Goal: Information Seeking & Learning: Learn about a topic

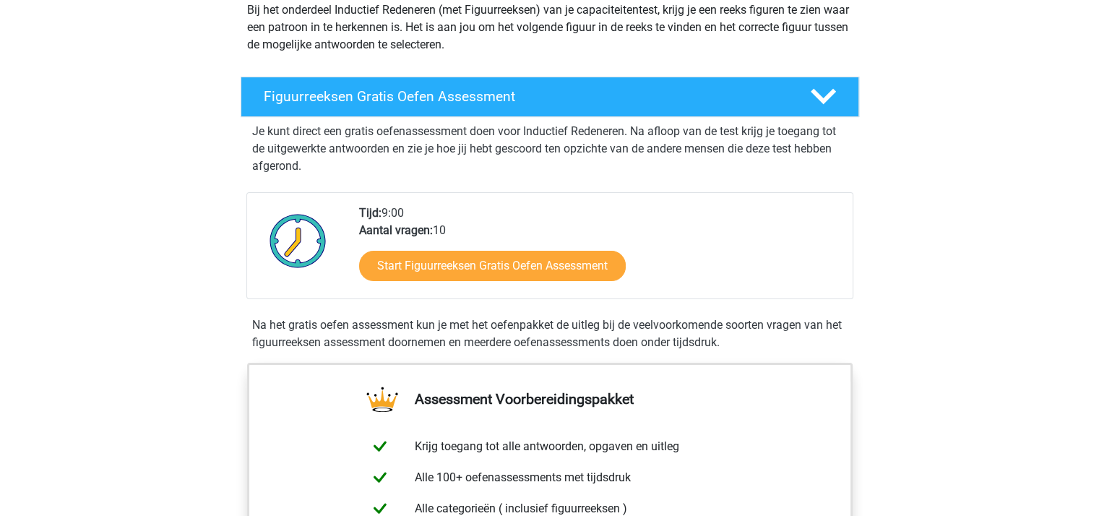
scroll to position [217, 0]
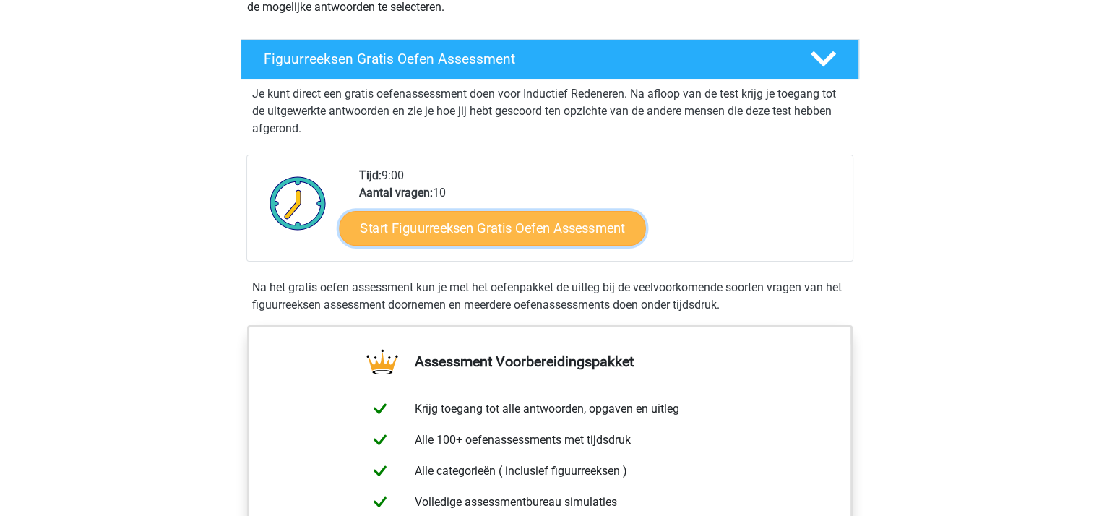
click at [467, 227] on link "Start Figuurreeksen Gratis Oefen Assessment" at bounding box center [492, 227] width 306 height 35
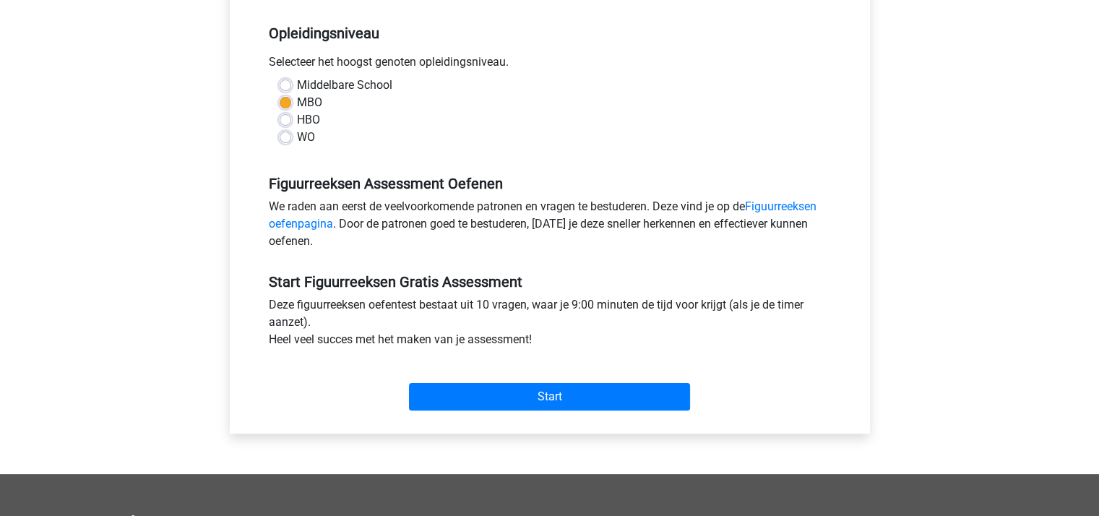
scroll to position [289, 0]
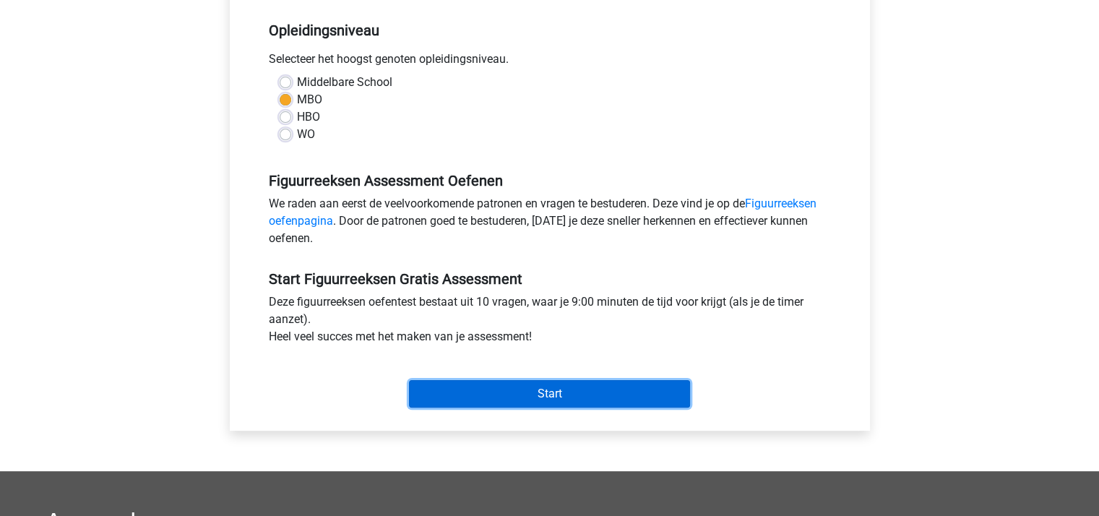
click at [564, 387] on input "Start" at bounding box center [549, 393] width 281 height 27
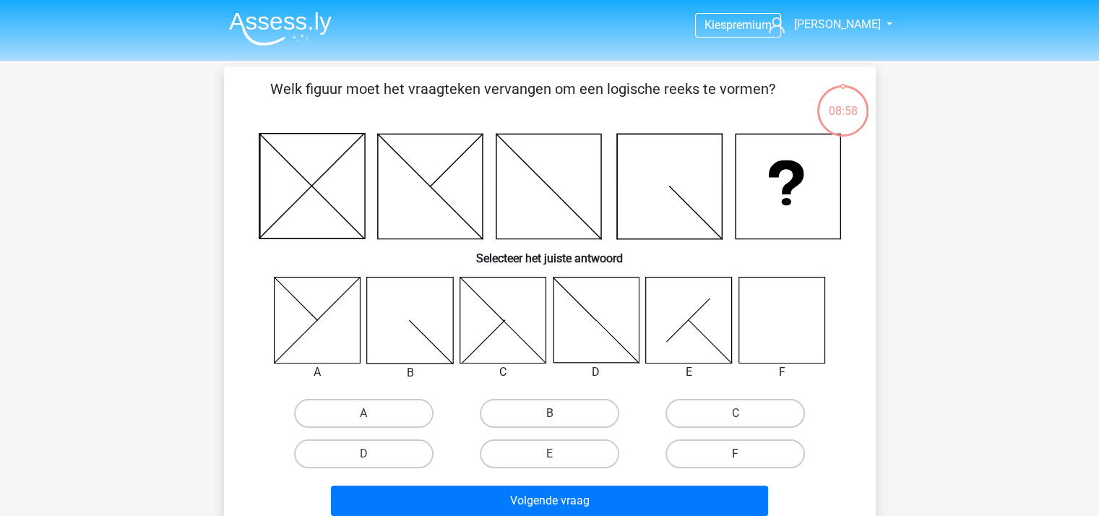
click at [740, 450] on label "F" at bounding box center [734, 453] width 139 height 29
click at [740, 454] on input "F" at bounding box center [739, 458] width 9 height 9
radio input "true"
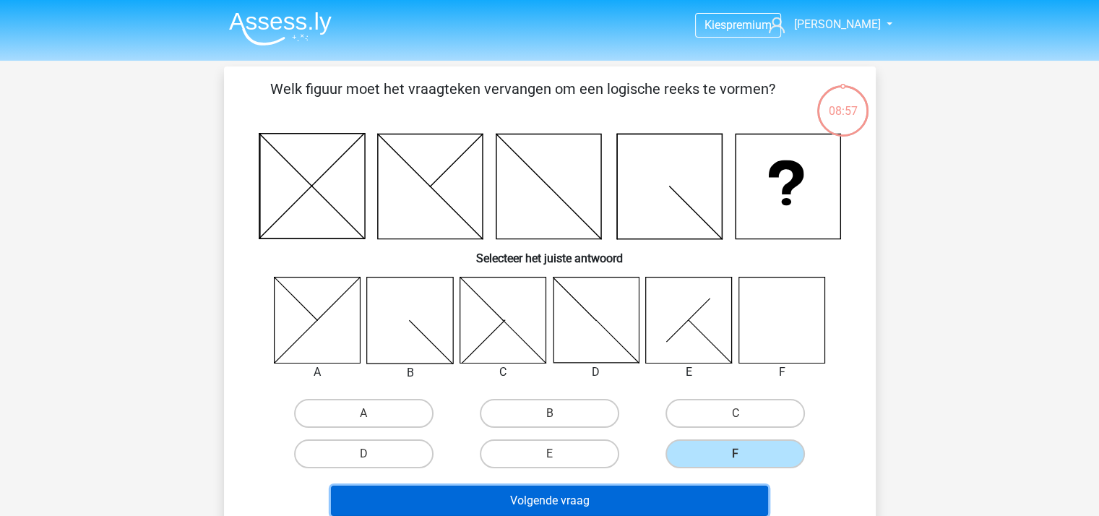
click at [604, 494] on button "Volgende vraag" at bounding box center [549, 500] width 437 height 30
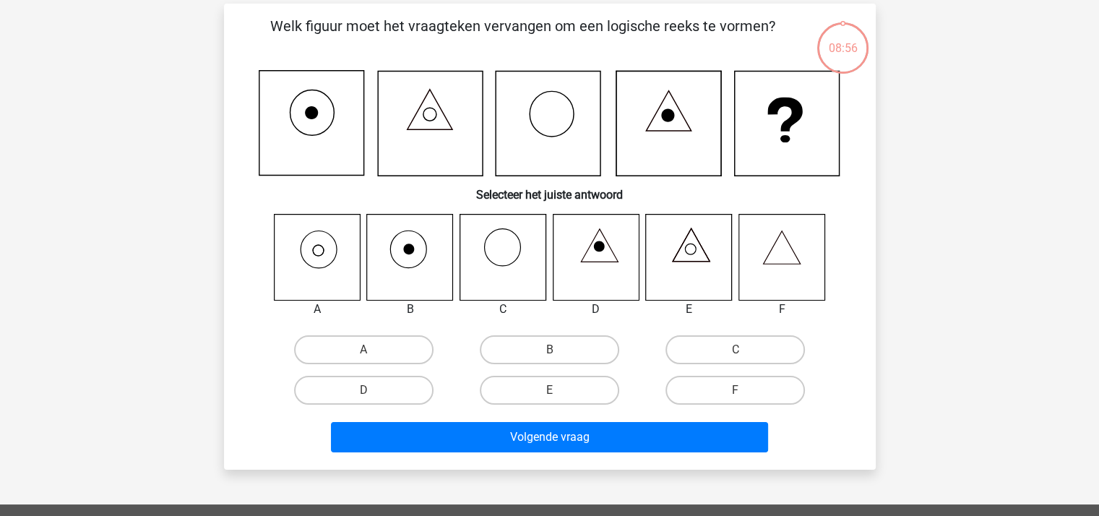
scroll to position [66, 0]
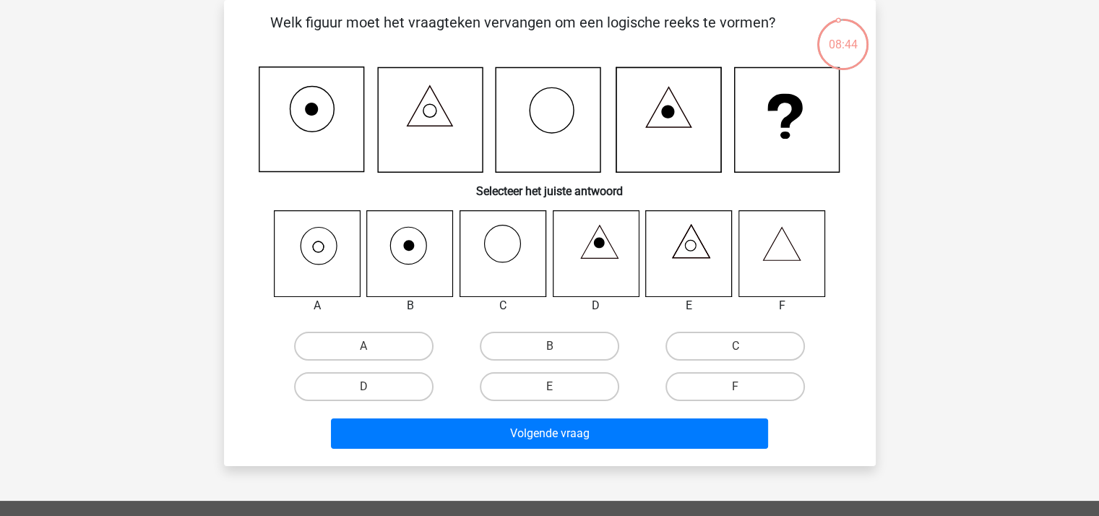
click at [319, 241] on icon at bounding box center [317, 253] width 86 height 86
click at [356, 339] on label "A" at bounding box center [363, 346] width 139 height 29
click at [363, 346] on input "A" at bounding box center [367, 350] width 9 height 9
radio input "true"
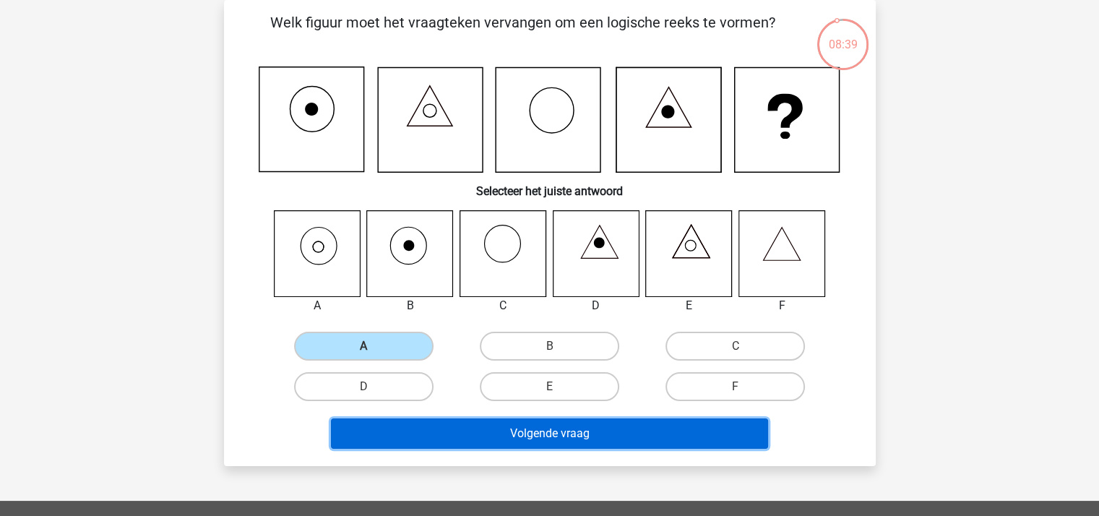
click at [521, 432] on button "Volgende vraag" at bounding box center [549, 433] width 437 height 30
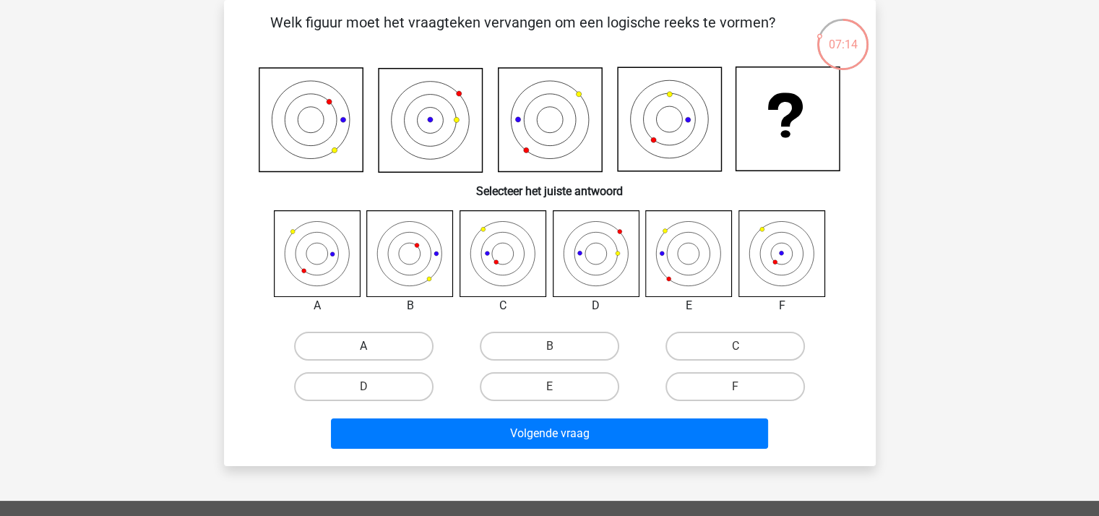
click at [368, 344] on label "A" at bounding box center [363, 346] width 139 height 29
click at [368, 346] on input "A" at bounding box center [367, 350] width 9 height 9
radio input "true"
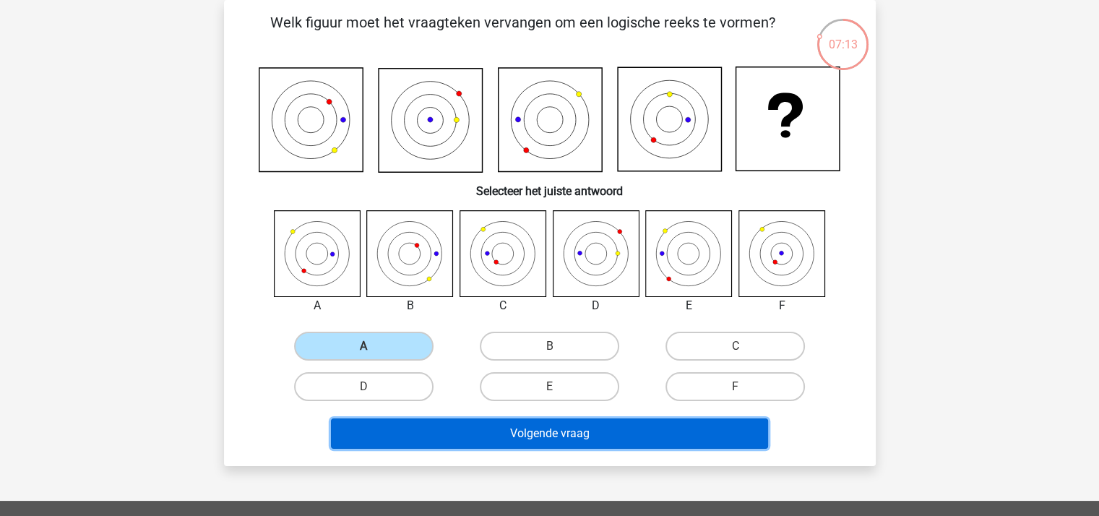
click at [545, 427] on button "Volgende vraag" at bounding box center [549, 433] width 437 height 30
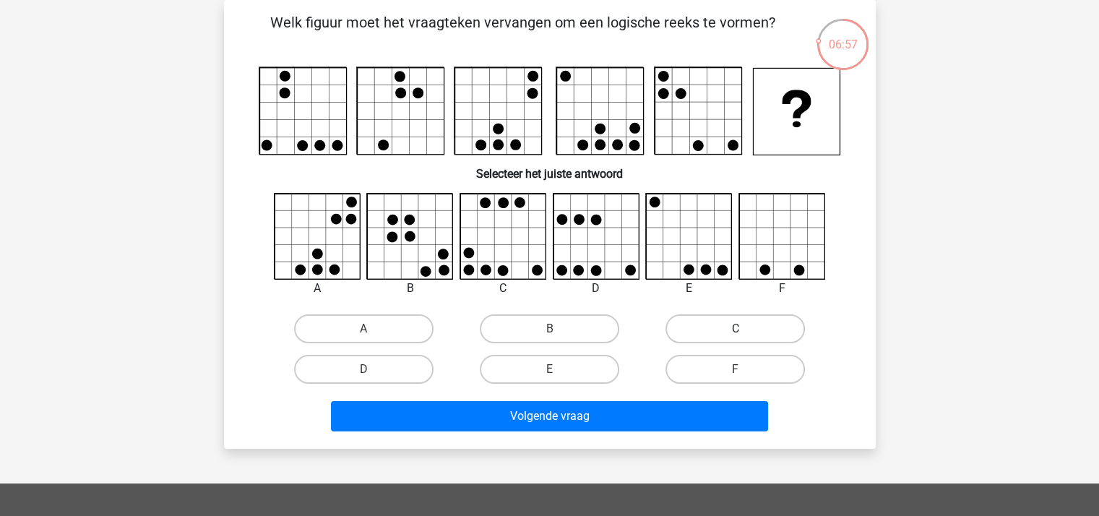
click at [712, 325] on label "C" at bounding box center [734, 328] width 139 height 29
click at [735, 329] on input "C" at bounding box center [739, 333] width 9 height 9
radio input "true"
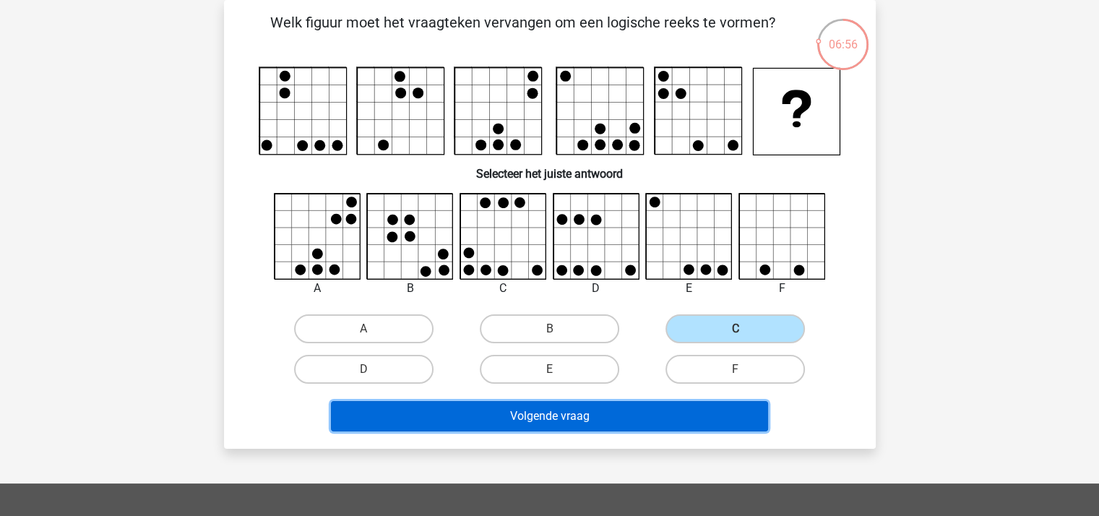
click at [546, 413] on button "Volgende vraag" at bounding box center [549, 416] width 437 height 30
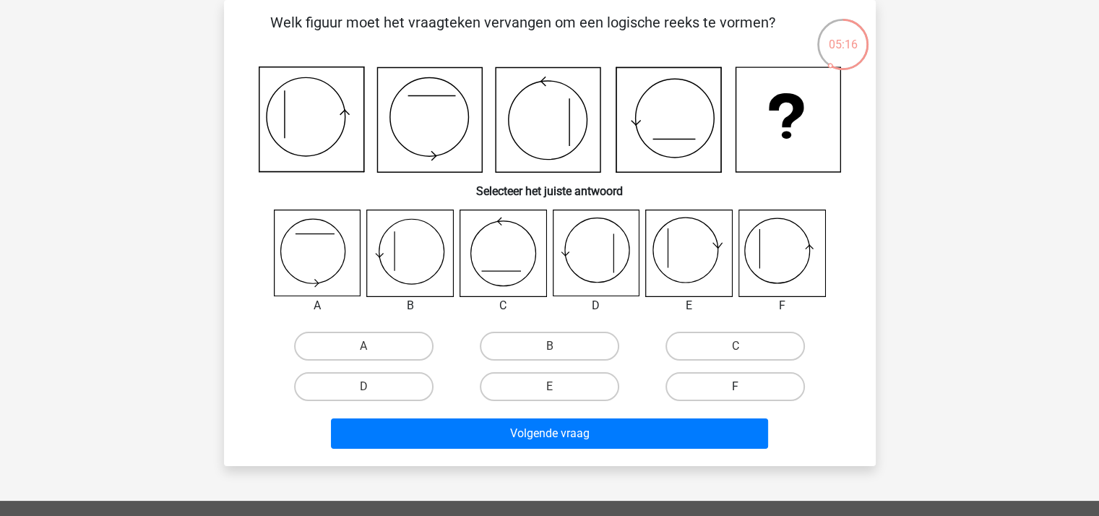
drag, startPoint x: 728, startPoint y: 383, endPoint x: 686, endPoint y: 395, distance: 43.7
click at [725, 385] on label "F" at bounding box center [734, 386] width 139 height 29
click at [735, 387] on input "F" at bounding box center [739, 391] width 9 height 9
radio input "true"
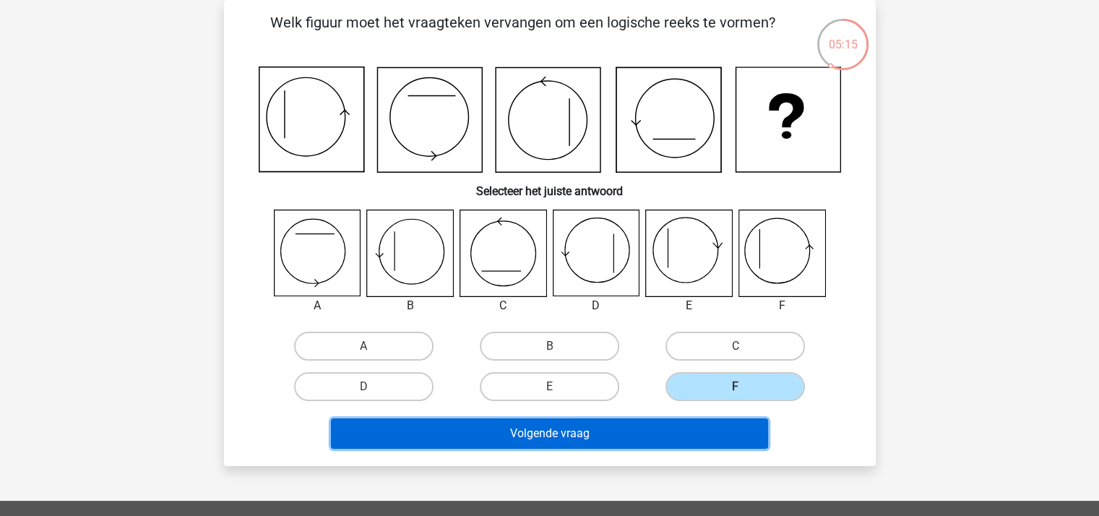
click at [575, 431] on button "Volgende vraag" at bounding box center [549, 433] width 437 height 30
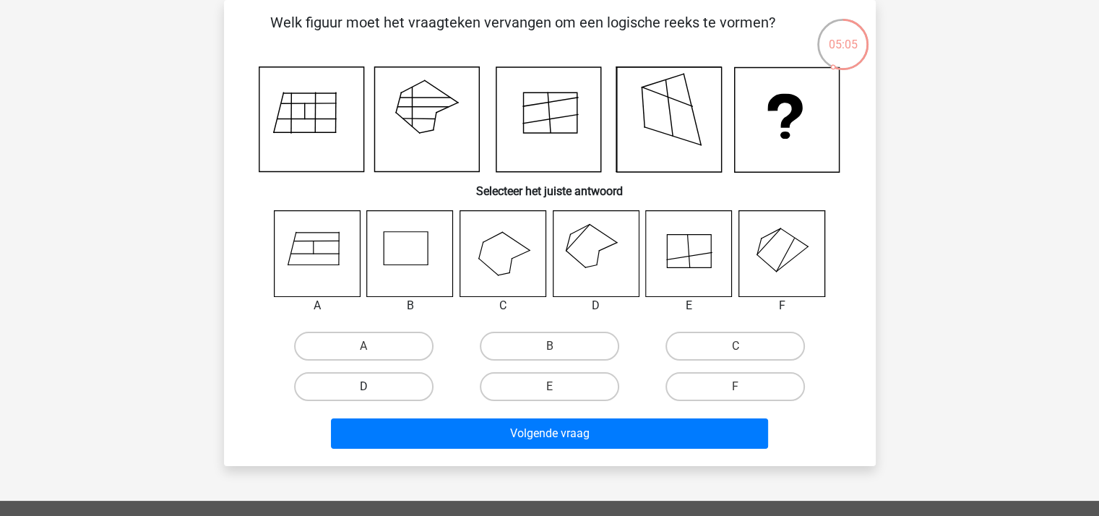
click at [373, 389] on label "D" at bounding box center [363, 386] width 139 height 29
click at [373, 389] on input "D" at bounding box center [367, 391] width 9 height 9
radio input "true"
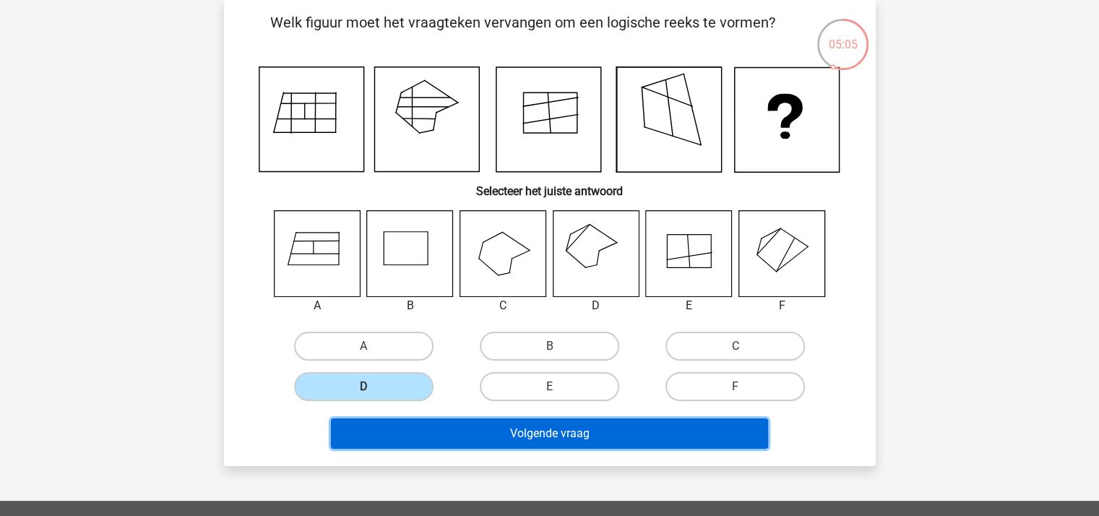
click at [479, 425] on button "Volgende vraag" at bounding box center [549, 433] width 437 height 30
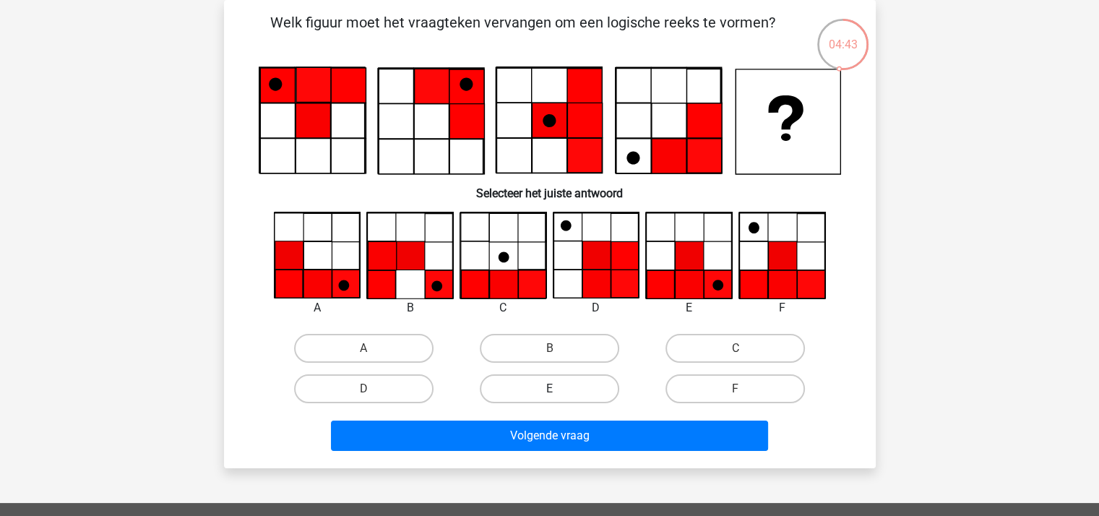
click at [550, 387] on label "E" at bounding box center [549, 388] width 139 height 29
click at [550, 389] on input "E" at bounding box center [553, 393] width 9 height 9
radio input "true"
click at [730, 383] on label "F" at bounding box center [734, 388] width 139 height 29
click at [735, 389] on input "F" at bounding box center [739, 393] width 9 height 9
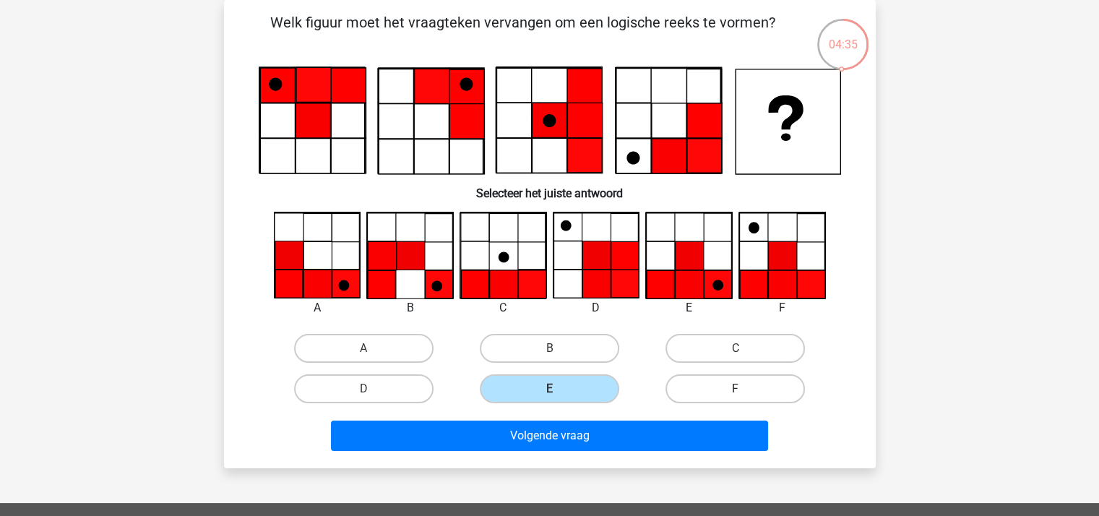
radio input "true"
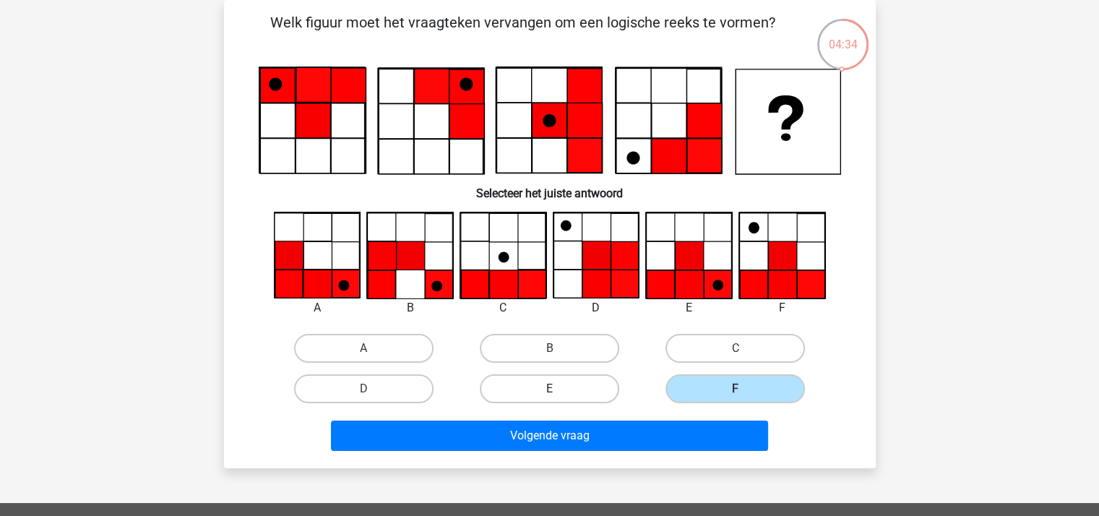
click at [549, 381] on label "E" at bounding box center [549, 388] width 139 height 29
click at [549, 389] on input "E" at bounding box center [553, 393] width 9 height 9
radio input "true"
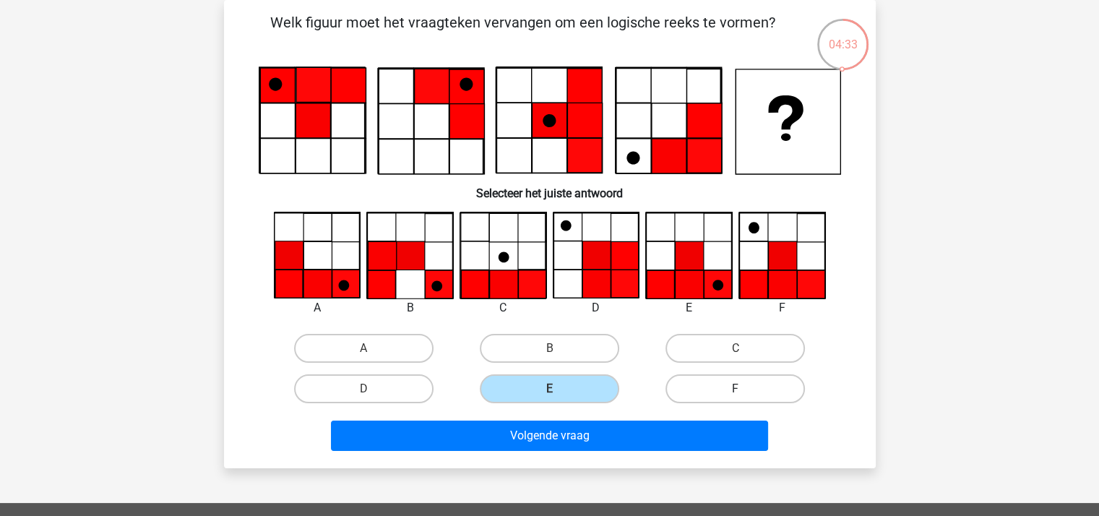
click at [714, 381] on label "F" at bounding box center [734, 388] width 139 height 29
click at [735, 389] on input "F" at bounding box center [739, 393] width 9 height 9
radio input "true"
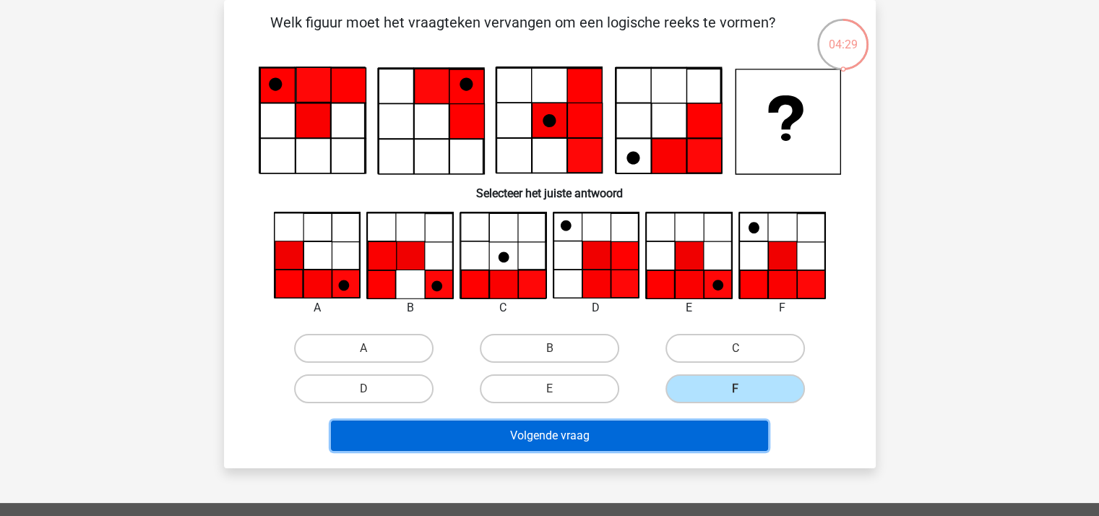
click at [575, 428] on button "Volgende vraag" at bounding box center [549, 435] width 437 height 30
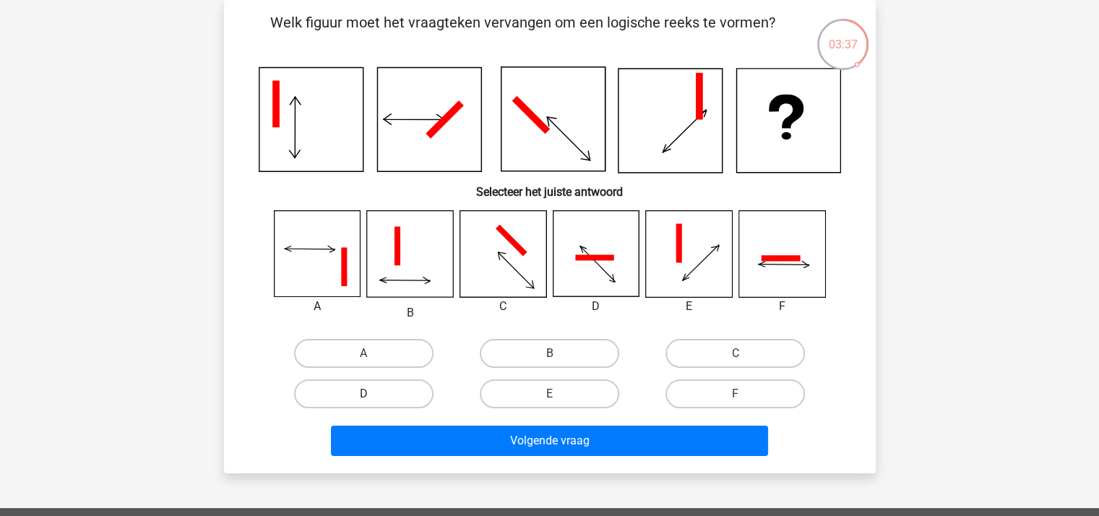
click at [397, 389] on label "D" at bounding box center [363, 393] width 139 height 29
click at [373, 394] on input "D" at bounding box center [367, 398] width 9 height 9
radio input "true"
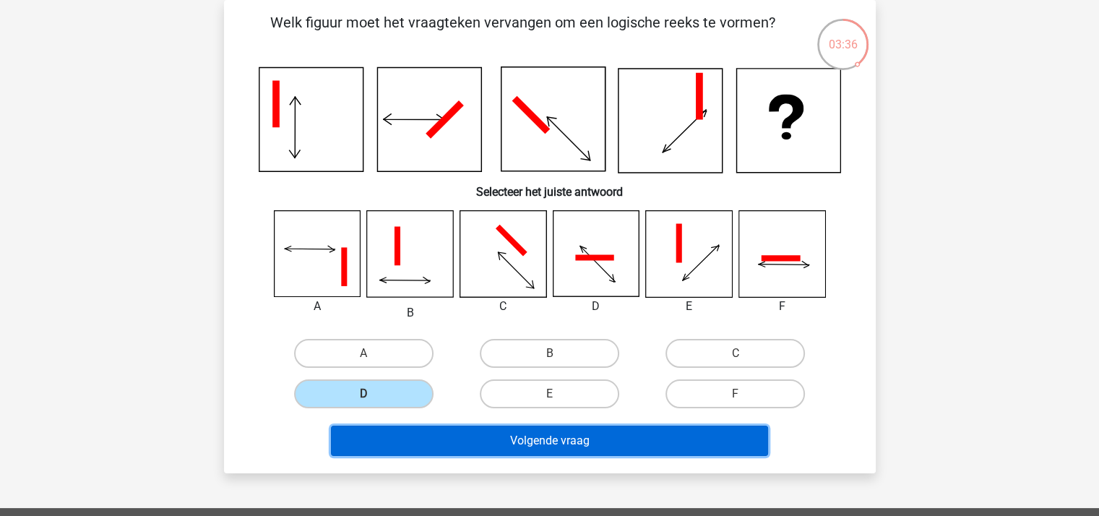
click at [520, 432] on button "Volgende vraag" at bounding box center [549, 441] width 437 height 30
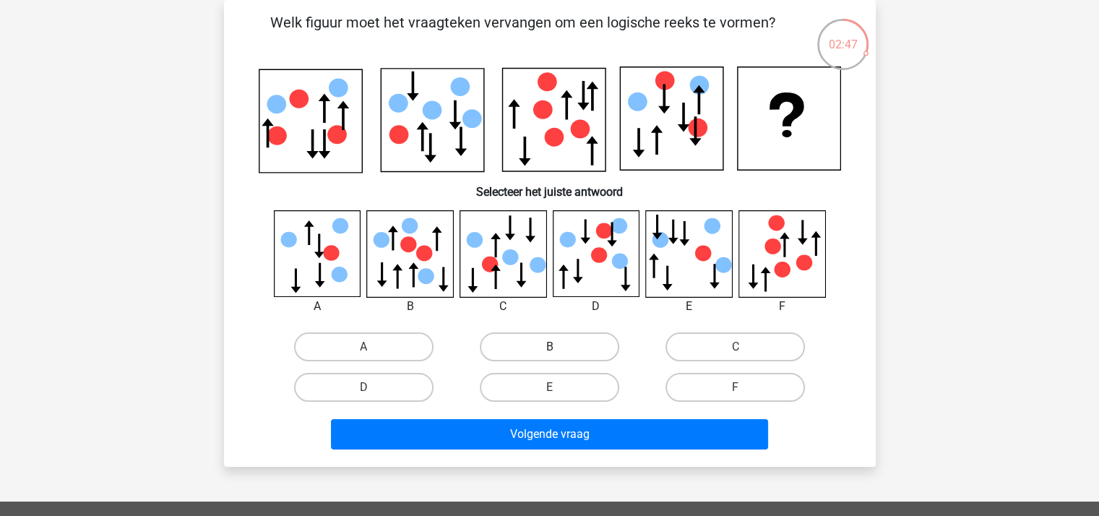
click at [513, 338] on label "B" at bounding box center [549, 346] width 139 height 29
click at [549, 347] on input "B" at bounding box center [553, 351] width 9 height 9
radio input "true"
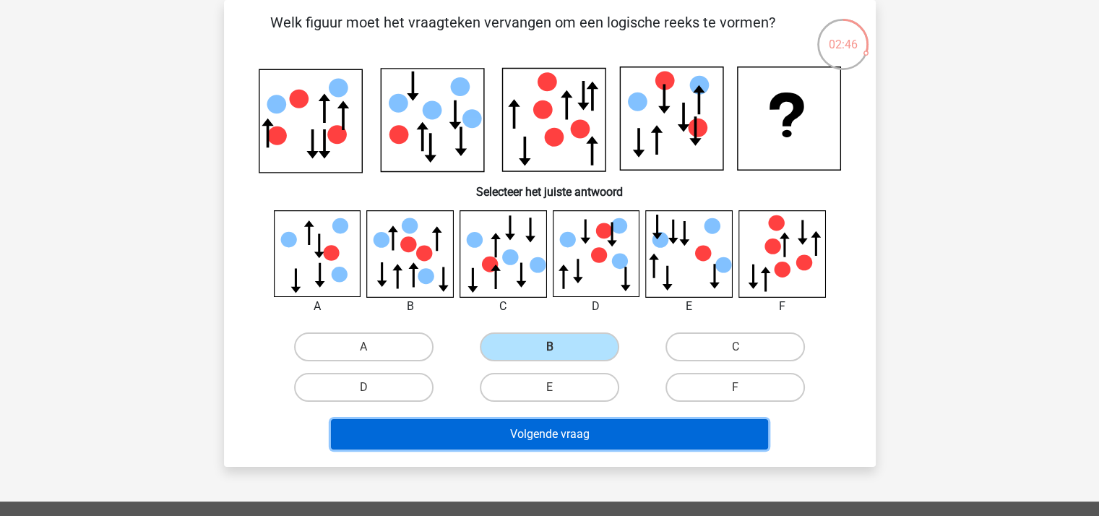
click at [548, 427] on button "Volgende vraag" at bounding box center [549, 434] width 437 height 30
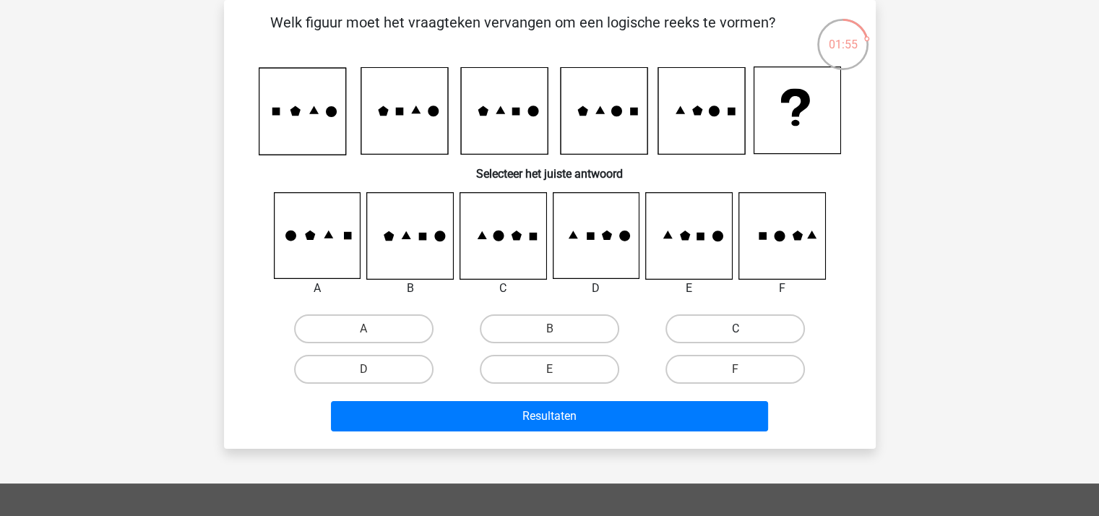
click at [694, 328] on label "C" at bounding box center [734, 328] width 139 height 29
click at [735, 329] on input "C" at bounding box center [739, 333] width 9 height 9
radio input "true"
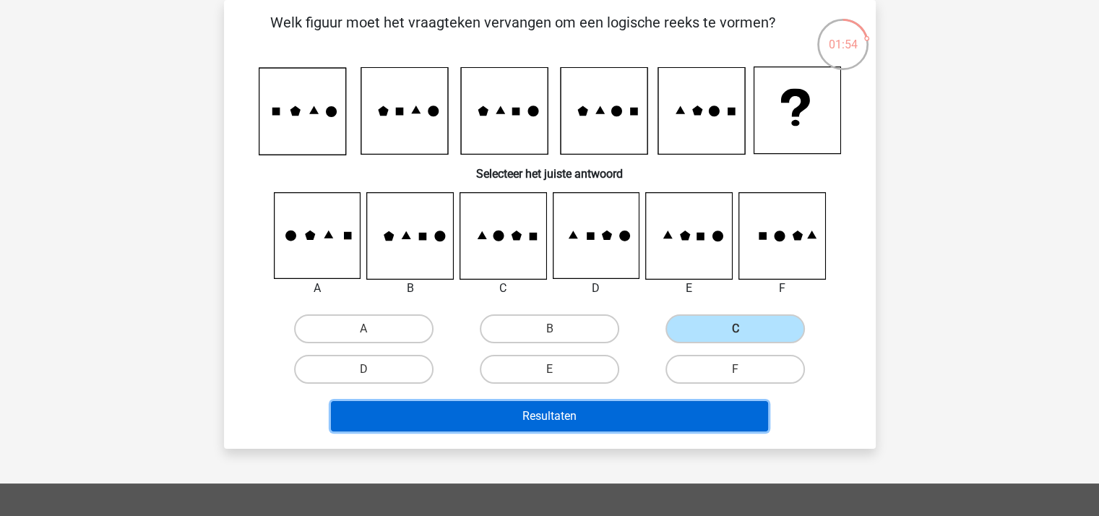
click at [626, 410] on button "Resultaten" at bounding box center [549, 416] width 437 height 30
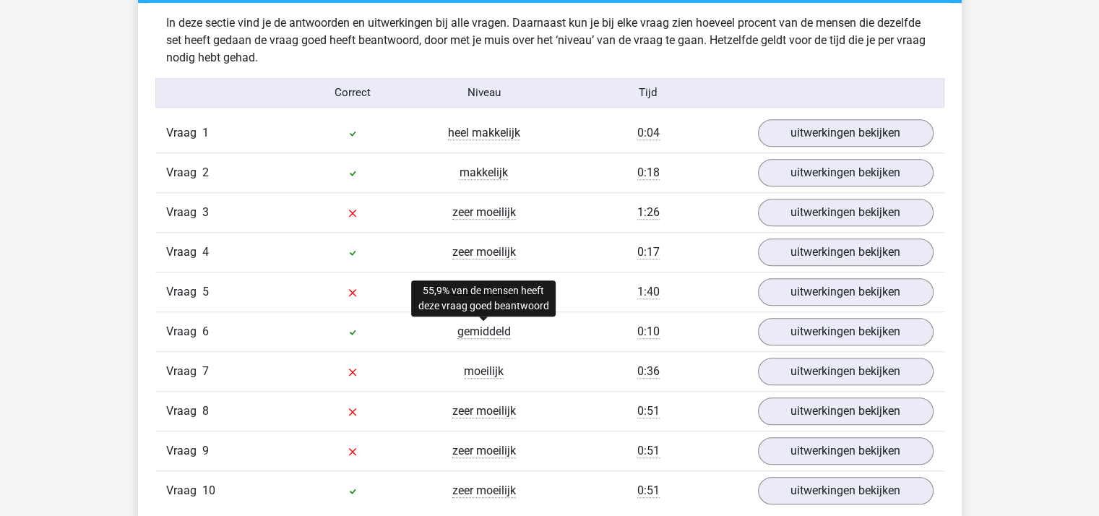
scroll to position [1156, 0]
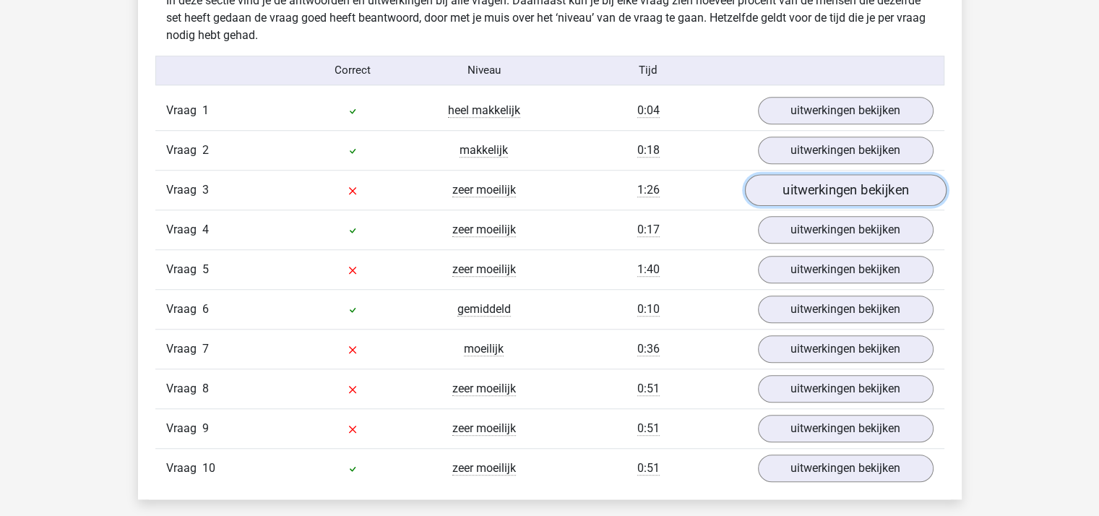
click at [802, 181] on link "uitwerkingen bekijken" at bounding box center [845, 190] width 202 height 32
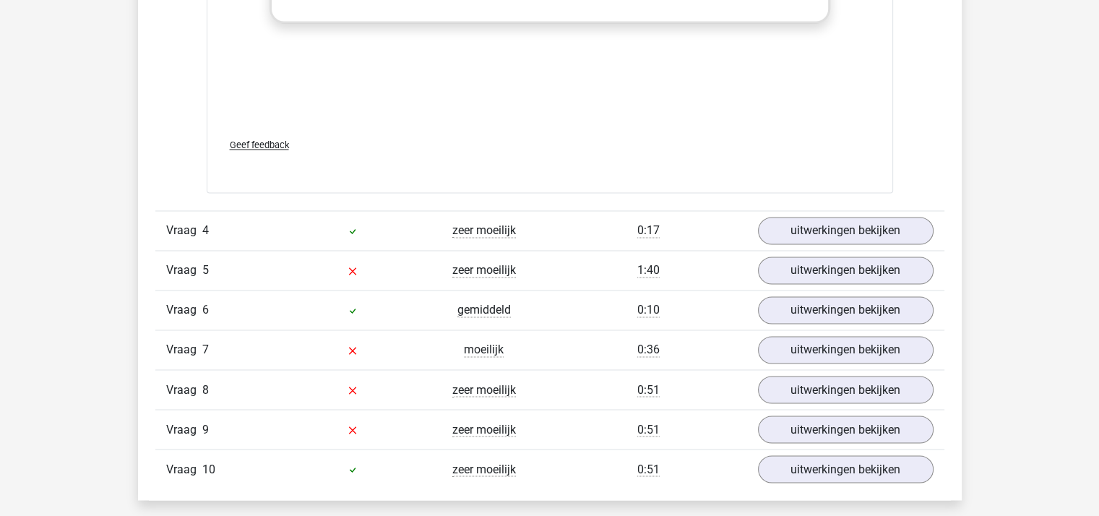
scroll to position [2384, 0]
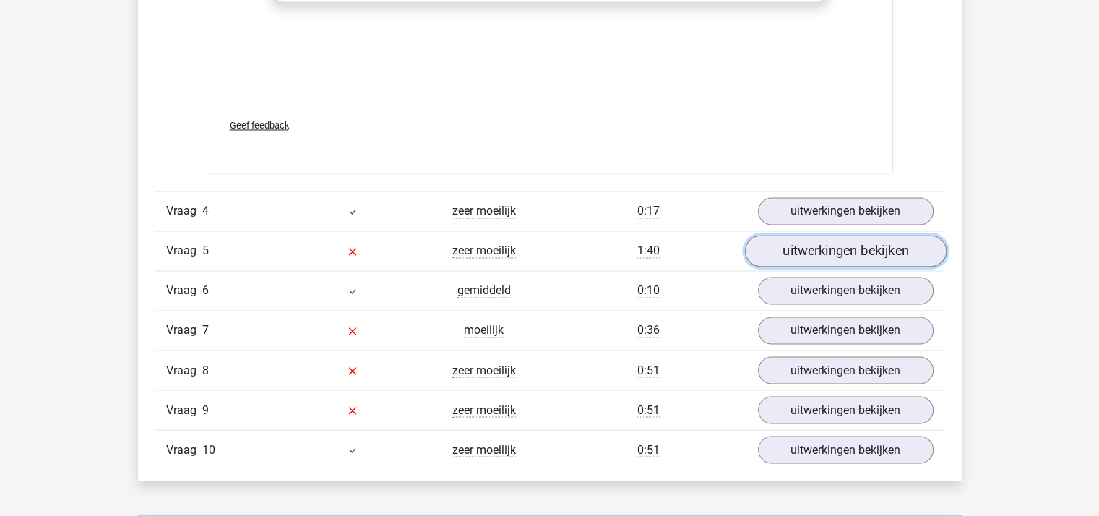
click at [829, 245] on link "uitwerkingen bekijken" at bounding box center [845, 251] width 202 height 32
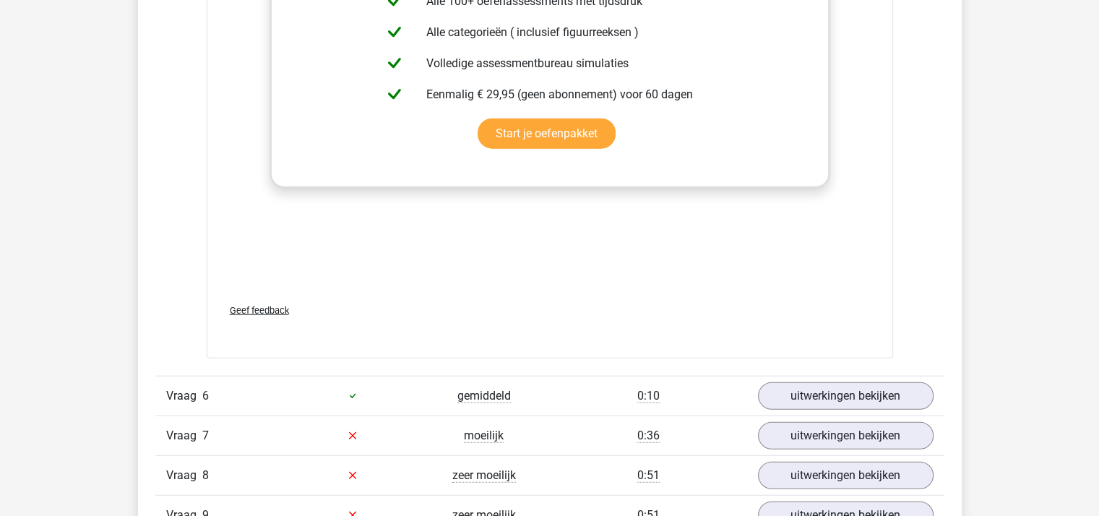
scroll to position [3684, 0]
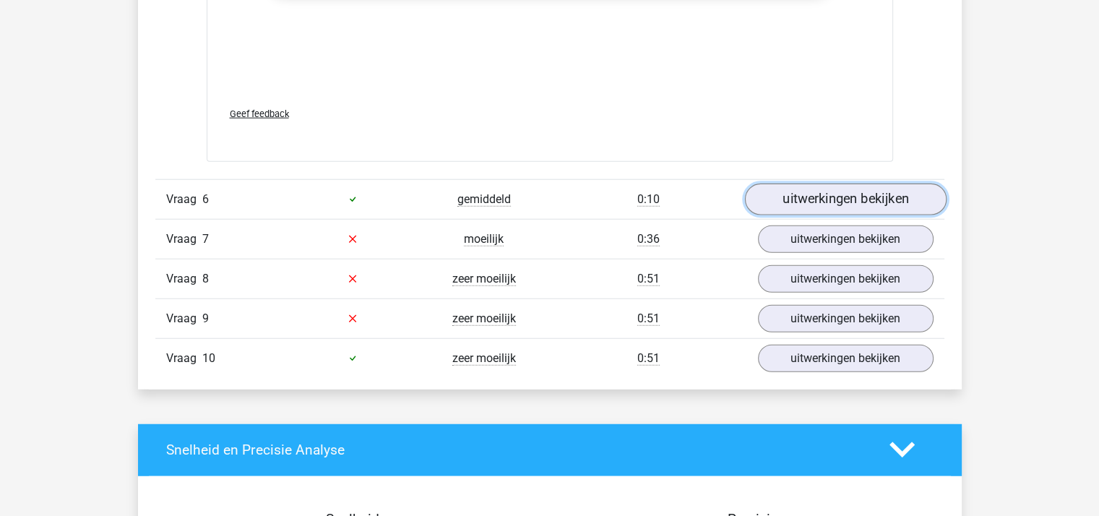
click at [805, 191] on link "uitwerkingen bekijken" at bounding box center [845, 200] width 202 height 32
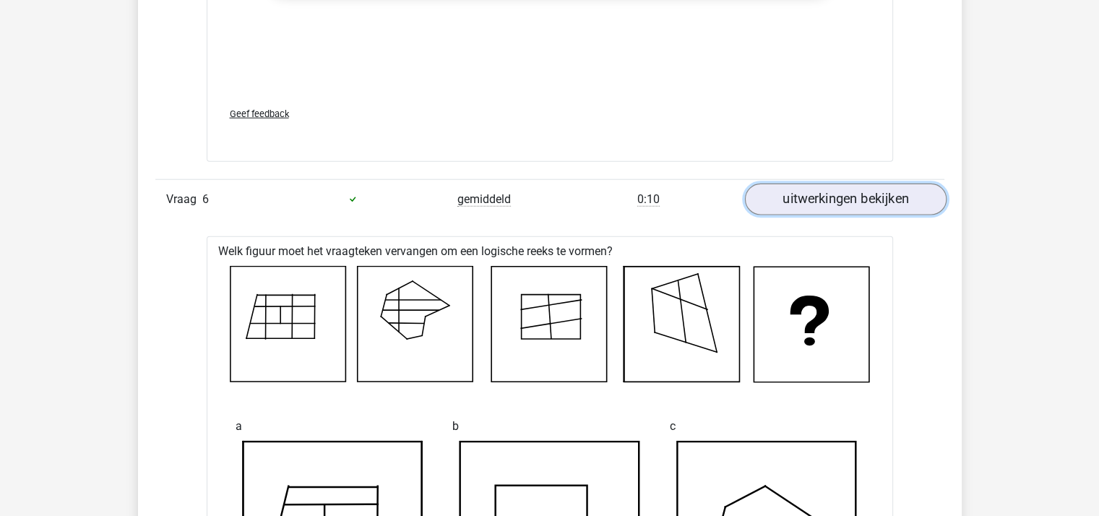
click at [798, 197] on link "uitwerkingen bekijken" at bounding box center [845, 200] width 202 height 32
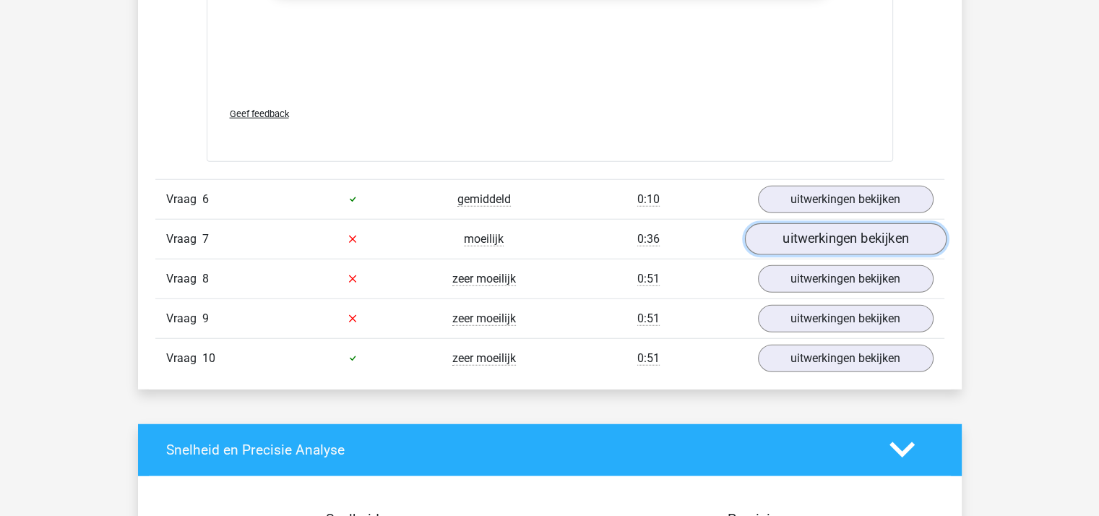
click at [783, 236] on link "uitwerkingen bekijken" at bounding box center [845, 239] width 202 height 32
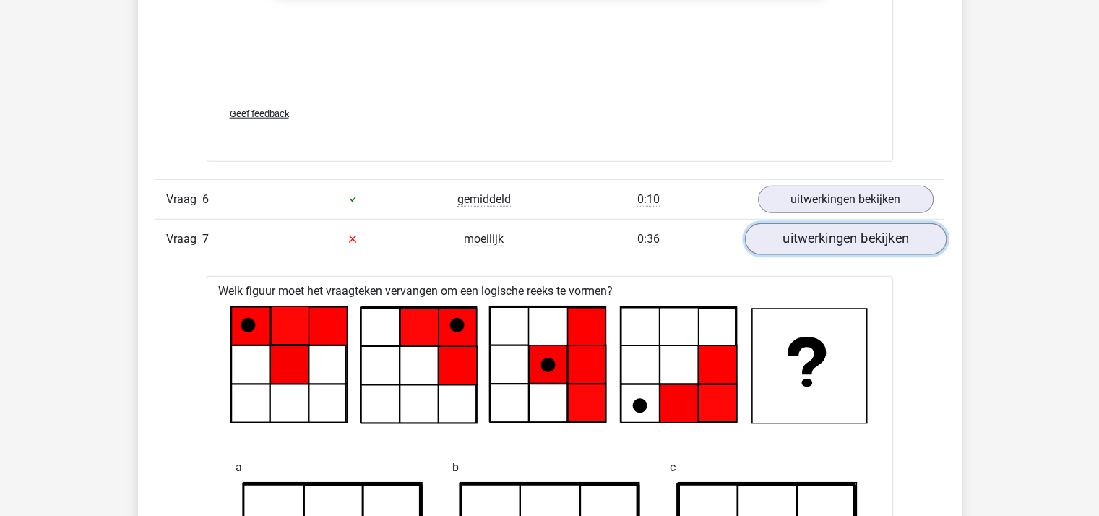
click at [794, 230] on link "uitwerkingen bekijken" at bounding box center [845, 239] width 202 height 32
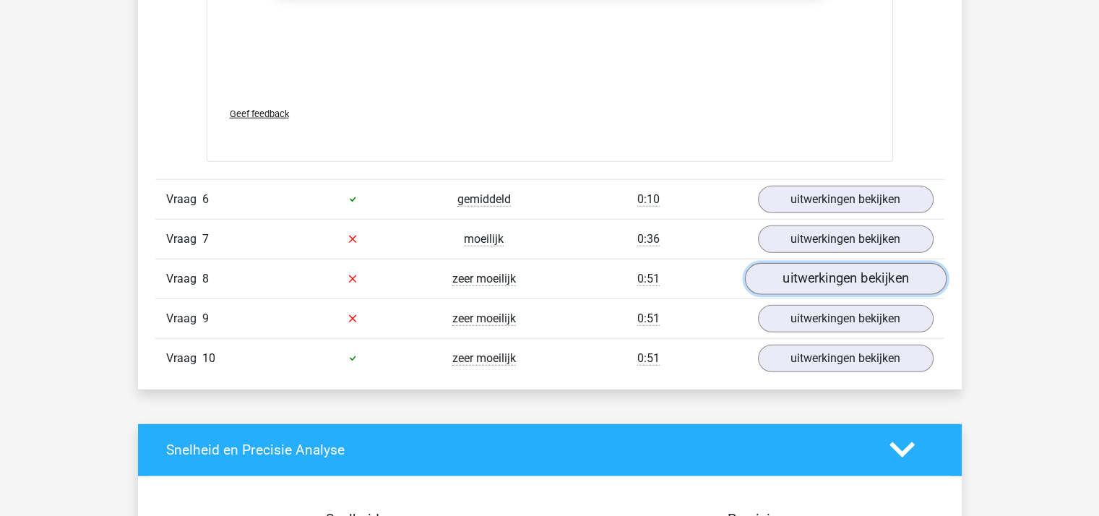
click at [811, 277] on link "uitwerkingen bekijken" at bounding box center [845, 279] width 202 height 32
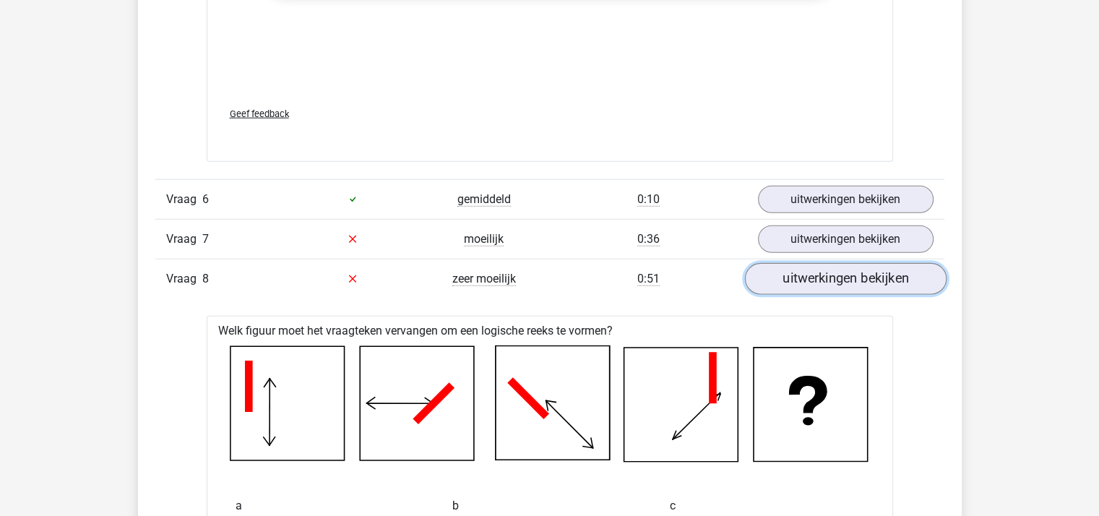
click at [815, 271] on link "uitwerkingen bekijken" at bounding box center [845, 279] width 202 height 32
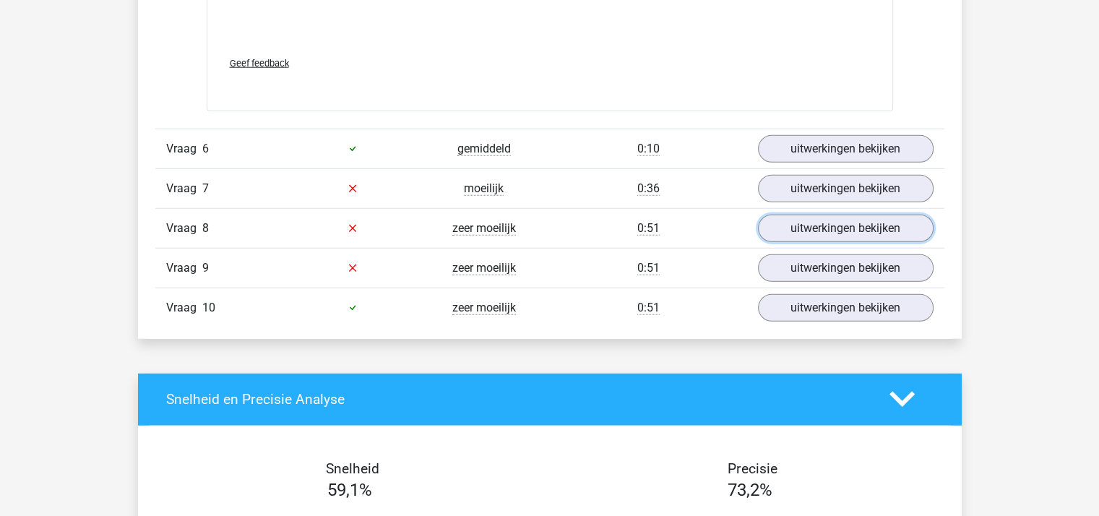
scroll to position [3757, 0]
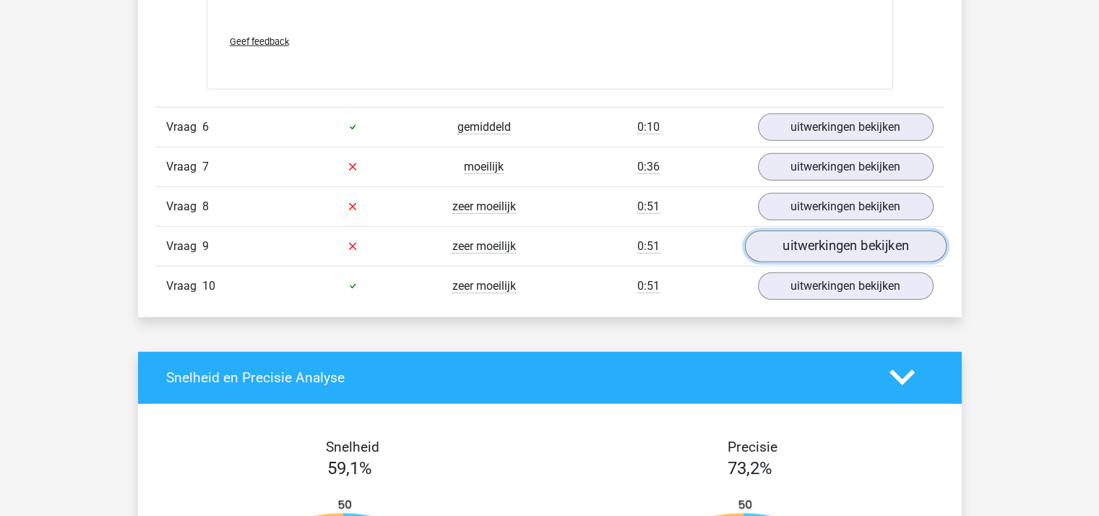
click at [806, 243] on link "uitwerkingen bekijken" at bounding box center [845, 246] width 202 height 32
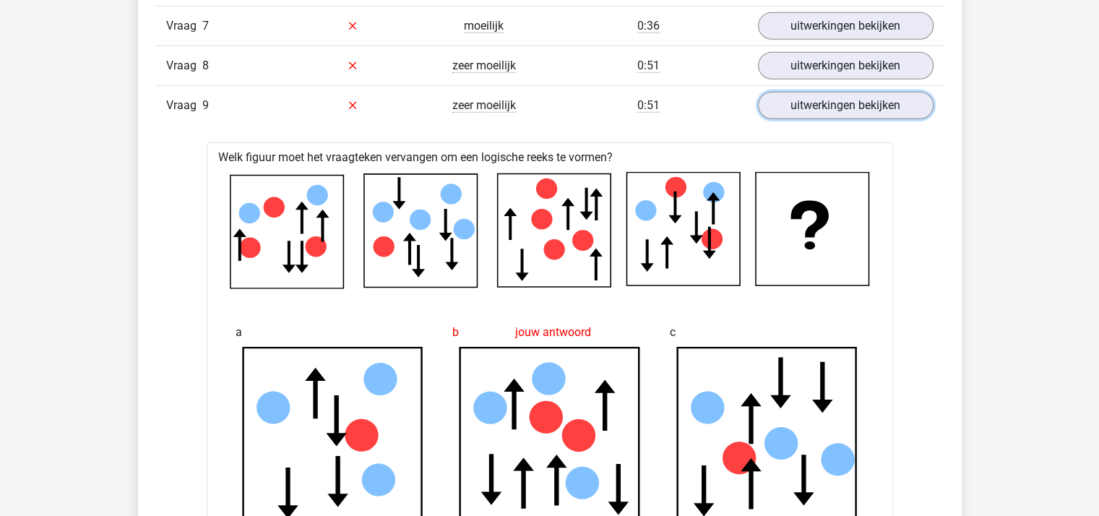
scroll to position [3901, 0]
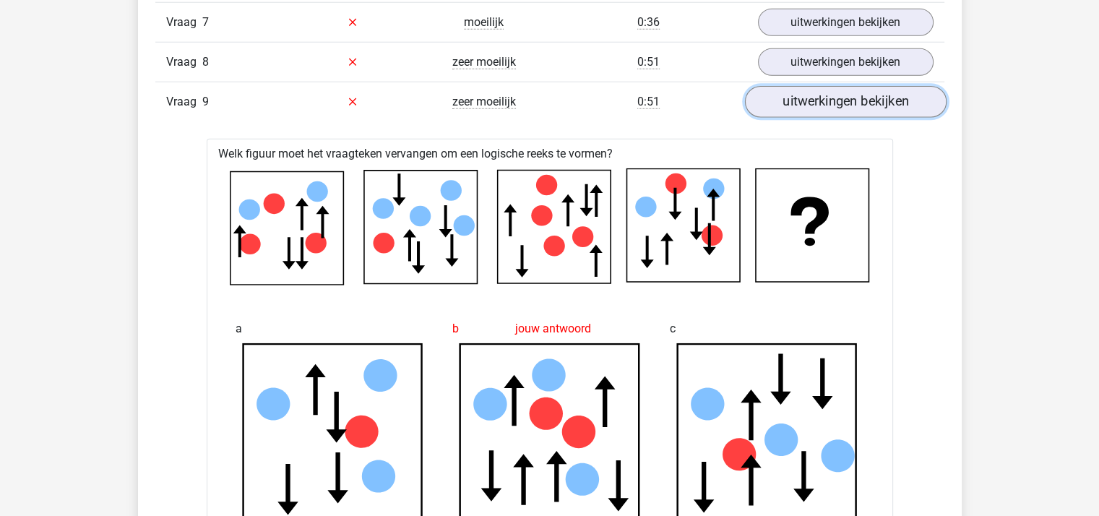
click at [810, 96] on link "uitwerkingen bekijken" at bounding box center [845, 102] width 202 height 32
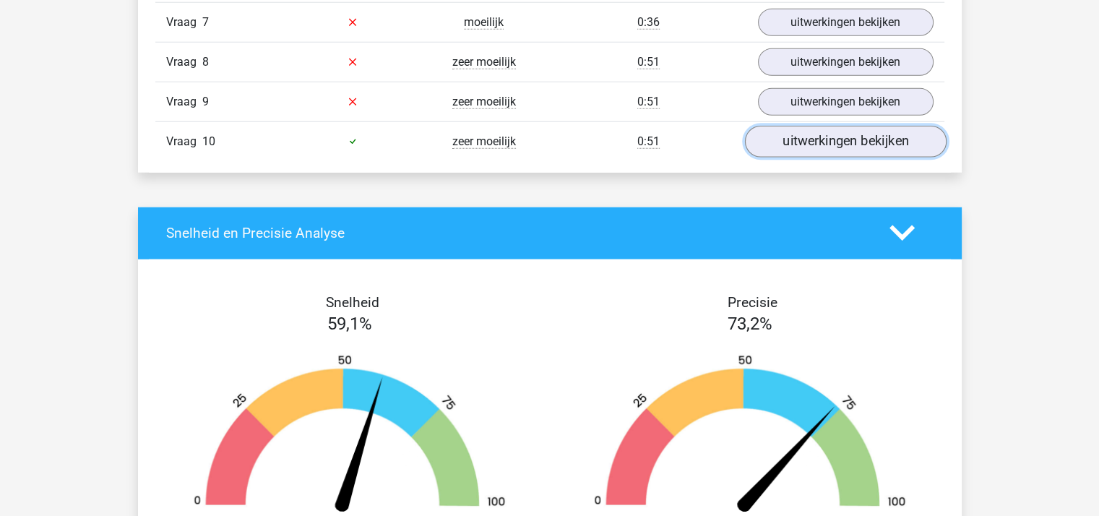
click at [834, 139] on link "uitwerkingen bekijken" at bounding box center [845, 142] width 202 height 32
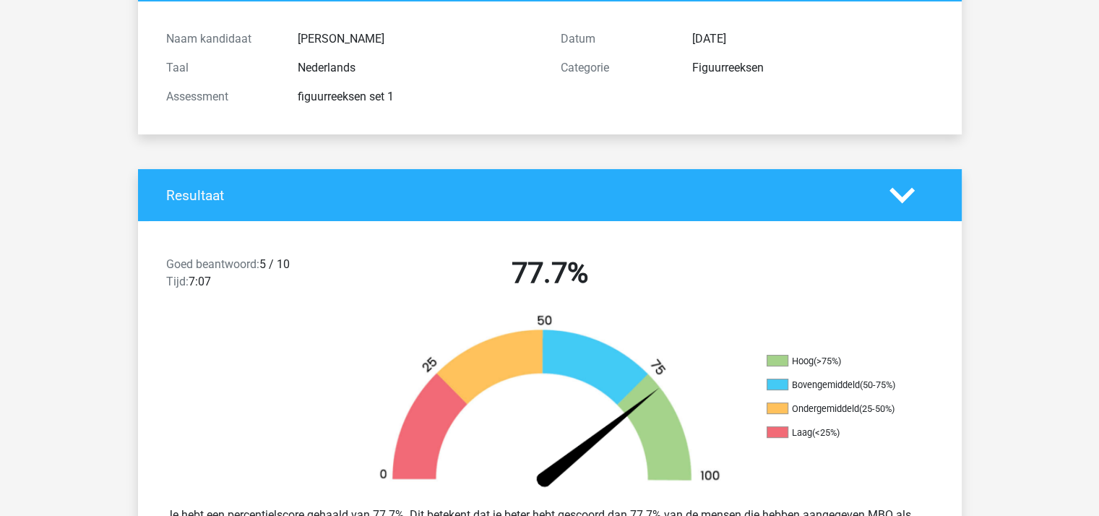
scroll to position [0, 0]
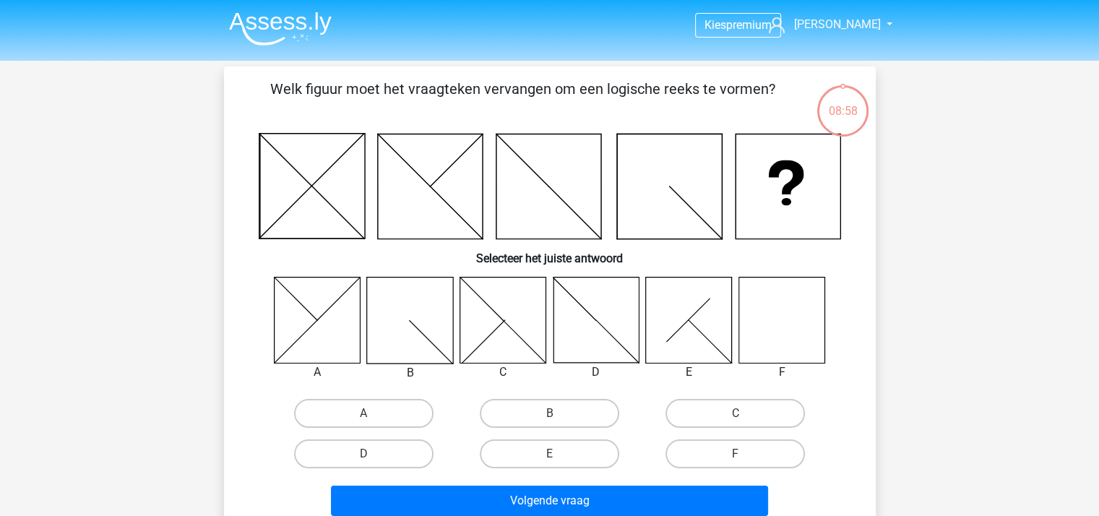
click at [282, 22] on img at bounding box center [280, 29] width 103 height 34
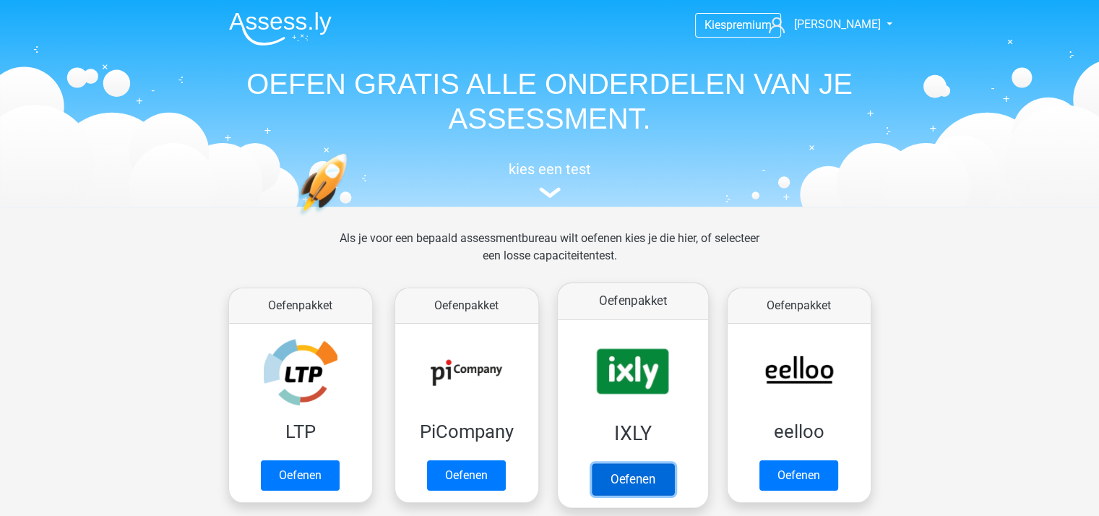
click at [629, 480] on link "Oefenen" at bounding box center [632, 479] width 82 height 32
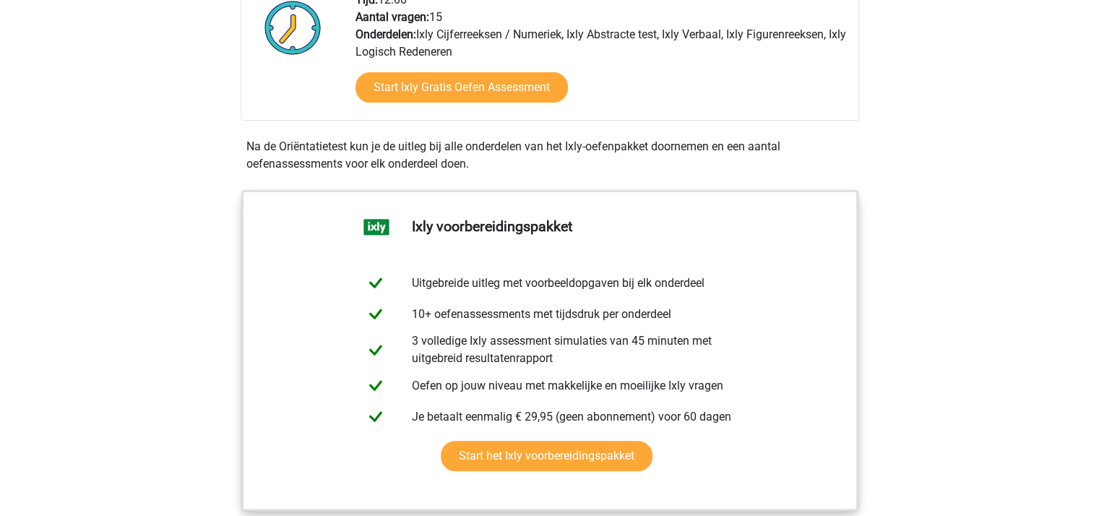
scroll to position [144, 0]
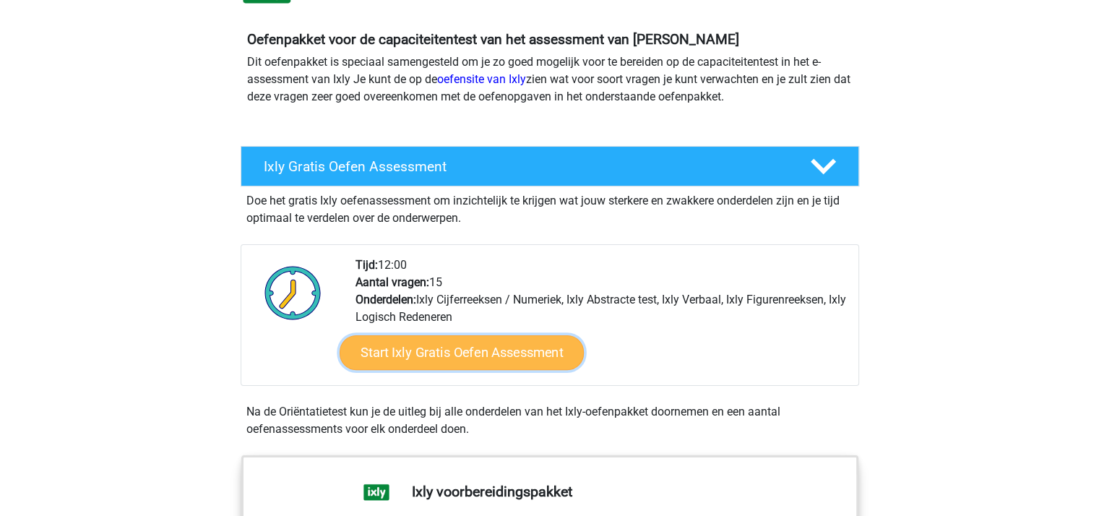
click at [437, 354] on link "Start Ixly Gratis Oefen Assessment" at bounding box center [461, 352] width 244 height 35
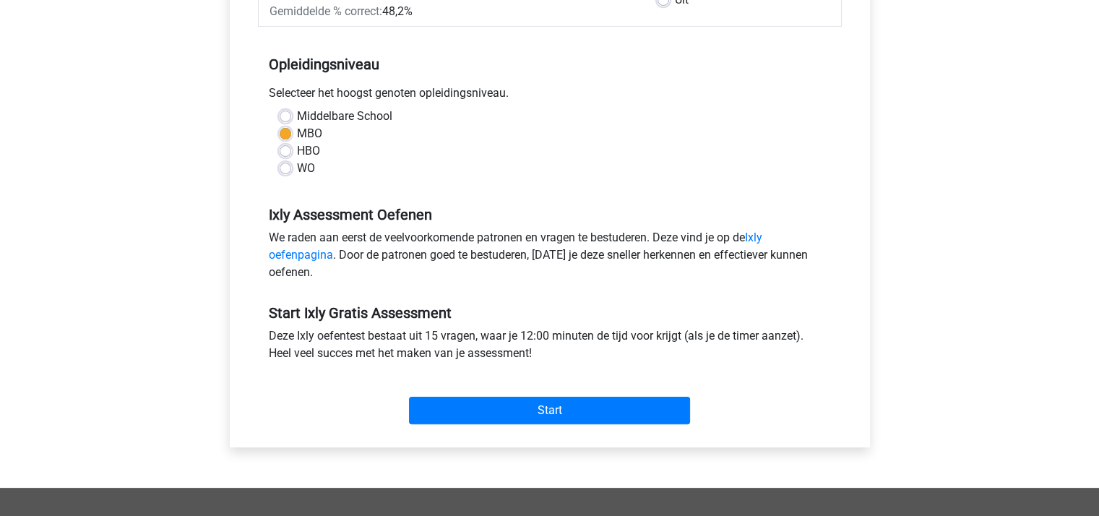
scroll to position [361, 0]
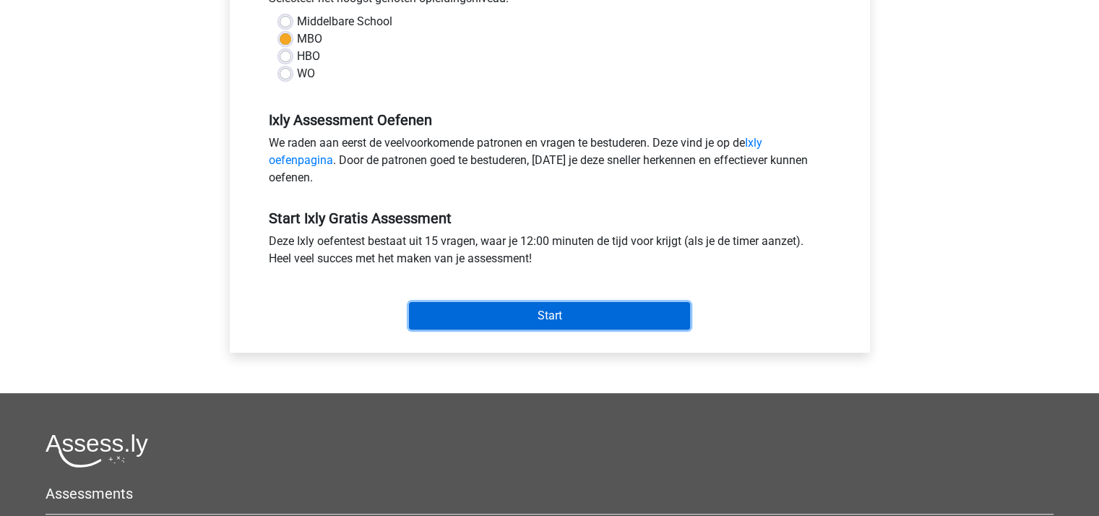
click at [505, 326] on input "Start" at bounding box center [549, 315] width 281 height 27
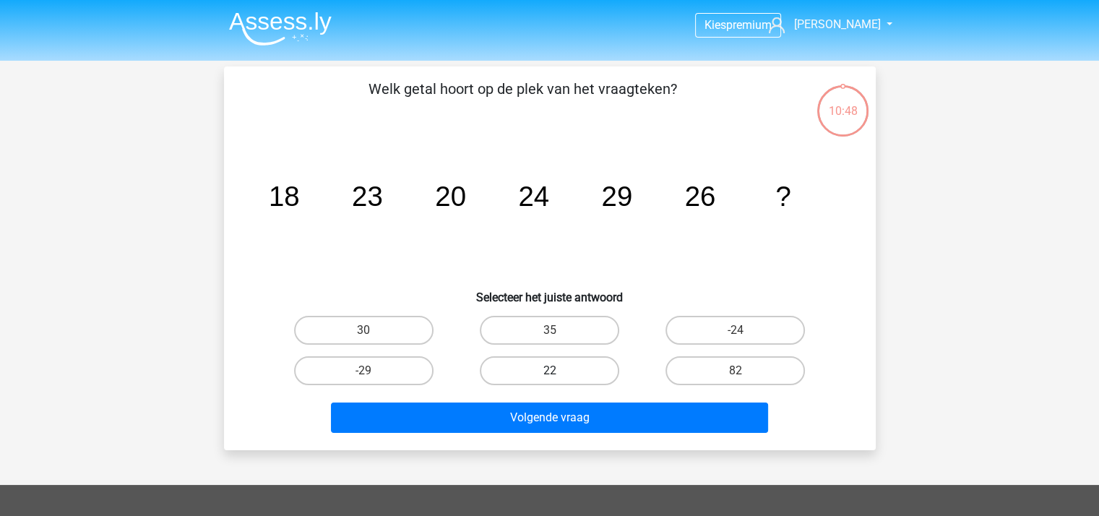
click at [535, 370] on label "22" at bounding box center [549, 370] width 139 height 29
click at [549, 371] on input "22" at bounding box center [553, 375] width 9 height 9
radio input "true"
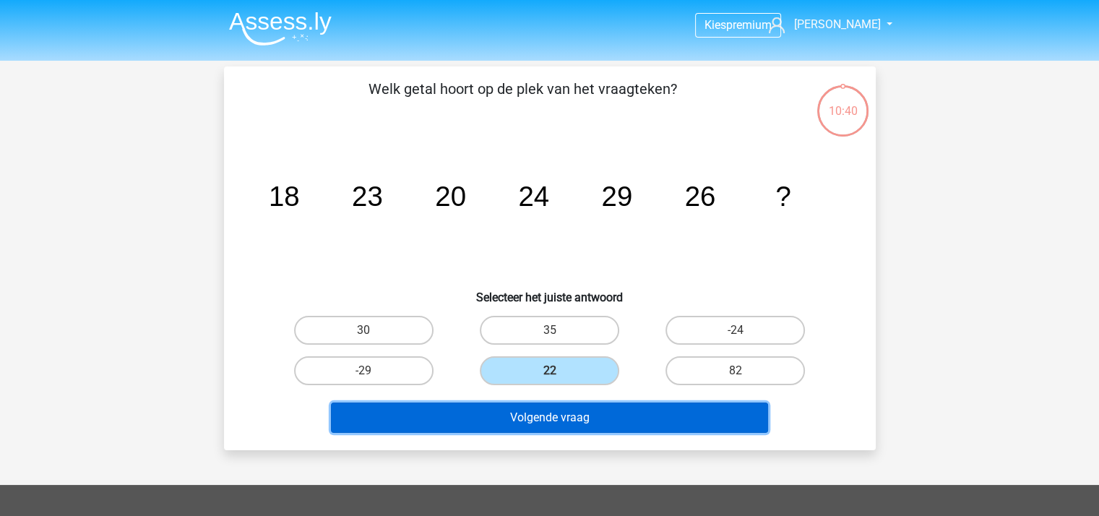
click at [556, 417] on button "Volgende vraag" at bounding box center [549, 417] width 437 height 30
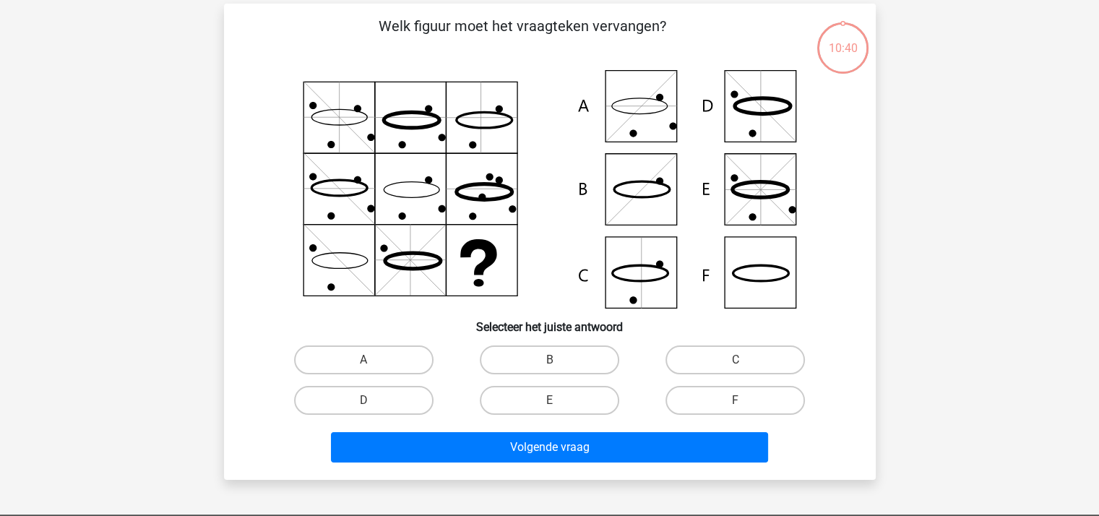
scroll to position [66, 0]
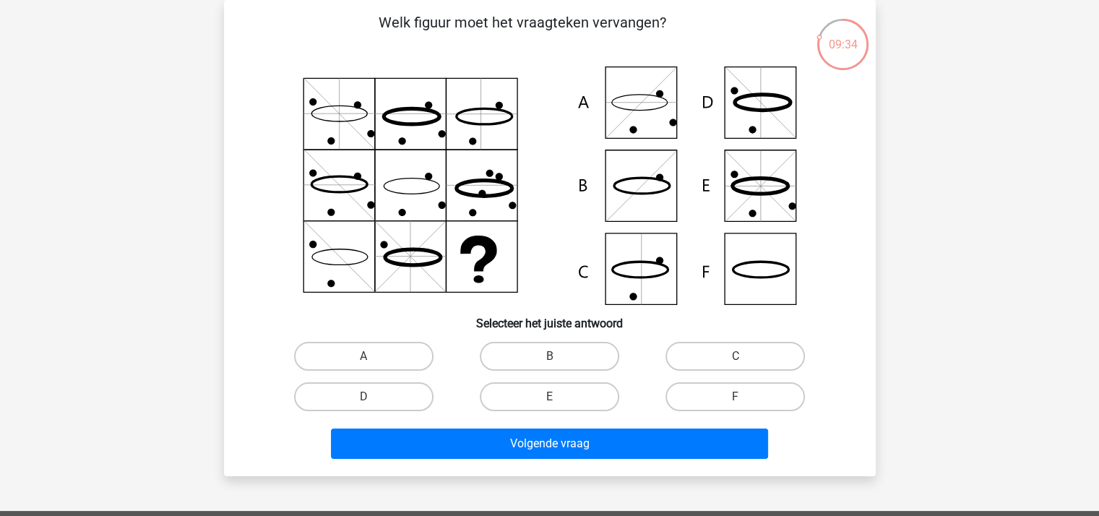
click at [757, 279] on icon at bounding box center [550, 185] width 582 height 238
drag, startPoint x: 742, startPoint y: 394, endPoint x: 713, endPoint y: 407, distance: 31.7
click at [742, 394] on label "F" at bounding box center [734, 396] width 139 height 29
click at [742, 397] on input "F" at bounding box center [739, 401] width 9 height 9
radio input "true"
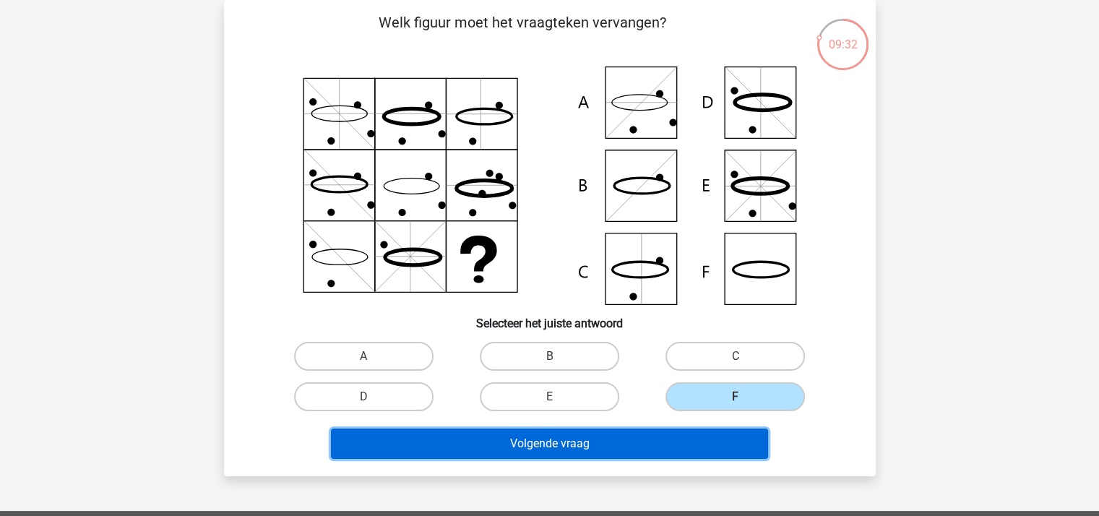
click at [631, 443] on button "Volgende vraag" at bounding box center [549, 443] width 437 height 30
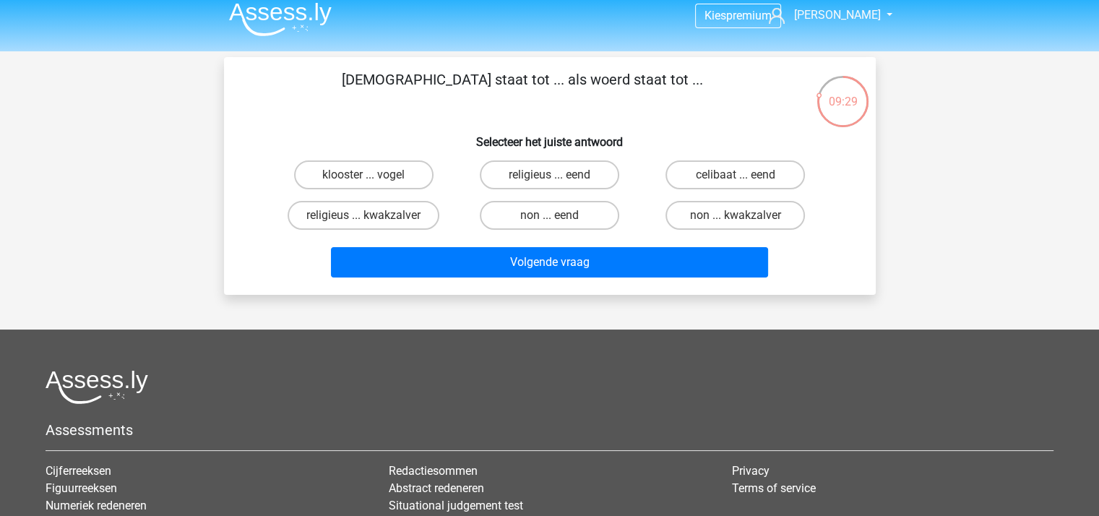
scroll to position [0, 0]
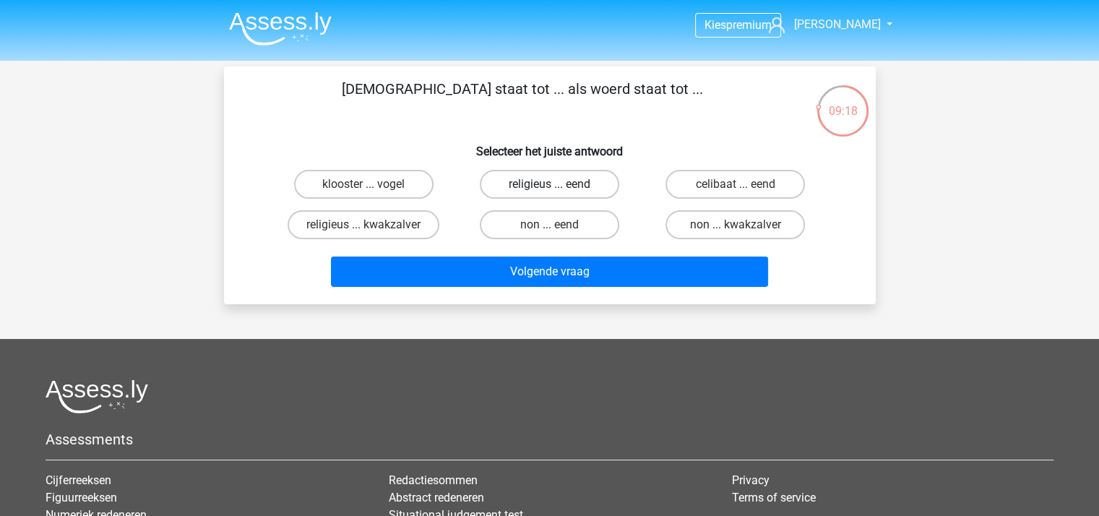
click at [558, 184] on label "religieus ... eend" at bounding box center [549, 184] width 139 height 29
click at [558, 184] on input "religieus ... eend" at bounding box center [553, 188] width 9 height 9
radio input "true"
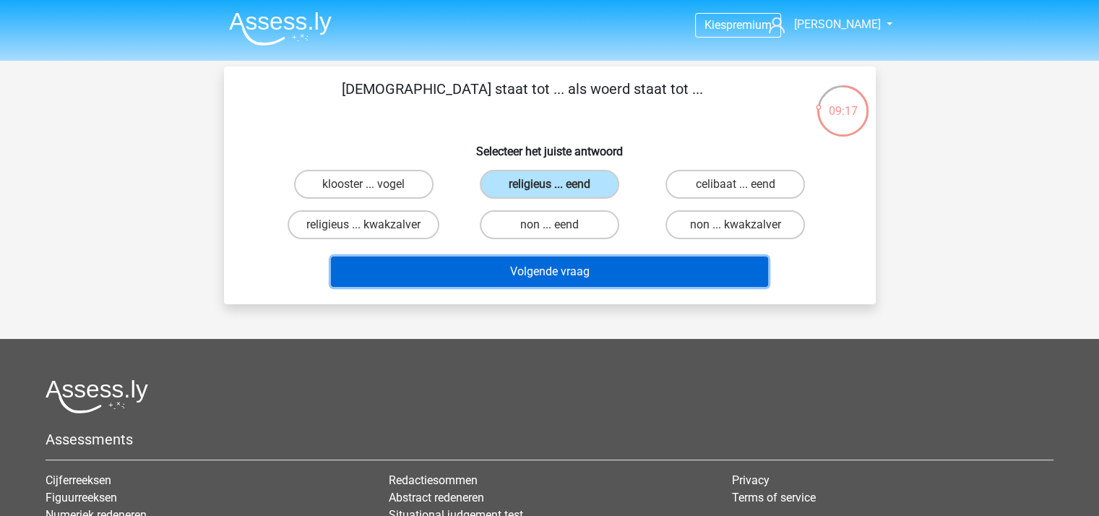
click at [556, 270] on button "Volgende vraag" at bounding box center [549, 271] width 437 height 30
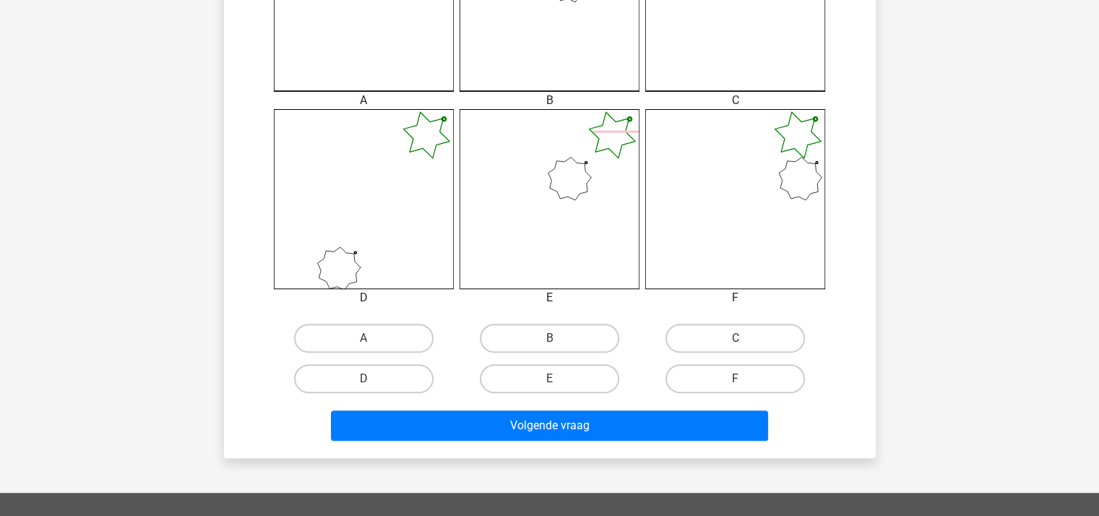
scroll to position [500, 0]
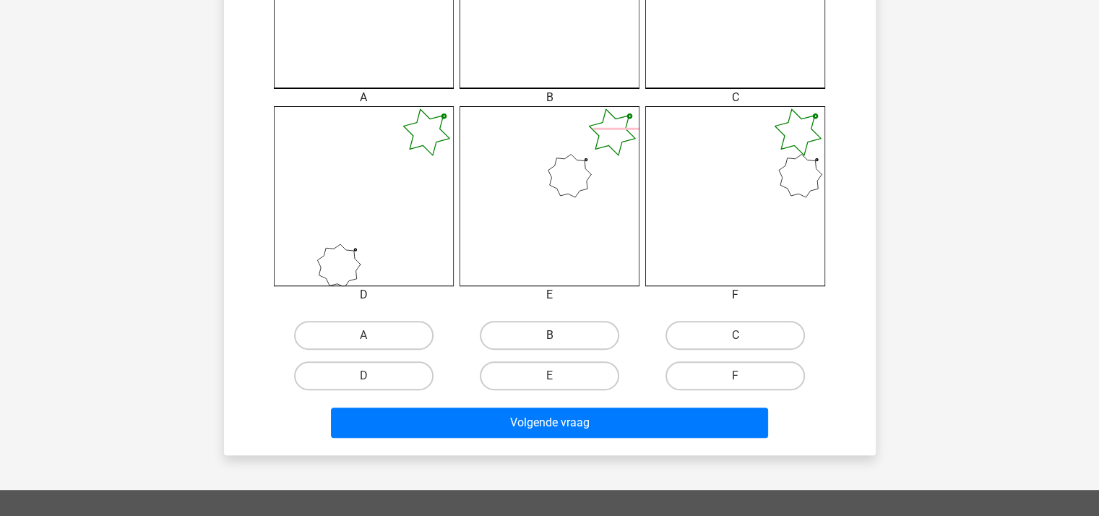
click at [543, 334] on label "B" at bounding box center [549, 335] width 139 height 29
click at [549, 335] on input "B" at bounding box center [553, 339] width 9 height 9
radio input "true"
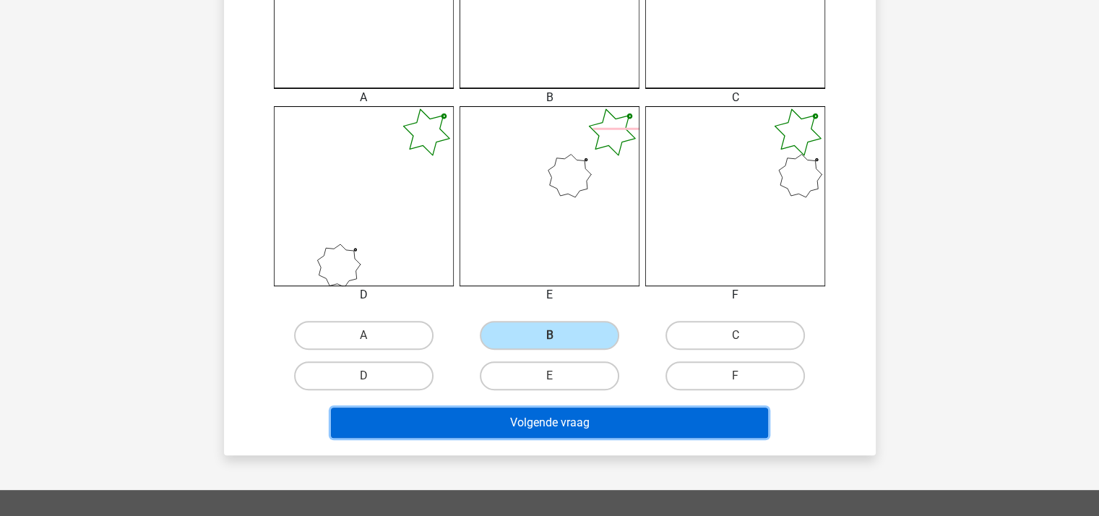
click at [554, 423] on button "Volgende vraag" at bounding box center [549, 422] width 437 height 30
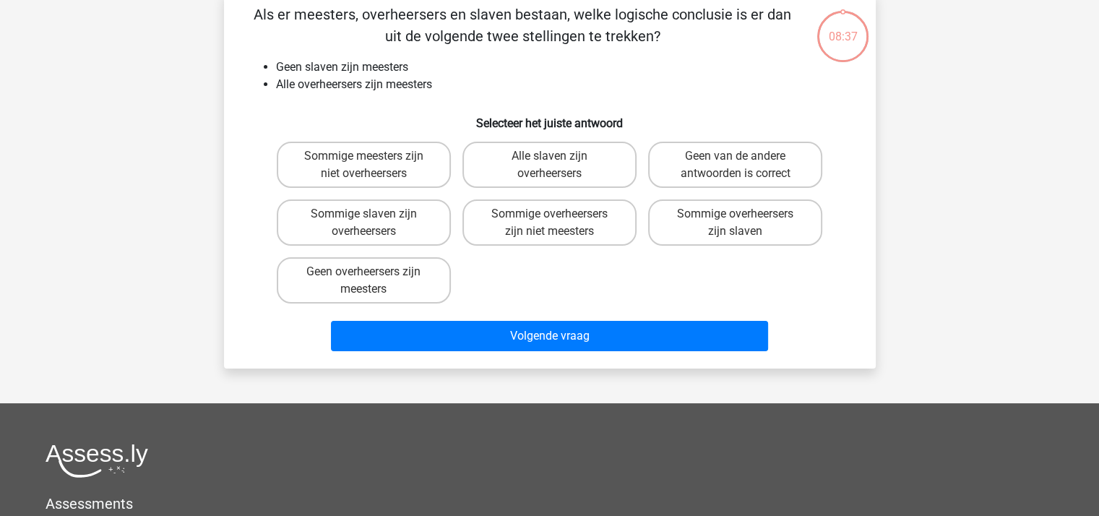
scroll to position [66, 0]
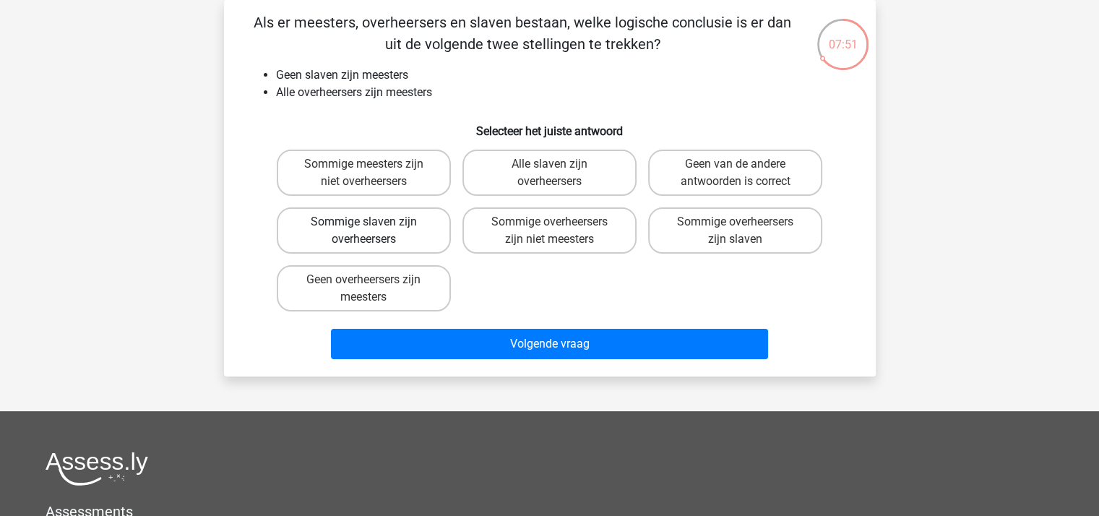
click at [387, 230] on label "Sommige slaven zijn overheersers" at bounding box center [364, 230] width 174 height 46
click at [373, 230] on input "Sommige slaven zijn overheersers" at bounding box center [367, 226] width 9 height 9
radio input "true"
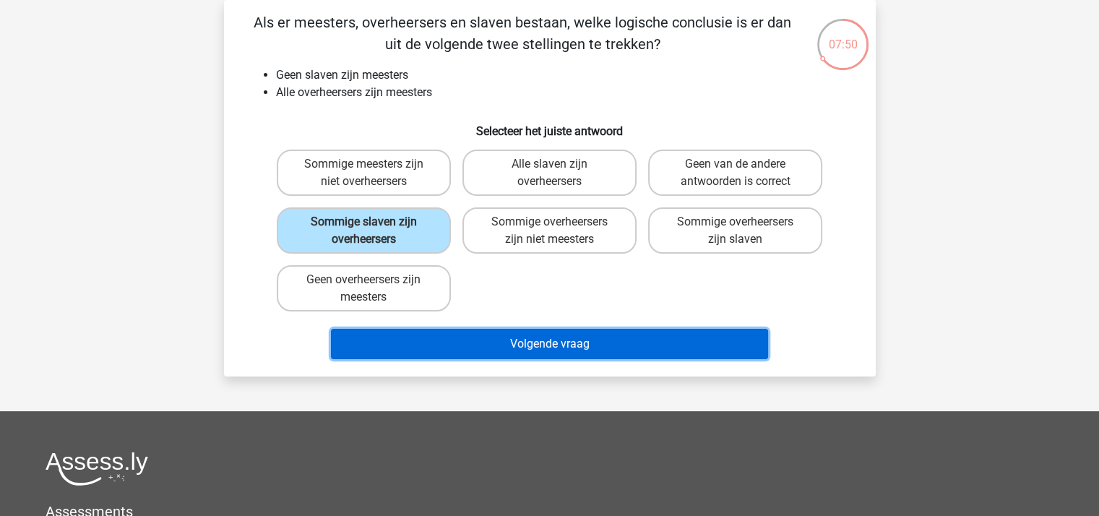
click at [518, 342] on button "Volgende vraag" at bounding box center [549, 344] width 437 height 30
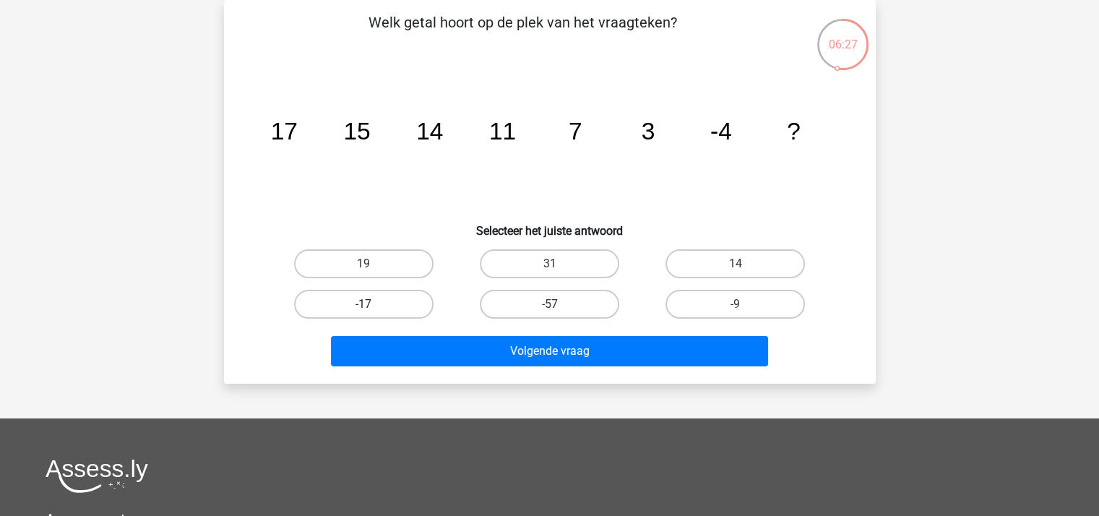
click at [399, 308] on label "-17" at bounding box center [363, 304] width 139 height 29
click at [373, 308] on input "-17" at bounding box center [367, 308] width 9 height 9
radio input "true"
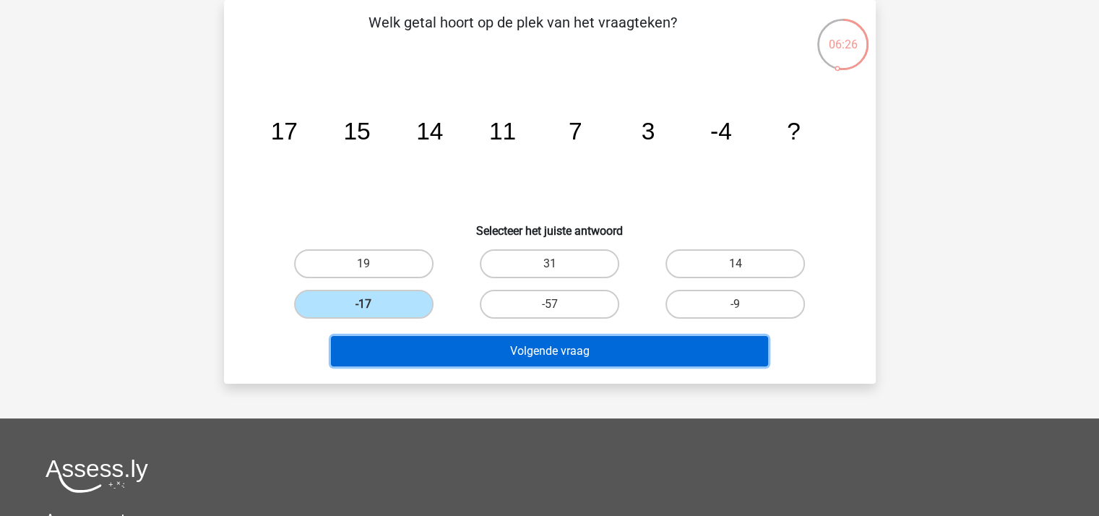
click at [488, 342] on button "Volgende vraag" at bounding box center [549, 351] width 437 height 30
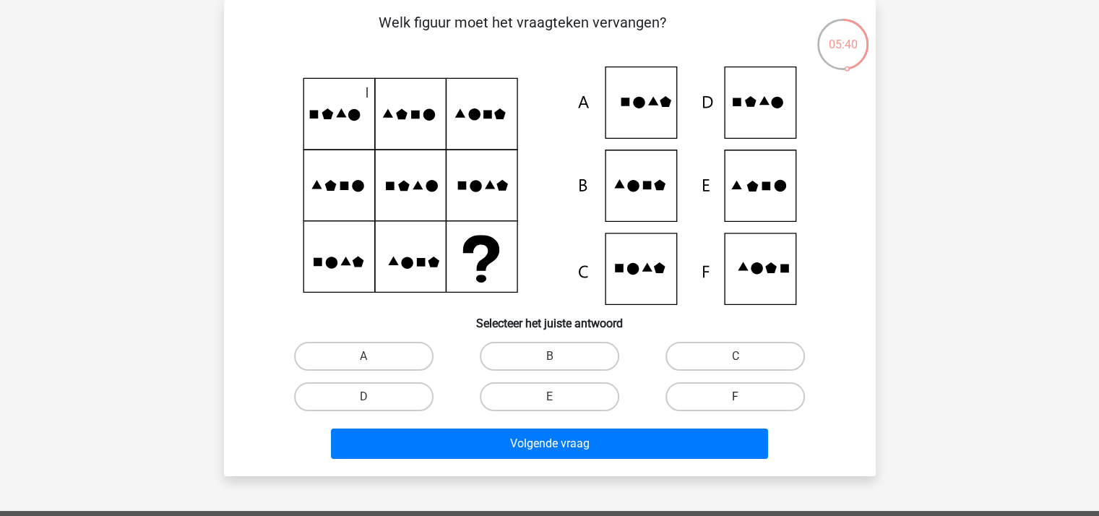
click at [739, 390] on label "F" at bounding box center [734, 396] width 139 height 29
click at [739, 397] on input "F" at bounding box center [739, 401] width 9 height 9
radio input "true"
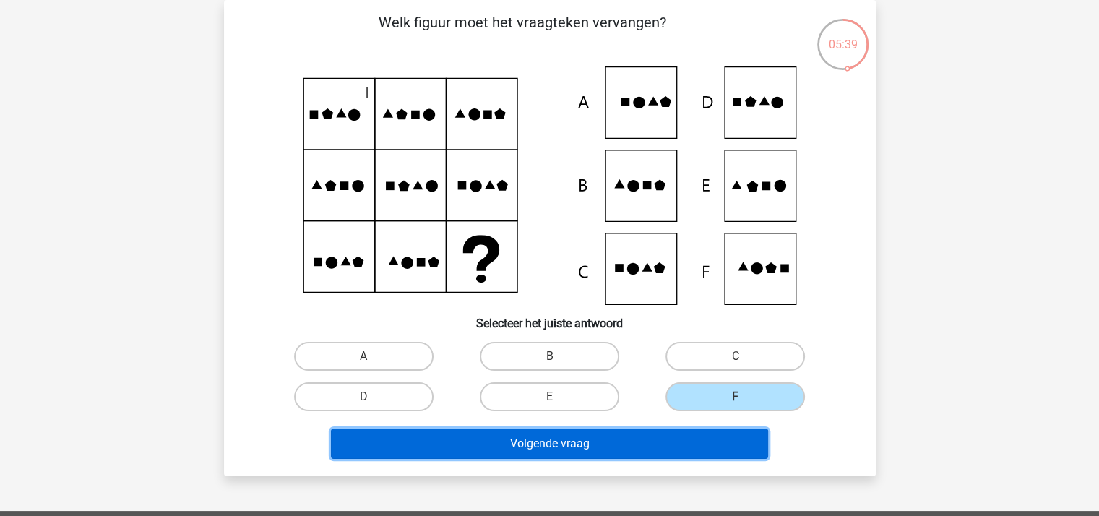
click at [598, 436] on button "Volgende vraag" at bounding box center [549, 443] width 437 height 30
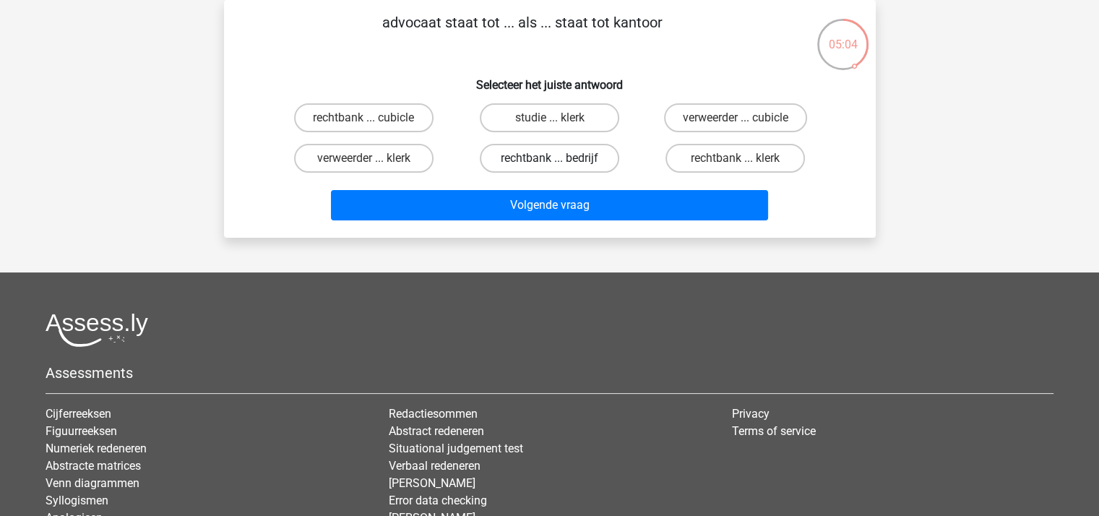
click at [563, 153] on label "rechtbank ... bedrijf" at bounding box center [549, 158] width 139 height 29
click at [558, 158] on input "rechtbank ... bedrijf" at bounding box center [553, 162] width 9 height 9
radio input "true"
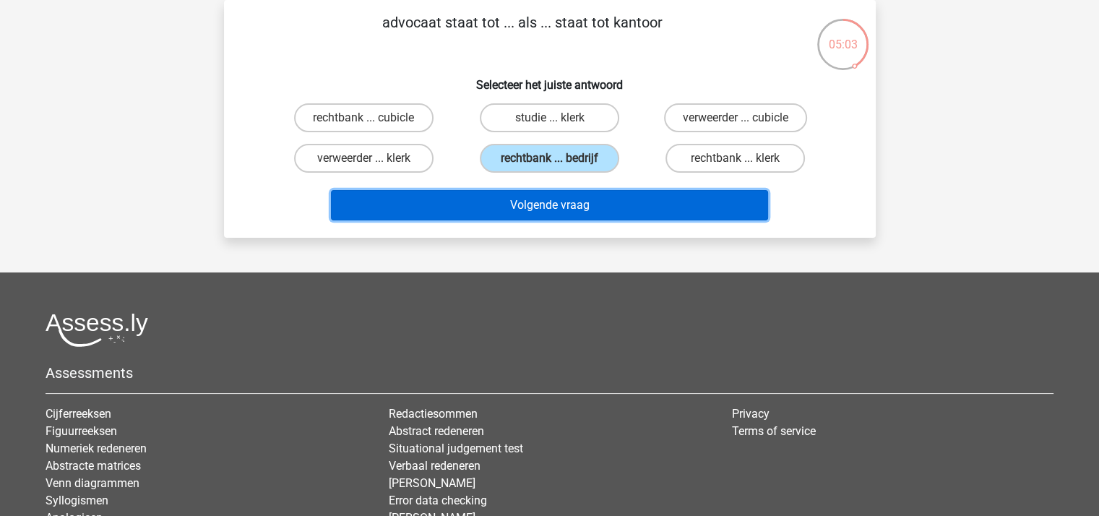
click at [561, 203] on button "Volgende vraag" at bounding box center [549, 205] width 437 height 30
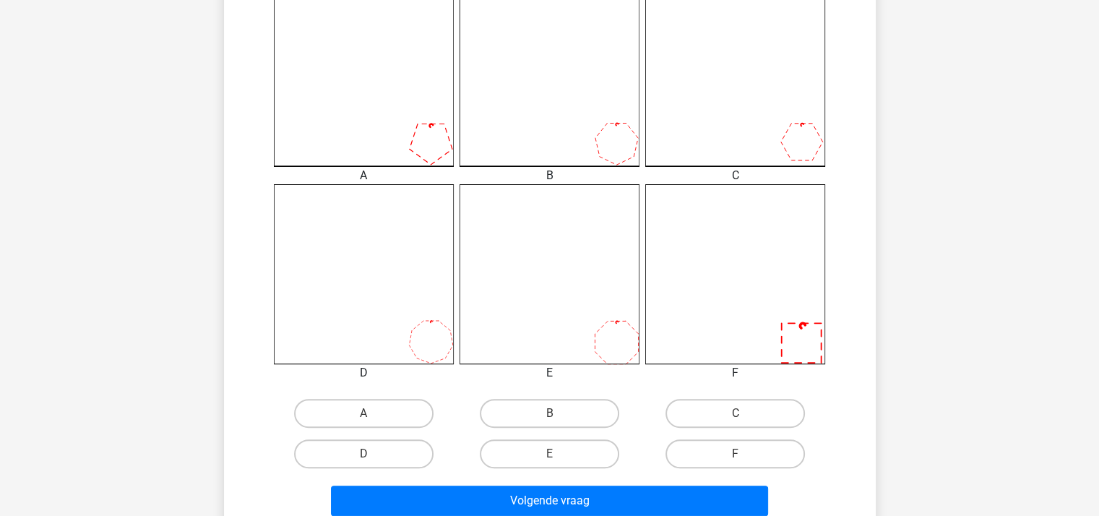
scroll to position [428, 0]
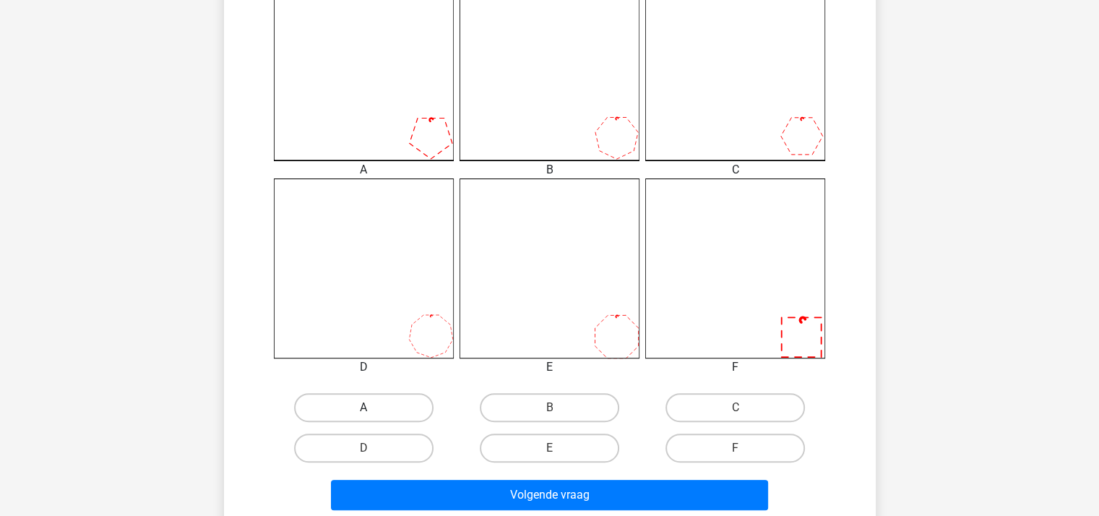
click at [384, 407] on label "A" at bounding box center [363, 407] width 139 height 29
click at [373, 407] on input "A" at bounding box center [367, 411] width 9 height 9
radio input "true"
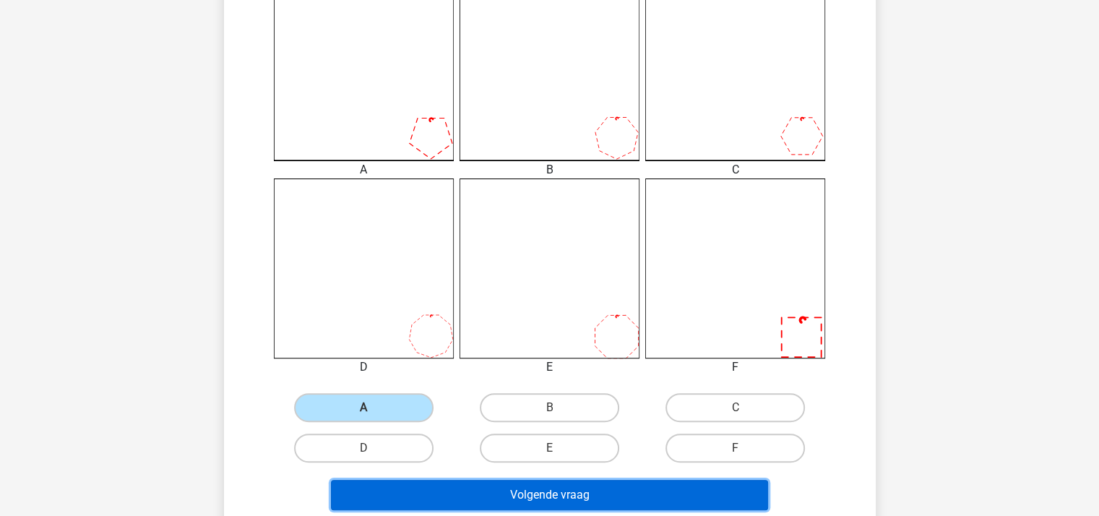
click at [481, 493] on button "Volgende vraag" at bounding box center [549, 495] width 437 height 30
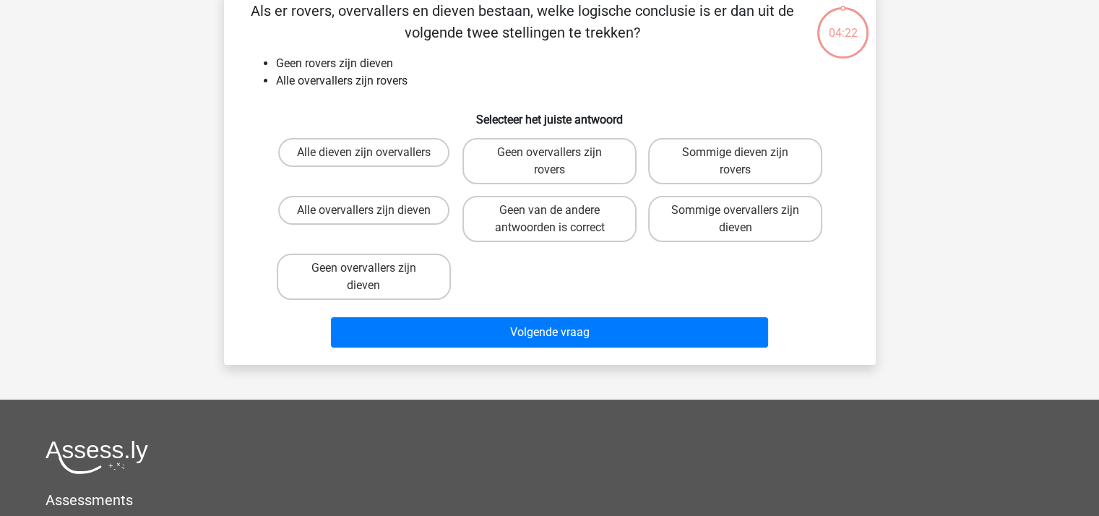
scroll to position [66, 0]
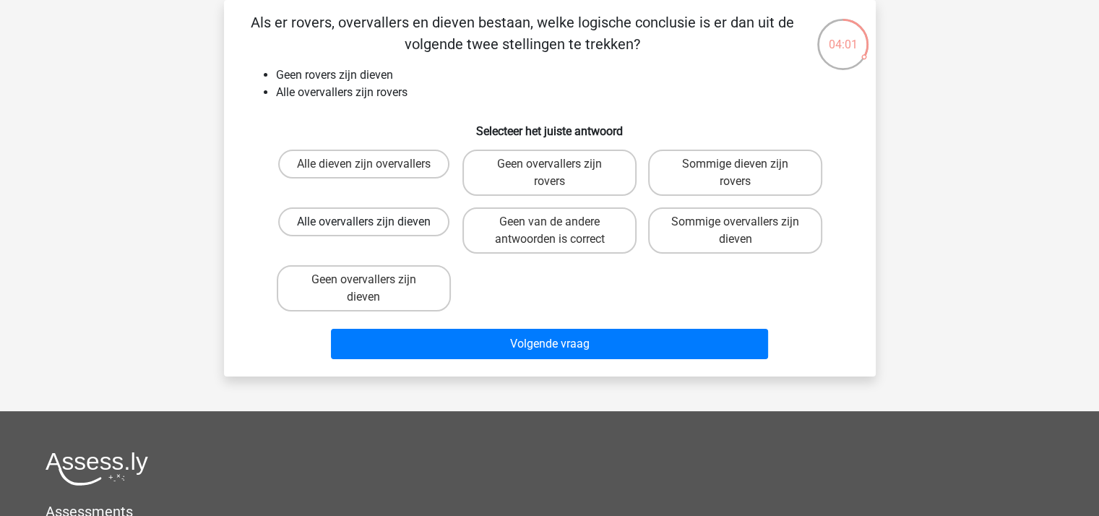
click at [369, 219] on label "Alle overvallers zijn dieven" at bounding box center [363, 221] width 171 height 29
click at [369, 222] on input "Alle overvallers zijn dieven" at bounding box center [367, 226] width 9 height 9
radio input "true"
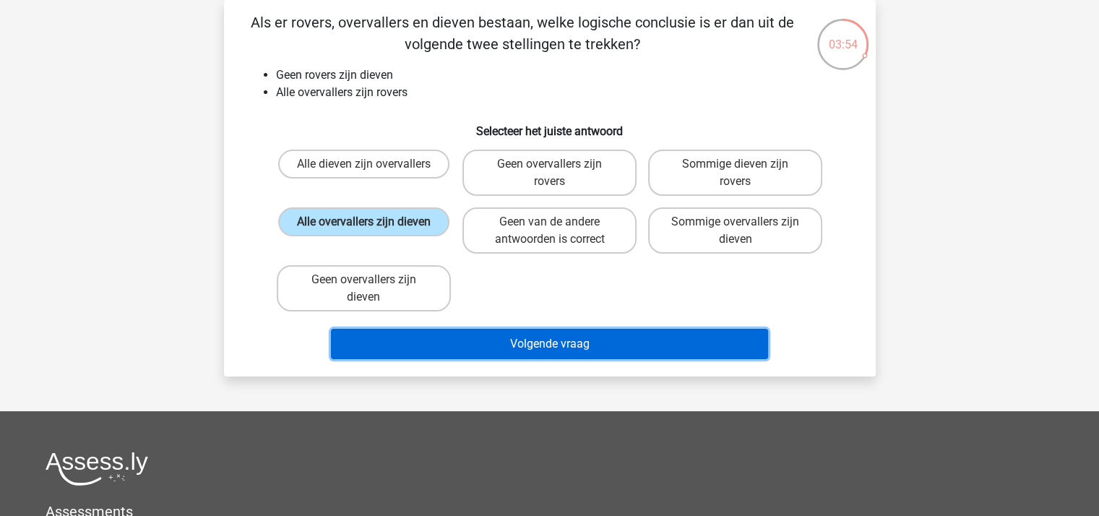
click at [544, 335] on button "Volgende vraag" at bounding box center [549, 344] width 437 height 30
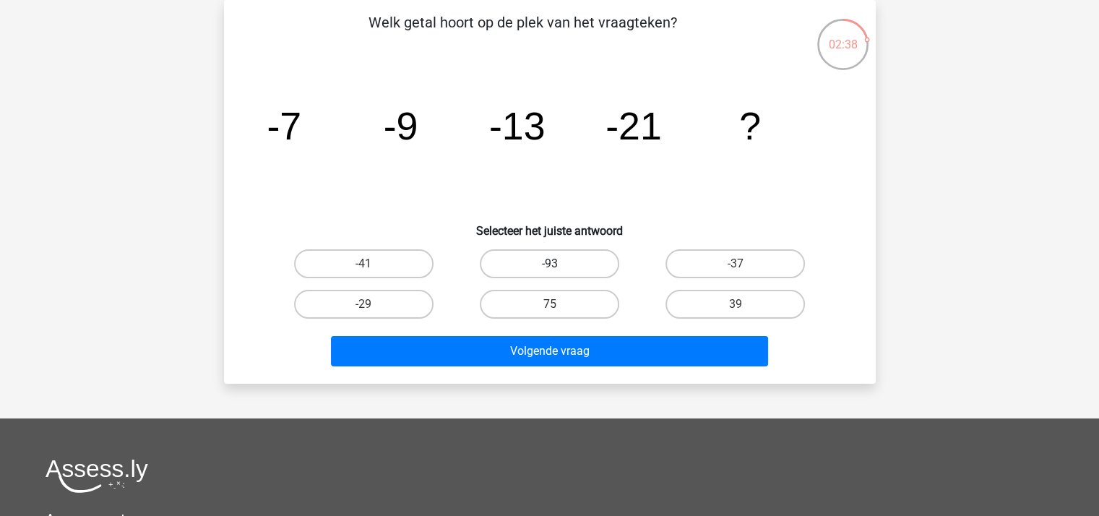
click at [548, 262] on label "-93" at bounding box center [549, 263] width 139 height 29
click at [549, 264] on input "-93" at bounding box center [553, 268] width 9 height 9
radio input "true"
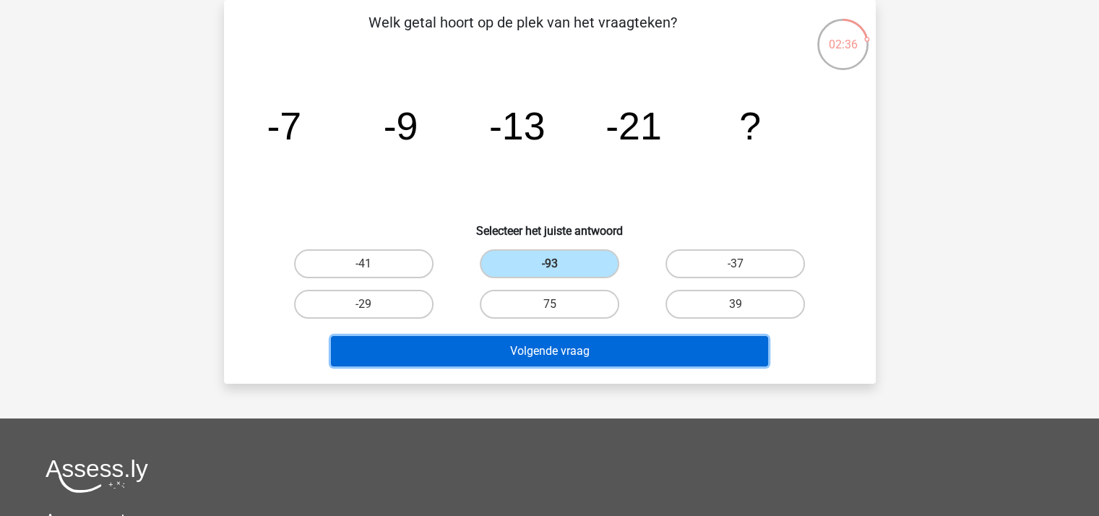
click at [592, 349] on button "Volgende vraag" at bounding box center [549, 351] width 437 height 30
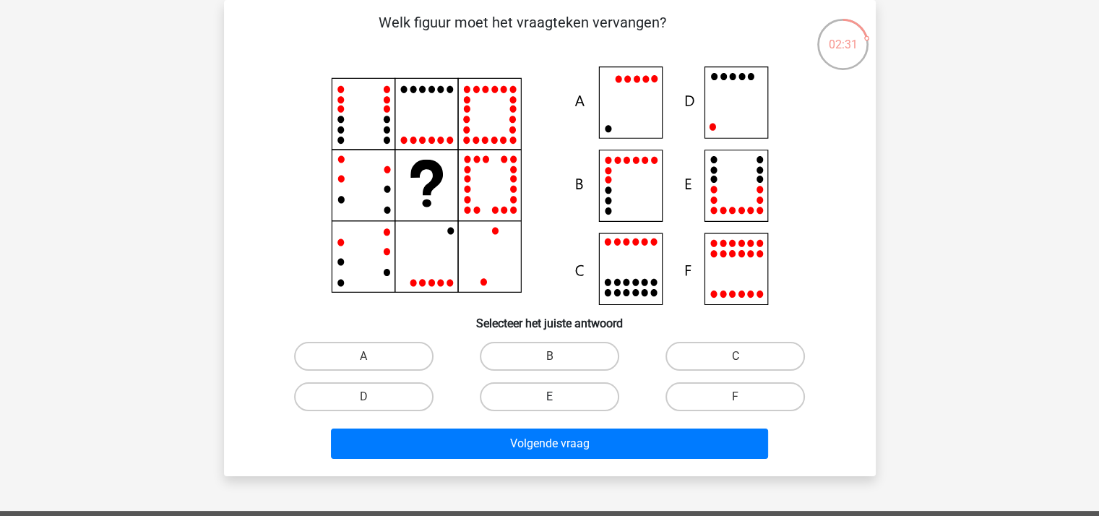
click at [574, 398] on label "E" at bounding box center [549, 396] width 139 height 29
click at [558, 398] on input "E" at bounding box center [553, 401] width 9 height 9
radio input "true"
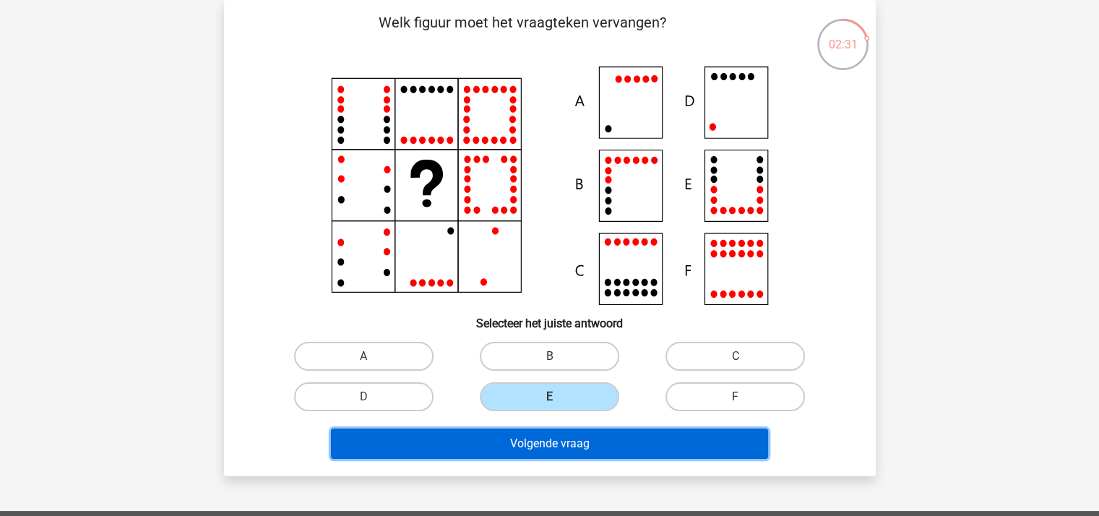
click at [560, 439] on button "Volgende vraag" at bounding box center [549, 443] width 437 height 30
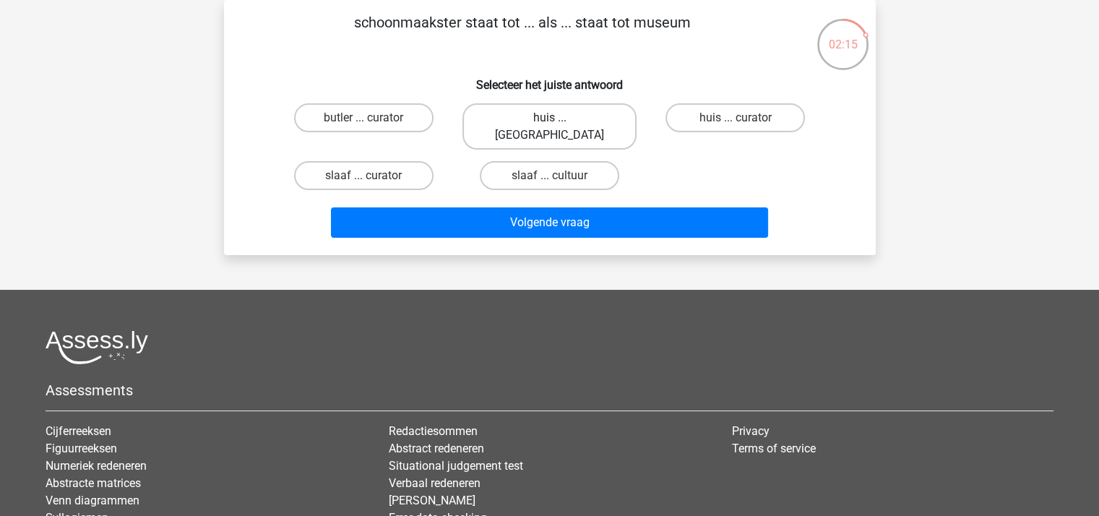
click at [526, 112] on label "huis ... louvre" at bounding box center [549, 126] width 174 height 46
click at [549, 118] on input "huis ... louvre" at bounding box center [553, 122] width 9 height 9
radio input "true"
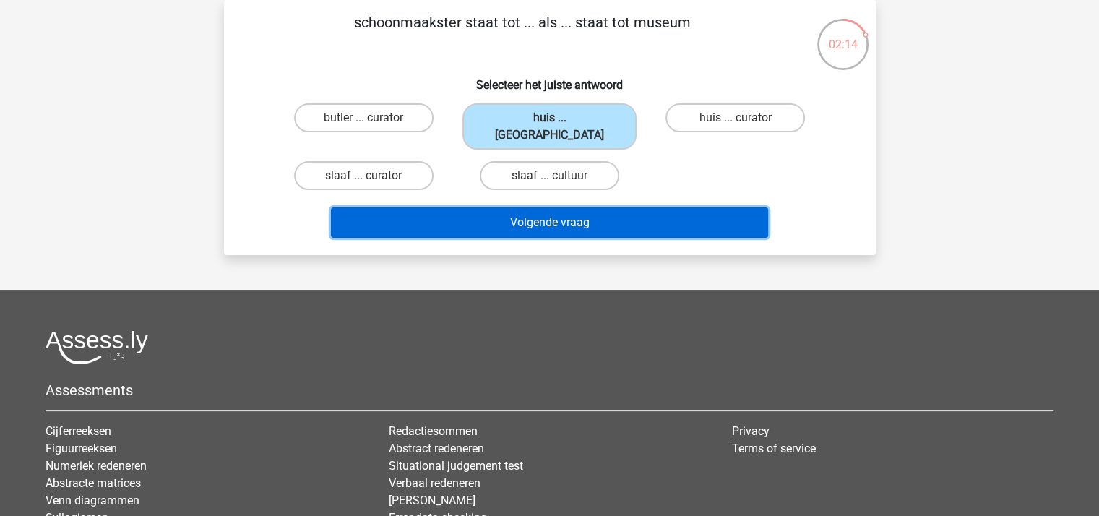
click at [545, 207] on button "Volgende vraag" at bounding box center [549, 222] width 437 height 30
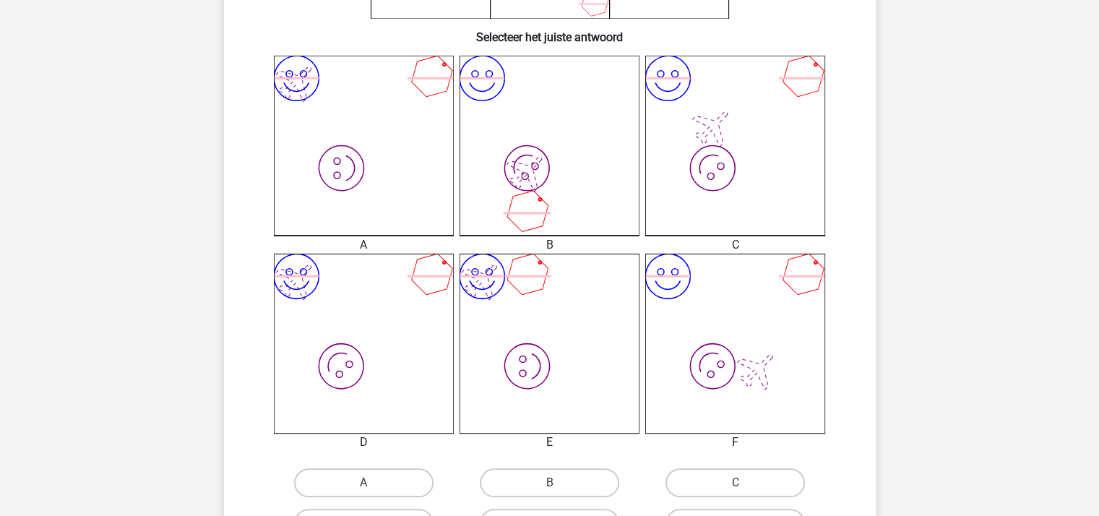
scroll to position [355, 0]
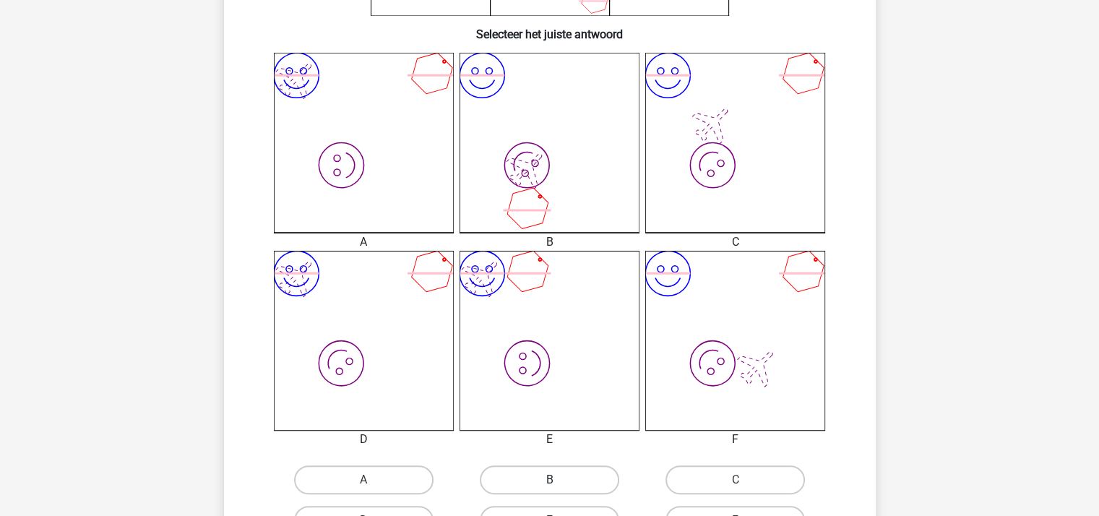
click at [532, 474] on label "B" at bounding box center [549, 479] width 139 height 29
click at [549, 480] on input "B" at bounding box center [553, 484] width 9 height 9
radio input "true"
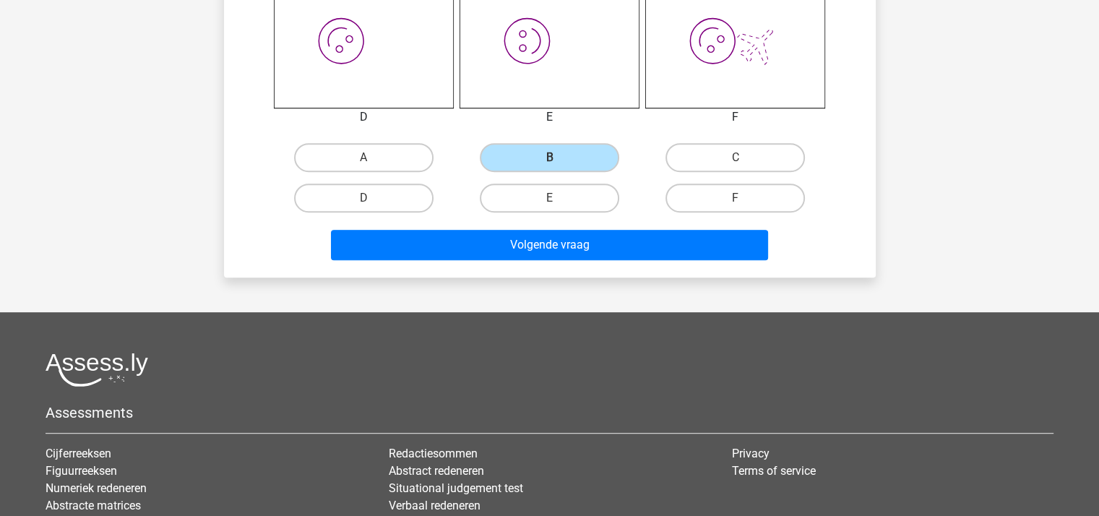
scroll to position [717, 0]
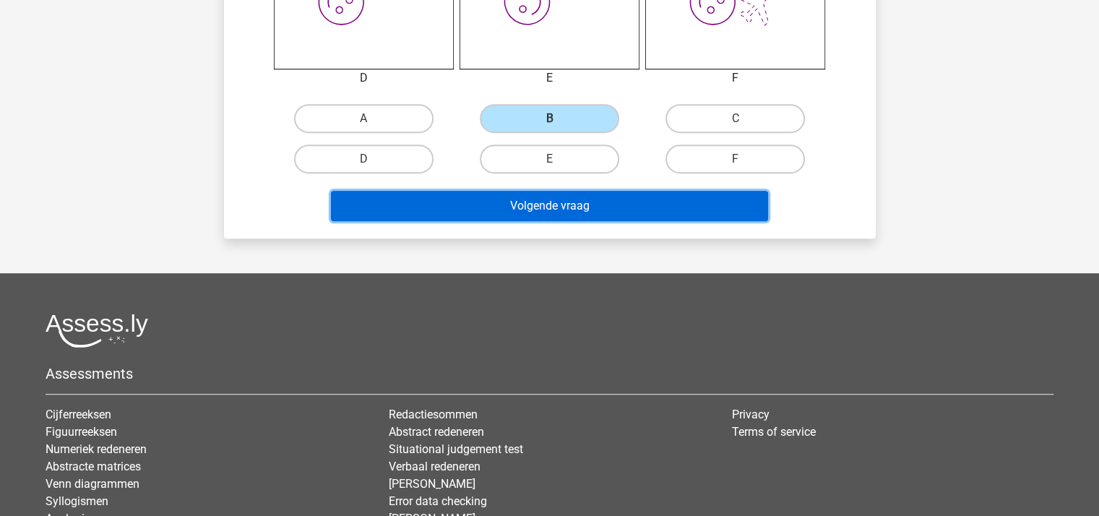
click at [543, 202] on button "Volgende vraag" at bounding box center [549, 206] width 437 height 30
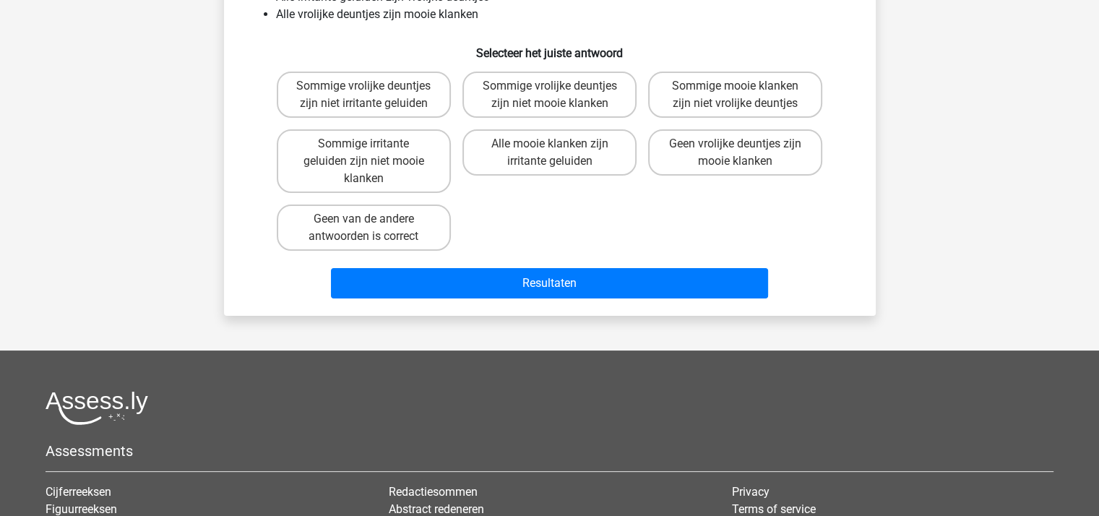
scroll to position [0, 0]
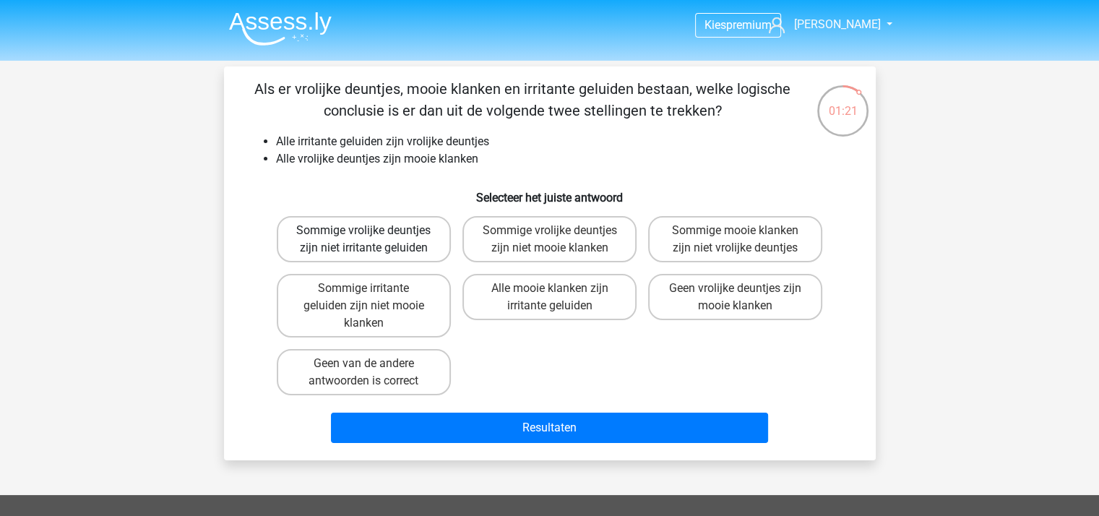
click at [390, 238] on label "Sommige vrolijke deuntjes zijn niet irritante geluiden" at bounding box center [364, 239] width 174 height 46
click at [373, 238] on input "Sommige vrolijke deuntjes zijn niet irritante geluiden" at bounding box center [367, 234] width 9 height 9
radio input "true"
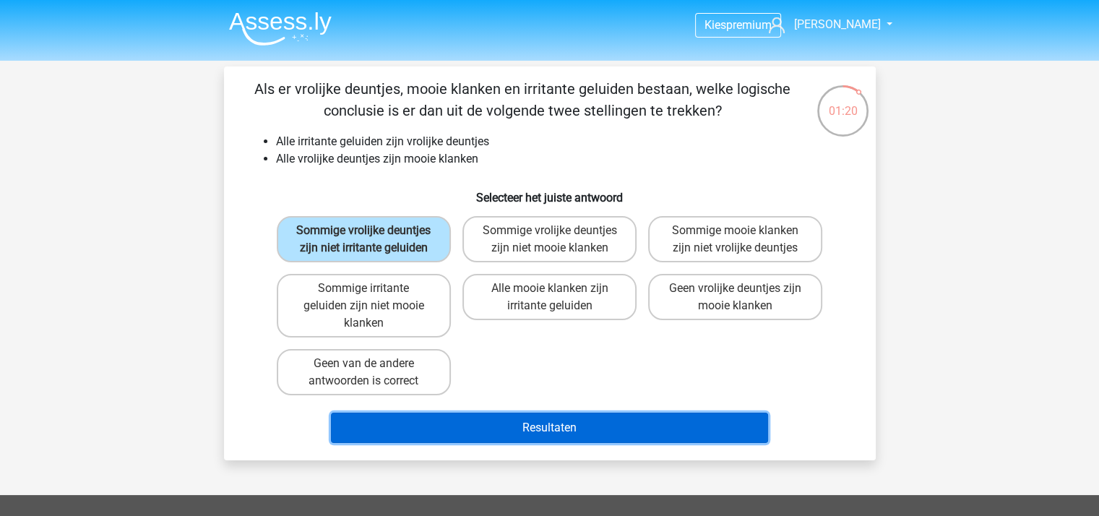
click at [540, 422] on button "Resultaten" at bounding box center [549, 428] width 437 height 30
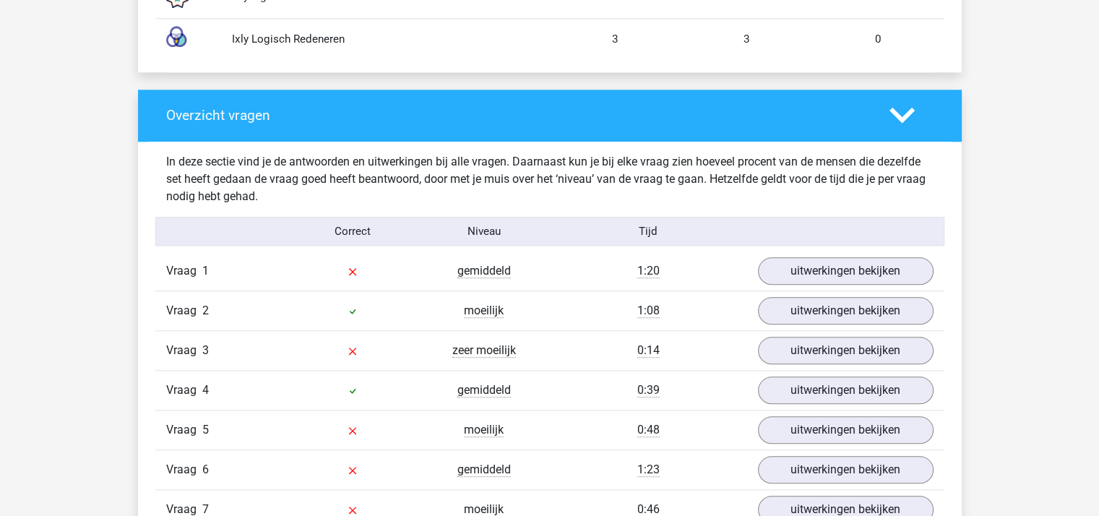
scroll to position [1445, 0]
click at [811, 269] on link "uitwerkingen bekijken" at bounding box center [845, 271] width 202 height 32
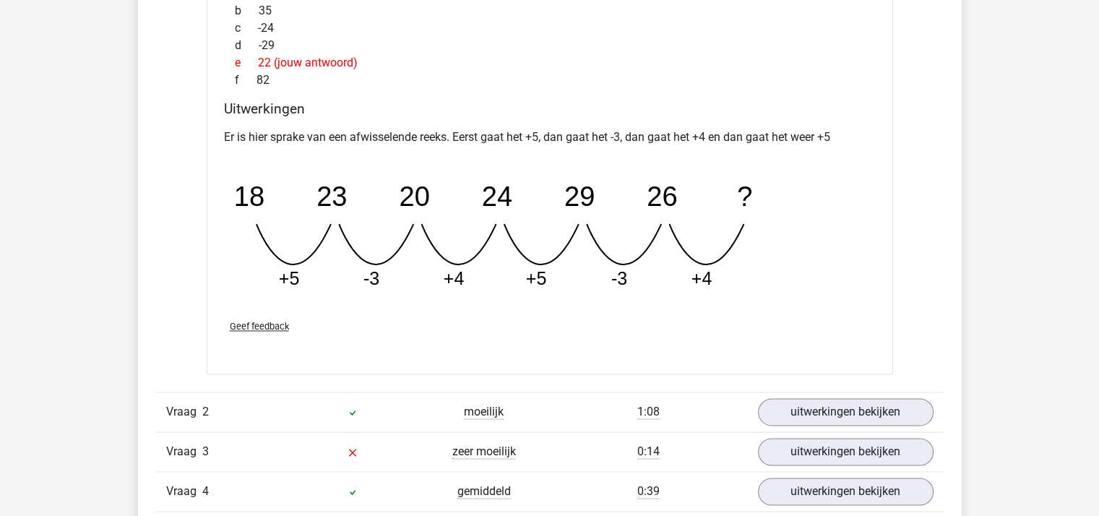
scroll to position [2095, 0]
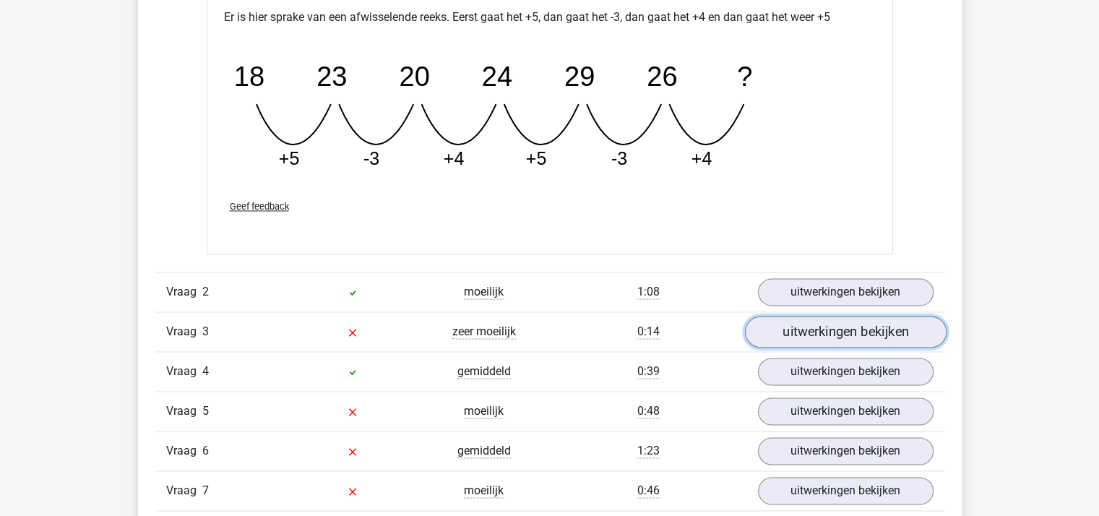
click at [815, 330] on link "uitwerkingen bekijken" at bounding box center [845, 332] width 202 height 32
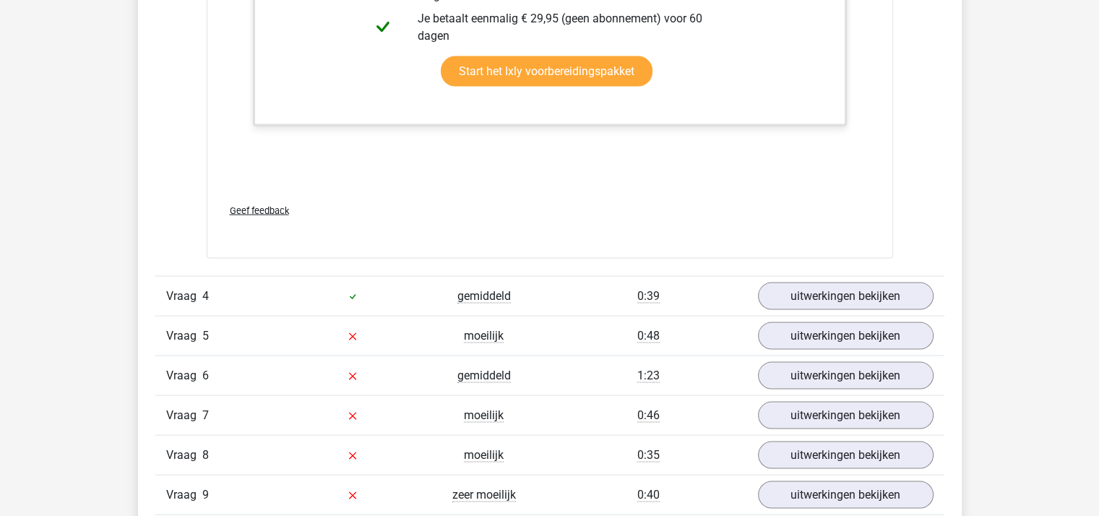
scroll to position [2962, 0]
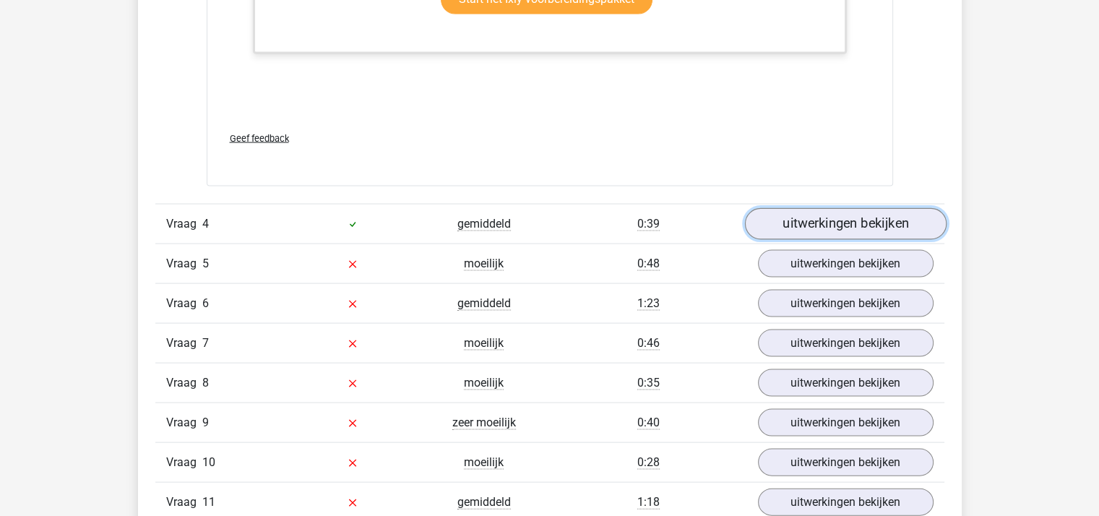
click at [801, 214] on link "uitwerkingen bekijken" at bounding box center [845, 224] width 202 height 32
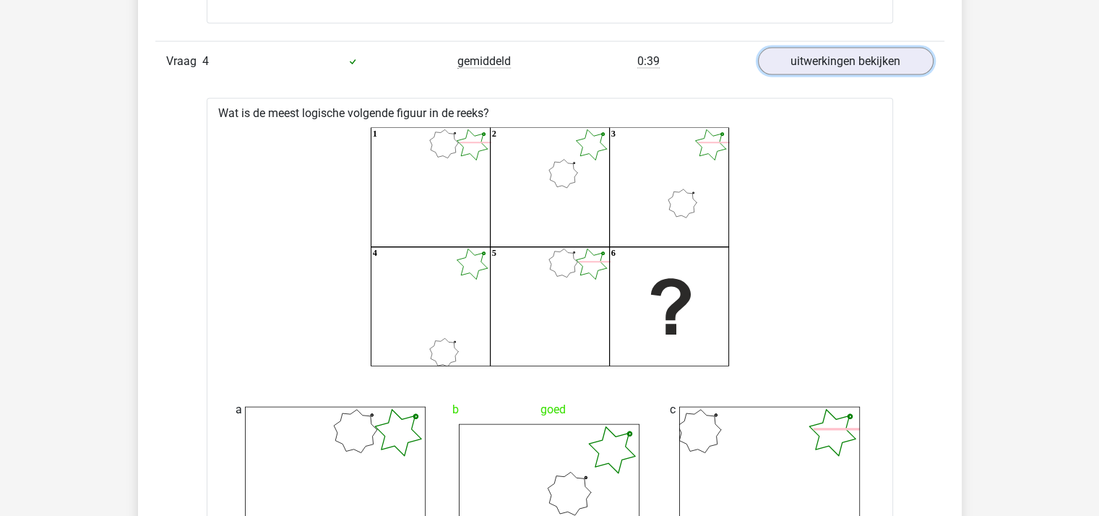
scroll to position [3107, 0]
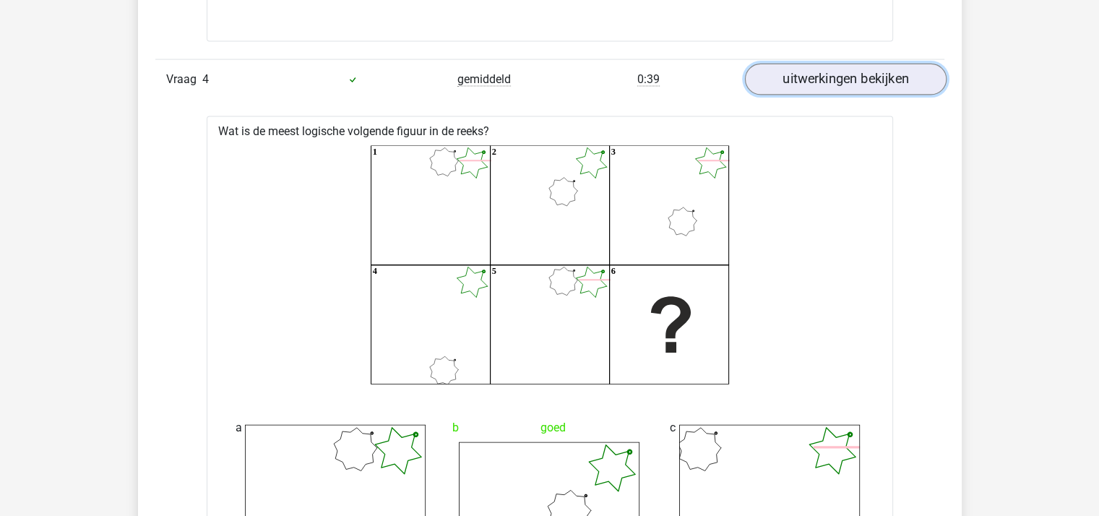
click at [825, 75] on link "uitwerkingen bekijken" at bounding box center [845, 80] width 202 height 32
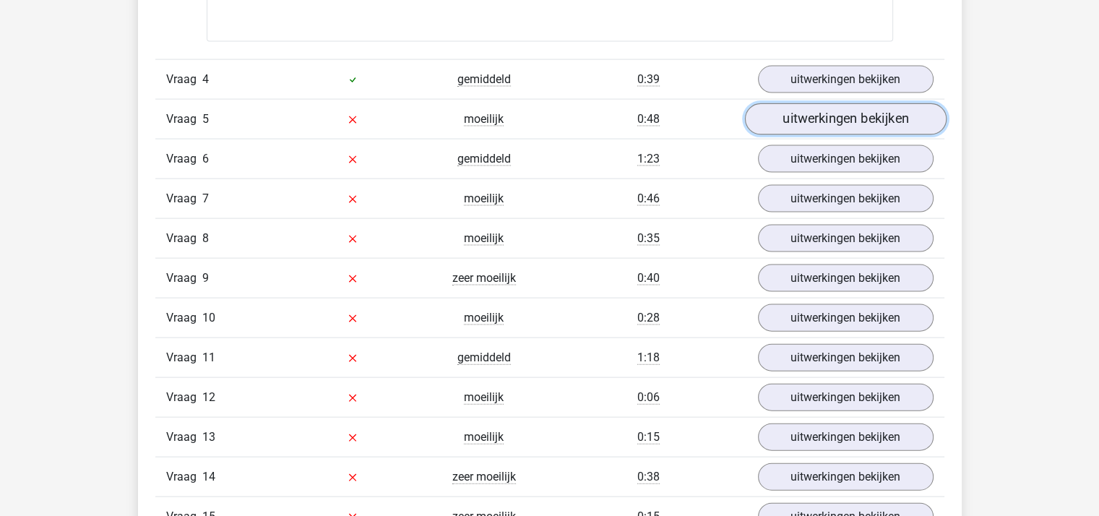
click at [803, 116] on link "uitwerkingen bekijken" at bounding box center [845, 119] width 202 height 32
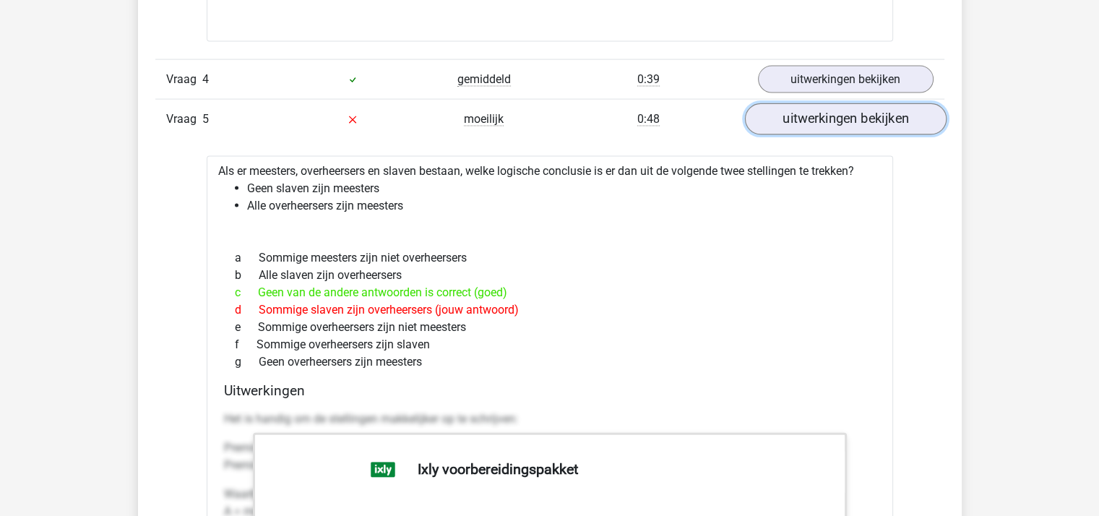
click at [811, 118] on link "uitwerkingen bekijken" at bounding box center [845, 119] width 202 height 32
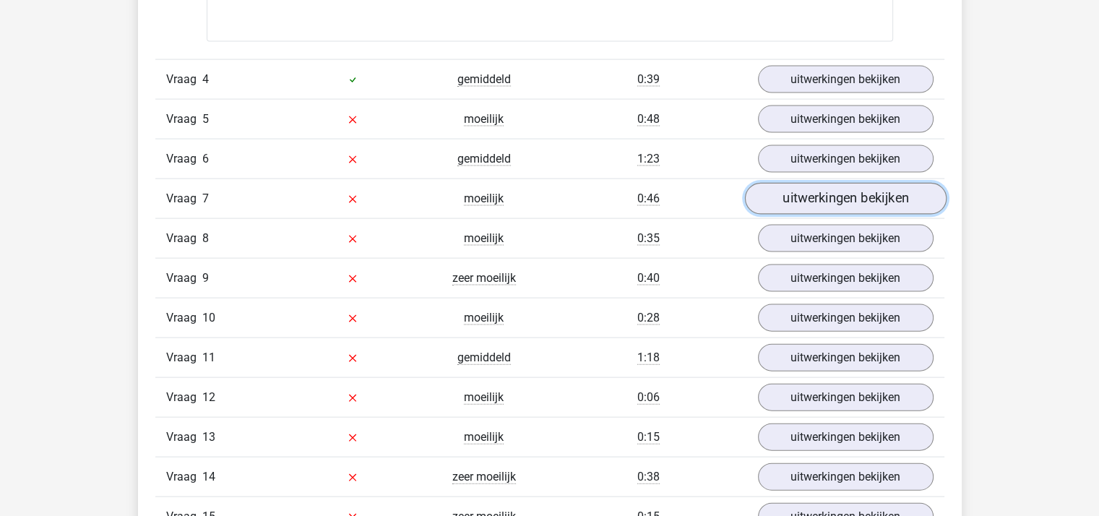
click at [813, 192] on link "uitwerkingen bekijken" at bounding box center [845, 199] width 202 height 32
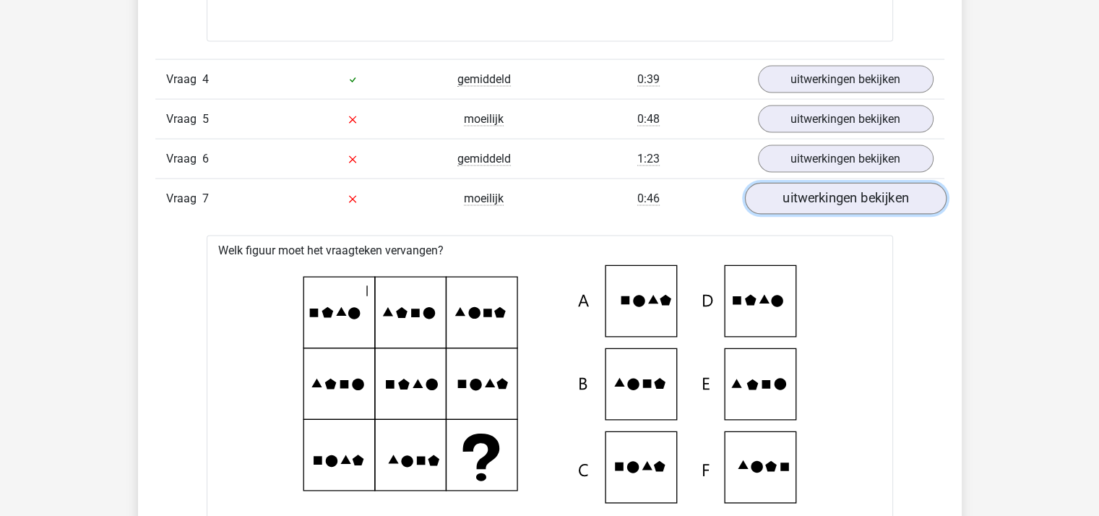
click at [850, 187] on link "uitwerkingen bekijken" at bounding box center [845, 199] width 202 height 32
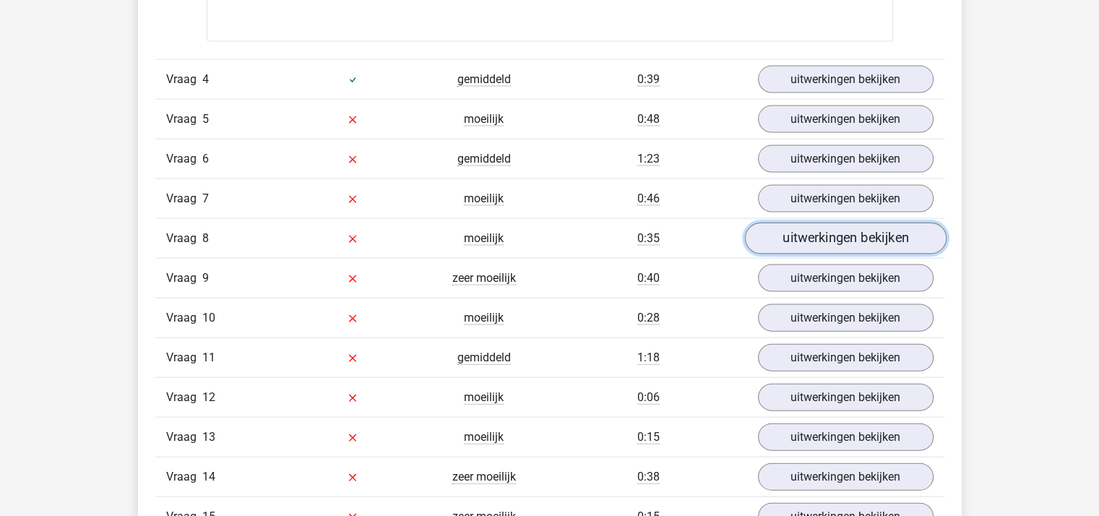
click at [844, 228] on link "uitwerkingen bekijken" at bounding box center [845, 239] width 202 height 32
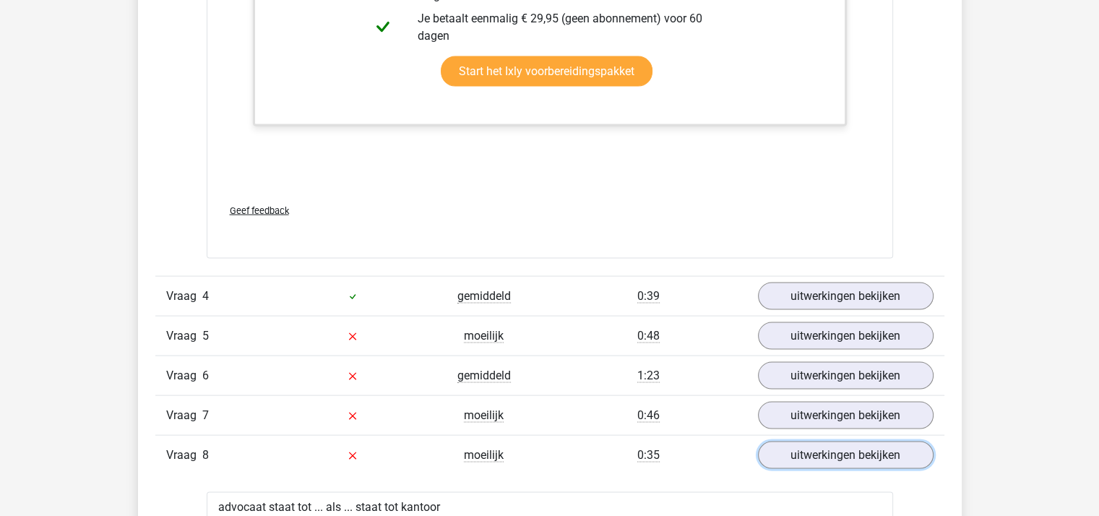
scroll to position [3179, 0]
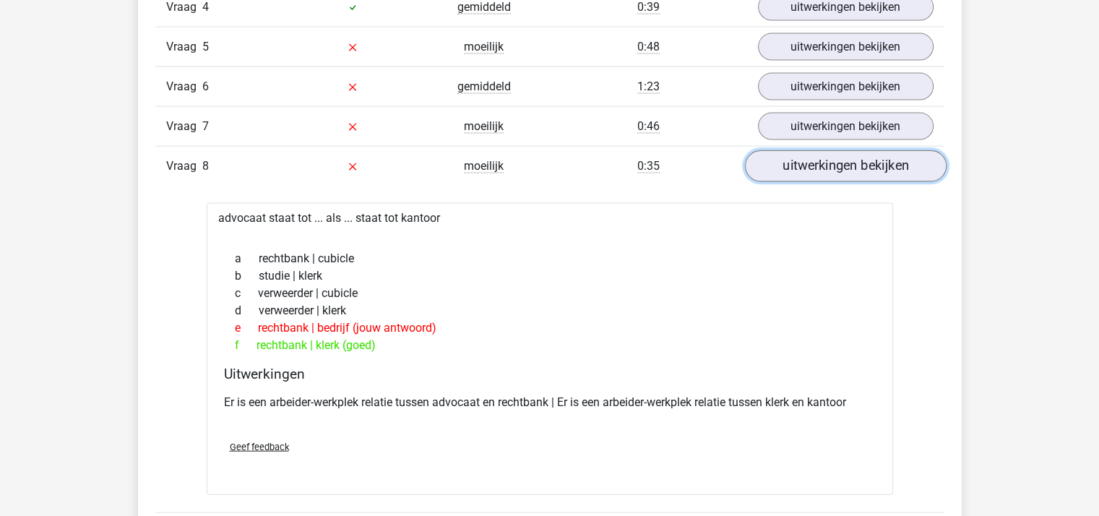
click at [812, 162] on link "uitwerkingen bekijken" at bounding box center [845, 166] width 202 height 32
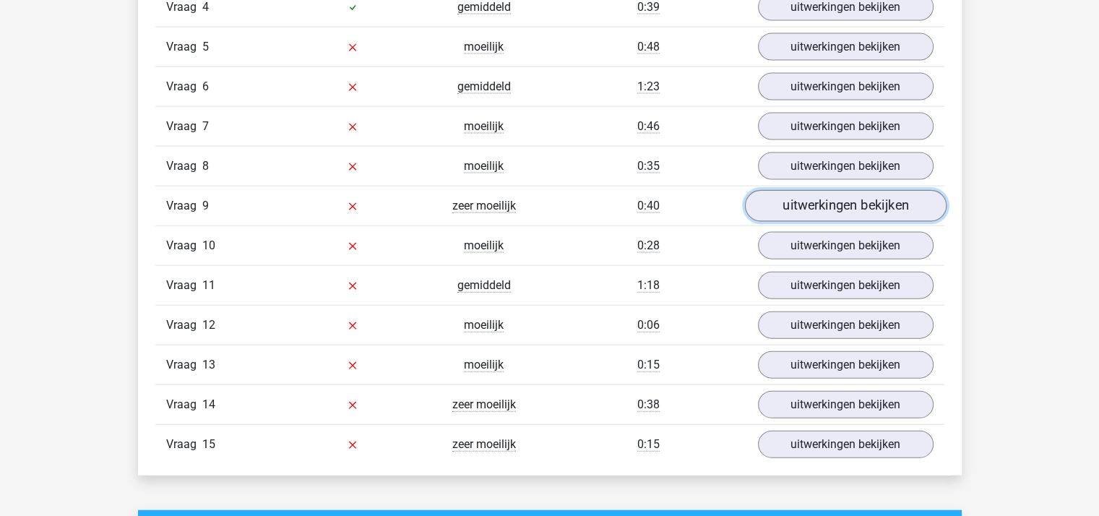
click at [808, 210] on link "uitwerkingen bekijken" at bounding box center [845, 206] width 202 height 32
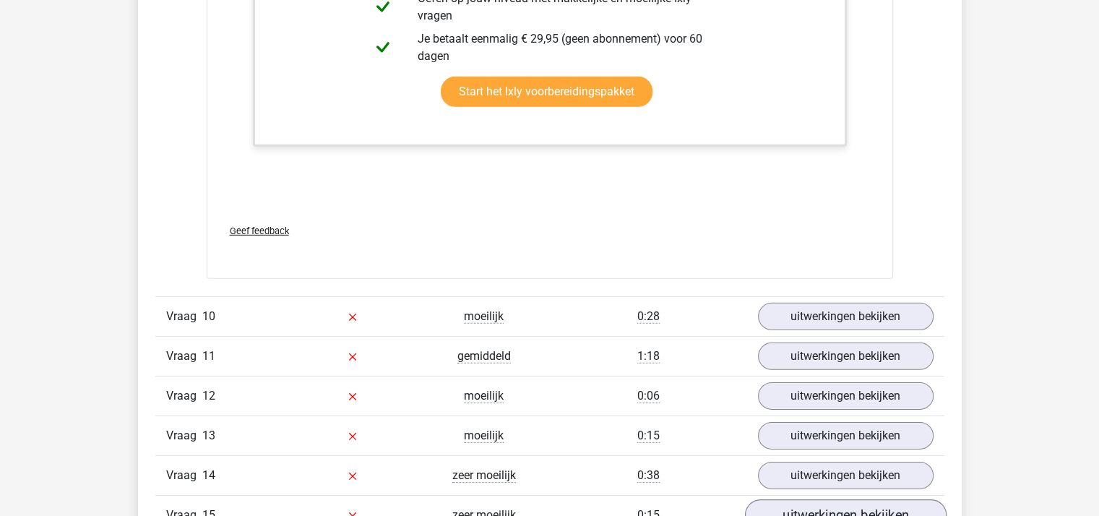
scroll to position [4551, 0]
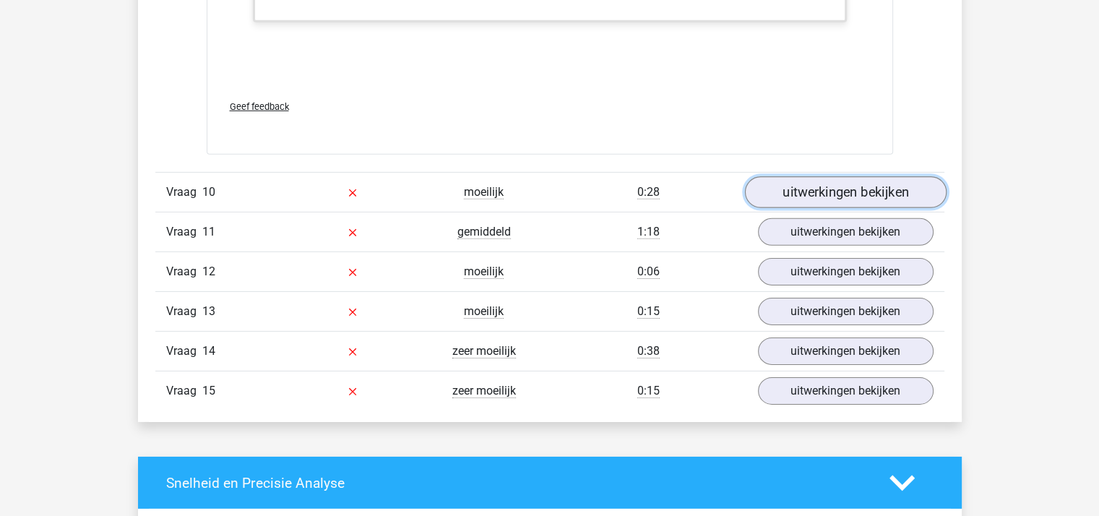
click at [790, 184] on link "uitwerkingen bekijken" at bounding box center [845, 193] width 202 height 32
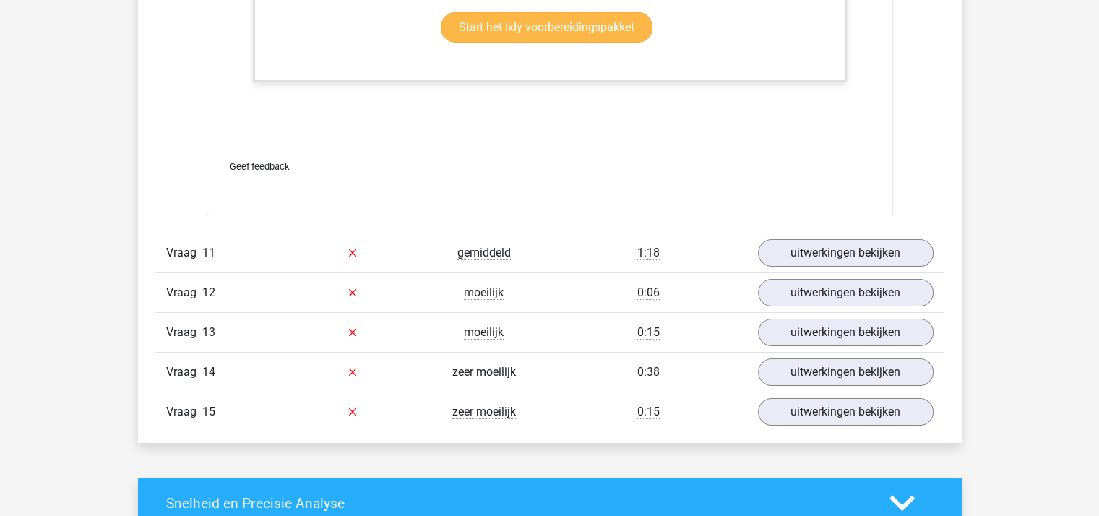
scroll to position [5418, 0]
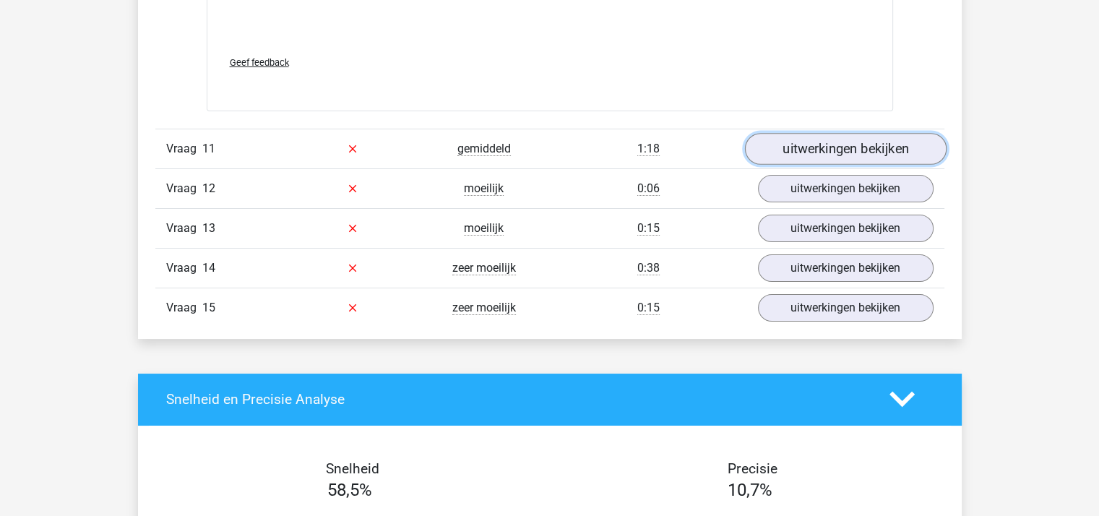
click at [799, 142] on link "uitwerkingen bekijken" at bounding box center [845, 149] width 202 height 32
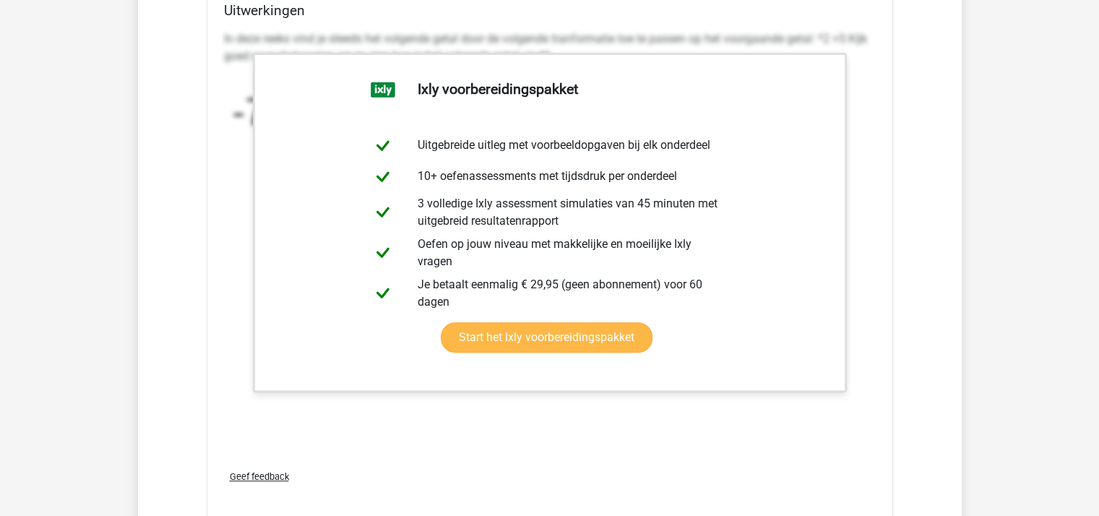
scroll to position [6285, 0]
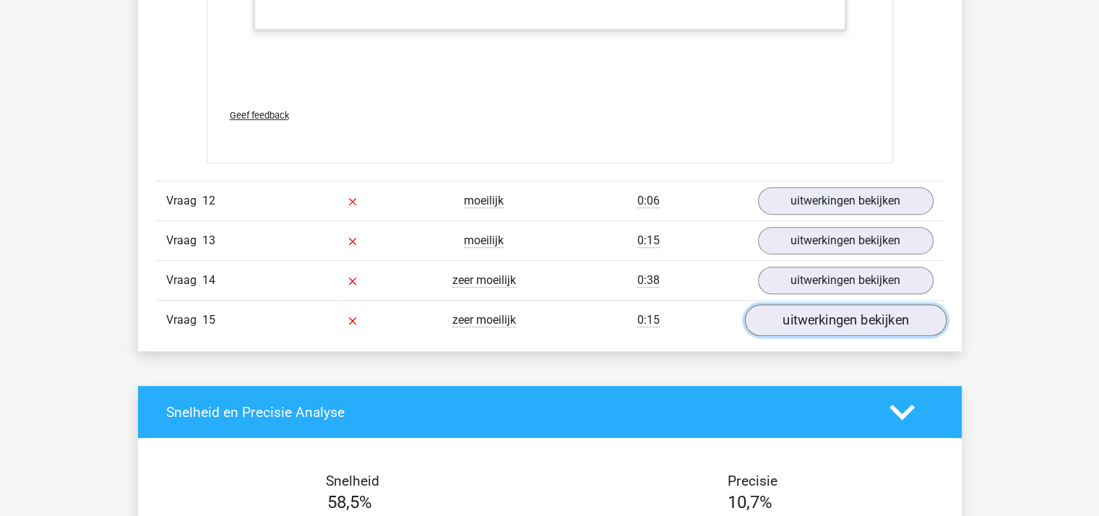
click at [807, 308] on link "uitwerkingen bekijken" at bounding box center [845, 321] width 202 height 32
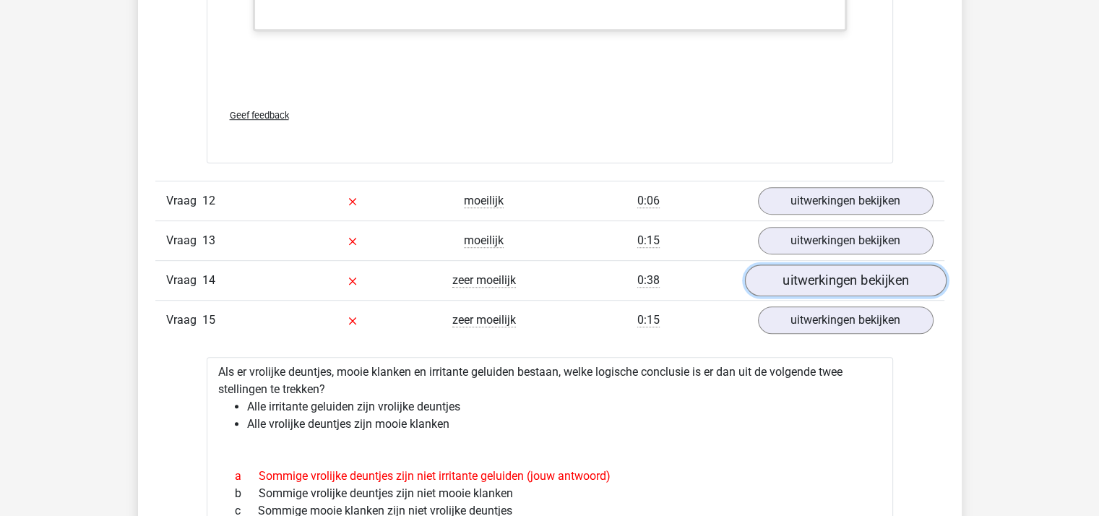
click at [805, 268] on link "uitwerkingen bekijken" at bounding box center [845, 281] width 202 height 32
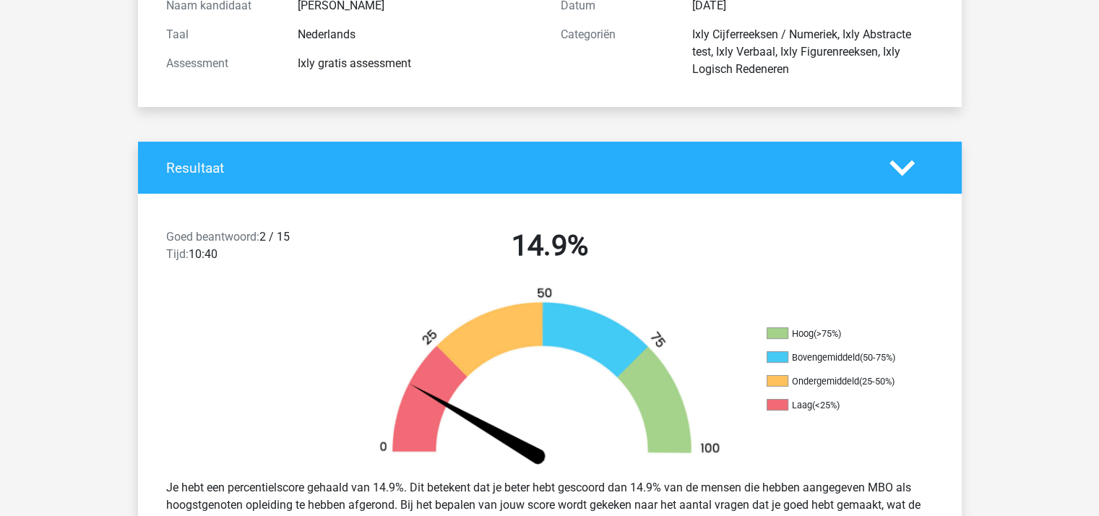
scroll to position [0, 0]
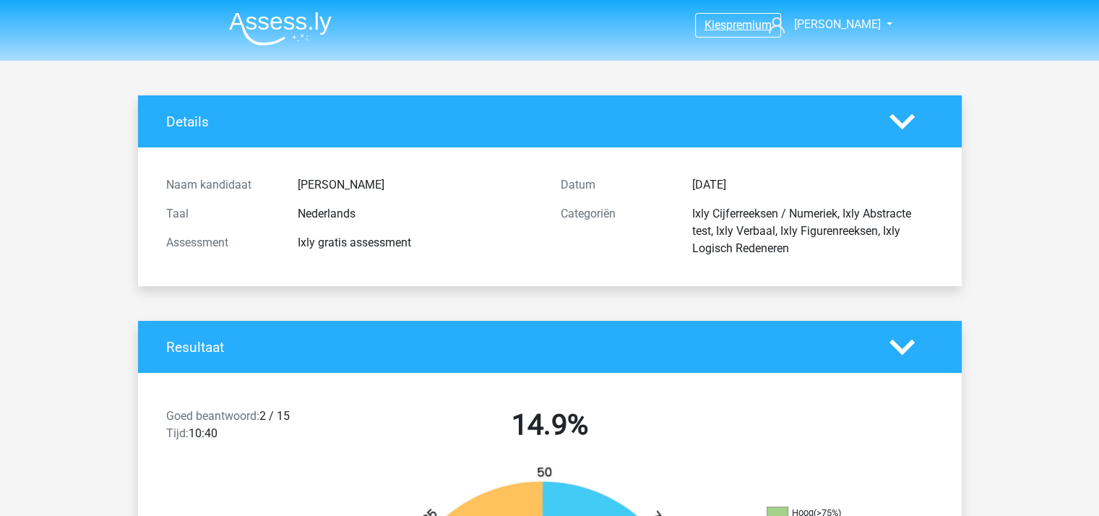
click at [729, 20] on span "premium" at bounding box center [749, 25] width 46 height 14
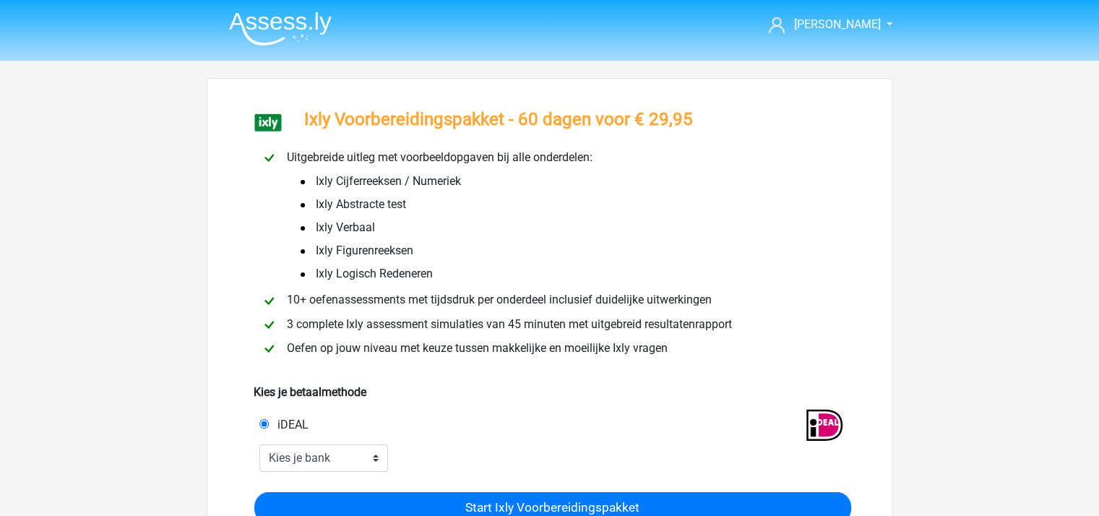
click at [361, 204] on span "Ixly Abstracte test" at bounding box center [352, 204] width 108 height 17
click at [277, 27] on img at bounding box center [280, 29] width 103 height 34
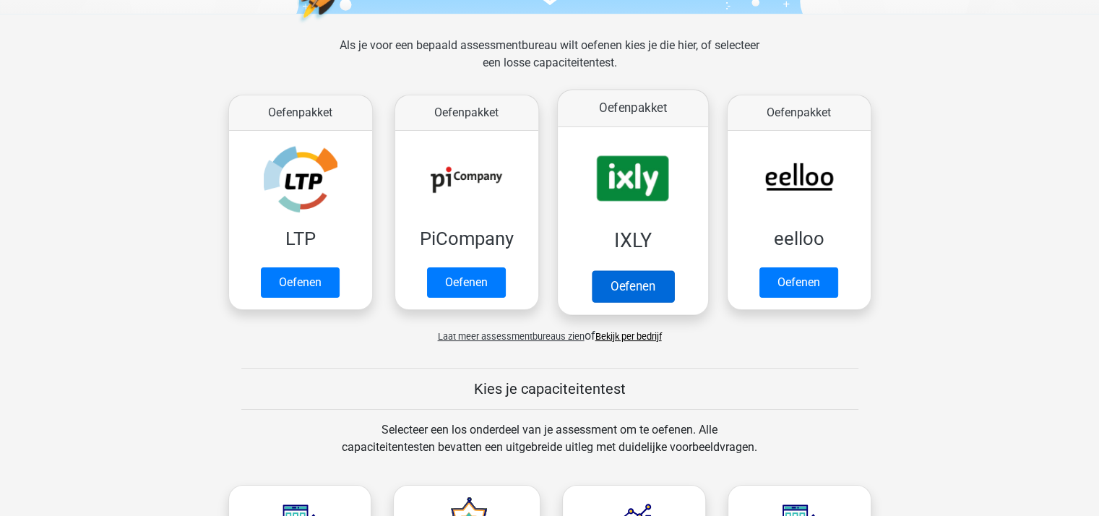
scroll to position [217, 0]
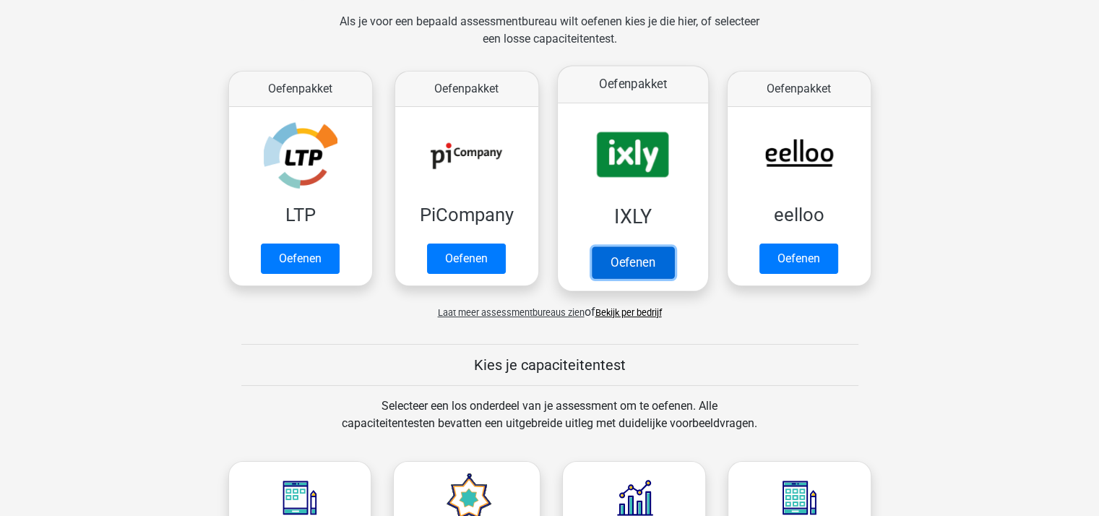
click at [615, 262] on link "Oefenen" at bounding box center [632, 262] width 82 height 32
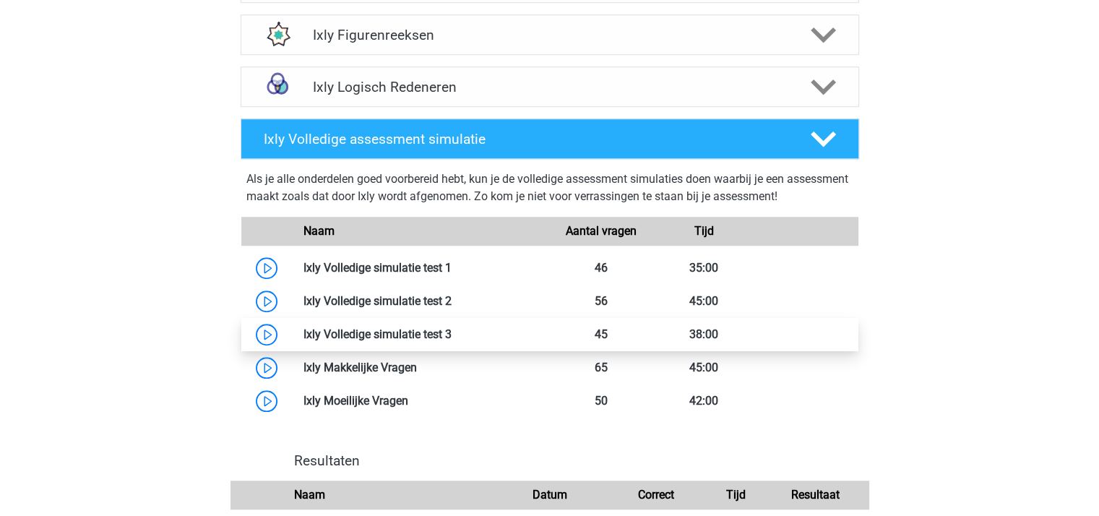
scroll to position [1156, 0]
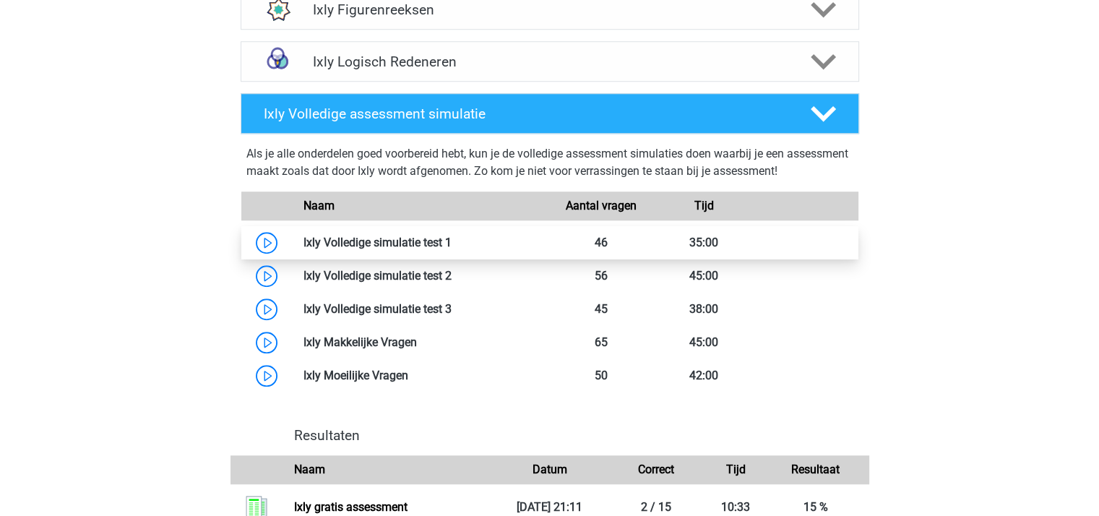
click at [452, 242] on link at bounding box center [452, 243] width 0 height 14
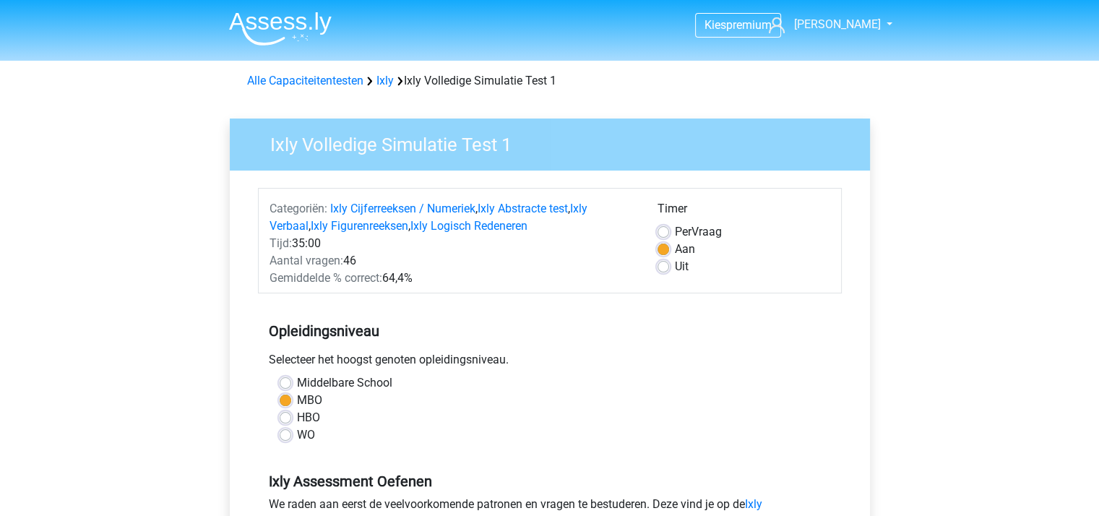
scroll to position [289, 0]
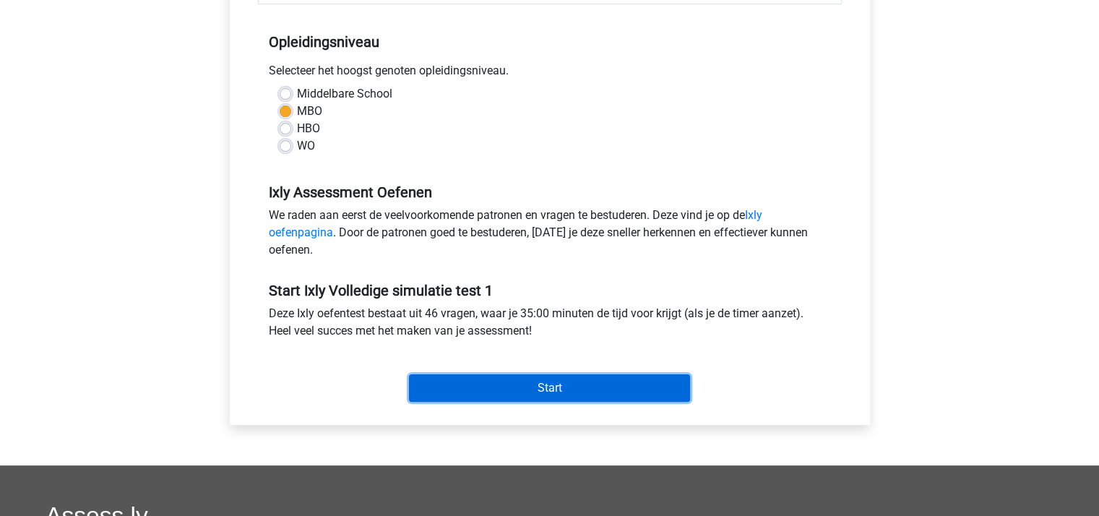
click at [530, 379] on input "Start" at bounding box center [549, 387] width 281 height 27
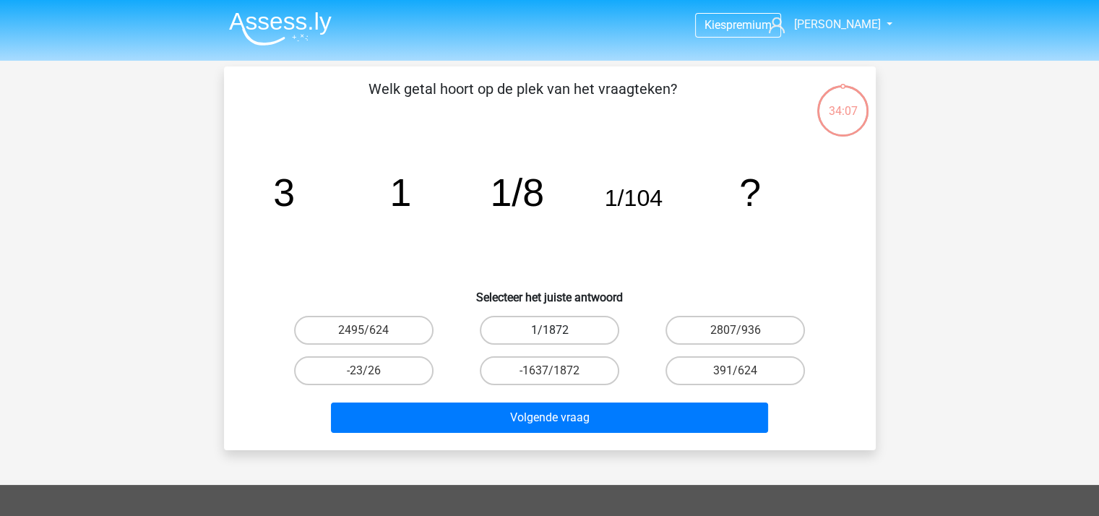
click at [553, 327] on label "1/1872" at bounding box center [549, 330] width 139 height 29
click at [553, 330] on input "1/1872" at bounding box center [553, 334] width 9 height 9
radio input "true"
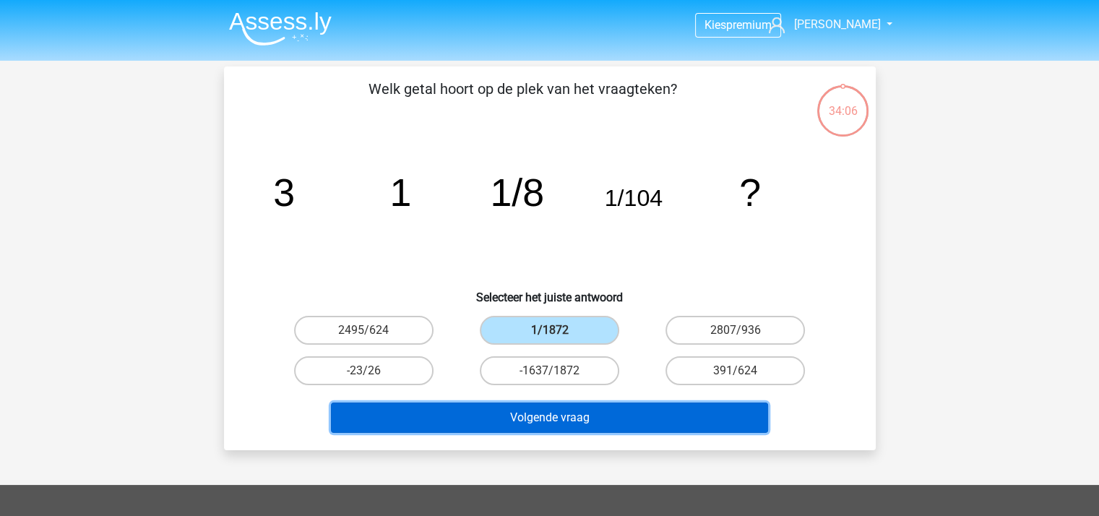
click at [579, 420] on button "Volgende vraag" at bounding box center [549, 417] width 437 height 30
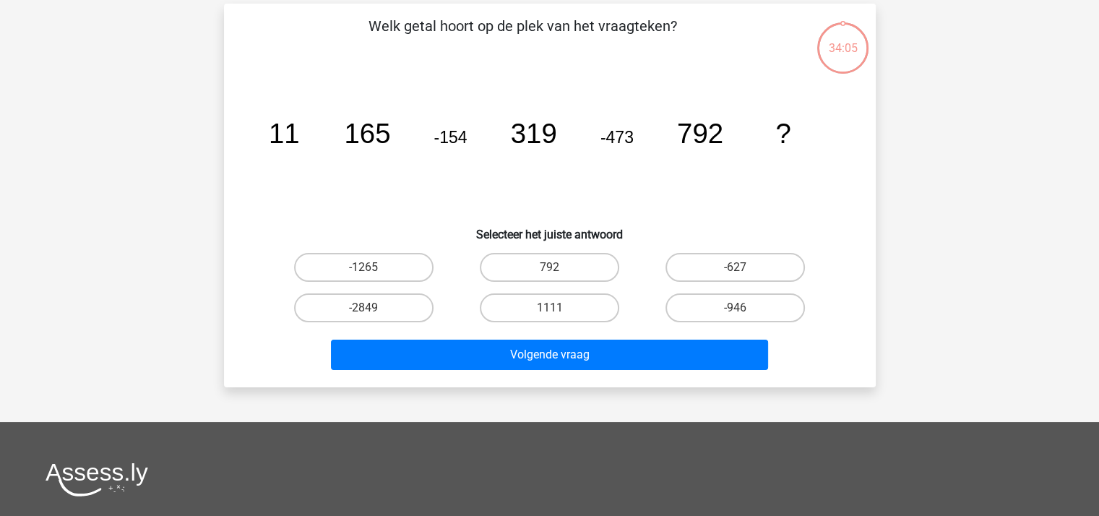
scroll to position [66, 0]
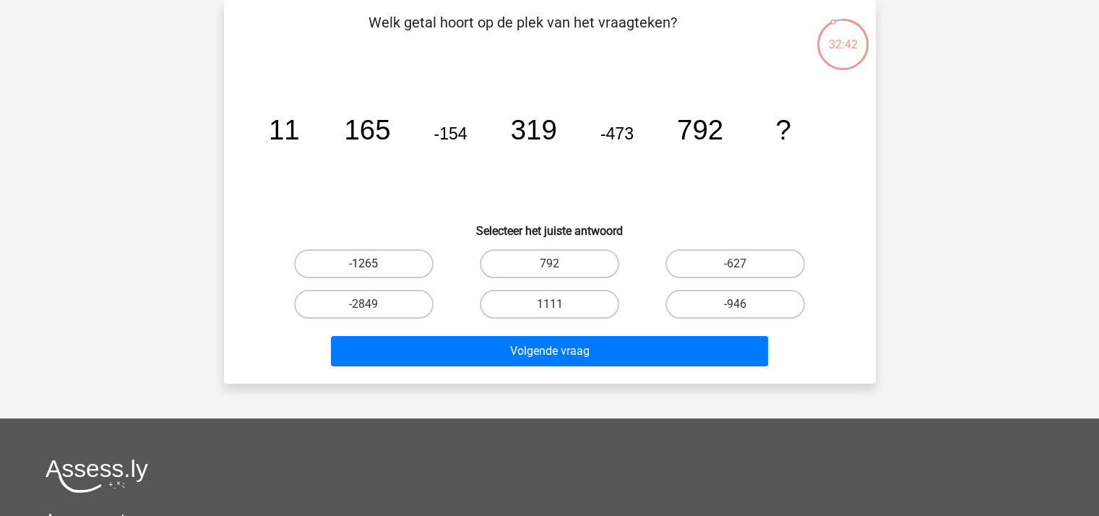
click at [364, 258] on label "-1265" at bounding box center [363, 263] width 139 height 29
click at [364, 264] on input "-1265" at bounding box center [367, 268] width 9 height 9
radio input "true"
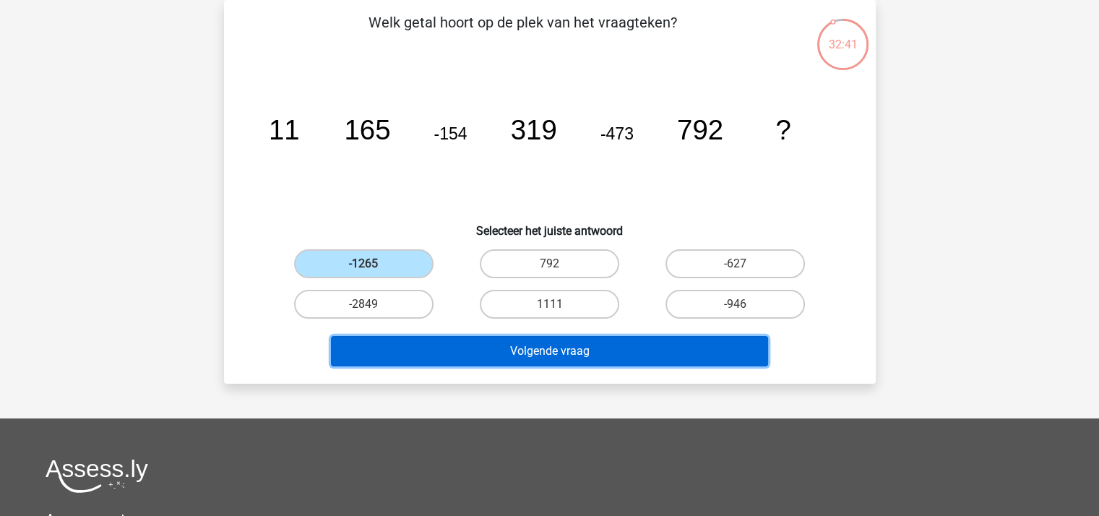
click at [564, 352] on button "Volgende vraag" at bounding box center [549, 351] width 437 height 30
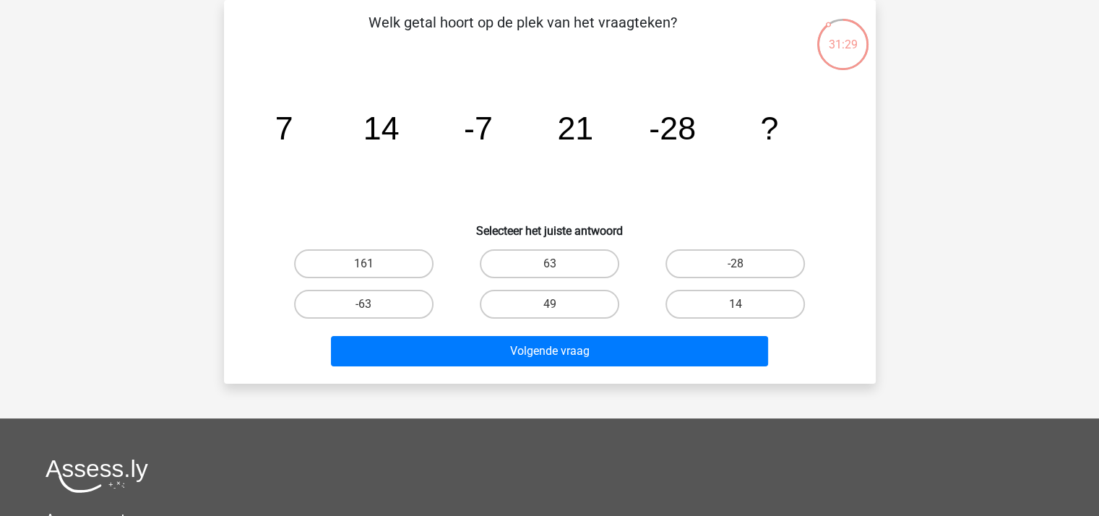
click at [729, 285] on div "14" at bounding box center [735, 304] width 186 height 40
drag, startPoint x: 728, startPoint y: 300, endPoint x: 711, endPoint y: 306, distance: 18.3
click at [728, 300] on label "14" at bounding box center [734, 304] width 139 height 29
click at [735, 304] on input "14" at bounding box center [739, 308] width 9 height 9
radio input "true"
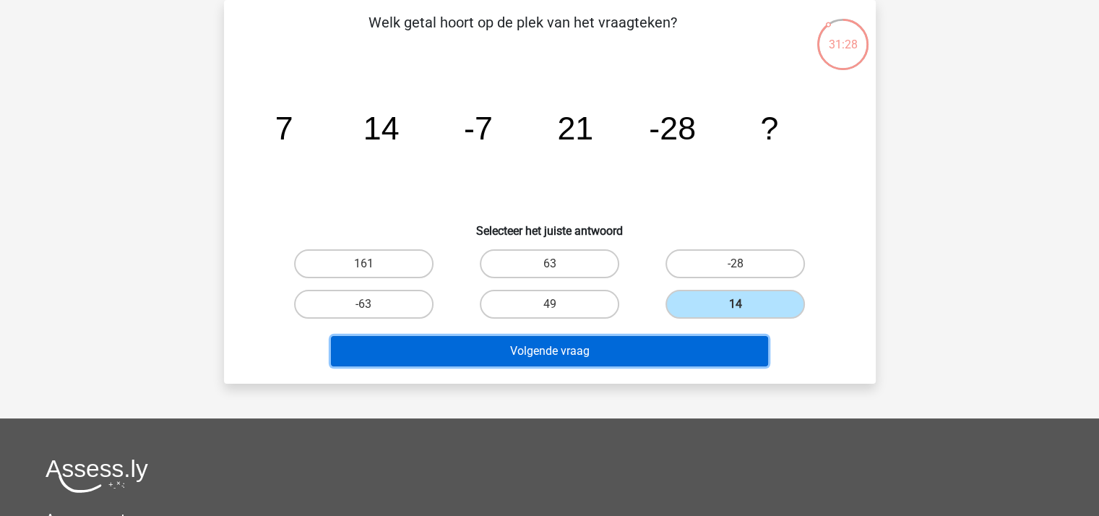
click at [580, 341] on button "Volgende vraag" at bounding box center [549, 351] width 437 height 30
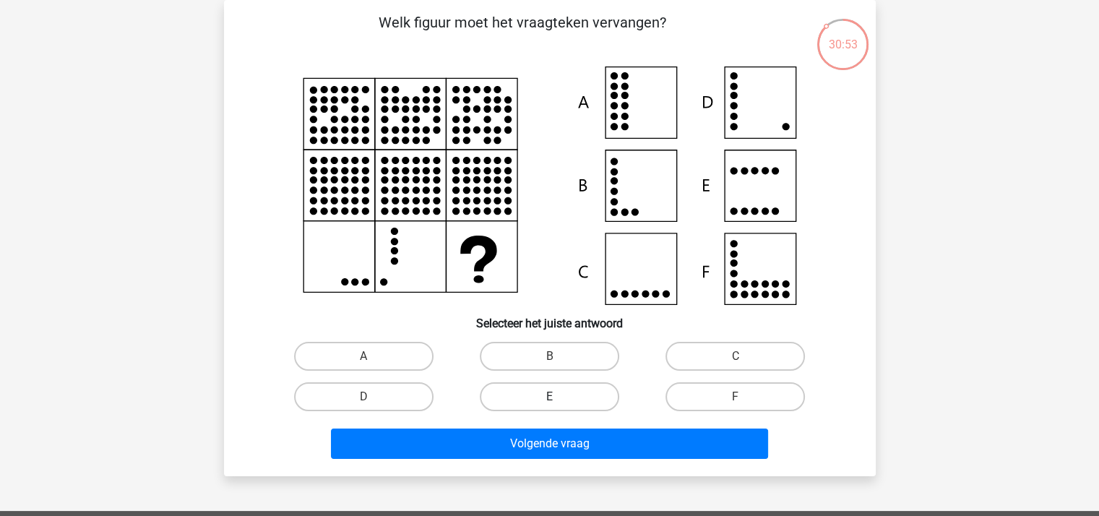
click at [584, 395] on label "E" at bounding box center [549, 396] width 139 height 29
click at [558, 397] on input "E" at bounding box center [553, 401] width 9 height 9
radio input "true"
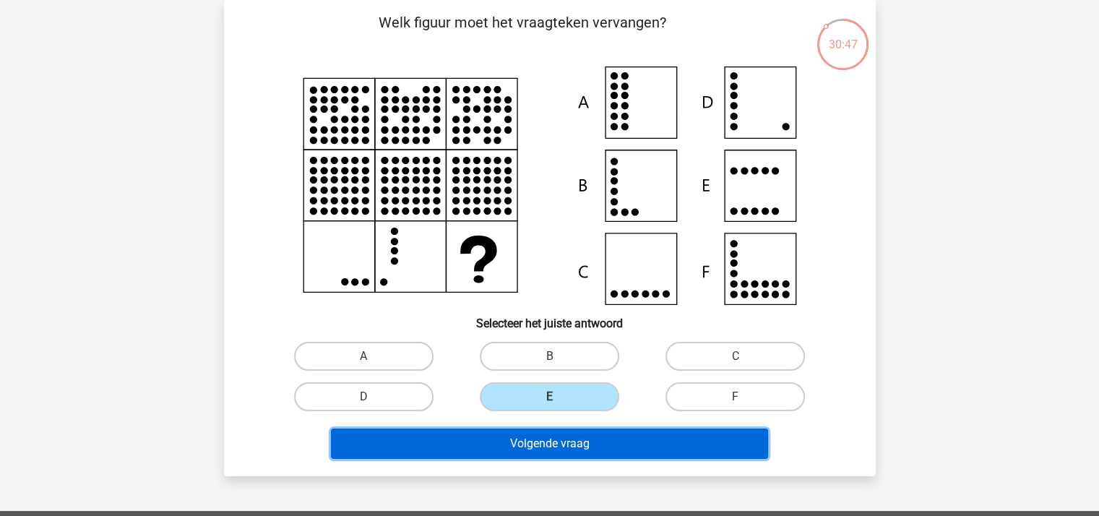
click at [594, 442] on button "Volgende vraag" at bounding box center [549, 443] width 437 height 30
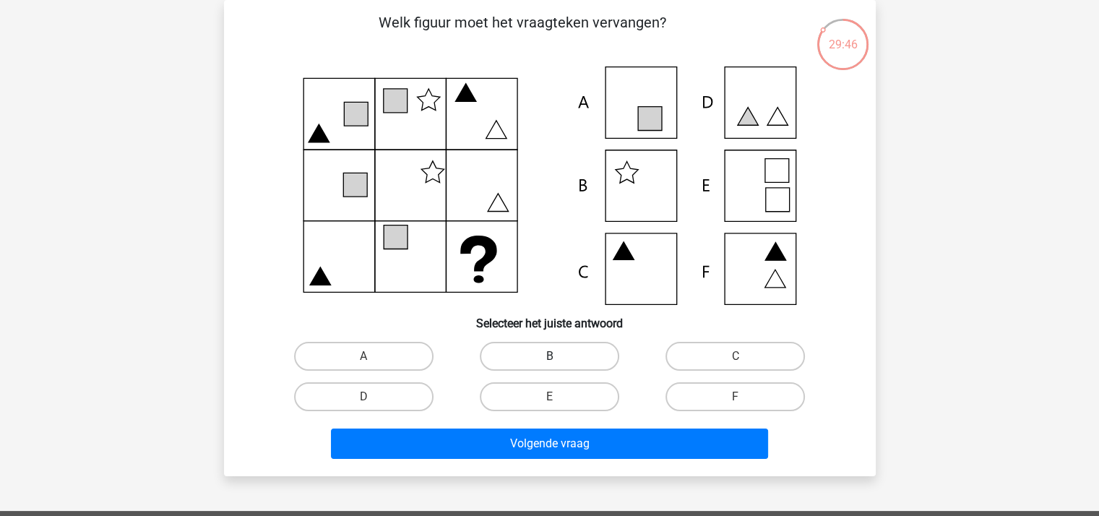
click at [558, 353] on label "B" at bounding box center [549, 356] width 139 height 29
click at [558, 356] on input "B" at bounding box center [553, 360] width 9 height 9
radio input "true"
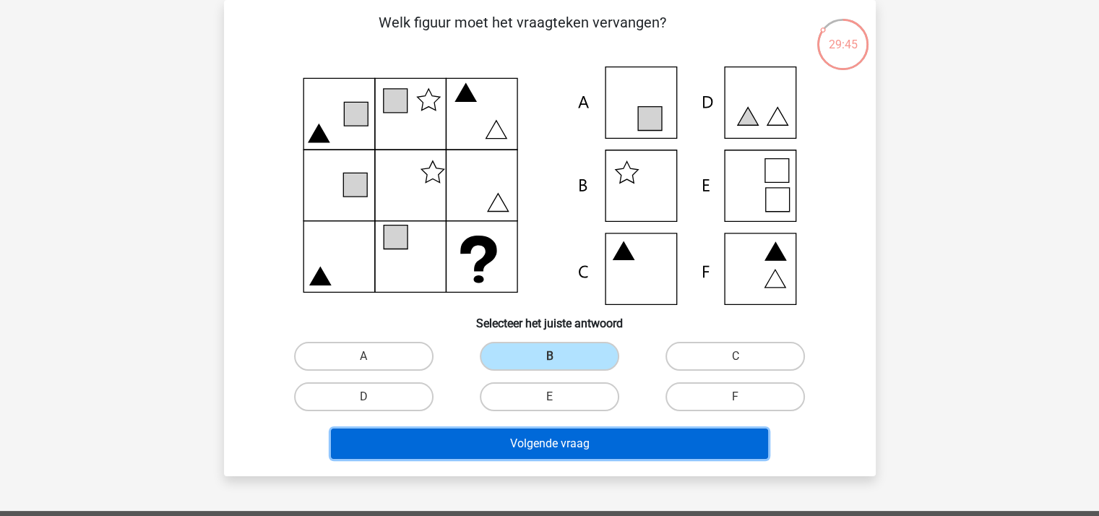
click at [563, 428] on button "Volgende vraag" at bounding box center [549, 443] width 437 height 30
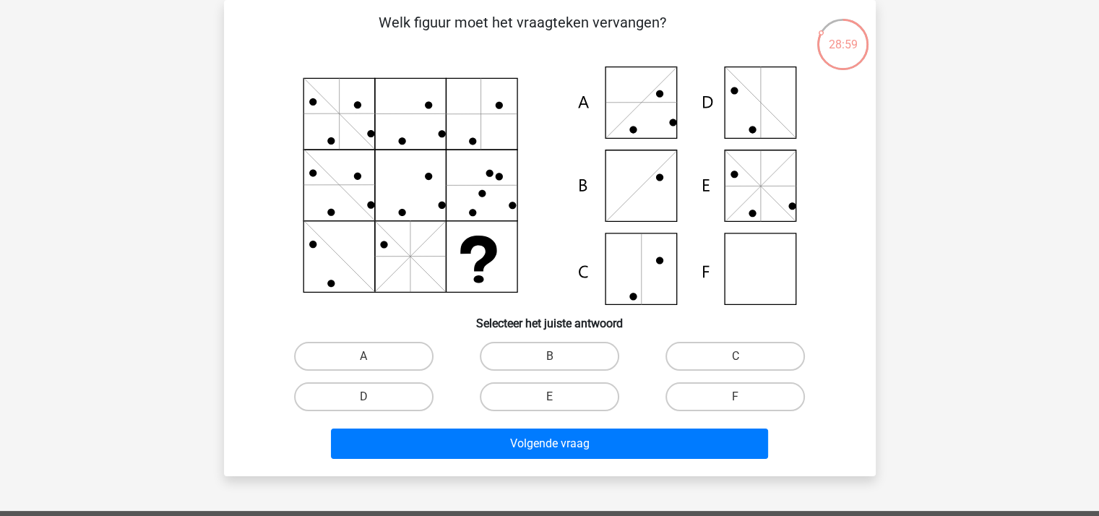
click at [371, 357] on input "A" at bounding box center [367, 360] width 9 height 9
radio input "true"
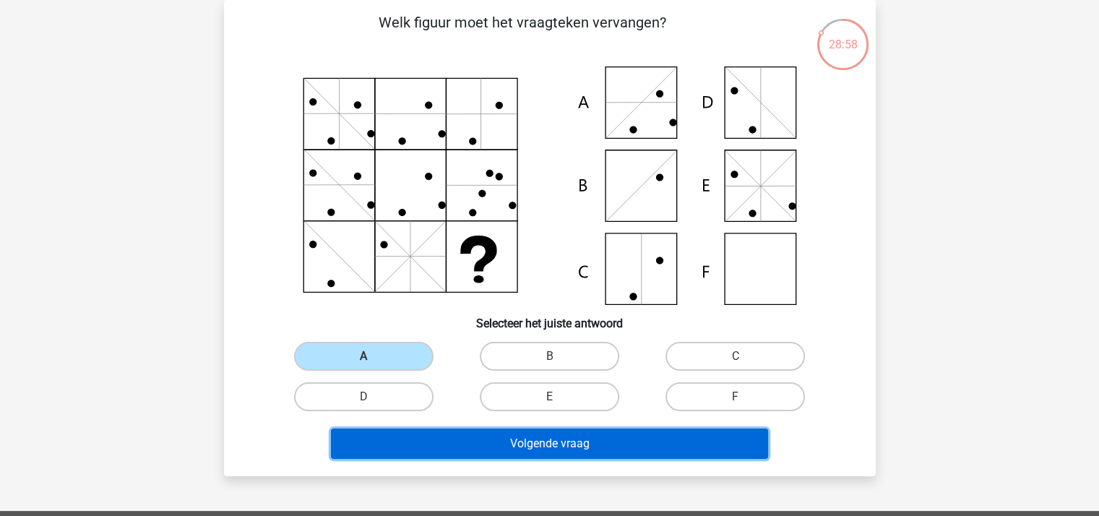
click at [469, 444] on button "Volgende vraag" at bounding box center [549, 443] width 437 height 30
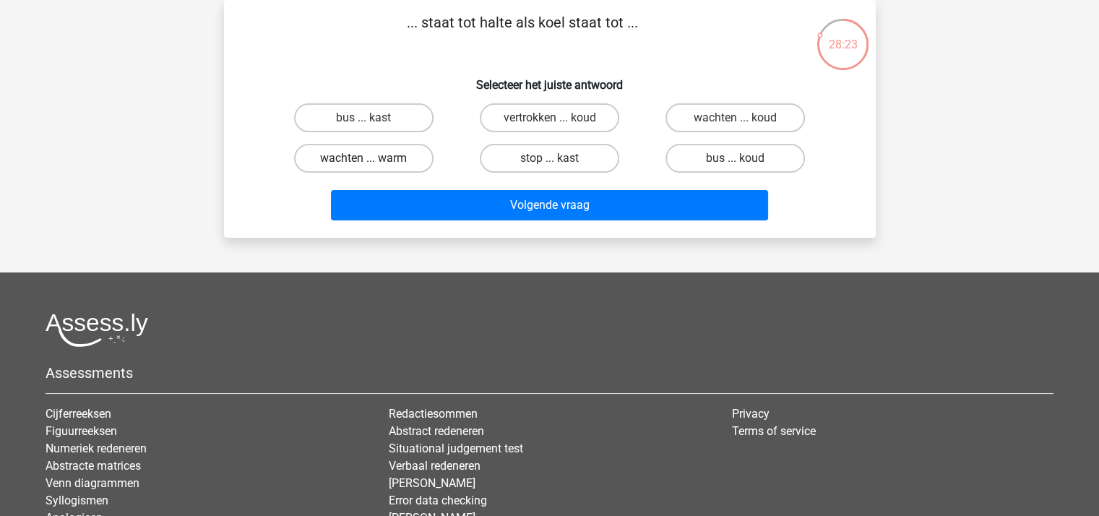
click at [381, 153] on label "wachten ... warm" at bounding box center [363, 158] width 139 height 29
click at [373, 158] on input "wachten ... warm" at bounding box center [367, 162] width 9 height 9
radio input "true"
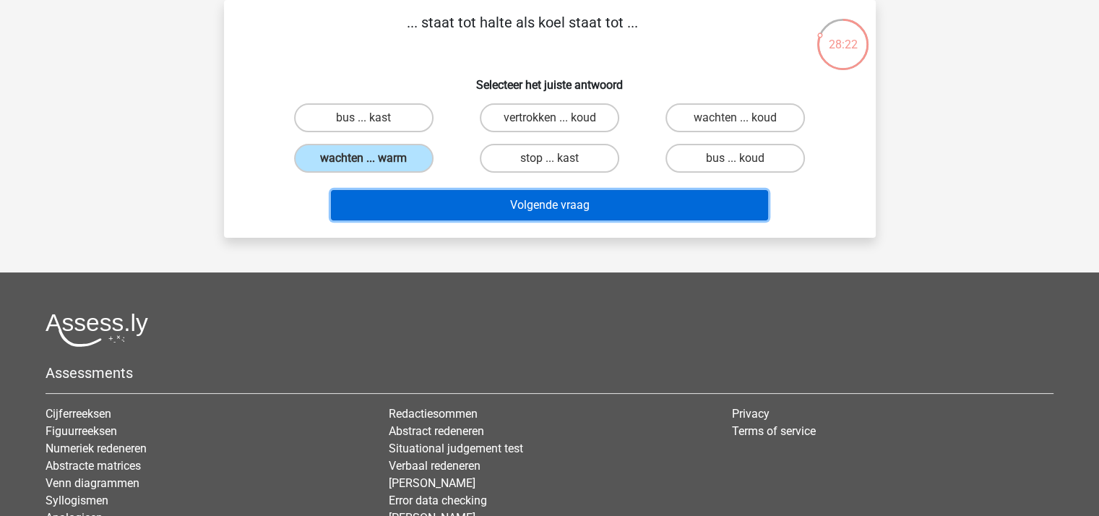
click at [515, 191] on button "Volgende vraag" at bounding box center [549, 205] width 437 height 30
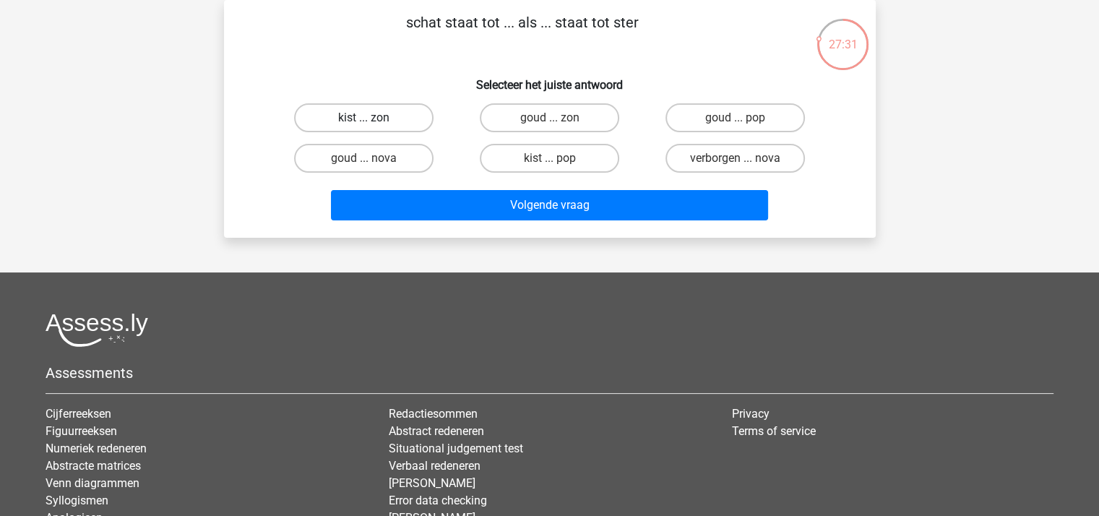
click at [379, 118] on label "kist ... zon" at bounding box center [363, 117] width 139 height 29
click at [373, 118] on input "kist ... zon" at bounding box center [367, 122] width 9 height 9
radio input "true"
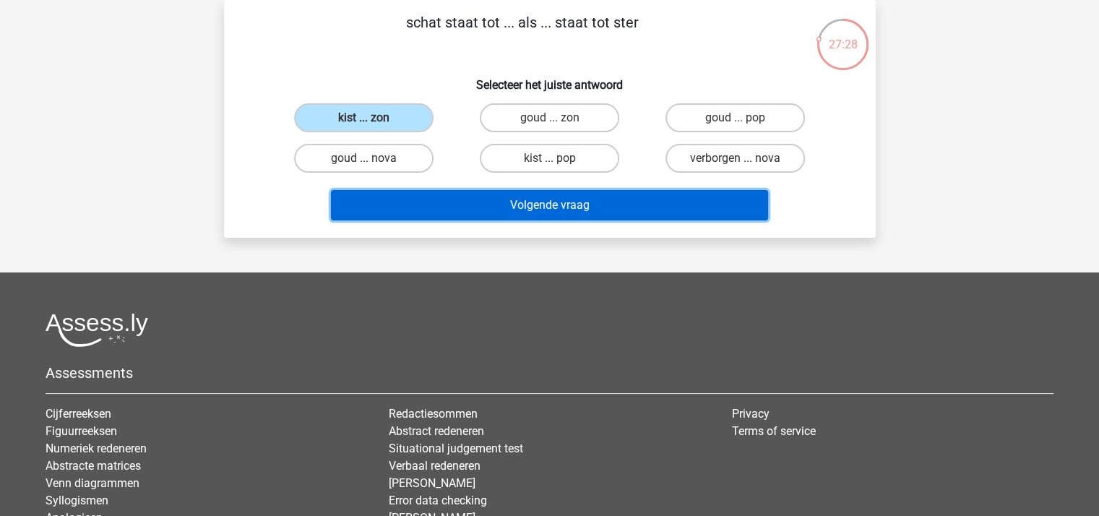
click at [523, 199] on button "Volgende vraag" at bounding box center [549, 205] width 437 height 30
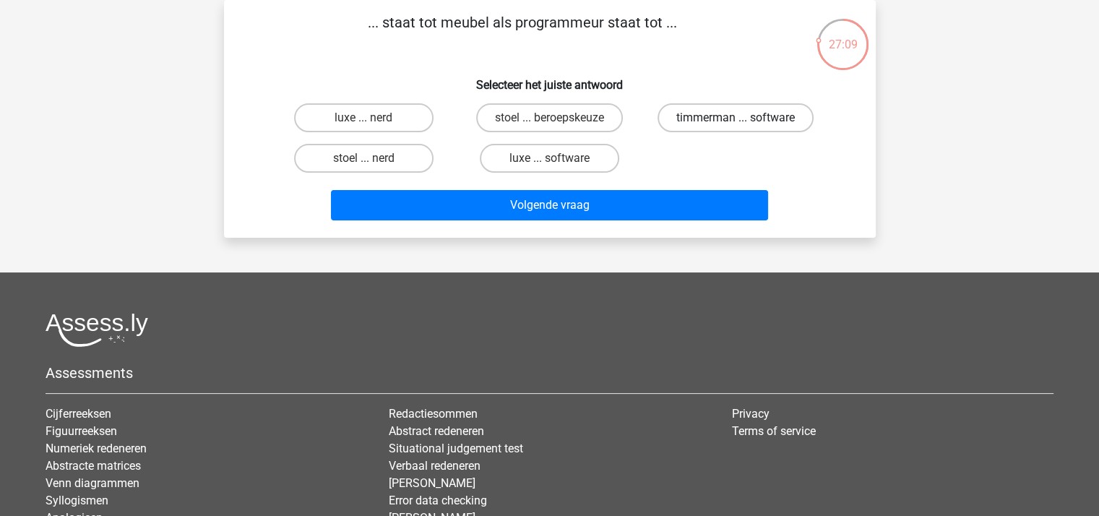
click at [712, 117] on label "timmerman ... software" at bounding box center [735, 117] width 156 height 29
click at [735, 118] on input "timmerman ... software" at bounding box center [739, 122] width 9 height 9
radio input "true"
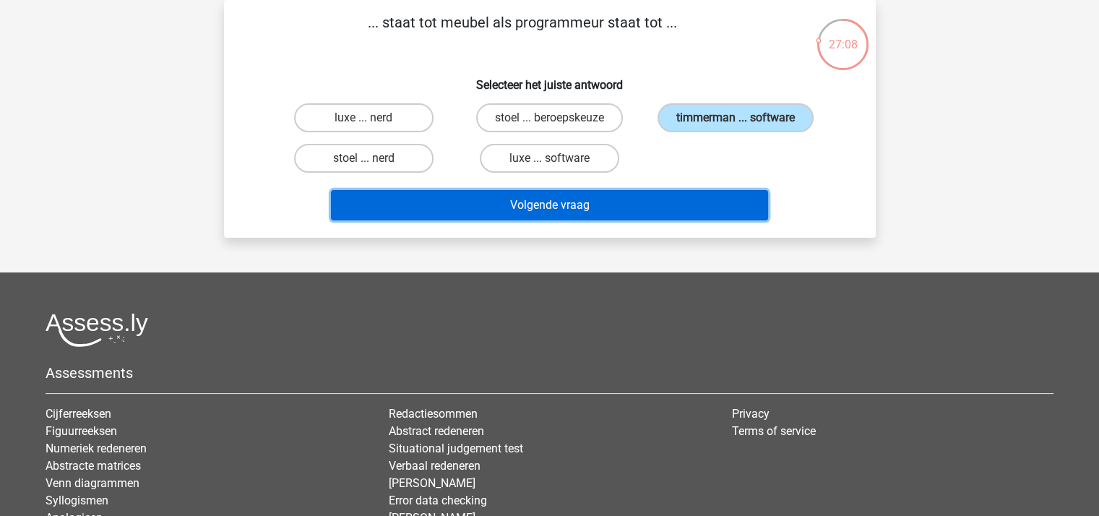
click at [567, 203] on button "Volgende vraag" at bounding box center [549, 205] width 437 height 30
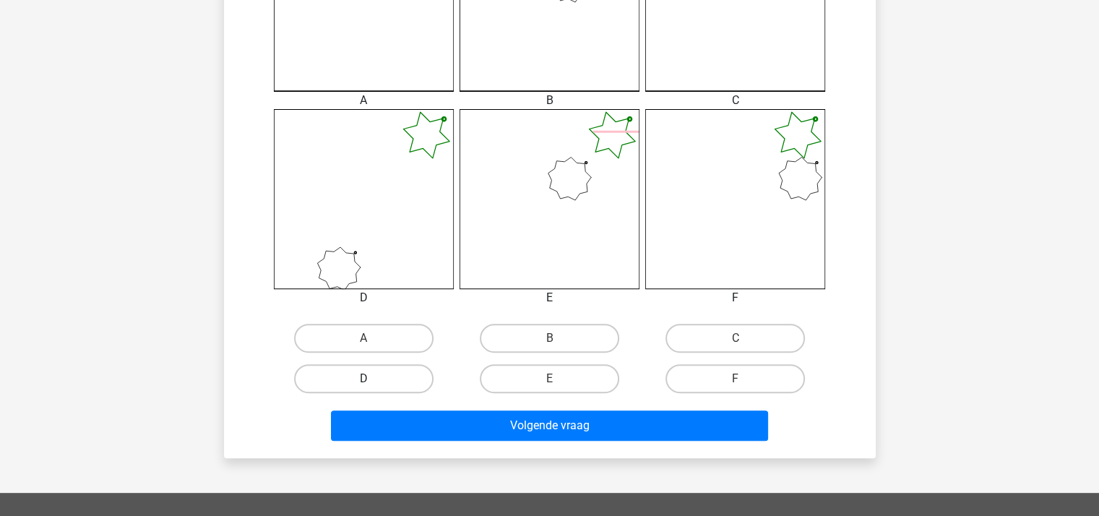
scroll to position [500, 0]
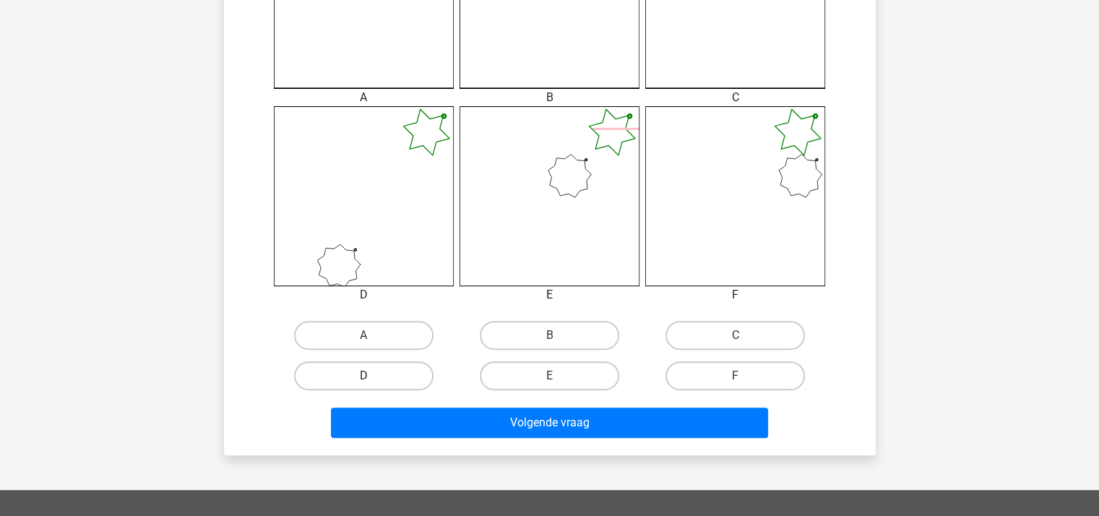
click at [387, 374] on label "D" at bounding box center [363, 375] width 139 height 29
click at [373, 376] on input "D" at bounding box center [367, 380] width 9 height 9
radio input "true"
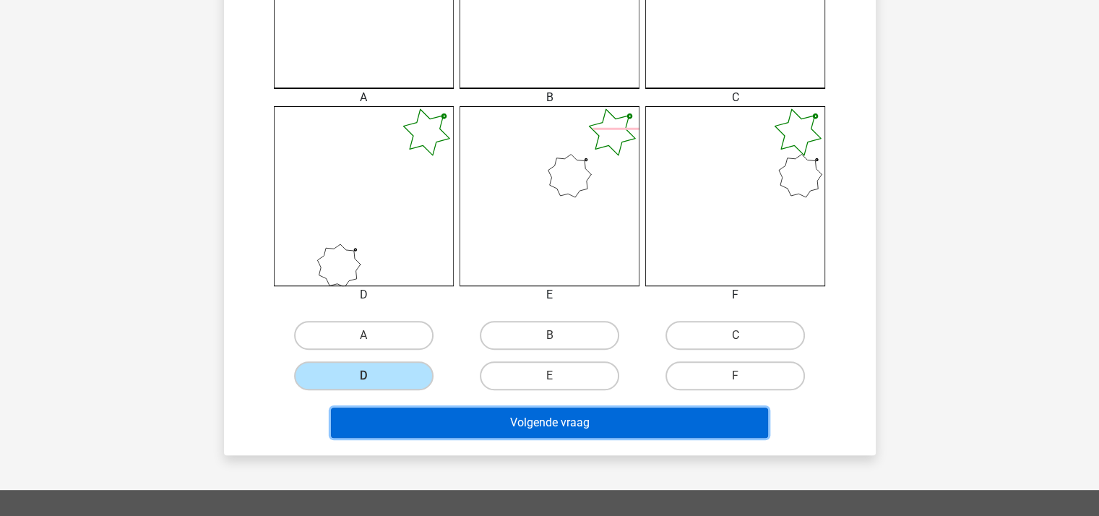
click at [498, 418] on button "Volgende vraag" at bounding box center [549, 422] width 437 height 30
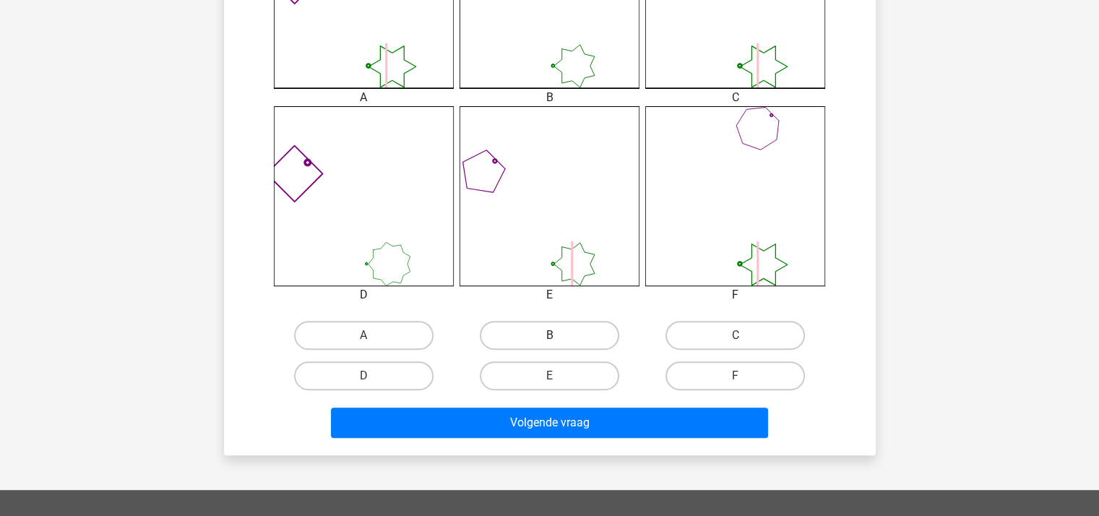
click at [547, 336] on label "B" at bounding box center [549, 335] width 139 height 29
click at [549, 336] on input "B" at bounding box center [553, 339] width 9 height 9
radio input "true"
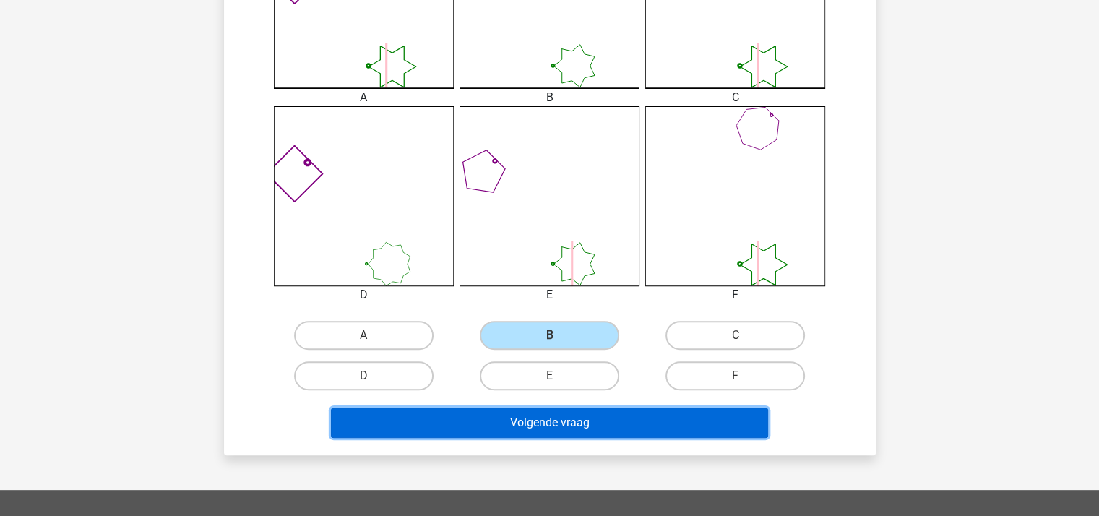
click at [568, 421] on button "Volgende vraag" at bounding box center [549, 422] width 437 height 30
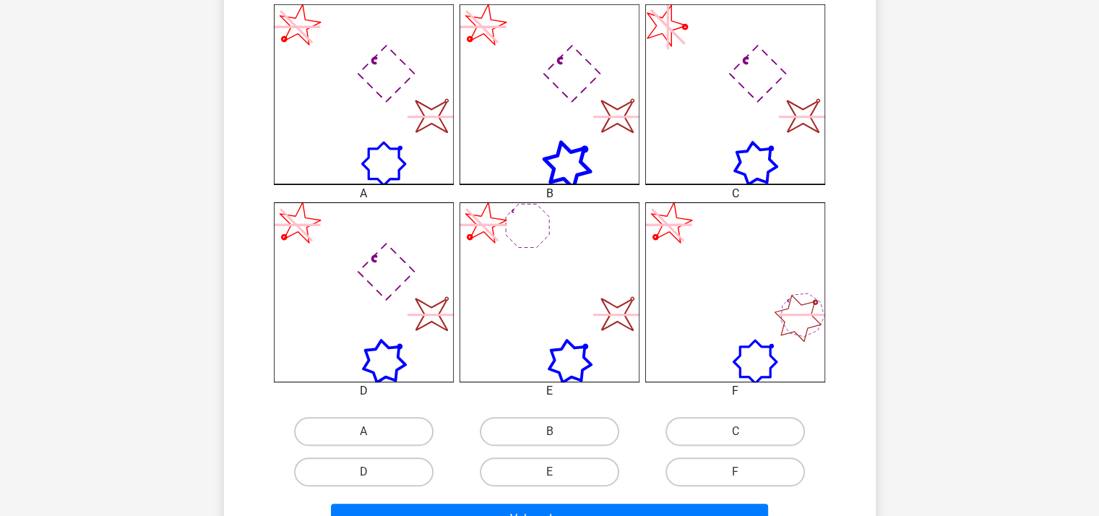
scroll to position [428, 0]
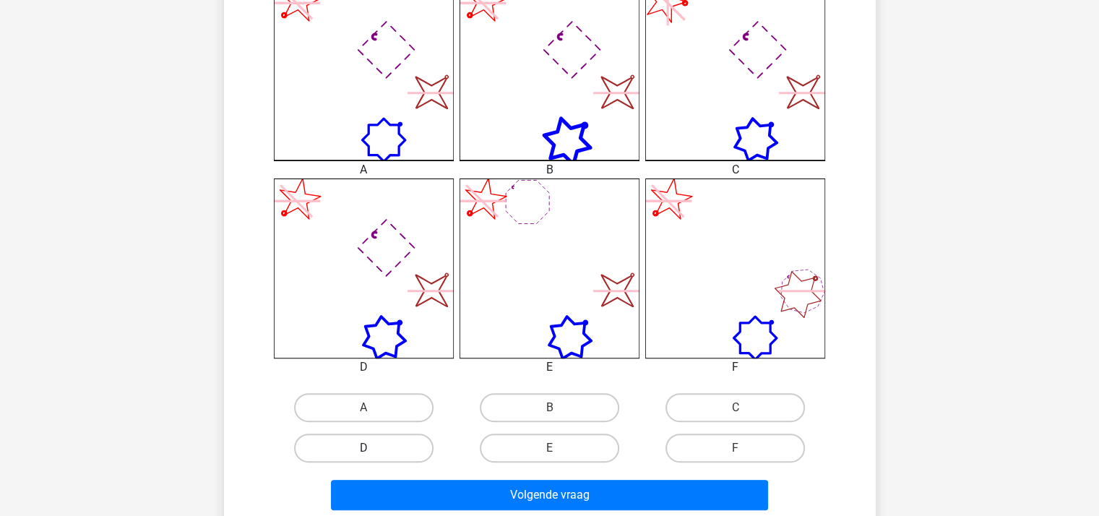
click at [390, 436] on label "D" at bounding box center [363, 447] width 139 height 29
click at [373, 448] on input "D" at bounding box center [367, 452] width 9 height 9
radio input "true"
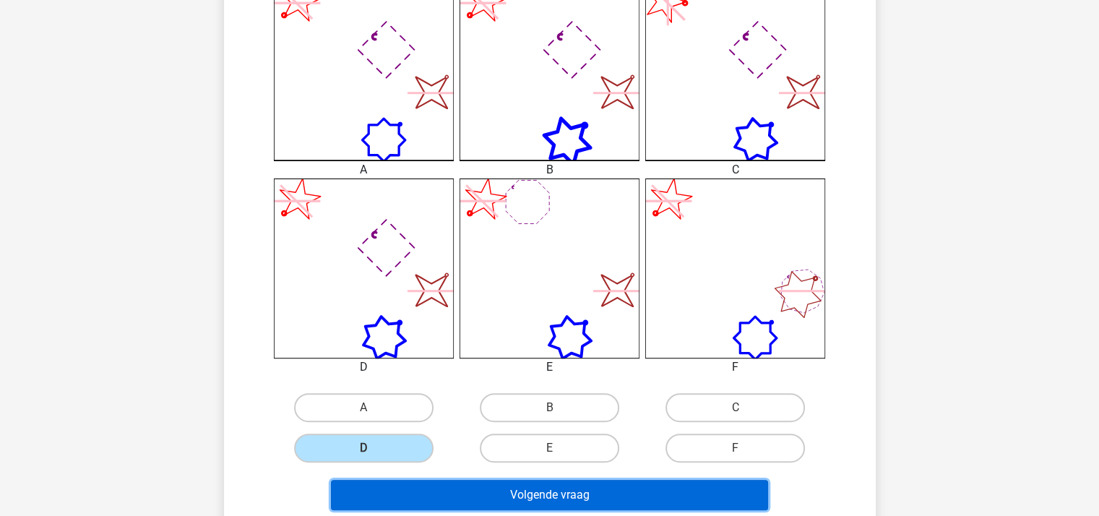
click at [497, 493] on button "Volgende vraag" at bounding box center [549, 495] width 437 height 30
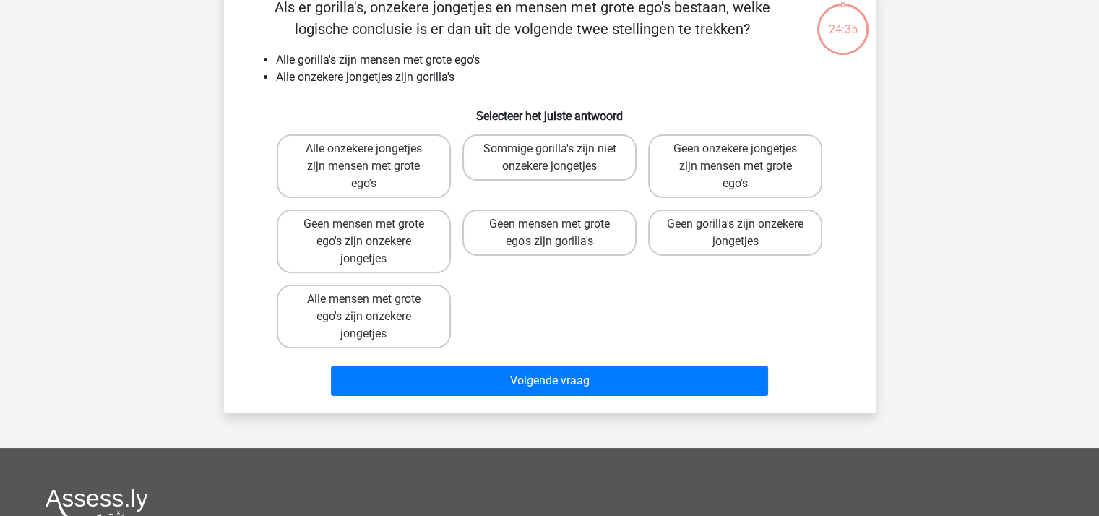
scroll to position [66, 0]
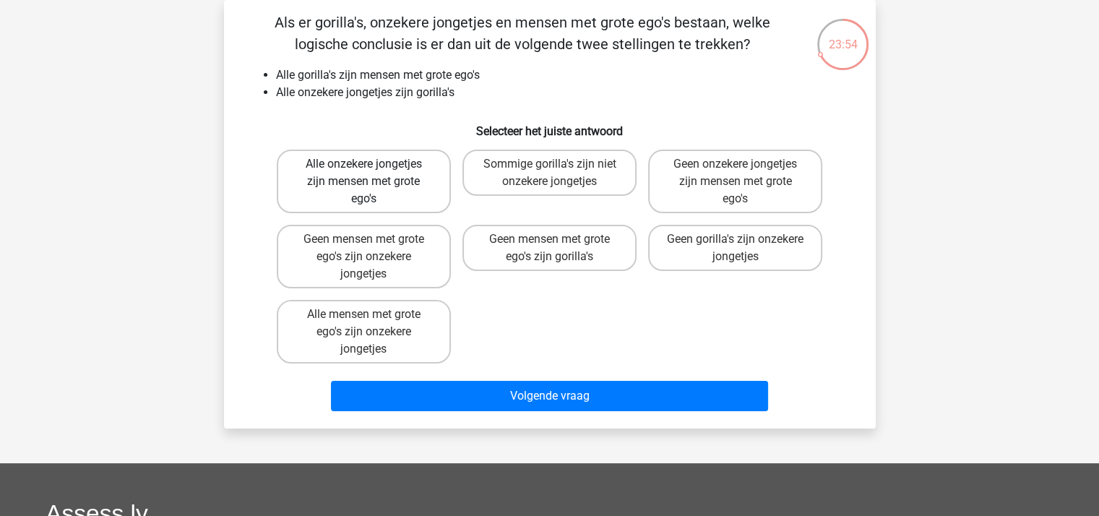
click at [399, 164] on label "Alle onzekere jongetjes zijn mensen met grote ego's" at bounding box center [364, 182] width 174 height 64
click at [373, 164] on input "Alle onzekere jongetjes zijn mensen met grote ego's" at bounding box center [367, 168] width 9 height 9
radio input "true"
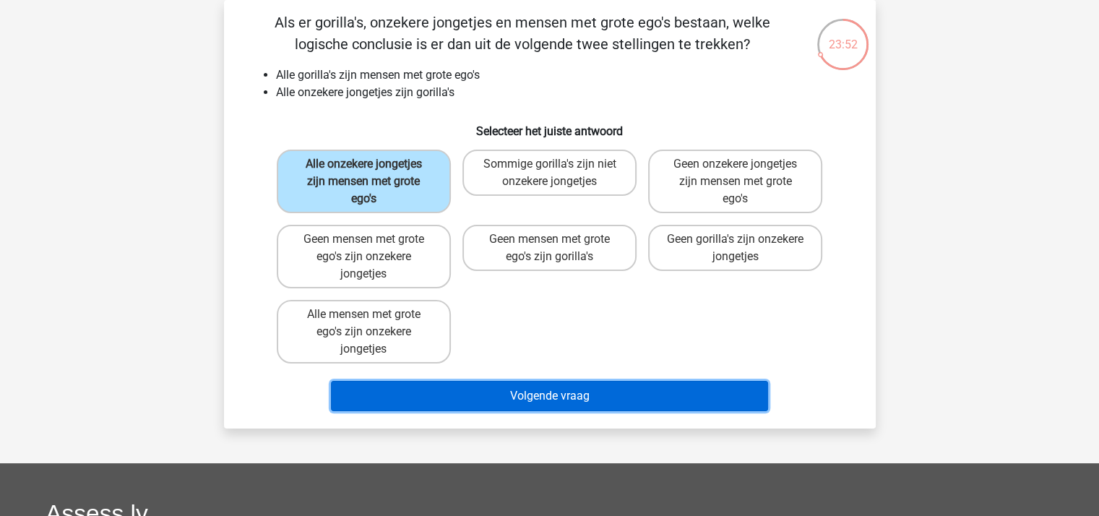
click at [547, 391] on button "Volgende vraag" at bounding box center [549, 396] width 437 height 30
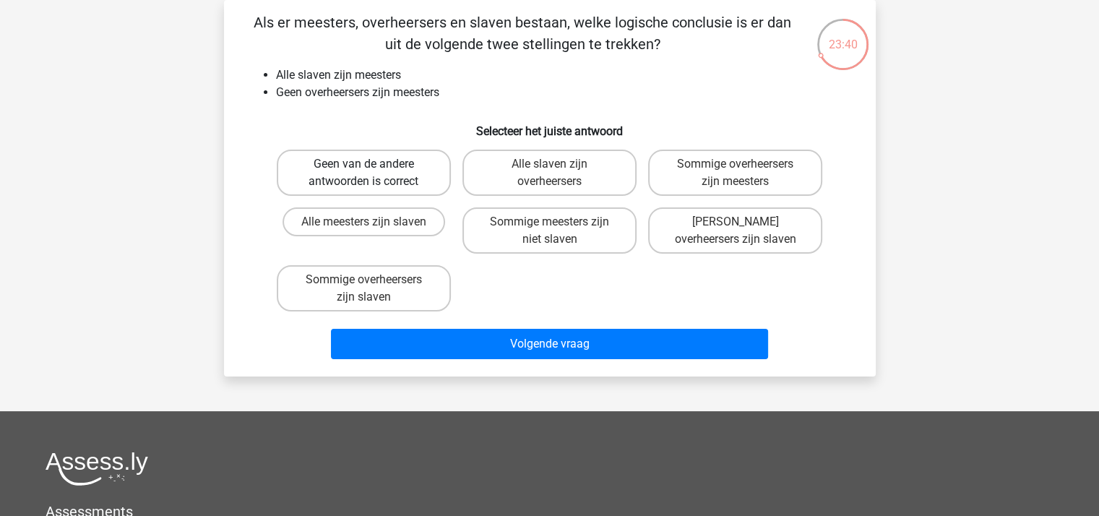
click at [381, 173] on label "Geen van de andere antwoorden is correct" at bounding box center [364, 173] width 174 height 46
click at [373, 173] on input "Geen van de andere antwoorden is correct" at bounding box center [367, 168] width 9 height 9
radio input "true"
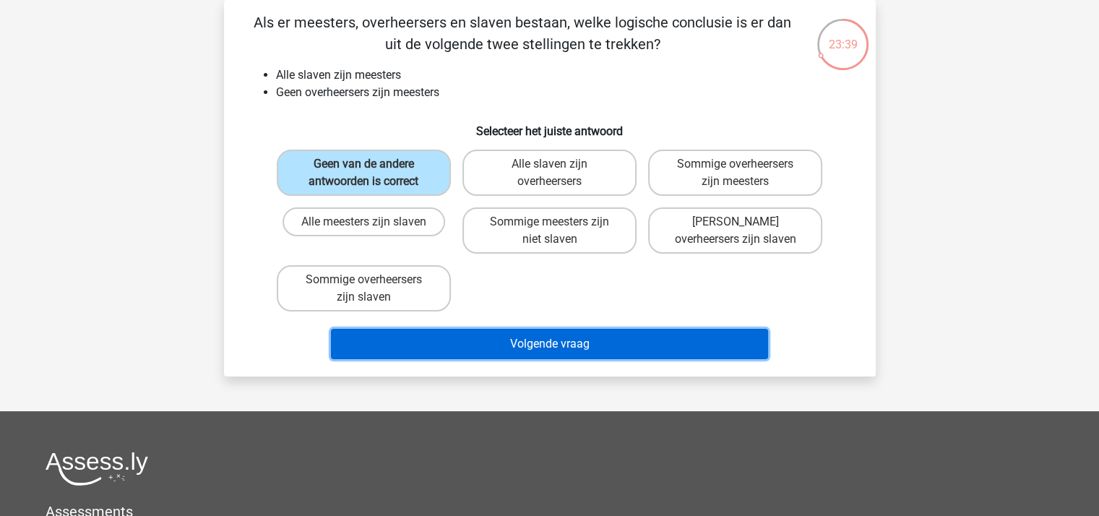
click at [523, 340] on button "Volgende vraag" at bounding box center [549, 344] width 437 height 30
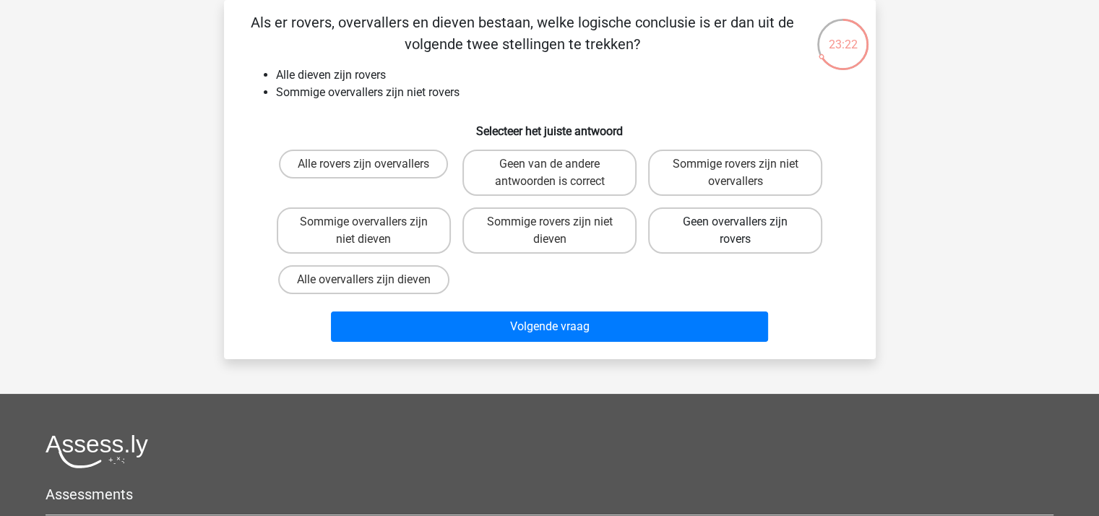
click at [728, 225] on label "Geen overvallers zijn rovers" at bounding box center [735, 230] width 174 height 46
click at [735, 225] on input "Geen overvallers zijn rovers" at bounding box center [739, 226] width 9 height 9
radio input "true"
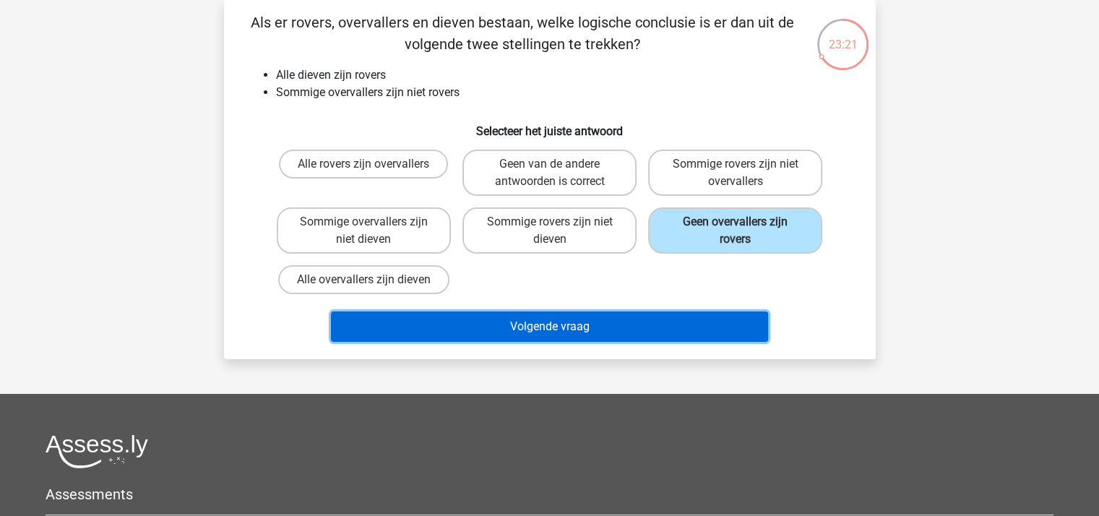
click at [631, 322] on button "Volgende vraag" at bounding box center [549, 326] width 437 height 30
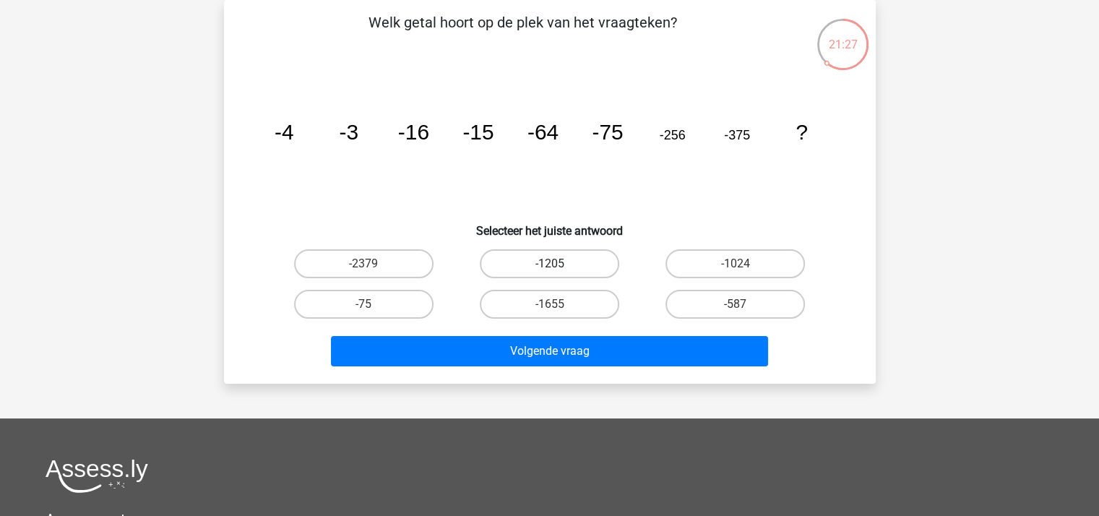
click at [564, 255] on label "-1205" at bounding box center [549, 263] width 139 height 29
click at [558, 264] on input "-1205" at bounding box center [553, 268] width 9 height 9
radio input "true"
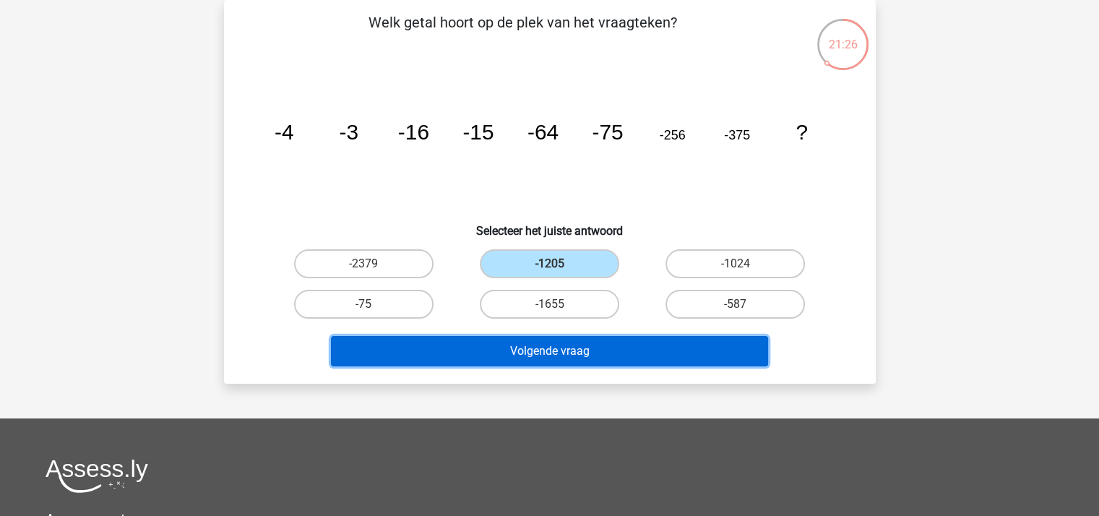
click at [568, 345] on button "Volgende vraag" at bounding box center [549, 351] width 437 height 30
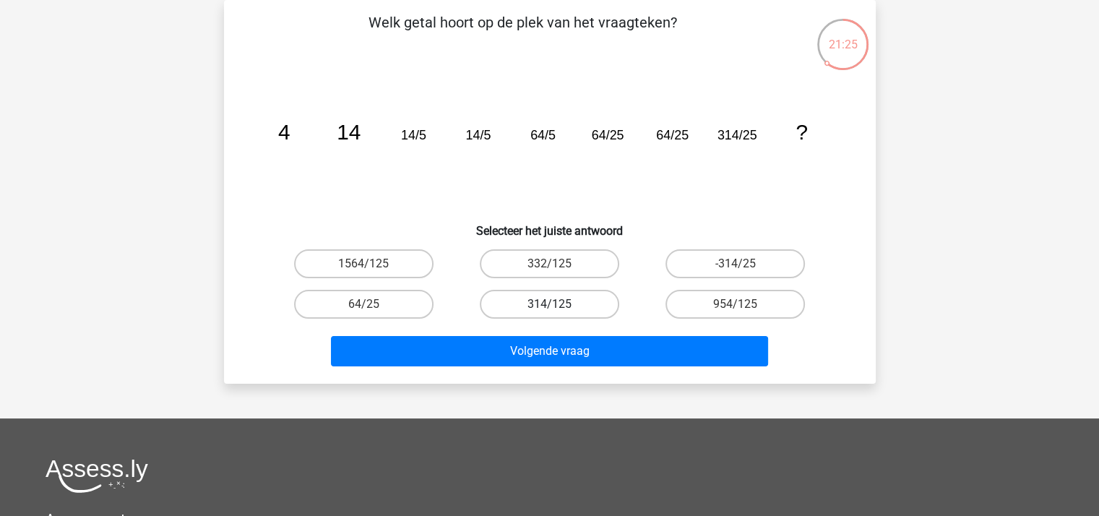
click at [569, 303] on label "314/125" at bounding box center [549, 304] width 139 height 29
click at [558, 304] on input "314/125" at bounding box center [553, 308] width 9 height 9
radio input "true"
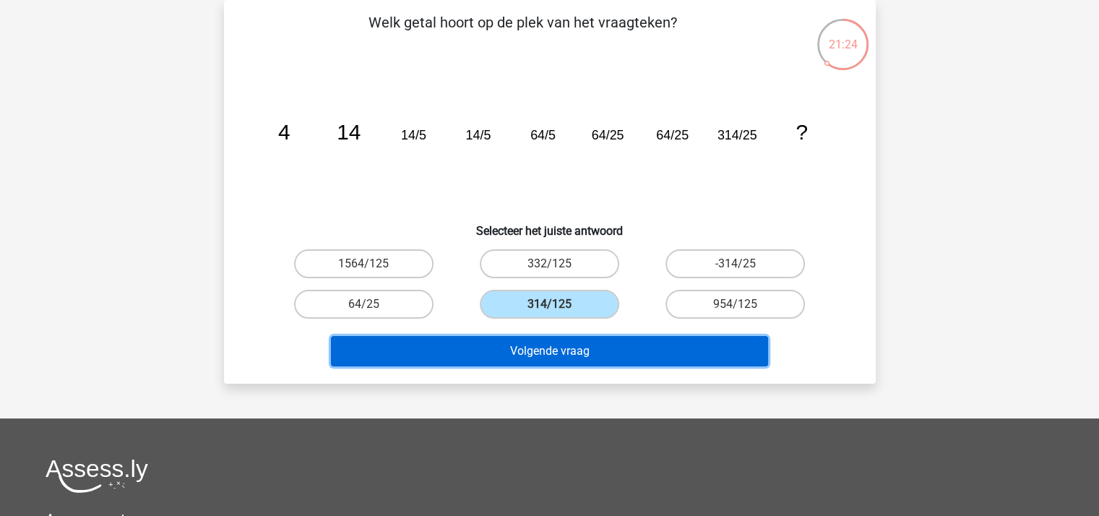
click at [558, 346] on button "Volgende vraag" at bounding box center [549, 351] width 437 height 30
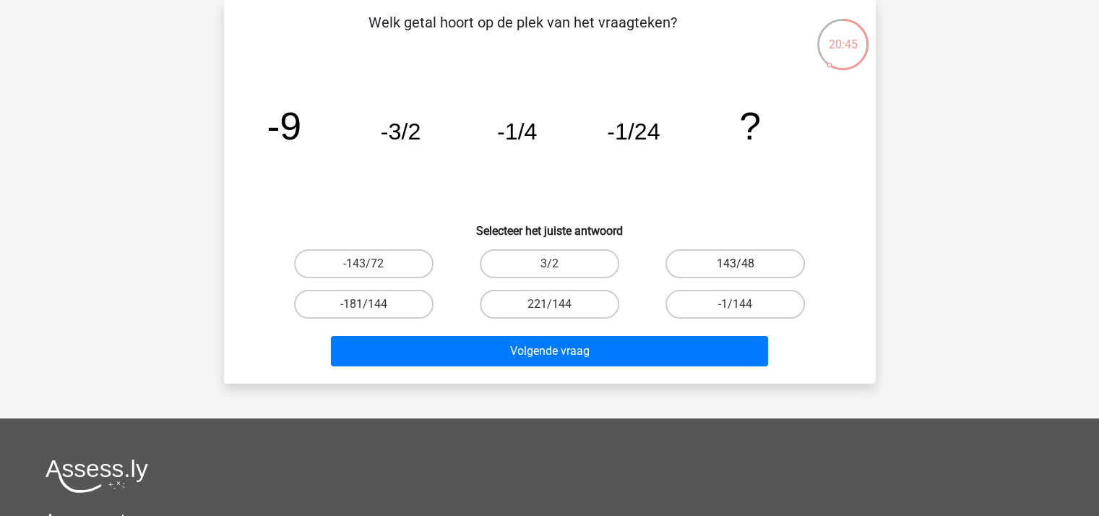
click at [717, 256] on label "143/48" at bounding box center [734, 263] width 139 height 29
click at [735, 264] on input "143/48" at bounding box center [739, 268] width 9 height 9
radio input "true"
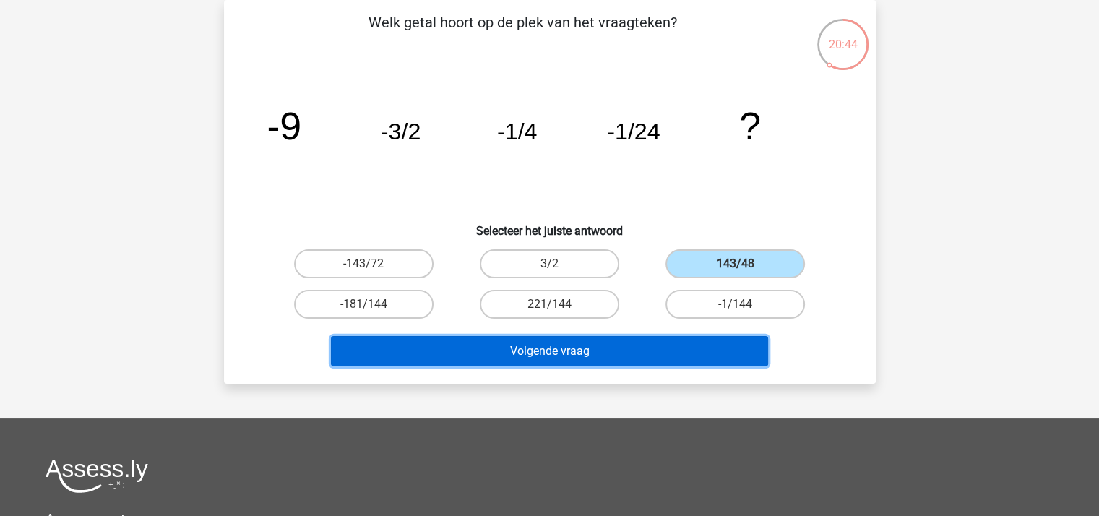
click at [595, 340] on button "Volgende vraag" at bounding box center [549, 351] width 437 height 30
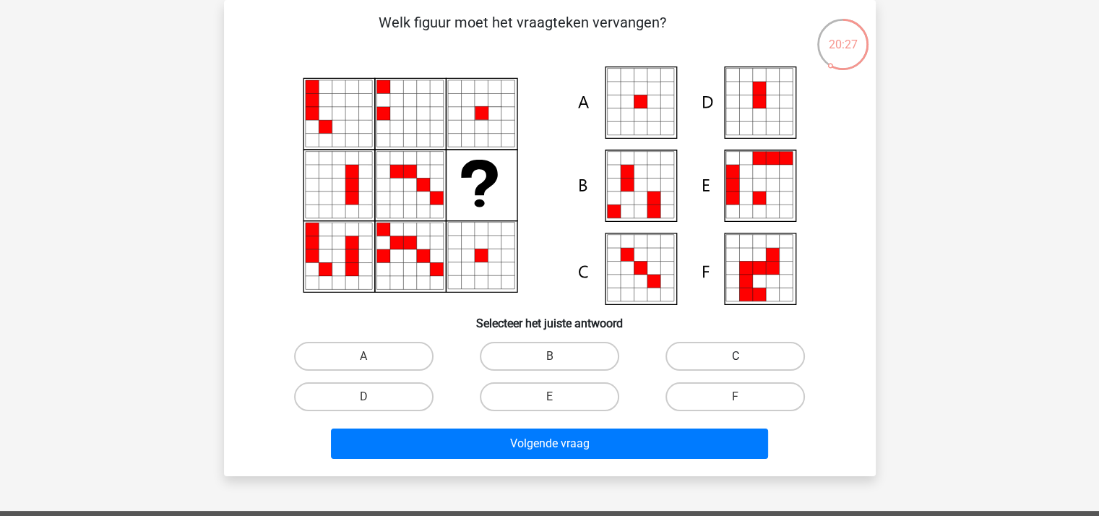
click at [722, 355] on label "C" at bounding box center [734, 356] width 139 height 29
click at [735, 356] on input "C" at bounding box center [739, 360] width 9 height 9
radio input "true"
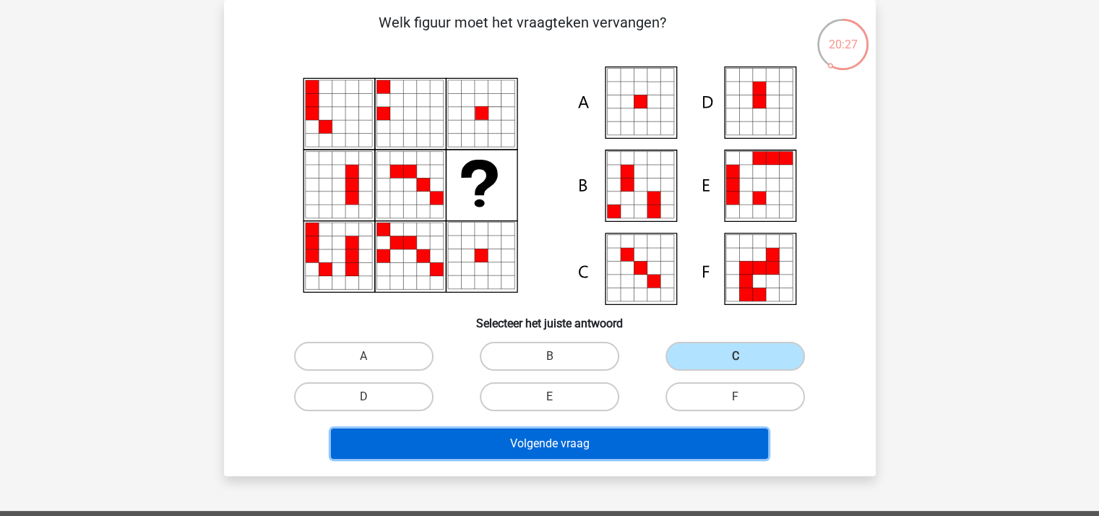
click at [577, 444] on button "Volgende vraag" at bounding box center [549, 443] width 437 height 30
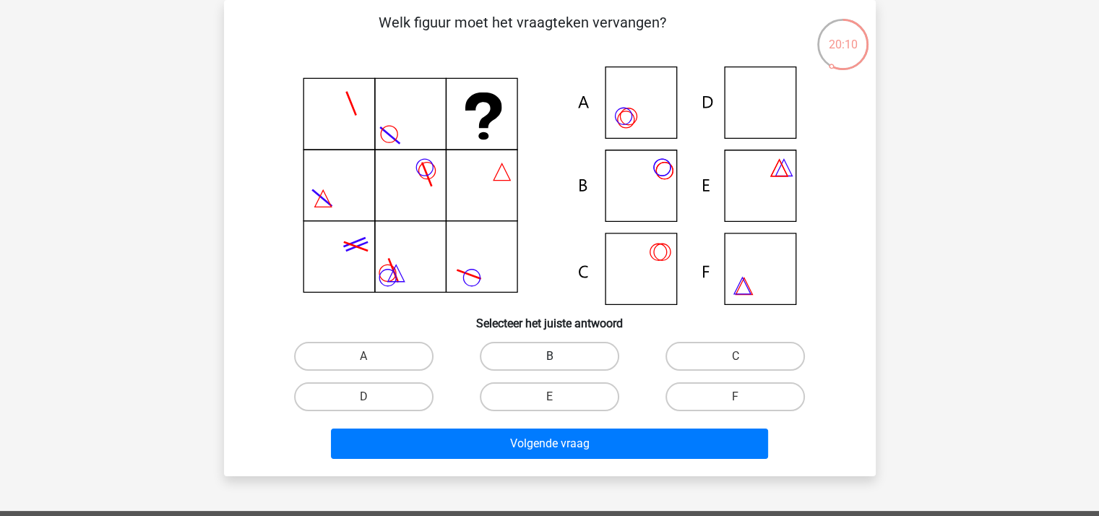
click at [520, 349] on label "B" at bounding box center [549, 356] width 139 height 29
click at [549, 356] on input "B" at bounding box center [553, 360] width 9 height 9
radio input "true"
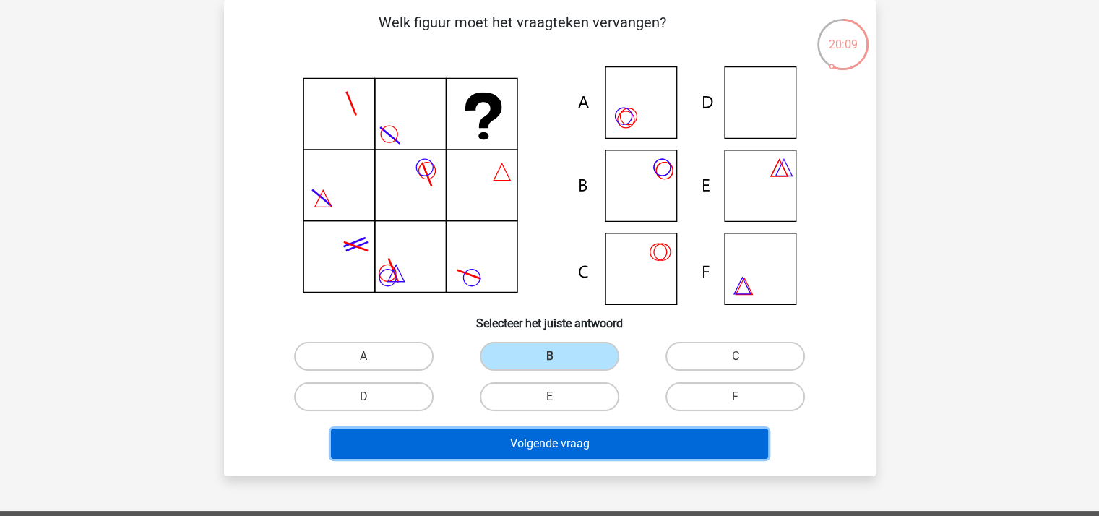
click at [563, 441] on button "Volgende vraag" at bounding box center [549, 443] width 437 height 30
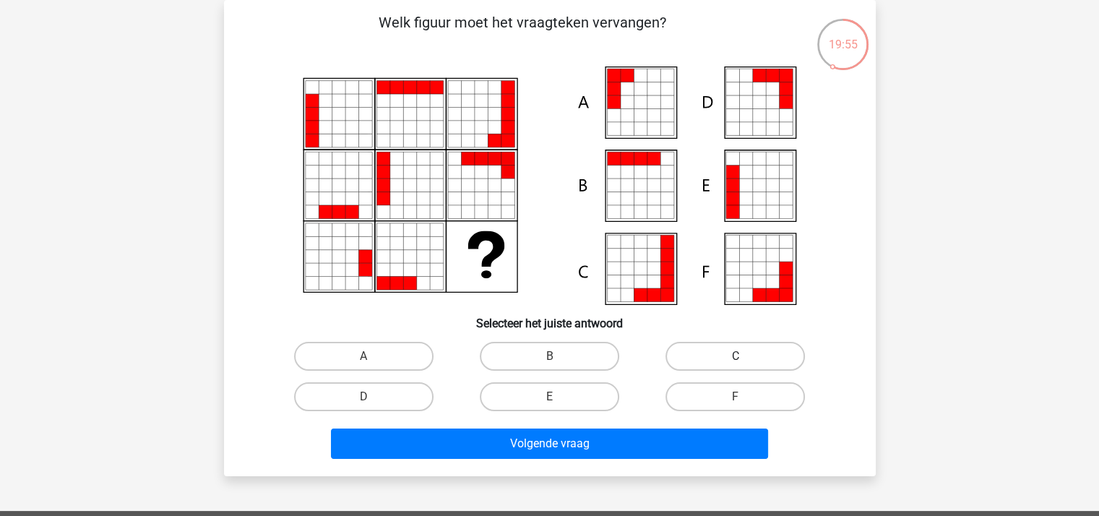
click at [705, 365] on label "C" at bounding box center [734, 356] width 139 height 29
click at [735, 365] on input "C" at bounding box center [739, 360] width 9 height 9
radio input "true"
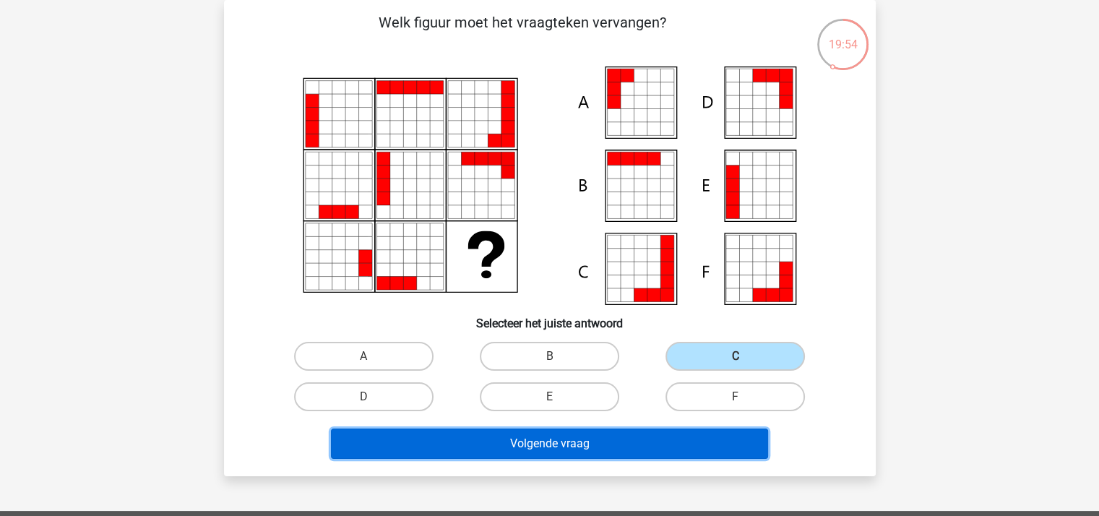
click at [652, 437] on button "Volgende vraag" at bounding box center [549, 443] width 437 height 30
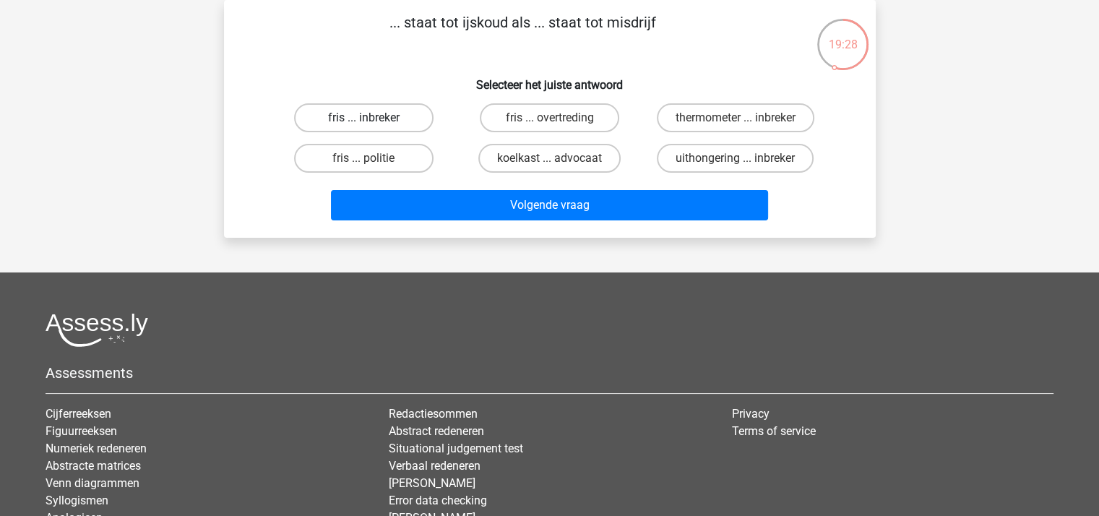
click at [374, 122] on label "fris ... inbreker" at bounding box center [363, 117] width 139 height 29
click at [373, 122] on input "fris ... inbreker" at bounding box center [367, 122] width 9 height 9
radio input "true"
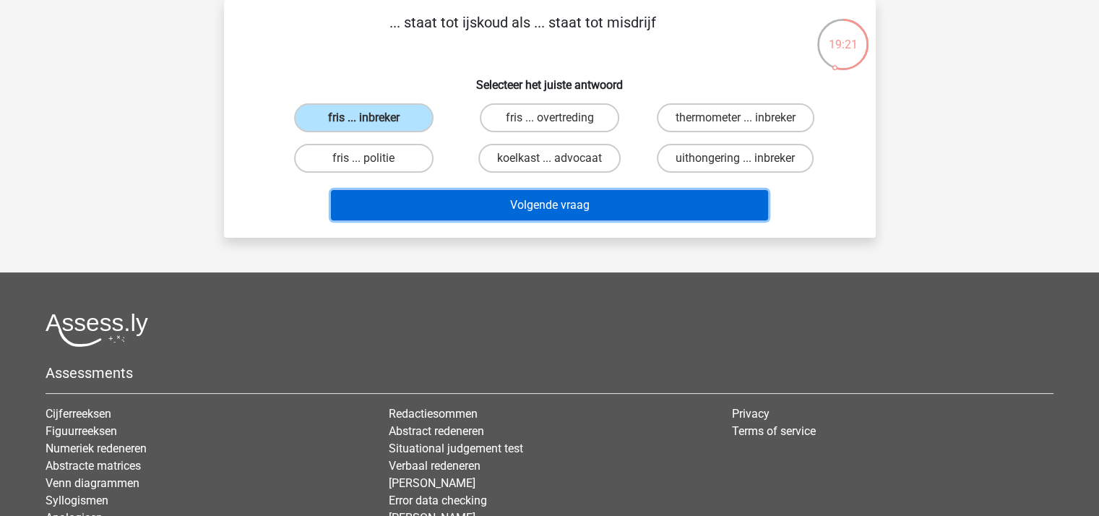
click at [518, 204] on button "Volgende vraag" at bounding box center [549, 205] width 437 height 30
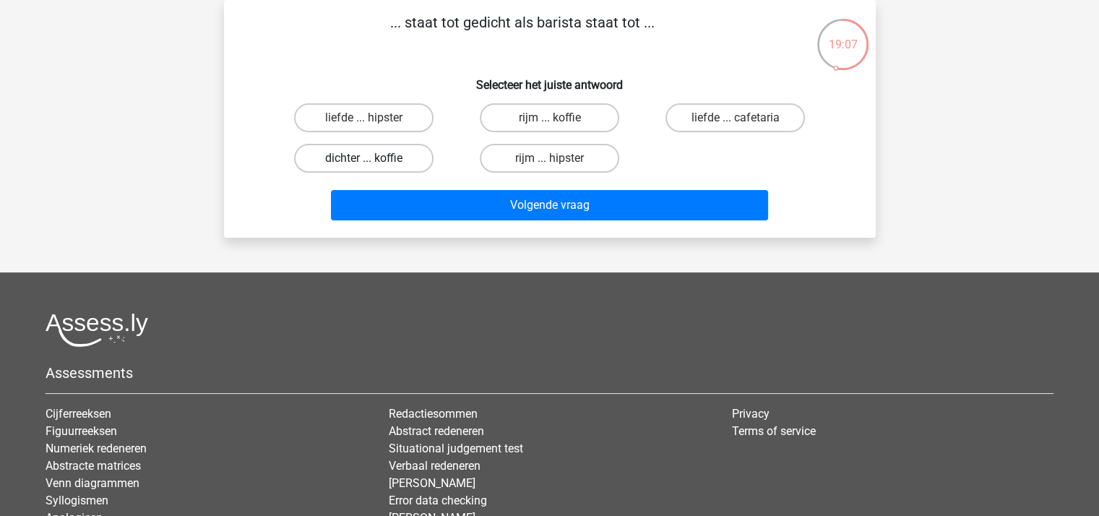
click at [381, 155] on label "dichter ... koffie" at bounding box center [363, 158] width 139 height 29
click at [373, 158] on input "dichter ... koffie" at bounding box center [367, 162] width 9 height 9
radio input "true"
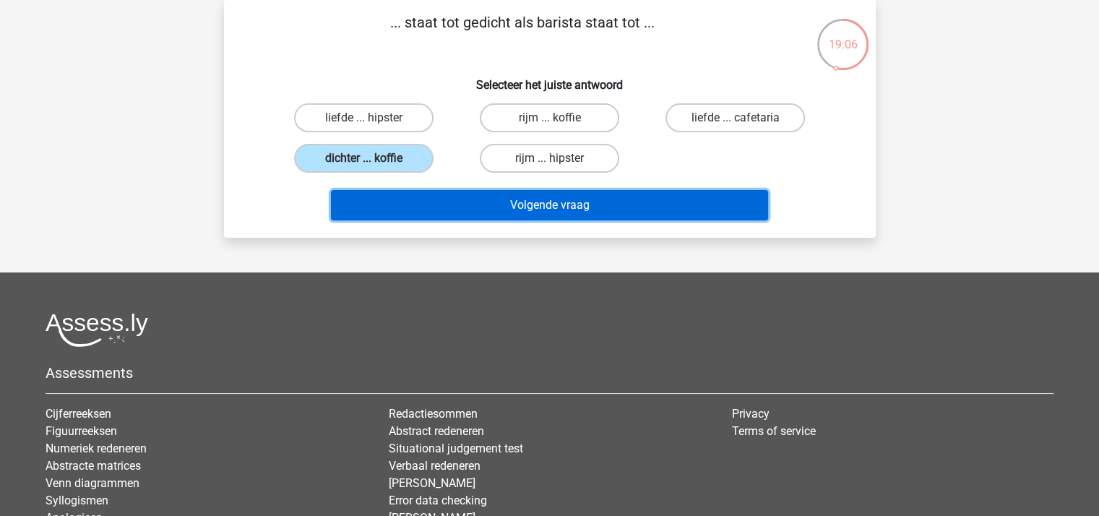
click at [468, 204] on button "Volgende vraag" at bounding box center [549, 205] width 437 height 30
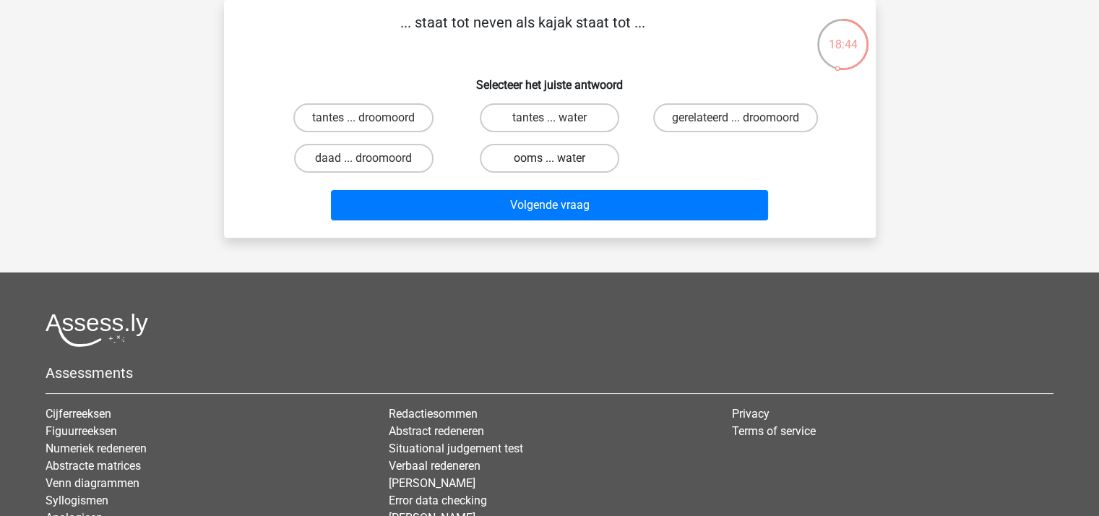
click at [546, 154] on label "ooms ... water" at bounding box center [549, 158] width 139 height 29
click at [549, 158] on input "ooms ... water" at bounding box center [553, 162] width 9 height 9
radio input "true"
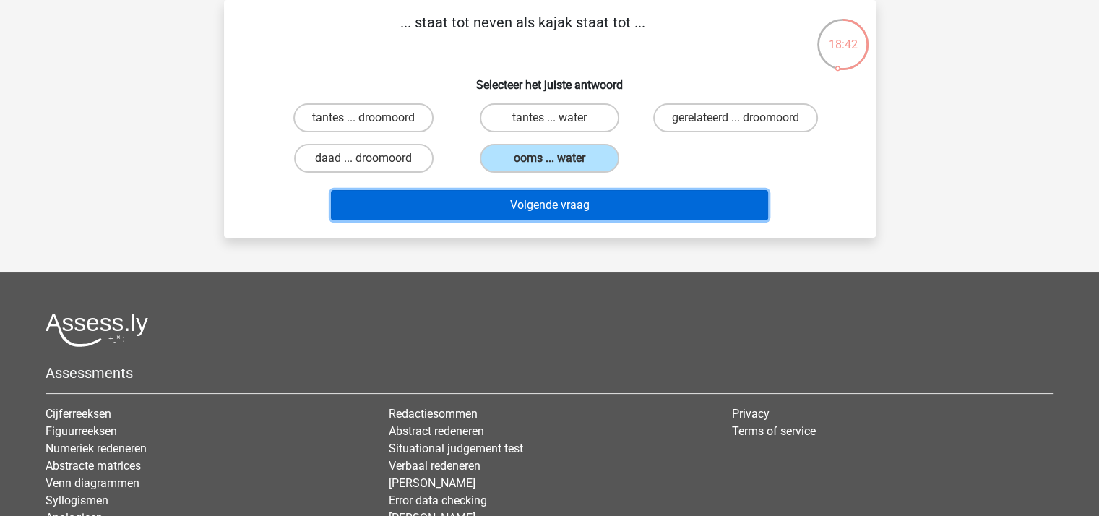
click at [551, 199] on button "Volgende vraag" at bounding box center [549, 205] width 437 height 30
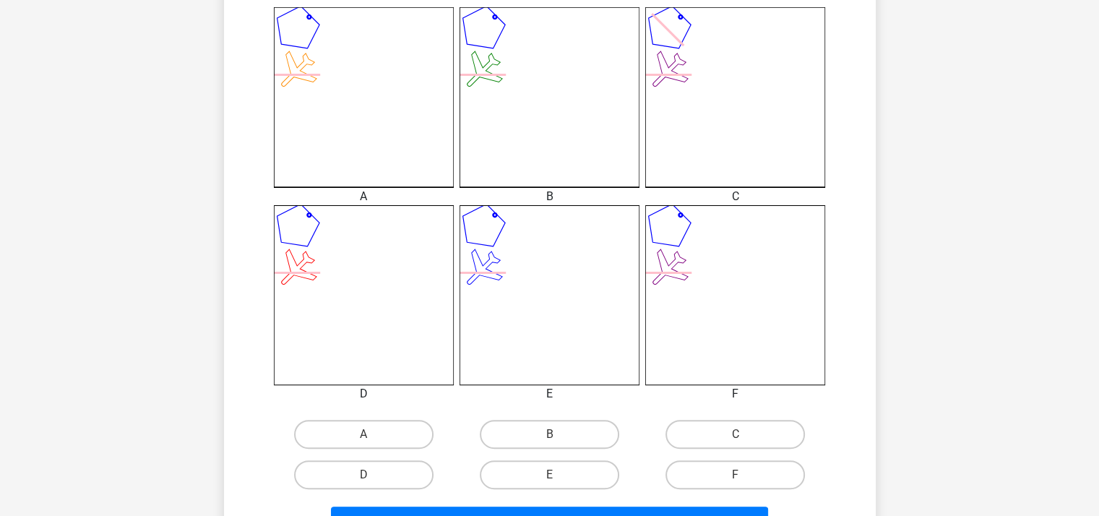
scroll to position [428, 0]
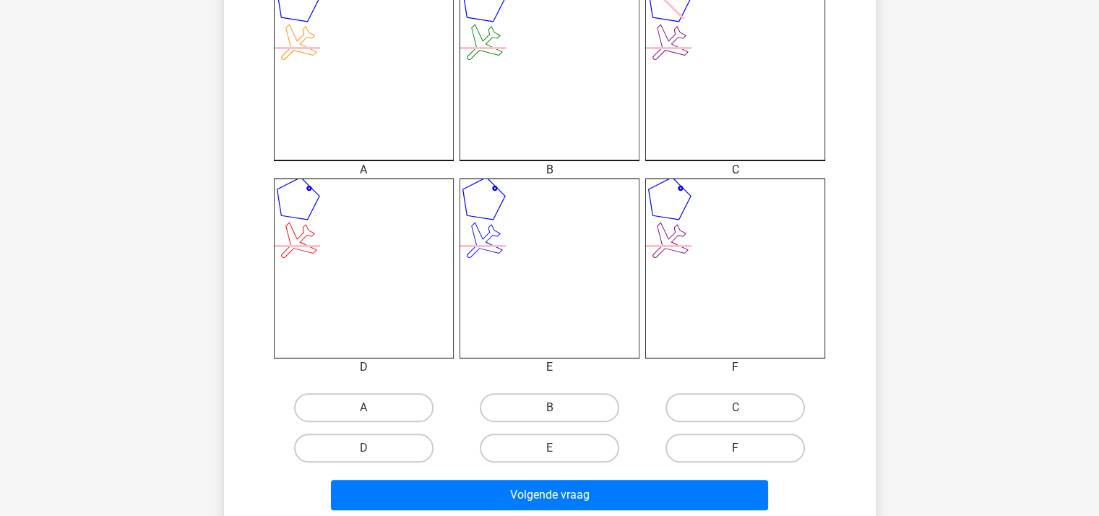
click at [714, 439] on label "F" at bounding box center [734, 447] width 139 height 29
click at [735, 448] on input "F" at bounding box center [739, 452] width 9 height 9
radio input "true"
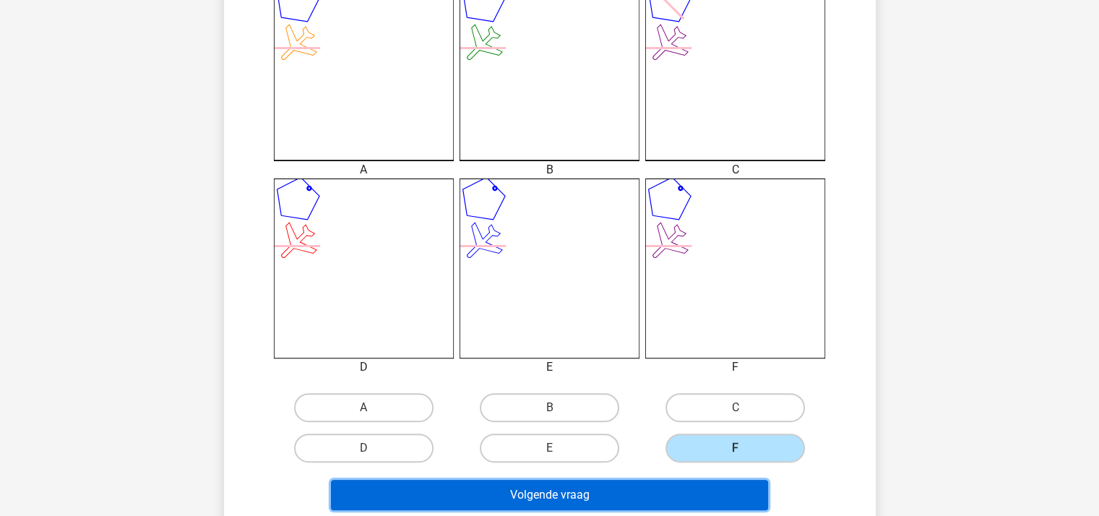
click at [608, 486] on button "Volgende vraag" at bounding box center [549, 495] width 437 height 30
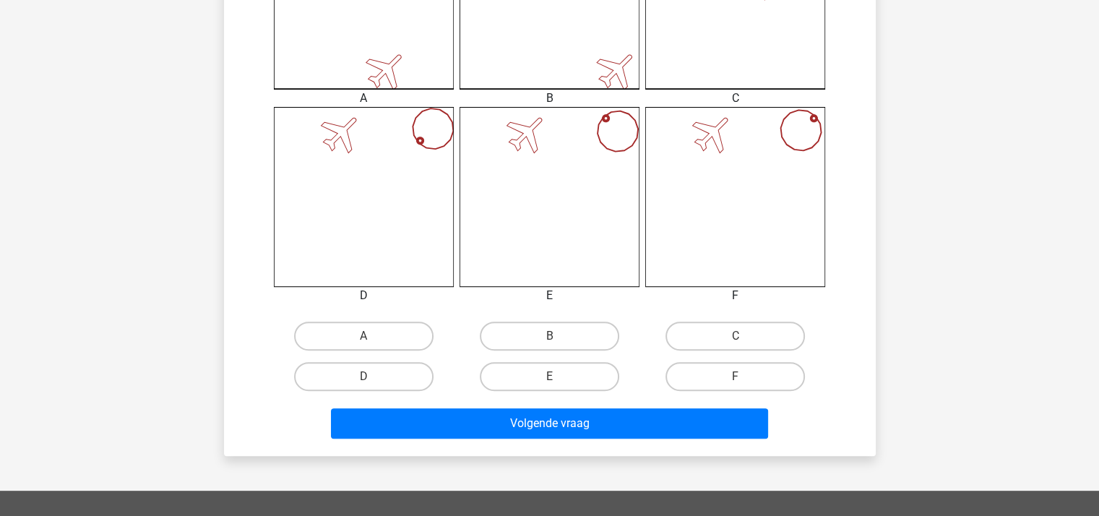
scroll to position [500, 0]
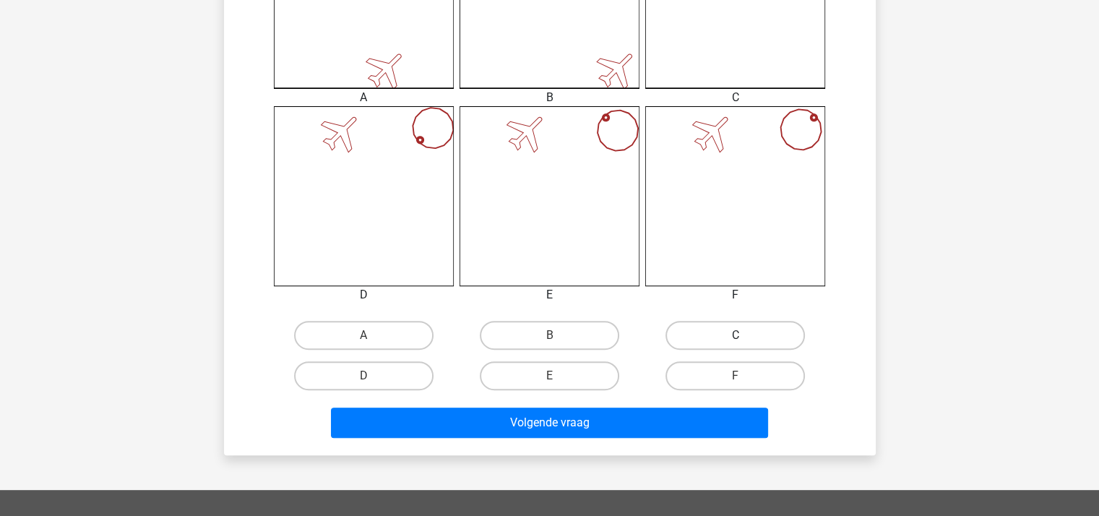
click at [696, 340] on label "C" at bounding box center [734, 335] width 139 height 29
click at [735, 340] on input "C" at bounding box center [739, 339] width 9 height 9
radio input "true"
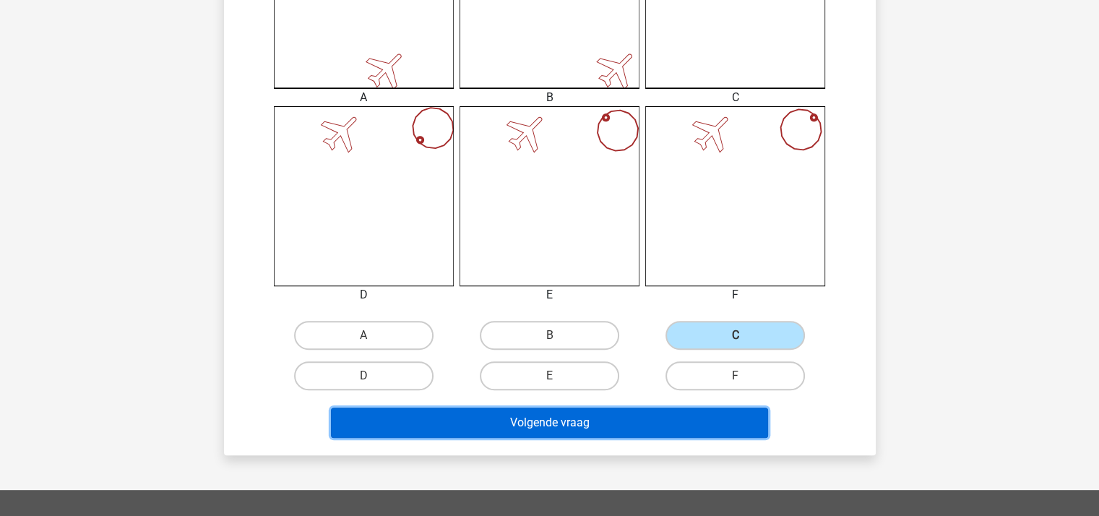
click at [569, 420] on button "Volgende vraag" at bounding box center [549, 422] width 437 height 30
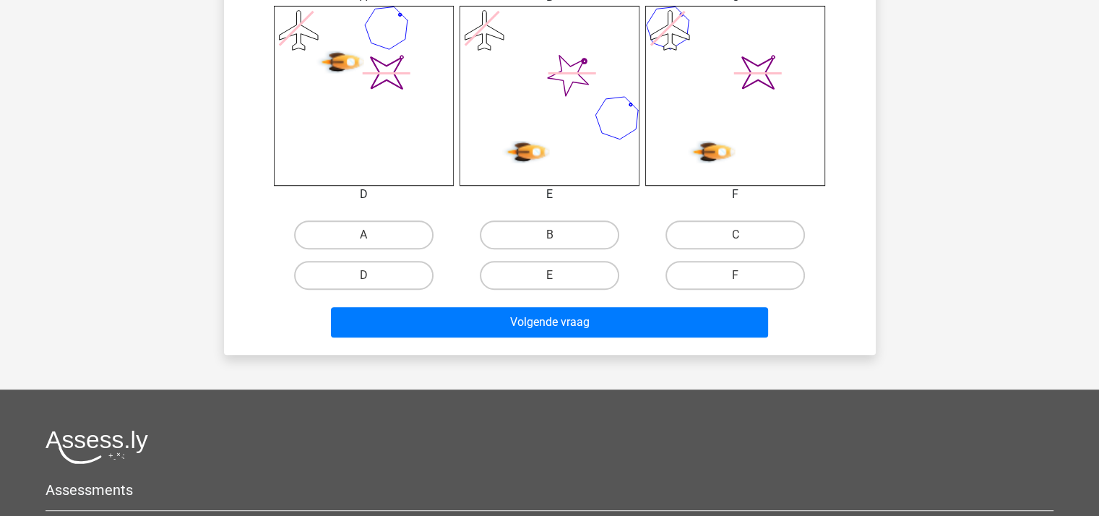
scroll to position [644, 0]
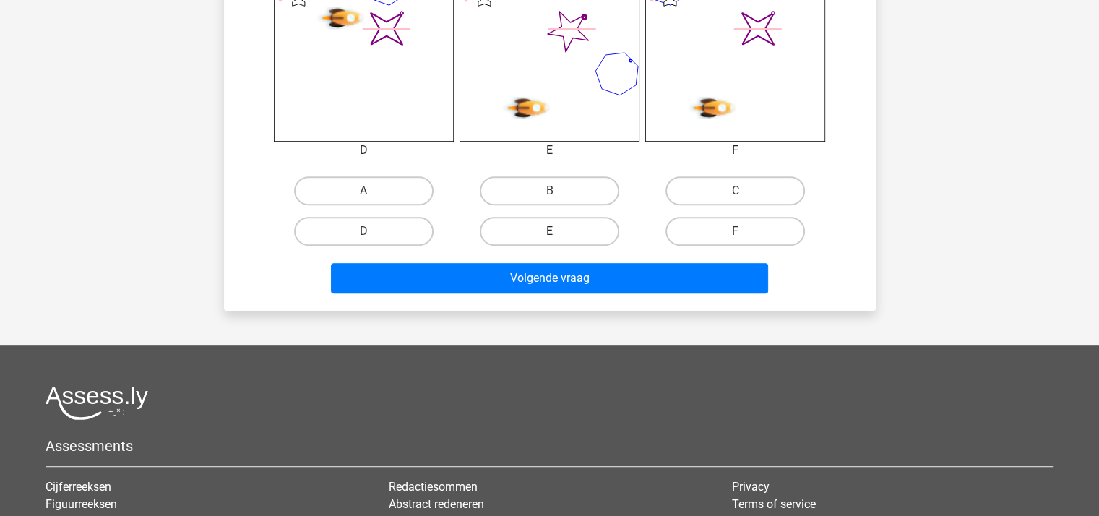
click at [587, 230] on label "E" at bounding box center [549, 231] width 139 height 29
click at [558, 231] on input "E" at bounding box center [553, 235] width 9 height 9
radio input "true"
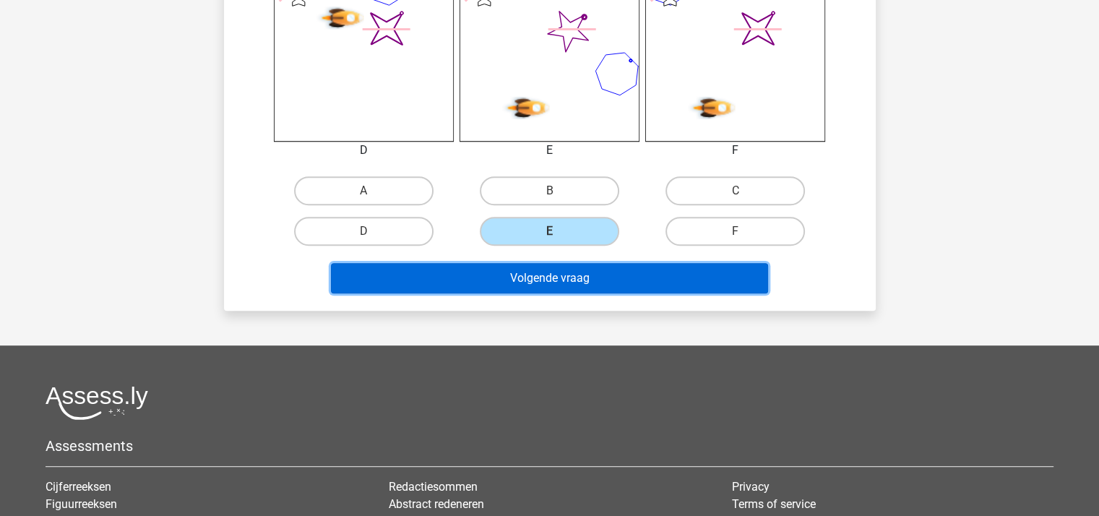
click at [569, 277] on button "Volgende vraag" at bounding box center [549, 278] width 437 height 30
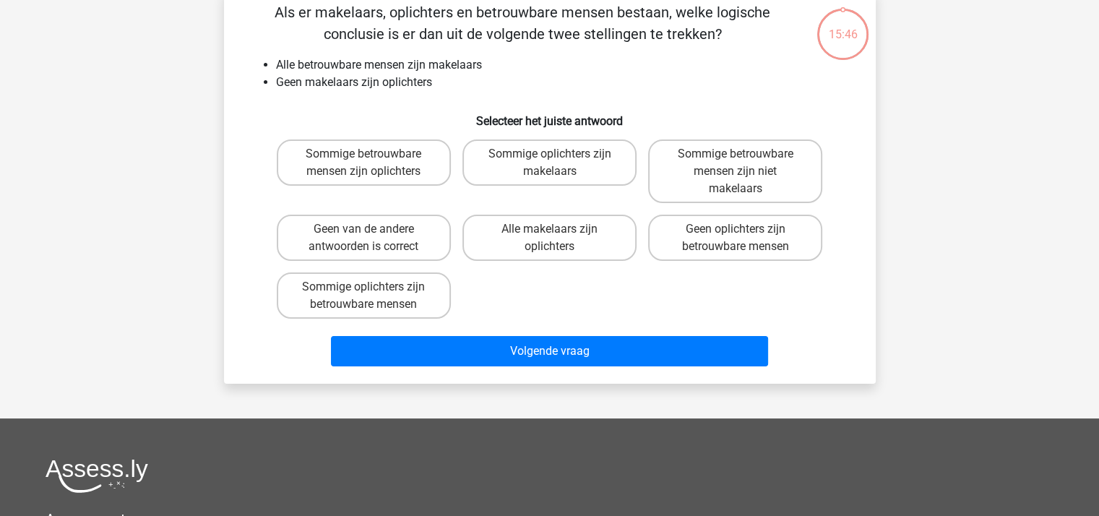
scroll to position [66, 0]
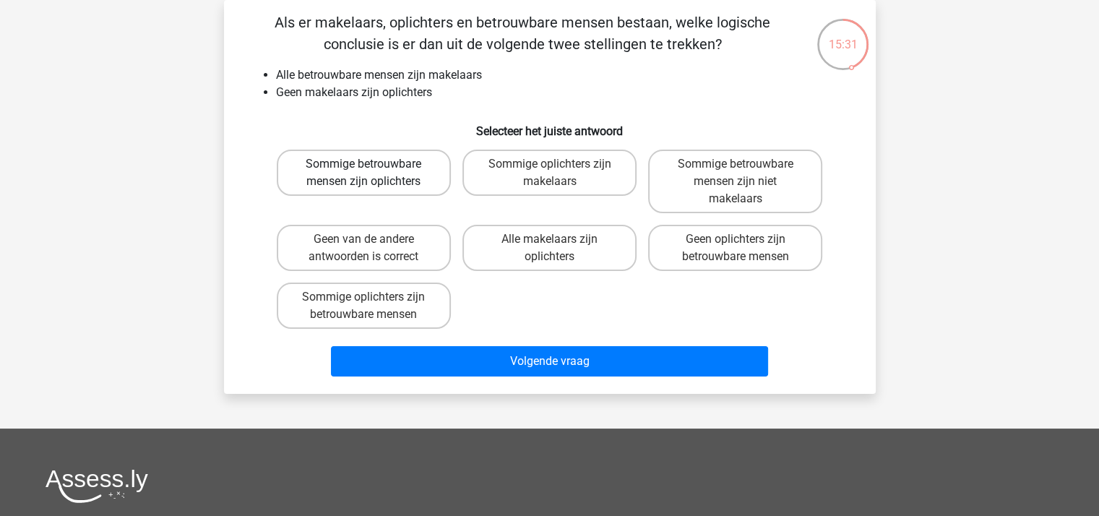
click at [377, 166] on label "Sommige betrouwbare mensen zijn oplichters" at bounding box center [364, 173] width 174 height 46
click at [373, 166] on input "Sommige betrouwbare mensen zijn oplichters" at bounding box center [367, 168] width 9 height 9
radio input "true"
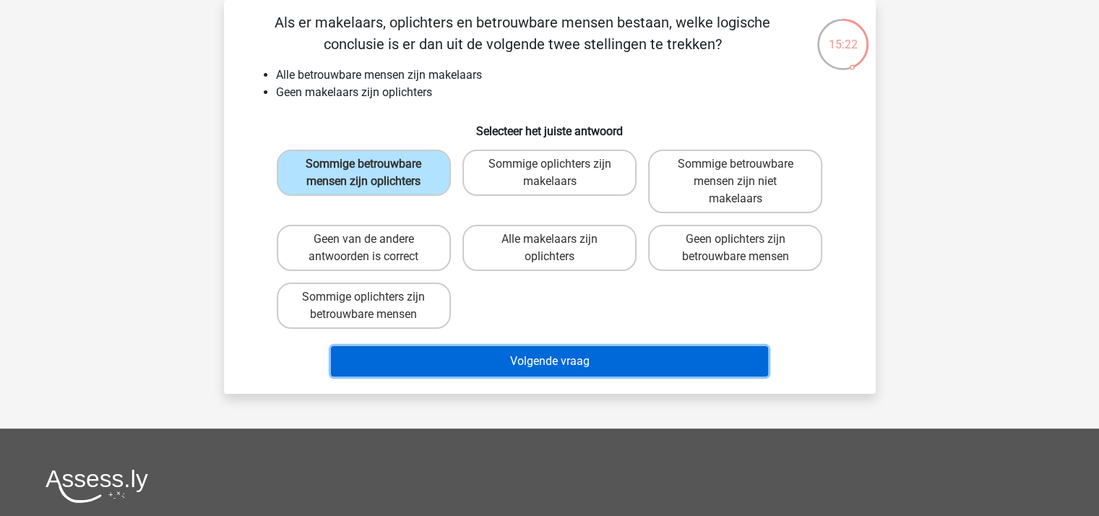
click at [485, 351] on button "Volgende vraag" at bounding box center [549, 361] width 437 height 30
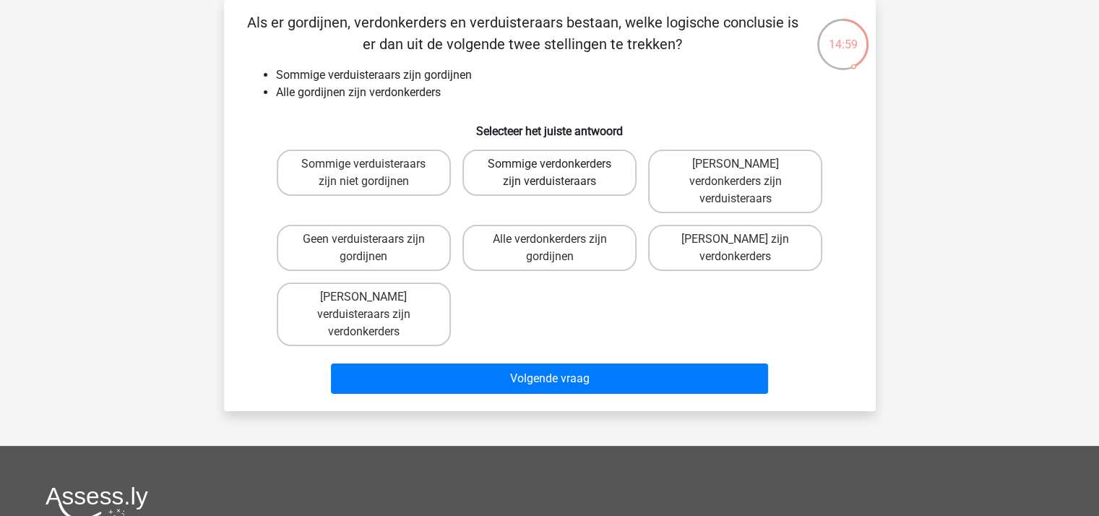
click at [555, 174] on label "Sommige verdonkerders zijn verduisteraars" at bounding box center [549, 173] width 174 height 46
click at [555, 173] on input "Sommige verdonkerders zijn verduisteraars" at bounding box center [553, 168] width 9 height 9
radio input "true"
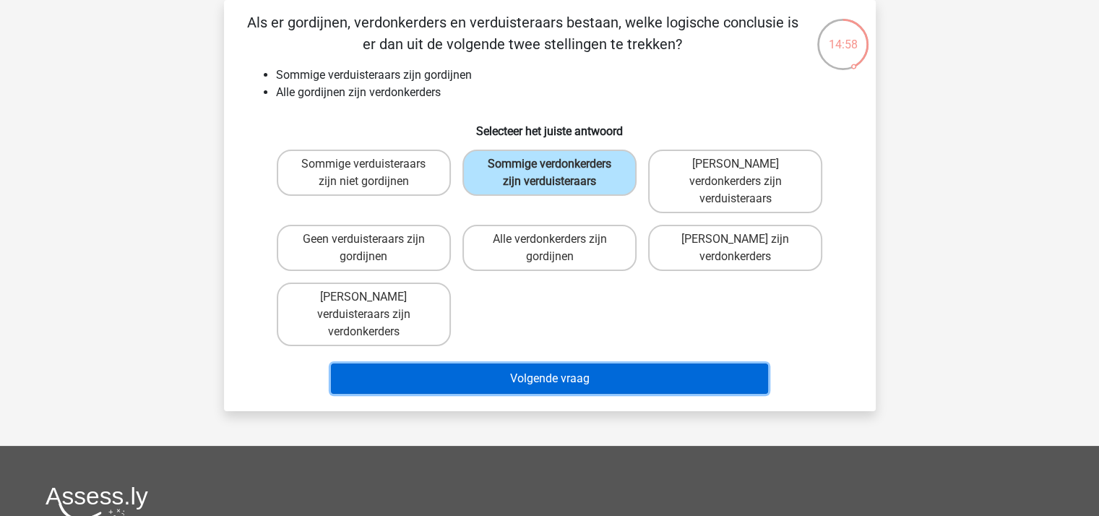
click at [562, 363] on button "Volgende vraag" at bounding box center [549, 378] width 437 height 30
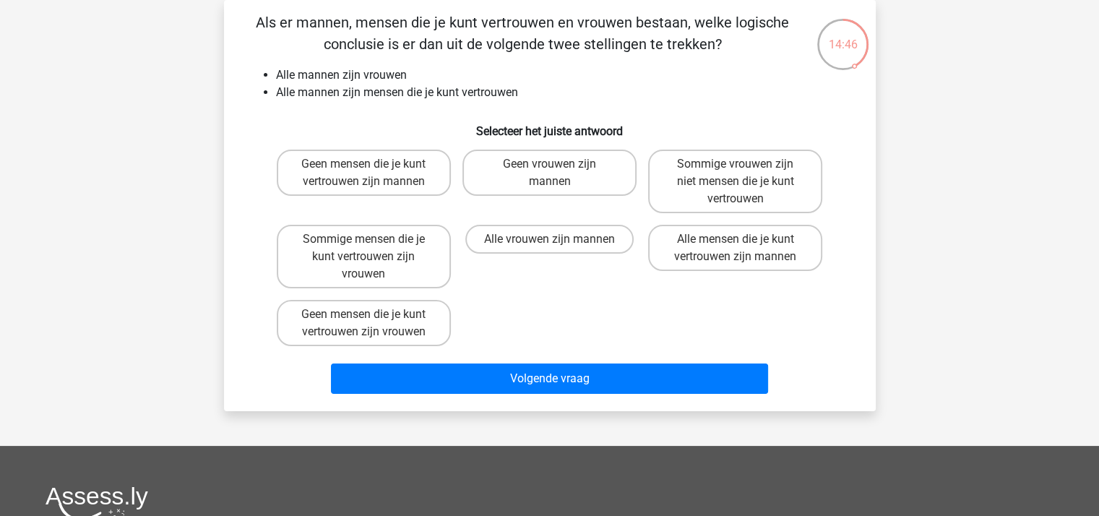
click at [552, 170] on input "Geen vrouwen zijn mannen" at bounding box center [553, 168] width 9 height 9
radio input "true"
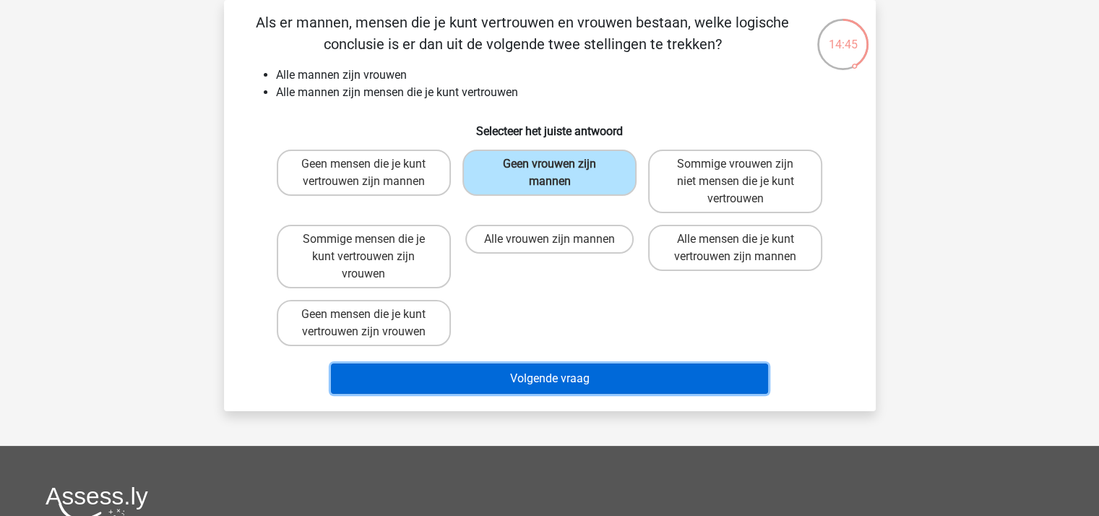
click at [571, 374] on button "Volgende vraag" at bounding box center [549, 378] width 437 height 30
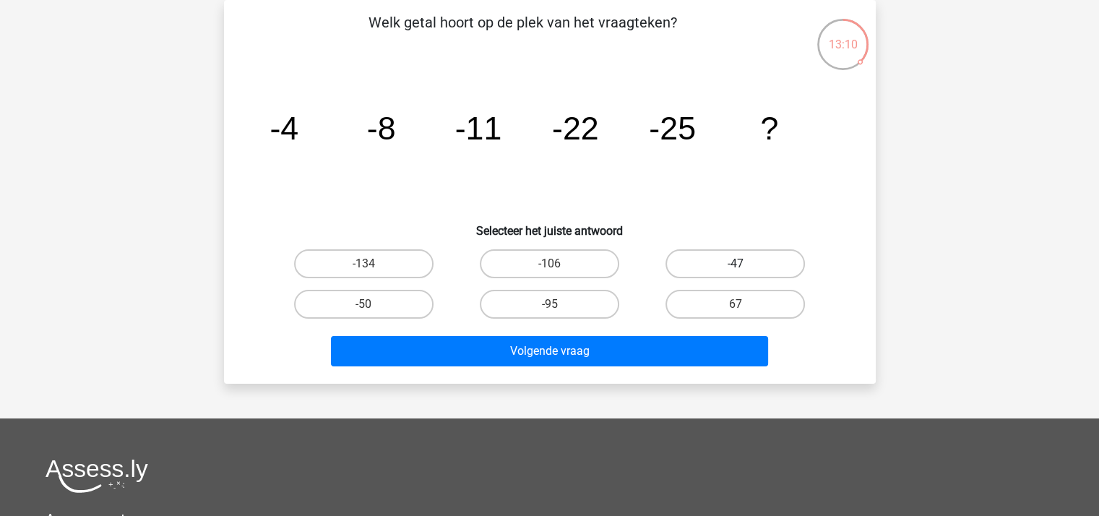
click at [709, 264] on label "-47" at bounding box center [734, 263] width 139 height 29
click at [735, 264] on input "-47" at bounding box center [739, 268] width 9 height 9
radio input "true"
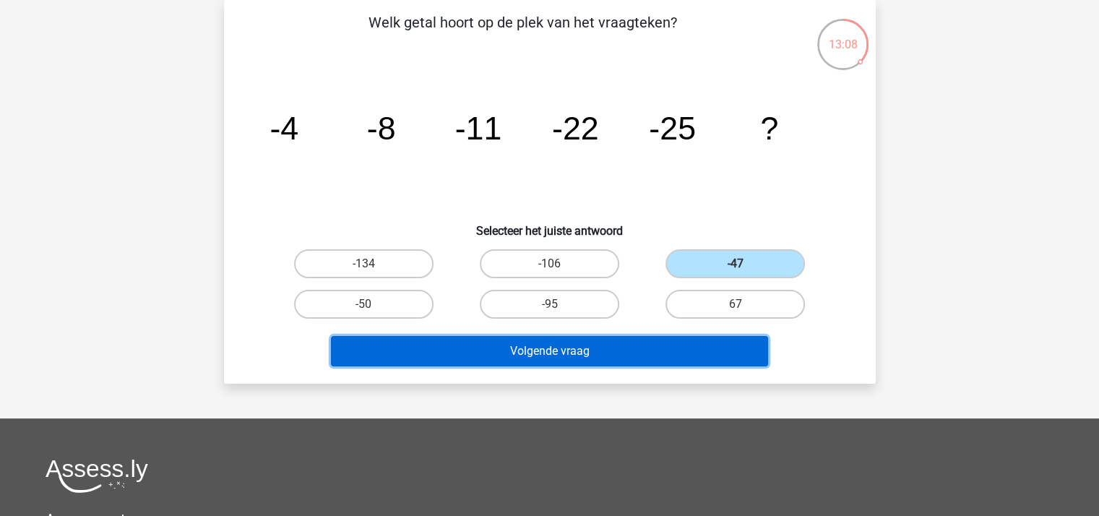
click at [549, 343] on button "Volgende vraag" at bounding box center [549, 351] width 437 height 30
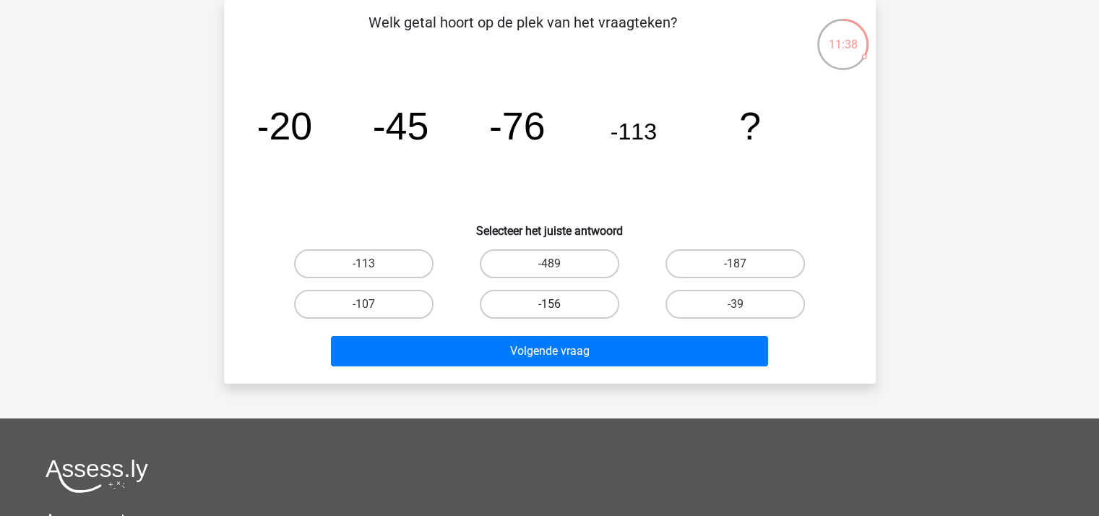
click at [552, 298] on label "-156" at bounding box center [549, 304] width 139 height 29
click at [552, 304] on input "-156" at bounding box center [553, 308] width 9 height 9
radio input "true"
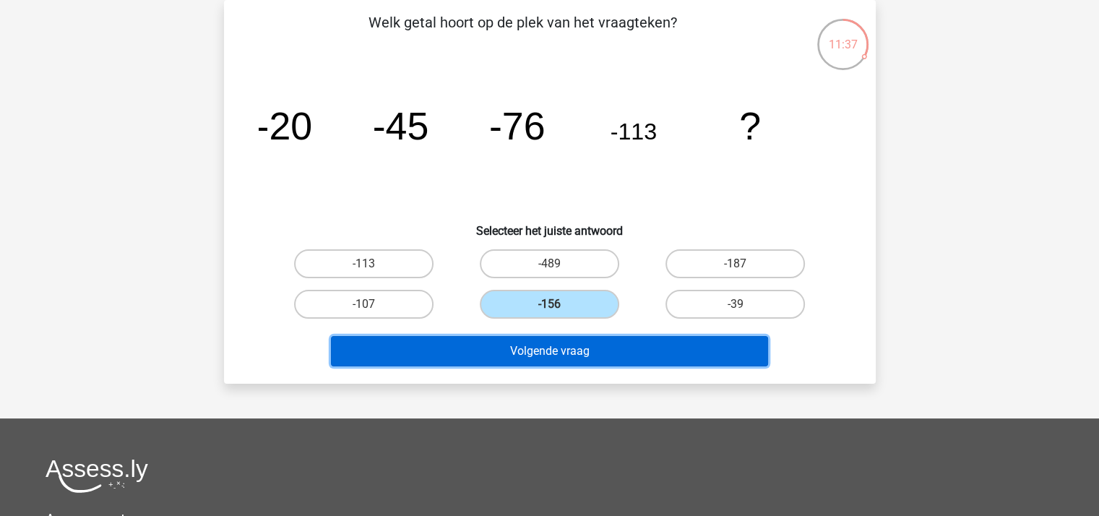
click at [569, 351] on button "Volgende vraag" at bounding box center [549, 351] width 437 height 30
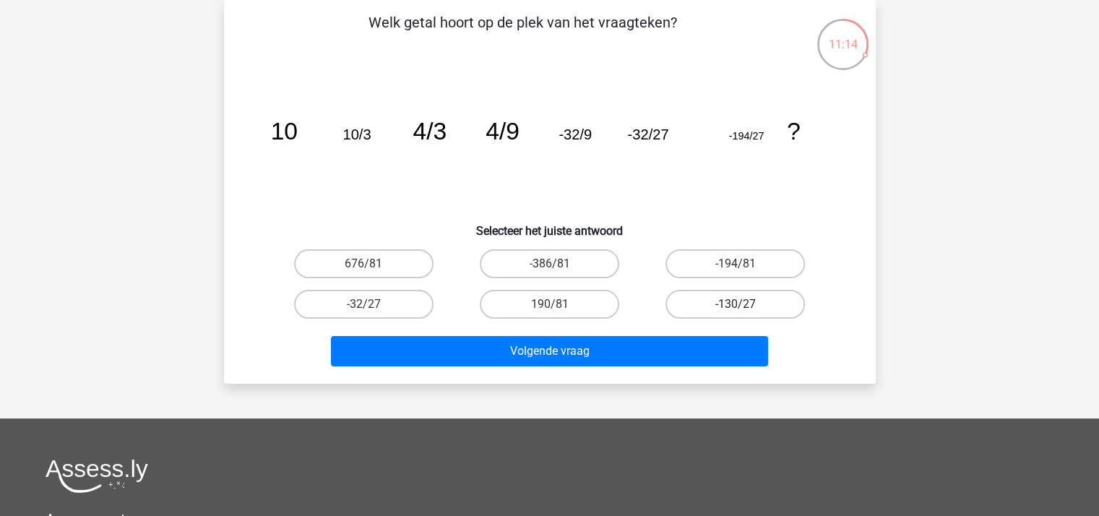
click at [715, 297] on label "-130/27" at bounding box center [734, 304] width 139 height 29
click at [735, 304] on input "-130/27" at bounding box center [739, 308] width 9 height 9
radio input "true"
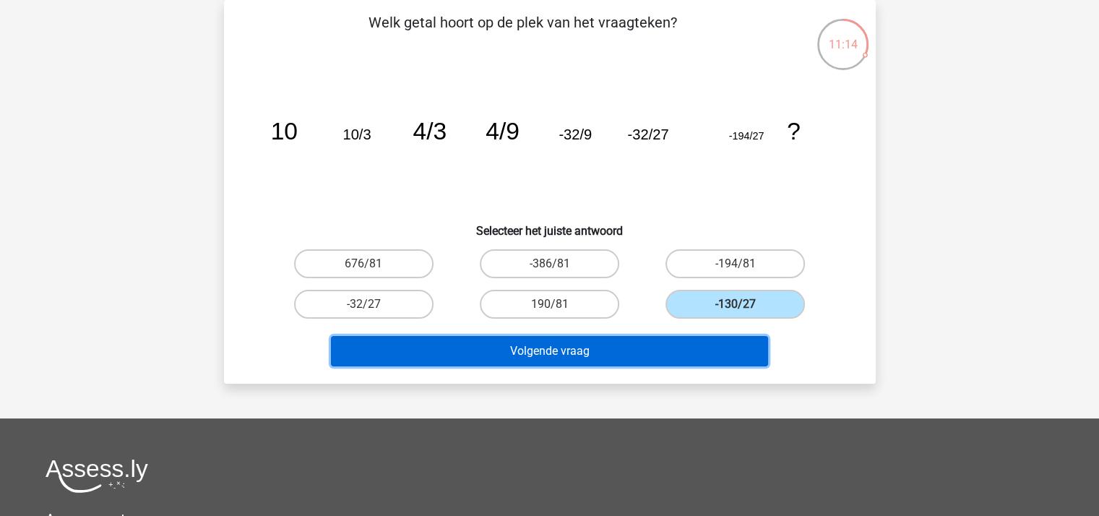
click at [592, 358] on button "Volgende vraag" at bounding box center [549, 351] width 437 height 30
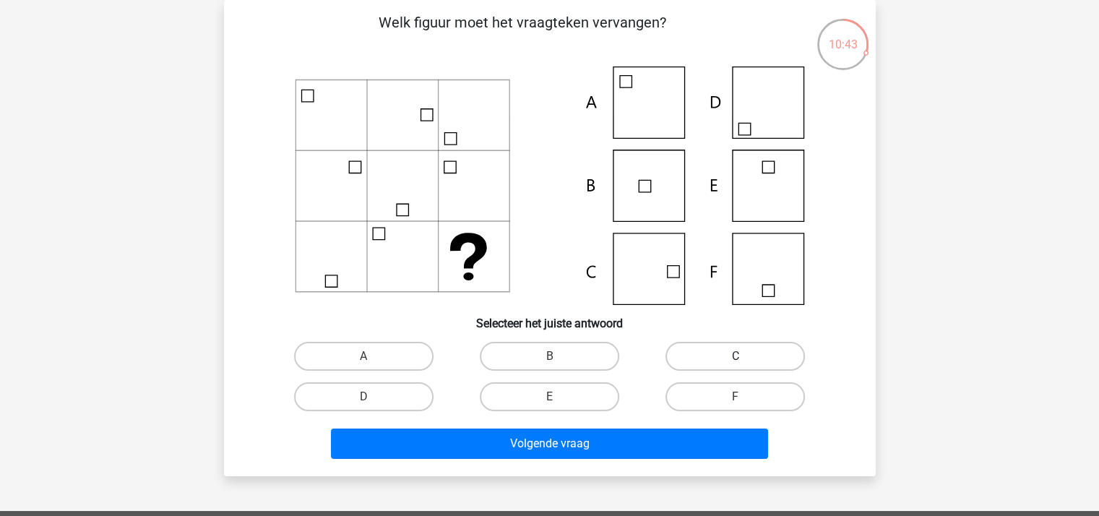
click at [705, 353] on label "C" at bounding box center [734, 356] width 139 height 29
click at [735, 356] on input "C" at bounding box center [739, 360] width 9 height 9
radio input "true"
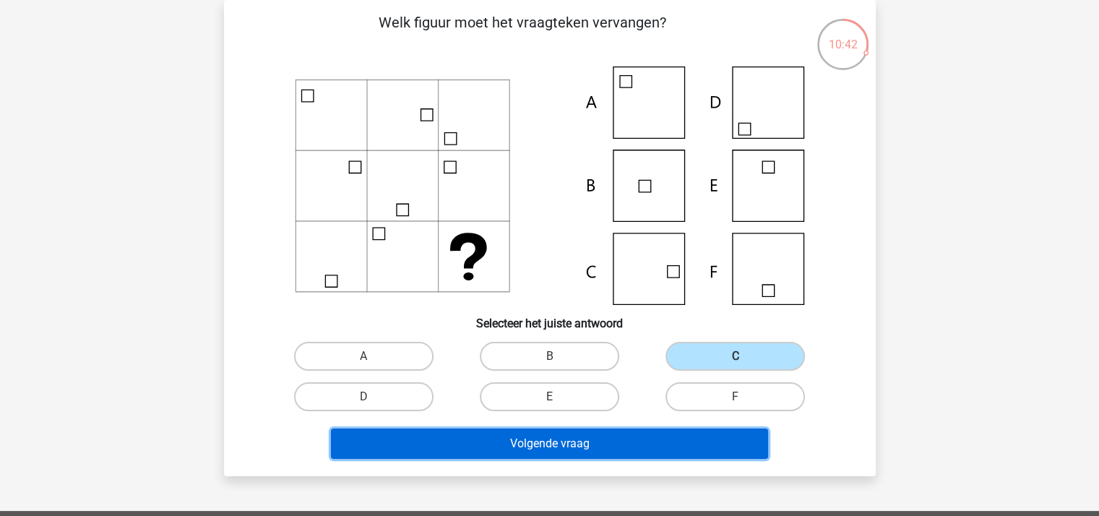
click at [596, 439] on button "Volgende vraag" at bounding box center [549, 443] width 437 height 30
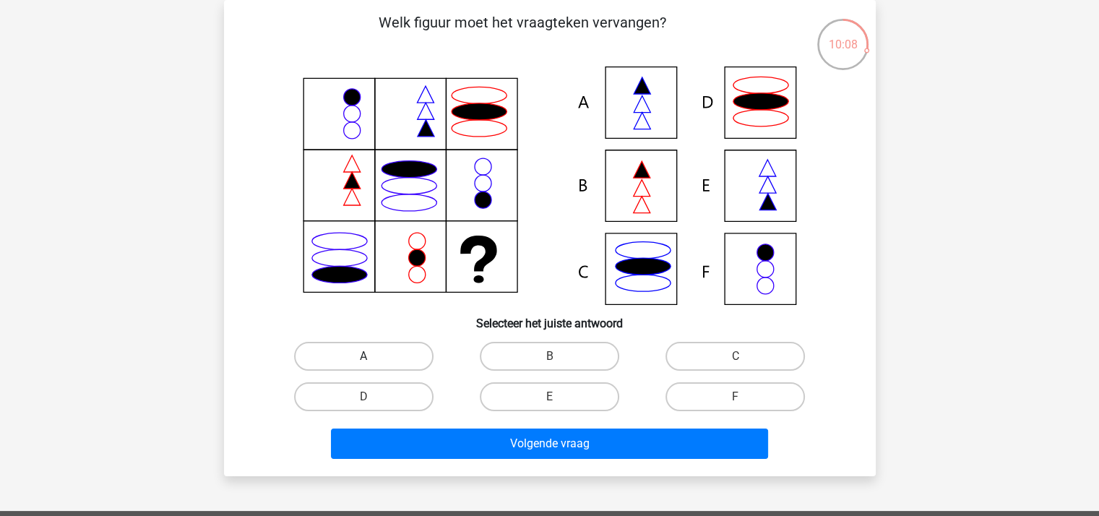
drag, startPoint x: 372, startPoint y: 353, endPoint x: 416, endPoint y: 381, distance: 51.9
click at [372, 352] on label "A" at bounding box center [363, 356] width 139 height 29
click at [372, 356] on input "A" at bounding box center [367, 360] width 9 height 9
radio input "true"
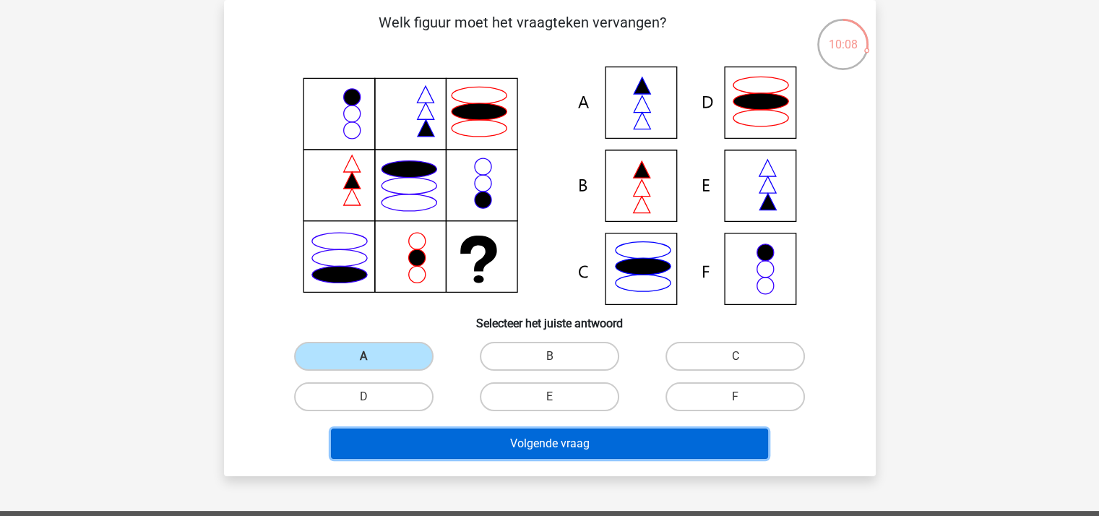
click at [491, 436] on button "Volgende vraag" at bounding box center [549, 443] width 437 height 30
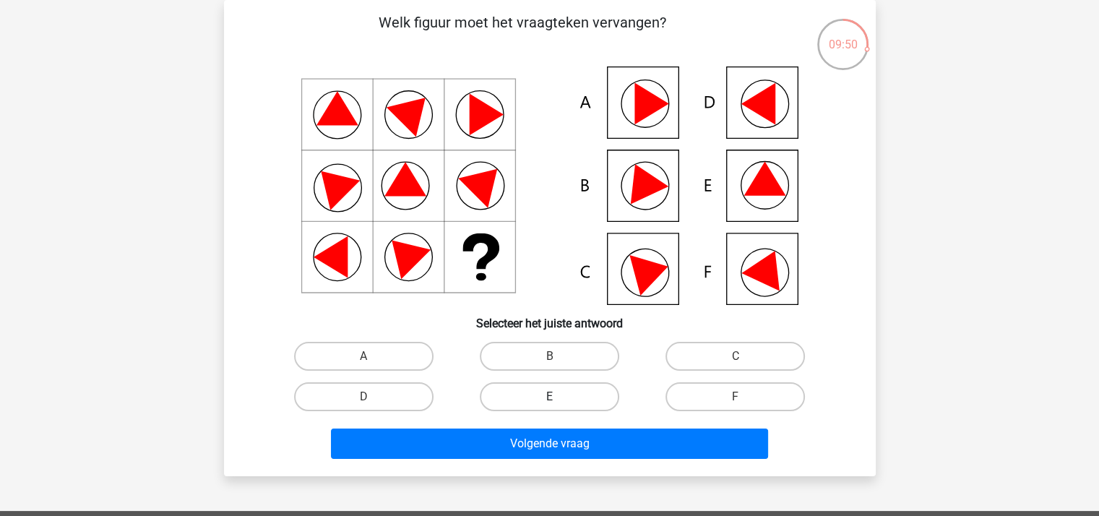
click at [534, 389] on label "E" at bounding box center [549, 396] width 139 height 29
click at [549, 397] on input "E" at bounding box center [553, 401] width 9 height 9
radio input "true"
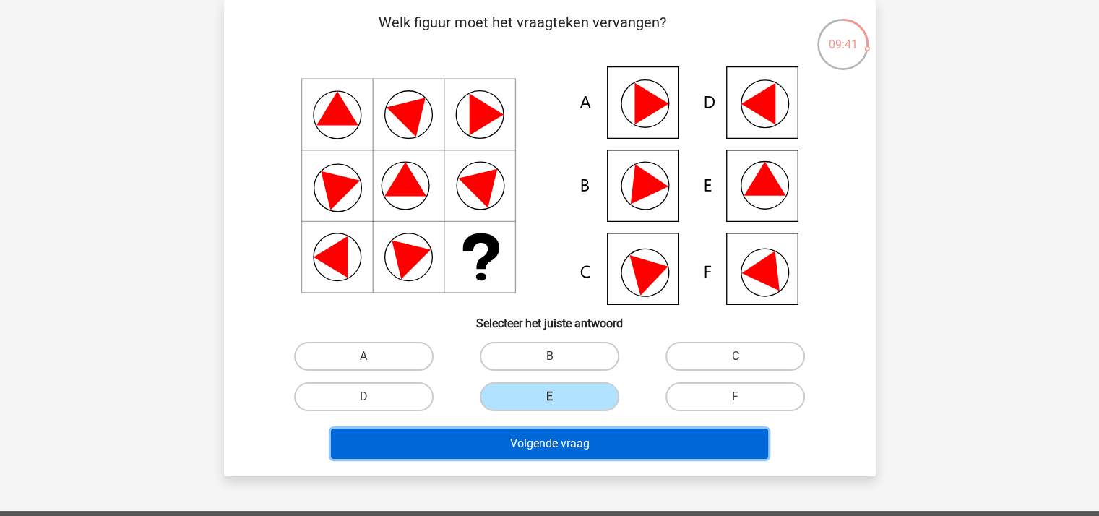
click at [563, 443] on button "Volgende vraag" at bounding box center [549, 443] width 437 height 30
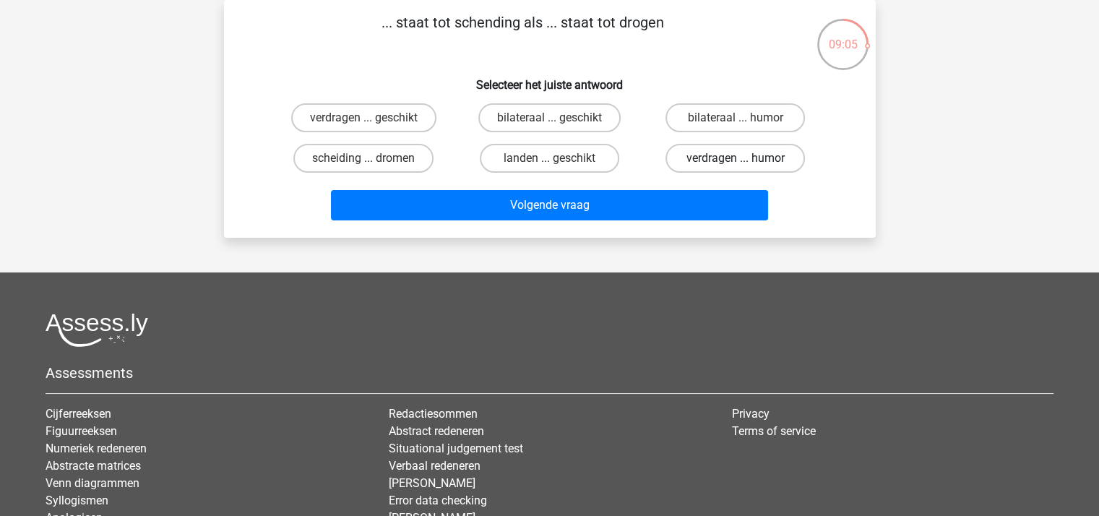
click at [707, 153] on label "verdragen ... humor" at bounding box center [734, 158] width 139 height 29
click at [735, 158] on input "verdragen ... humor" at bounding box center [739, 162] width 9 height 9
radio input "true"
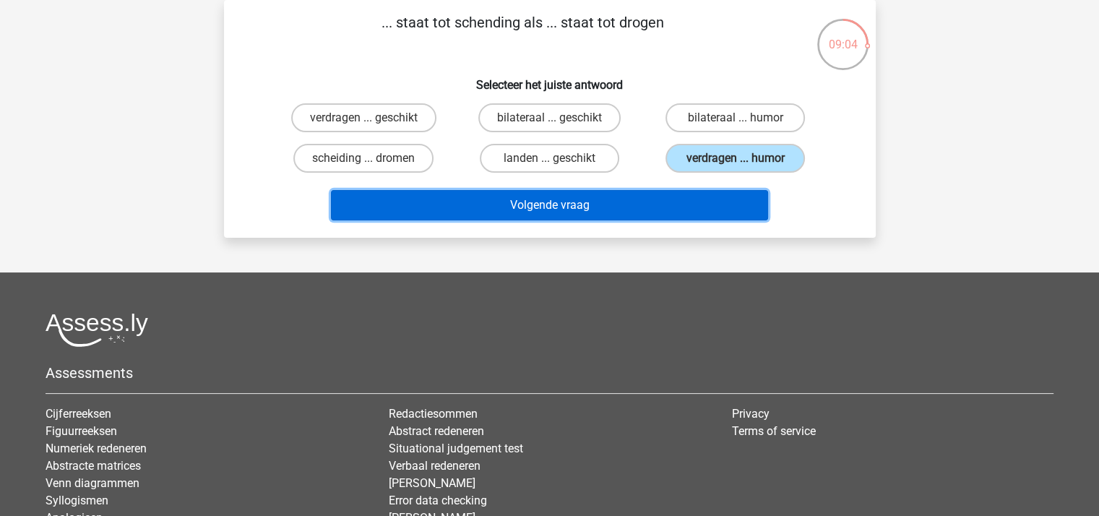
click at [607, 202] on button "Volgende vraag" at bounding box center [549, 205] width 437 height 30
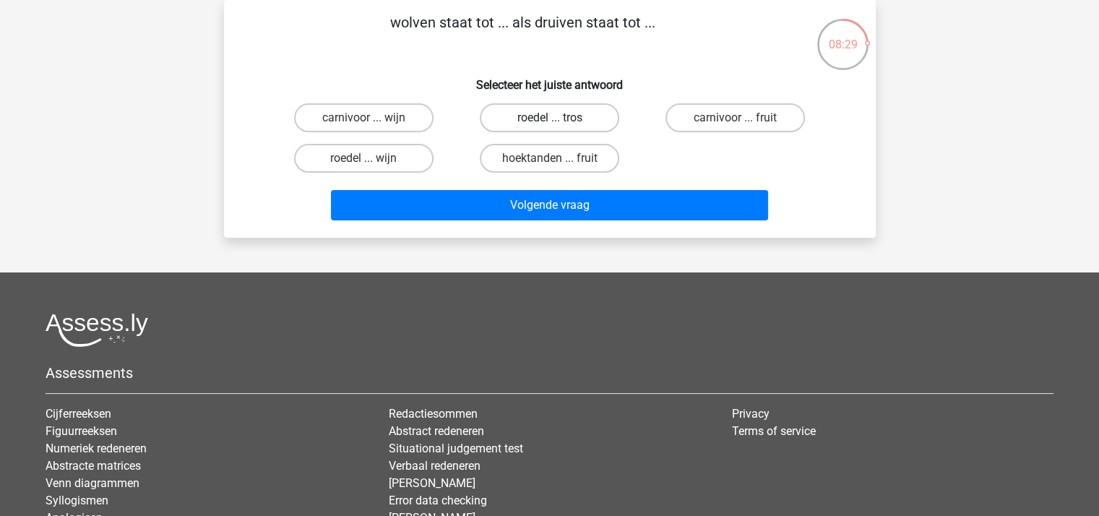
click at [553, 115] on label "roedel ... tros" at bounding box center [549, 117] width 139 height 29
click at [553, 118] on input "roedel ... tros" at bounding box center [553, 122] width 9 height 9
radio input "true"
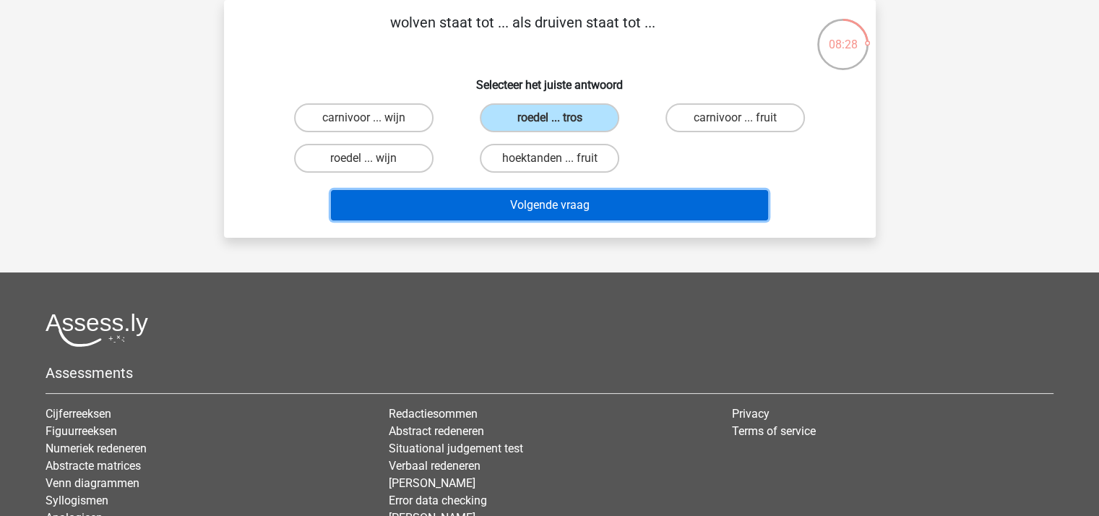
click at [553, 202] on button "Volgende vraag" at bounding box center [549, 205] width 437 height 30
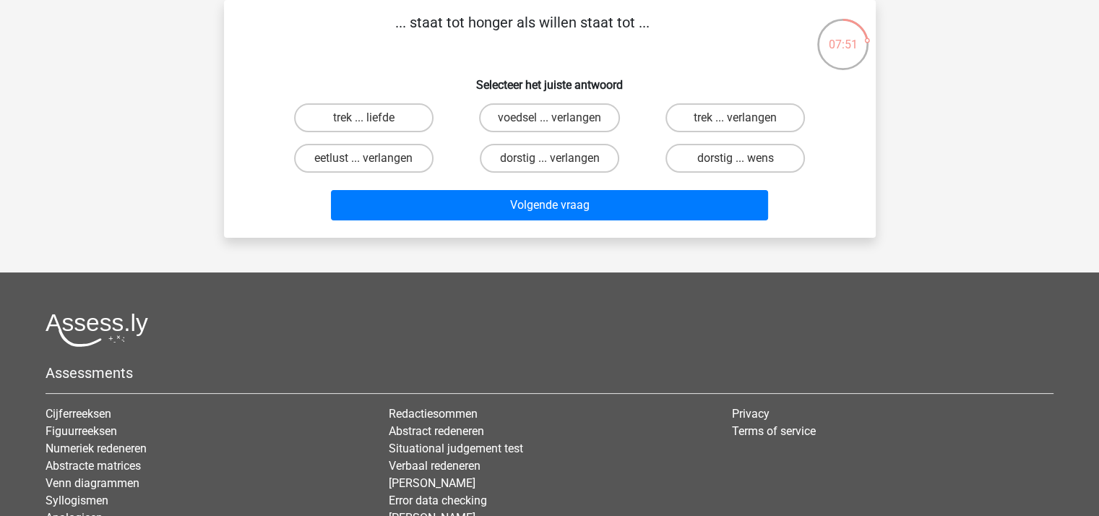
click at [558, 118] on input "voedsel ... verlangen" at bounding box center [553, 122] width 9 height 9
radio input "true"
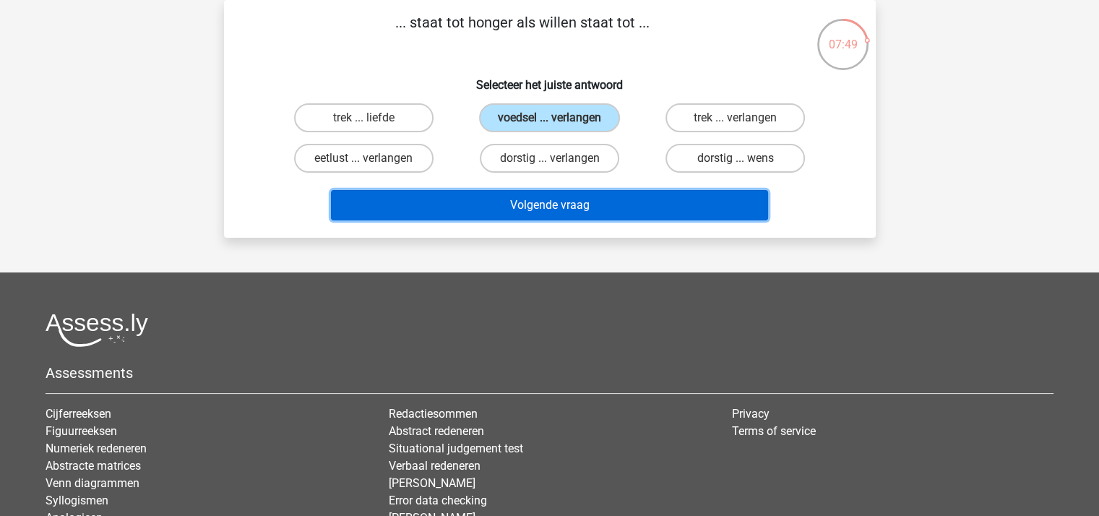
click at [543, 199] on button "Volgende vraag" at bounding box center [549, 205] width 437 height 30
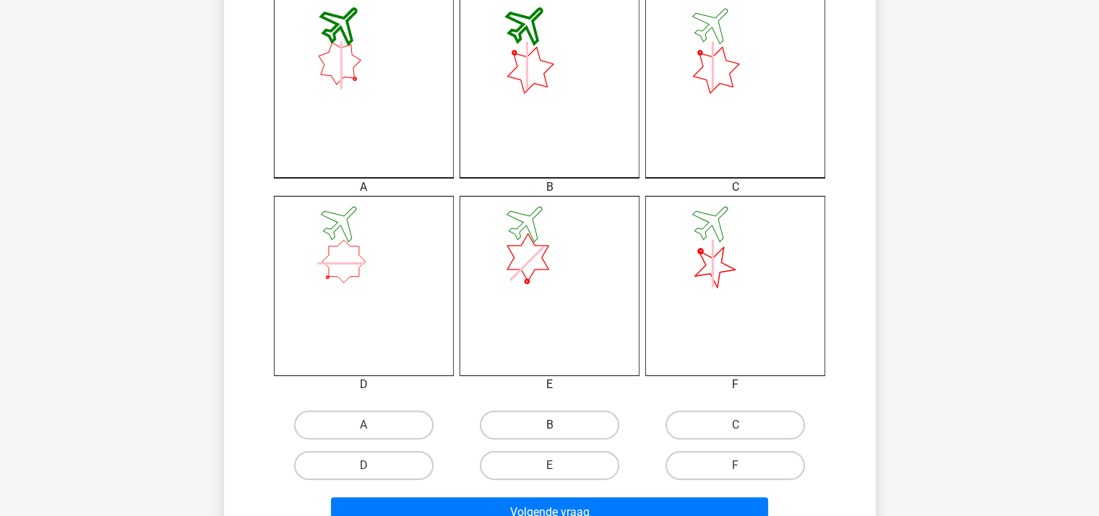
scroll to position [433, 0]
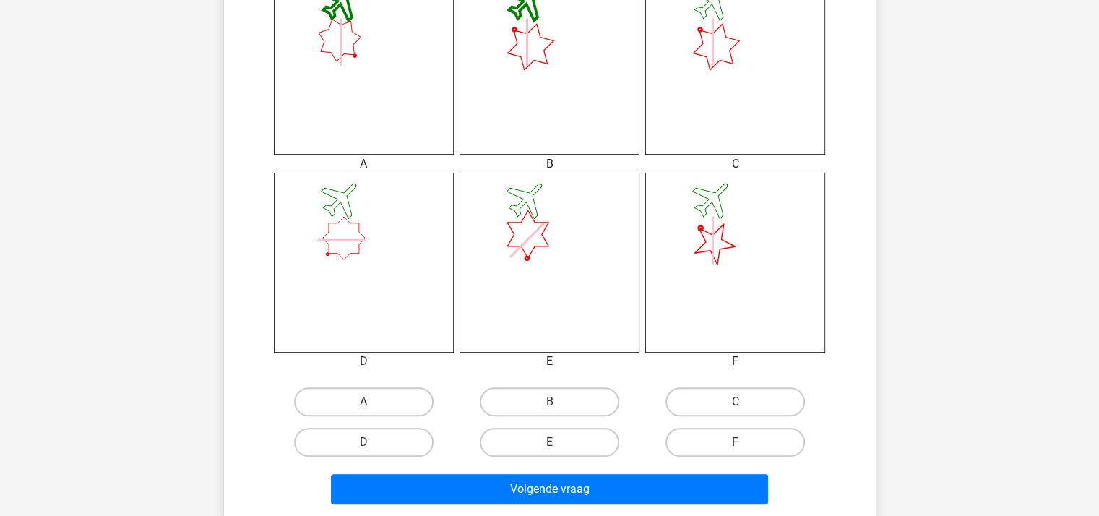
click at [707, 407] on label "C" at bounding box center [734, 401] width 139 height 29
click at [735, 407] on input "C" at bounding box center [739, 406] width 9 height 9
radio input "true"
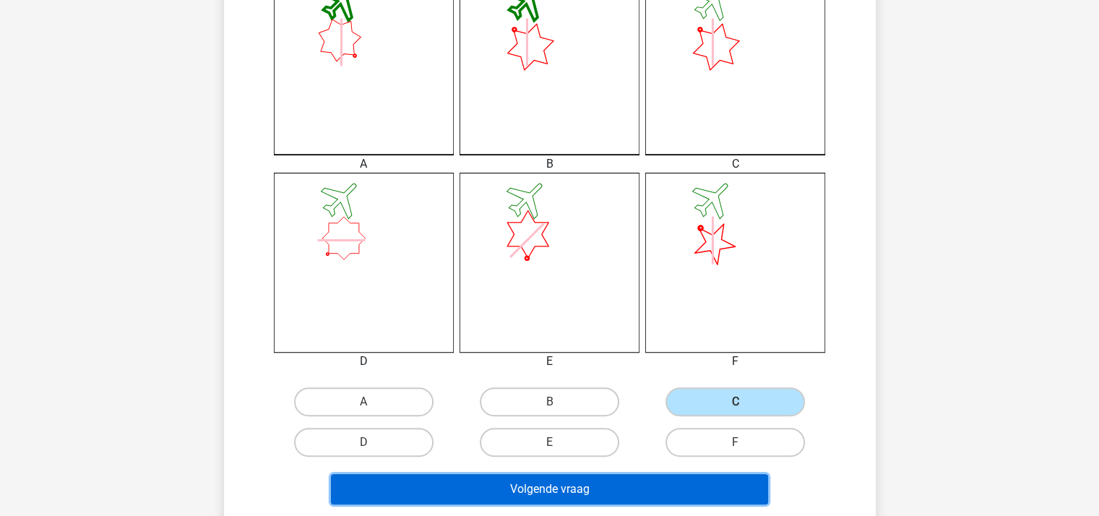
click at [556, 487] on button "Volgende vraag" at bounding box center [549, 489] width 437 height 30
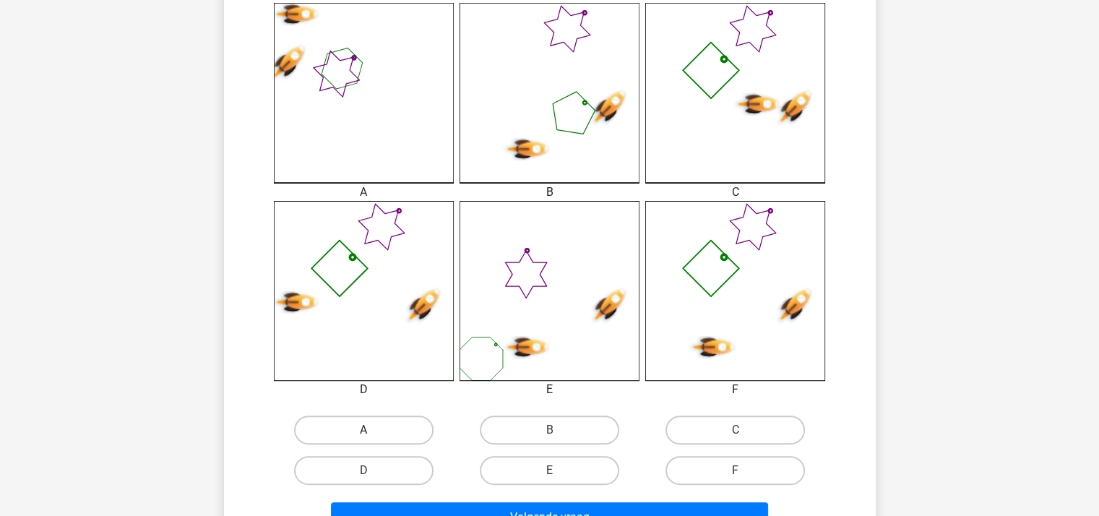
scroll to position [428, 0]
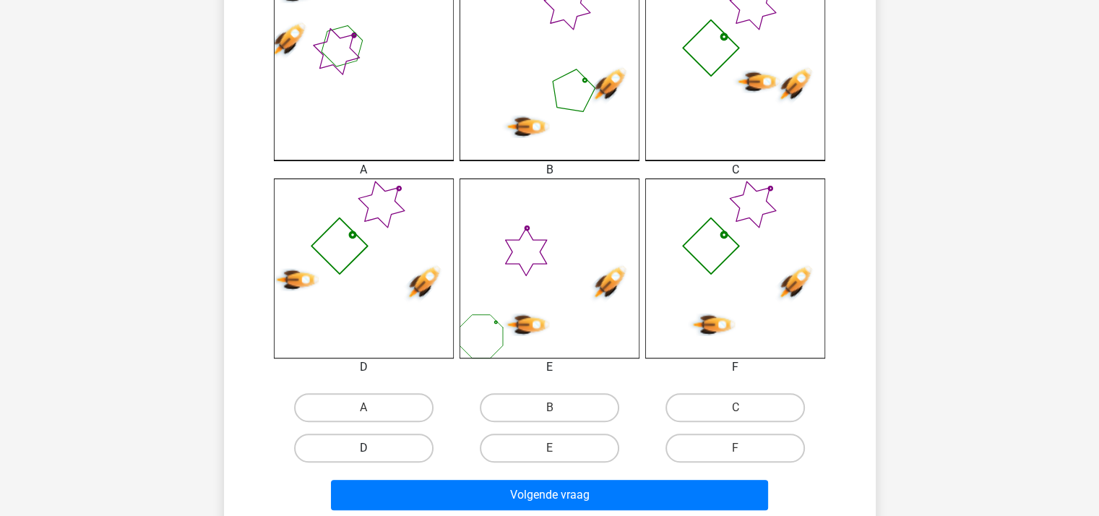
click at [361, 446] on label "D" at bounding box center [363, 447] width 139 height 29
click at [363, 448] on input "D" at bounding box center [367, 452] width 9 height 9
radio input "true"
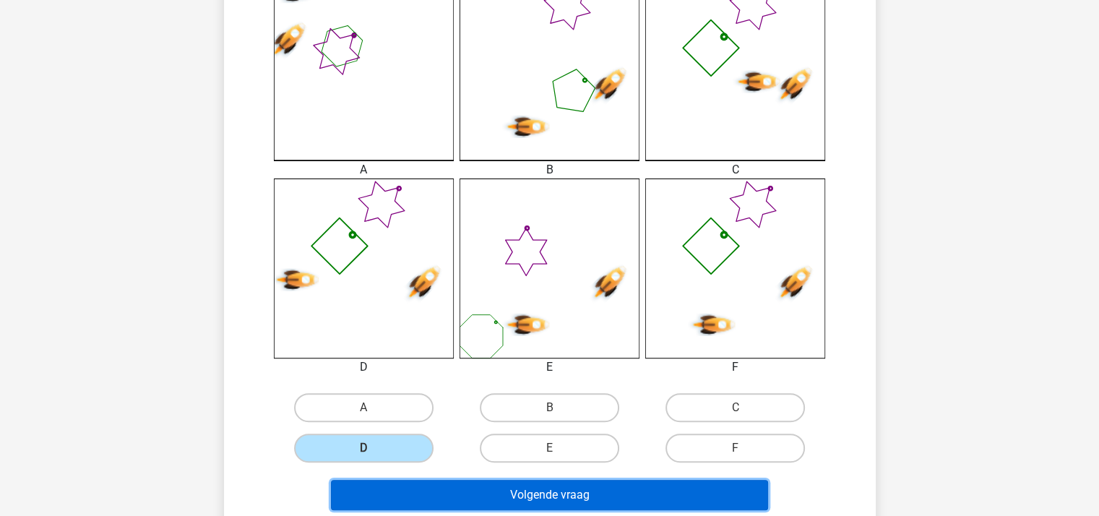
click at [442, 496] on button "Volgende vraag" at bounding box center [549, 495] width 437 height 30
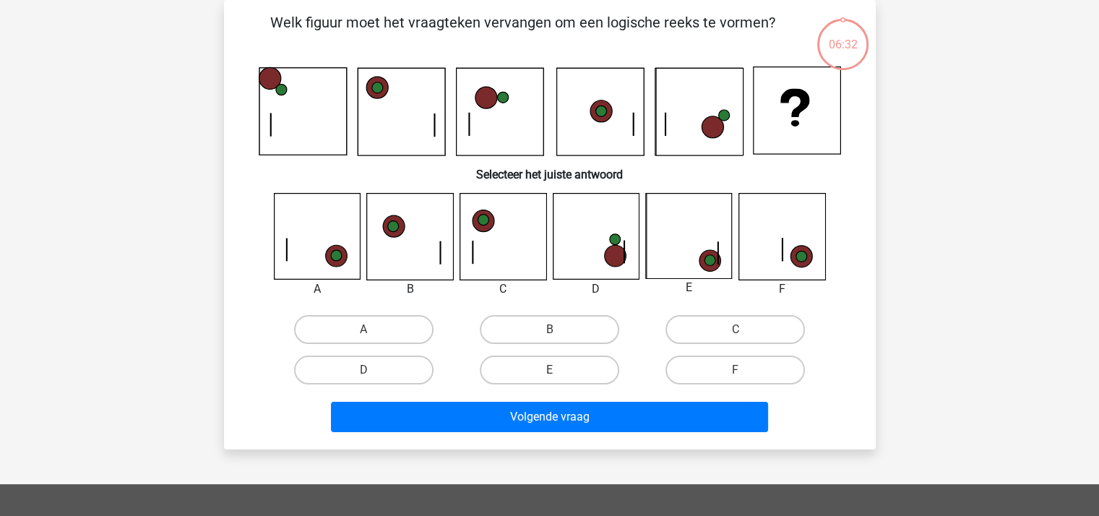
scroll to position [66, 0]
click at [578, 374] on label "E" at bounding box center [549, 369] width 139 height 29
click at [558, 374] on input "E" at bounding box center [553, 374] width 9 height 9
radio input "true"
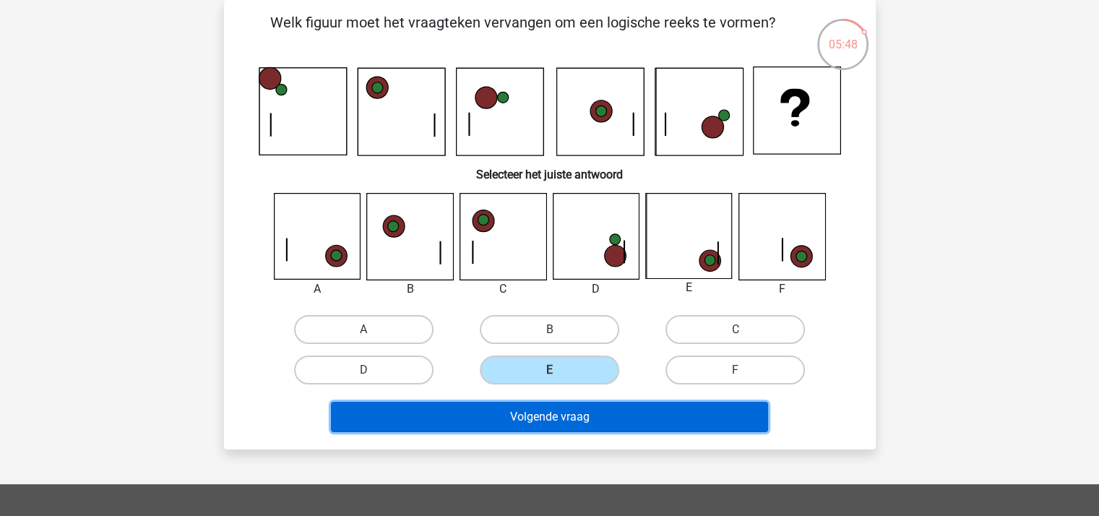
click at [558, 402] on button "Volgende vraag" at bounding box center [549, 417] width 437 height 30
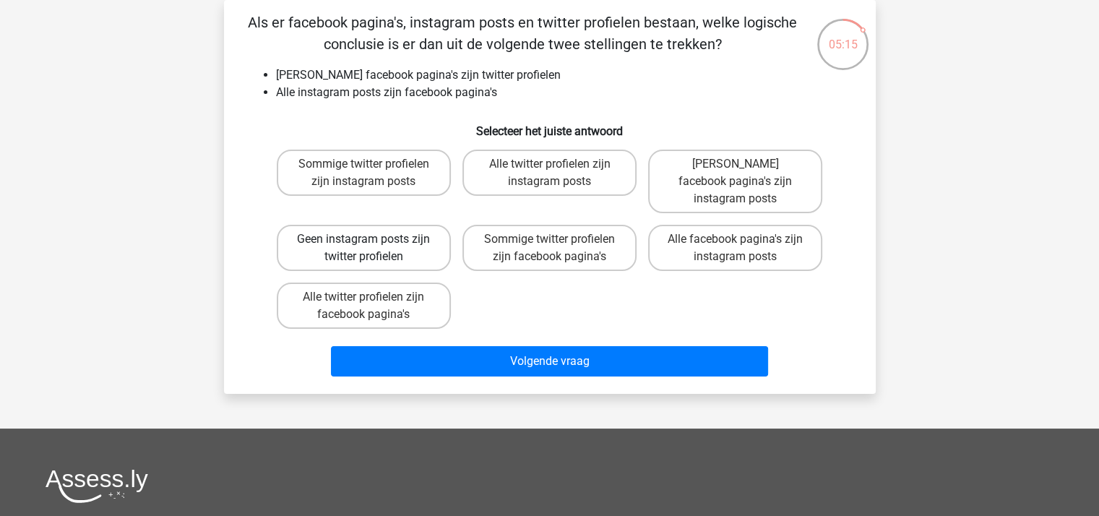
click at [355, 230] on label "Geen instagram posts zijn twitter profielen" at bounding box center [364, 248] width 174 height 46
click at [363, 239] on input "Geen instagram posts zijn twitter profielen" at bounding box center [367, 243] width 9 height 9
radio input "true"
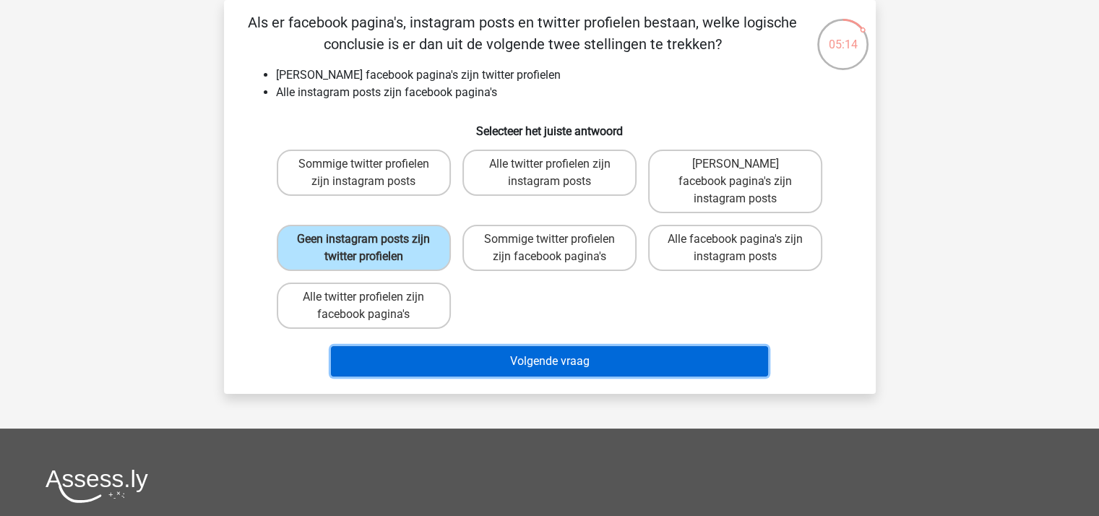
click at [488, 346] on button "Volgende vraag" at bounding box center [549, 361] width 437 height 30
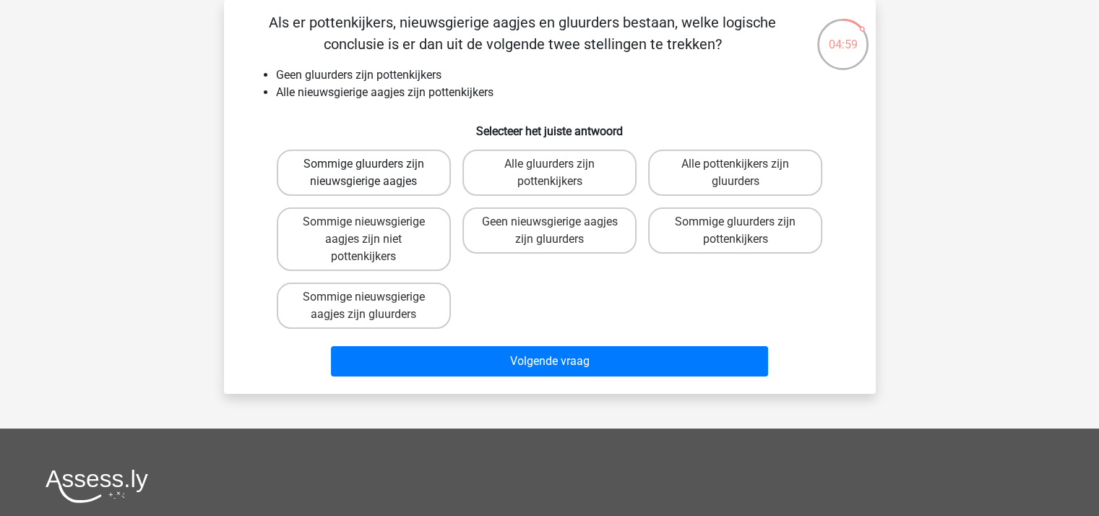
click at [363, 163] on label "Sommige gluurders zijn nieuwsgierige aagjes" at bounding box center [364, 173] width 174 height 46
click at [363, 164] on input "Sommige gluurders zijn nieuwsgierige aagjes" at bounding box center [367, 168] width 9 height 9
radio input "true"
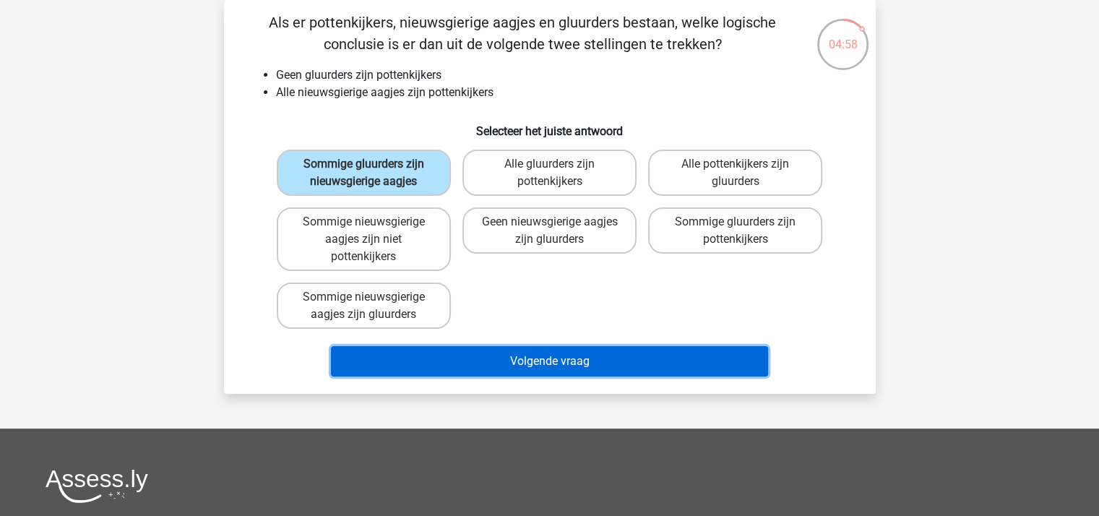
click at [511, 361] on button "Volgende vraag" at bounding box center [549, 361] width 437 height 30
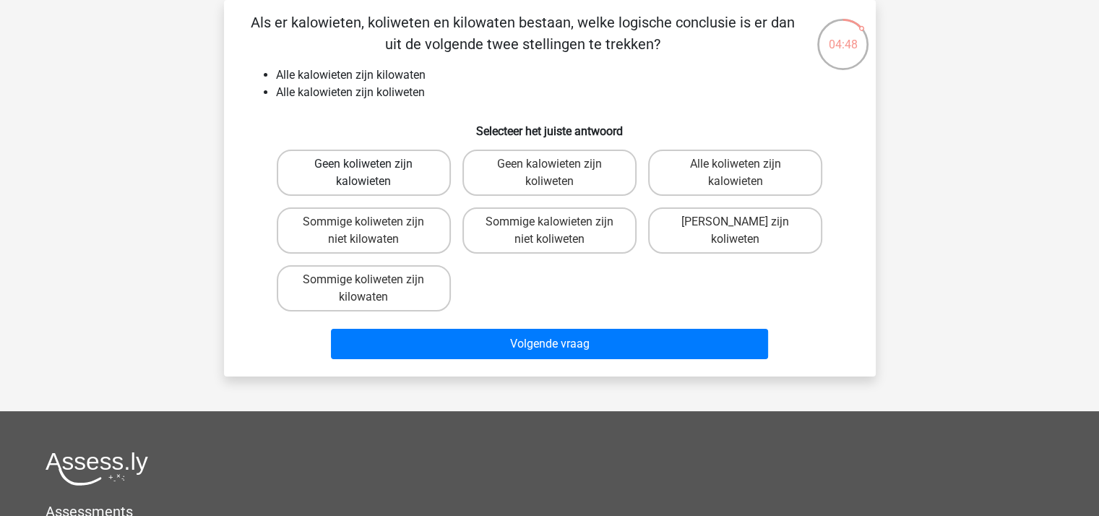
click at [360, 174] on label "Geen koliweten zijn kalowieten" at bounding box center [364, 173] width 174 height 46
click at [363, 173] on input "Geen koliweten zijn kalowieten" at bounding box center [367, 168] width 9 height 9
radio input "true"
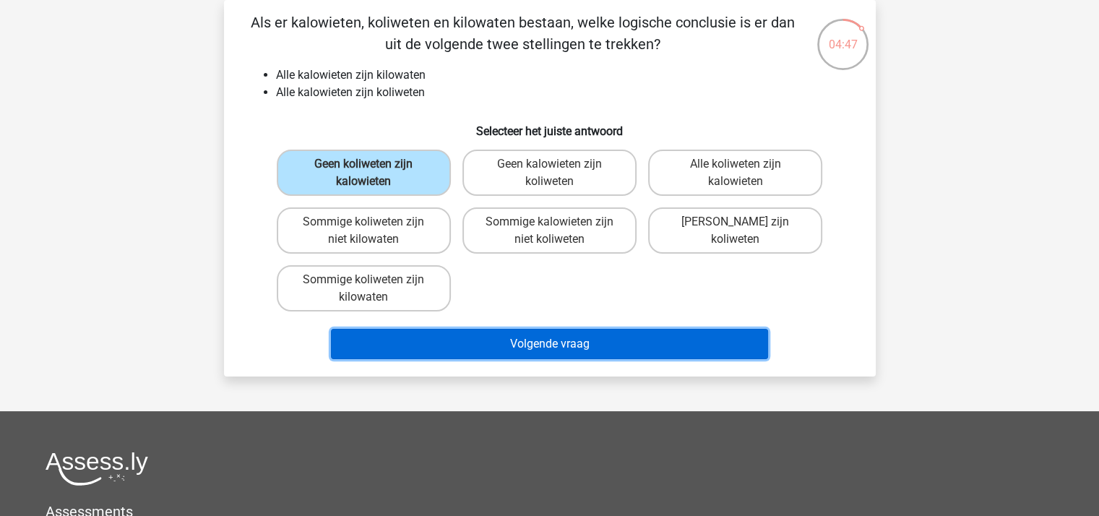
click at [459, 341] on button "Volgende vraag" at bounding box center [549, 344] width 437 height 30
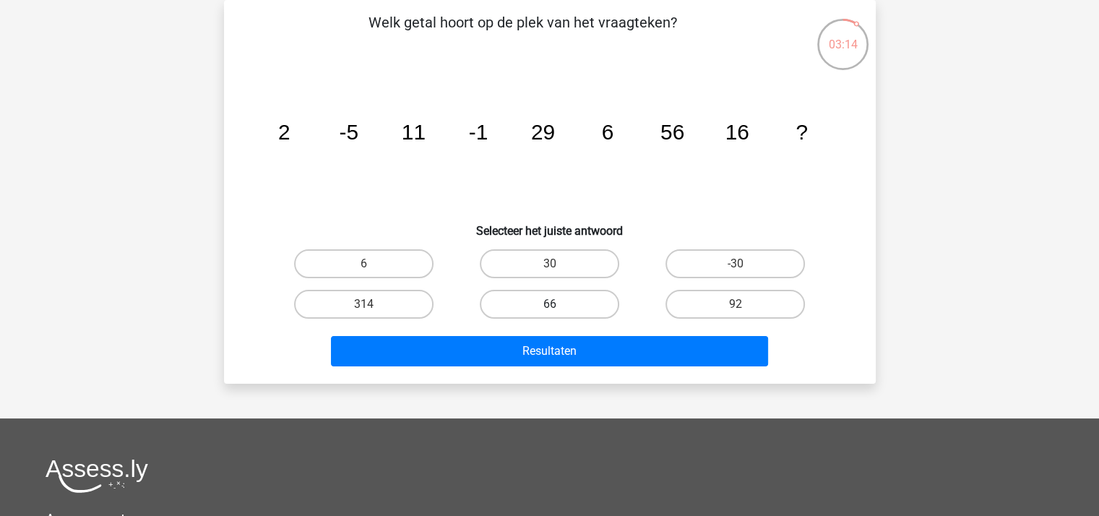
click at [579, 306] on label "66" at bounding box center [549, 304] width 139 height 29
click at [558, 306] on input "66" at bounding box center [553, 308] width 9 height 9
radio input "true"
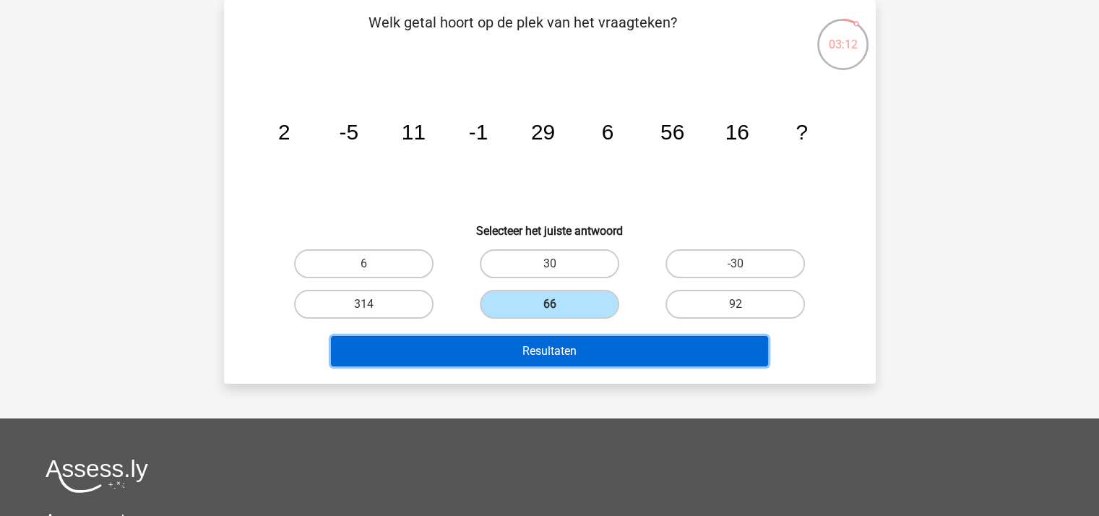
click at [584, 350] on button "Resultaten" at bounding box center [549, 351] width 437 height 30
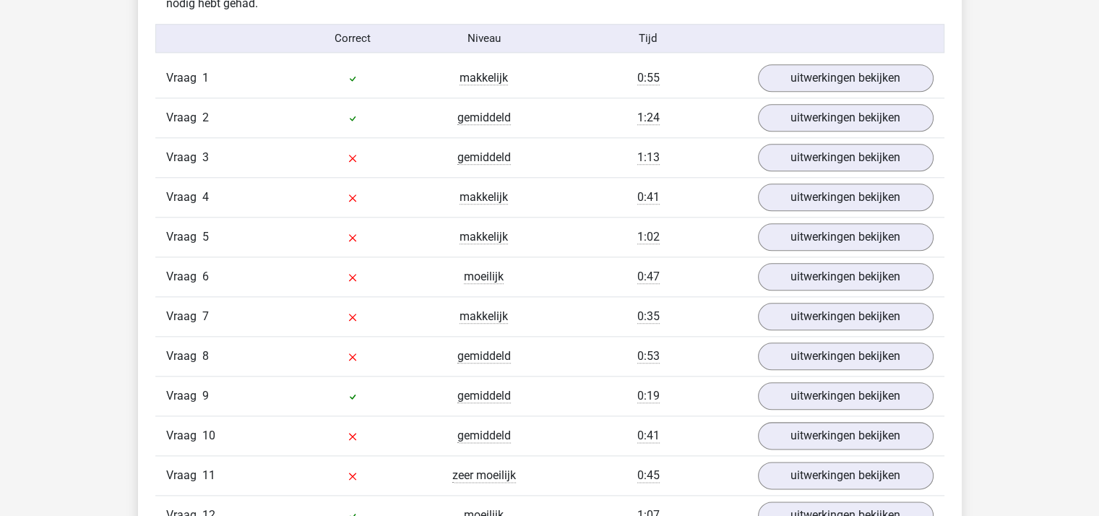
scroll to position [1662, 0]
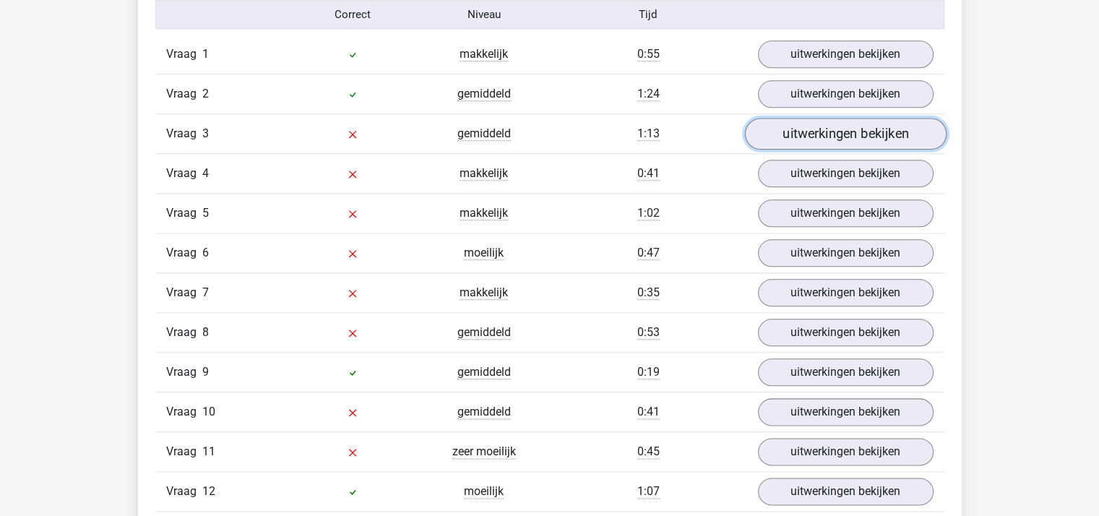
click at [782, 131] on link "uitwerkingen bekijken" at bounding box center [845, 134] width 202 height 32
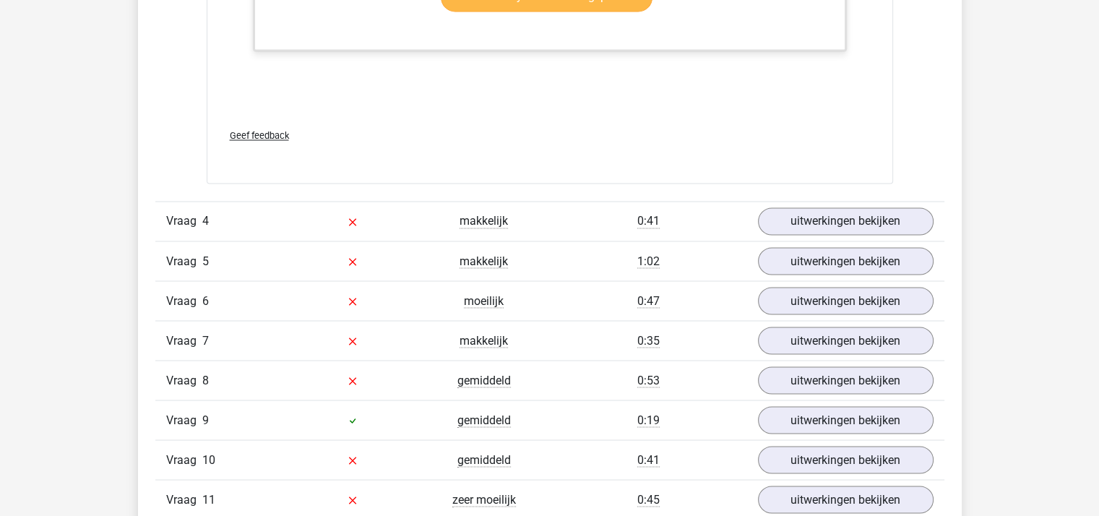
scroll to position [2529, 0]
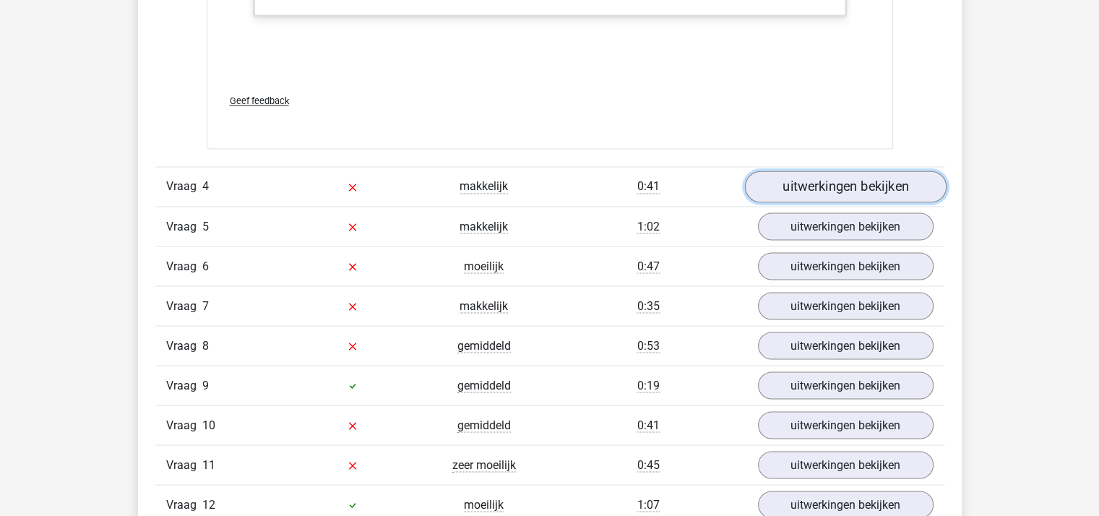
click at [838, 184] on link "uitwerkingen bekijken" at bounding box center [845, 186] width 202 height 32
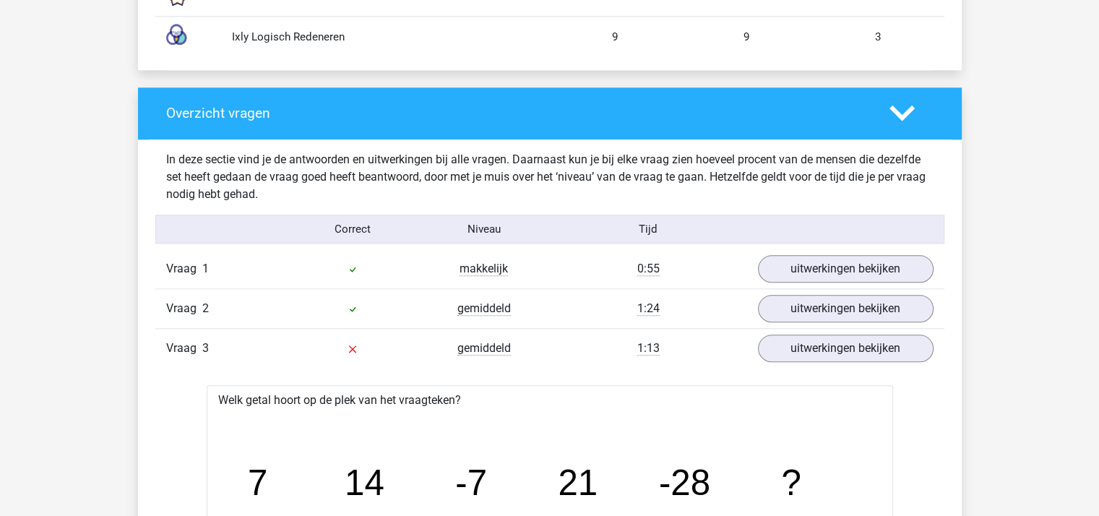
scroll to position [1445, 0]
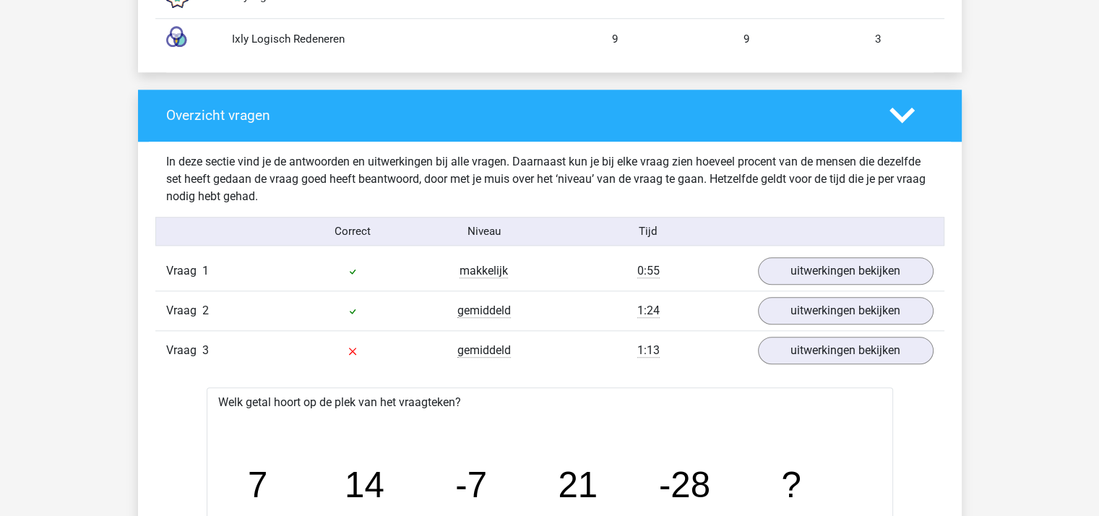
click at [905, 115] on polygon at bounding box center [901, 116] width 25 height 16
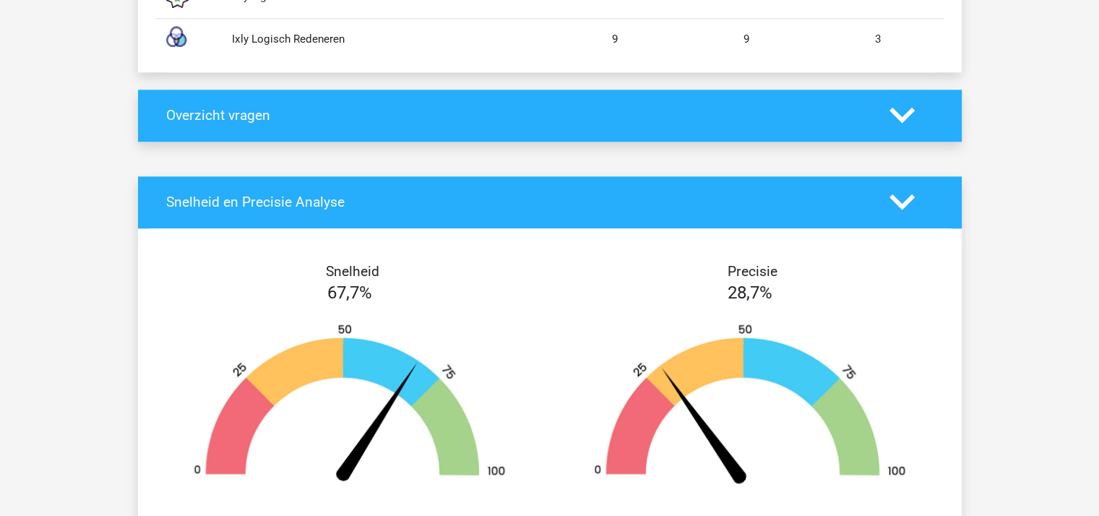
click at [906, 194] on icon at bounding box center [901, 201] width 25 height 25
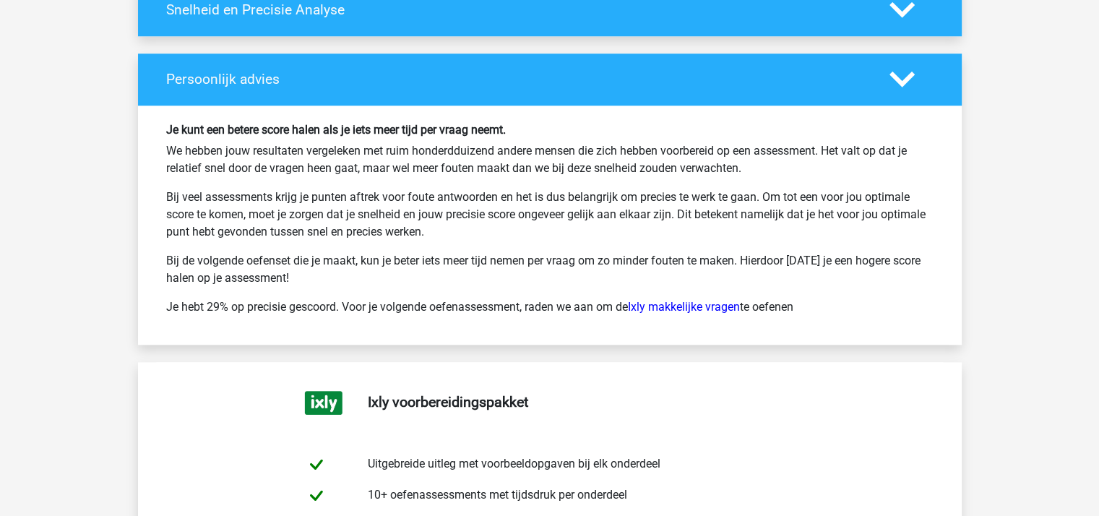
scroll to position [1662, 0]
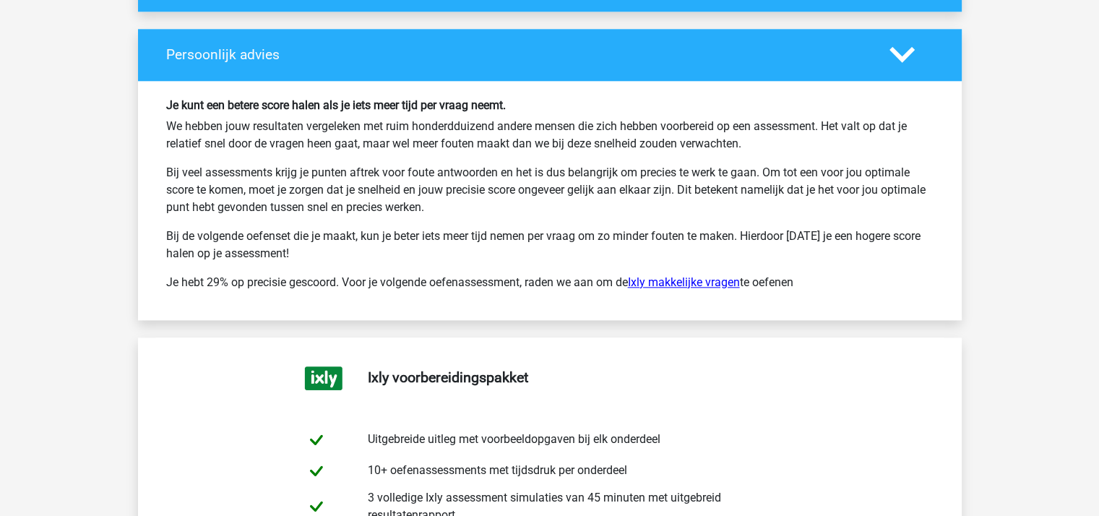
click at [690, 278] on link "Ixly makkelijke vragen" at bounding box center [684, 282] width 112 height 14
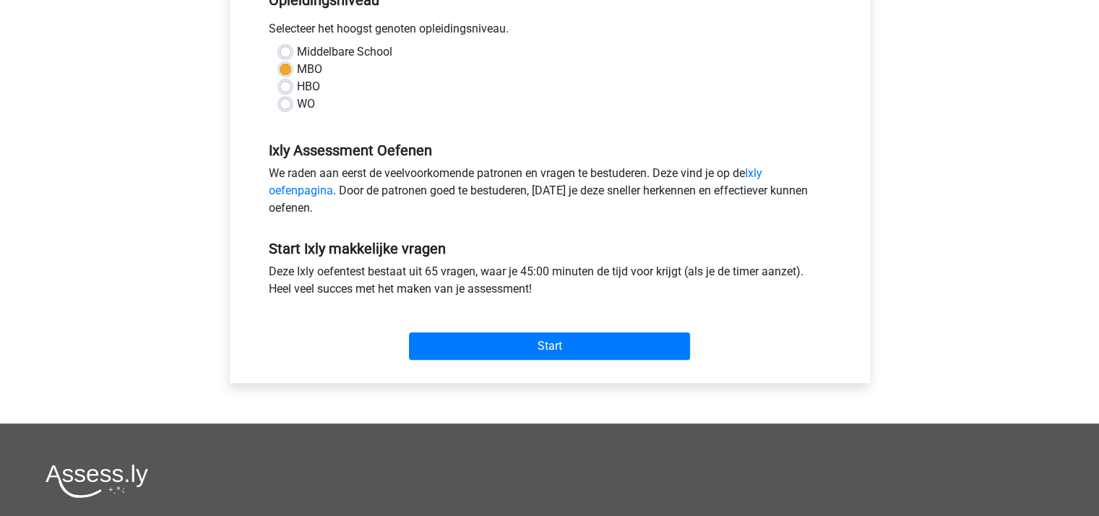
scroll to position [361, 0]
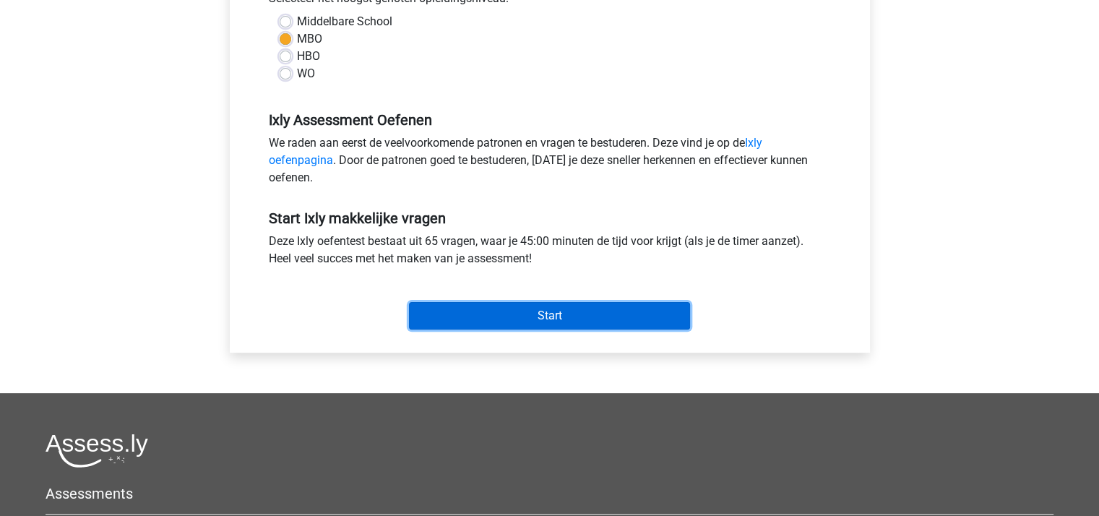
click at [557, 316] on input "Start" at bounding box center [549, 315] width 281 height 27
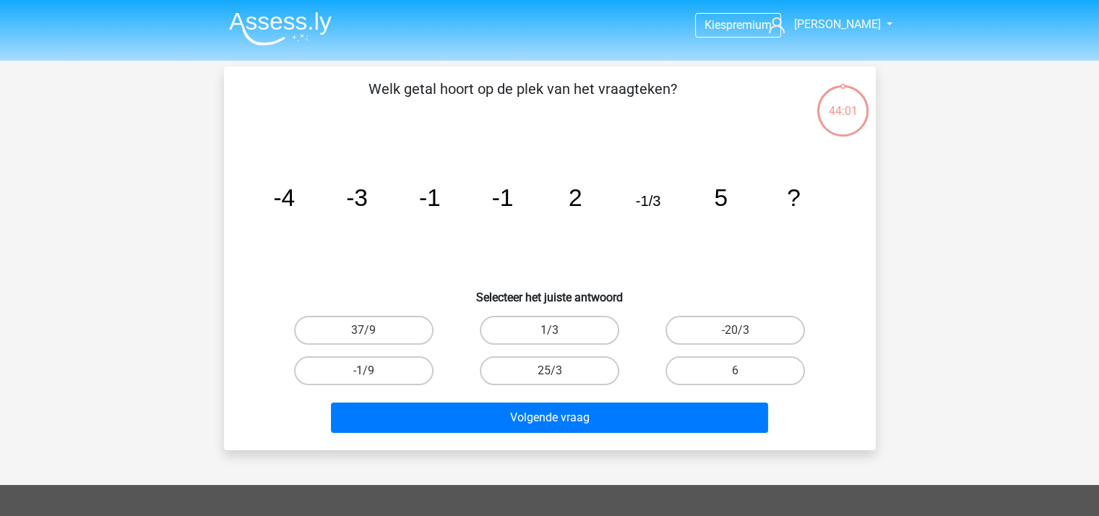
click at [366, 371] on input "-1/9" at bounding box center [367, 375] width 9 height 9
radio input "true"
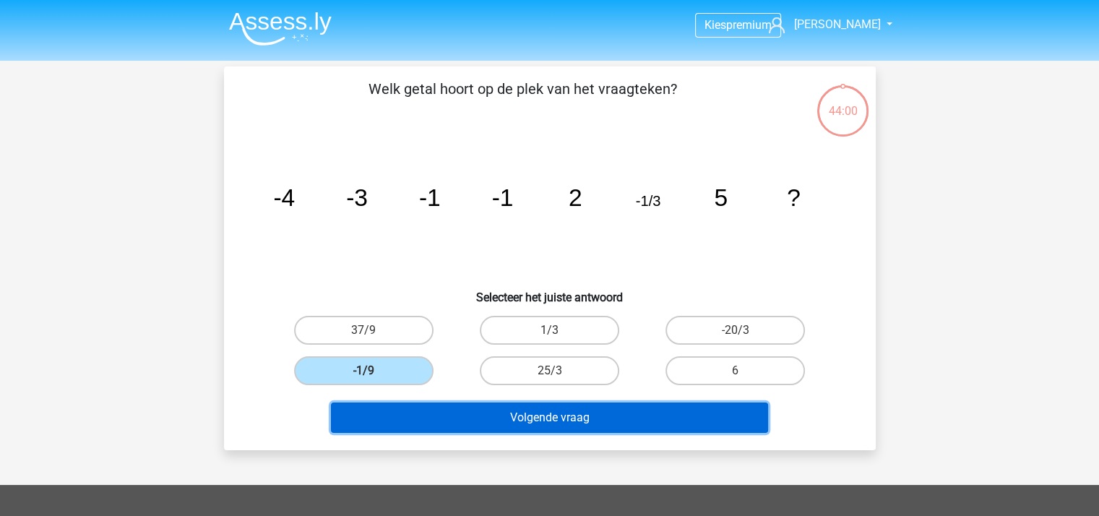
click at [466, 416] on button "Volgende vraag" at bounding box center [549, 417] width 437 height 30
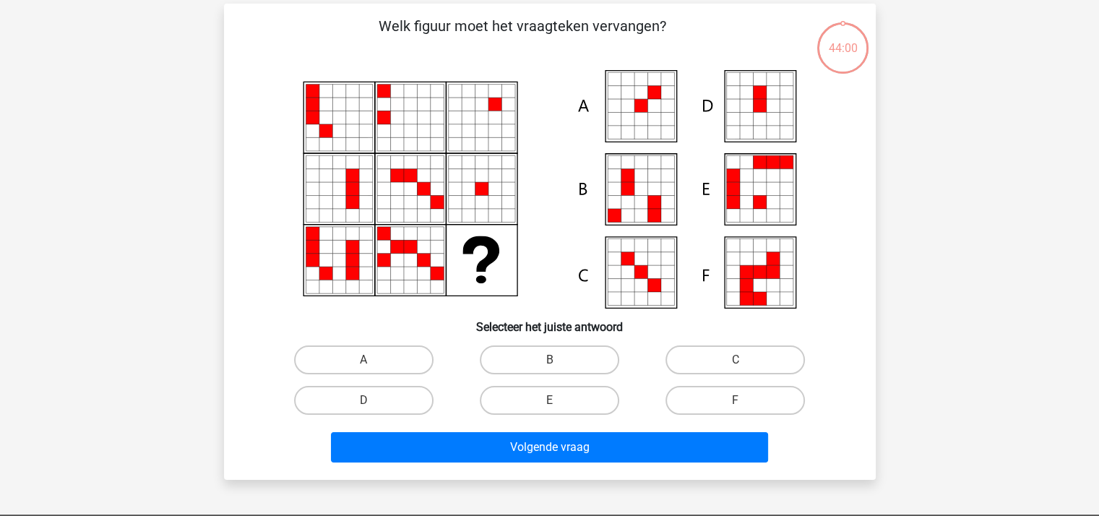
scroll to position [66, 0]
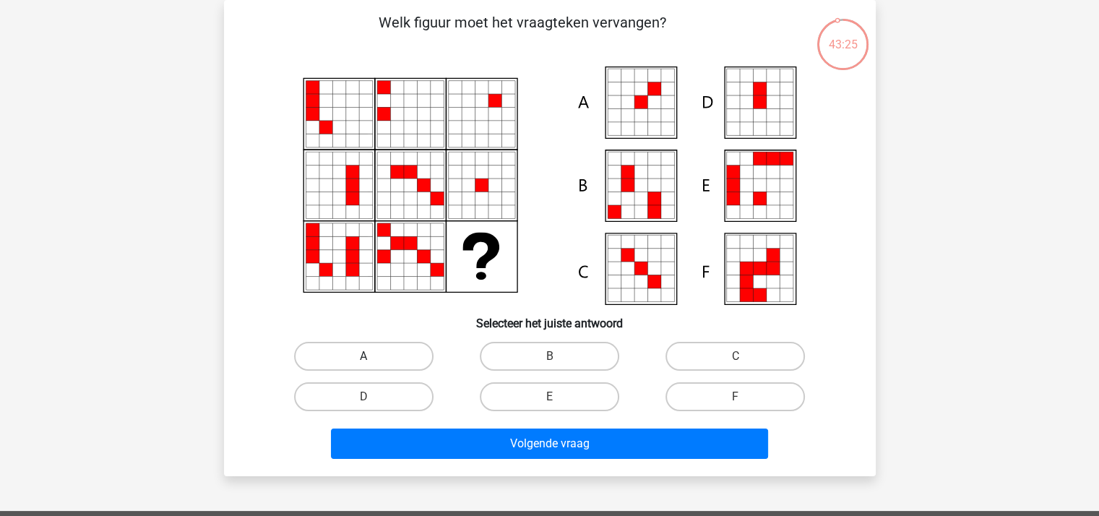
click at [398, 361] on label "A" at bounding box center [363, 356] width 139 height 29
click at [373, 361] on input "A" at bounding box center [367, 360] width 9 height 9
radio input "true"
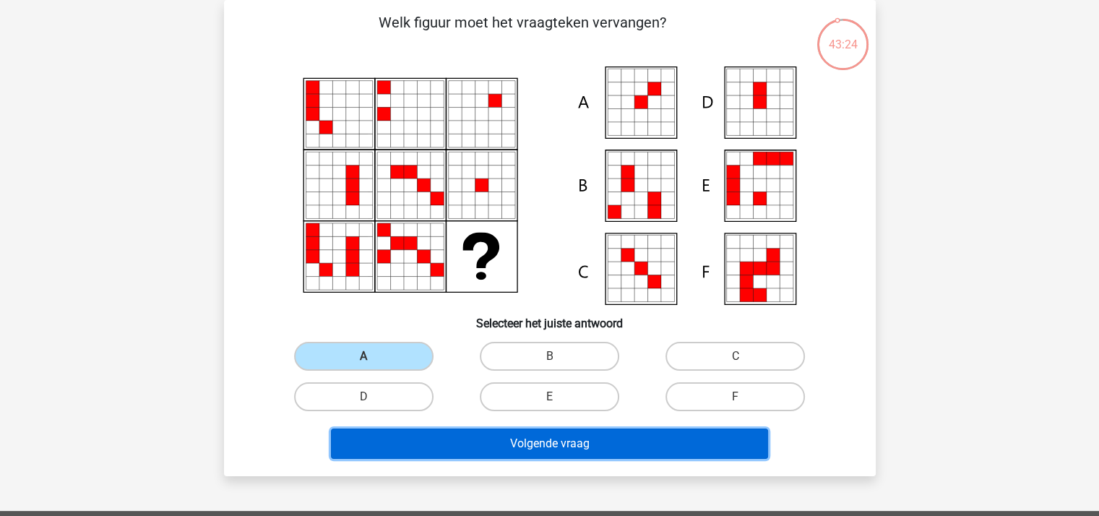
click at [501, 442] on button "Volgende vraag" at bounding box center [549, 443] width 437 height 30
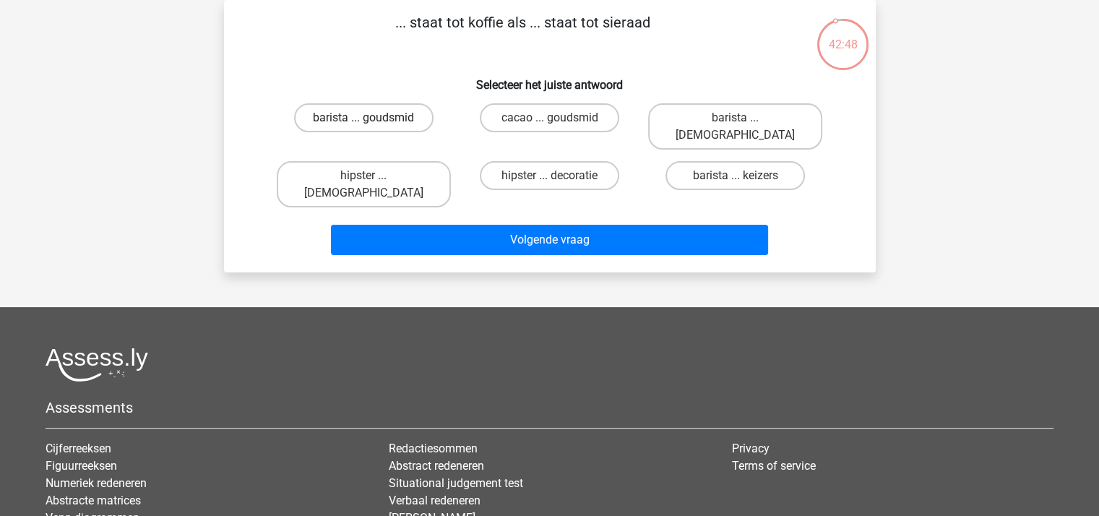
click at [385, 118] on label "barista ... goudsmid" at bounding box center [363, 117] width 139 height 29
click at [373, 118] on input "barista ... goudsmid" at bounding box center [367, 122] width 9 height 9
radio input "true"
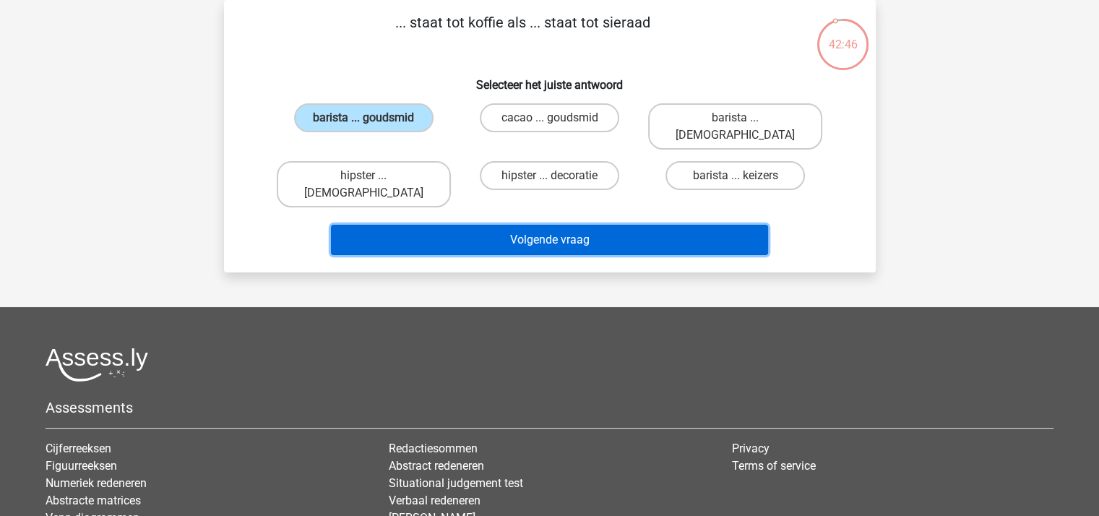
click at [527, 225] on button "Volgende vraag" at bounding box center [549, 240] width 437 height 30
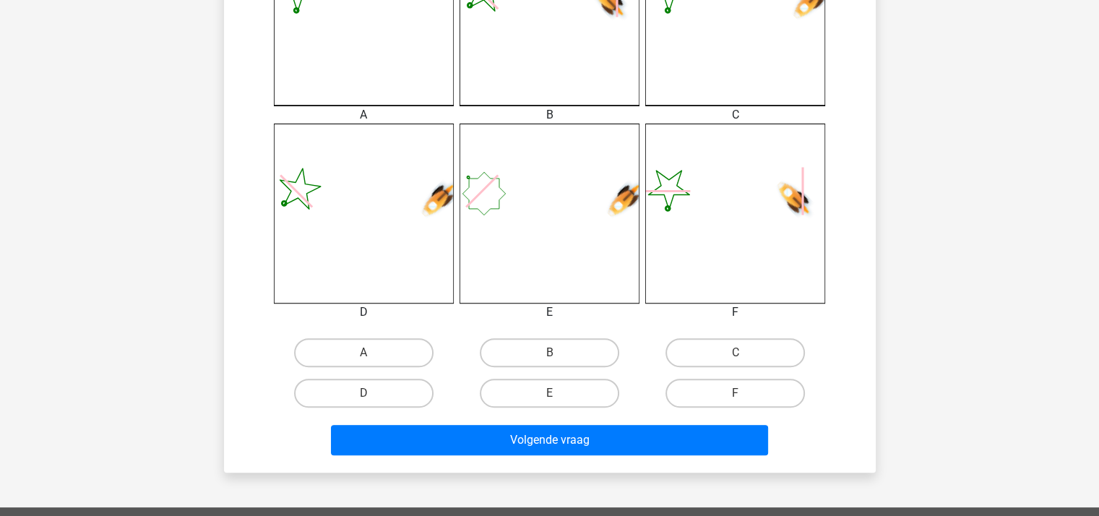
scroll to position [500, 0]
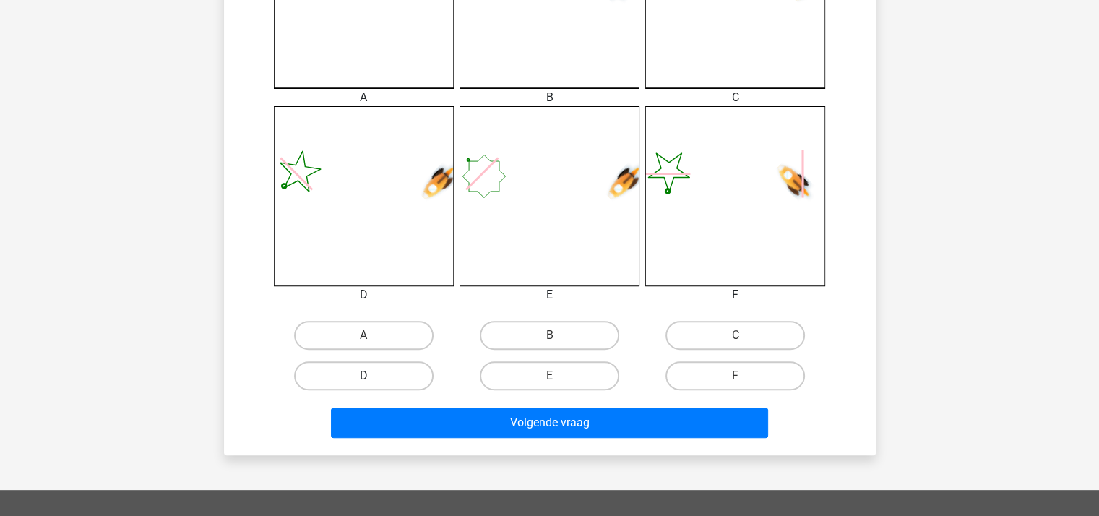
click at [365, 369] on label "D" at bounding box center [363, 375] width 139 height 29
click at [365, 376] on input "D" at bounding box center [367, 380] width 9 height 9
radio input "true"
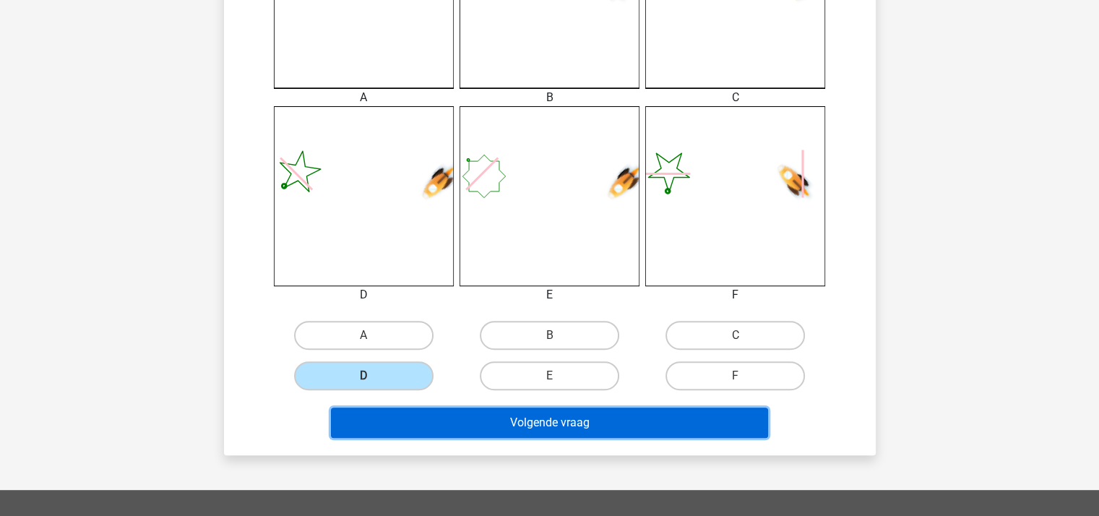
click at [457, 415] on button "Volgende vraag" at bounding box center [549, 422] width 437 height 30
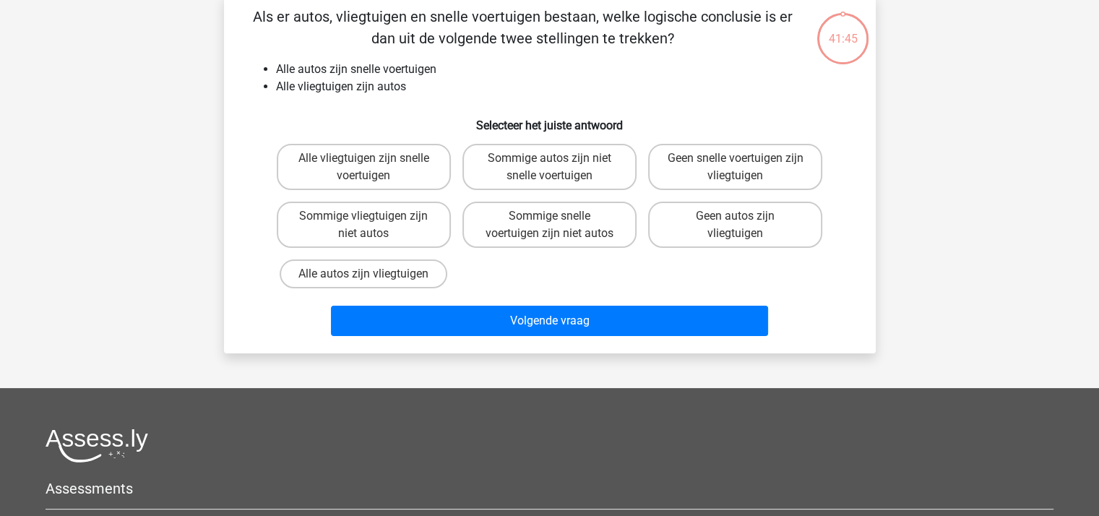
scroll to position [66, 0]
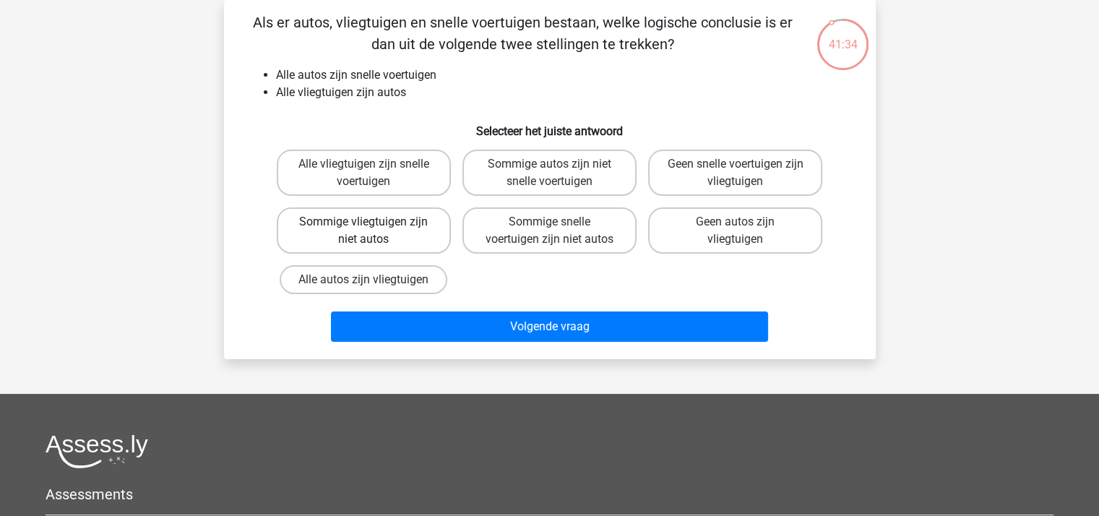
click at [391, 225] on label "Sommige vliegtuigen zijn niet autos" at bounding box center [364, 230] width 174 height 46
click at [373, 225] on input "Sommige vliegtuigen zijn niet autos" at bounding box center [367, 226] width 9 height 9
radio input "true"
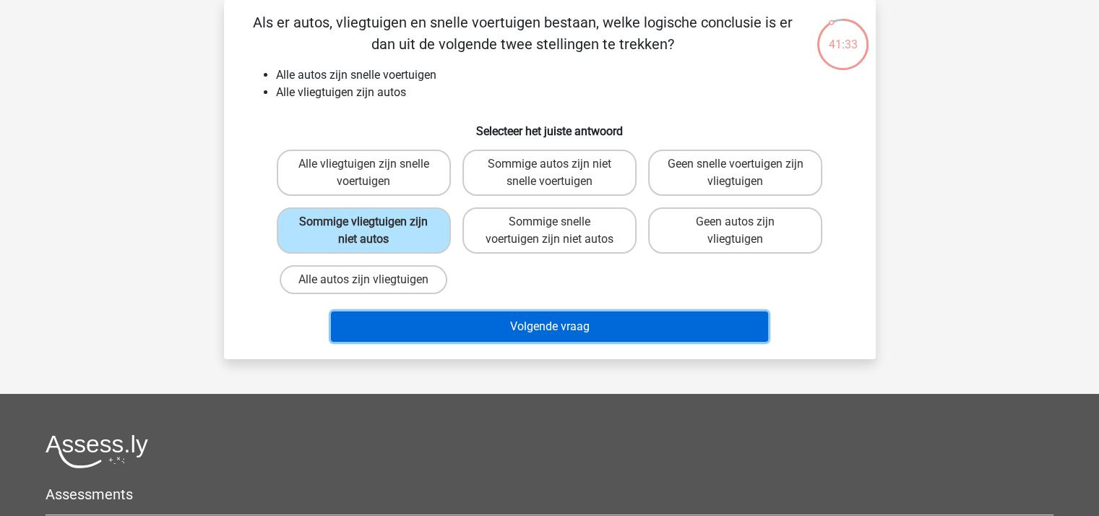
click at [471, 314] on button "Volgende vraag" at bounding box center [549, 326] width 437 height 30
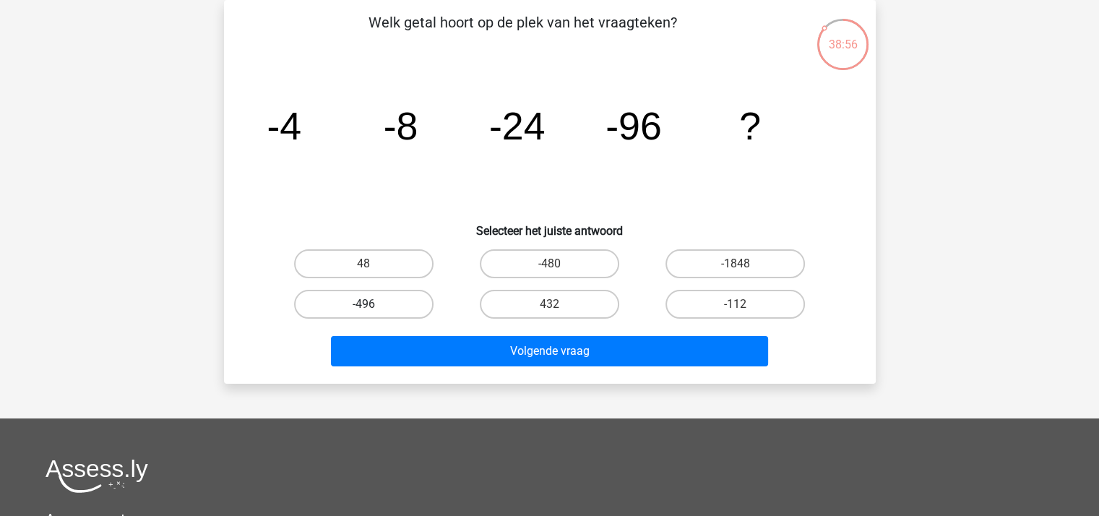
click at [384, 303] on label "-496" at bounding box center [363, 304] width 139 height 29
click at [373, 304] on input "-496" at bounding box center [367, 308] width 9 height 9
radio input "true"
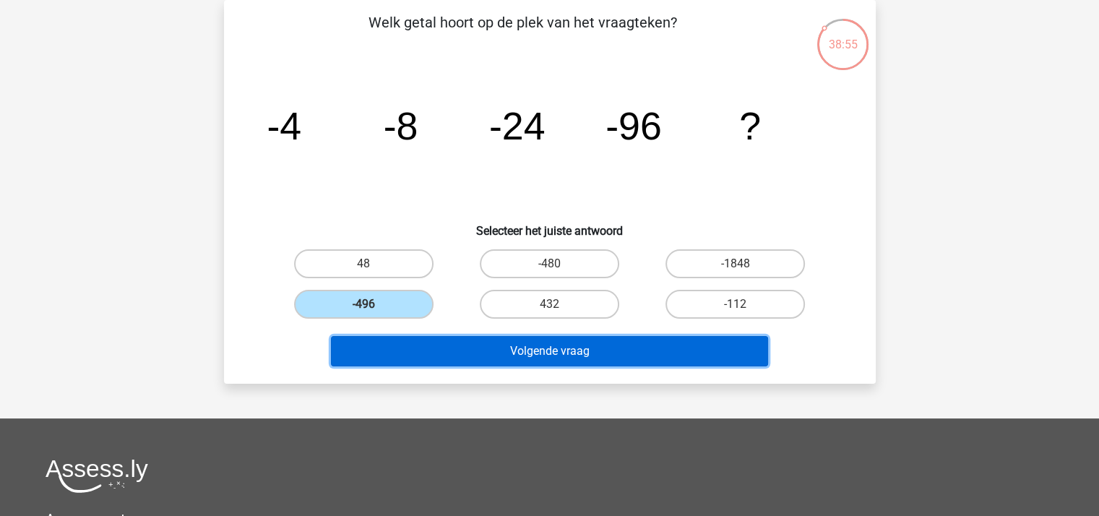
click at [438, 337] on button "Volgende vraag" at bounding box center [549, 351] width 437 height 30
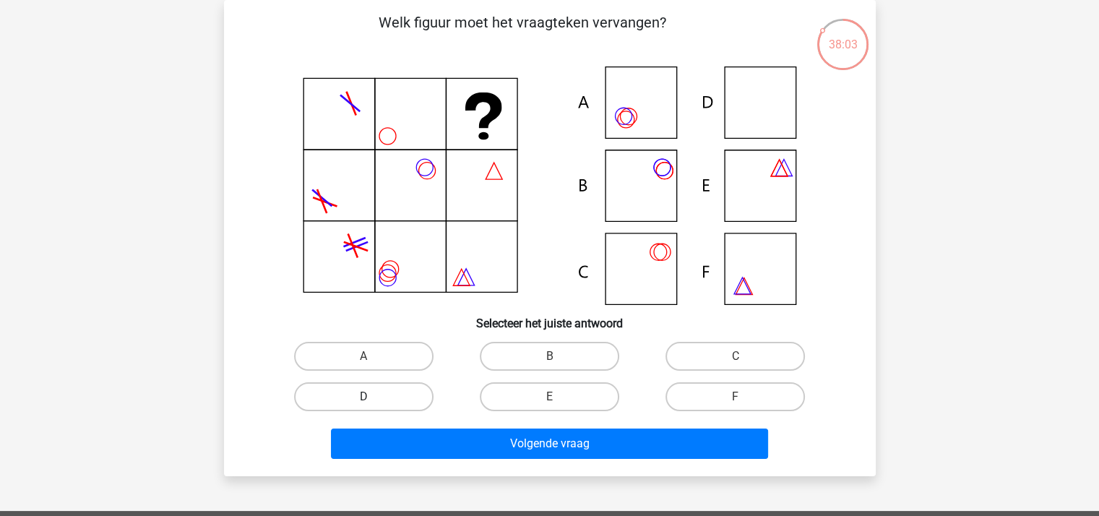
click at [373, 390] on label "D" at bounding box center [363, 396] width 139 height 29
click at [373, 397] on input "D" at bounding box center [367, 401] width 9 height 9
radio input "true"
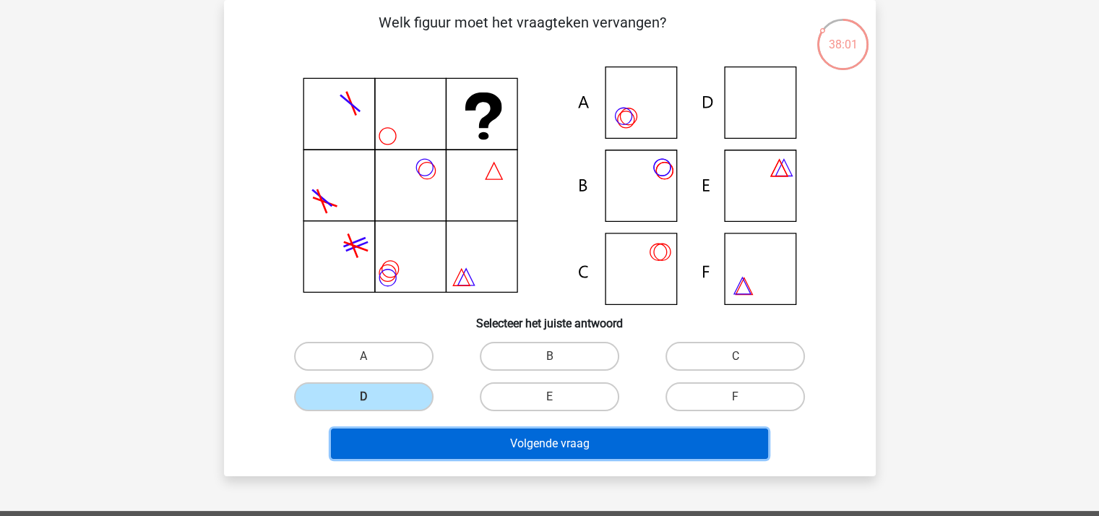
click at [485, 436] on button "Volgende vraag" at bounding box center [549, 443] width 437 height 30
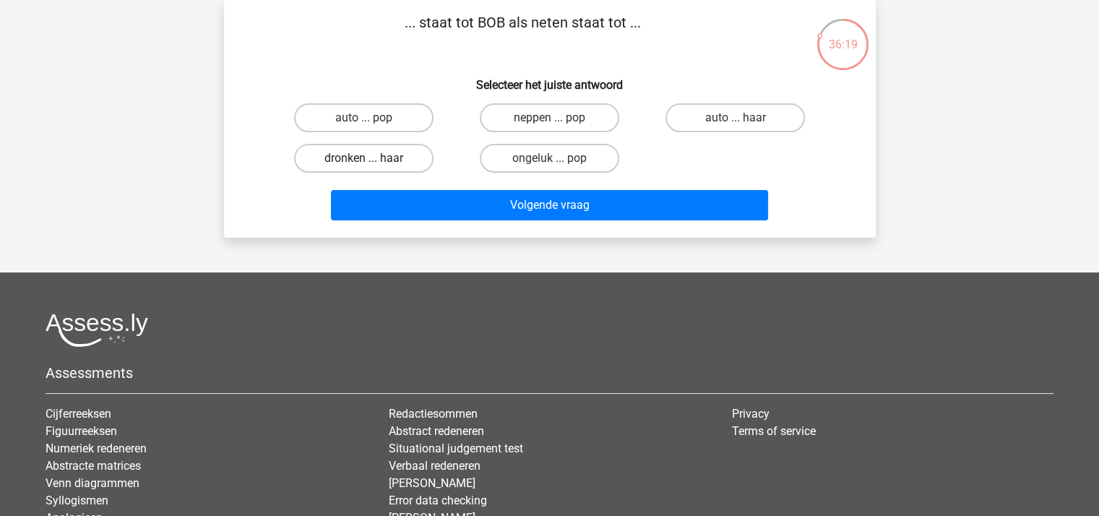
click at [354, 152] on label "dronken ... haar" at bounding box center [363, 158] width 139 height 29
click at [363, 158] on input "dronken ... haar" at bounding box center [367, 162] width 9 height 9
radio input "true"
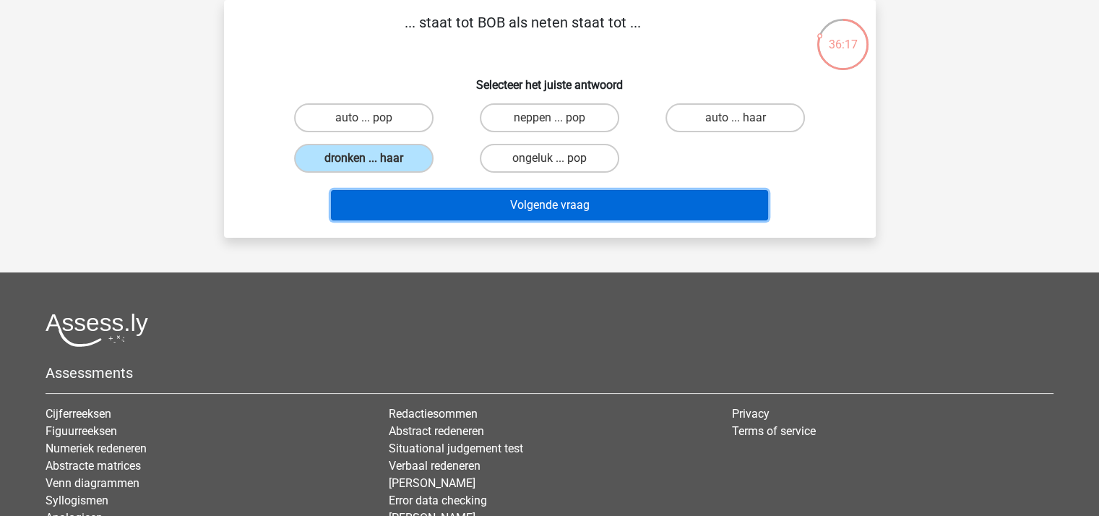
click at [434, 197] on button "Volgende vraag" at bounding box center [549, 205] width 437 height 30
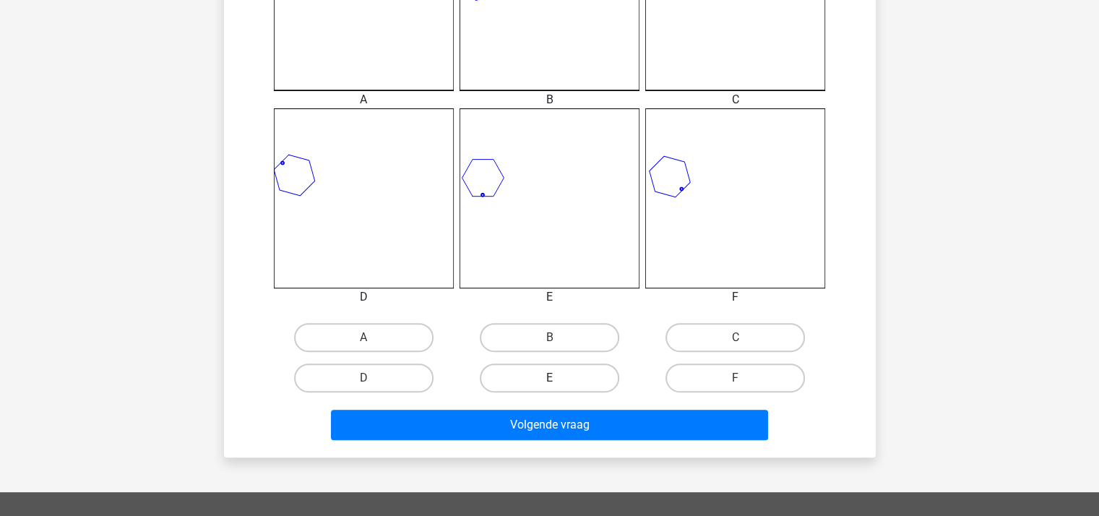
scroll to position [572, 0]
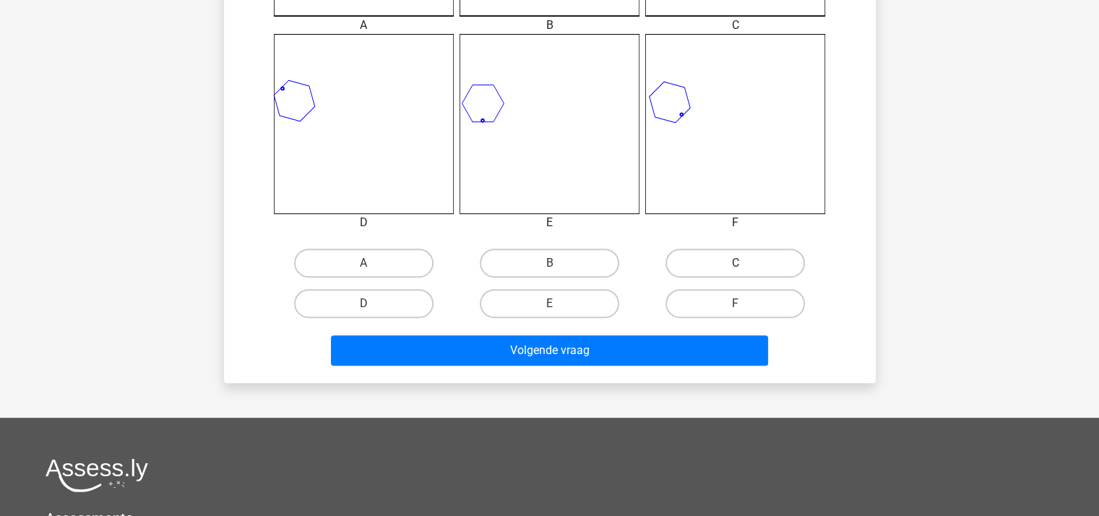
click at [694, 263] on label "C" at bounding box center [734, 263] width 139 height 29
click at [735, 263] on input "C" at bounding box center [739, 267] width 9 height 9
radio input "true"
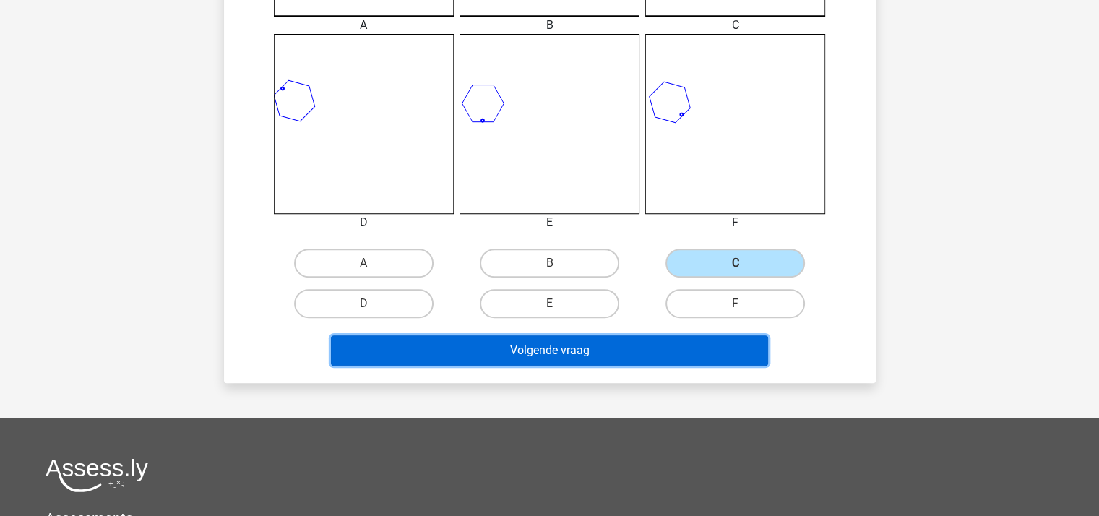
click at [606, 347] on button "Volgende vraag" at bounding box center [549, 350] width 437 height 30
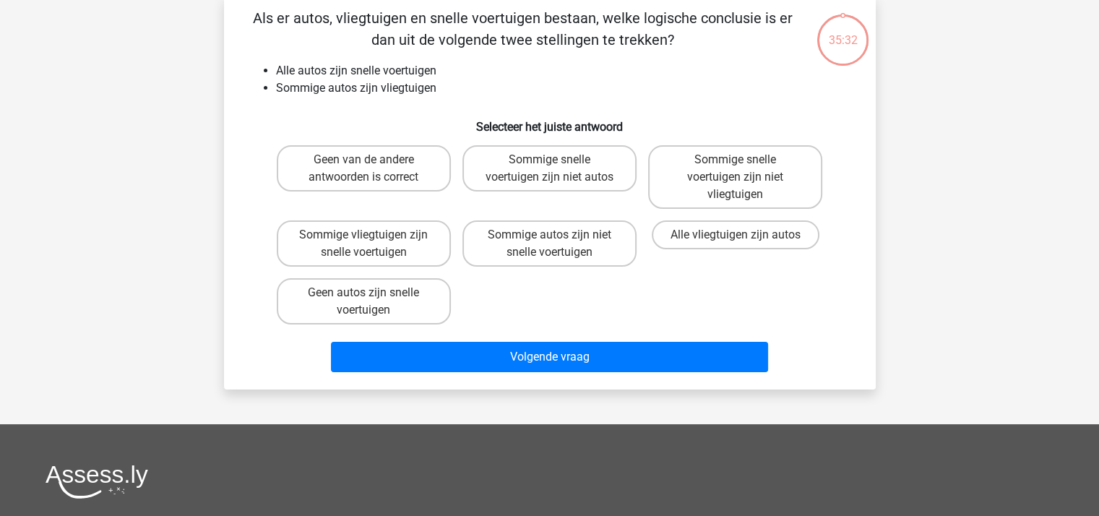
scroll to position [66, 0]
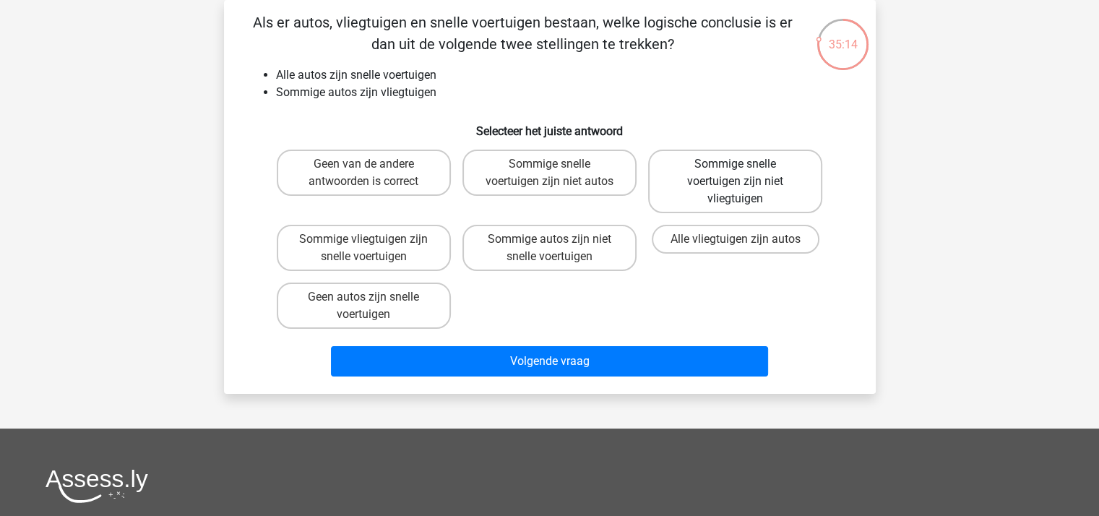
drag, startPoint x: 712, startPoint y: 175, endPoint x: 704, endPoint y: 186, distance: 13.4
click at [714, 176] on label "Sommige snelle voertuigen zijn niet vliegtuigen" at bounding box center [735, 182] width 174 height 64
click at [735, 173] on input "Sommige snelle voertuigen zijn niet vliegtuigen" at bounding box center [739, 168] width 9 height 9
radio input "true"
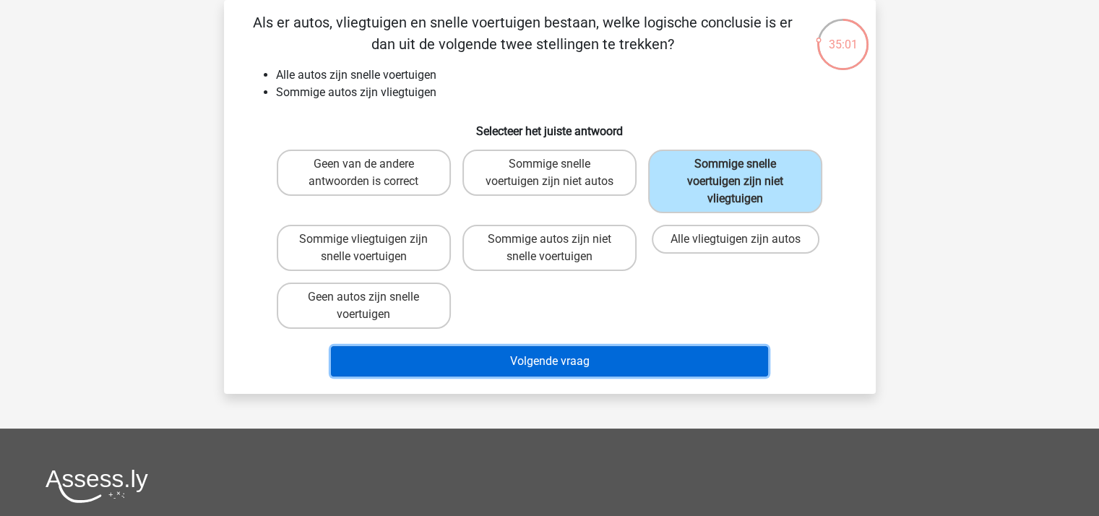
click at [558, 358] on button "Volgende vraag" at bounding box center [549, 361] width 437 height 30
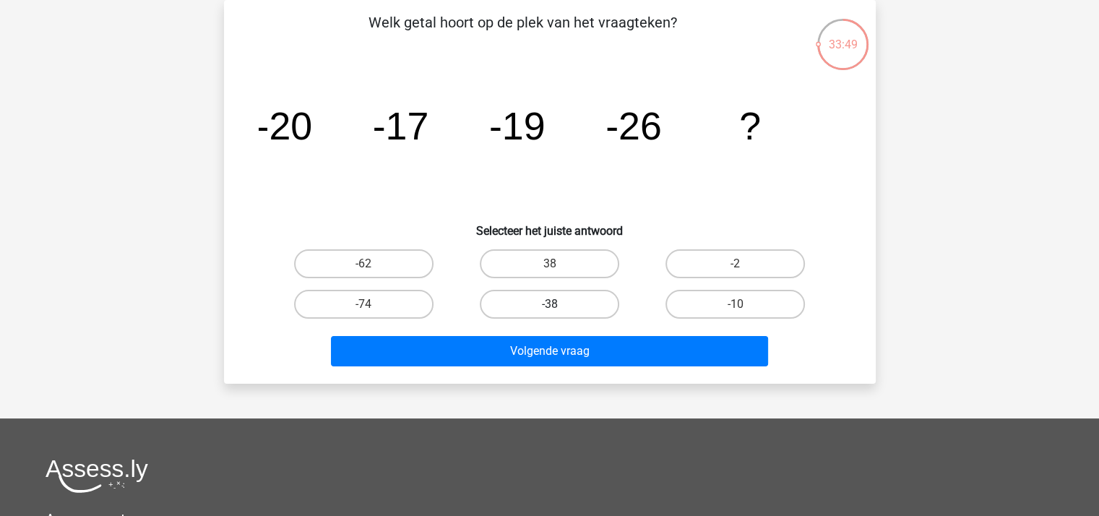
click at [560, 302] on label "-38" at bounding box center [549, 304] width 139 height 29
click at [558, 304] on input "-38" at bounding box center [553, 308] width 9 height 9
radio input "true"
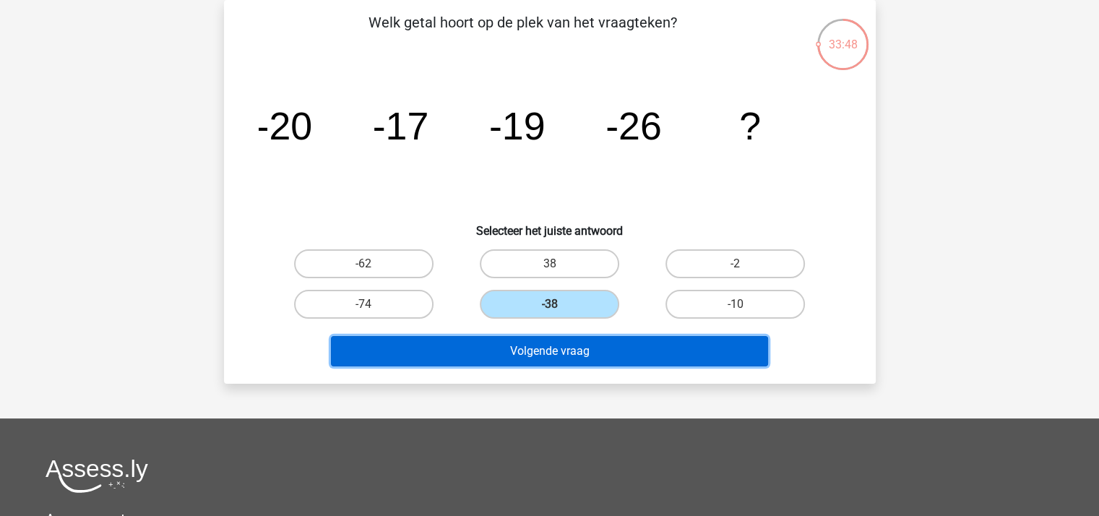
click at [555, 350] on button "Volgende vraag" at bounding box center [549, 351] width 437 height 30
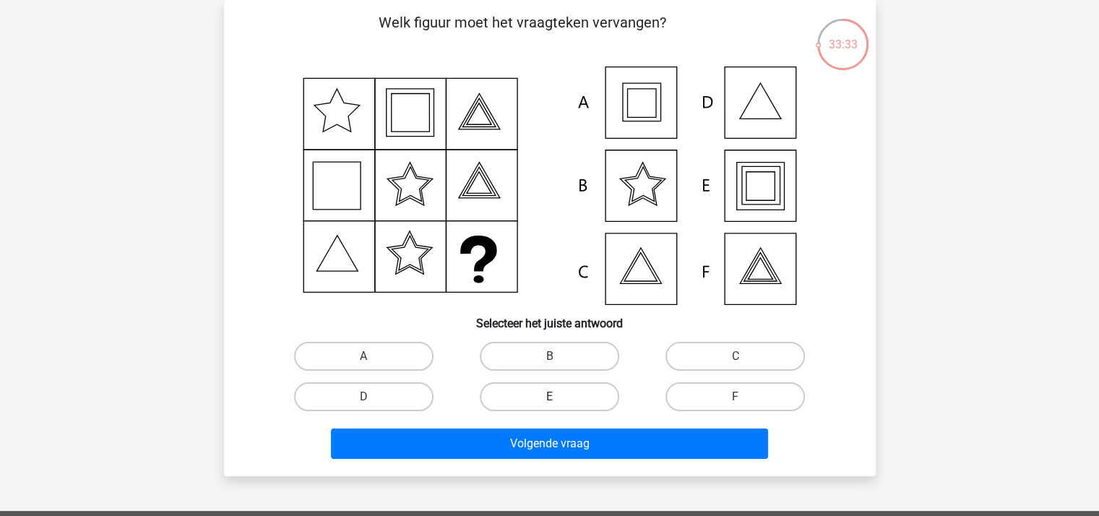
click at [540, 394] on label "E" at bounding box center [549, 396] width 139 height 29
click at [549, 397] on input "E" at bounding box center [553, 401] width 9 height 9
radio input "true"
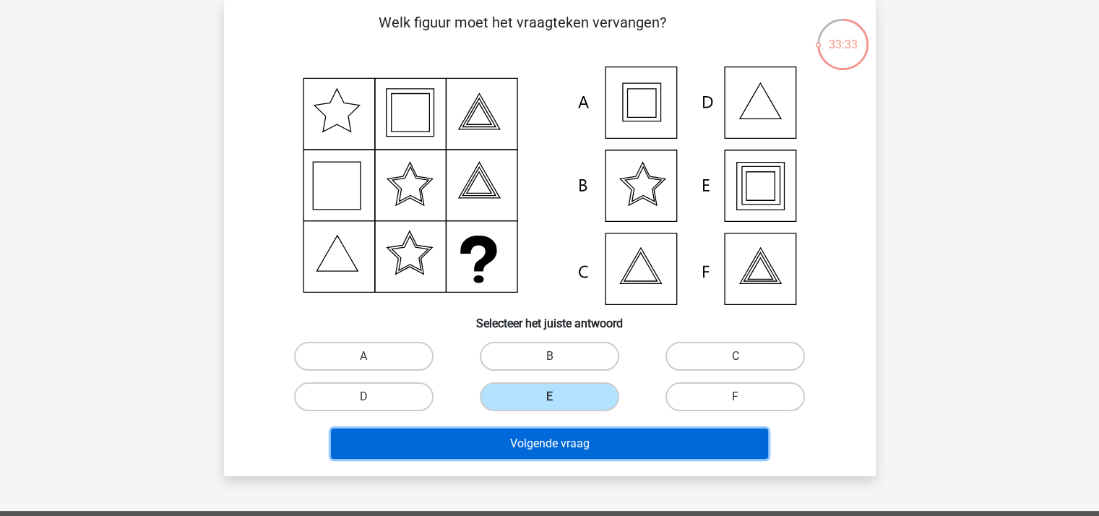
click at [549, 434] on button "Volgende vraag" at bounding box center [549, 443] width 437 height 30
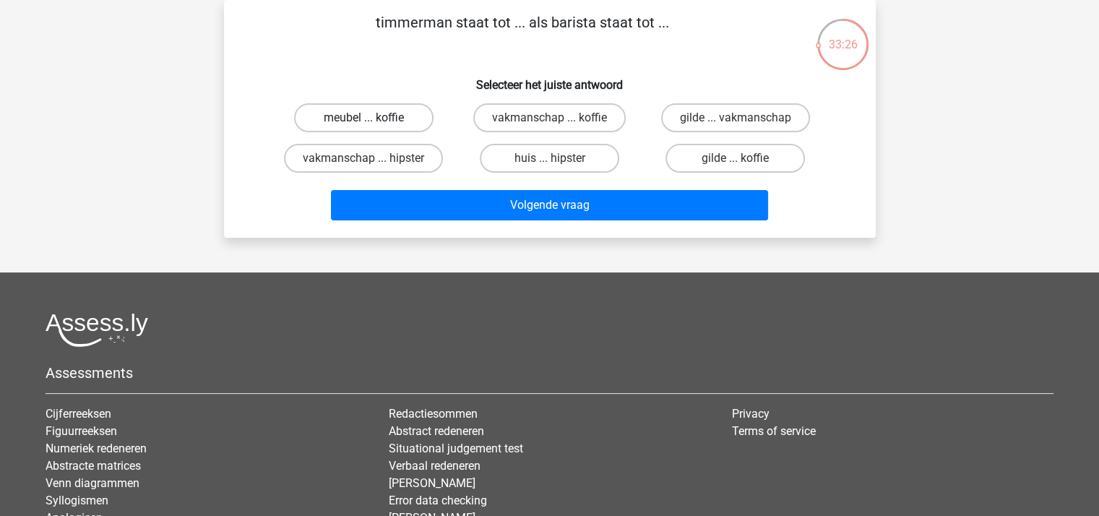
click at [385, 117] on label "meubel ... koffie" at bounding box center [363, 117] width 139 height 29
click at [373, 118] on input "meubel ... koffie" at bounding box center [367, 122] width 9 height 9
radio input "true"
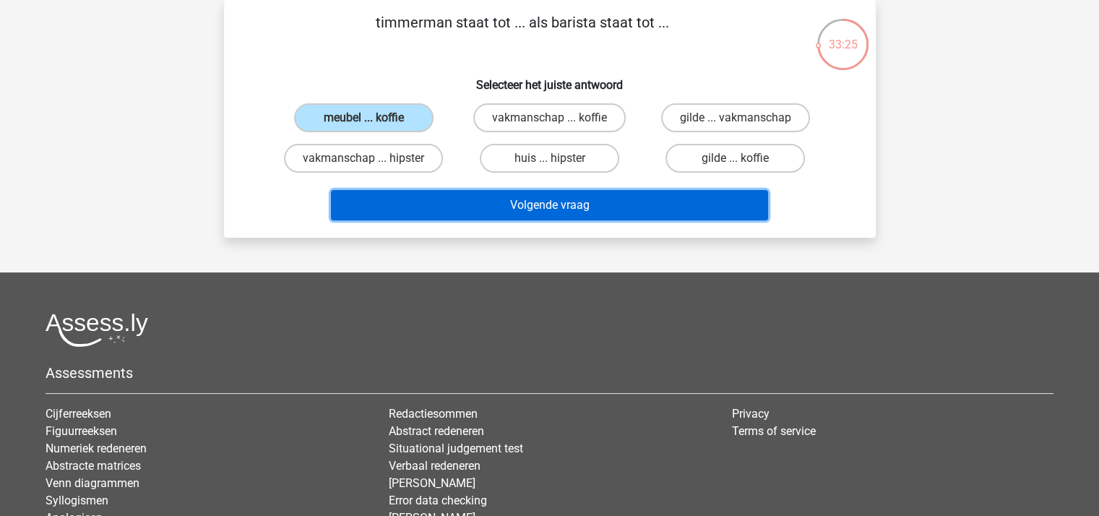
click at [534, 202] on button "Volgende vraag" at bounding box center [549, 205] width 437 height 30
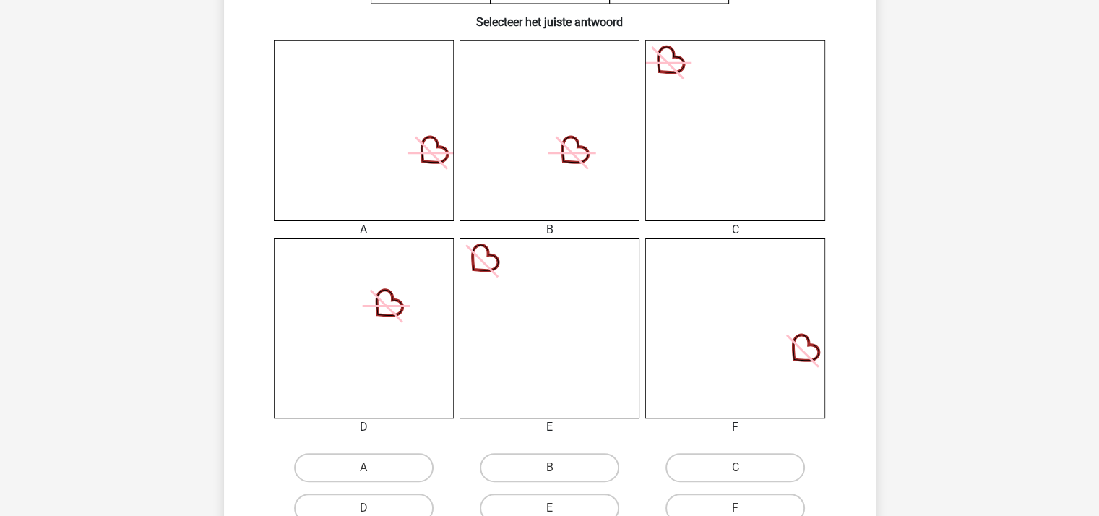
scroll to position [433, 0]
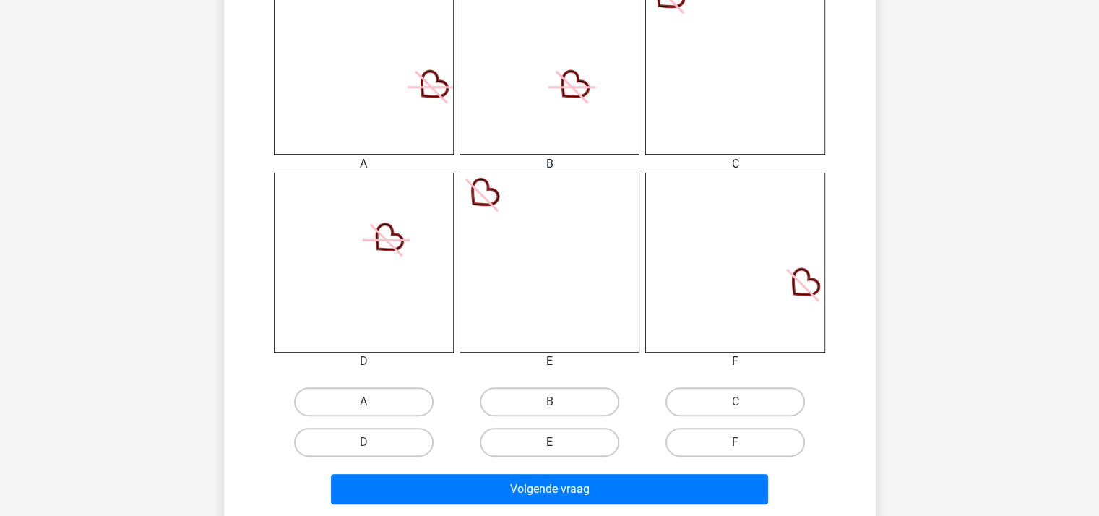
drag, startPoint x: 556, startPoint y: 441, endPoint x: 559, endPoint y: 453, distance: 12.1
click at [558, 441] on div "E" at bounding box center [549, 442] width 174 height 29
click at [543, 435] on label "E" at bounding box center [549, 442] width 139 height 29
click at [549, 442] on input "E" at bounding box center [553, 446] width 9 height 9
radio input "true"
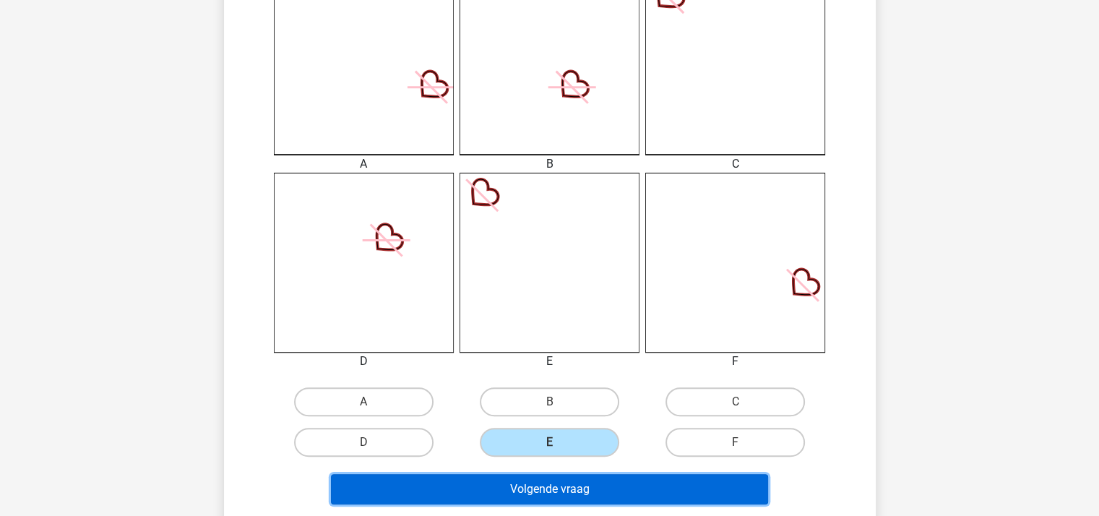
click at [553, 485] on button "Volgende vraag" at bounding box center [549, 489] width 437 height 30
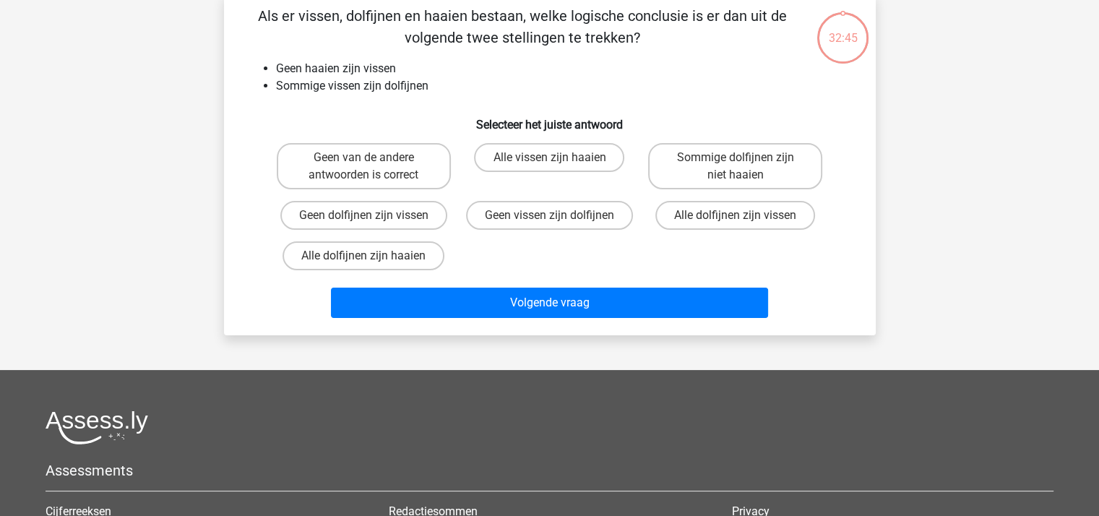
scroll to position [66, 0]
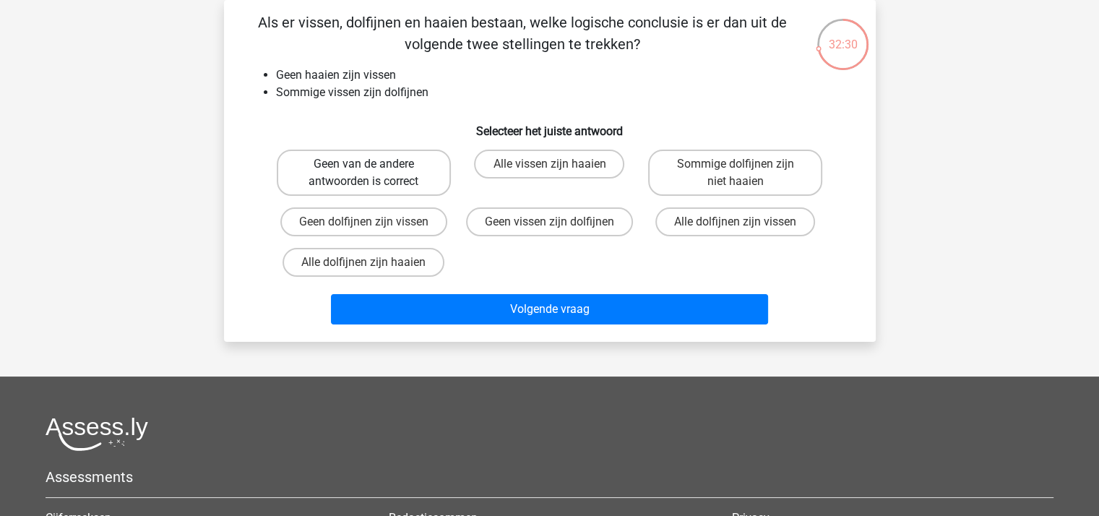
click at [346, 168] on label "Geen van de andere antwoorden is correct" at bounding box center [364, 173] width 174 height 46
click at [363, 168] on input "Geen van de andere antwoorden is correct" at bounding box center [367, 168] width 9 height 9
radio input "true"
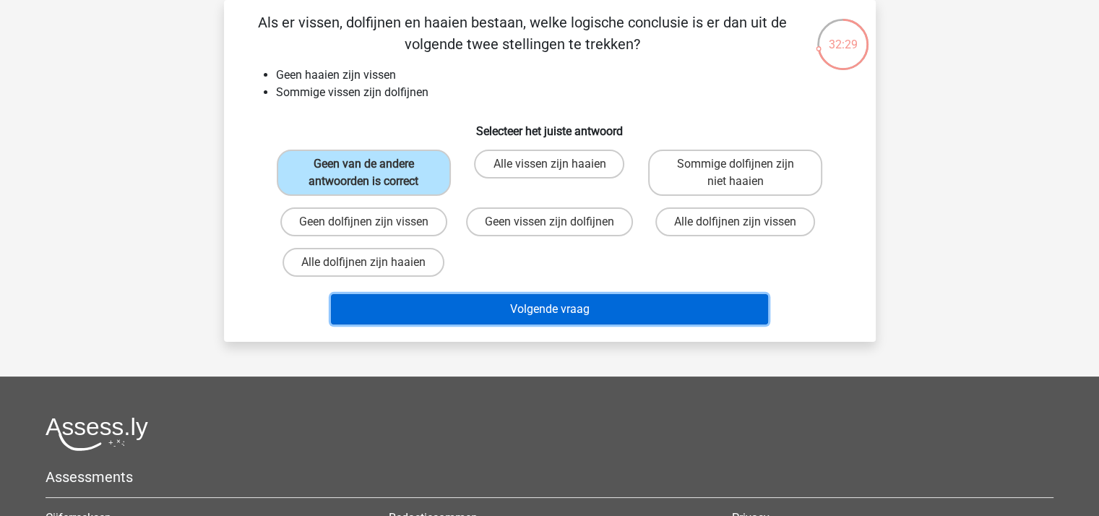
click at [509, 309] on button "Volgende vraag" at bounding box center [549, 309] width 437 height 30
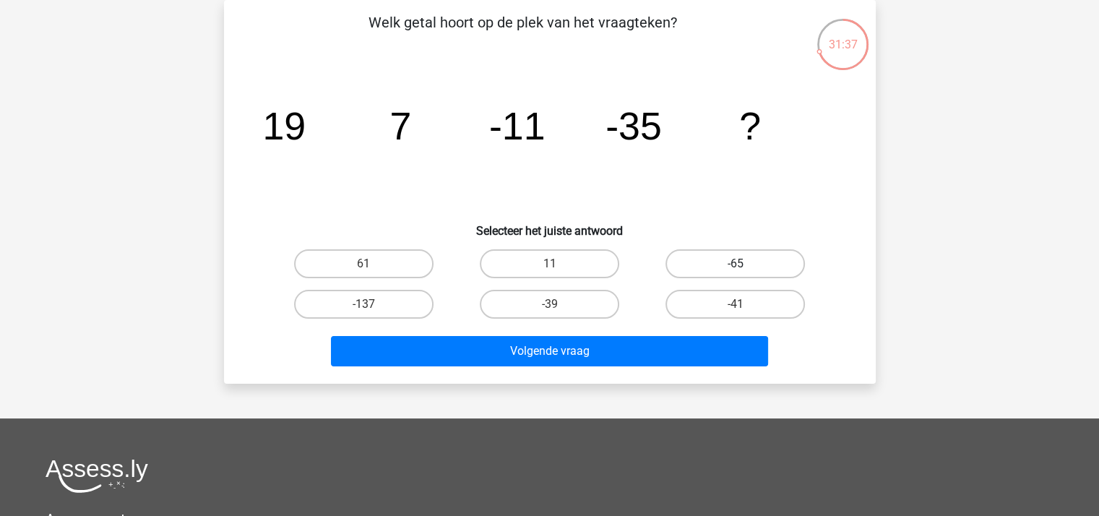
click at [717, 268] on label "-65" at bounding box center [734, 263] width 139 height 29
click at [735, 268] on input "-65" at bounding box center [739, 268] width 9 height 9
radio input "true"
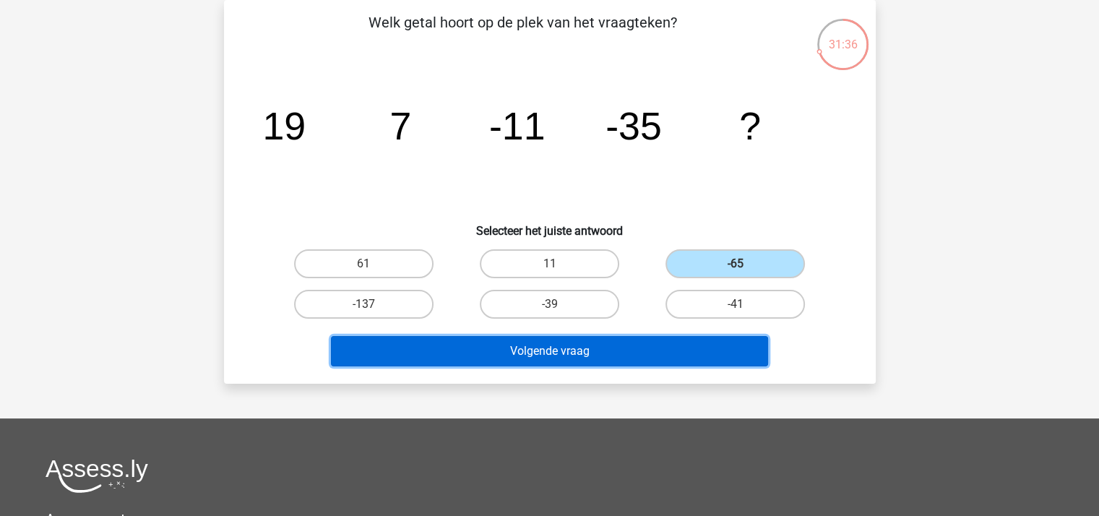
click at [637, 356] on button "Volgende vraag" at bounding box center [549, 351] width 437 height 30
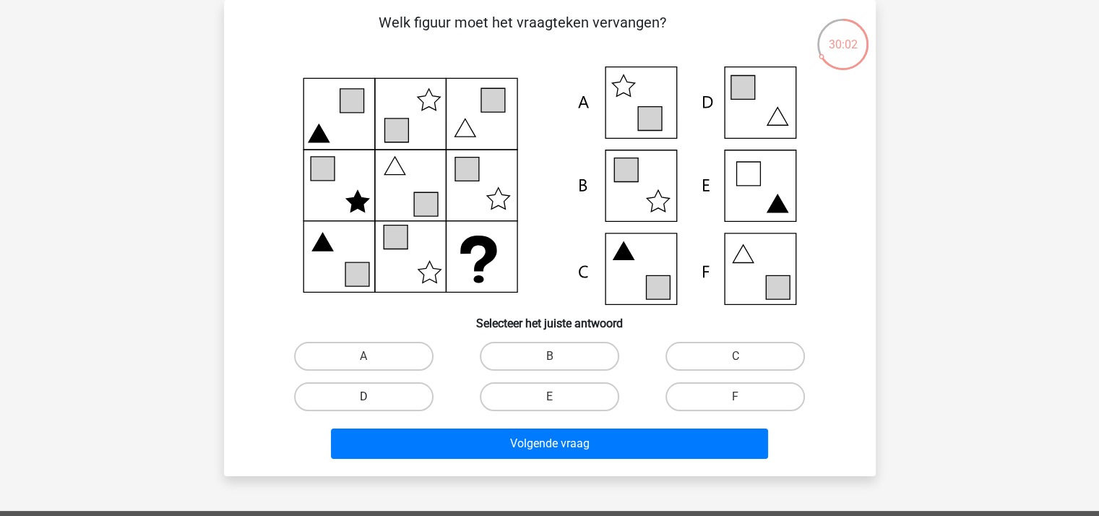
drag, startPoint x: 368, startPoint y: 392, endPoint x: 390, endPoint y: 402, distance: 24.3
click at [372, 391] on label "D" at bounding box center [363, 396] width 139 height 29
click at [372, 397] on input "D" at bounding box center [367, 401] width 9 height 9
radio input "true"
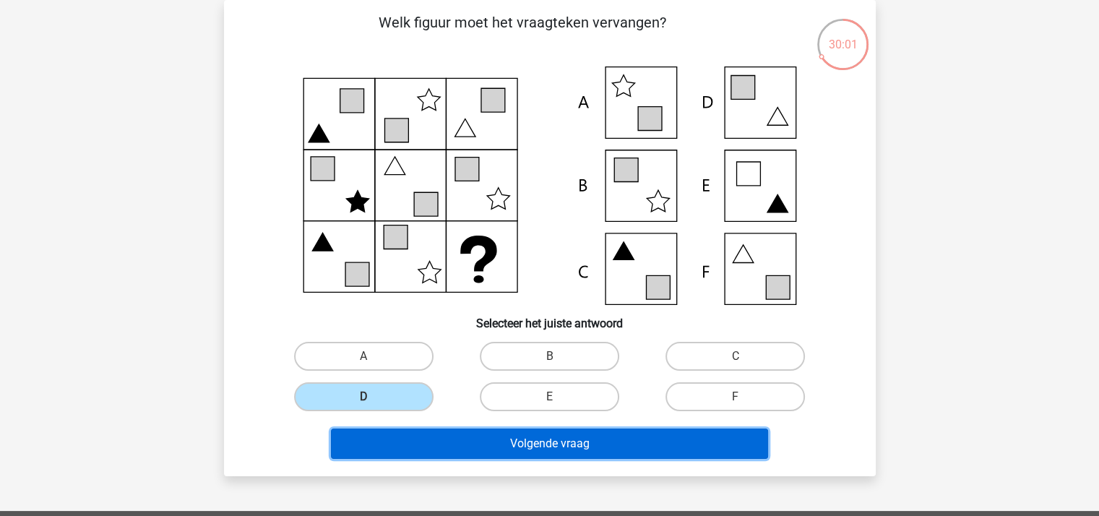
click at [435, 434] on button "Volgende vraag" at bounding box center [549, 443] width 437 height 30
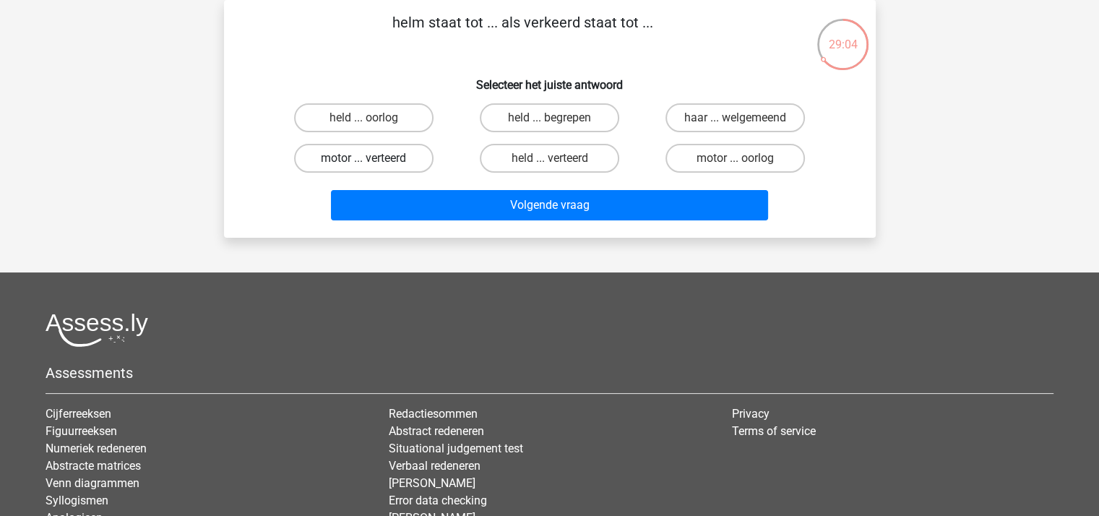
click at [355, 160] on label "motor ... verteerd" at bounding box center [363, 158] width 139 height 29
click at [363, 160] on input "motor ... verteerd" at bounding box center [367, 162] width 9 height 9
radio input "true"
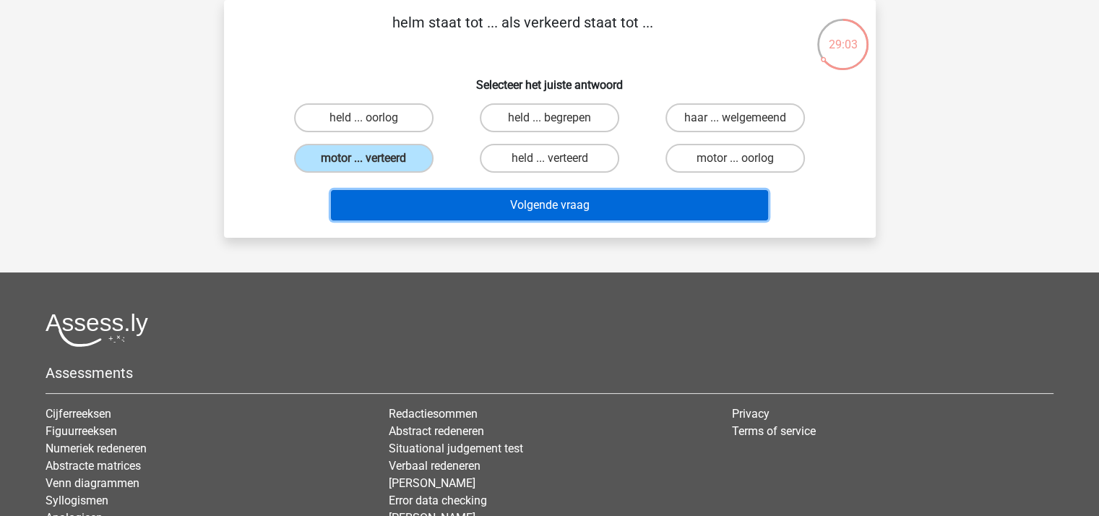
click at [459, 208] on button "Volgende vraag" at bounding box center [549, 205] width 437 height 30
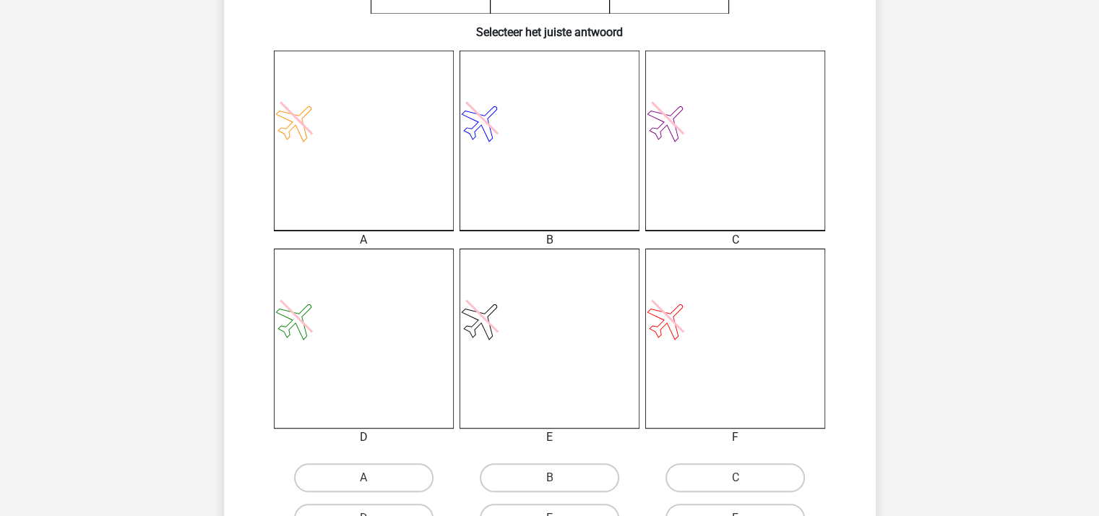
scroll to position [361, 0]
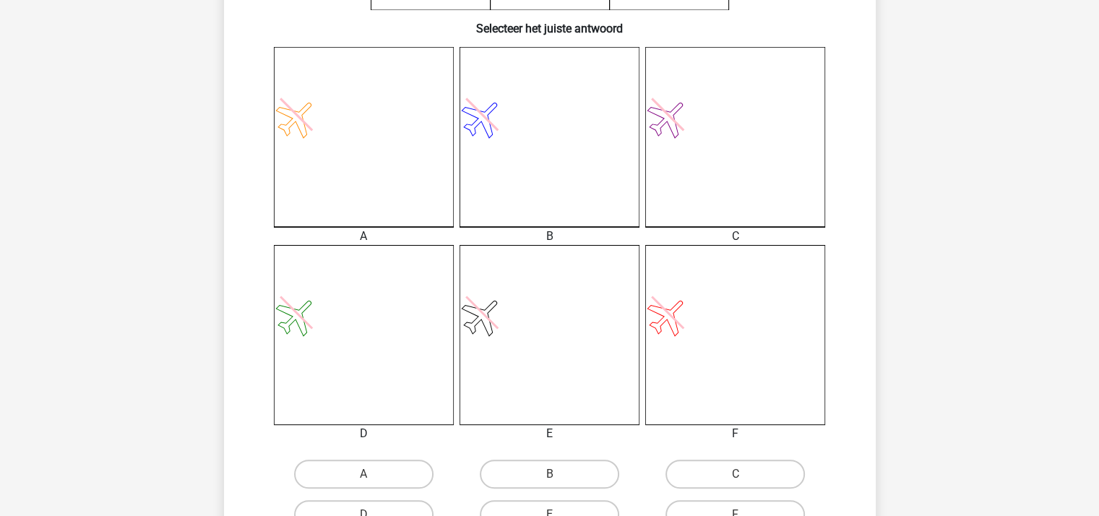
click at [486, 299] on icon at bounding box center [549, 335] width 180 height 180
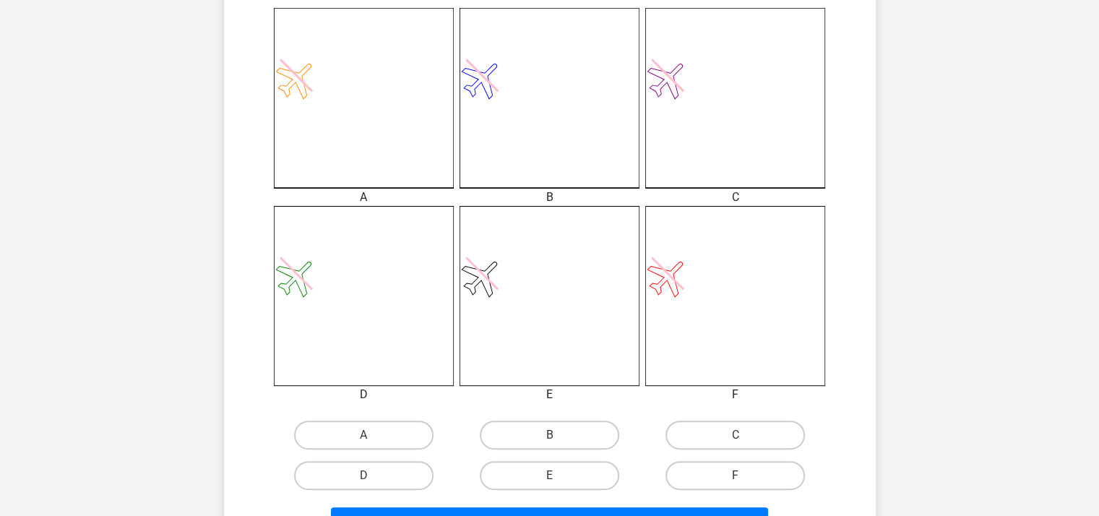
scroll to position [506, 0]
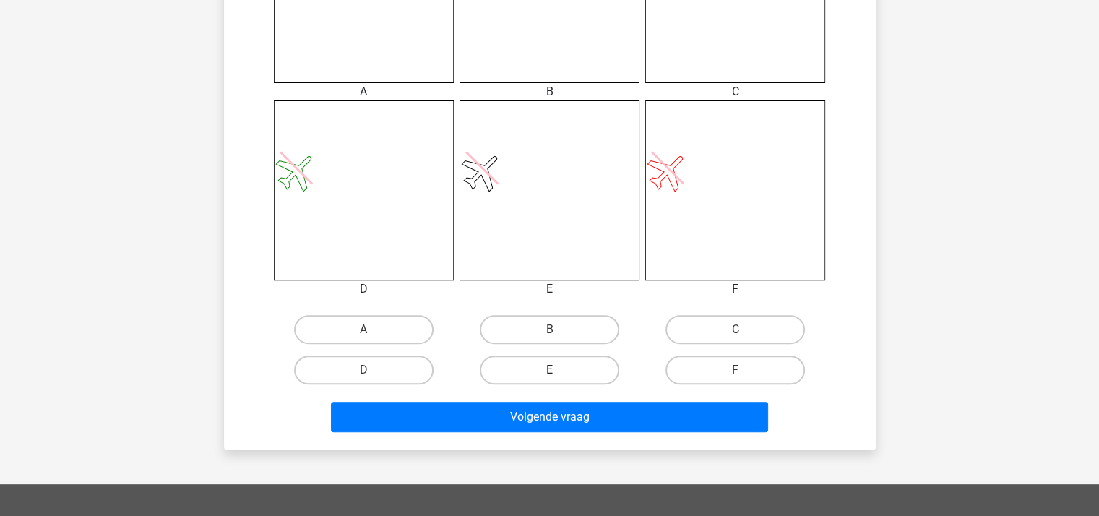
click at [547, 364] on label "E" at bounding box center [549, 369] width 139 height 29
click at [549, 370] on input "E" at bounding box center [553, 374] width 9 height 9
radio input "true"
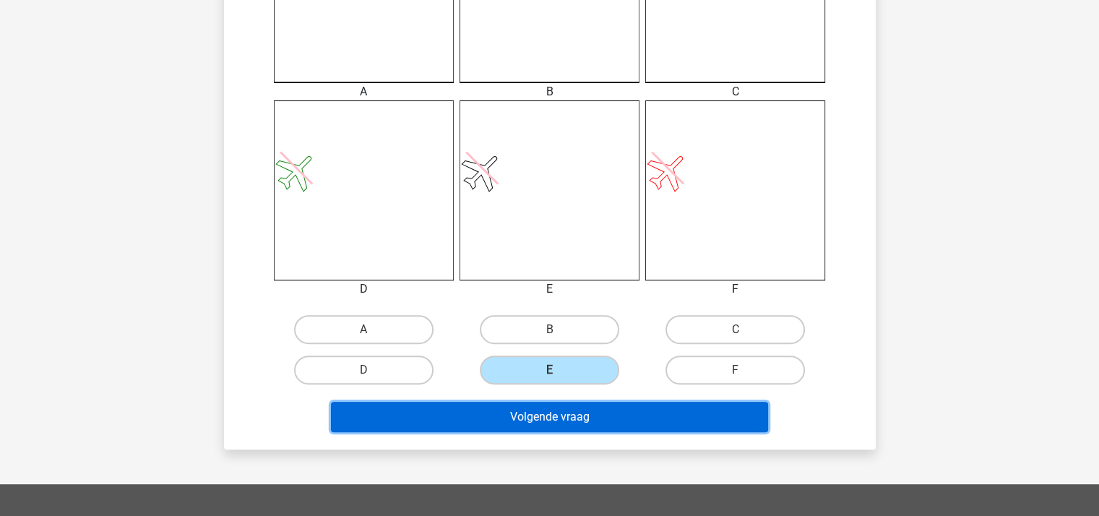
click at [538, 421] on button "Volgende vraag" at bounding box center [549, 417] width 437 height 30
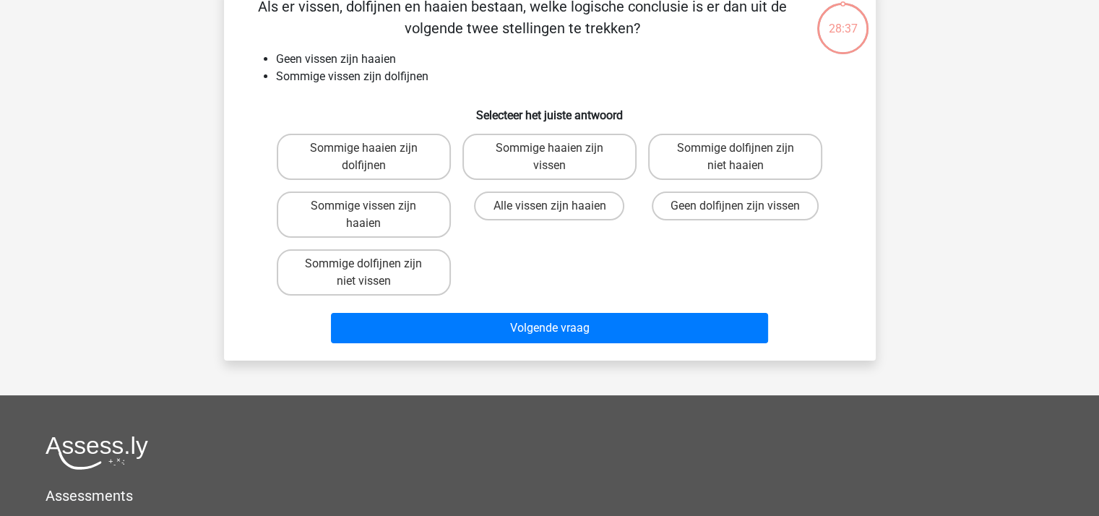
scroll to position [66, 0]
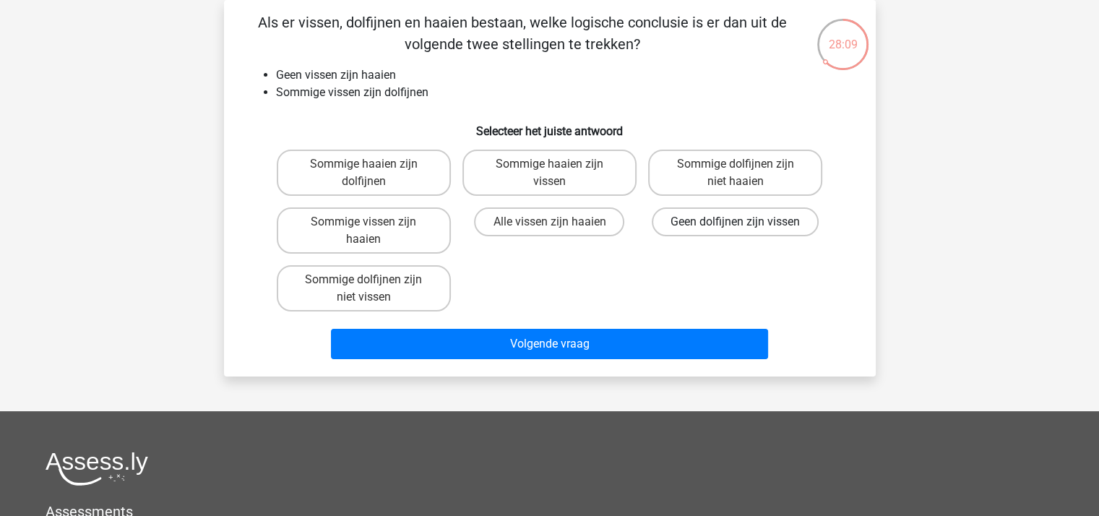
click at [678, 220] on label "Geen dolfijnen zijn vissen" at bounding box center [735, 221] width 167 height 29
click at [735, 222] on input "Geen dolfijnen zijn vissen" at bounding box center [739, 226] width 9 height 9
radio input "true"
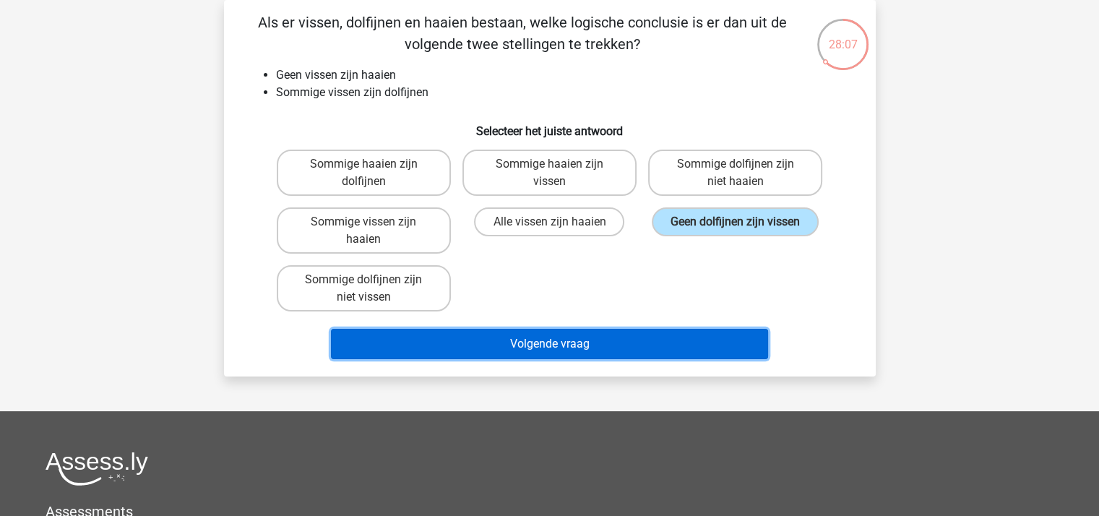
click at [623, 340] on button "Volgende vraag" at bounding box center [549, 344] width 437 height 30
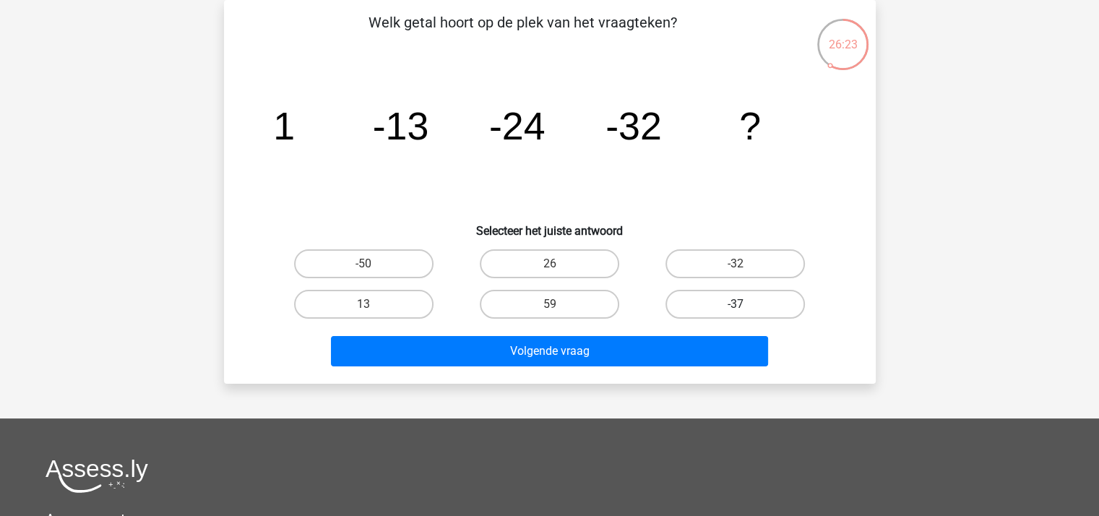
click at [697, 300] on label "-37" at bounding box center [734, 304] width 139 height 29
click at [735, 304] on input "-37" at bounding box center [739, 308] width 9 height 9
radio input "true"
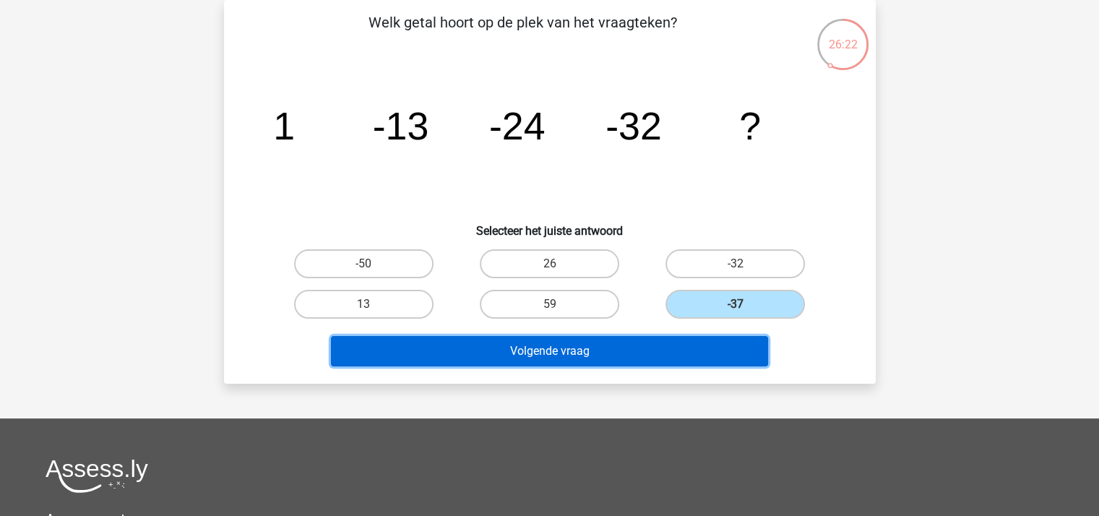
click at [616, 353] on button "Volgende vraag" at bounding box center [549, 351] width 437 height 30
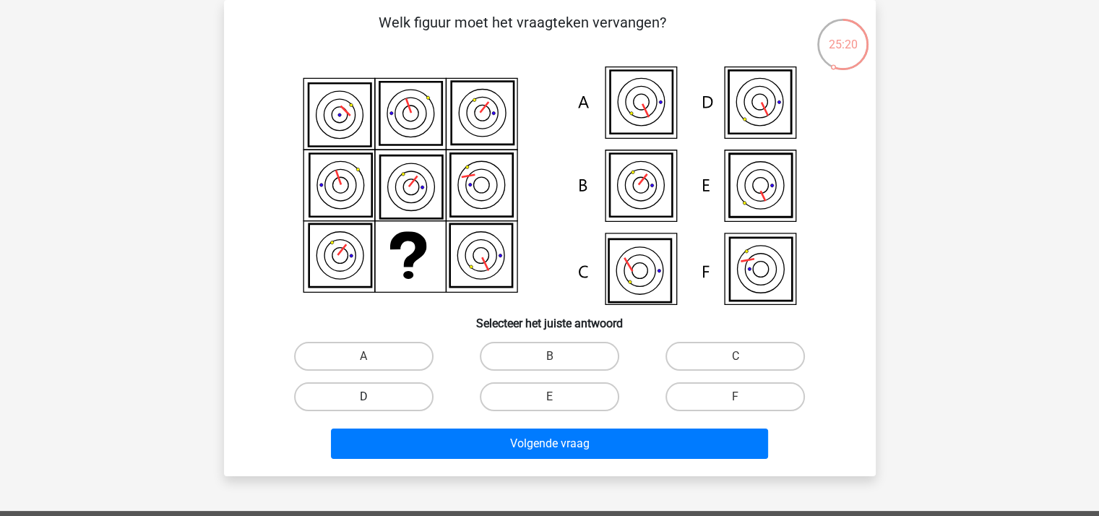
click at [397, 389] on label "D" at bounding box center [363, 396] width 139 height 29
click at [373, 397] on input "D" at bounding box center [367, 401] width 9 height 9
radio input "true"
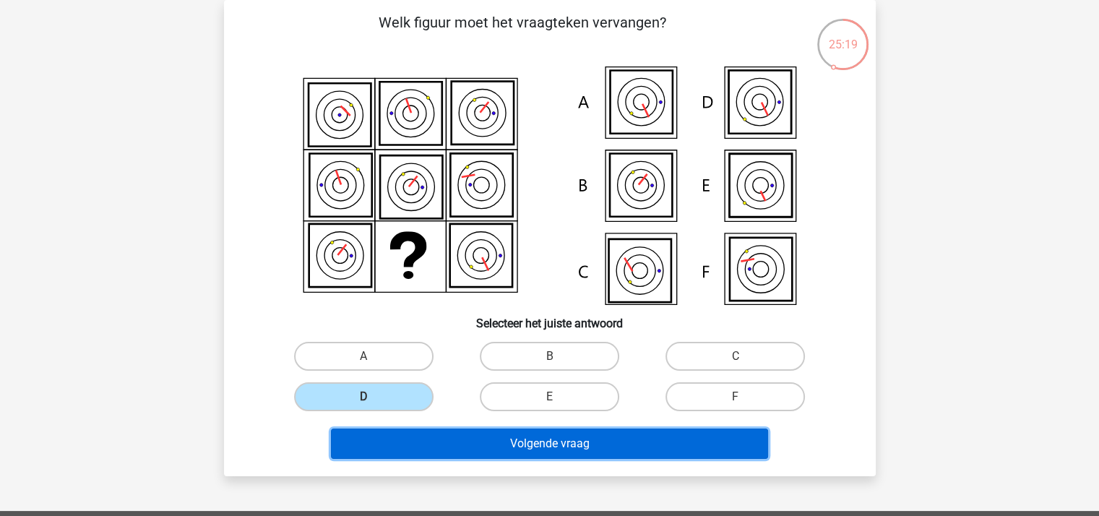
click at [446, 438] on button "Volgende vraag" at bounding box center [549, 443] width 437 height 30
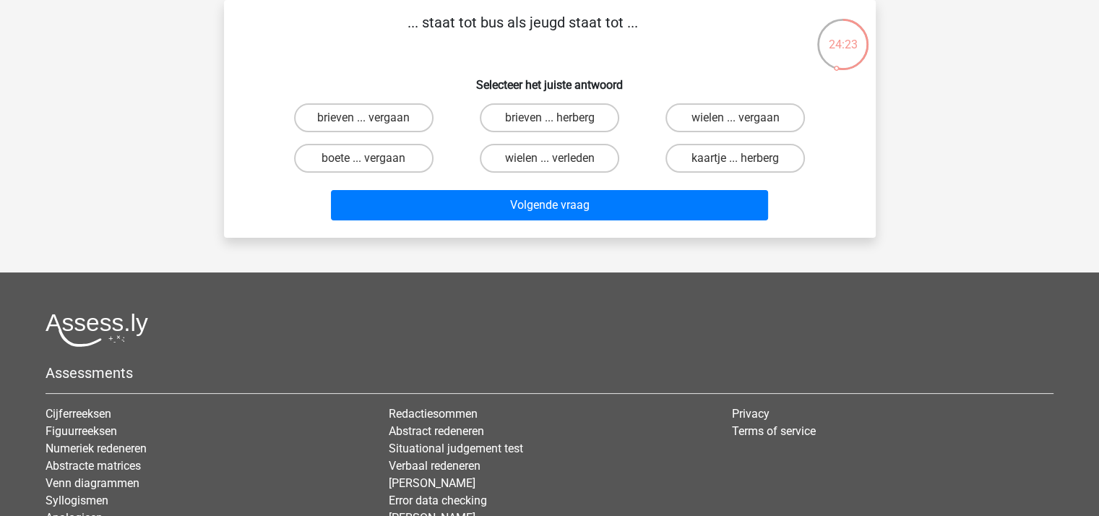
click at [557, 158] on input "wielen ... verleden" at bounding box center [553, 162] width 9 height 9
radio input "true"
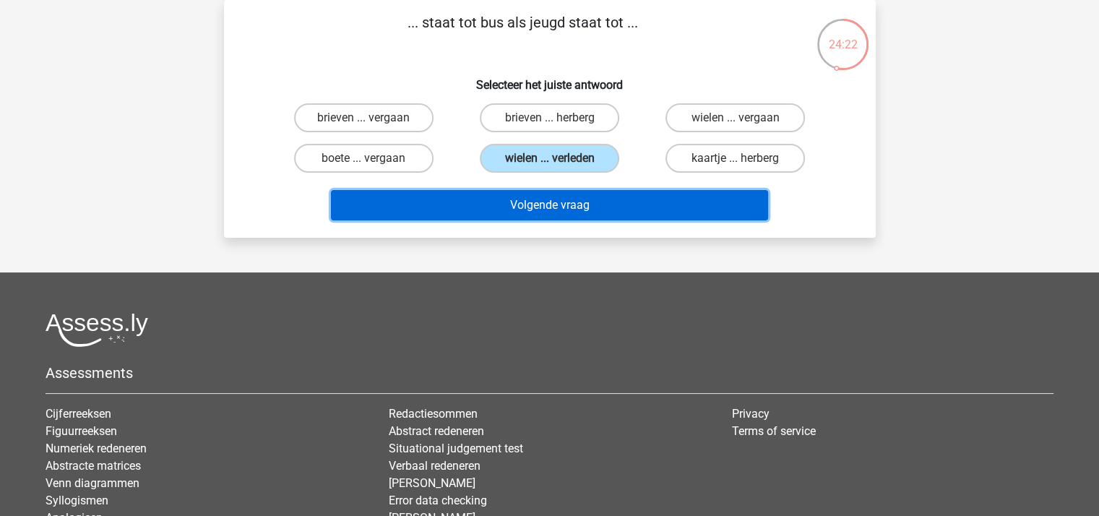
click at [573, 196] on button "Volgende vraag" at bounding box center [549, 205] width 437 height 30
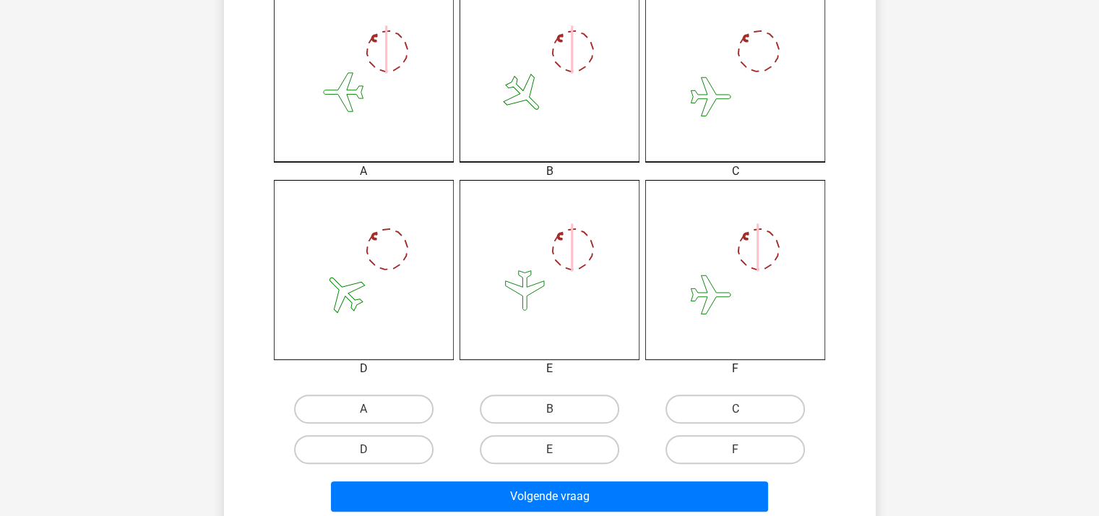
scroll to position [428, 0]
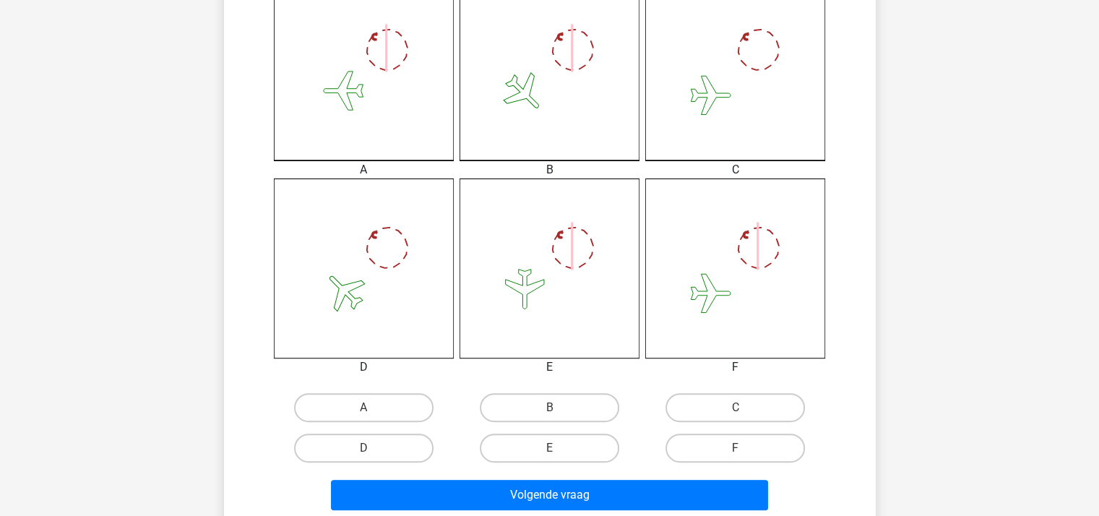
click at [735, 451] on input "F" at bounding box center [739, 452] width 9 height 9
radio input "true"
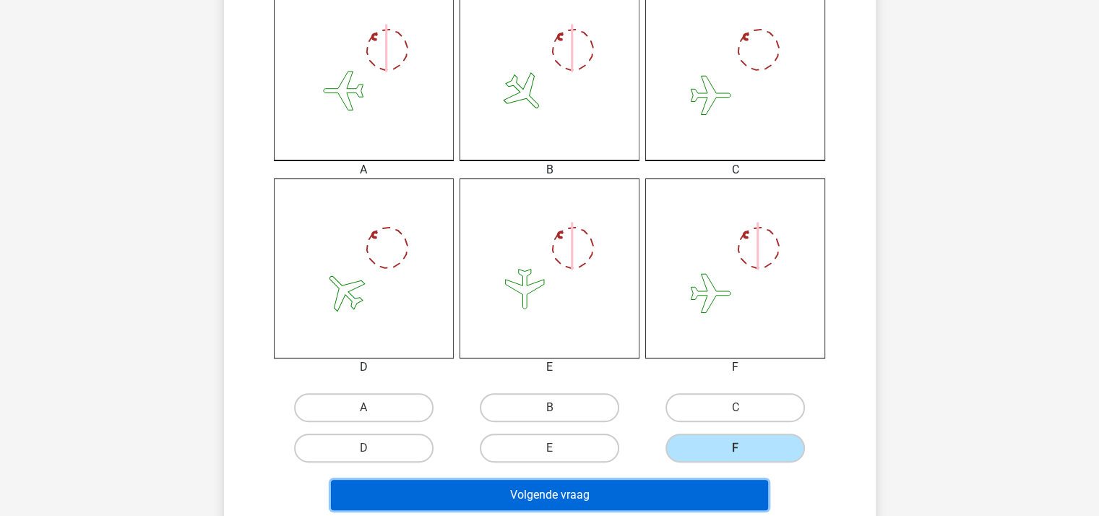
click at [681, 491] on button "Volgende vraag" at bounding box center [549, 495] width 437 height 30
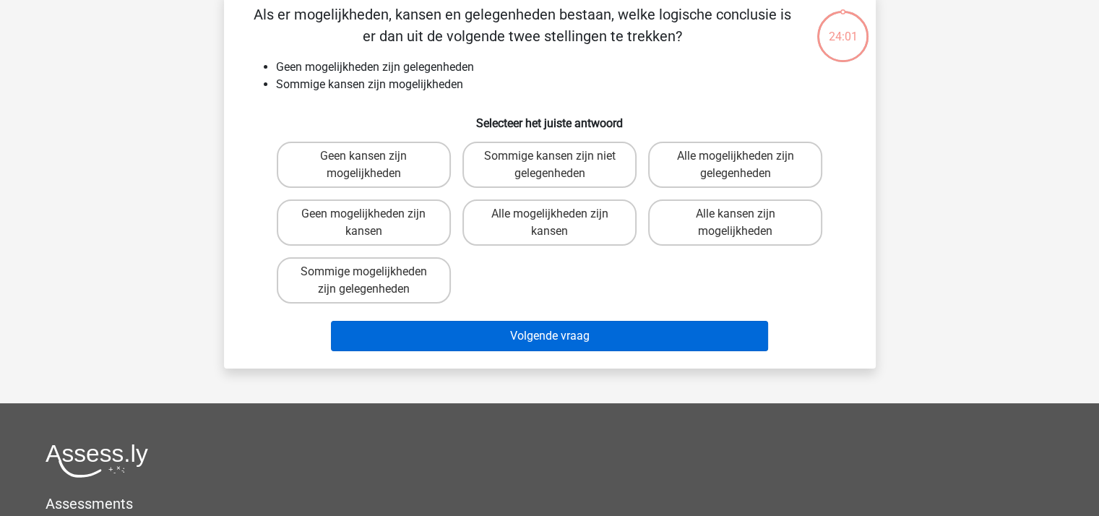
scroll to position [66, 0]
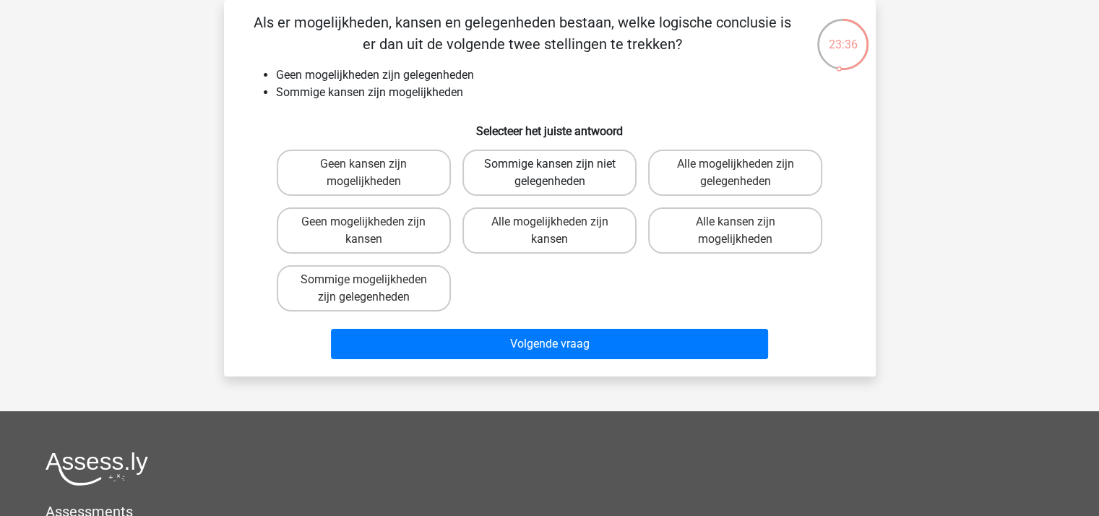
click at [506, 174] on label "Sommige kansen zijn niet gelegenheden" at bounding box center [549, 173] width 174 height 46
click at [549, 173] on input "Sommige kansen zijn niet gelegenheden" at bounding box center [553, 168] width 9 height 9
radio input "true"
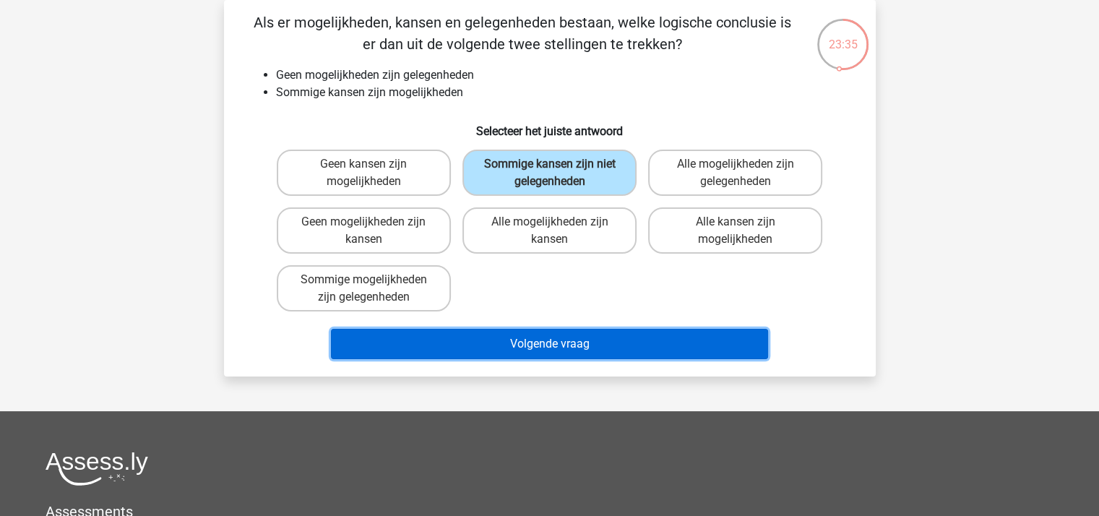
click at [565, 337] on button "Volgende vraag" at bounding box center [549, 344] width 437 height 30
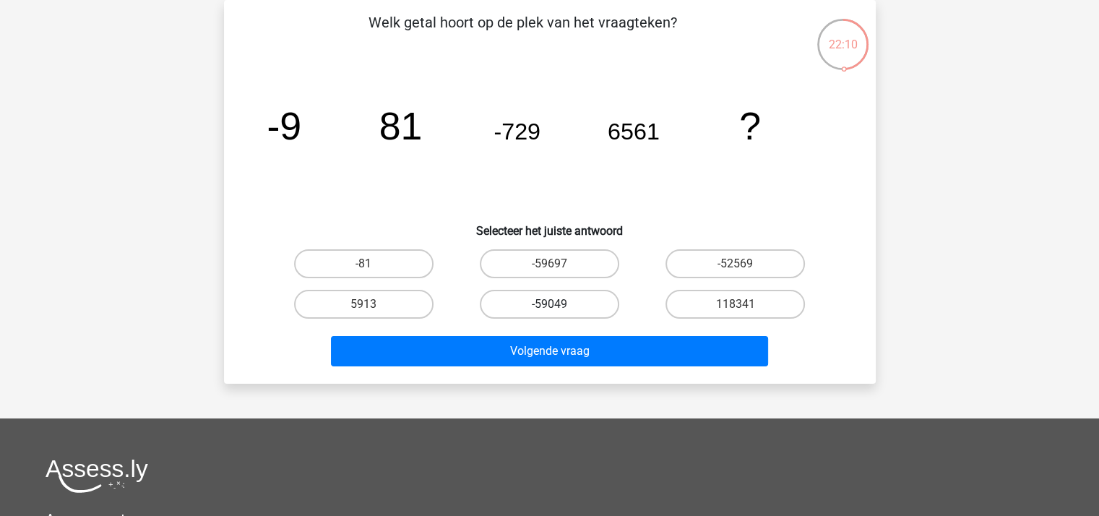
click at [549, 301] on label "-59049" at bounding box center [549, 304] width 139 height 29
click at [549, 304] on input "-59049" at bounding box center [553, 308] width 9 height 9
radio input "true"
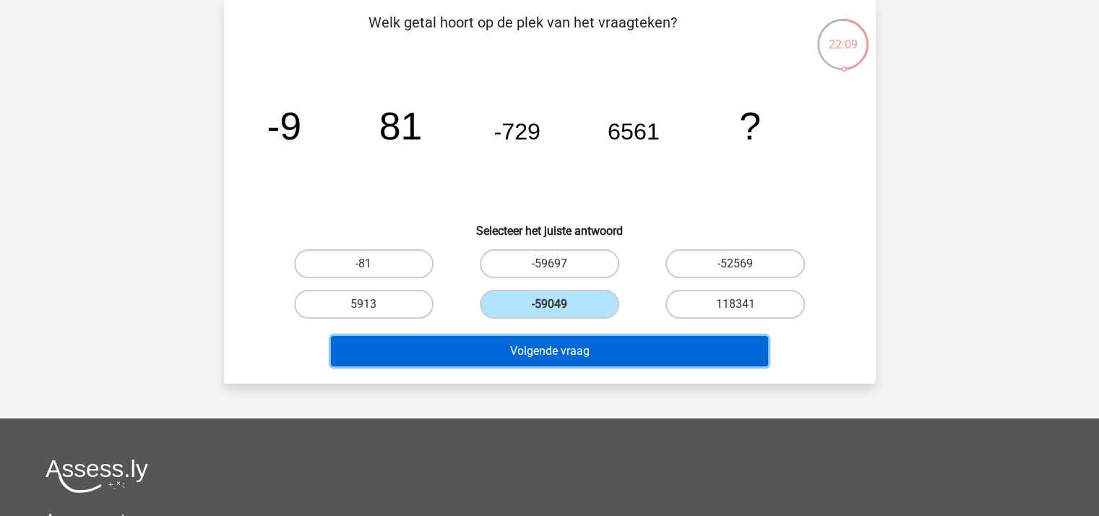
click at [587, 349] on button "Volgende vraag" at bounding box center [549, 351] width 437 height 30
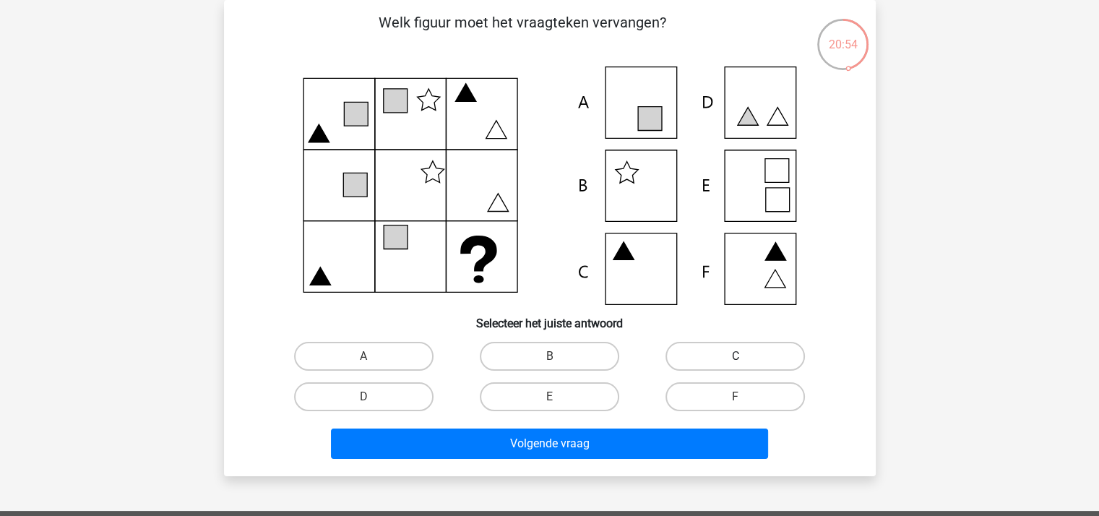
click at [702, 360] on label "C" at bounding box center [734, 356] width 139 height 29
click at [735, 360] on input "C" at bounding box center [739, 360] width 9 height 9
radio input "true"
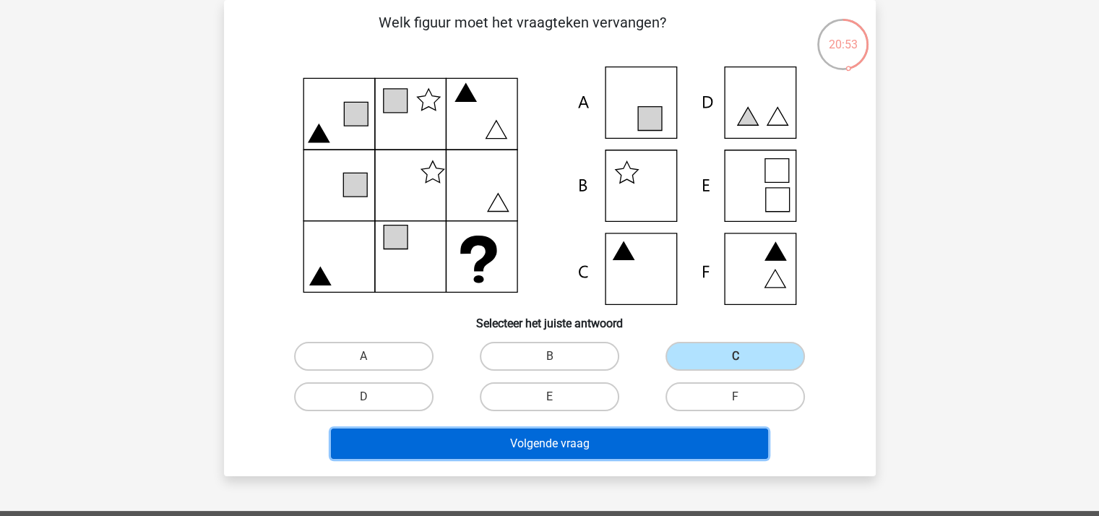
drag, startPoint x: 616, startPoint y: 436, endPoint x: 625, endPoint y: 436, distance: 9.4
click at [621, 436] on button "Volgende vraag" at bounding box center [549, 443] width 437 height 30
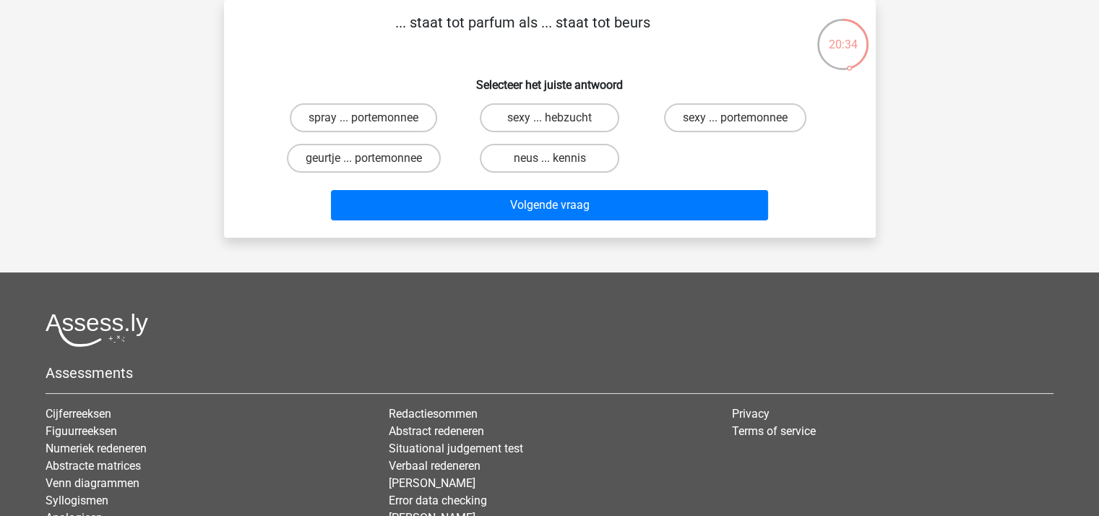
click at [373, 160] on input "geurtje ... portemonnee" at bounding box center [367, 162] width 9 height 9
radio input "true"
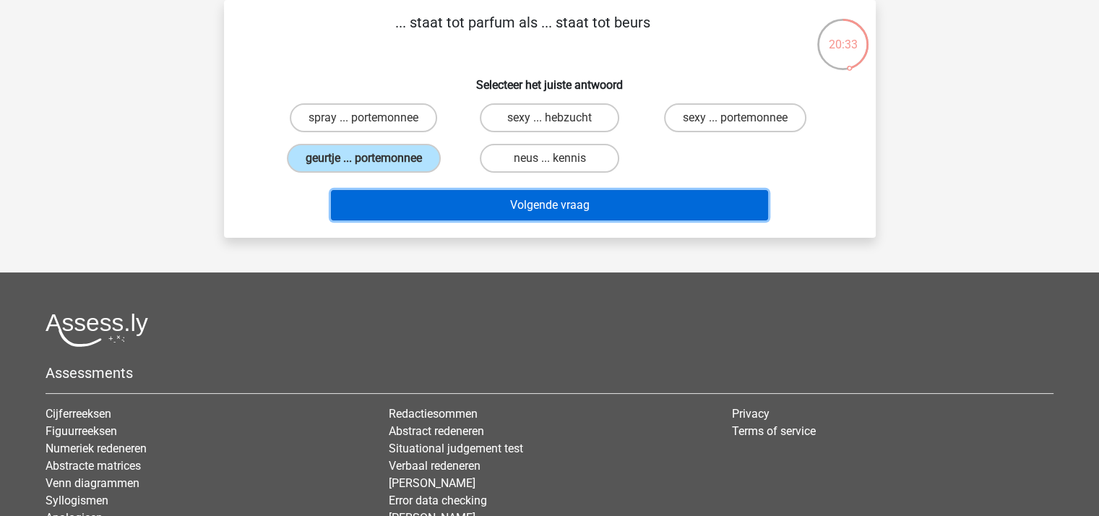
click at [442, 201] on button "Volgende vraag" at bounding box center [549, 205] width 437 height 30
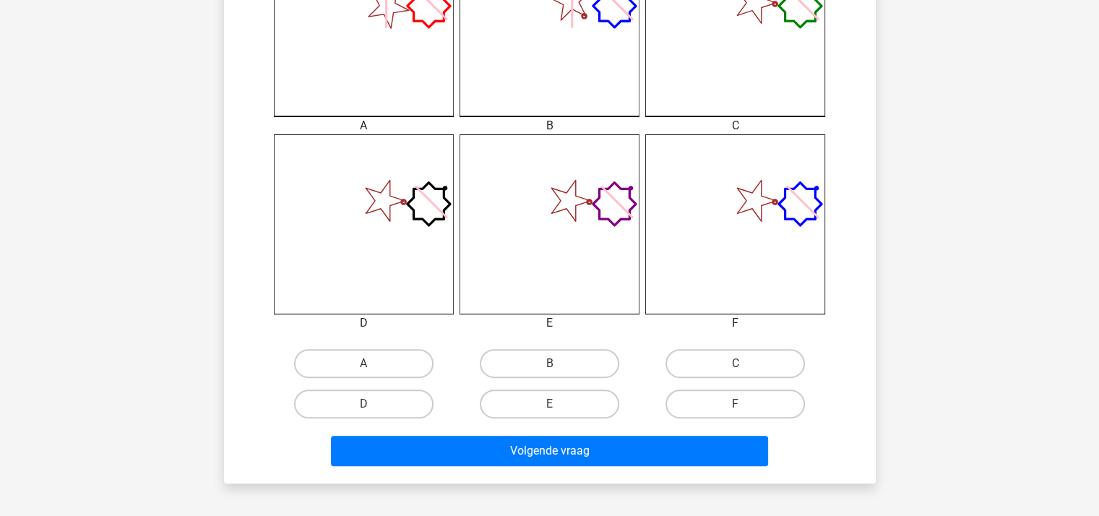
scroll to position [506, 0]
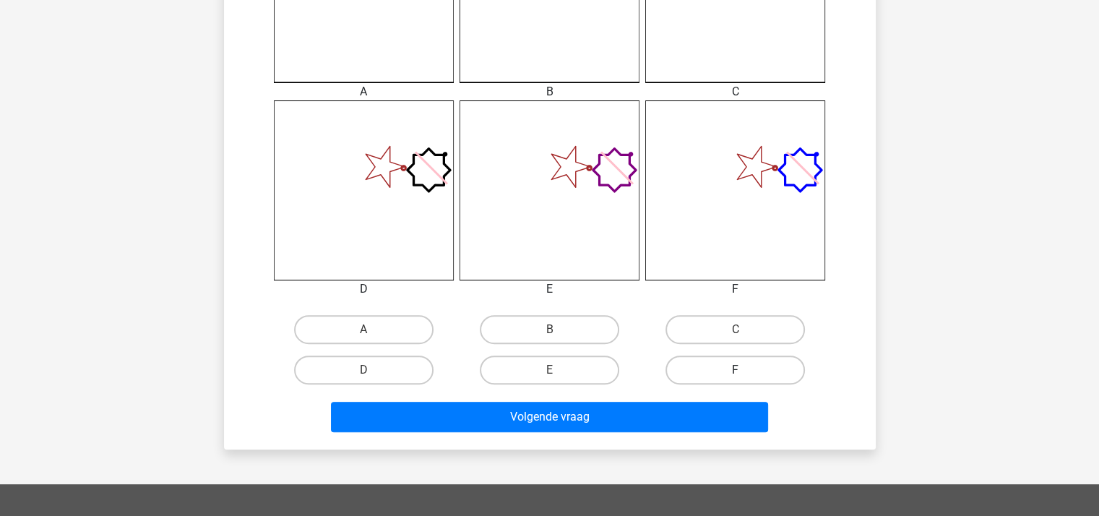
click at [725, 363] on label "F" at bounding box center [734, 369] width 139 height 29
click at [735, 370] on input "F" at bounding box center [739, 374] width 9 height 9
radio input "true"
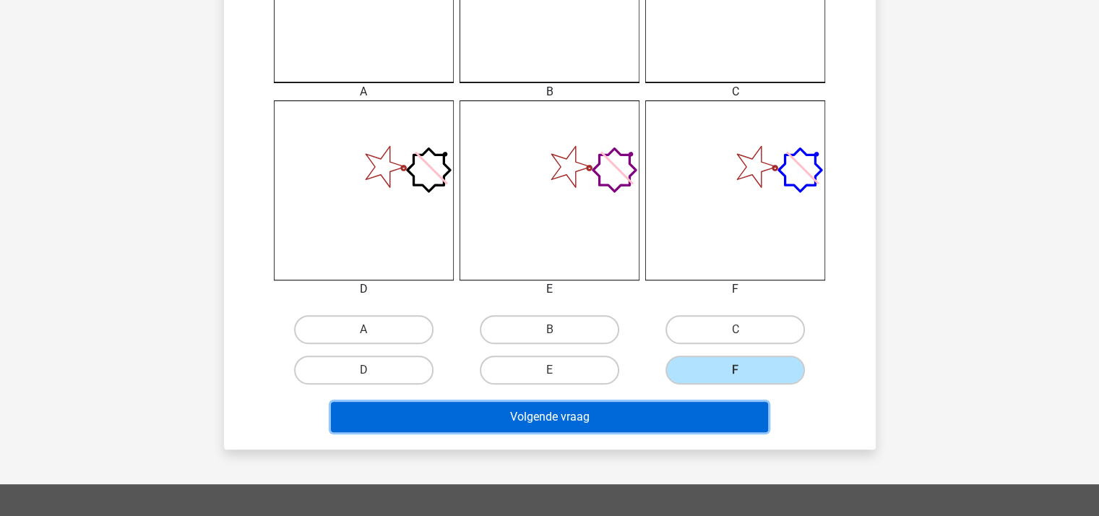
click at [597, 418] on button "Volgende vraag" at bounding box center [549, 417] width 437 height 30
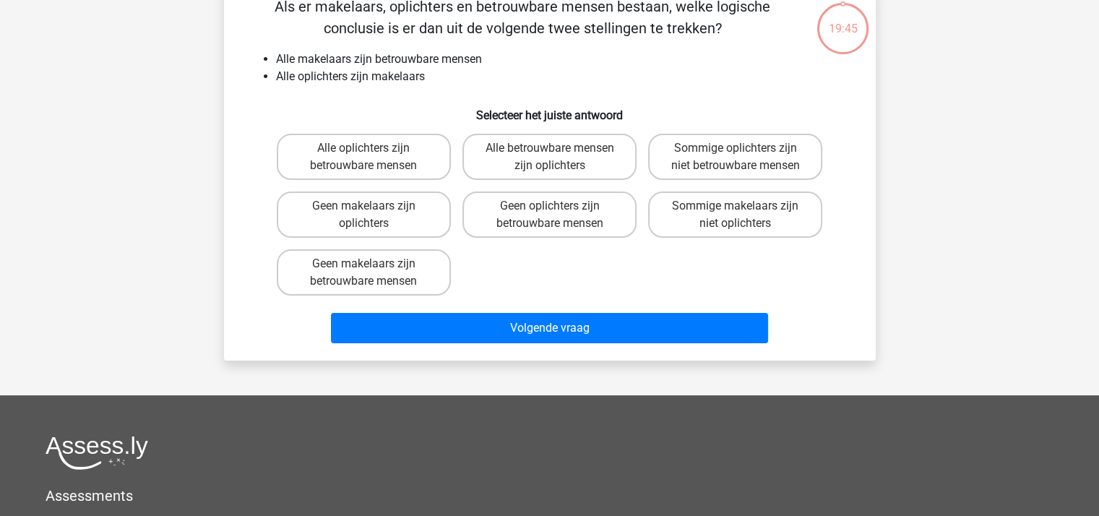
scroll to position [66, 0]
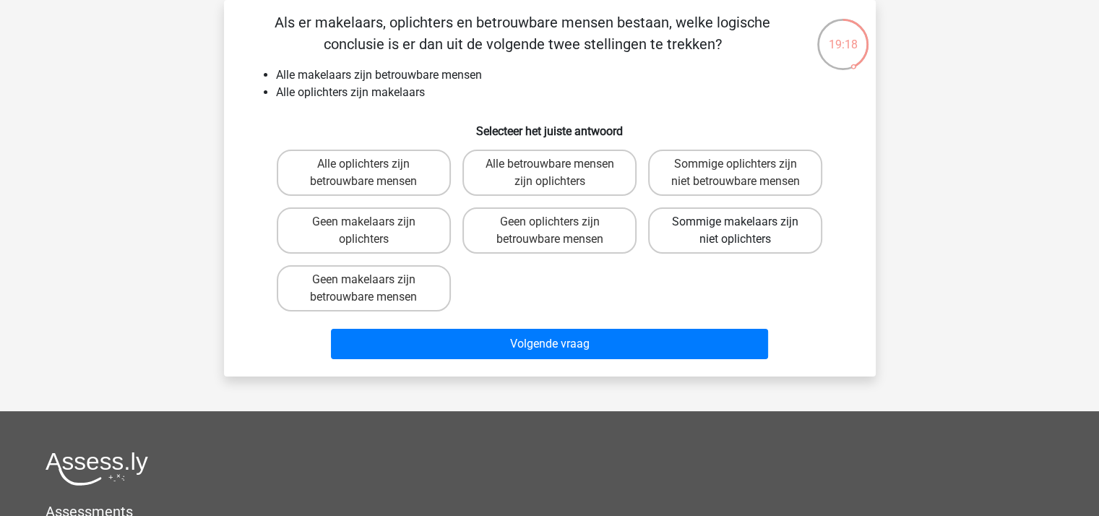
click at [717, 226] on label "Sommige makelaars zijn niet oplichters" at bounding box center [735, 230] width 174 height 46
click at [735, 226] on input "Sommige makelaars zijn niet oplichters" at bounding box center [739, 226] width 9 height 9
radio input "true"
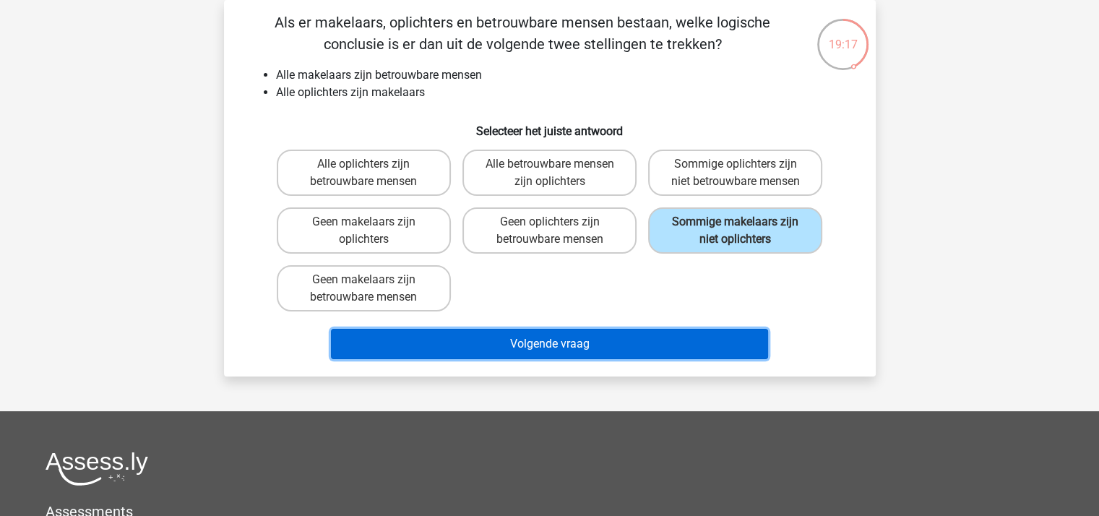
click at [563, 338] on button "Volgende vraag" at bounding box center [549, 344] width 437 height 30
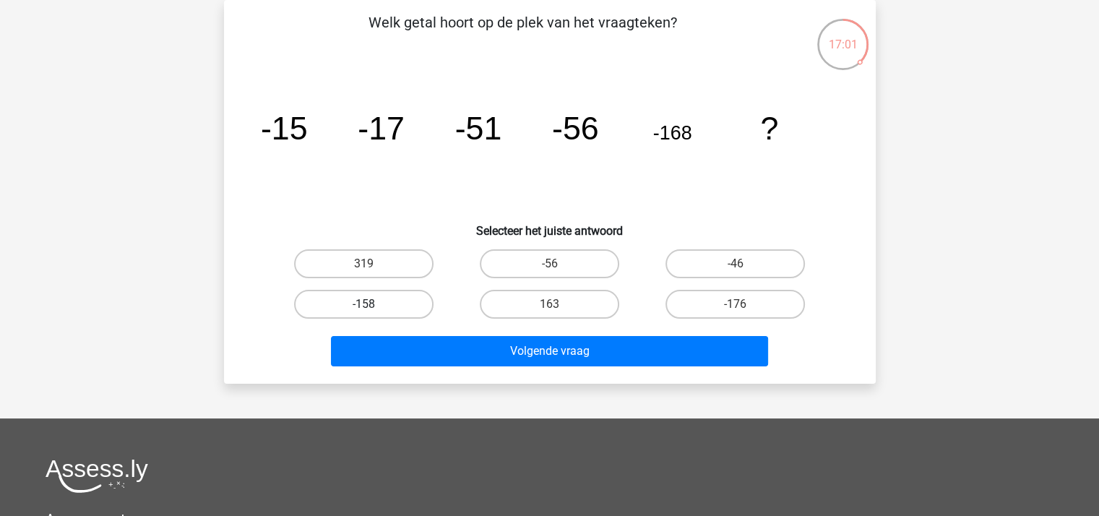
click at [373, 298] on label "-158" at bounding box center [363, 304] width 139 height 29
click at [373, 304] on input "-158" at bounding box center [367, 308] width 9 height 9
radio input "true"
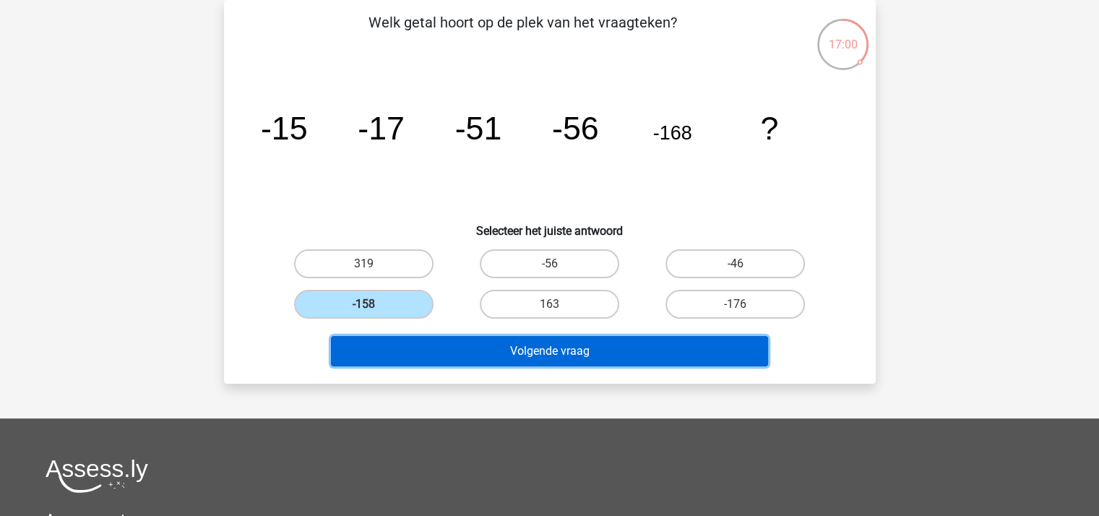
click at [483, 346] on button "Volgende vraag" at bounding box center [549, 351] width 437 height 30
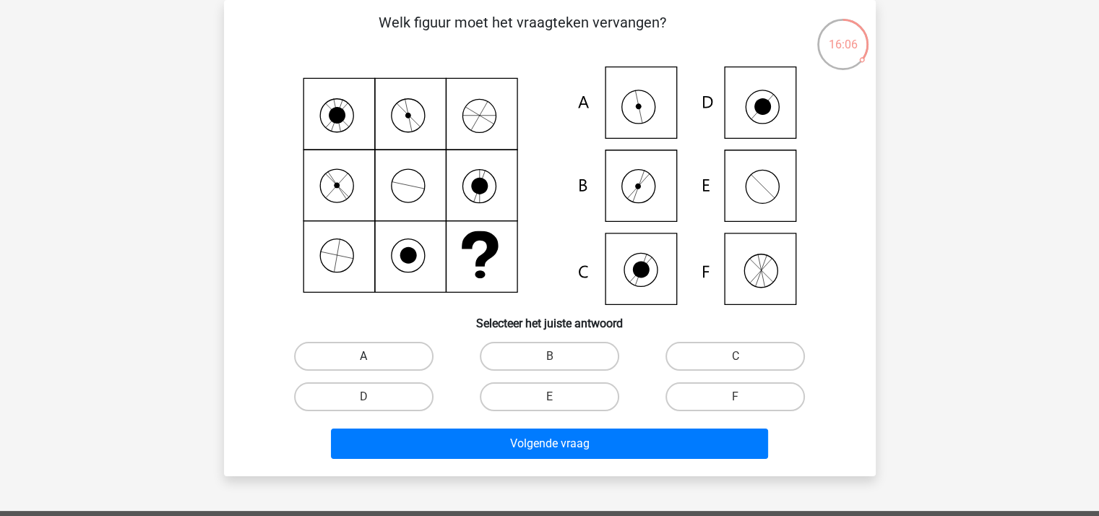
click at [376, 349] on label "A" at bounding box center [363, 356] width 139 height 29
click at [373, 356] on input "A" at bounding box center [367, 360] width 9 height 9
radio input "true"
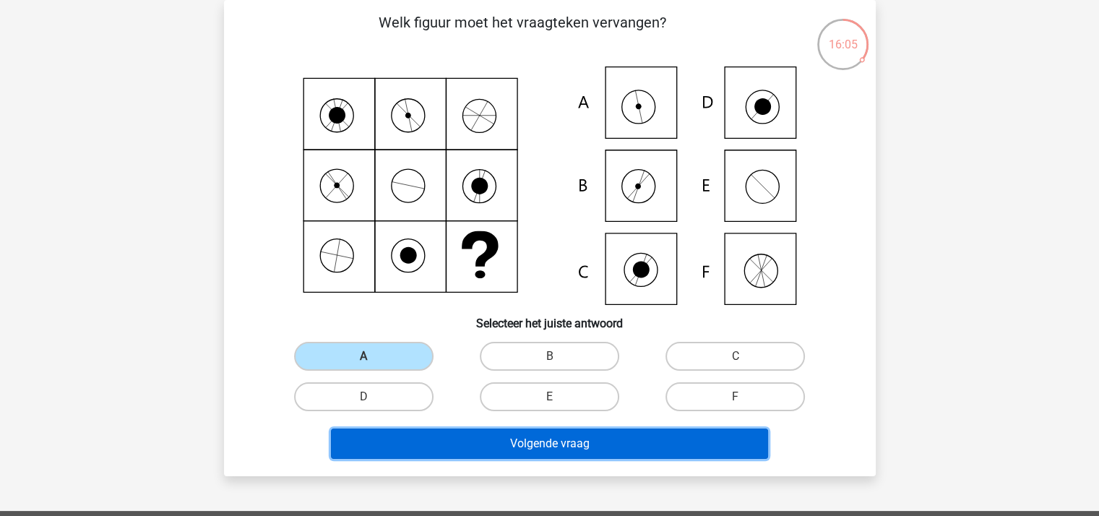
click at [456, 435] on button "Volgende vraag" at bounding box center [549, 443] width 437 height 30
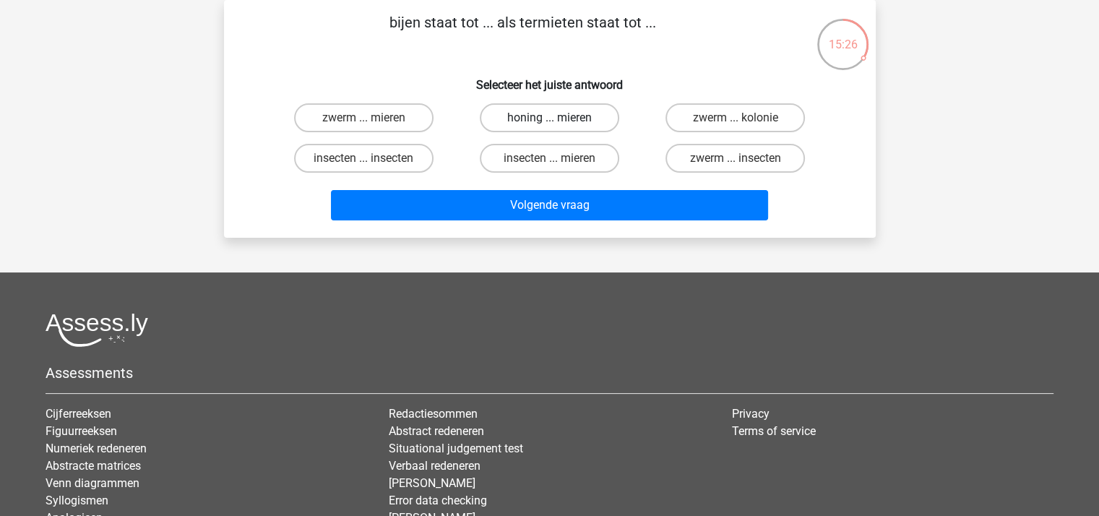
click at [543, 113] on label "honing ... mieren" at bounding box center [549, 117] width 139 height 29
click at [549, 118] on input "honing ... mieren" at bounding box center [553, 122] width 9 height 9
radio input "true"
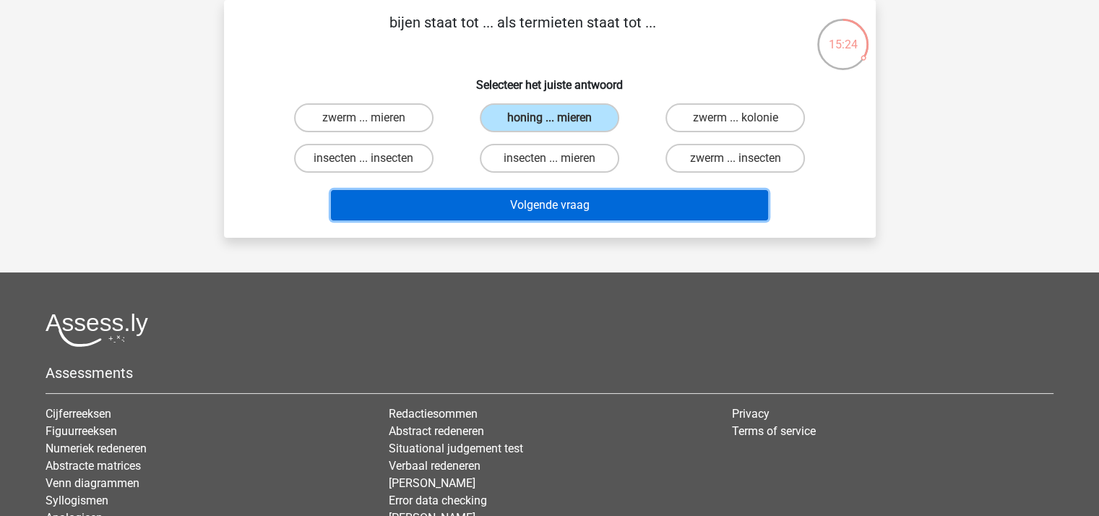
click at [558, 199] on button "Volgende vraag" at bounding box center [549, 205] width 437 height 30
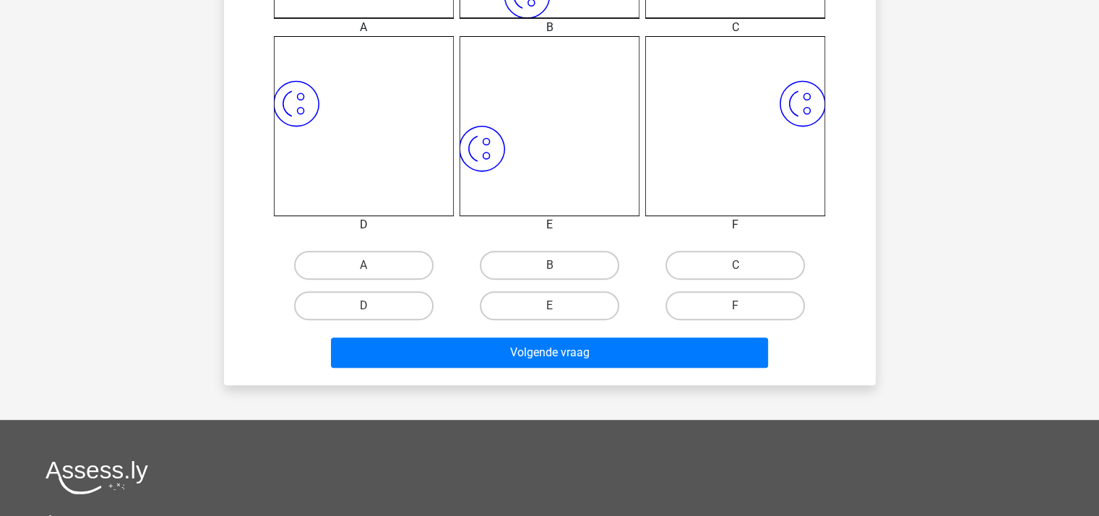
scroll to position [572, 0]
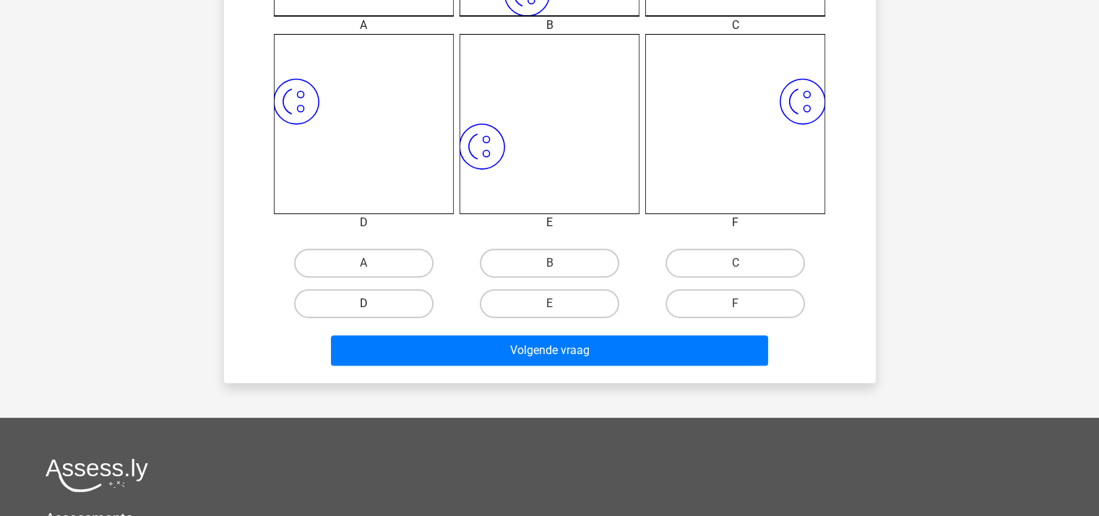
click at [368, 296] on label "D" at bounding box center [363, 303] width 139 height 29
click at [368, 303] on input "D" at bounding box center [367, 307] width 9 height 9
radio input "true"
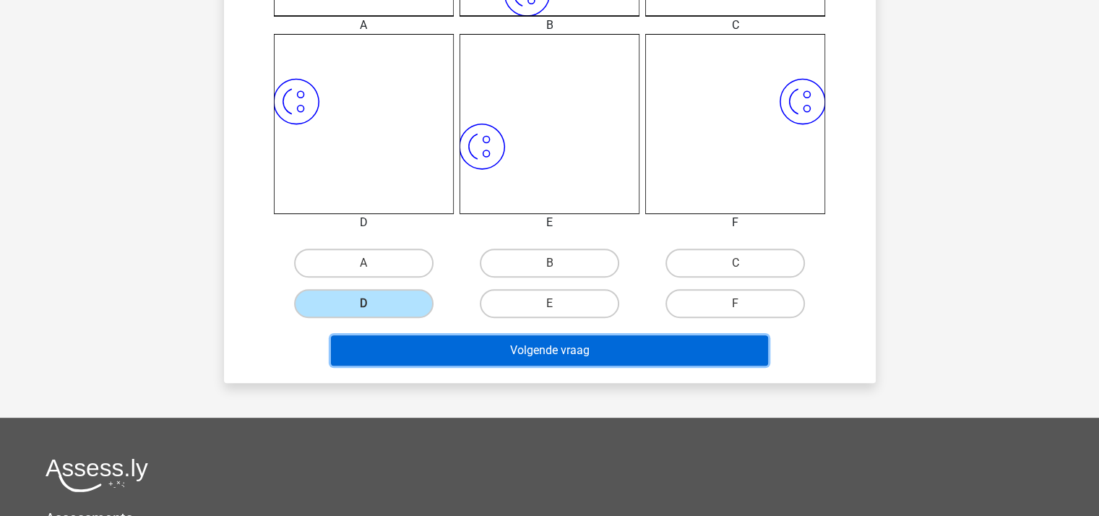
click at [480, 348] on button "Volgende vraag" at bounding box center [549, 350] width 437 height 30
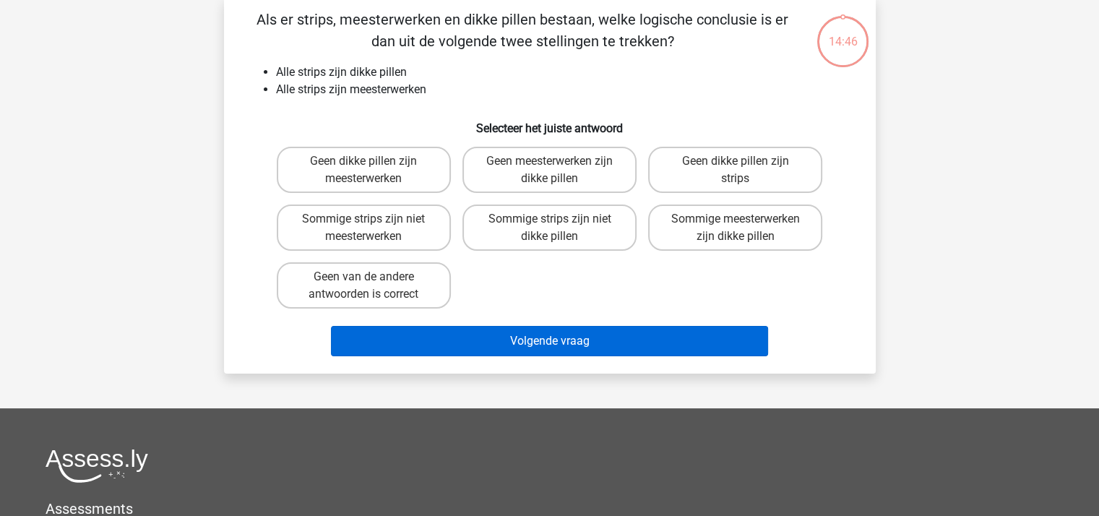
scroll to position [66, 0]
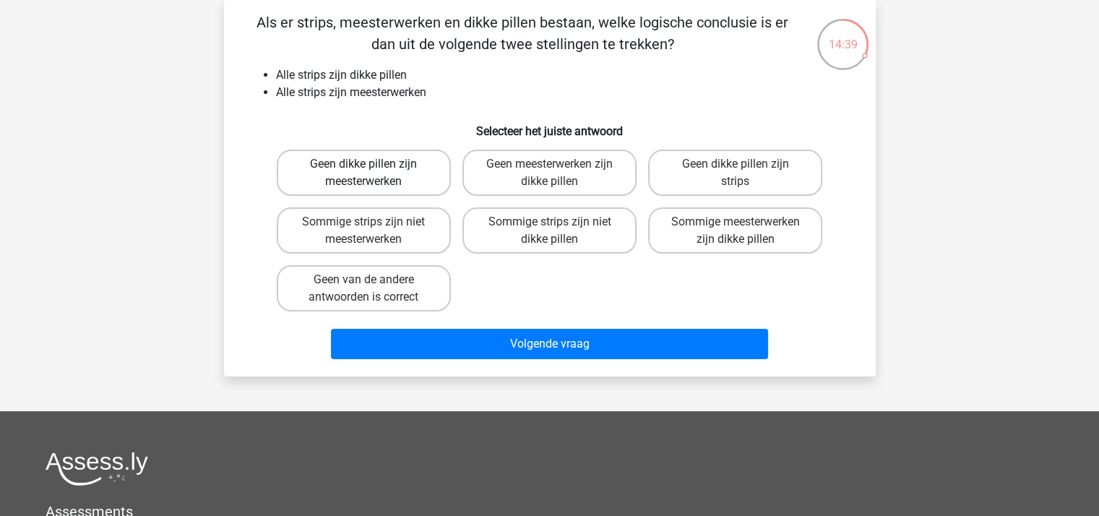
click at [373, 162] on label "Geen dikke pillen zijn meesterwerken" at bounding box center [364, 173] width 174 height 46
click at [373, 164] on input "Geen dikke pillen zijn meesterwerken" at bounding box center [367, 168] width 9 height 9
radio input "true"
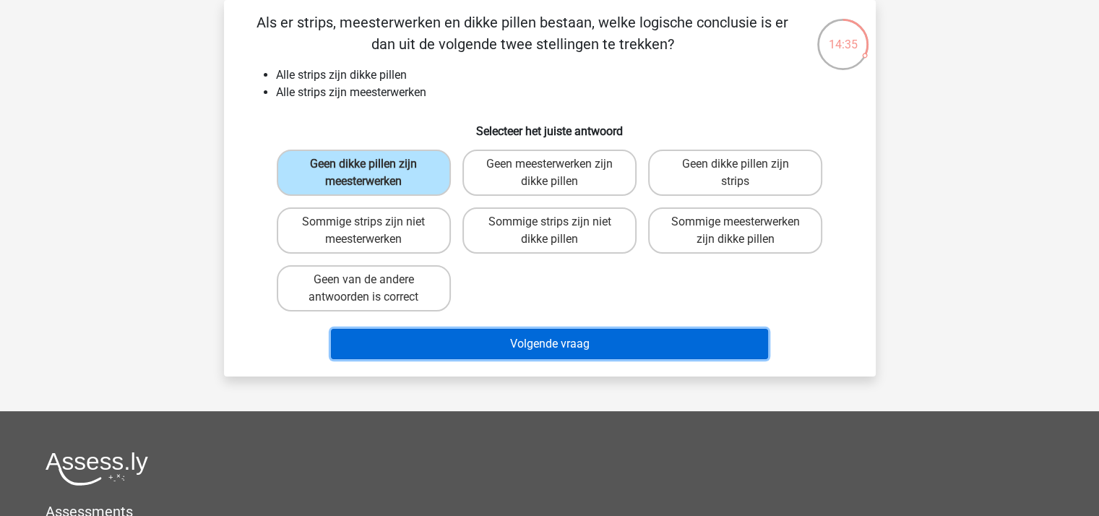
click at [497, 338] on button "Volgende vraag" at bounding box center [549, 344] width 437 height 30
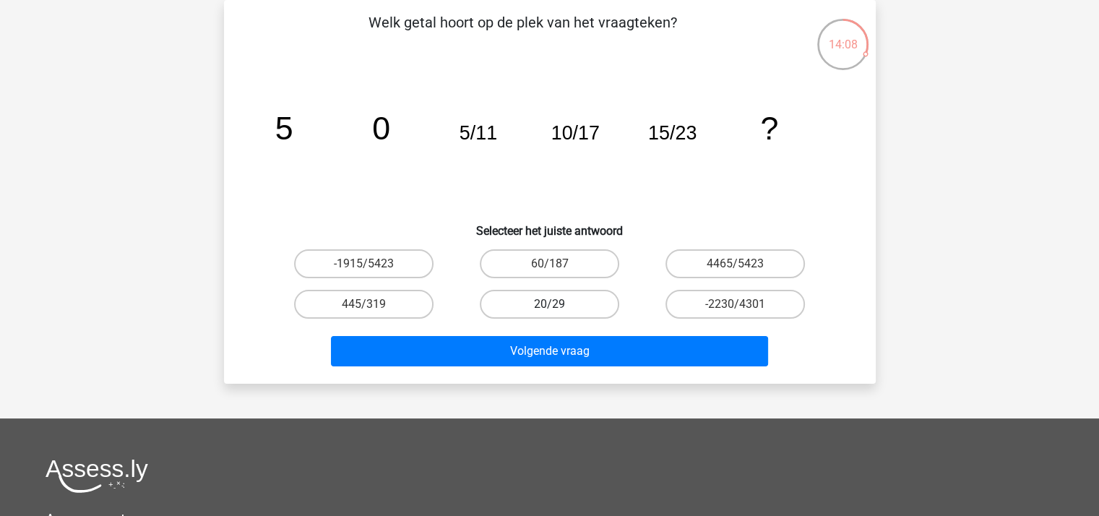
click at [538, 297] on label "20/29" at bounding box center [549, 304] width 139 height 29
click at [549, 304] on input "20/29" at bounding box center [553, 308] width 9 height 9
radio input "true"
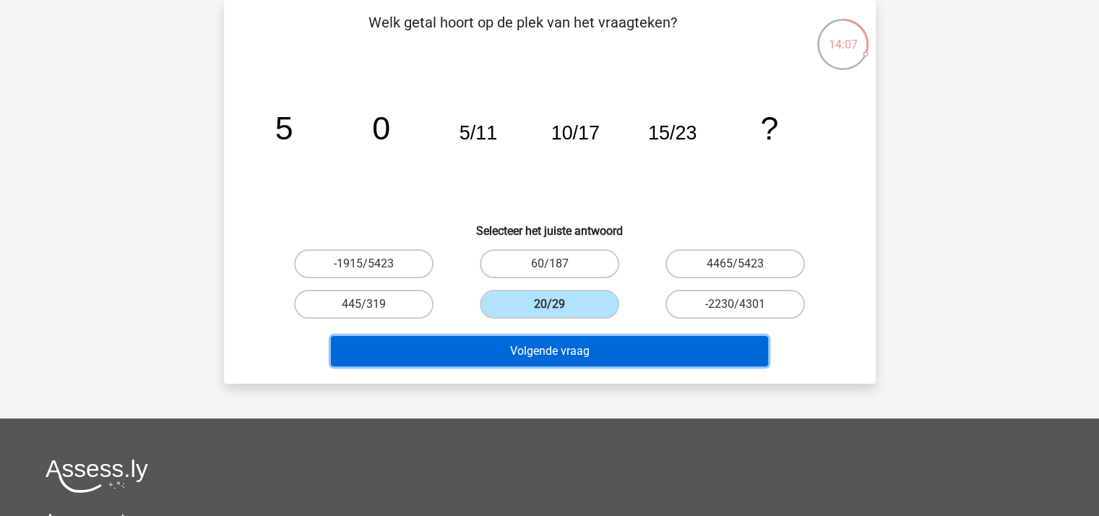
click at [572, 342] on button "Volgende vraag" at bounding box center [549, 351] width 437 height 30
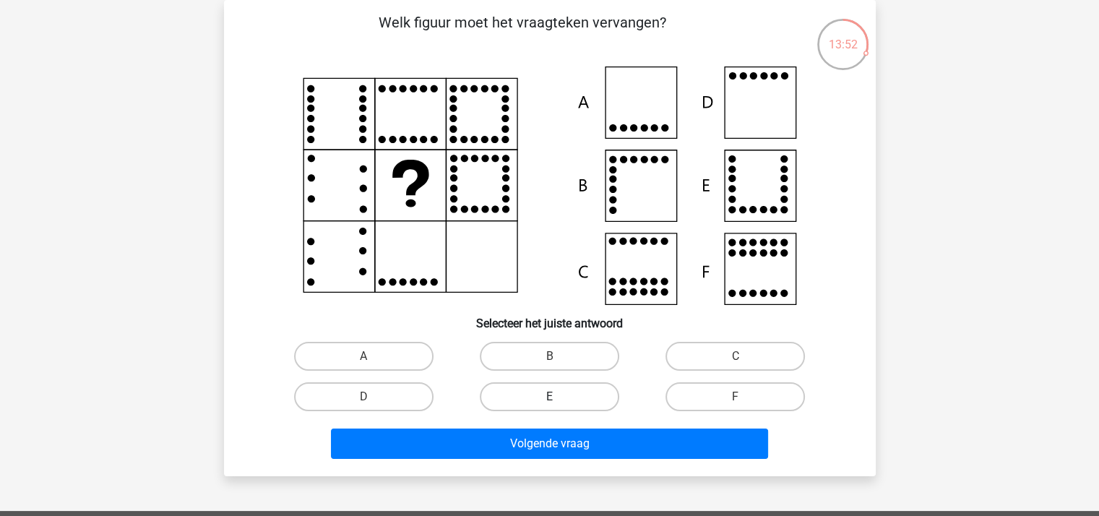
click at [566, 389] on label "E" at bounding box center [549, 396] width 139 height 29
click at [558, 397] on input "E" at bounding box center [553, 401] width 9 height 9
radio input "true"
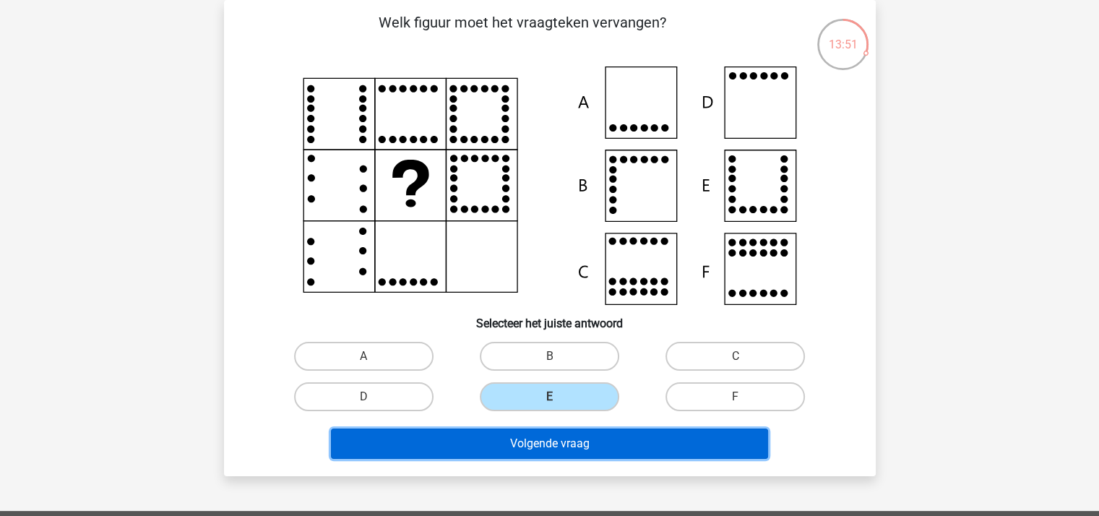
click at [578, 440] on button "Volgende vraag" at bounding box center [549, 443] width 437 height 30
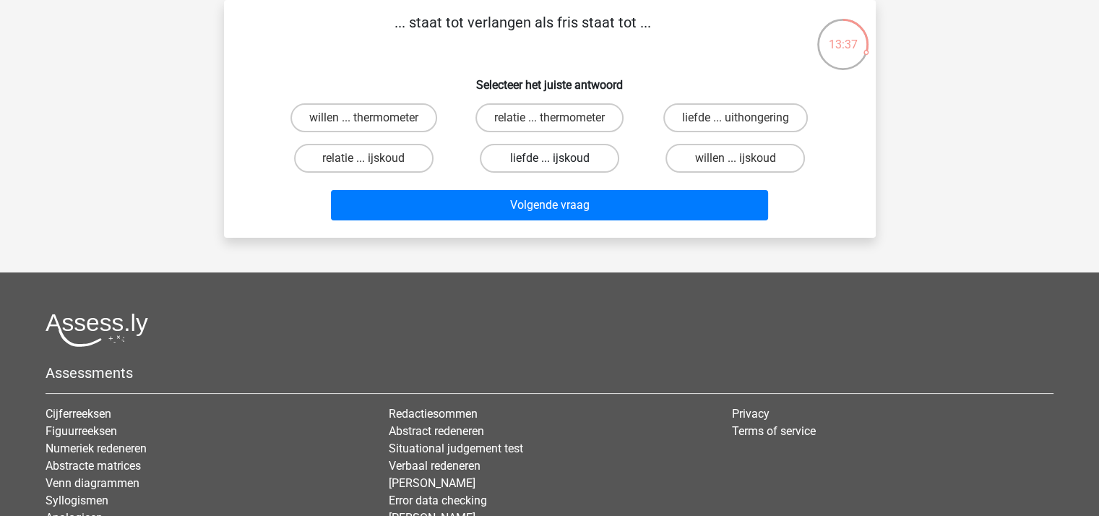
click at [521, 153] on label "liefde ... ijskoud" at bounding box center [549, 158] width 139 height 29
click at [549, 158] on input "liefde ... ijskoud" at bounding box center [553, 162] width 9 height 9
radio input "true"
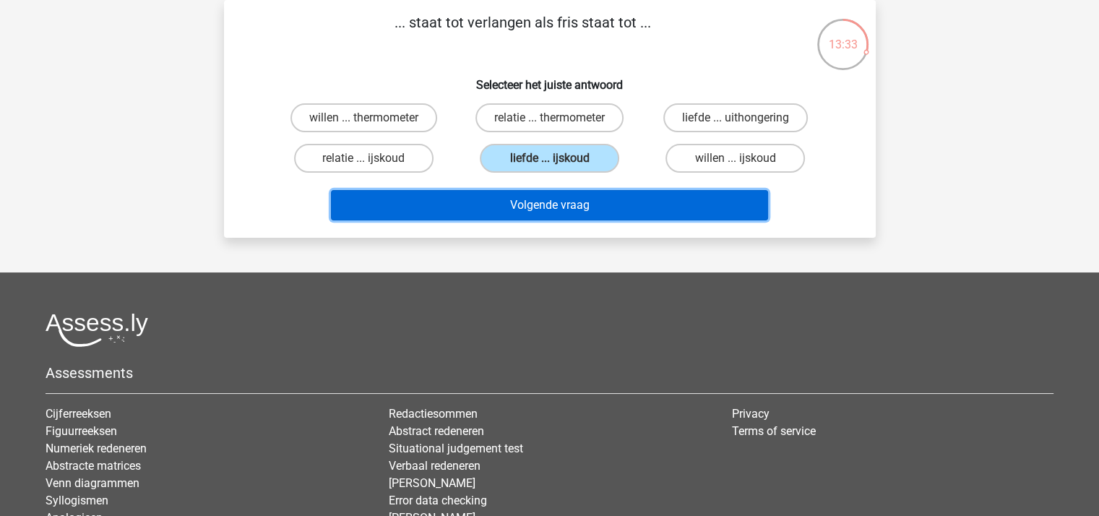
click at [553, 200] on button "Volgende vraag" at bounding box center [549, 205] width 437 height 30
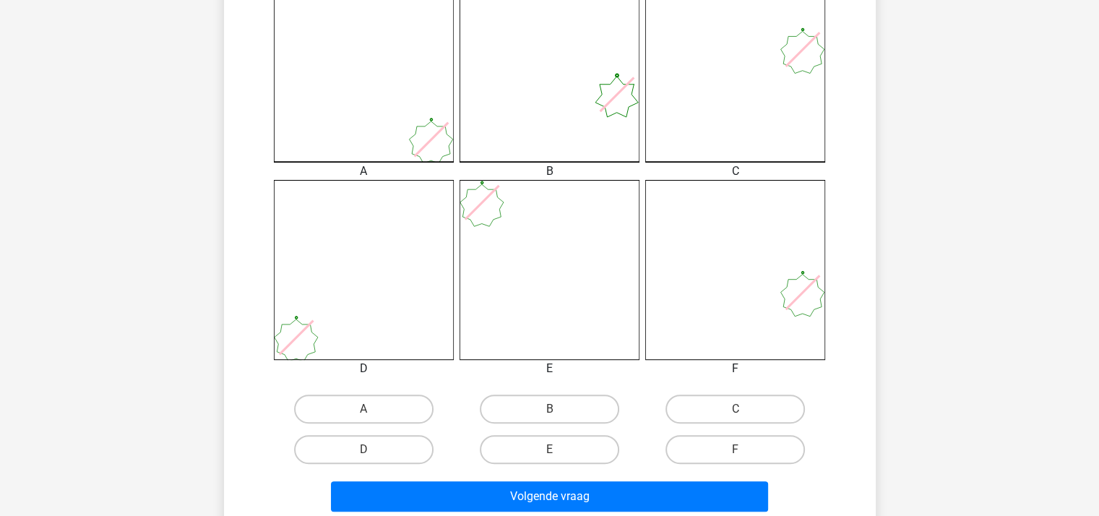
scroll to position [433, 0]
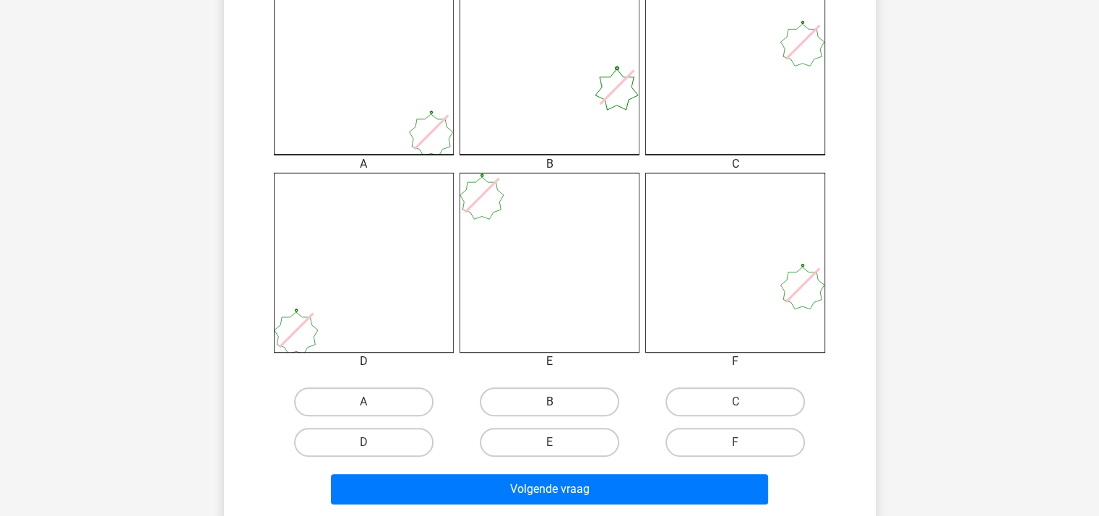
click at [533, 395] on label "B" at bounding box center [549, 401] width 139 height 29
click at [549, 402] on input "B" at bounding box center [553, 406] width 9 height 9
radio input "true"
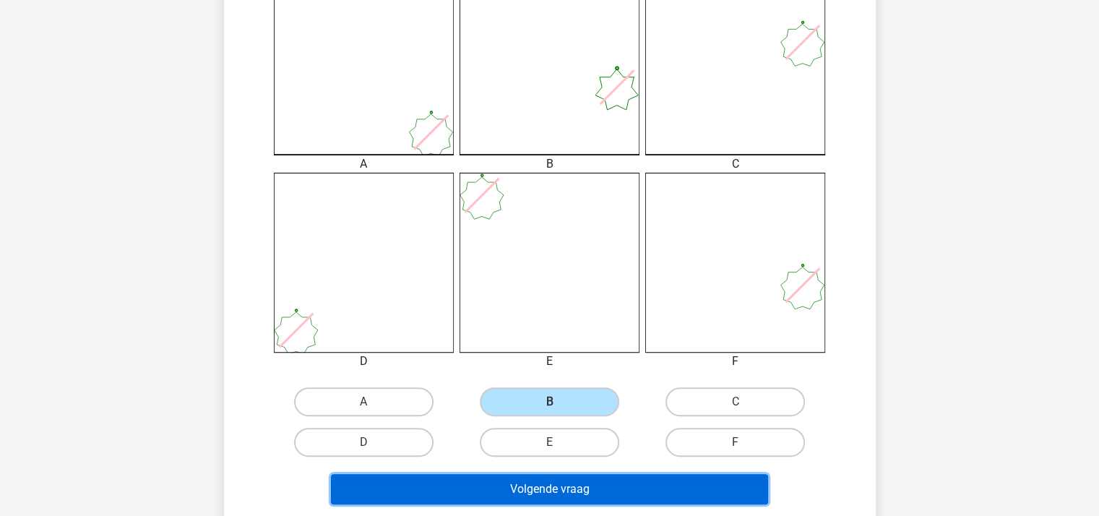
click at [538, 488] on button "Volgende vraag" at bounding box center [549, 489] width 437 height 30
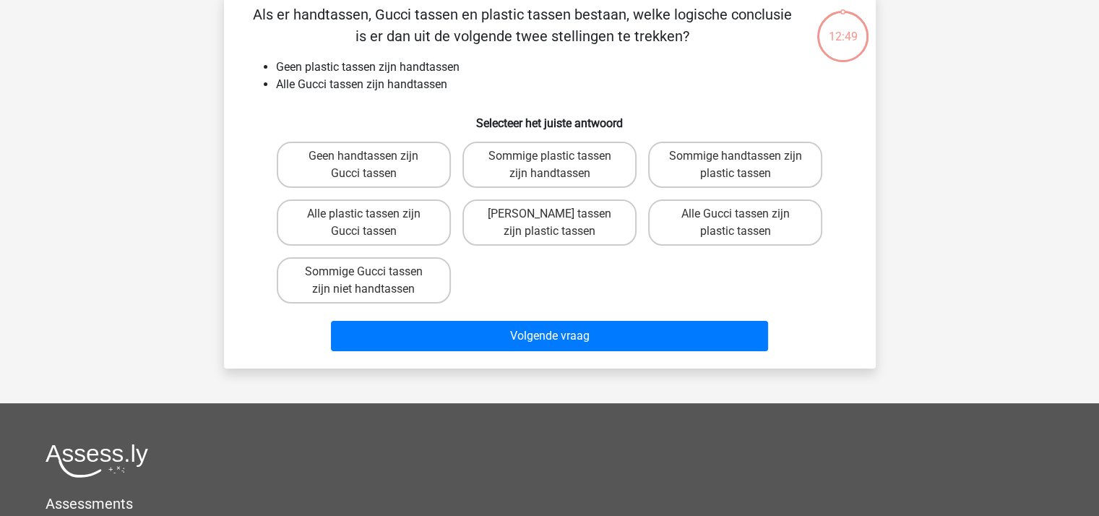
scroll to position [66, 0]
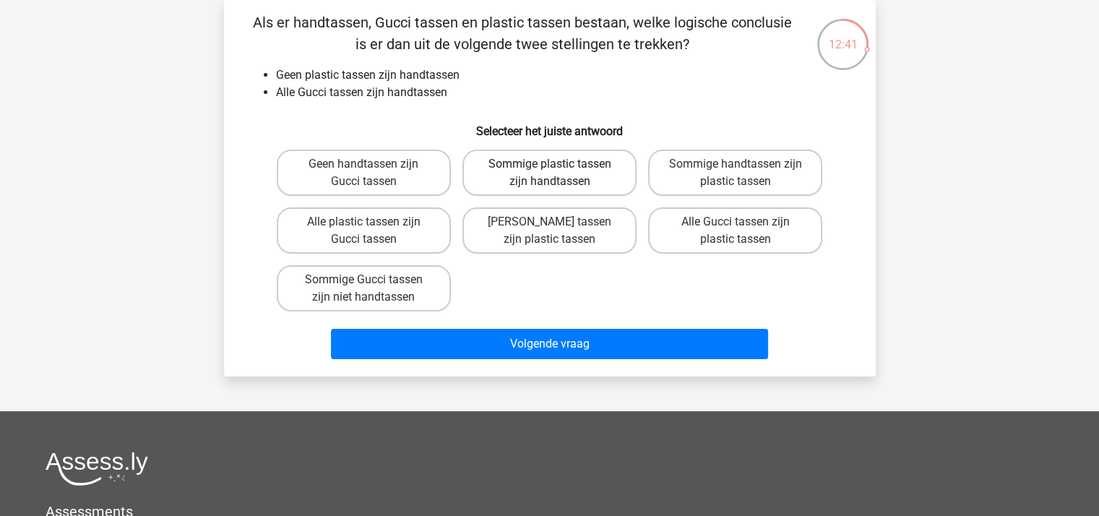
click at [517, 178] on label "Sommige plastic tassen zijn handtassen" at bounding box center [549, 173] width 174 height 46
click at [549, 173] on input "Sommige plastic tassen zijn handtassen" at bounding box center [553, 168] width 9 height 9
radio input "true"
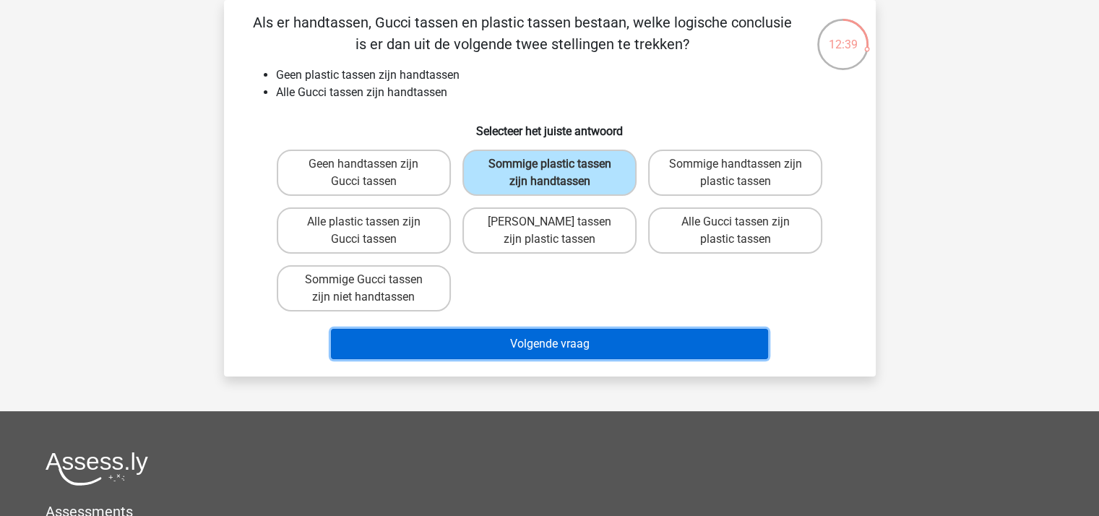
click at [514, 336] on button "Volgende vraag" at bounding box center [549, 344] width 437 height 30
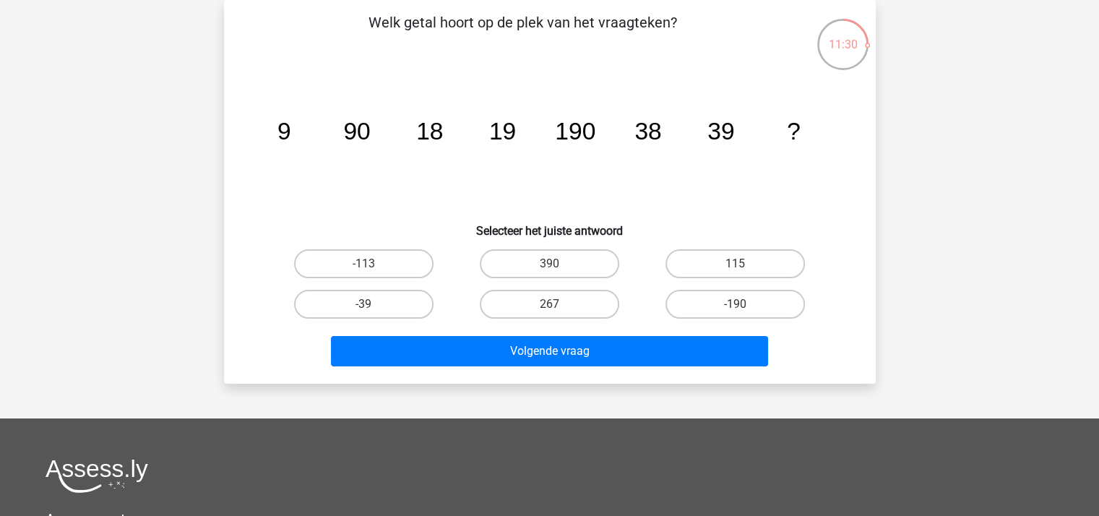
click at [553, 304] on input "267" at bounding box center [553, 308] width 9 height 9
radio input "true"
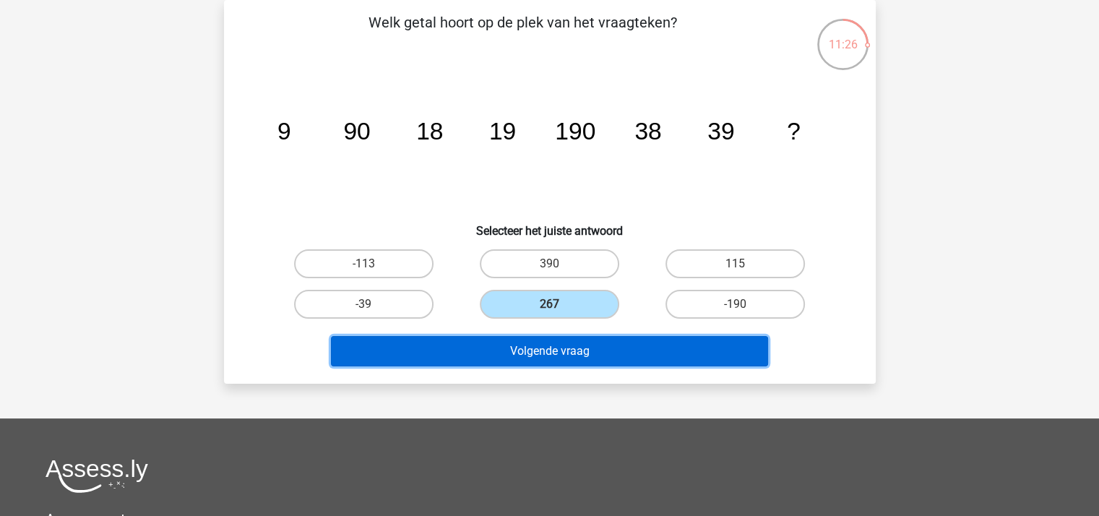
click at [571, 350] on button "Volgende vraag" at bounding box center [549, 351] width 437 height 30
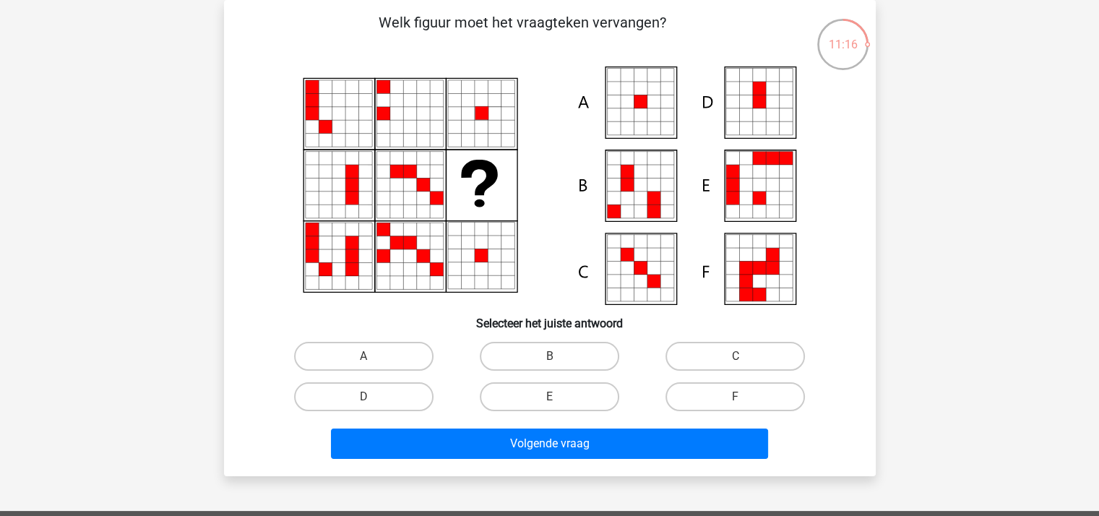
click at [638, 186] on icon at bounding box center [640, 184] width 13 height 13
click at [514, 354] on label "B" at bounding box center [549, 356] width 139 height 29
click at [549, 356] on input "B" at bounding box center [553, 360] width 9 height 9
radio input "true"
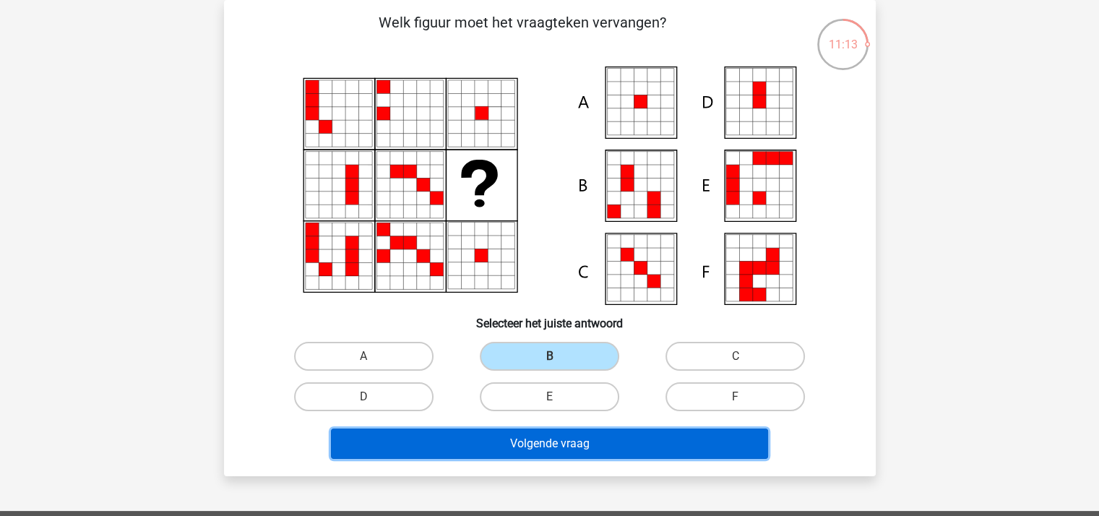
click at [523, 439] on button "Volgende vraag" at bounding box center [549, 443] width 437 height 30
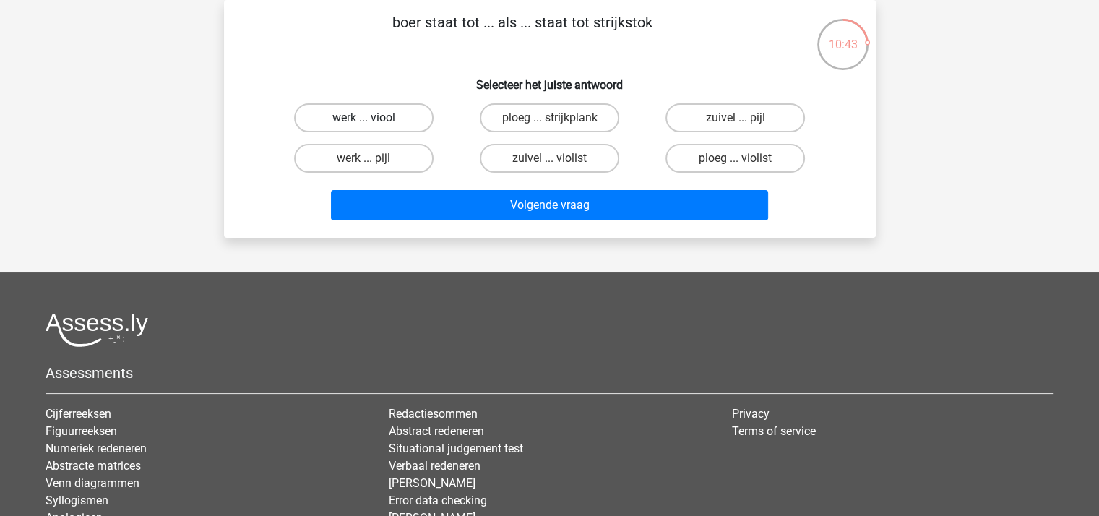
click at [353, 115] on label "werk ... viool" at bounding box center [363, 117] width 139 height 29
click at [363, 118] on input "werk ... viool" at bounding box center [367, 122] width 9 height 9
radio input "true"
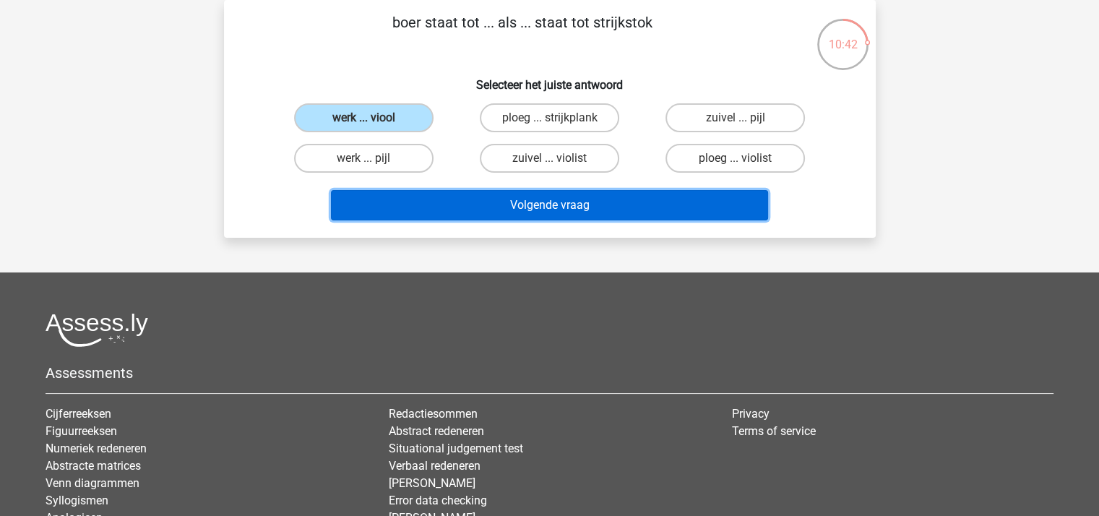
click at [488, 209] on button "Volgende vraag" at bounding box center [549, 205] width 437 height 30
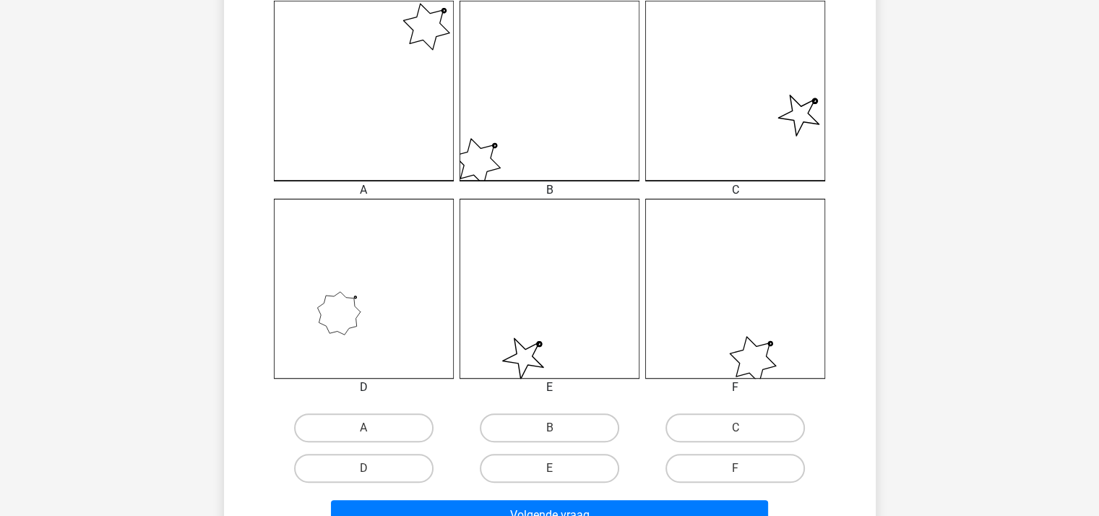
scroll to position [428, 0]
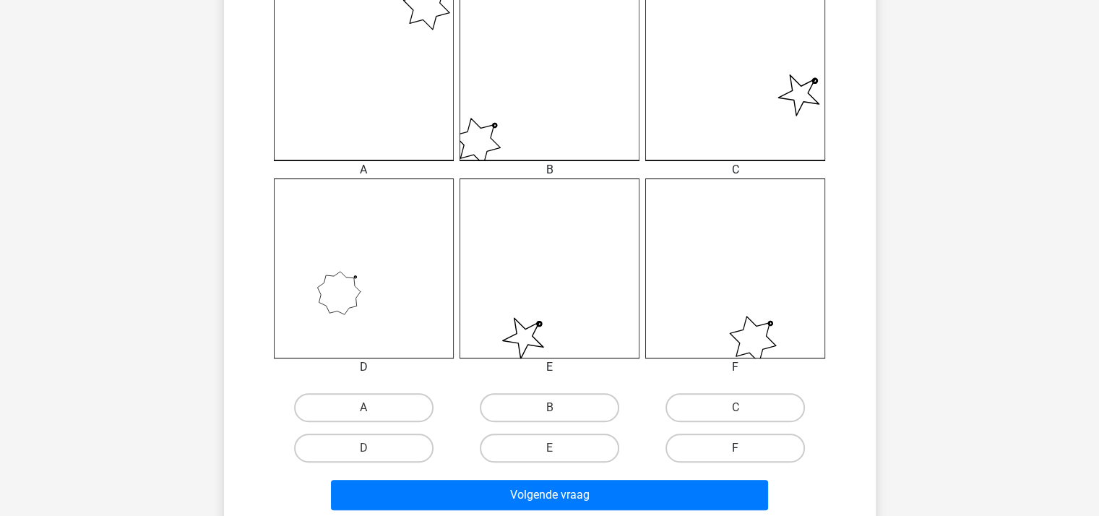
click at [734, 445] on label "F" at bounding box center [734, 447] width 139 height 29
click at [735, 448] on input "F" at bounding box center [739, 452] width 9 height 9
radio input "true"
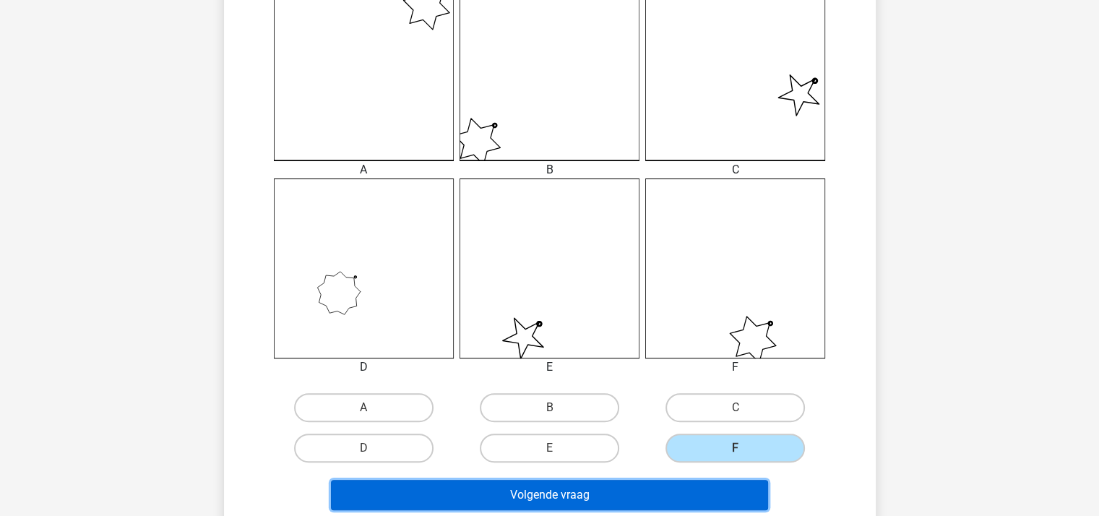
click at [592, 489] on button "Volgende vraag" at bounding box center [549, 495] width 437 height 30
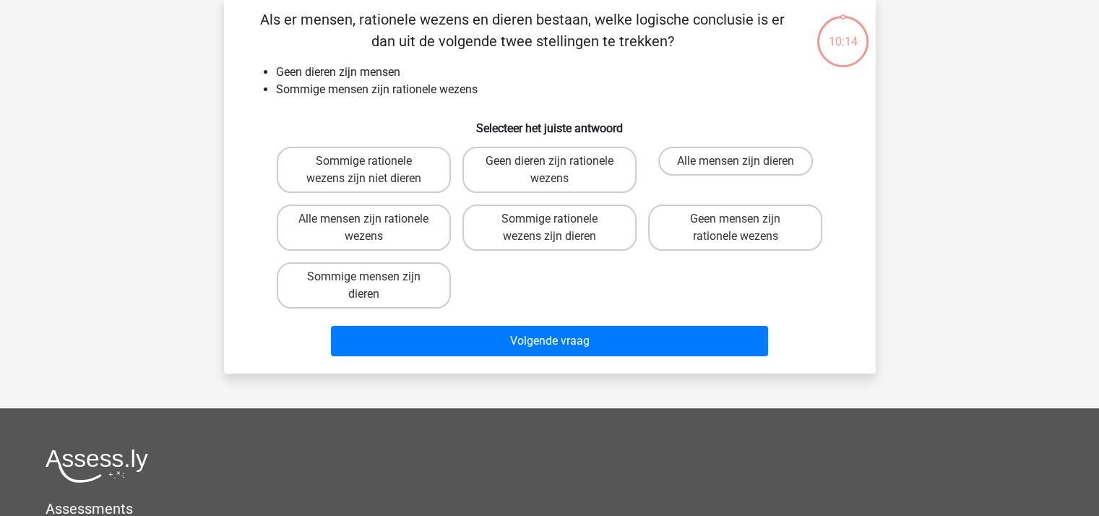
scroll to position [66, 0]
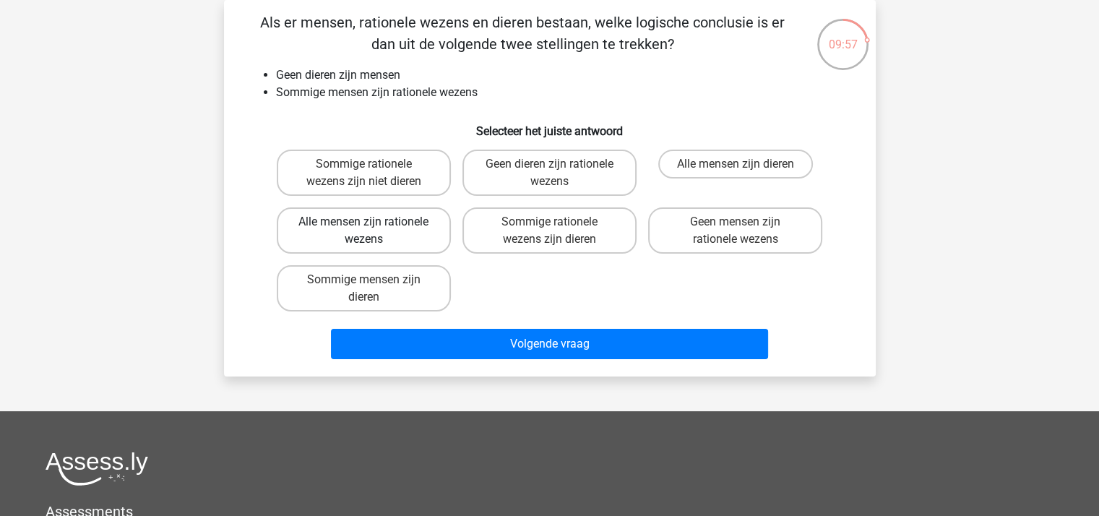
click at [390, 230] on label "Alle mensen zijn rationele wezens" at bounding box center [364, 230] width 174 height 46
click at [373, 230] on input "Alle mensen zijn rationele wezens" at bounding box center [367, 226] width 9 height 9
radio input "true"
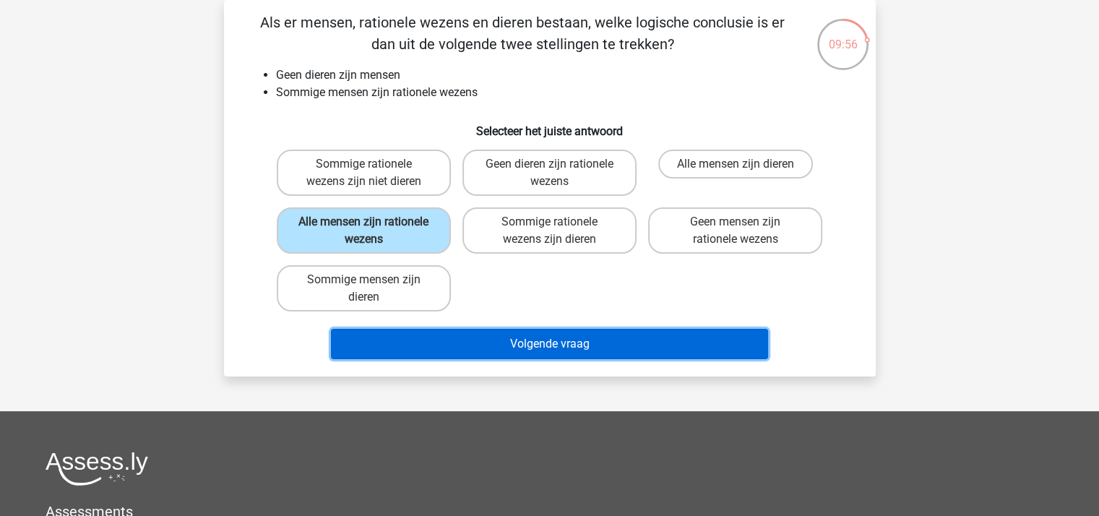
click at [468, 334] on button "Volgende vraag" at bounding box center [549, 344] width 437 height 30
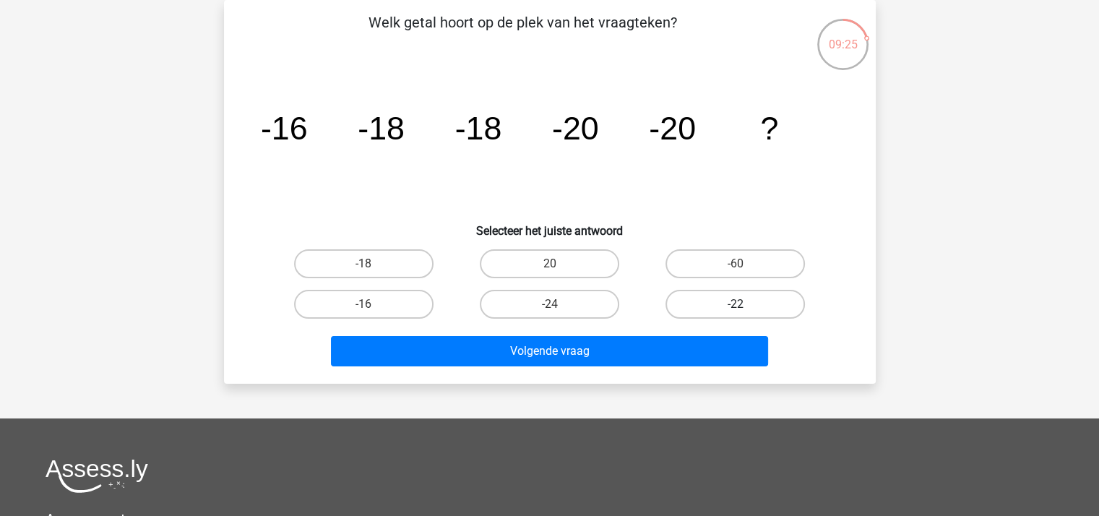
click at [694, 303] on label "-22" at bounding box center [734, 304] width 139 height 29
click at [735, 304] on input "-22" at bounding box center [739, 308] width 9 height 9
radio input "true"
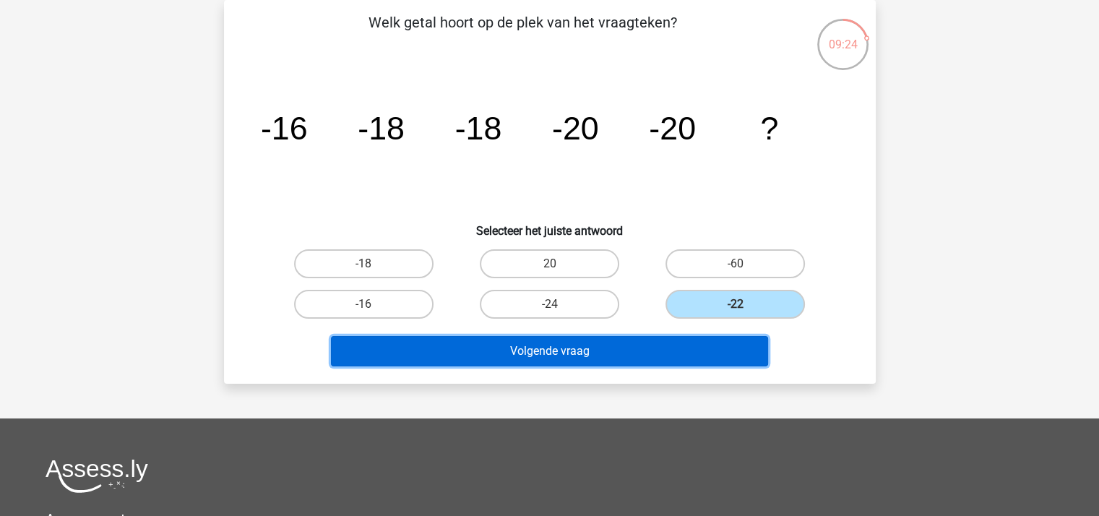
click at [644, 343] on button "Volgende vraag" at bounding box center [549, 351] width 437 height 30
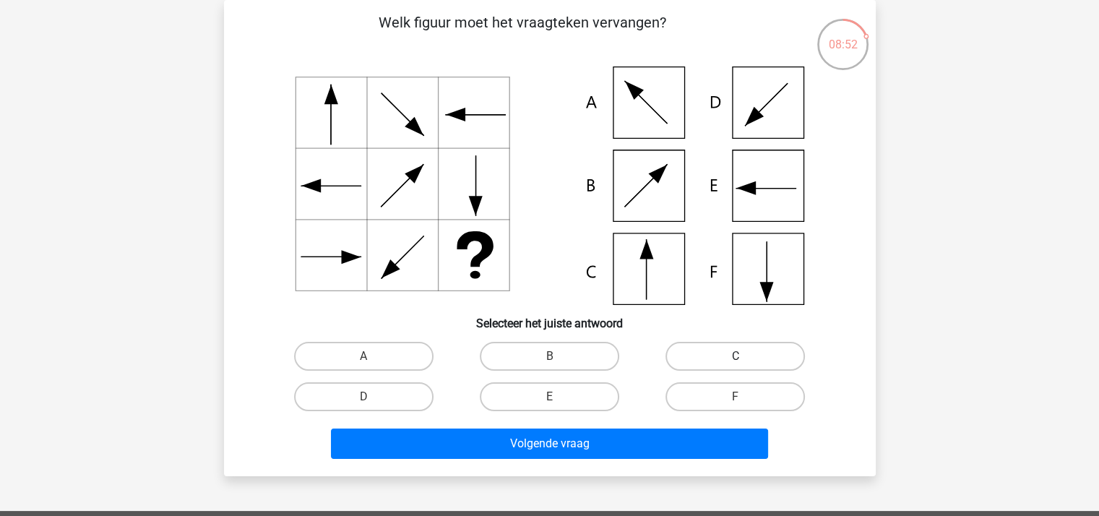
click at [730, 350] on label "C" at bounding box center [734, 356] width 139 height 29
click at [735, 356] on input "C" at bounding box center [739, 360] width 9 height 9
radio input "true"
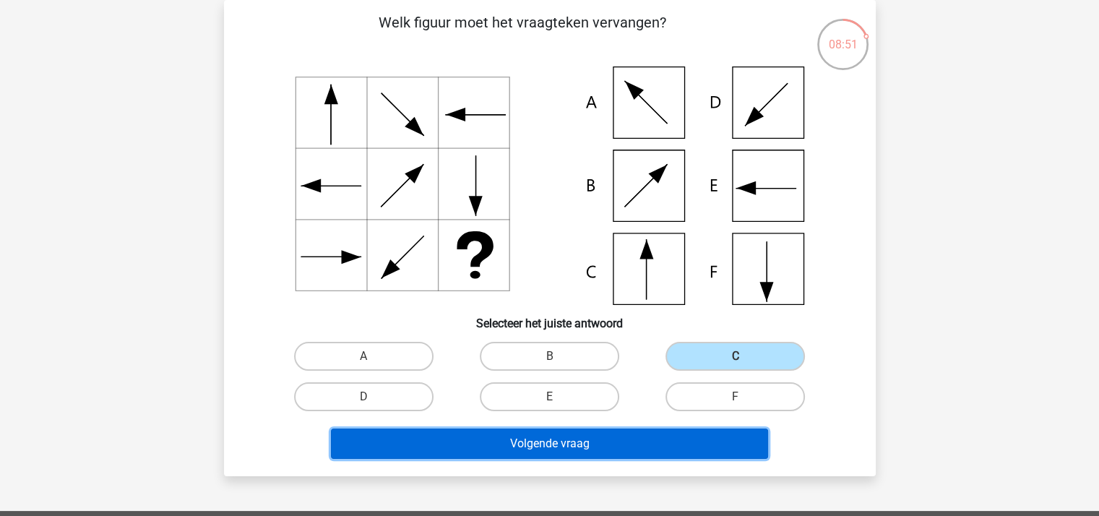
click at [589, 446] on button "Volgende vraag" at bounding box center [549, 443] width 437 height 30
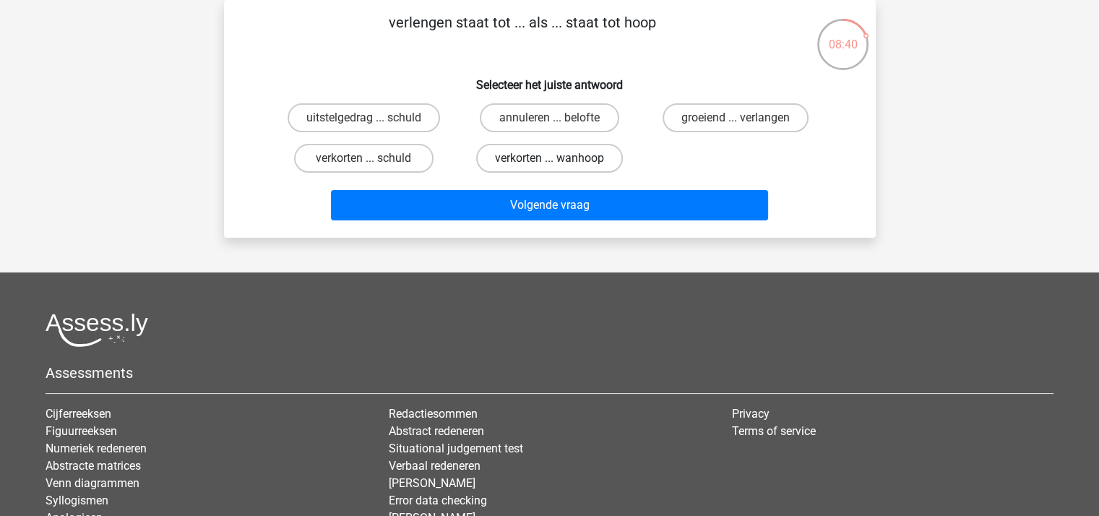
click at [519, 158] on label "verkorten ... wanhoop" at bounding box center [549, 158] width 147 height 29
click at [549, 158] on input "verkorten ... wanhoop" at bounding box center [553, 162] width 9 height 9
radio input "true"
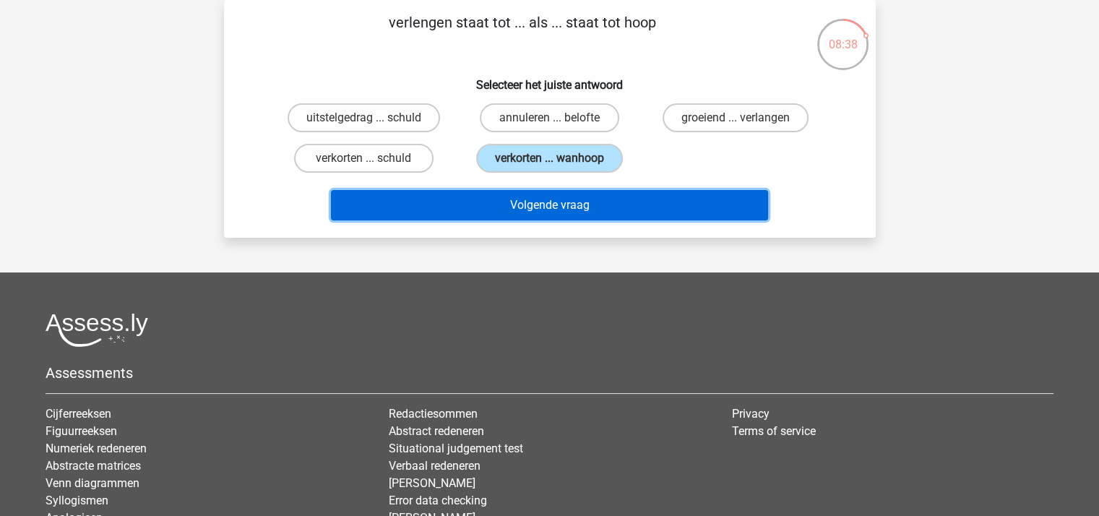
click at [528, 194] on button "Volgende vraag" at bounding box center [549, 205] width 437 height 30
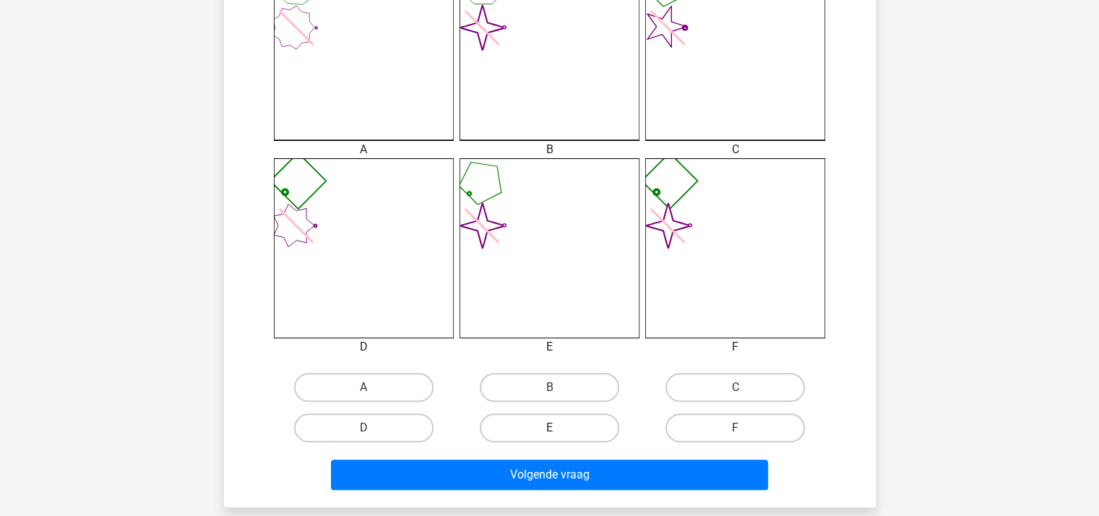
scroll to position [428, 0]
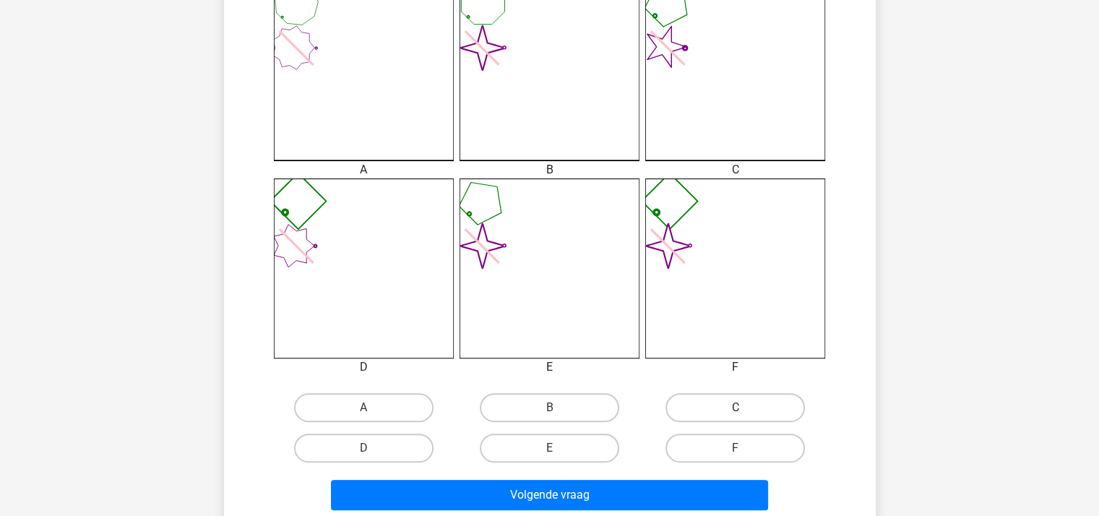
click at [708, 401] on label "C" at bounding box center [734, 407] width 139 height 29
click at [735, 407] on input "C" at bounding box center [739, 411] width 9 height 9
radio input "true"
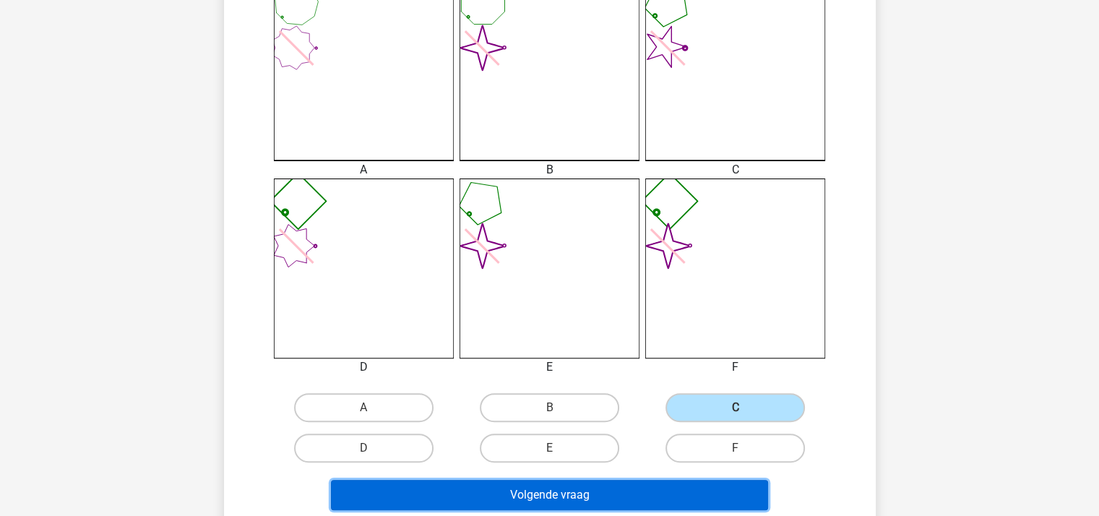
click at [635, 489] on button "Volgende vraag" at bounding box center [549, 495] width 437 height 30
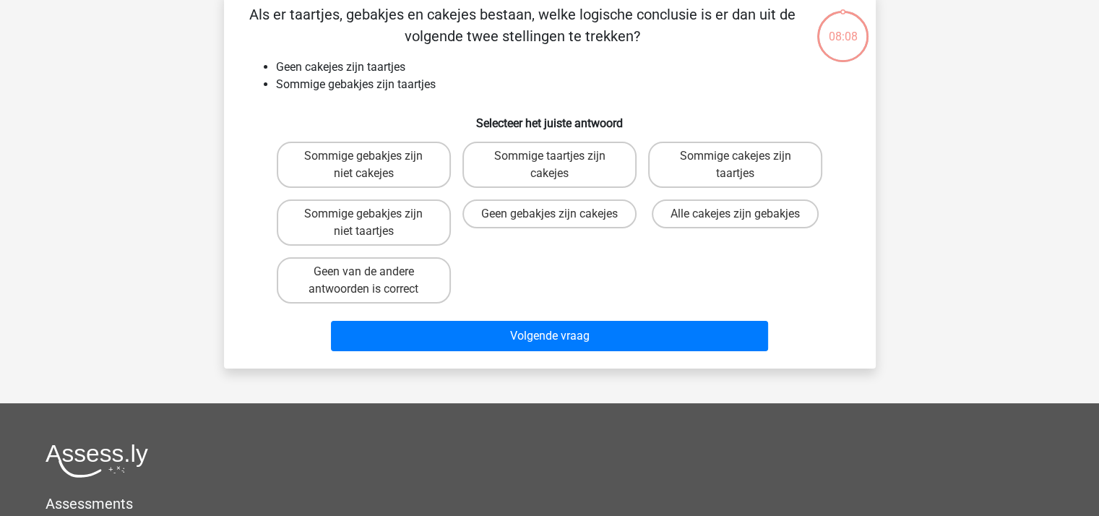
scroll to position [66, 0]
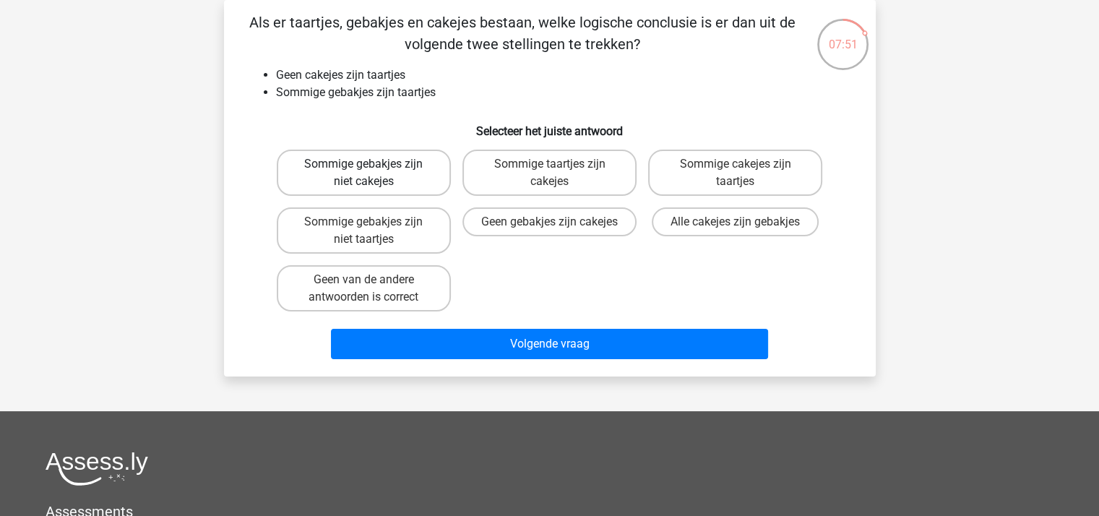
click at [383, 167] on label "Sommige gebakjes zijn niet cakejes" at bounding box center [364, 173] width 174 height 46
click at [373, 167] on input "Sommige gebakjes zijn niet cakejes" at bounding box center [367, 168] width 9 height 9
radio input "true"
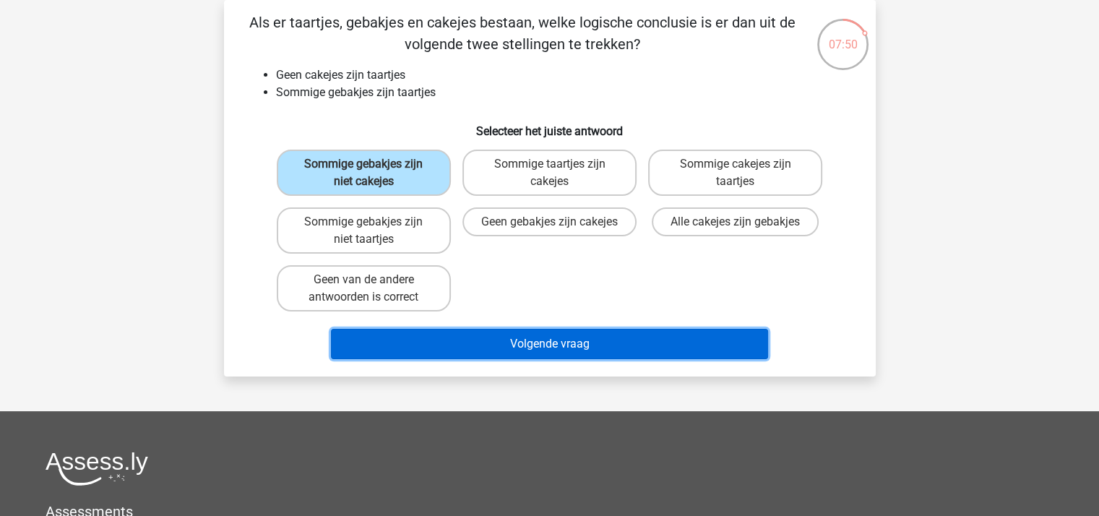
click at [503, 332] on button "Volgende vraag" at bounding box center [549, 344] width 437 height 30
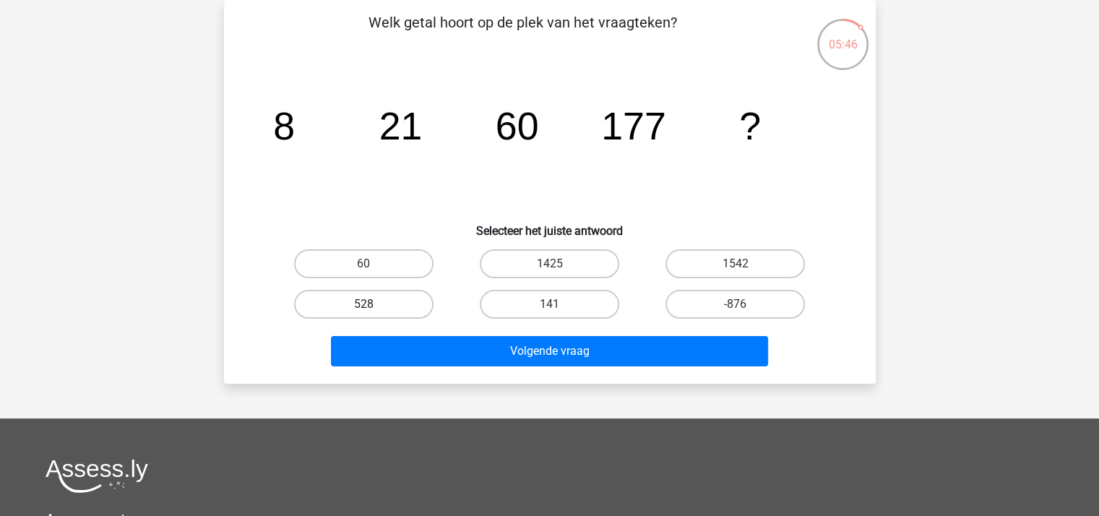
click at [332, 301] on label "528" at bounding box center [363, 304] width 139 height 29
click at [363, 304] on input "528" at bounding box center [367, 308] width 9 height 9
radio input "true"
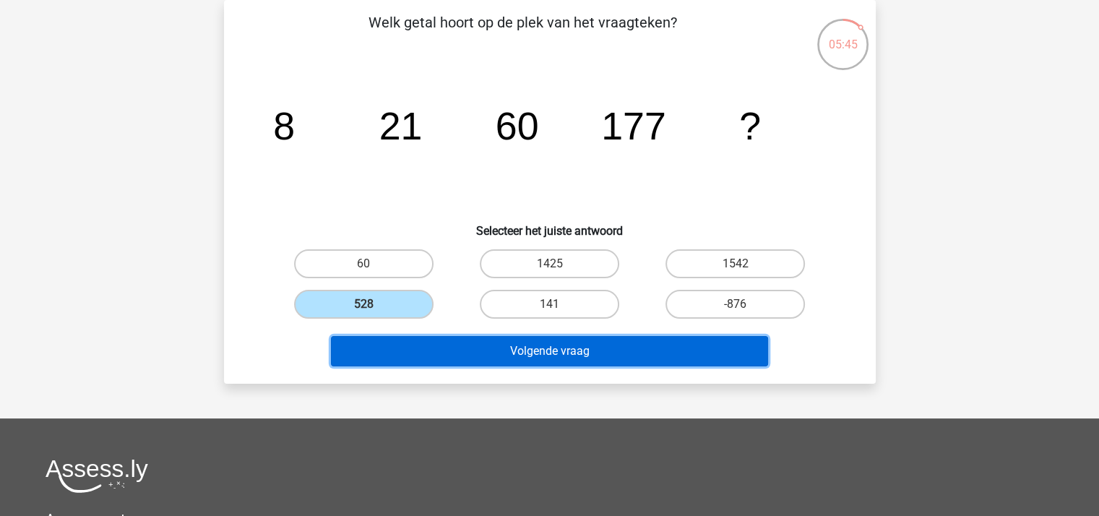
click at [405, 347] on button "Volgende vraag" at bounding box center [549, 351] width 437 height 30
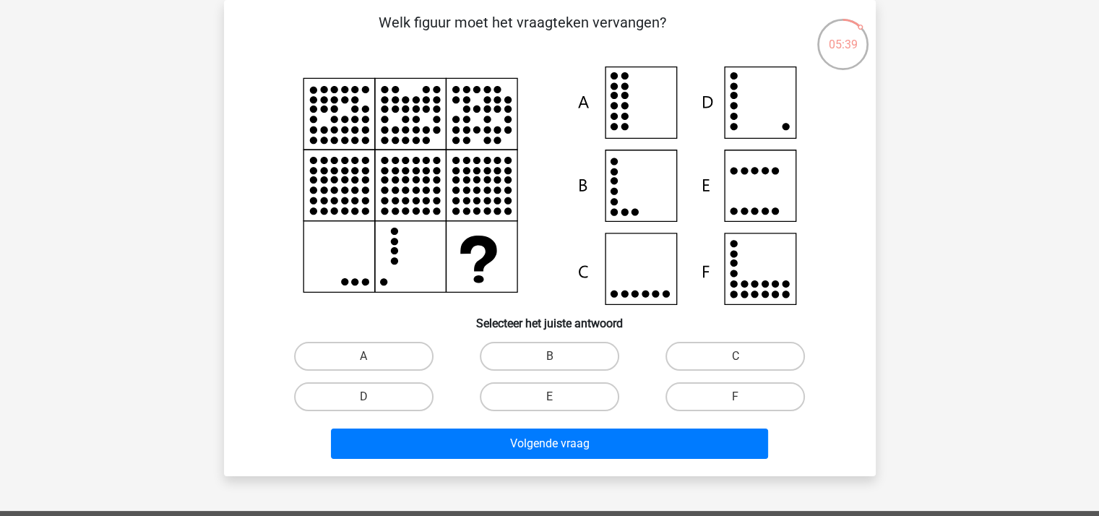
click at [756, 100] on icon at bounding box center [550, 185] width 582 height 238
drag, startPoint x: 393, startPoint y: 392, endPoint x: 412, endPoint y: 397, distance: 19.5
click at [396, 392] on label "D" at bounding box center [363, 396] width 139 height 29
click at [373, 397] on input "D" at bounding box center [367, 401] width 9 height 9
radio input "true"
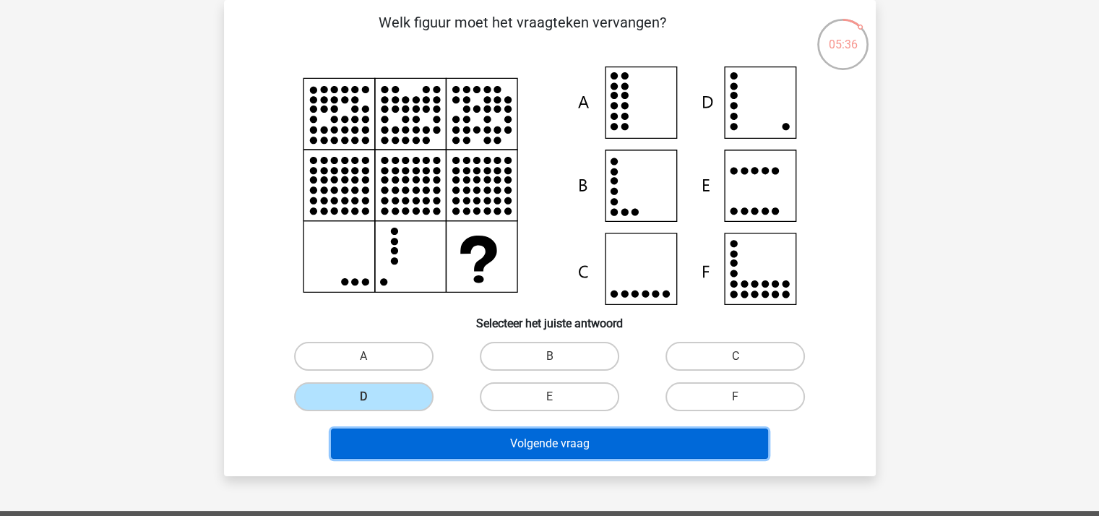
click at [459, 428] on button "Volgende vraag" at bounding box center [549, 443] width 437 height 30
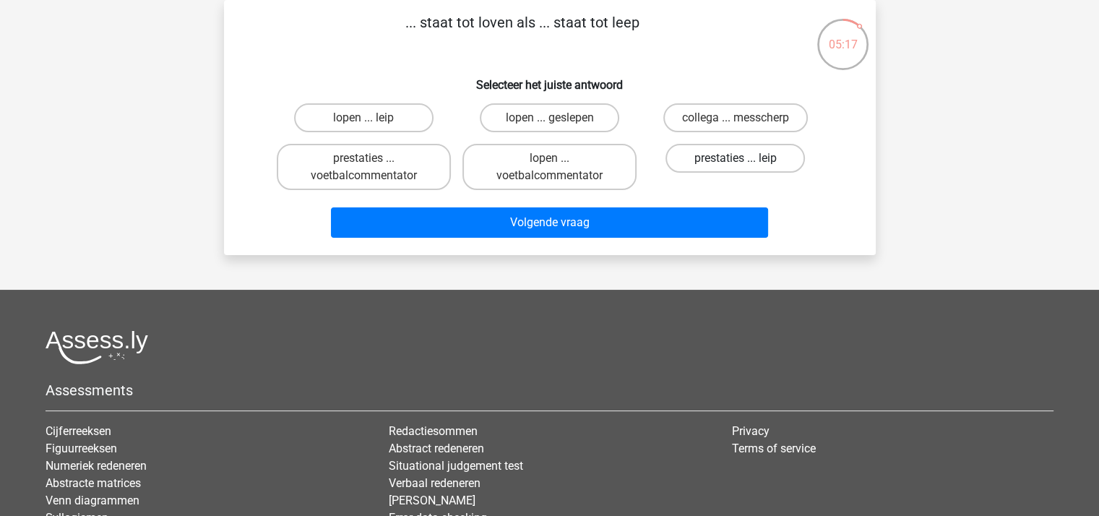
click at [702, 153] on label "prestaties ... leip" at bounding box center [734, 158] width 139 height 29
click at [735, 158] on input "prestaties ... leip" at bounding box center [739, 162] width 9 height 9
radio input "true"
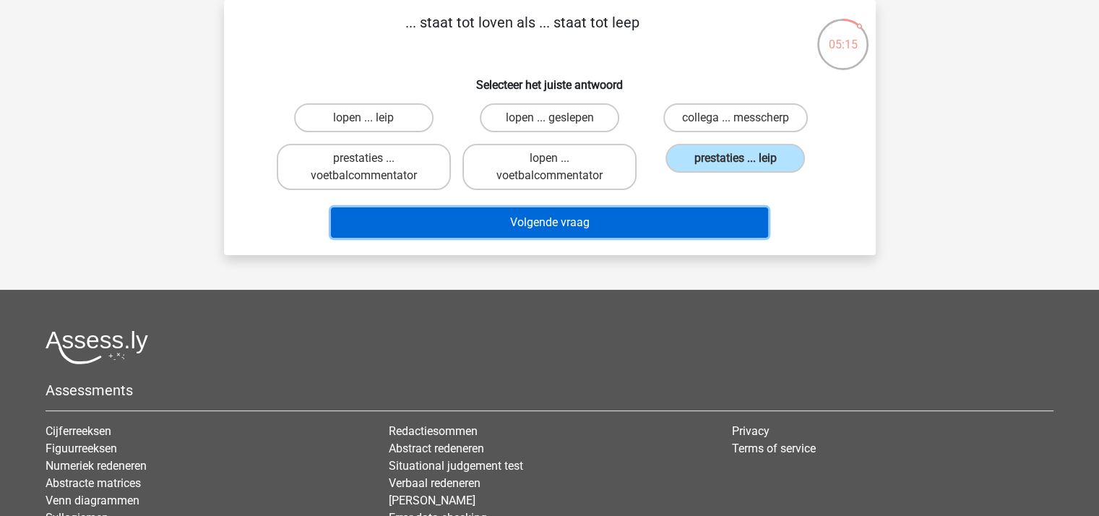
click at [587, 217] on button "Volgende vraag" at bounding box center [549, 222] width 437 height 30
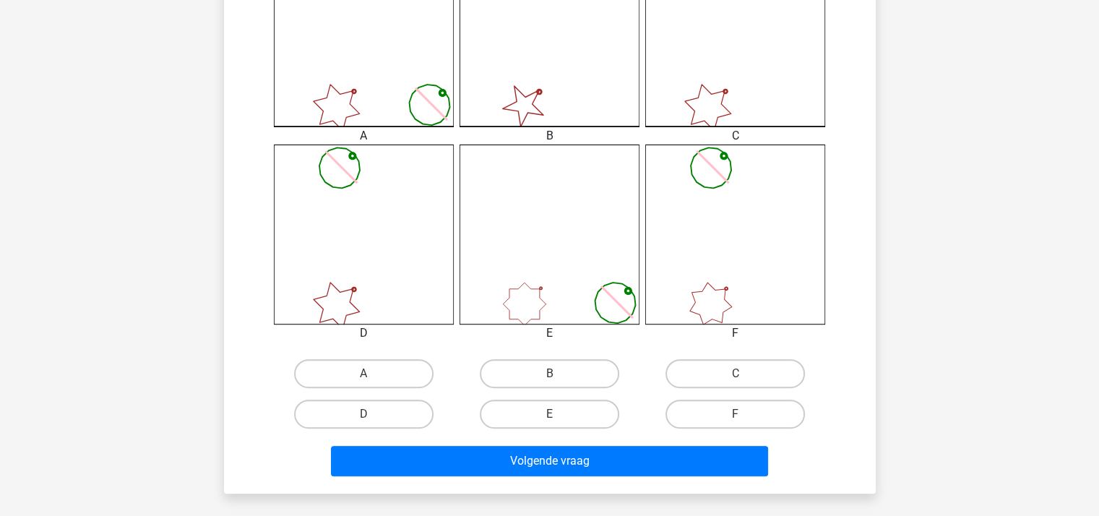
scroll to position [572, 0]
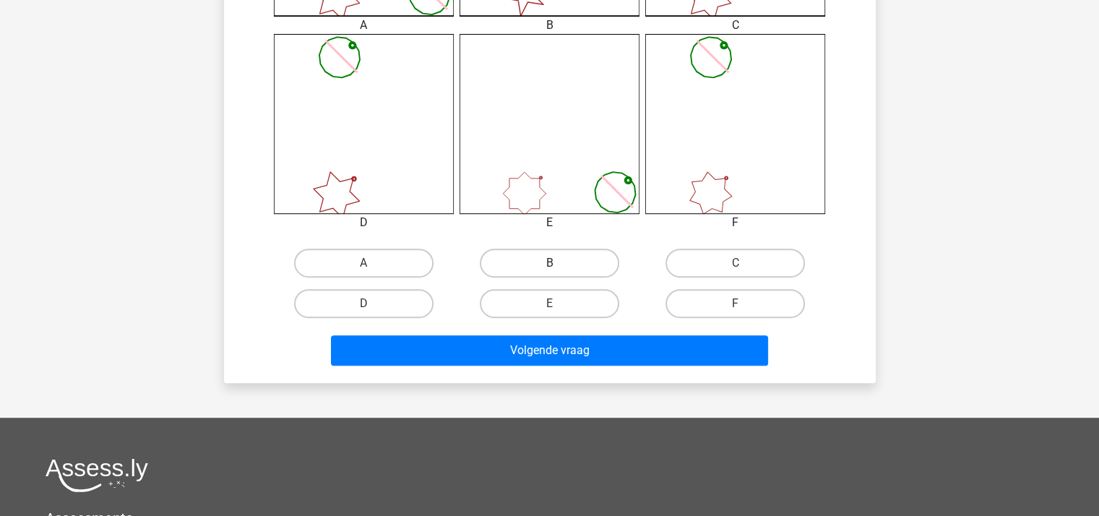
click at [545, 262] on label "B" at bounding box center [549, 263] width 139 height 29
click at [549, 263] on input "B" at bounding box center [553, 267] width 9 height 9
radio input "true"
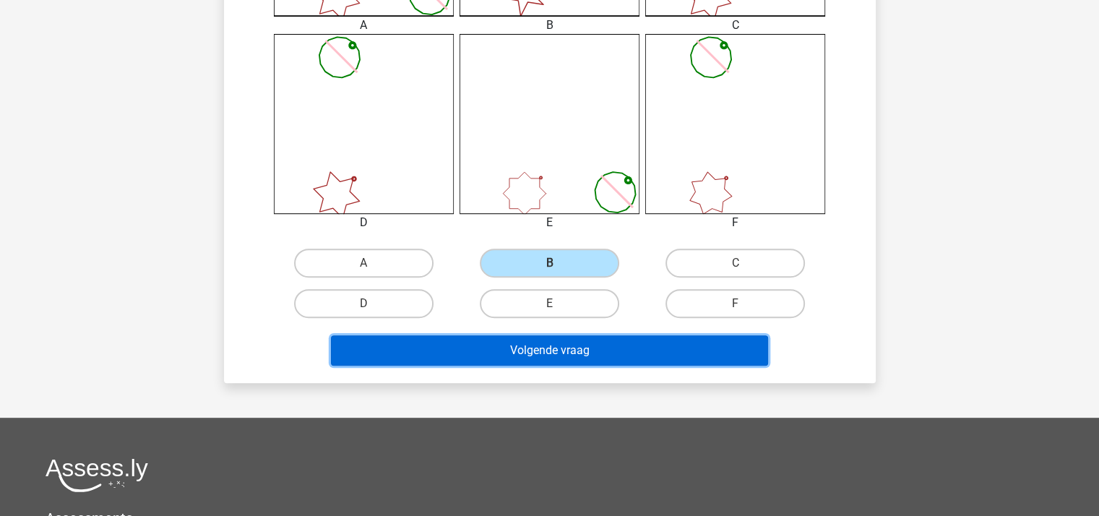
click at [546, 345] on button "Volgende vraag" at bounding box center [549, 350] width 437 height 30
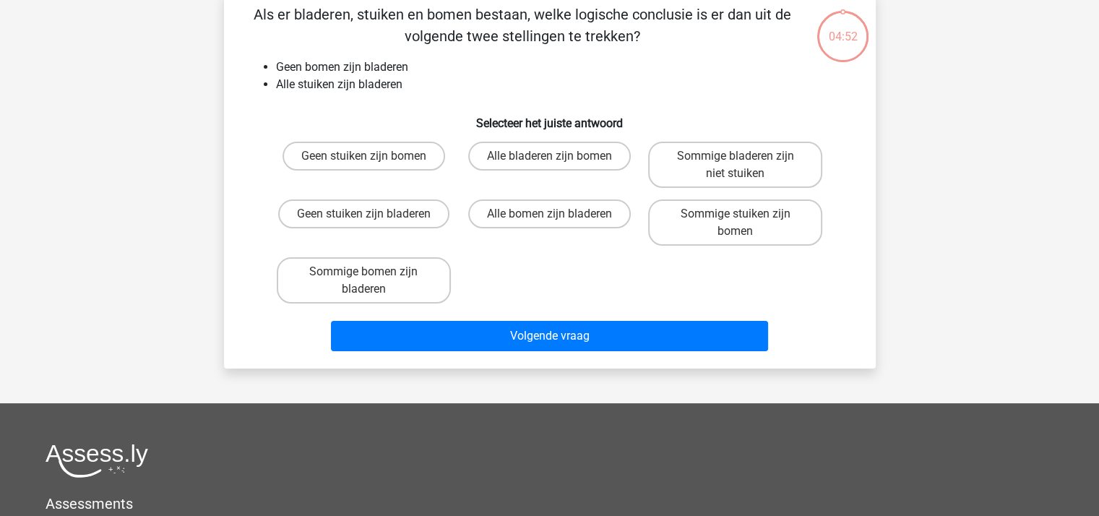
scroll to position [66, 0]
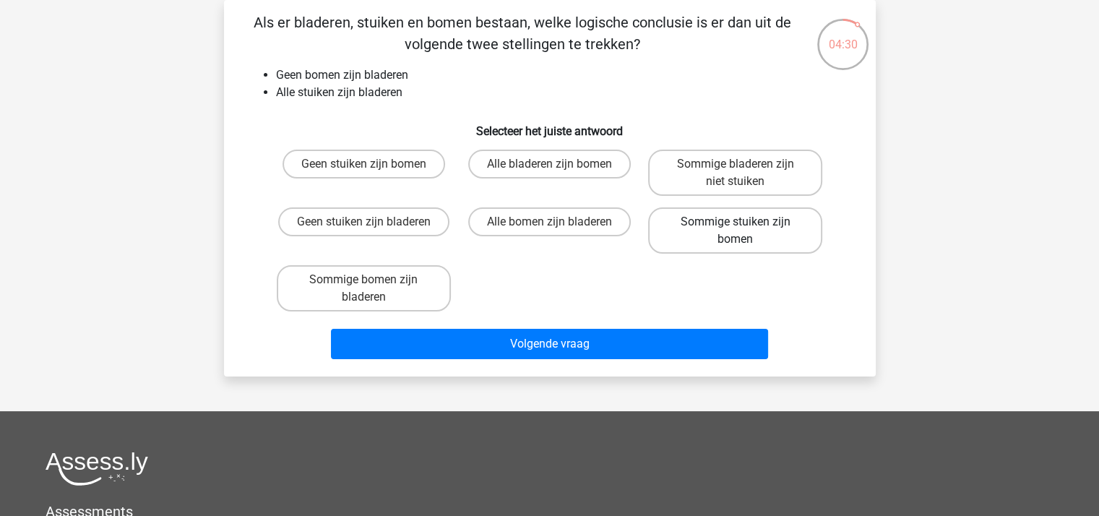
click at [713, 226] on label "Sommige stuiken zijn bomen" at bounding box center [735, 230] width 174 height 46
click at [735, 226] on input "Sommige stuiken zijn bomen" at bounding box center [739, 226] width 9 height 9
radio input "true"
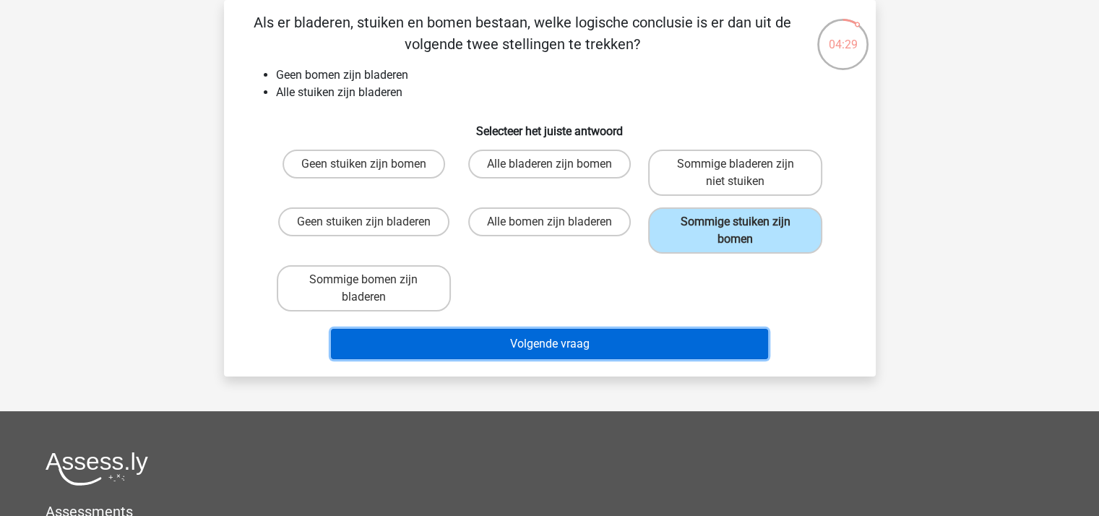
click at [578, 335] on button "Volgende vraag" at bounding box center [549, 344] width 437 height 30
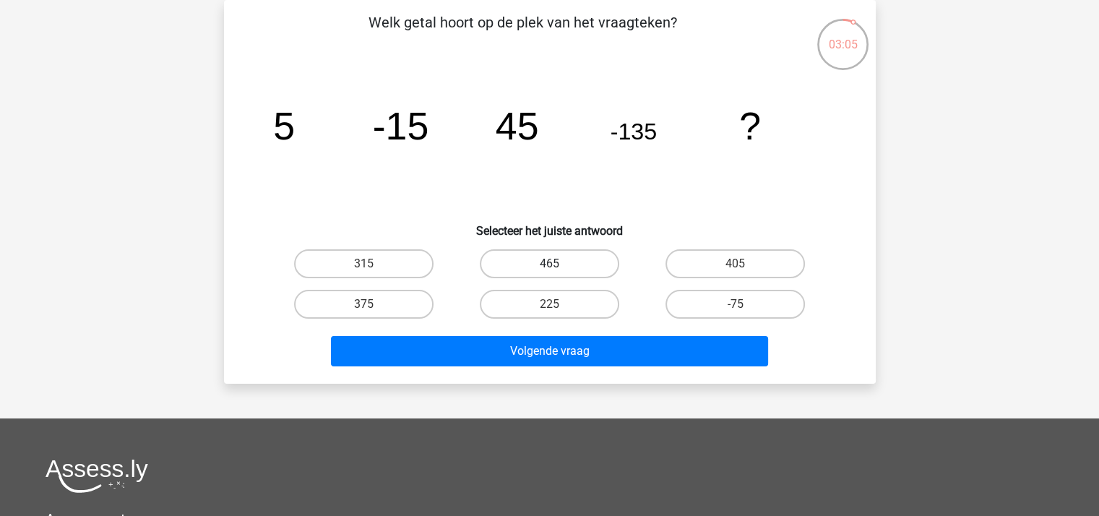
click at [555, 262] on label "465" at bounding box center [549, 263] width 139 height 29
click at [555, 264] on input "465" at bounding box center [553, 268] width 9 height 9
radio input "true"
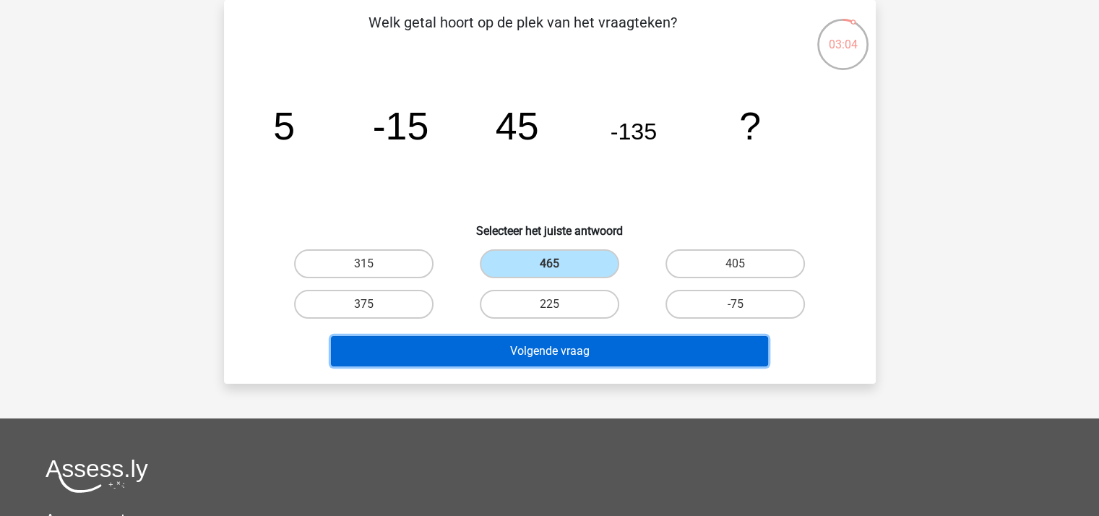
click at [538, 345] on button "Volgende vraag" at bounding box center [549, 351] width 437 height 30
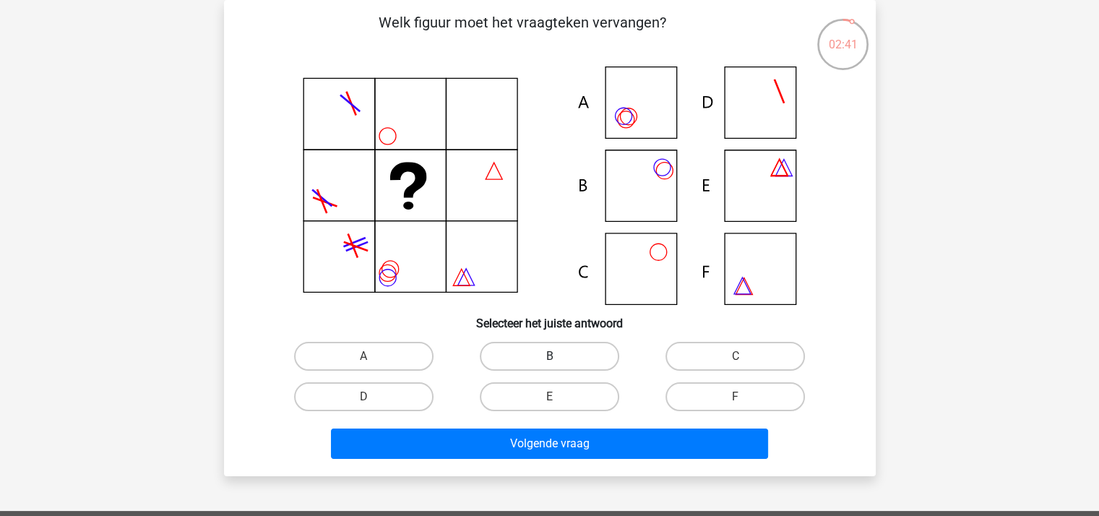
click at [519, 352] on label "B" at bounding box center [549, 356] width 139 height 29
click at [549, 356] on input "B" at bounding box center [553, 360] width 9 height 9
radio input "true"
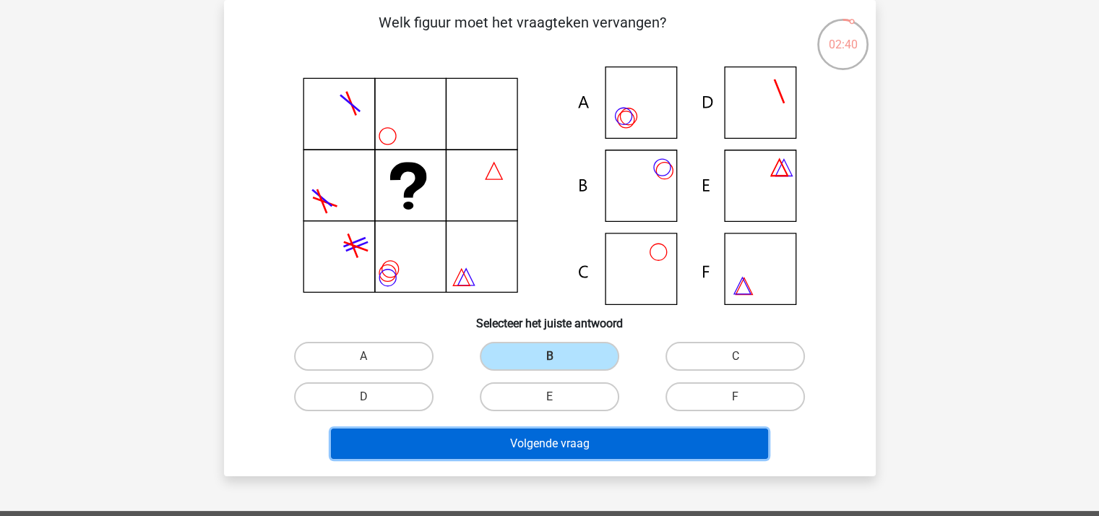
click at [543, 439] on button "Volgende vraag" at bounding box center [549, 443] width 437 height 30
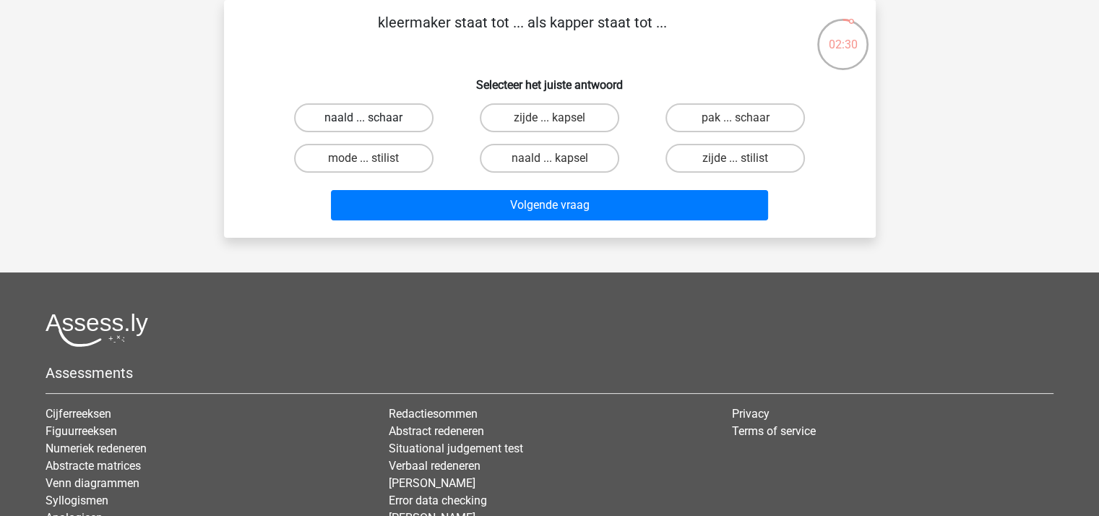
click at [393, 115] on label "naald ... schaar" at bounding box center [363, 117] width 139 height 29
click at [373, 118] on input "naald ... schaar" at bounding box center [367, 122] width 9 height 9
radio input "true"
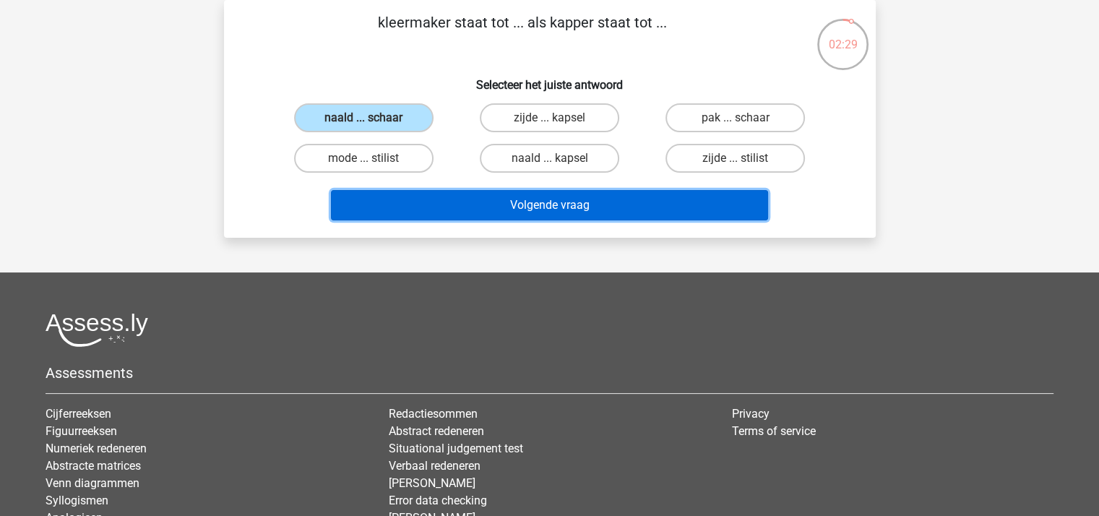
click at [470, 199] on button "Volgende vraag" at bounding box center [549, 205] width 437 height 30
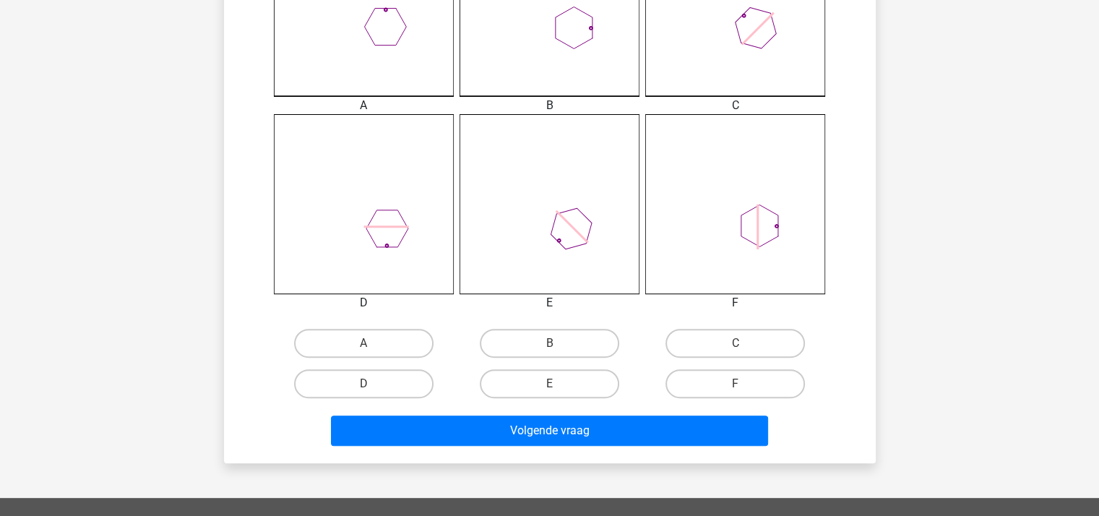
scroll to position [500, 0]
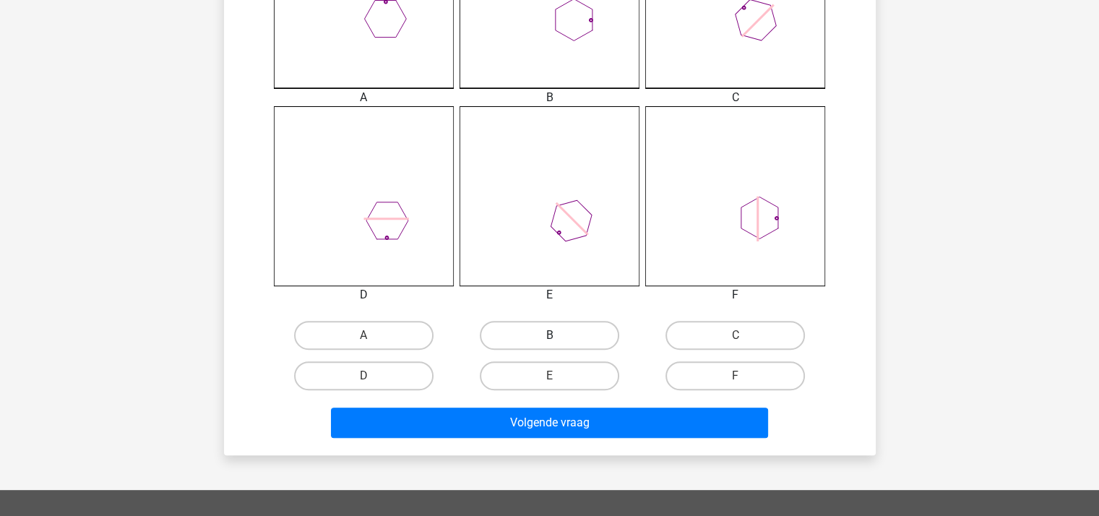
click at [528, 329] on label "B" at bounding box center [549, 335] width 139 height 29
click at [549, 335] on input "B" at bounding box center [553, 339] width 9 height 9
radio input "true"
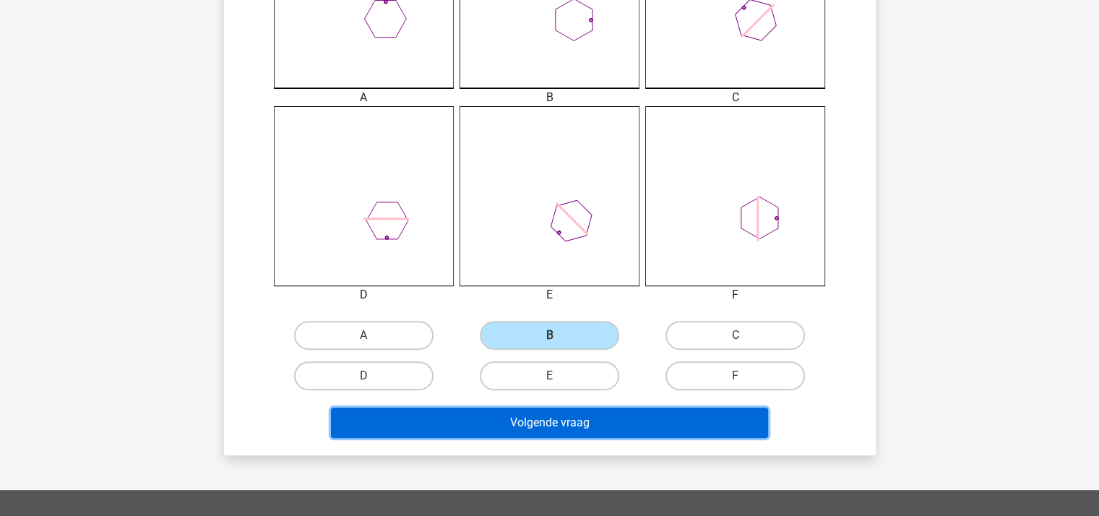
click at [548, 418] on button "Volgende vraag" at bounding box center [549, 422] width 437 height 30
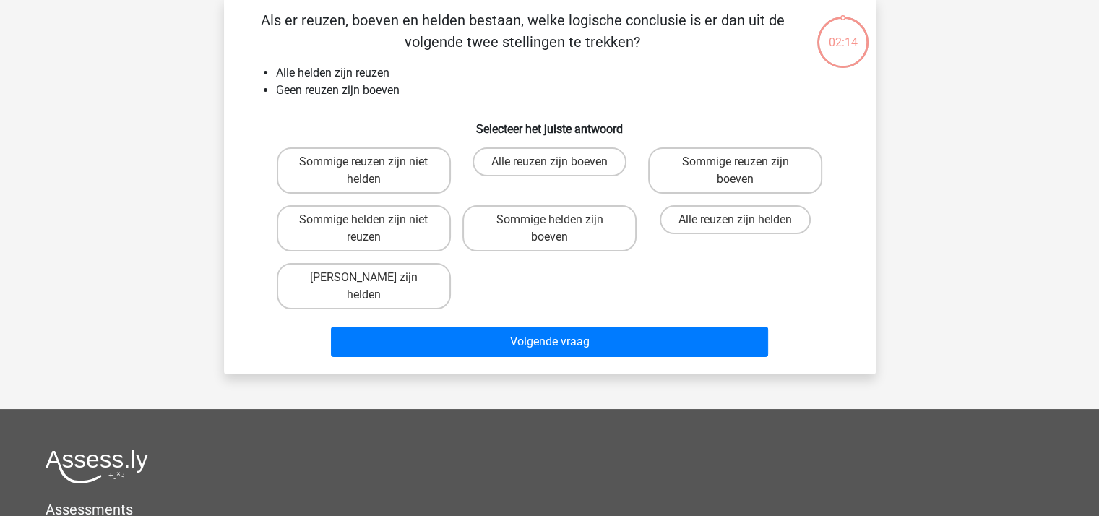
scroll to position [66, 0]
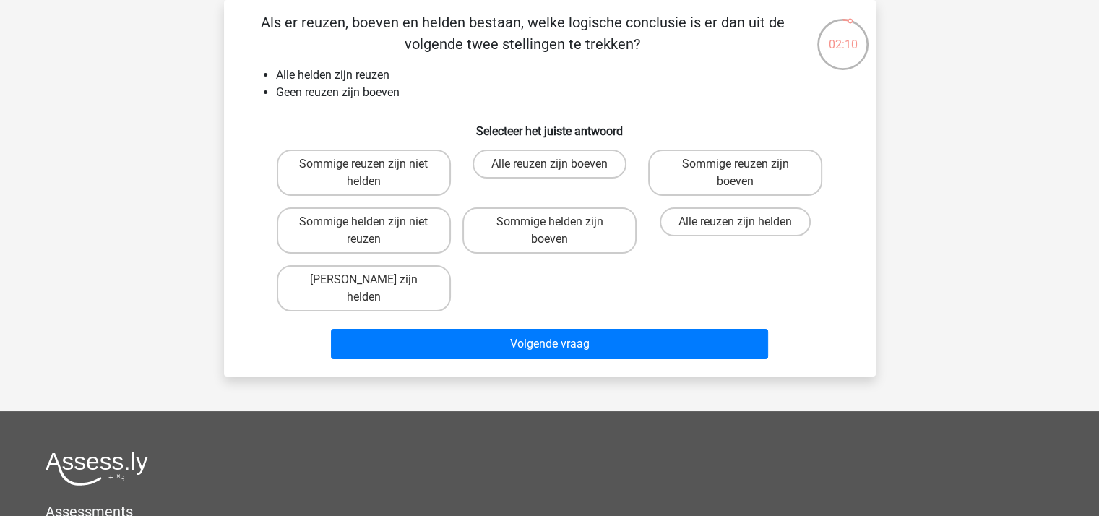
click at [363, 168] on input "Sommige reuzen zijn niet helden" at bounding box center [367, 168] width 9 height 9
radio input "true"
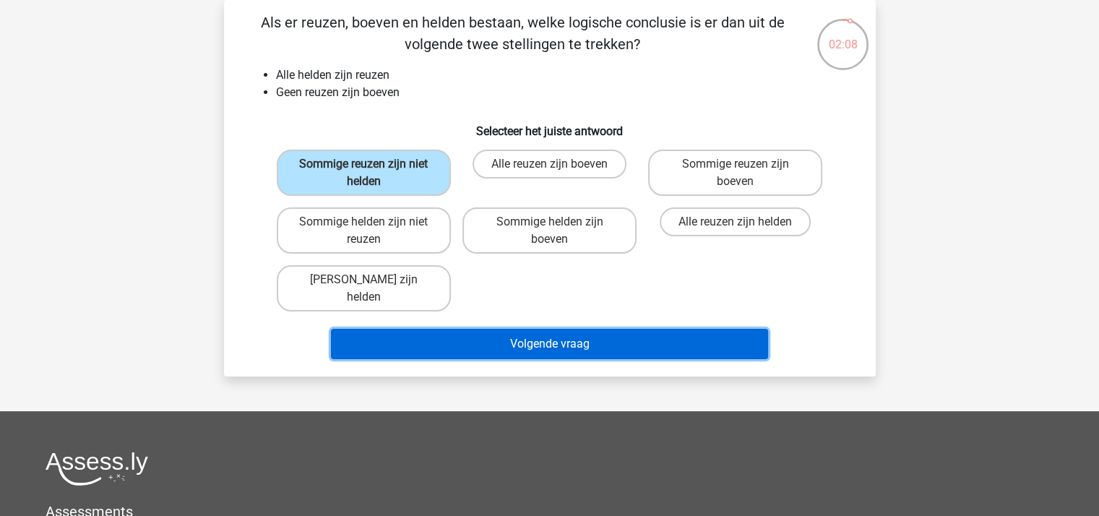
click at [468, 329] on button "Volgende vraag" at bounding box center [549, 344] width 437 height 30
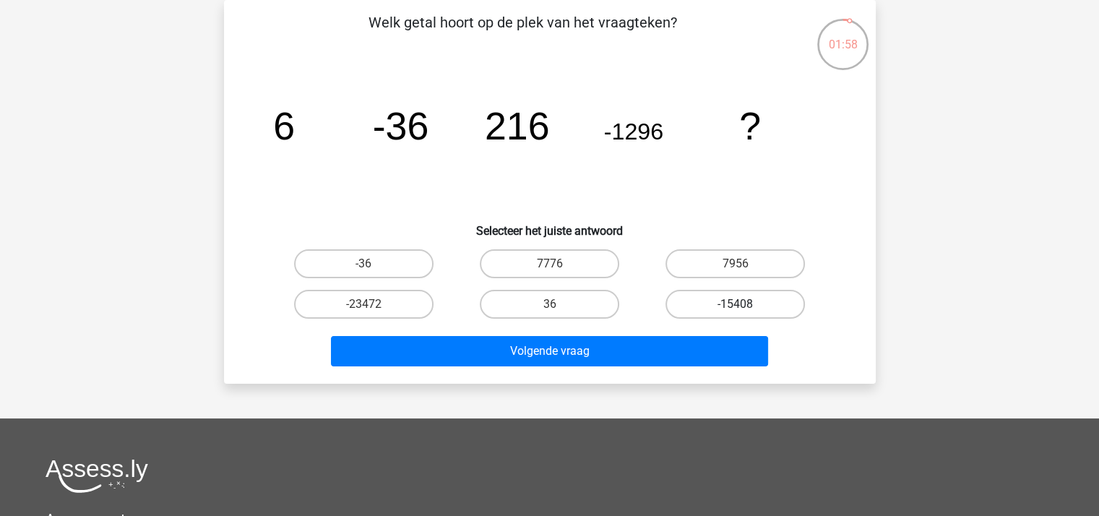
click at [704, 301] on label "-15408" at bounding box center [734, 304] width 139 height 29
click at [735, 304] on input "-15408" at bounding box center [739, 308] width 9 height 9
radio input "true"
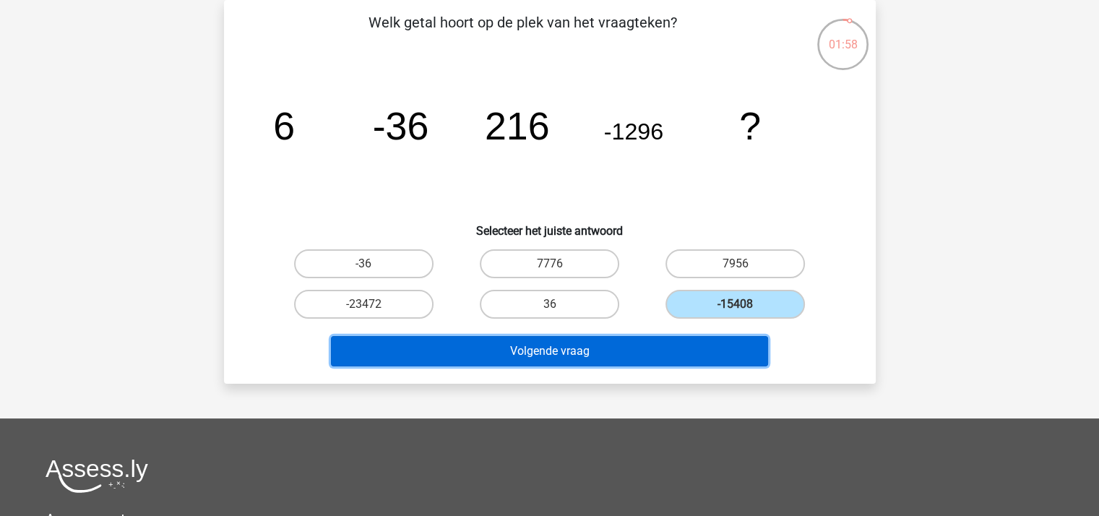
click at [644, 346] on button "Volgende vraag" at bounding box center [549, 351] width 437 height 30
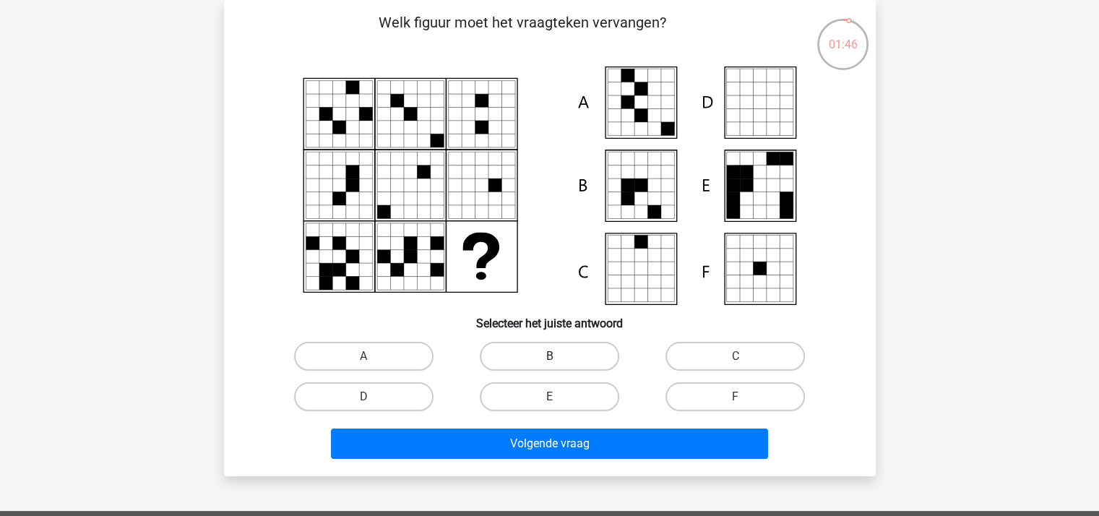
click at [548, 357] on label "B" at bounding box center [549, 356] width 139 height 29
click at [549, 357] on input "B" at bounding box center [553, 360] width 9 height 9
radio input "true"
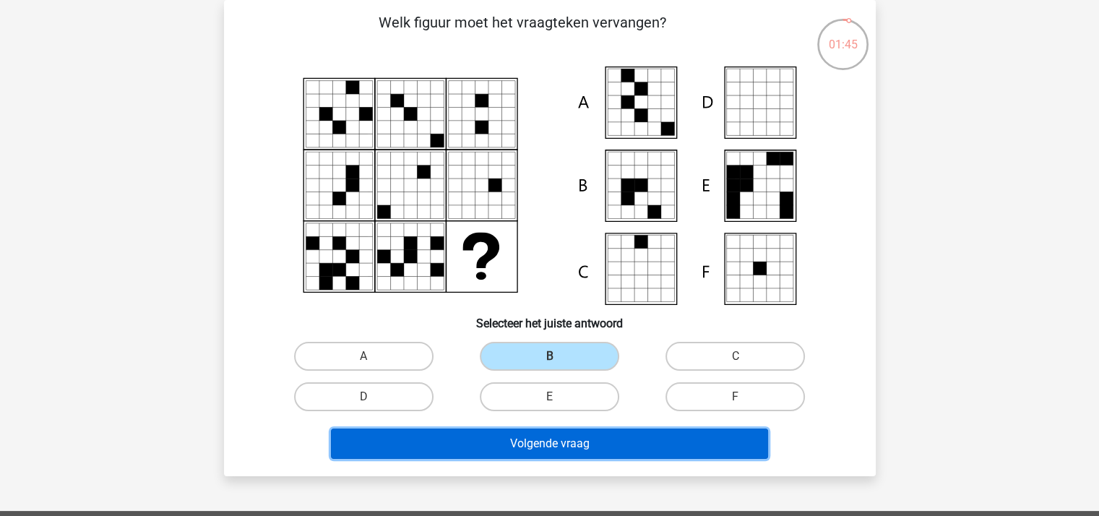
click at [564, 430] on button "Volgende vraag" at bounding box center [549, 443] width 437 height 30
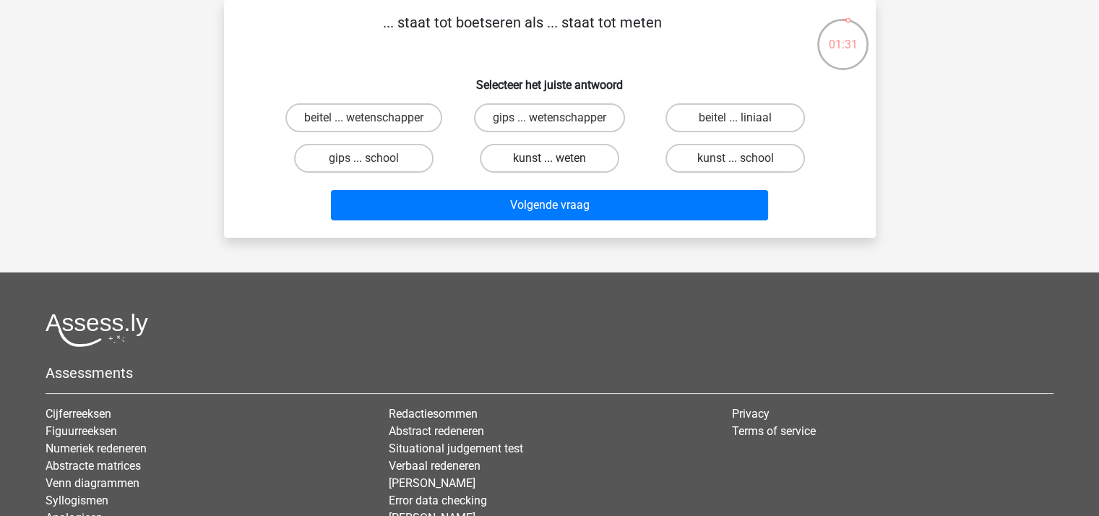
click at [534, 158] on label "kunst ... weten" at bounding box center [549, 158] width 139 height 29
click at [549, 158] on input "kunst ... weten" at bounding box center [553, 162] width 9 height 9
radio input "true"
click at [532, 113] on label "gips ... wetenschapper" at bounding box center [549, 117] width 151 height 29
click at [549, 118] on input "gips ... wetenschapper" at bounding box center [553, 122] width 9 height 9
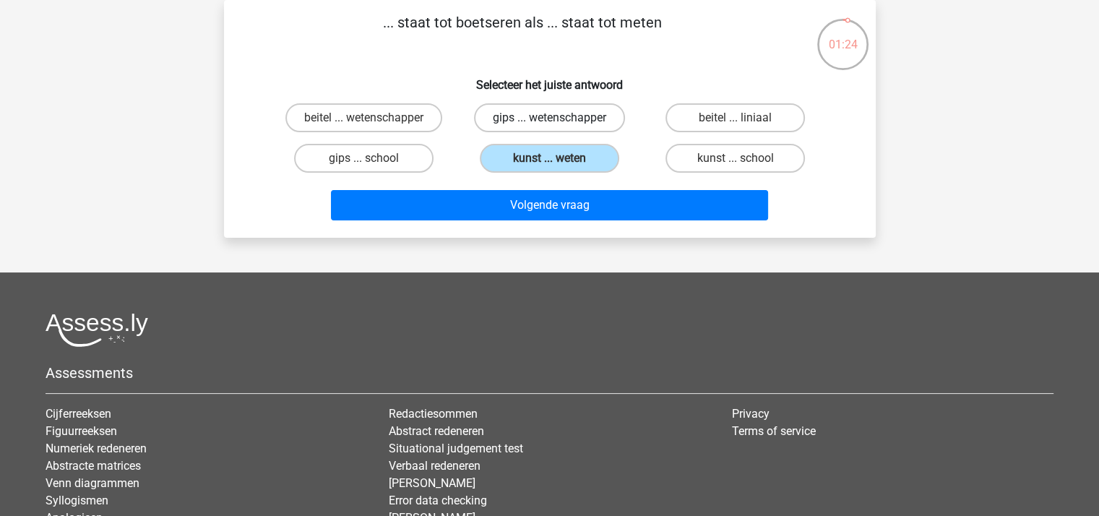
radio input "true"
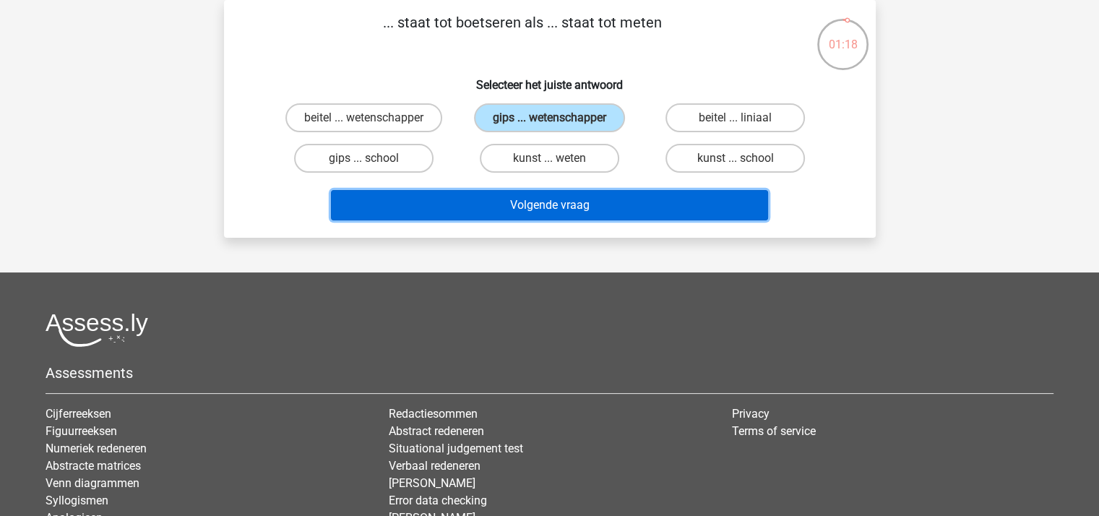
click at [579, 196] on button "Volgende vraag" at bounding box center [549, 205] width 437 height 30
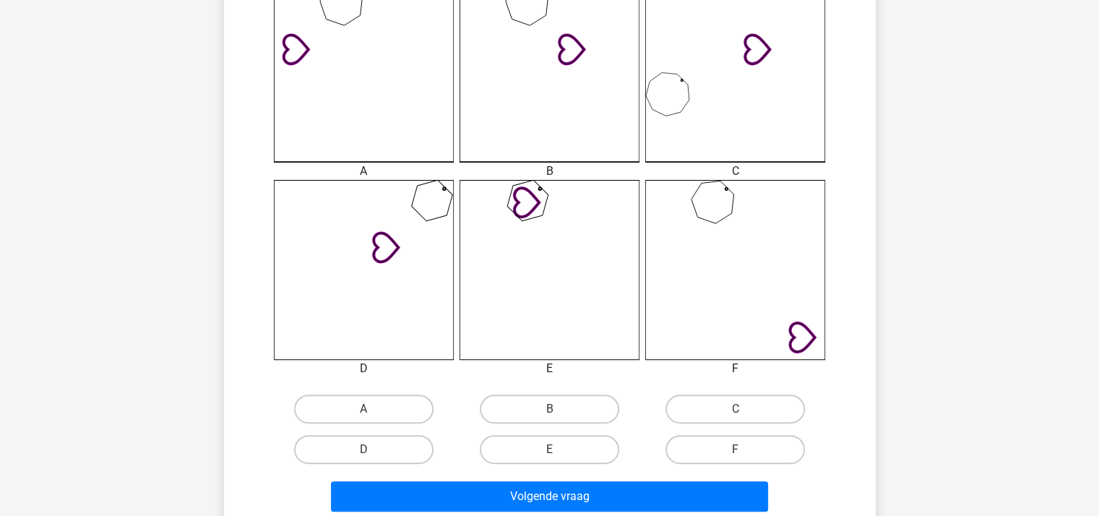
scroll to position [428, 0]
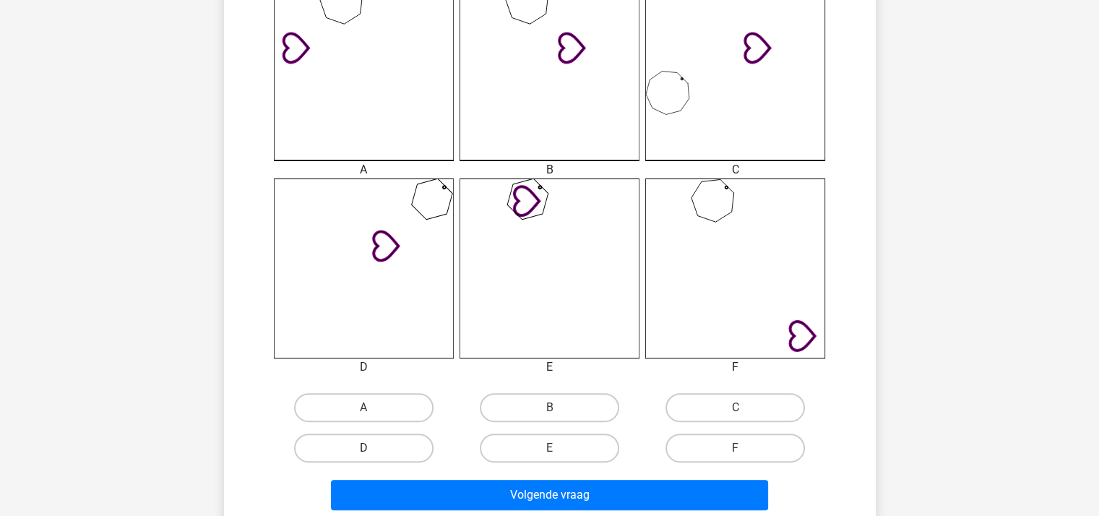
click at [391, 439] on label "D" at bounding box center [363, 447] width 139 height 29
click at [373, 448] on input "D" at bounding box center [367, 452] width 9 height 9
radio input "true"
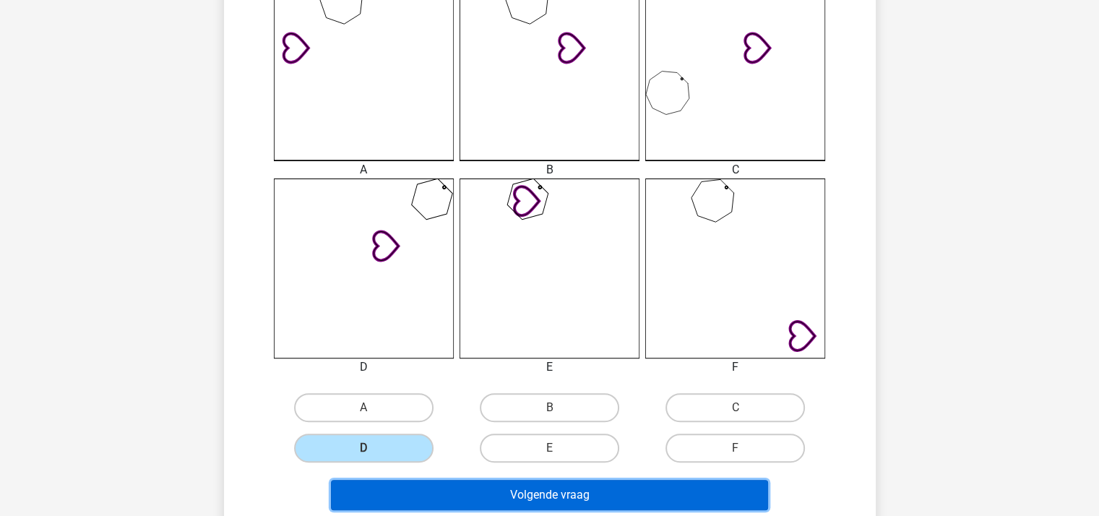
click at [461, 483] on button "Volgende vraag" at bounding box center [549, 495] width 437 height 30
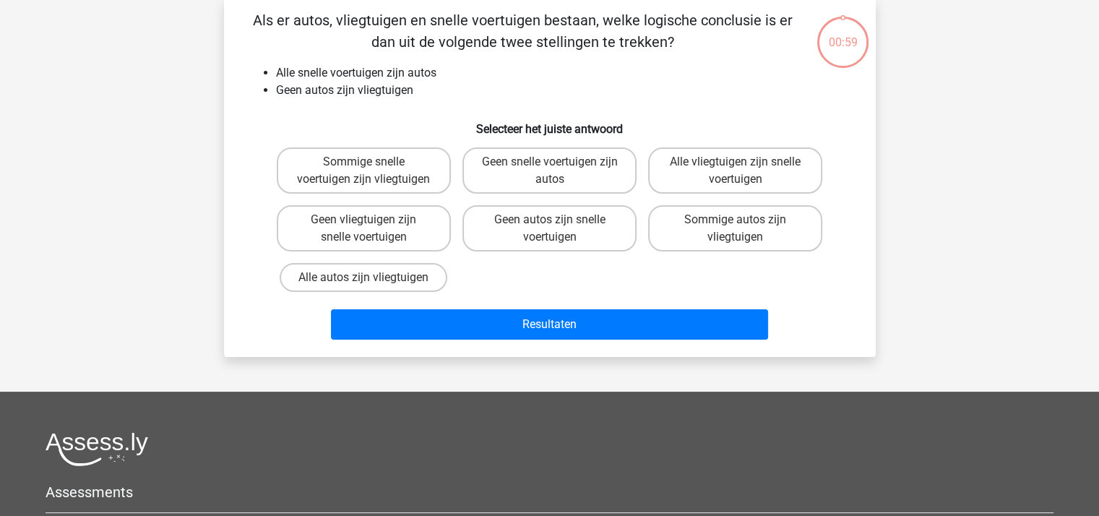
scroll to position [66, 0]
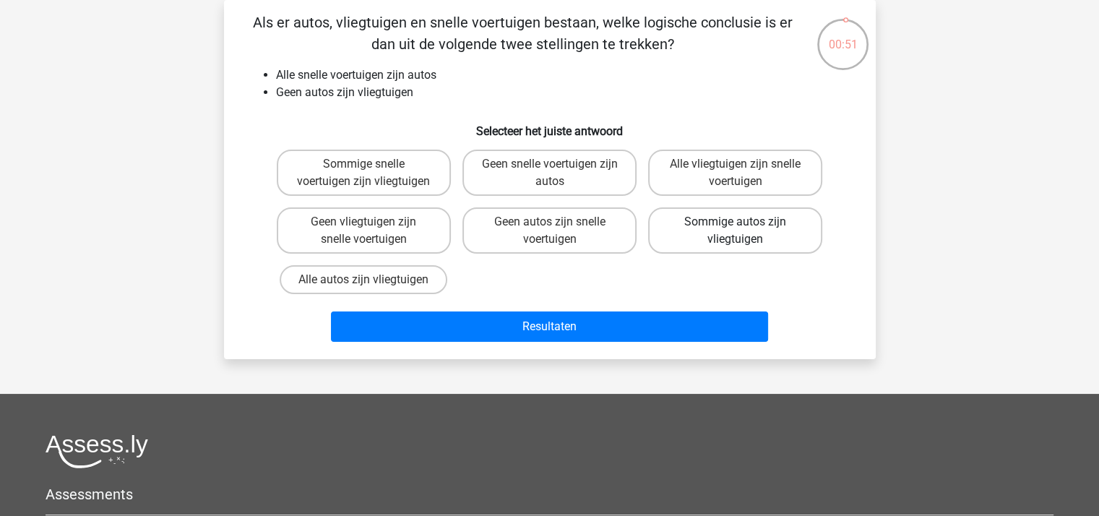
click at [708, 228] on label "Sommige autos zijn vliegtuigen" at bounding box center [735, 230] width 174 height 46
click at [735, 228] on input "Sommige autos zijn vliegtuigen" at bounding box center [739, 226] width 9 height 9
radio input "true"
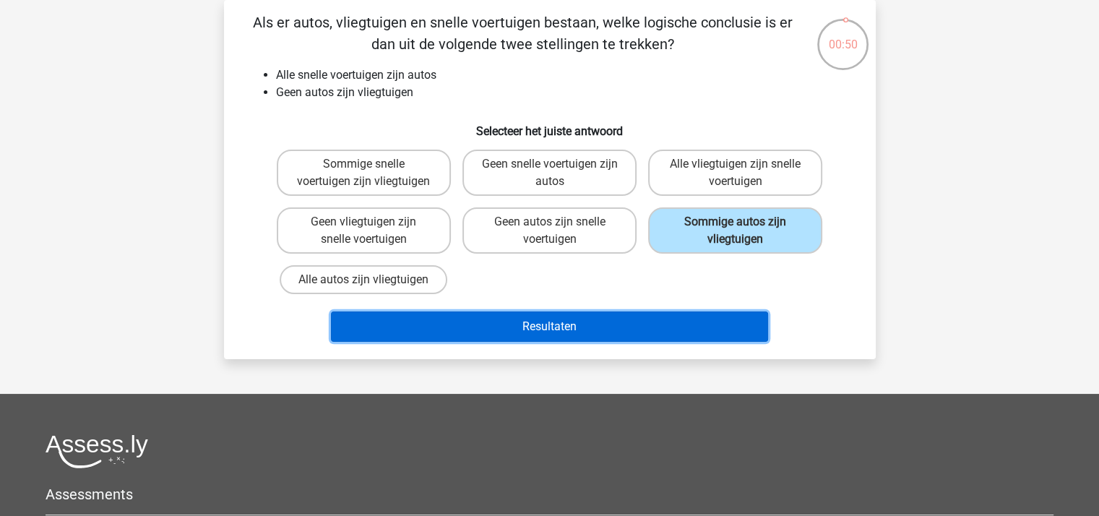
click at [601, 327] on button "Resultaten" at bounding box center [549, 326] width 437 height 30
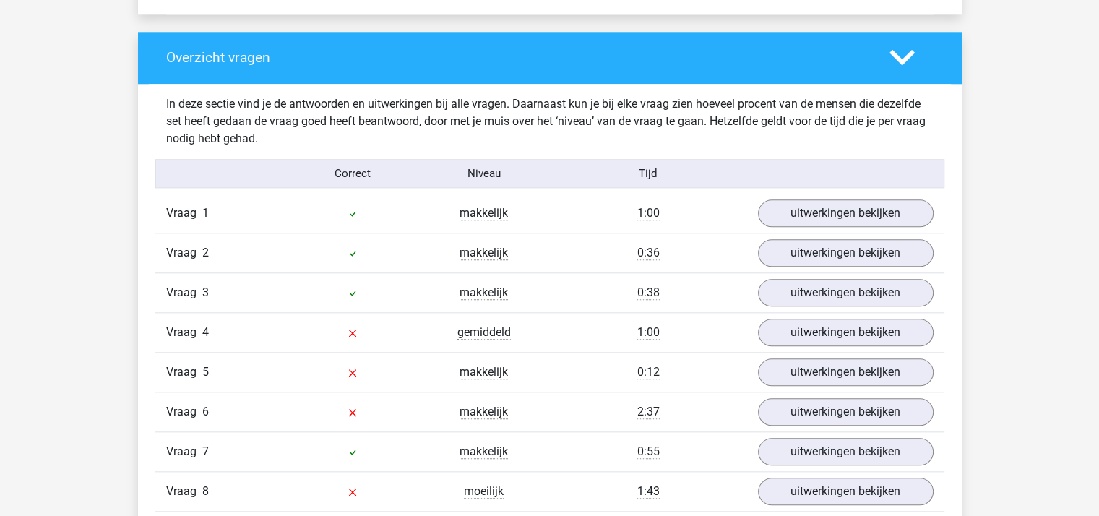
scroll to position [1662, 0]
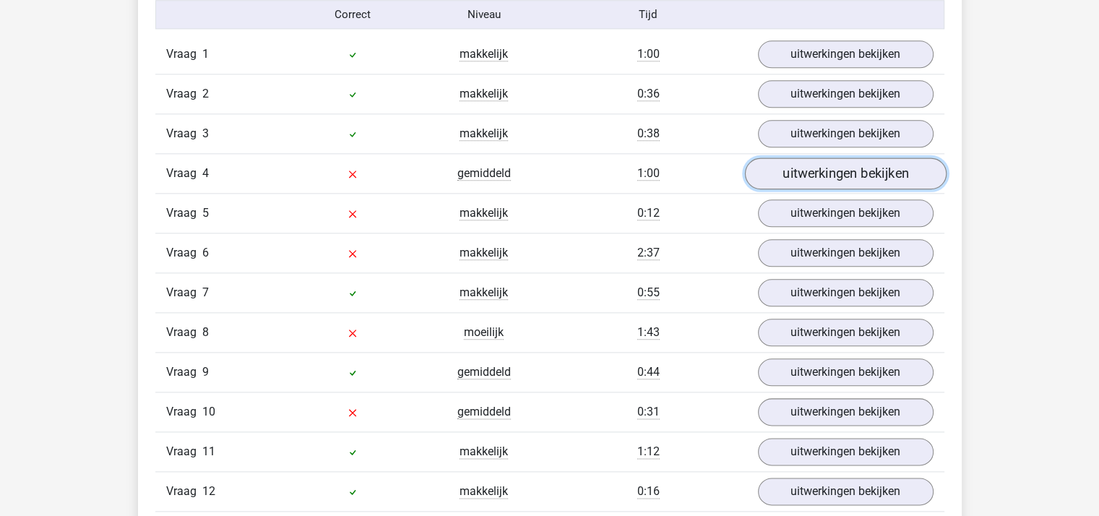
click at [814, 173] on link "uitwerkingen bekijken" at bounding box center [845, 173] width 202 height 32
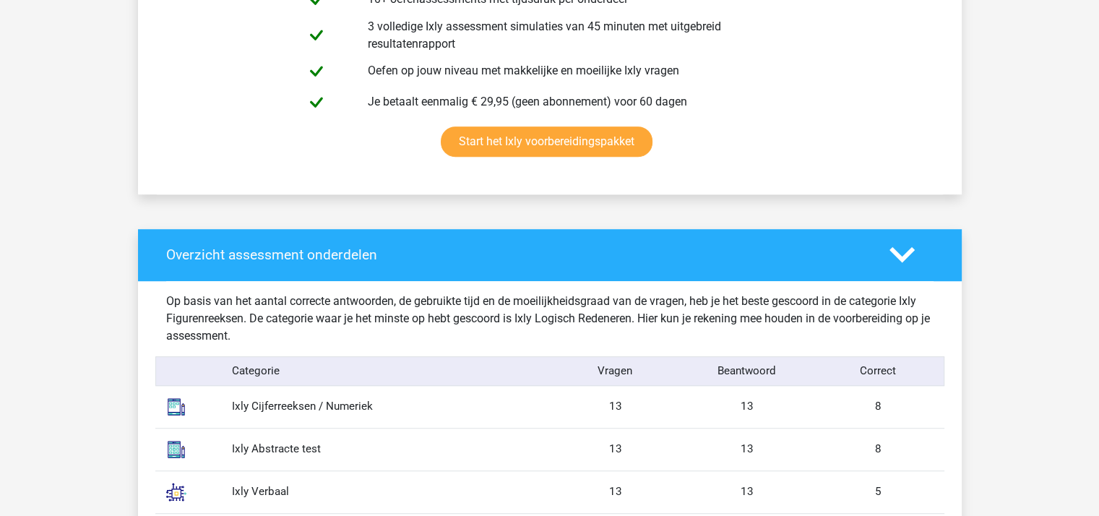
scroll to position [722, 0]
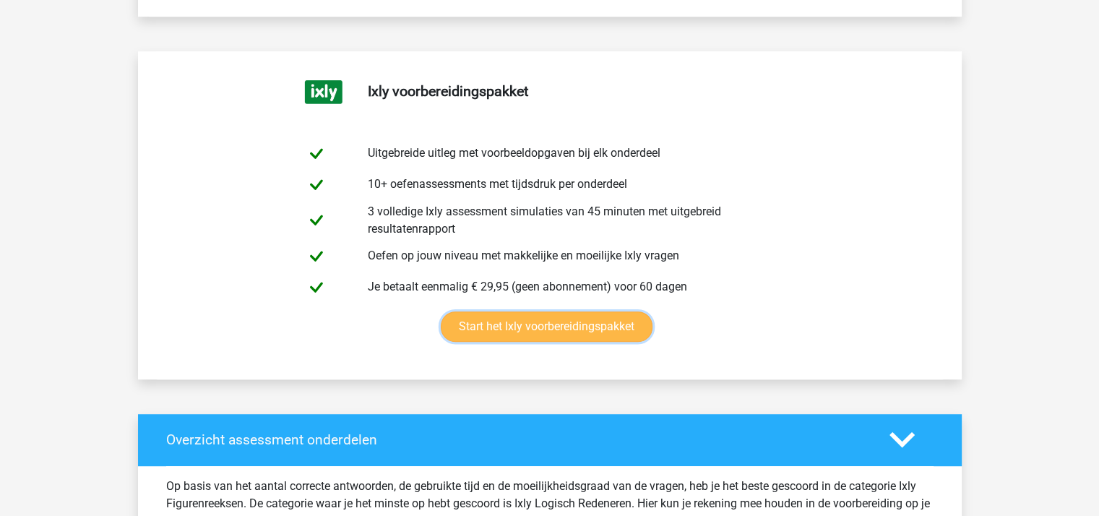
click at [525, 324] on link "Start het Ixly voorbereidingspakket" at bounding box center [547, 326] width 212 height 30
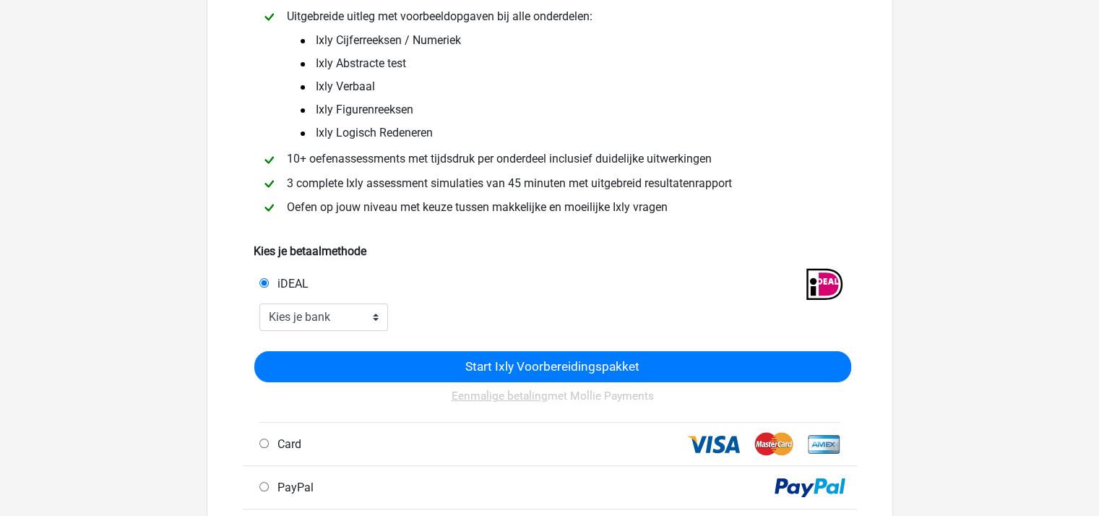
scroll to position [144, 0]
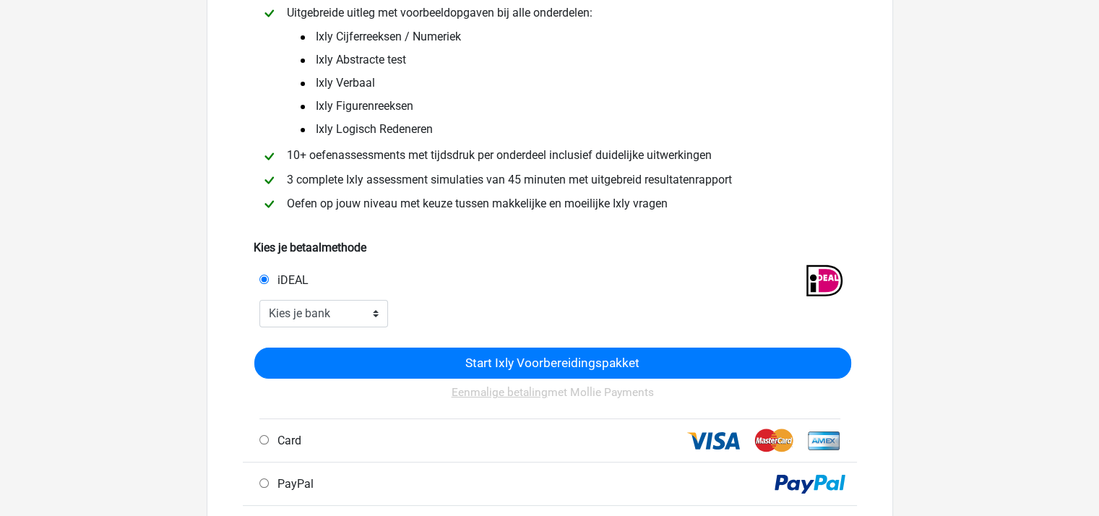
click at [264, 441] on input "Card" at bounding box center [263, 439] width 9 height 9
radio input "true"
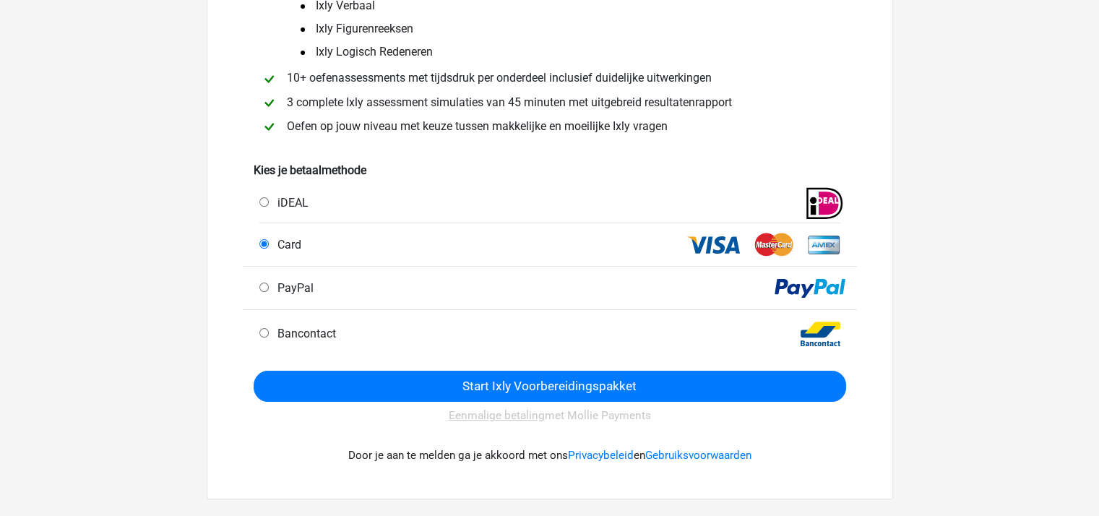
scroll to position [217, 0]
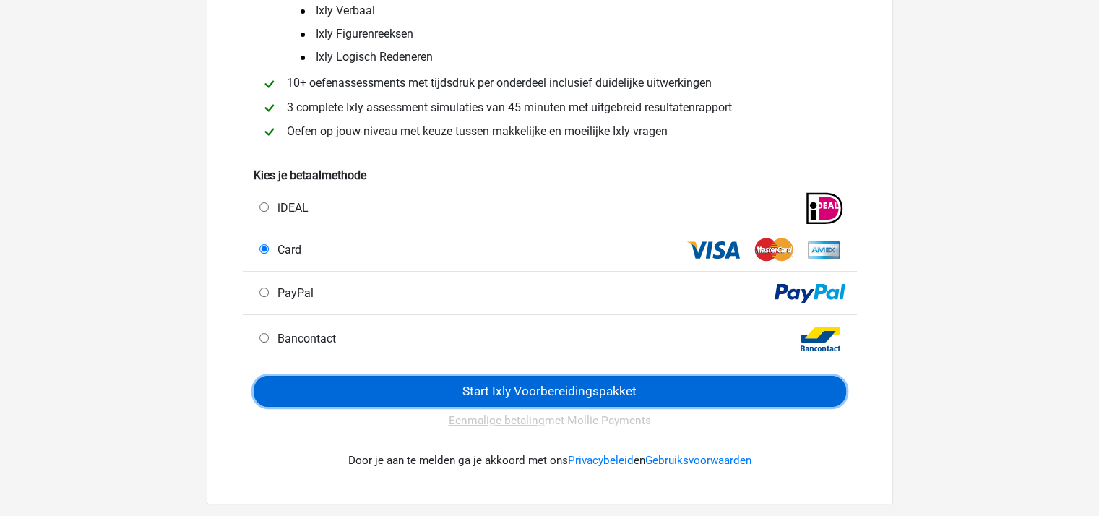
click at [497, 392] on input "Start Ixly Voorbereidingspakket" at bounding box center [550, 391] width 592 height 31
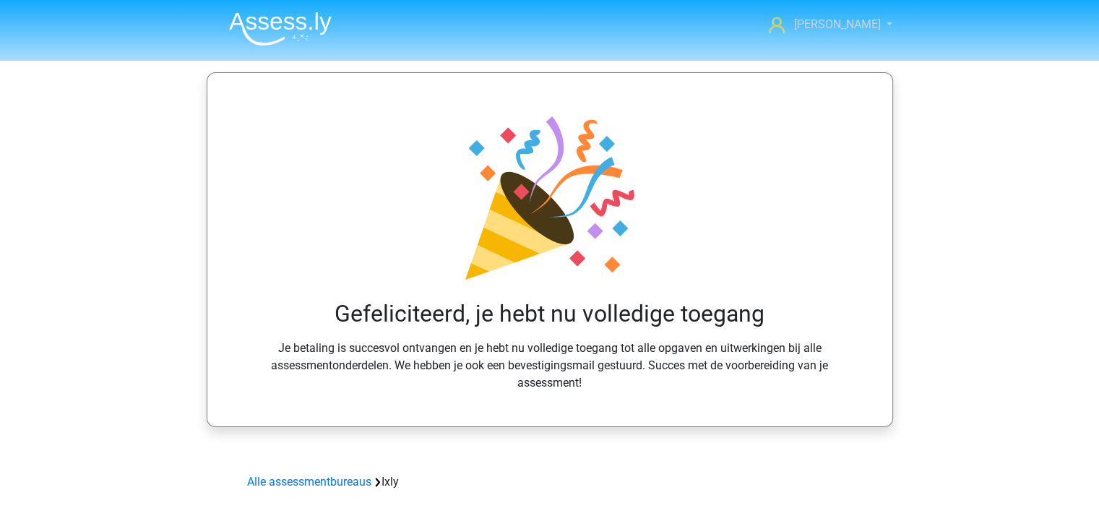
click at [845, 22] on span "[PERSON_NAME]" at bounding box center [836, 24] width 87 height 14
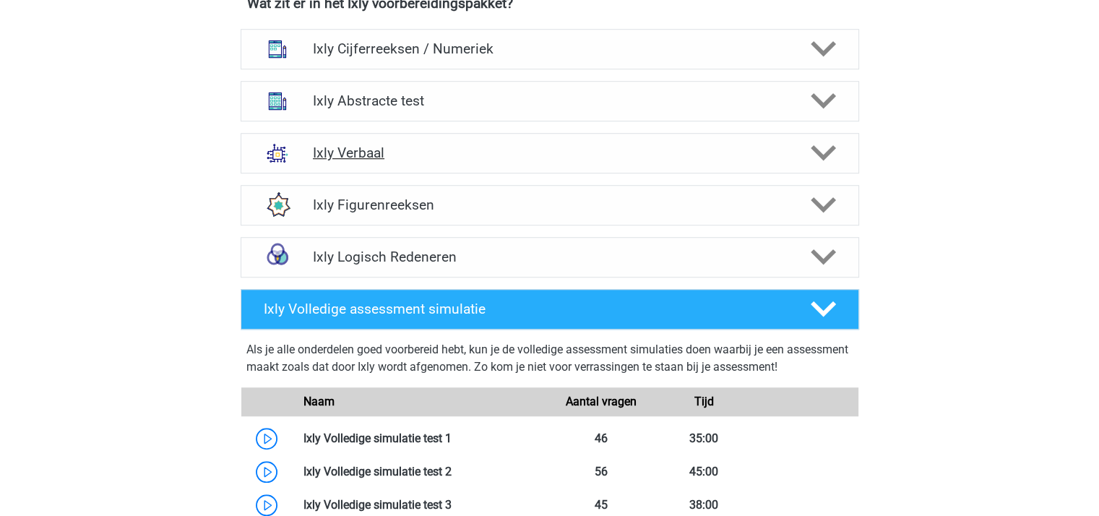
scroll to position [1011, 0]
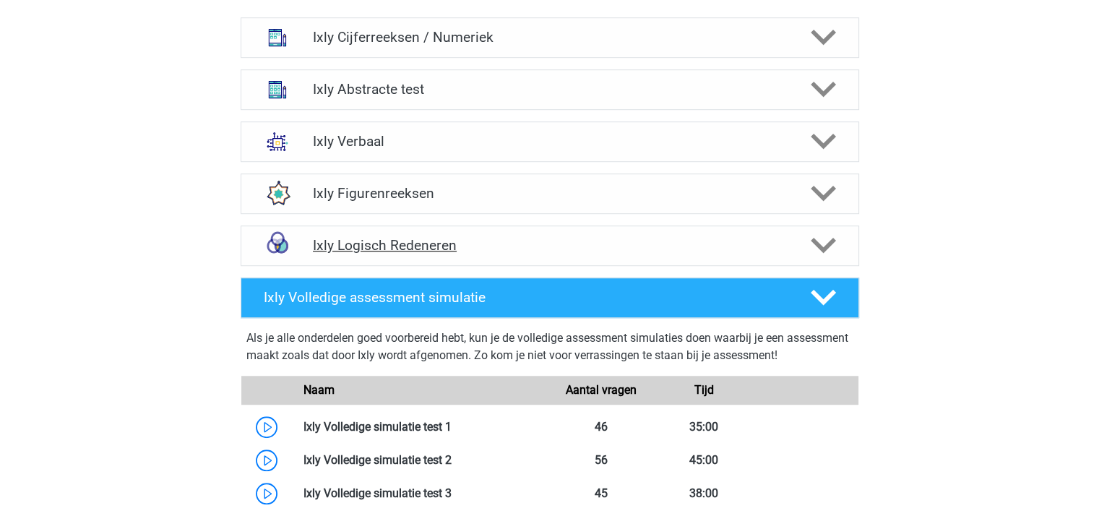
click at [807, 236] on div at bounding box center [821, 245] width 49 height 25
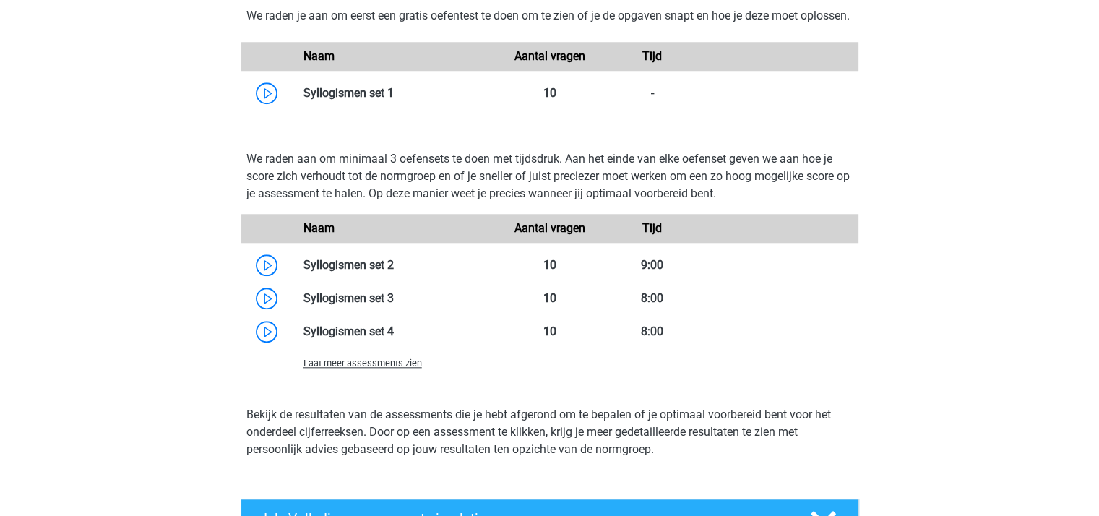
scroll to position [1373, 0]
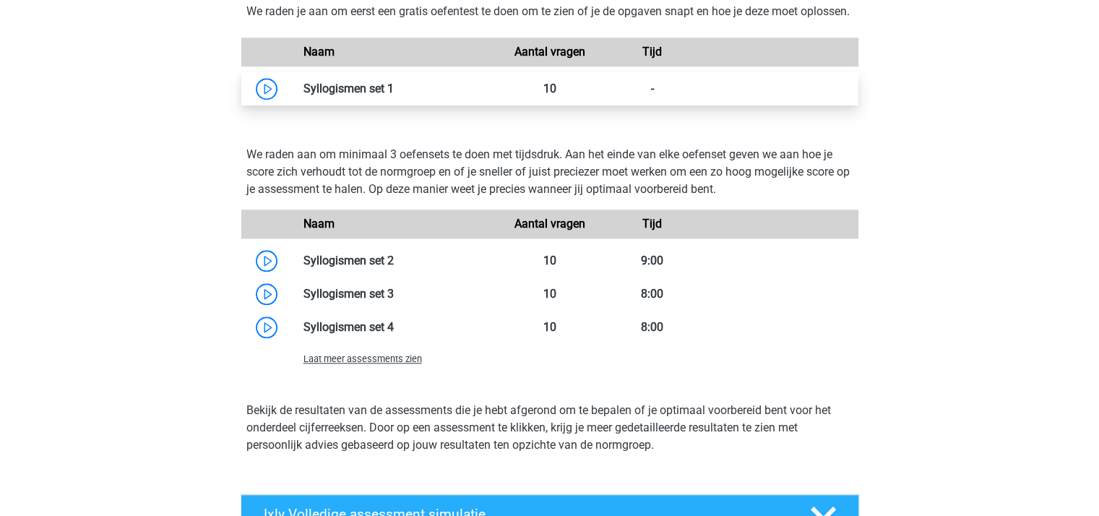
click at [394, 95] on link at bounding box center [394, 89] width 0 height 14
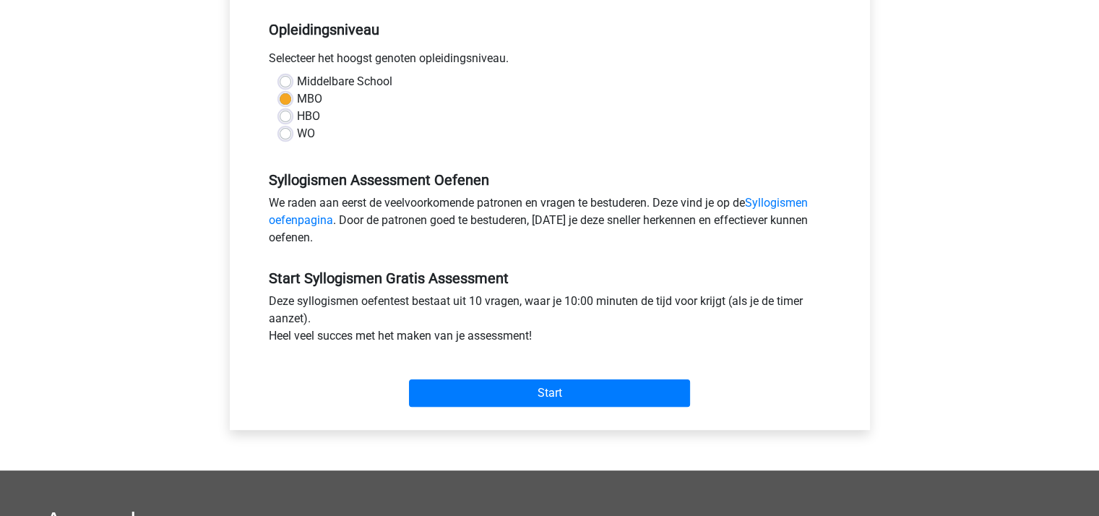
scroll to position [361, 0]
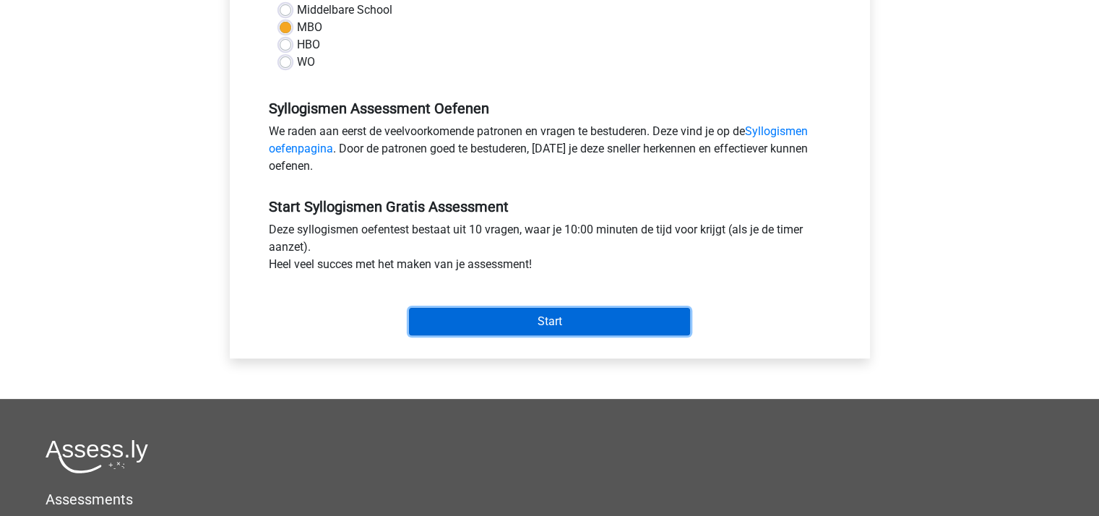
click at [527, 319] on input "Start" at bounding box center [549, 321] width 281 height 27
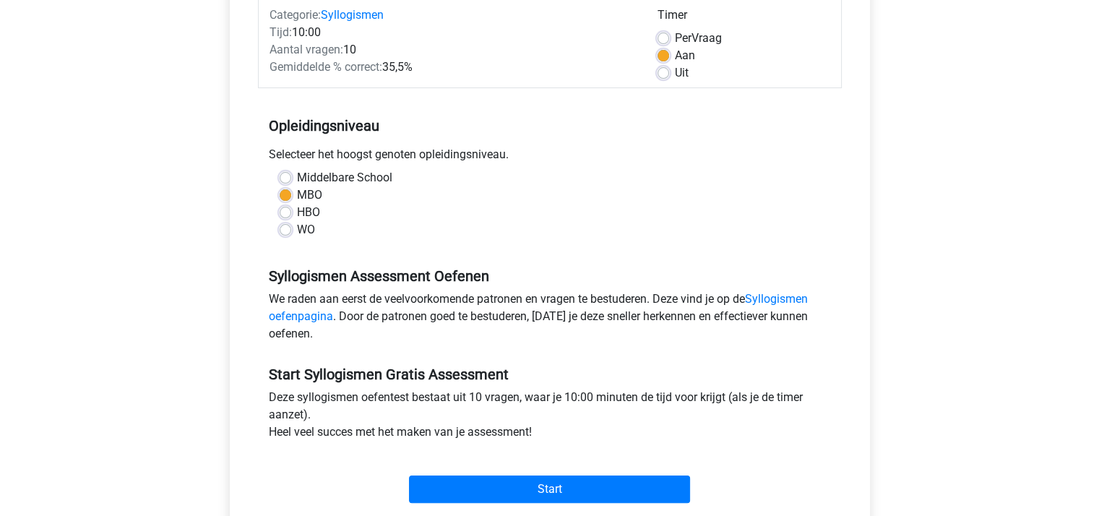
scroll to position [0, 0]
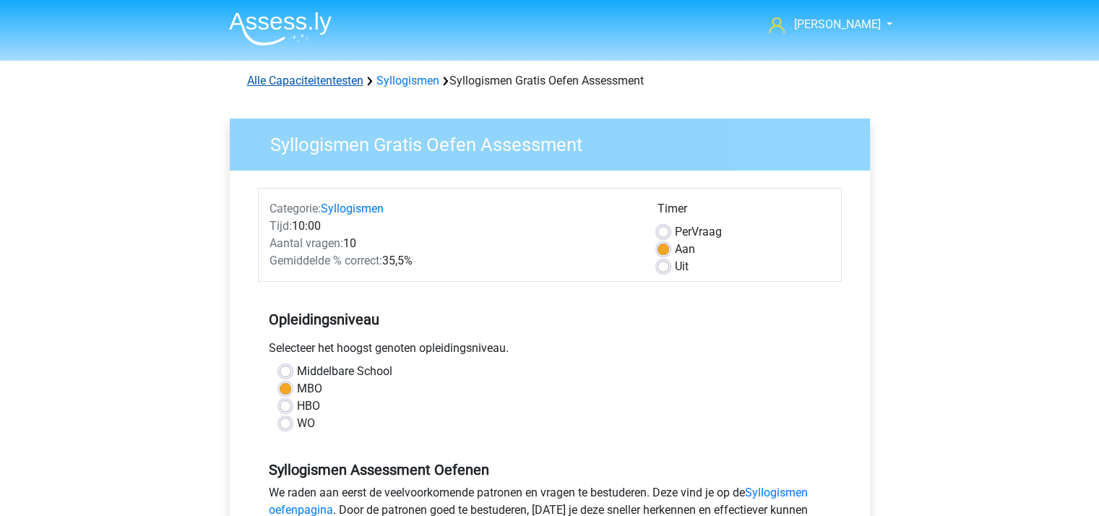
click at [303, 82] on link "Alle Capaciteitentesten" at bounding box center [305, 81] width 116 height 14
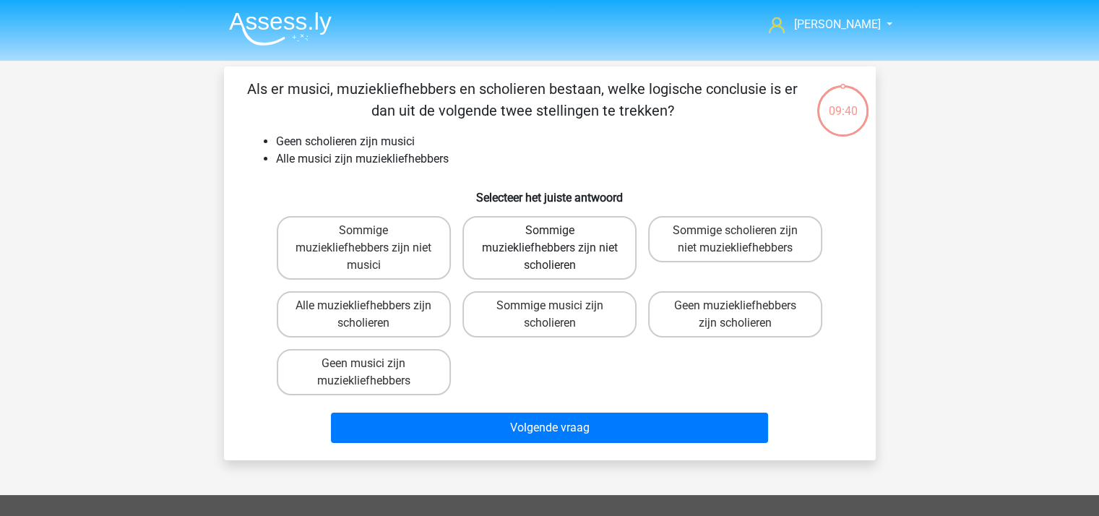
click at [548, 251] on label "Sommige muziekliefhebbers zijn niet scholieren" at bounding box center [549, 248] width 174 height 64
click at [549, 240] on input "Sommige muziekliefhebbers zijn niet scholieren" at bounding box center [553, 234] width 9 height 9
radio input "true"
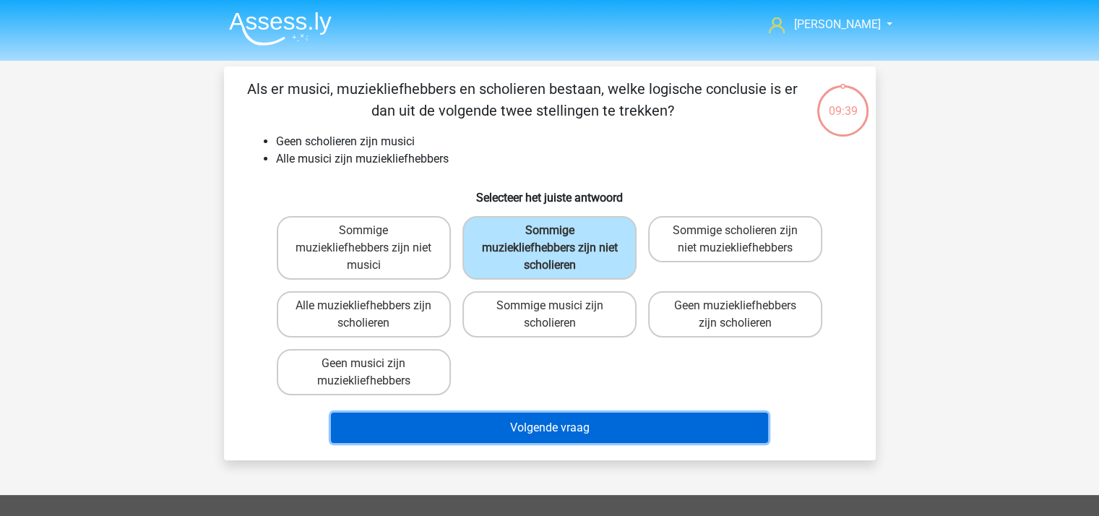
click at [567, 420] on button "Volgende vraag" at bounding box center [549, 428] width 437 height 30
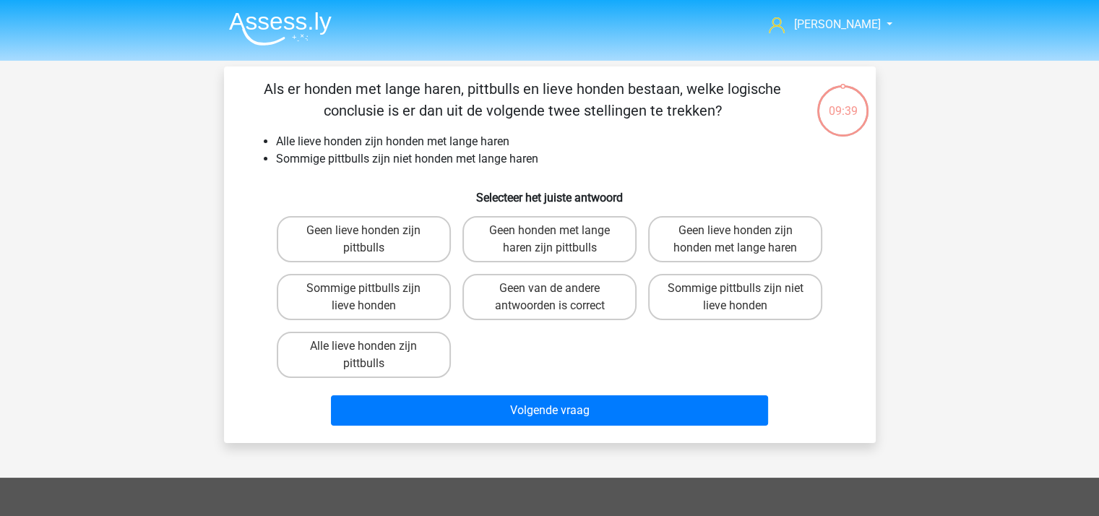
scroll to position [66, 0]
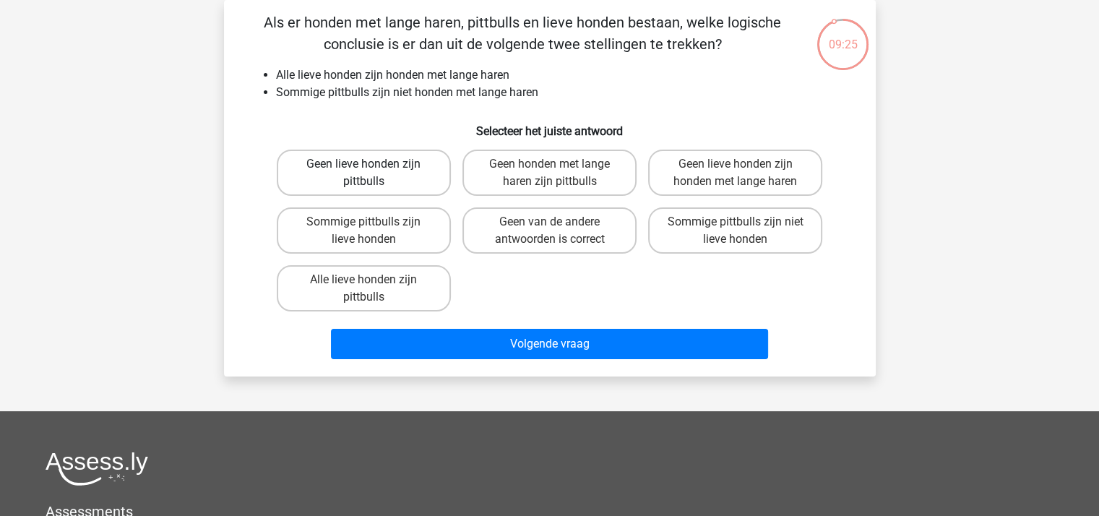
click at [390, 173] on label "Geen lieve honden zijn pittbulls" at bounding box center [364, 173] width 174 height 46
click at [373, 173] on input "Geen lieve honden zijn pittbulls" at bounding box center [367, 168] width 9 height 9
radio input "true"
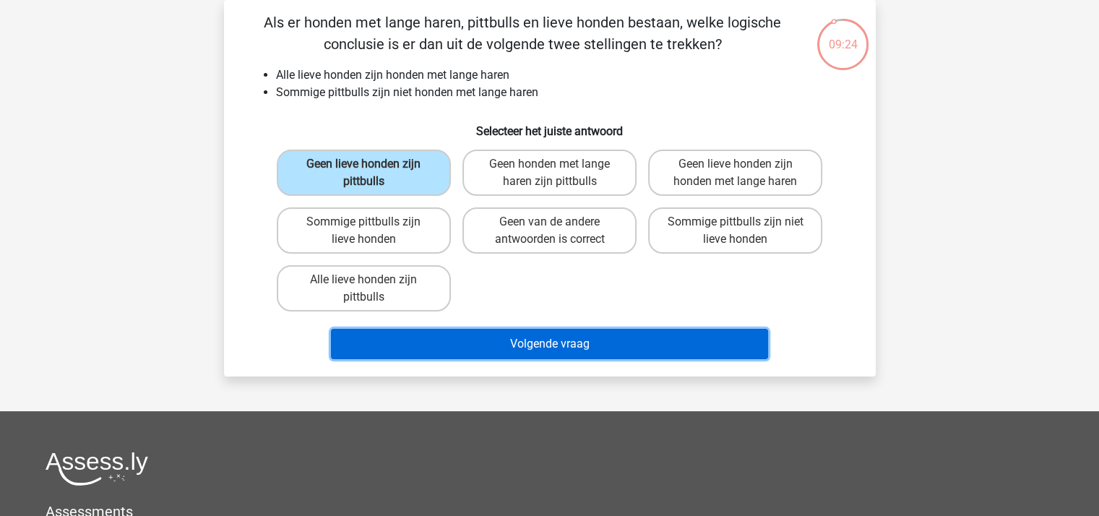
click at [525, 340] on button "Volgende vraag" at bounding box center [549, 344] width 437 height 30
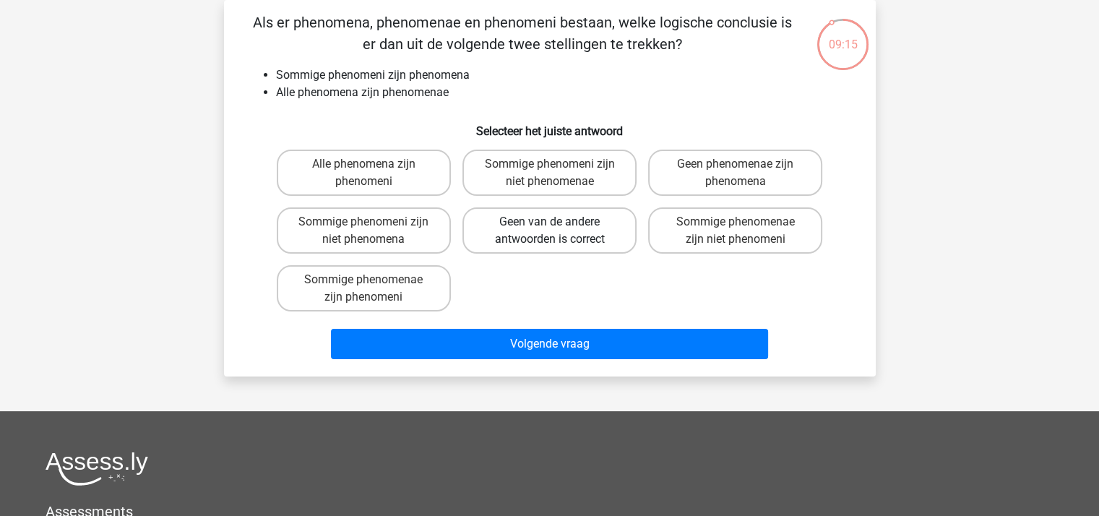
click at [547, 225] on label "Geen van de andere antwoorden is correct" at bounding box center [549, 230] width 174 height 46
click at [549, 225] on input "Geen van de andere antwoorden is correct" at bounding box center [553, 226] width 9 height 9
radio input "true"
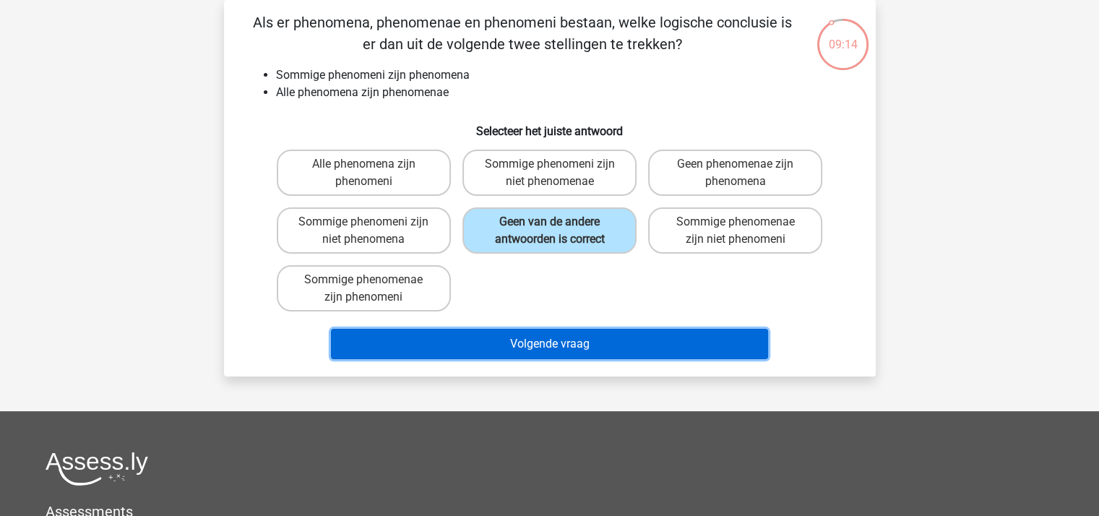
click at [527, 333] on button "Volgende vraag" at bounding box center [549, 344] width 437 height 30
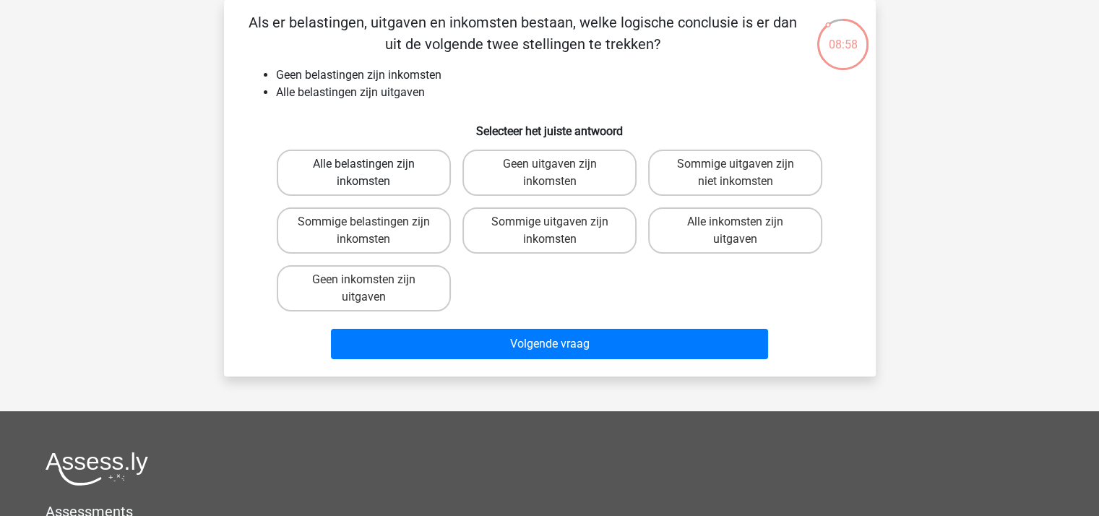
click at [390, 177] on label "Alle belastingen zijn inkomsten" at bounding box center [364, 173] width 174 height 46
click at [373, 173] on input "Alle belastingen zijn inkomsten" at bounding box center [367, 168] width 9 height 9
radio input "true"
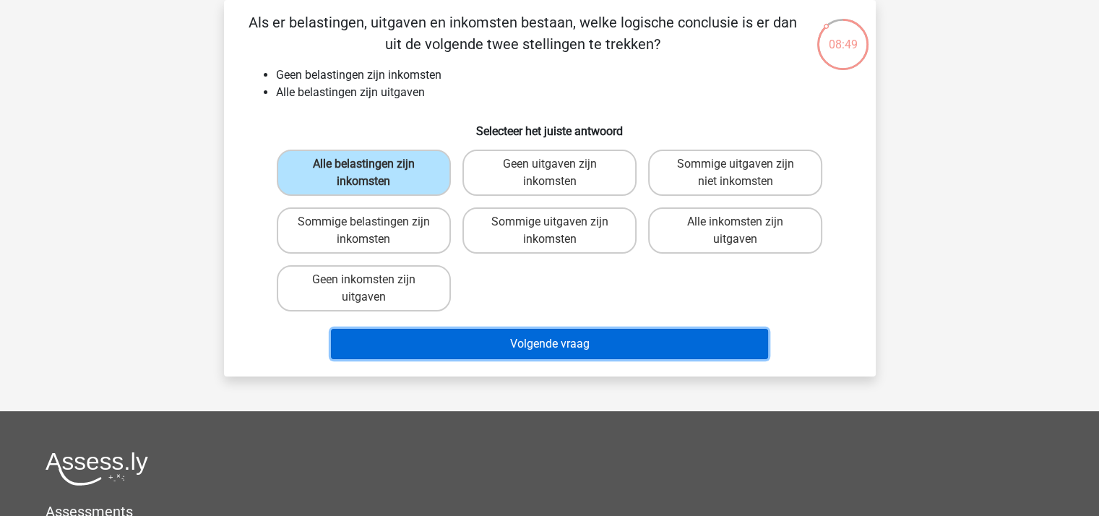
click at [501, 335] on button "Volgende vraag" at bounding box center [549, 344] width 437 height 30
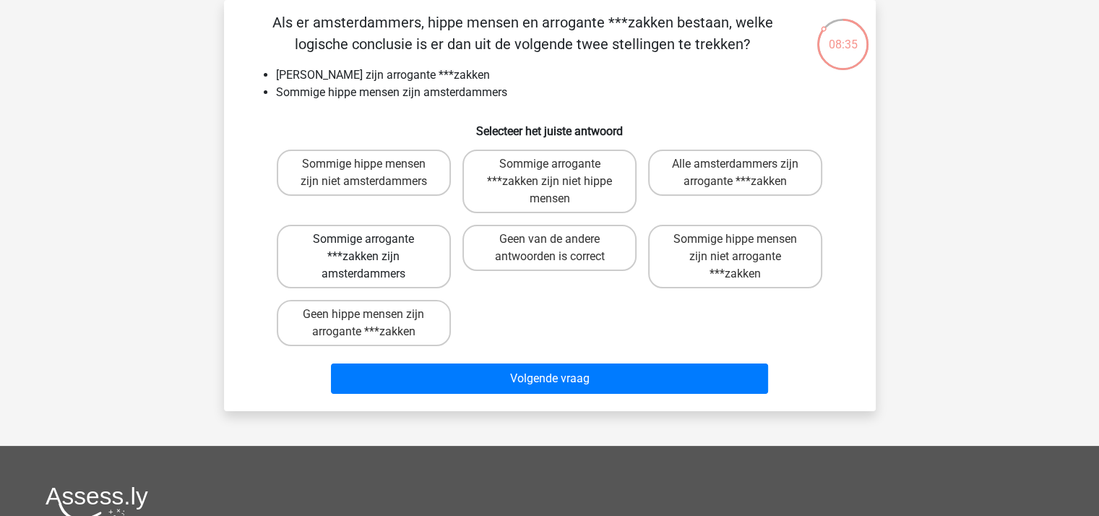
click at [397, 247] on label "Sommige arrogante ***zakken zijn amsterdammers" at bounding box center [364, 257] width 174 height 64
click at [373, 247] on input "Sommige arrogante ***zakken zijn amsterdammers" at bounding box center [367, 243] width 9 height 9
radio input "true"
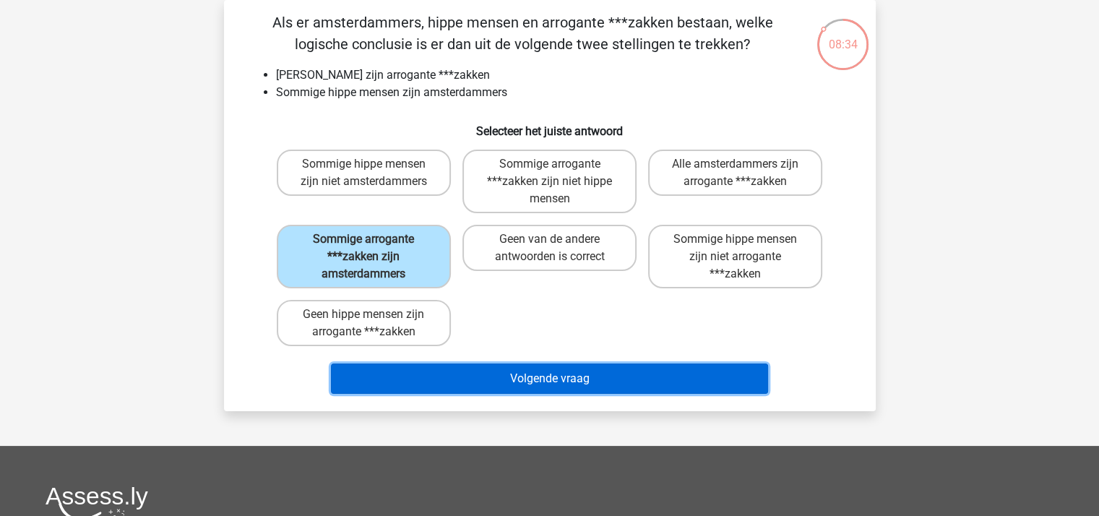
click at [484, 374] on button "Volgende vraag" at bounding box center [549, 378] width 437 height 30
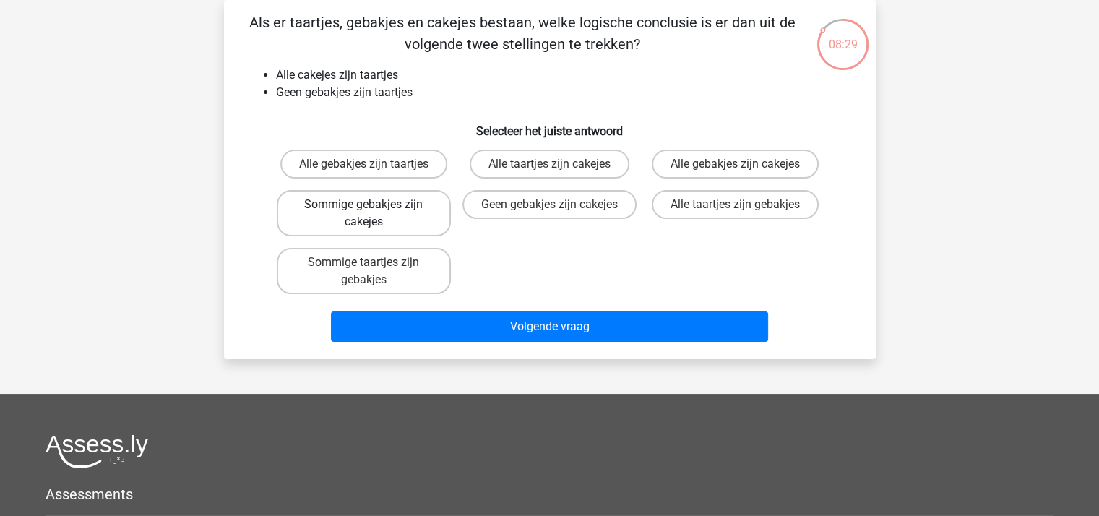
click at [381, 211] on label "Sommige gebakjes zijn cakejes" at bounding box center [364, 213] width 174 height 46
click at [373, 211] on input "Sommige gebakjes zijn cakejes" at bounding box center [367, 208] width 9 height 9
radio input "true"
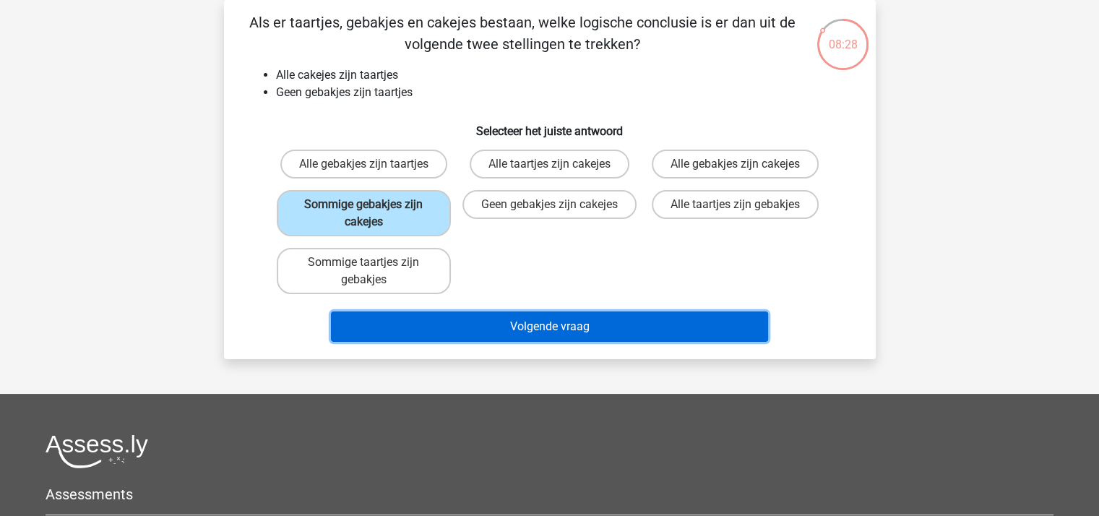
click at [480, 325] on button "Volgende vraag" at bounding box center [549, 326] width 437 height 30
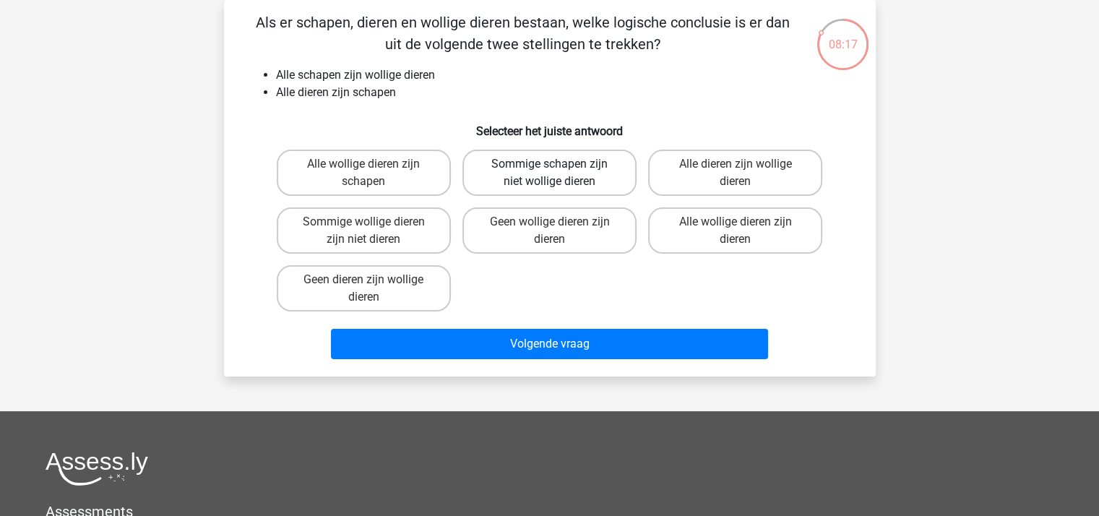
click at [532, 174] on label "Sommige schapen zijn niet wollige dieren" at bounding box center [549, 173] width 174 height 46
click at [549, 173] on input "Sommige schapen zijn niet wollige dieren" at bounding box center [553, 168] width 9 height 9
radio input "true"
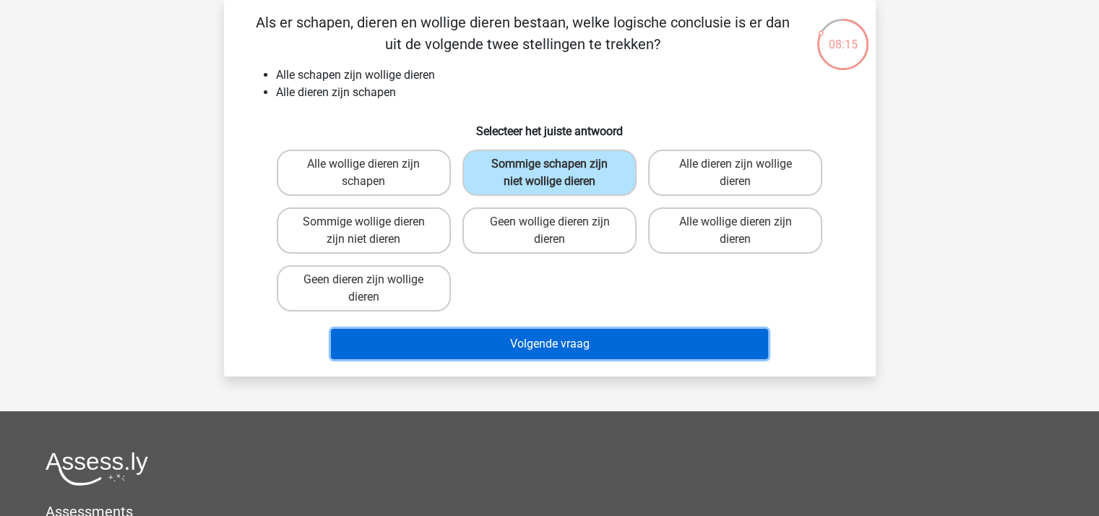
click at [548, 340] on button "Volgende vraag" at bounding box center [549, 344] width 437 height 30
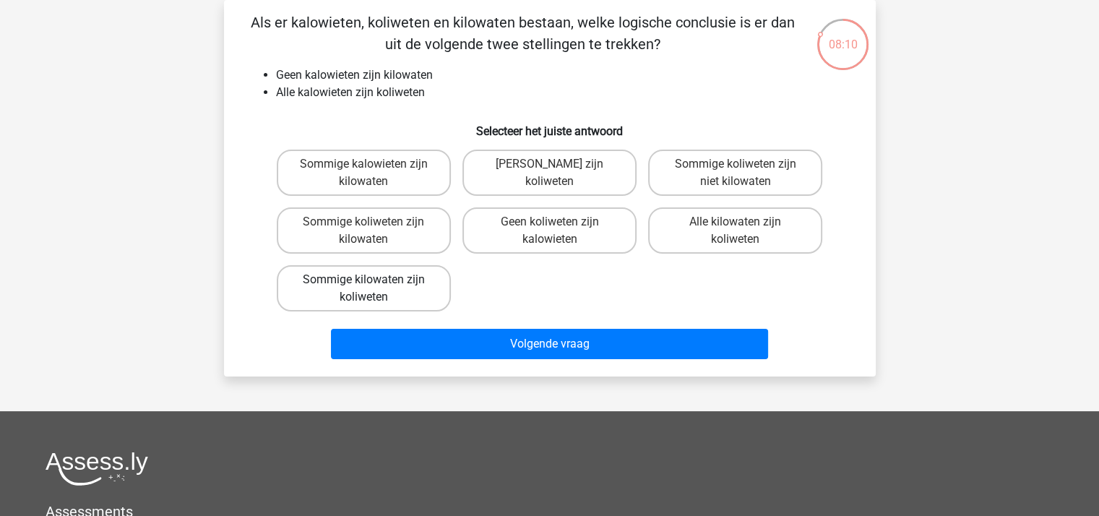
click at [393, 285] on label "Sommige kilowaten zijn koliweten" at bounding box center [364, 288] width 174 height 46
click at [373, 285] on input "Sommige kilowaten zijn koliweten" at bounding box center [367, 284] width 9 height 9
radio input "true"
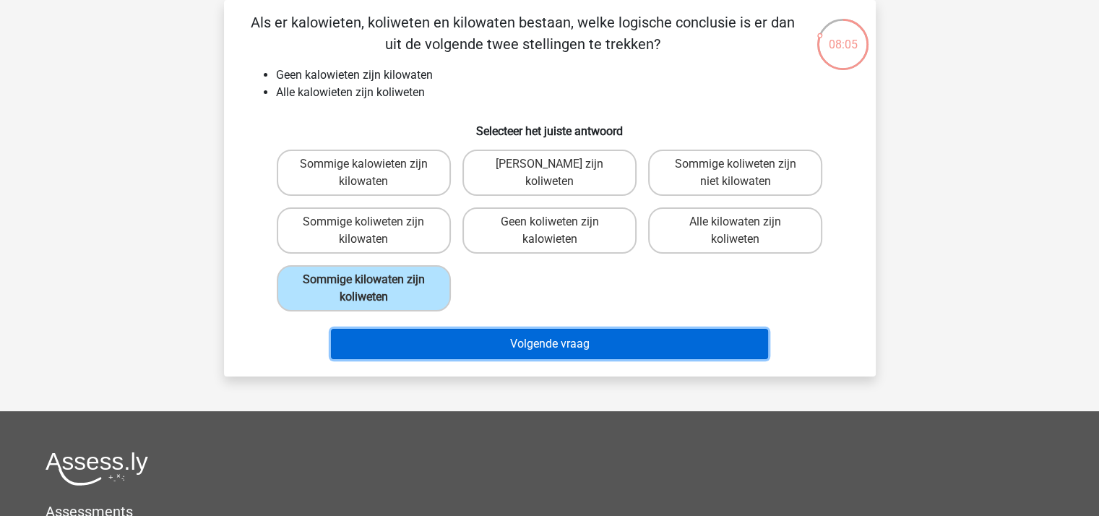
click at [491, 352] on button "Volgende vraag" at bounding box center [549, 344] width 437 height 30
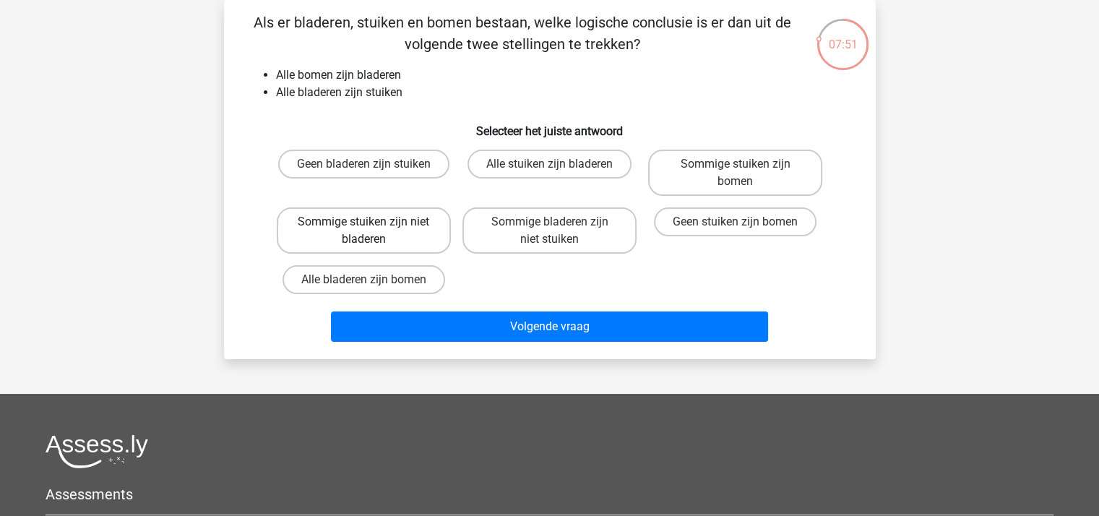
click at [347, 233] on label "Sommige stuiken zijn niet bladeren" at bounding box center [364, 230] width 174 height 46
click at [363, 231] on input "Sommige stuiken zijn niet bladeren" at bounding box center [367, 226] width 9 height 9
radio input "true"
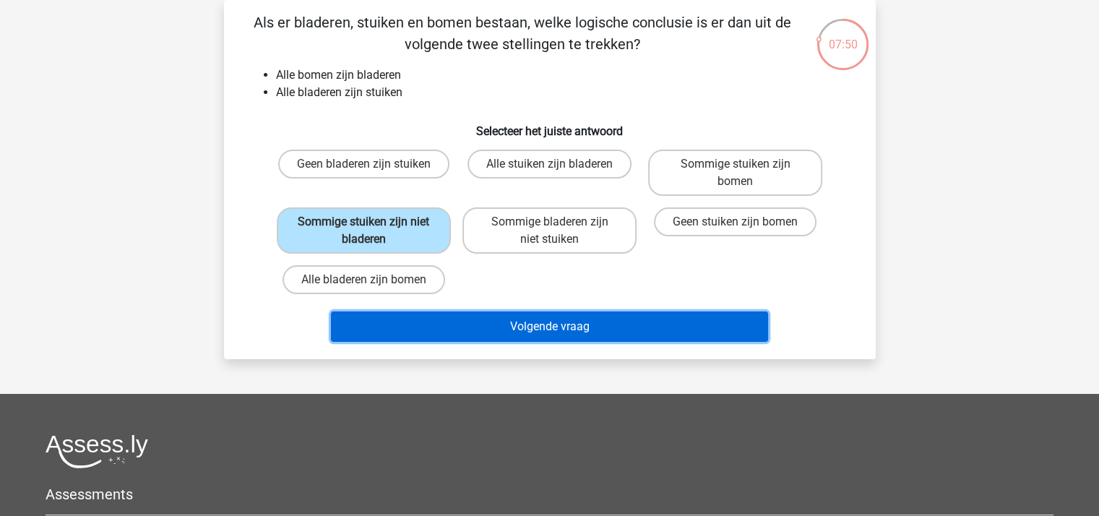
click at [451, 319] on button "Volgende vraag" at bounding box center [549, 326] width 437 height 30
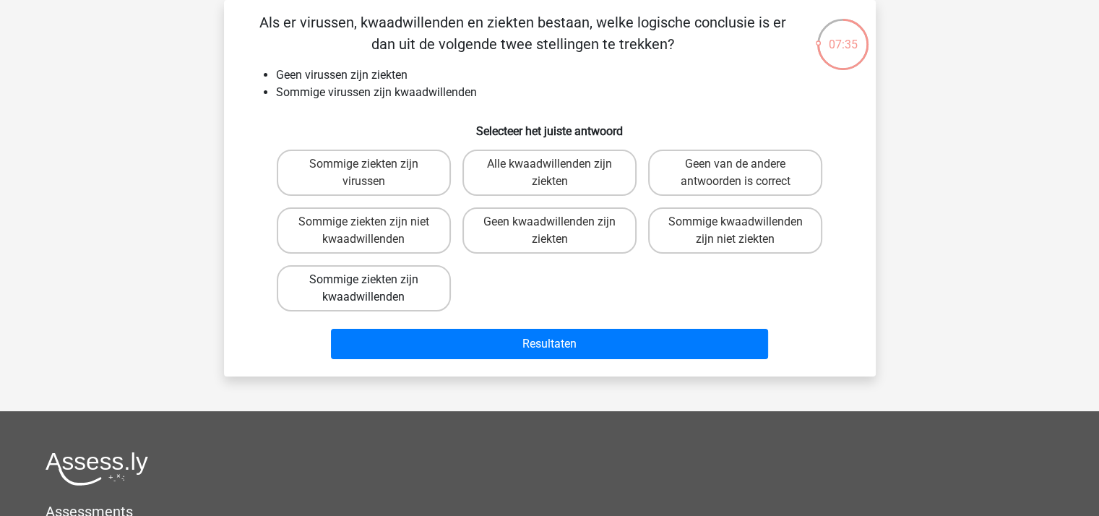
click at [396, 282] on label "Sommige ziekten zijn kwaadwillenden" at bounding box center [364, 288] width 174 height 46
click at [373, 282] on input "Sommige ziekten zijn kwaadwillenden" at bounding box center [367, 284] width 9 height 9
radio input "true"
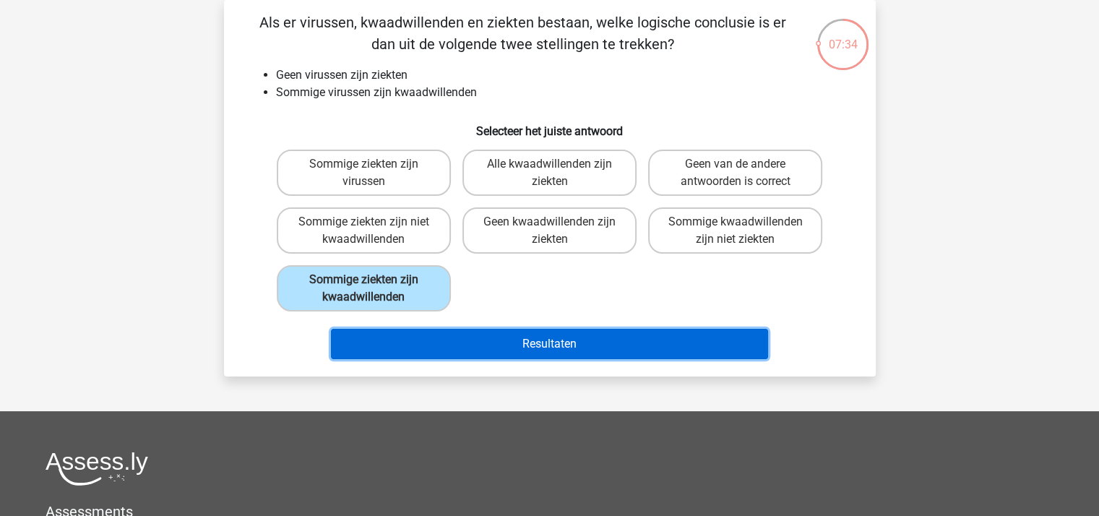
click at [459, 340] on button "Resultaten" at bounding box center [549, 344] width 437 height 30
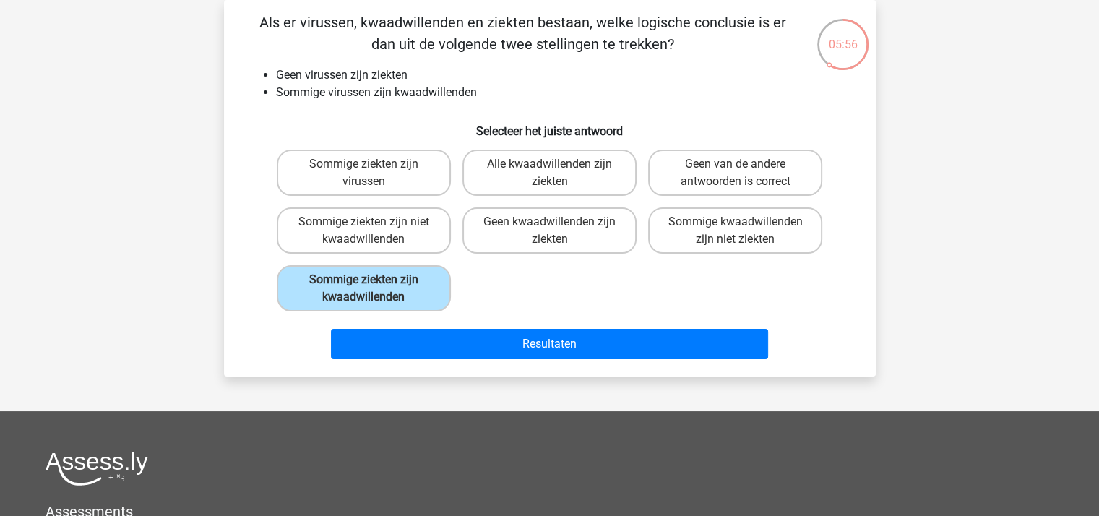
scroll to position [0, 0]
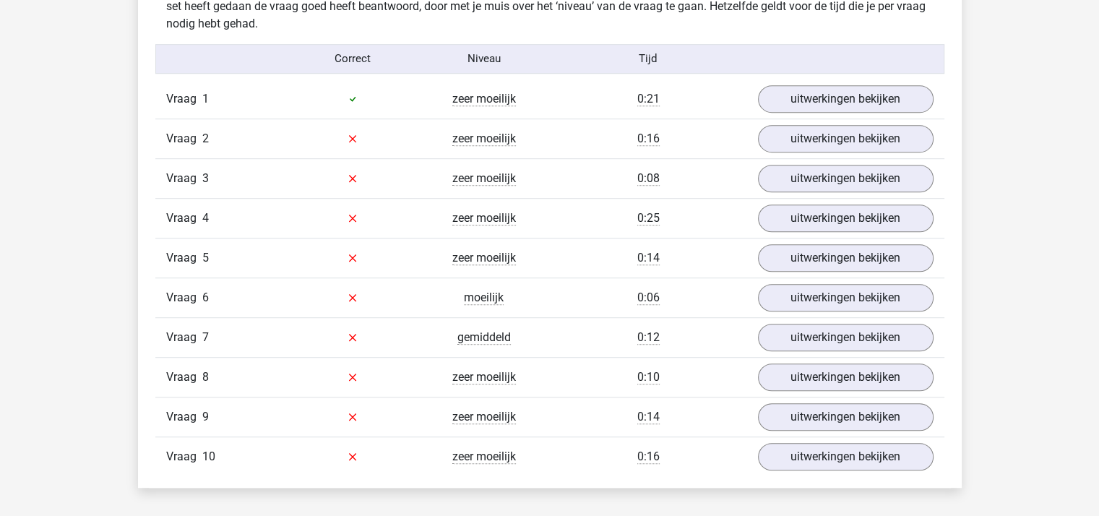
scroll to position [795, 0]
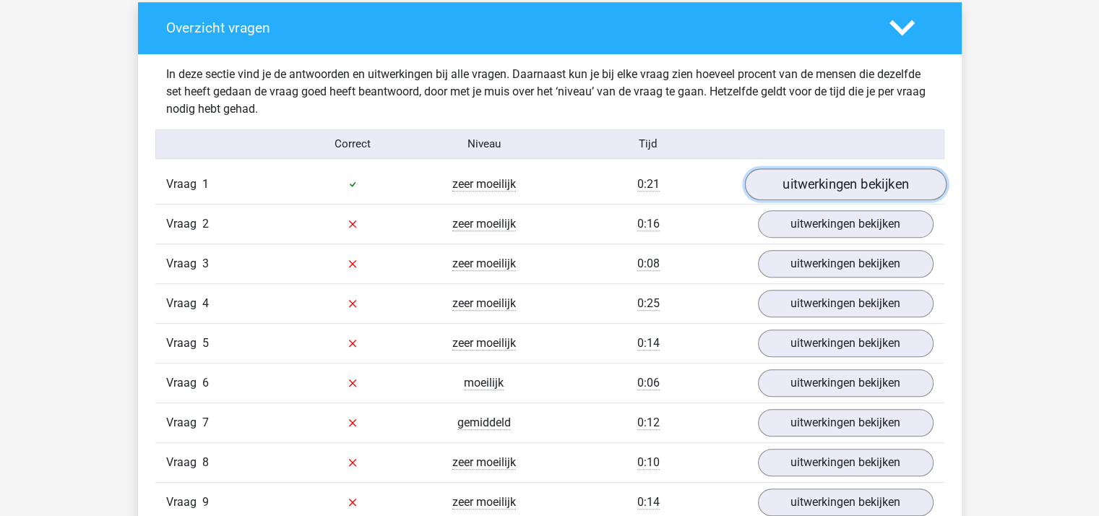
click at [838, 184] on link "uitwerkingen bekijken" at bounding box center [845, 184] width 202 height 32
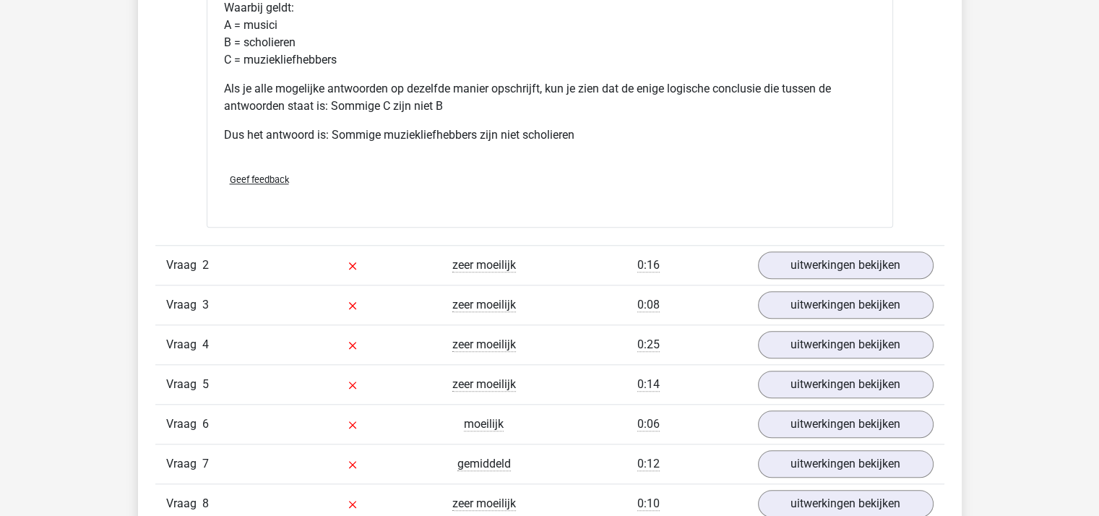
scroll to position [1373, 0]
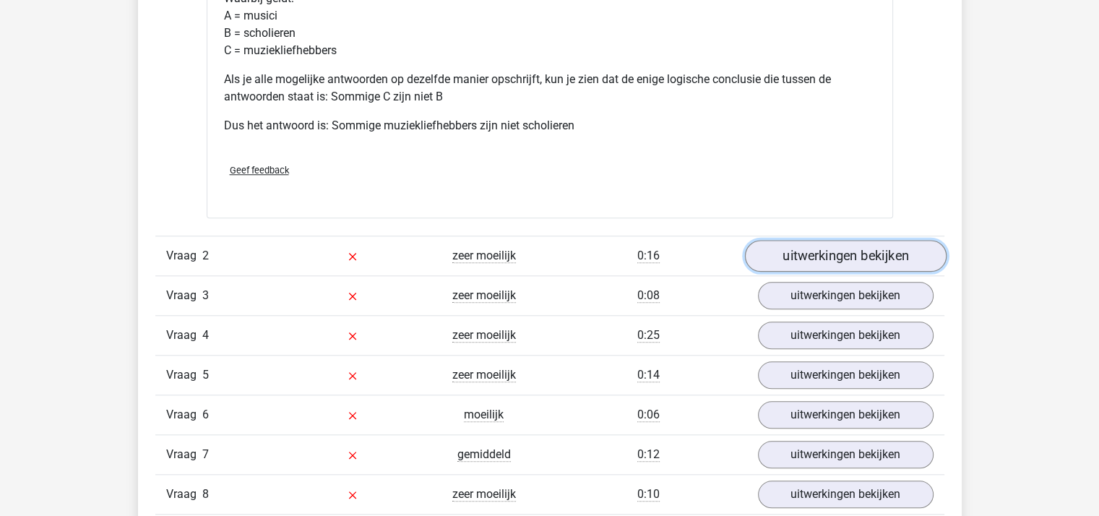
click at [835, 254] on link "uitwerkingen bekijken" at bounding box center [845, 256] width 202 height 32
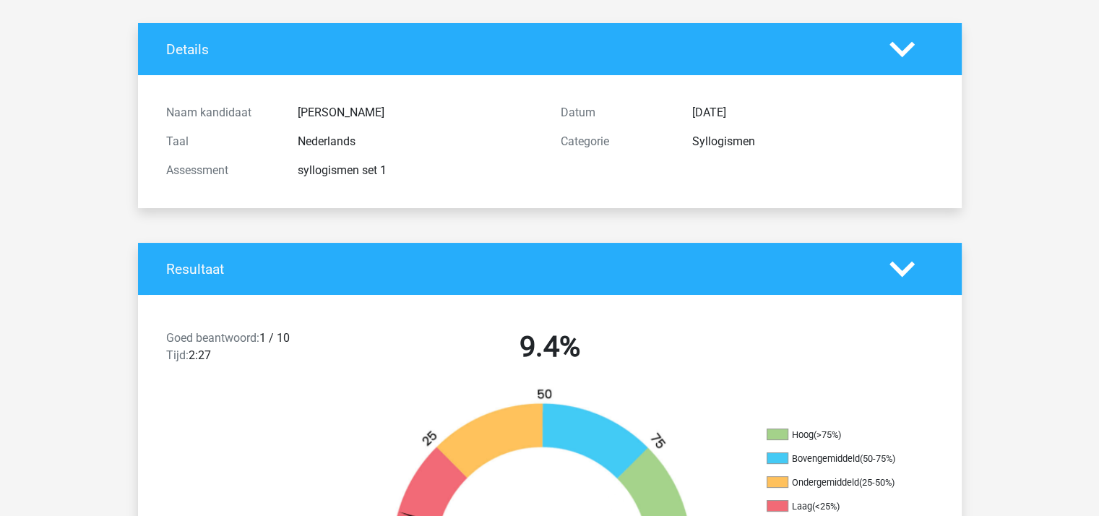
scroll to position [0, 0]
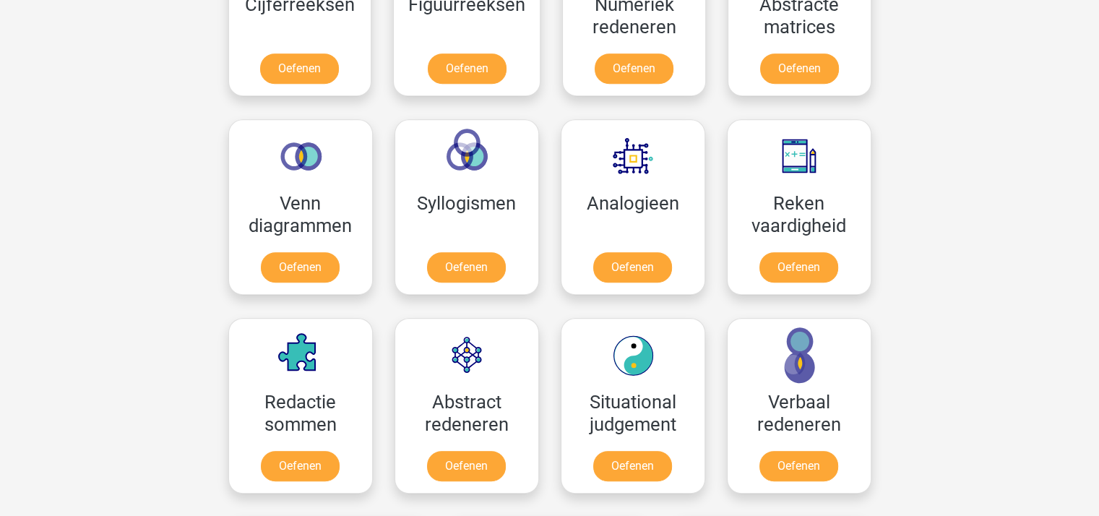
scroll to position [685, 0]
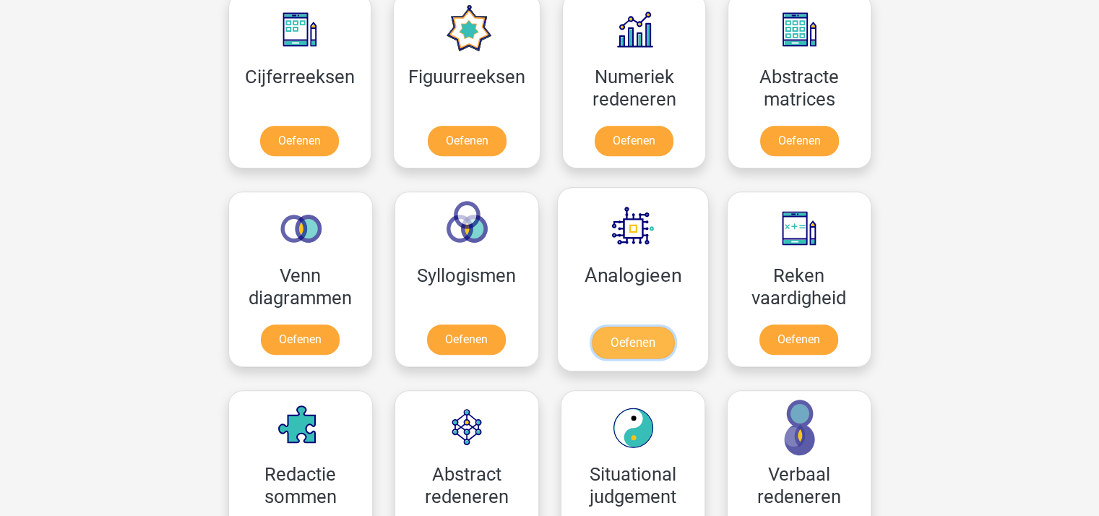
click at [629, 327] on link "Oefenen" at bounding box center [632, 343] width 82 height 32
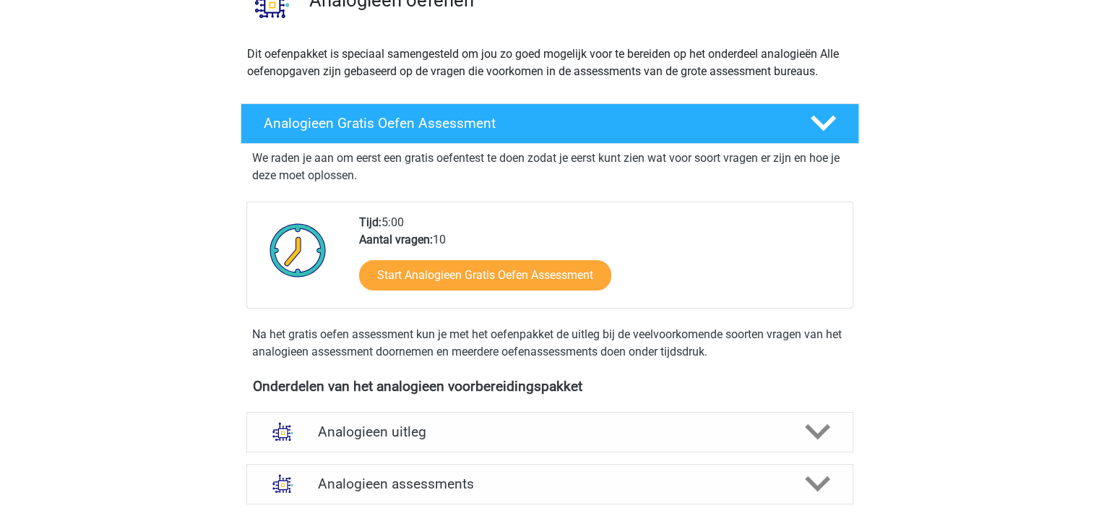
scroll to position [144, 0]
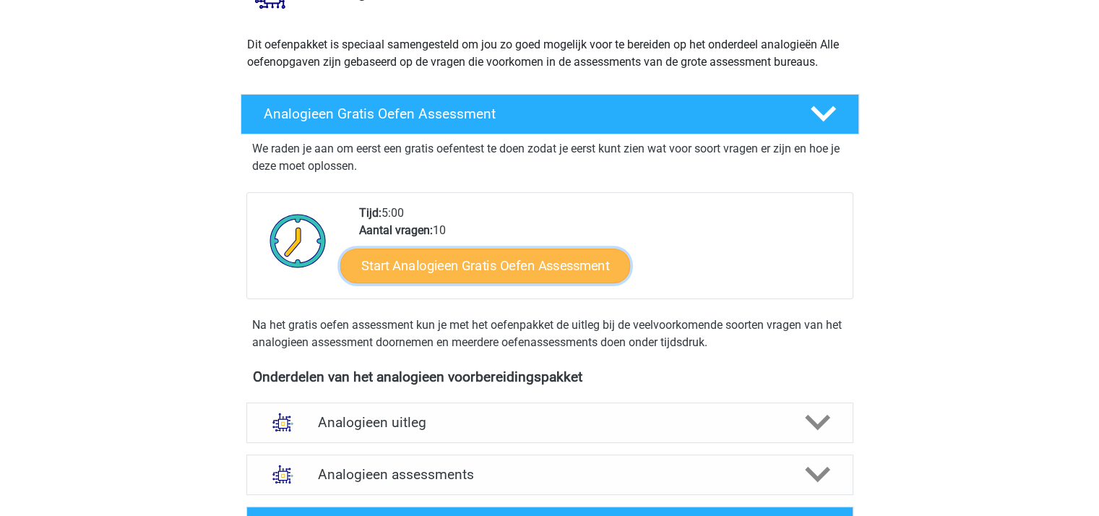
click at [497, 262] on link "Start Analogieen Gratis Oefen Assessment" at bounding box center [485, 265] width 290 height 35
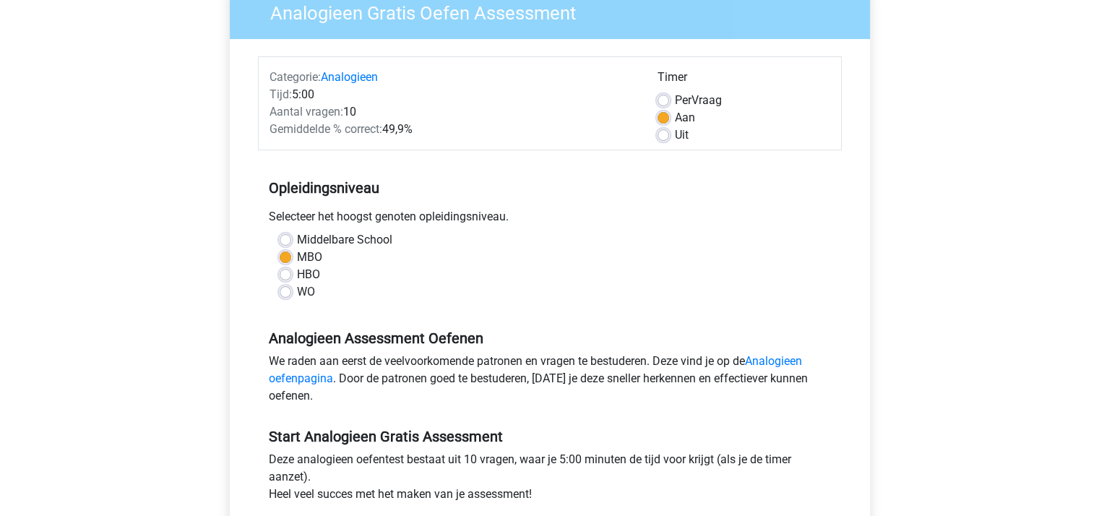
scroll to position [217, 0]
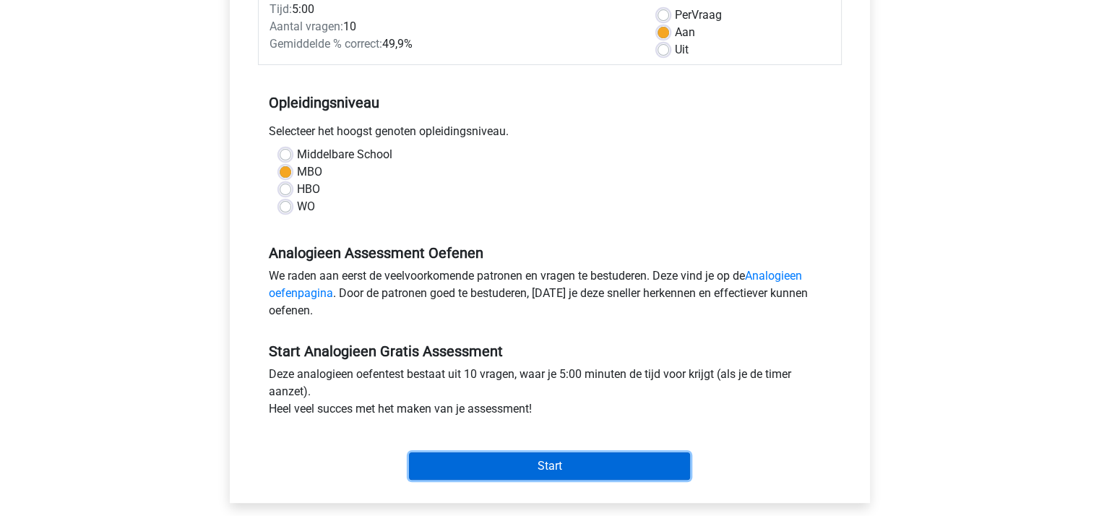
click at [540, 460] on input "Start" at bounding box center [549, 465] width 281 height 27
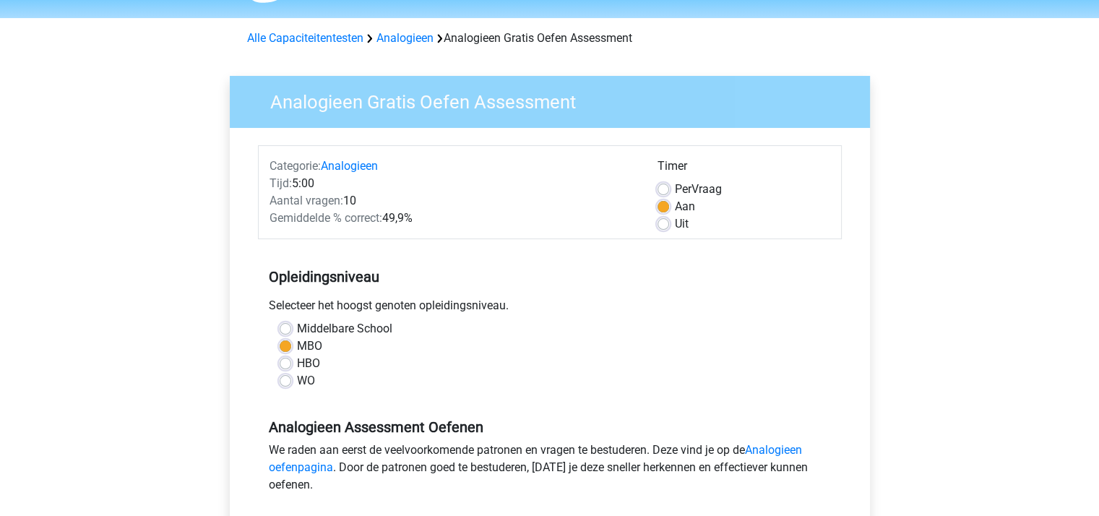
scroll to position [0, 0]
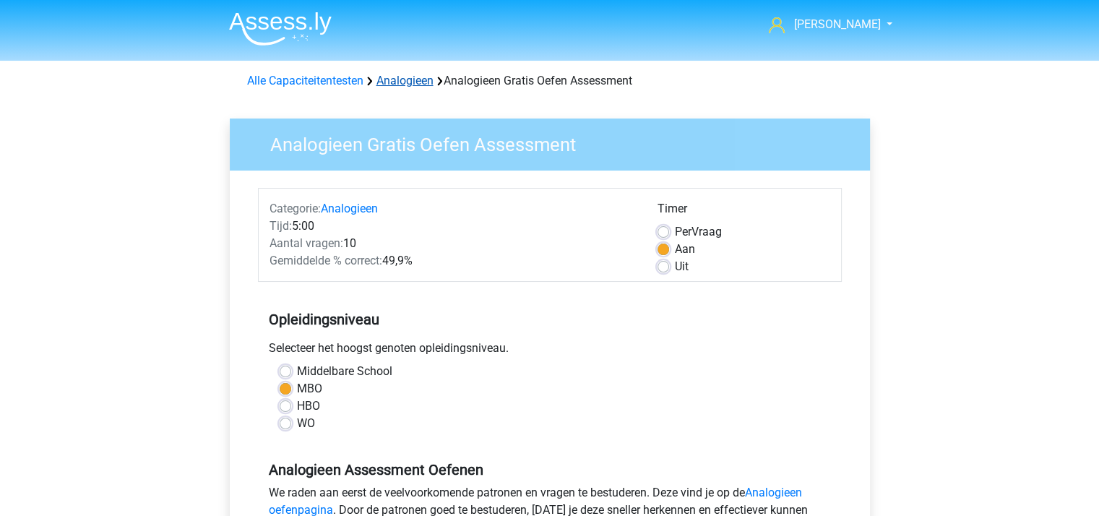
click at [405, 80] on link "Analogieen" at bounding box center [404, 81] width 57 height 14
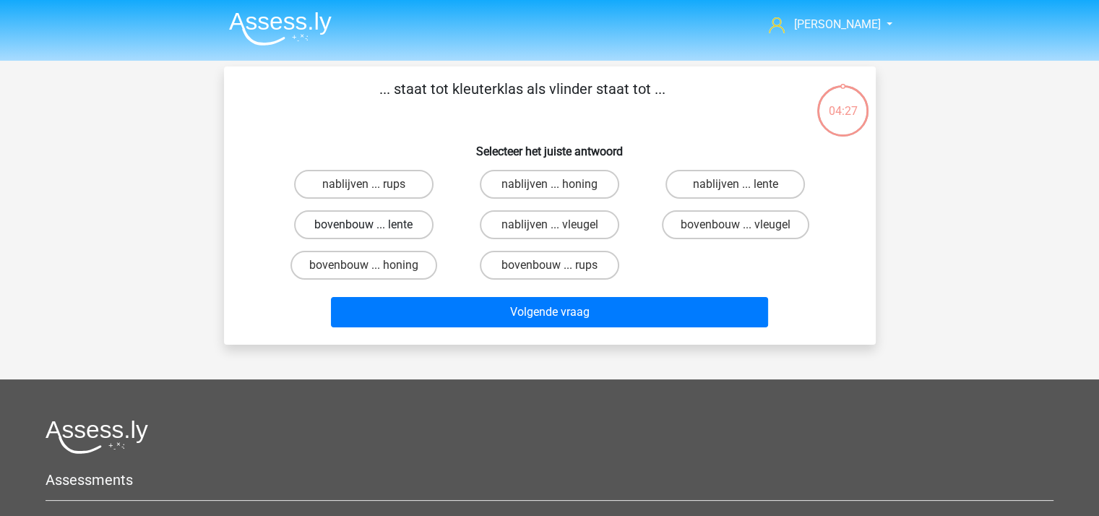
click at [397, 224] on label "bovenbouw ... lente" at bounding box center [363, 224] width 139 height 29
click at [373, 225] on input "bovenbouw ... lente" at bounding box center [367, 229] width 9 height 9
radio input "true"
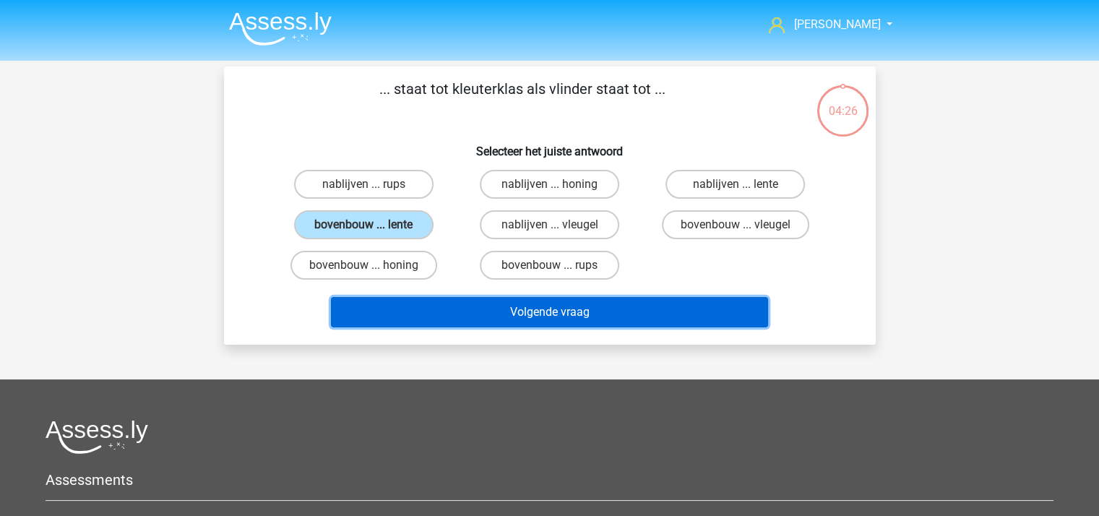
click at [501, 303] on button "Volgende vraag" at bounding box center [549, 312] width 437 height 30
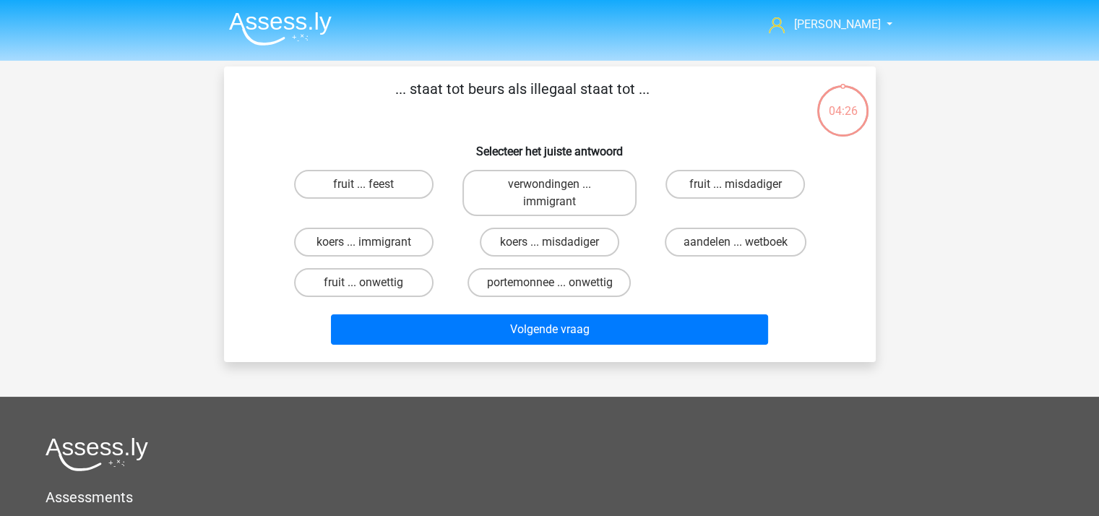
scroll to position [66, 0]
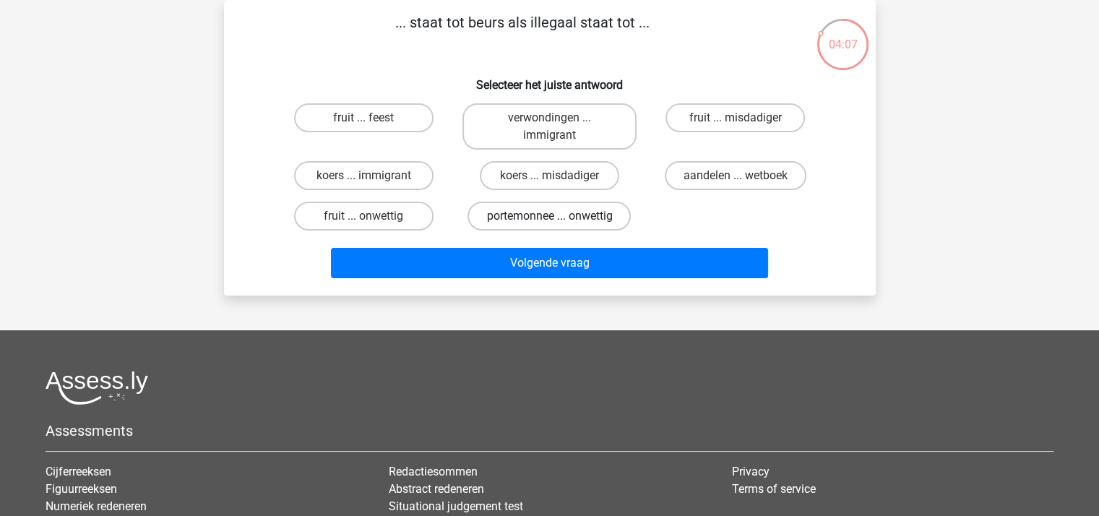
click at [538, 215] on label "portemonnee ... onwettig" at bounding box center [548, 216] width 163 height 29
click at [549, 216] on input "portemonnee ... onwettig" at bounding box center [553, 220] width 9 height 9
radio input "true"
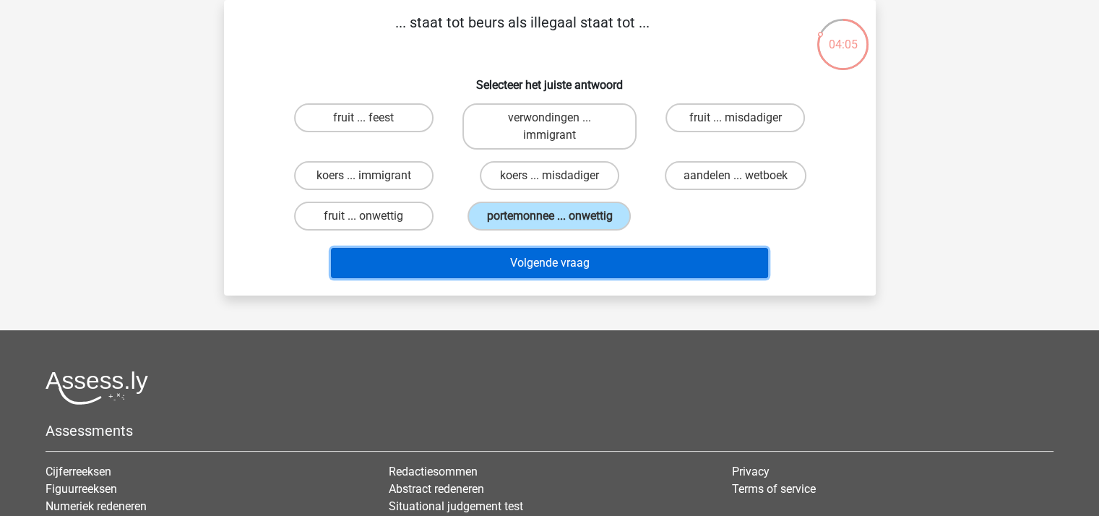
click at [560, 259] on button "Volgende vraag" at bounding box center [549, 263] width 437 height 30
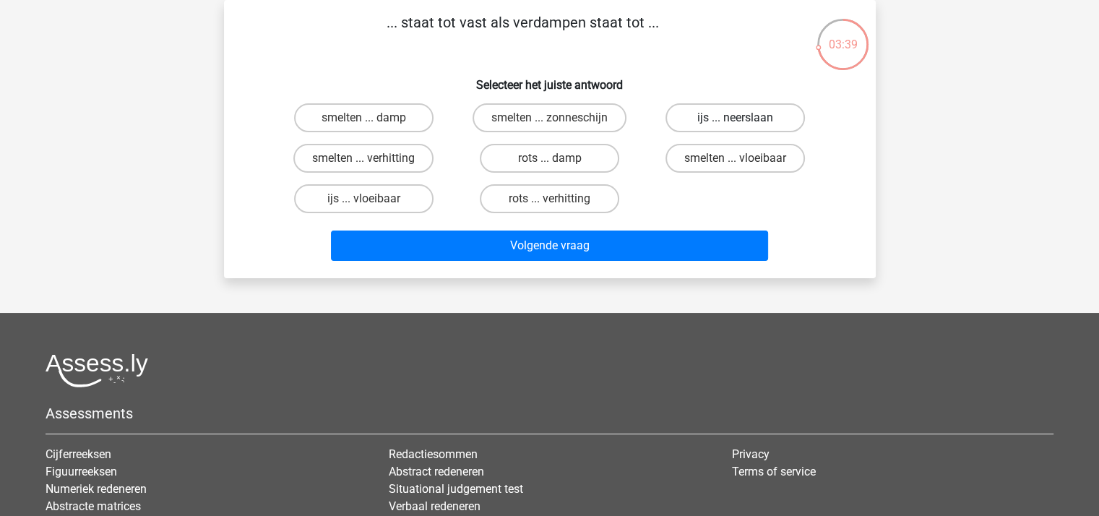
click at [696, 115] on label "ijs ... neerslaan" at bounding box center [734, 117] width 139 height 29
click at [735, 118] on input "ijs ... neerslaan" at bounding box center [739, 122] width 9 height 9
radio input "true"
click at [542, 158] on label "rots ... damp" at bounding box center [549, 158] width 139 height 29
click at [549, 158] on input "rots ... damp" at bounding box center [553, 162] width 9 height 9
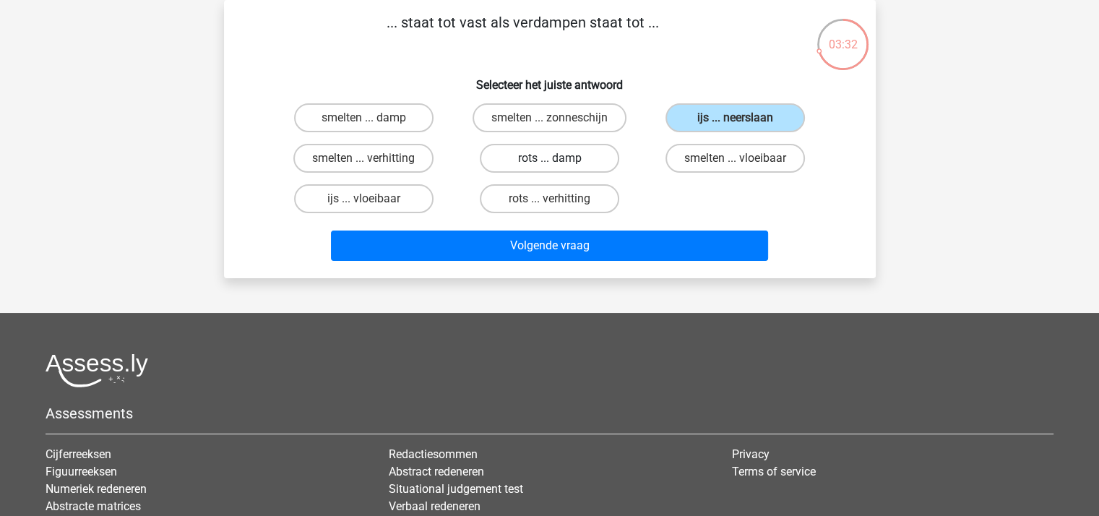
radio input "true"
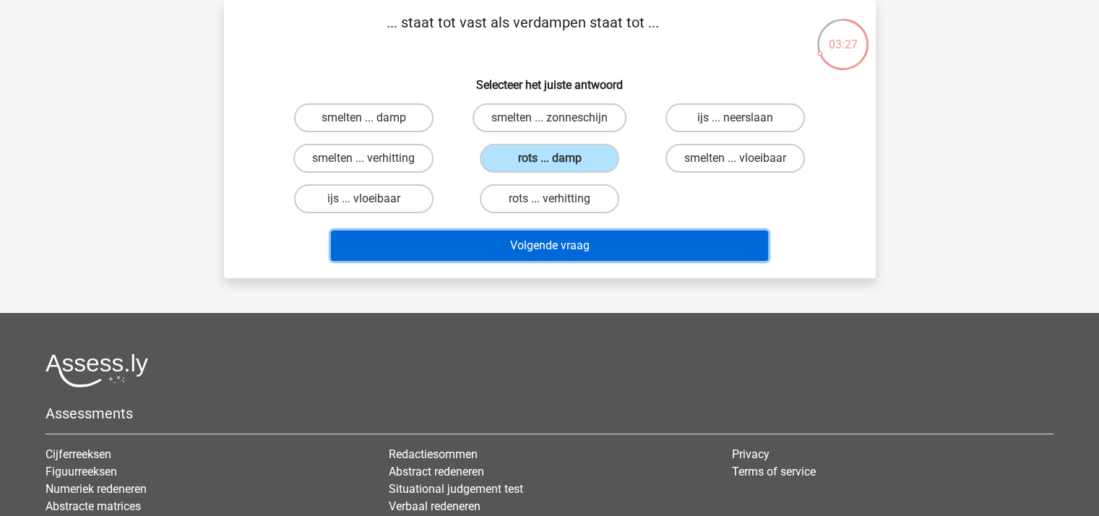
click at [547, 241] on button "Volgende vraag" at bounding box center [549, 245] width 437 height 30
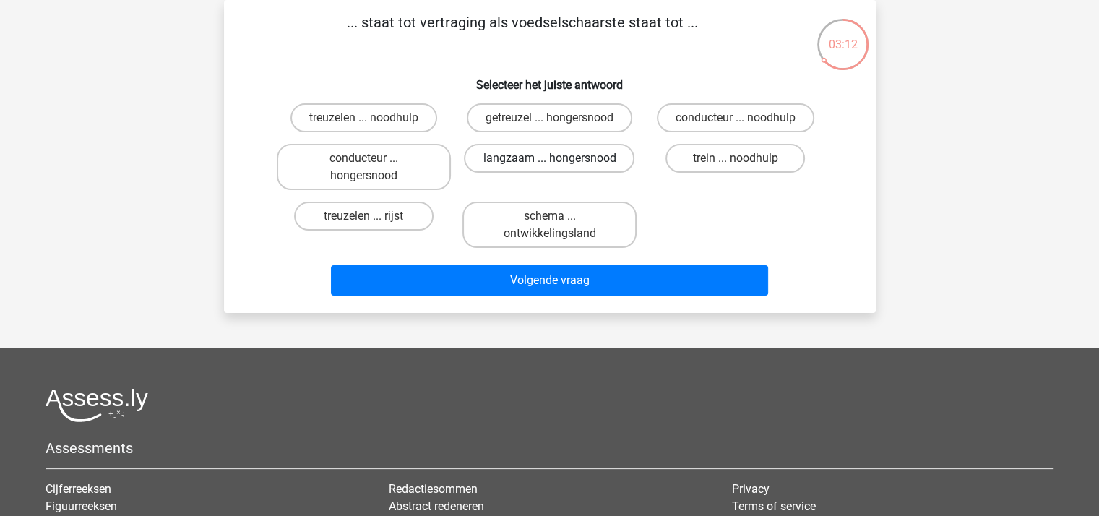
click at [540, 153] on label "langzaam ... hongersnood" at bounding box center [549, 158] width 170 height 29
click at [549, 158] on input "langzaam ... hongersnood" at bounding box center [553, 162] width 9 height 9
radio input "true"
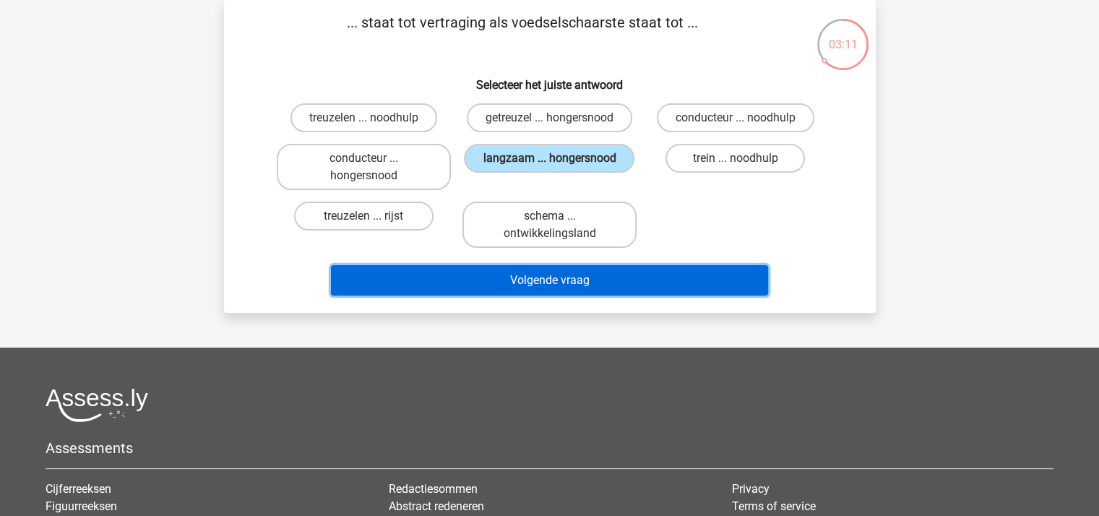
click at [538, 274] on button "Volgende vraag" at bounding box center [549, 280] width 437 height 30
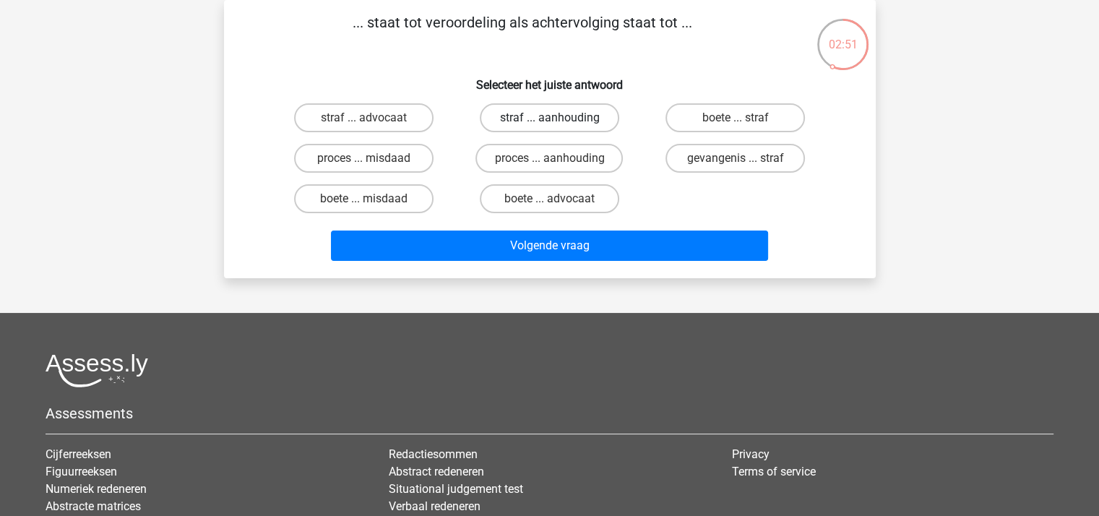
click at [528, 116] on label "straf ... aanhouding" at bounding box center [549, 117] width 139 height 29
click at [549, 118] on input "straf ... aanhouding" at bounding box center [553, 122] width 9 height 9
radio input "true"
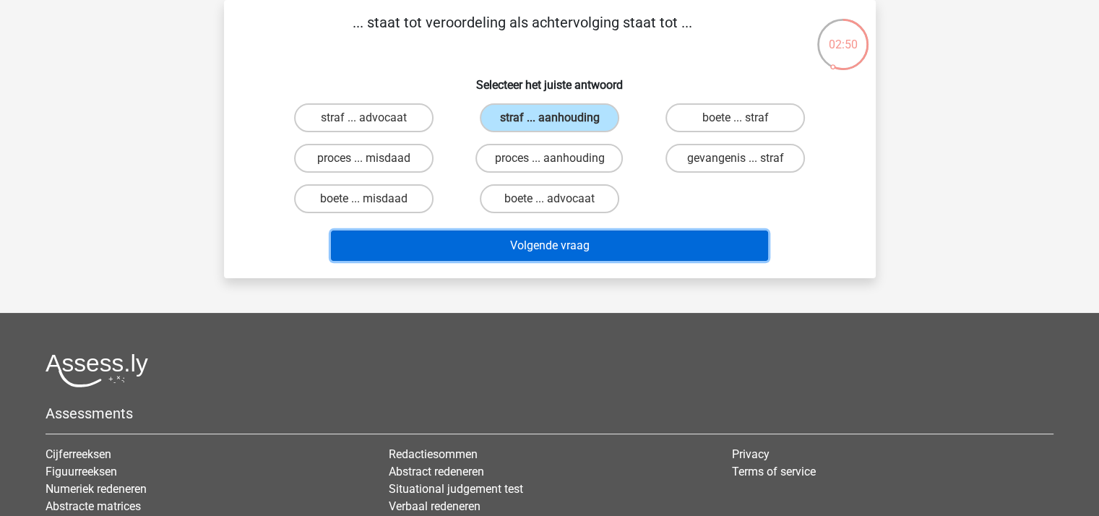
click at [540, 237] on button "Volgende vraag" at bounding box center [549, 245] width 437 height 30
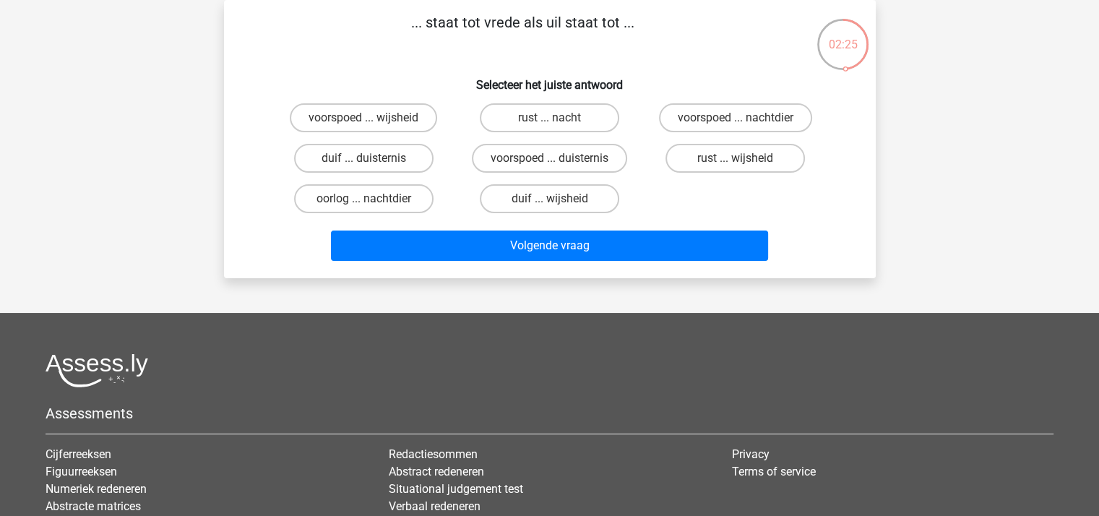
click at [549, 199] on input "duif ... wijsheid" at bounding box center [553, 203] width 9 height 9
radio input "true"
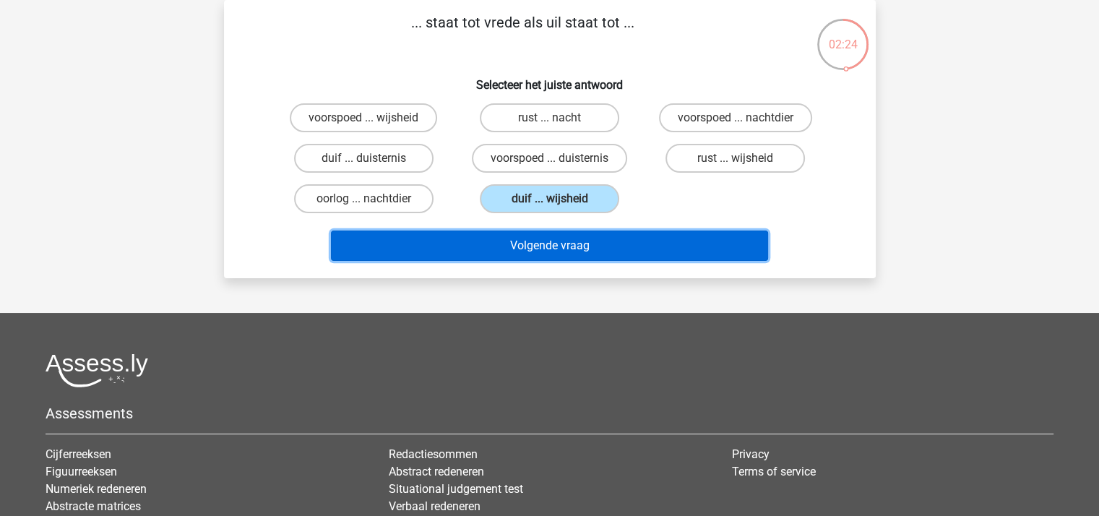
click at [546, 241] on button "Volgende vraag" at bounding box center [549, 245] width 437 height 30
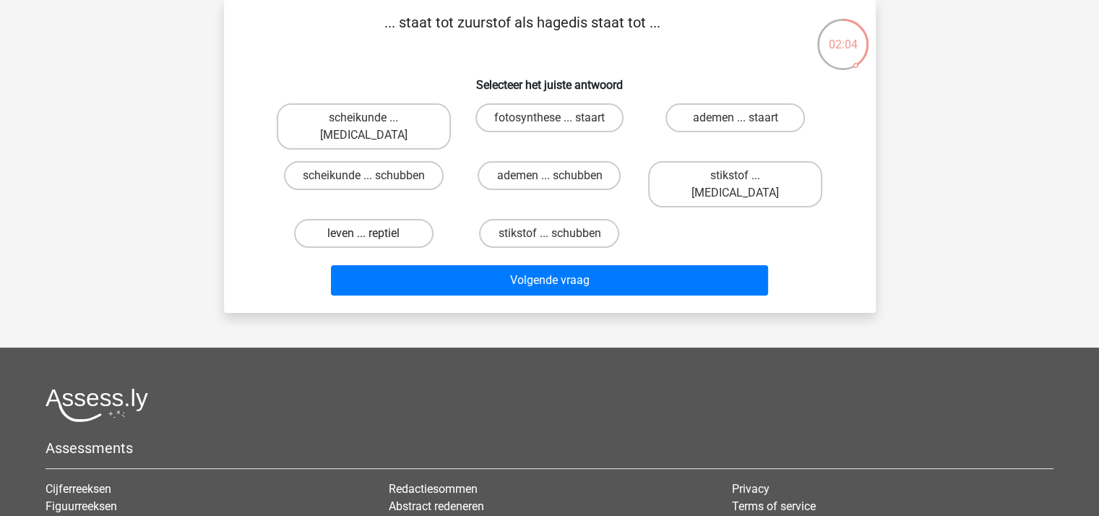
click at [376, 219] on label "leven ... reptiel" at bounding box center [363, 233] width 139 height 29
click at [373, 233] on input "leven ... reptiel" at bounding box center [367, 237] width 9 height 9
radio input "true"
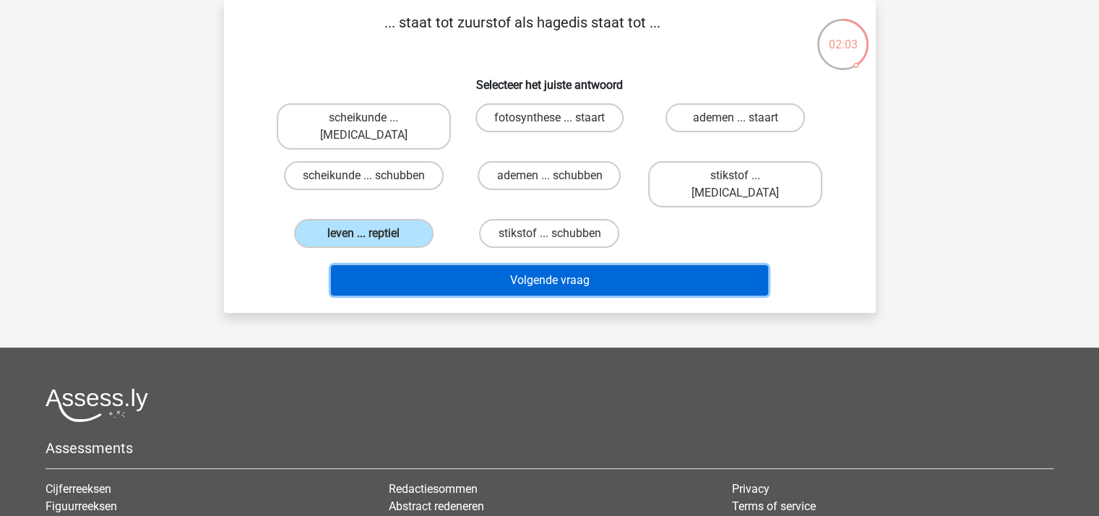
click at [517, 265] on button "Volgende vraag" at bounding box center [549, 280] width 437 height 30
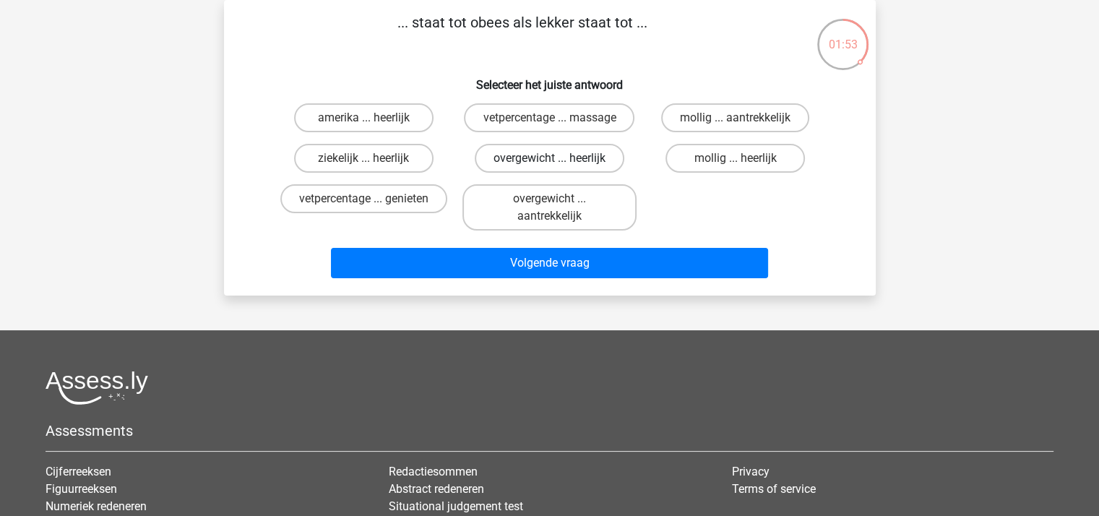
click at [561, 155] on label "overgewicht ... heerlijk" at bounding box center [550, 158] width 150 height 29
click at [558, 158] on input "overgewicht ... heerlijk" at bounding box center [553, 162] width 9 height 9
radio input "true"
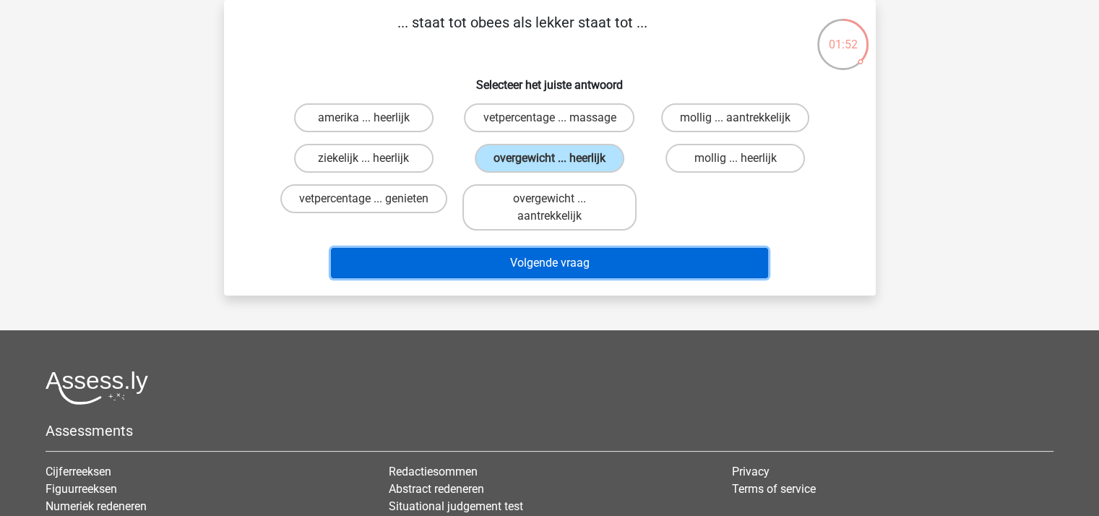
click at [577, 259] on button "Volgende vraag" at bounding box center [549, 263] width 437 height 30
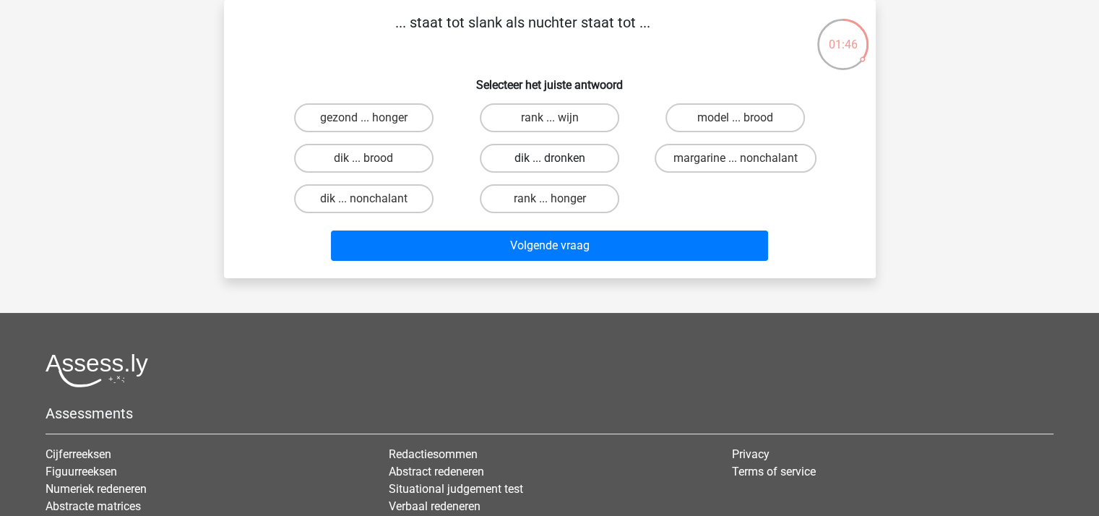
click at [550, 155] on label "dik ... dronken" at bounding box center [549, 158] width 139 height 29
click at [550, 158] on input "dik ... dronken" at bounding box center [553, 162] width 9 height 9
radio input "true"
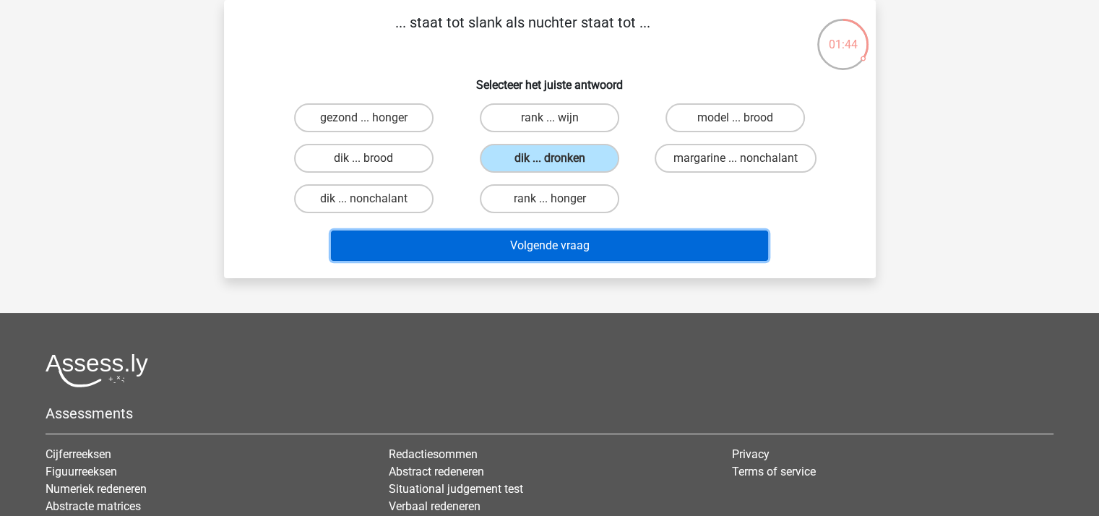
click at [548, 241] on button "Volgende vraag" at bounding box center [549, 245] width 437 height 30
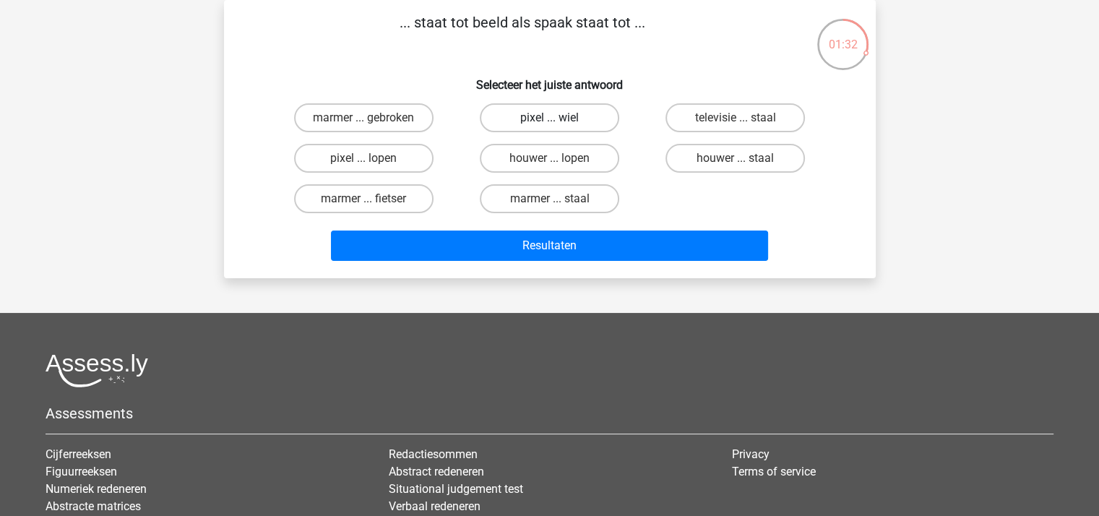
click at [543, 118] on label "pixel ... wiel" at bounding box center [549, 117] width 139 height 29
click at [549, 118] on input "pixel ... wiel" at bounding box center [553, 122] width 9 height 9
radio input "true"
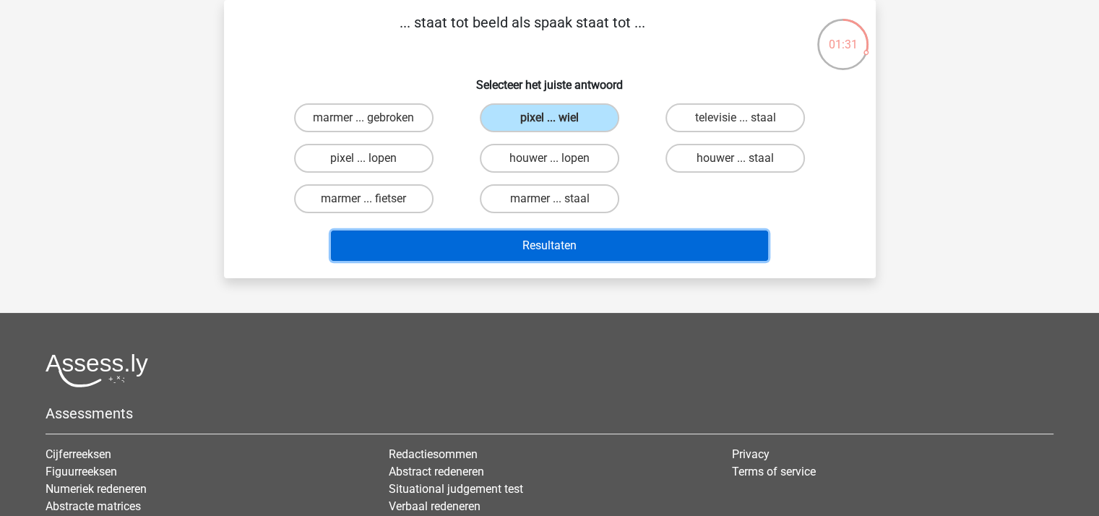
click at [547, 242] on button "Resultaten" at bounding box center [549, 245] width 437 height 30
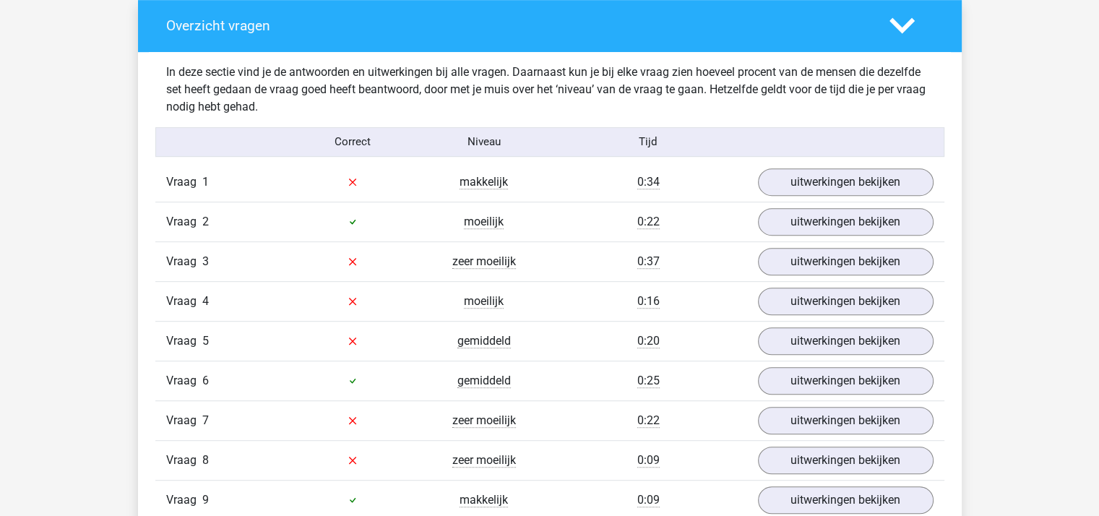
scroll to position [795, 0]
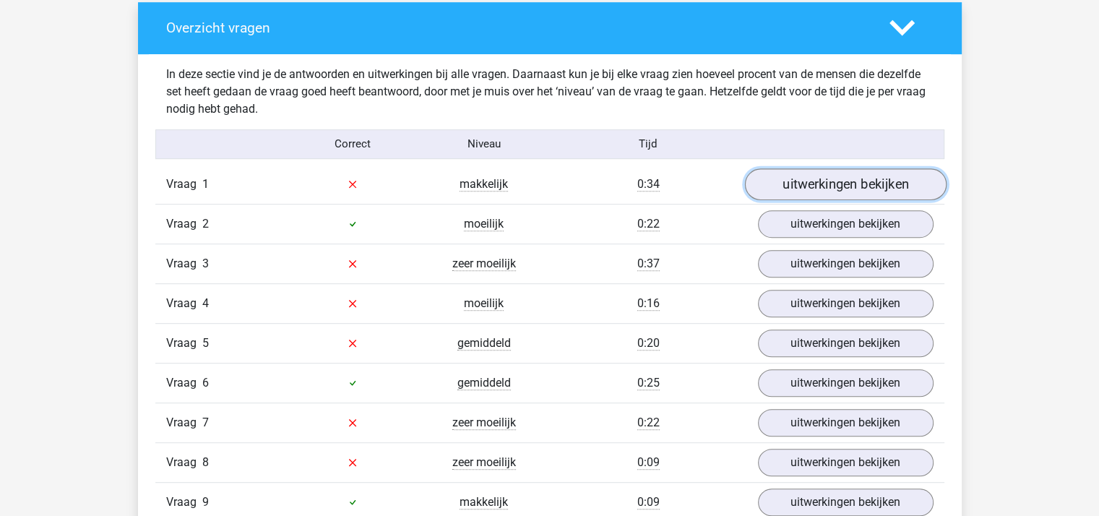
click at [824, 184] on link "uitwerkingen bekijken" at bounding box center [845, 184] width 202 height 32
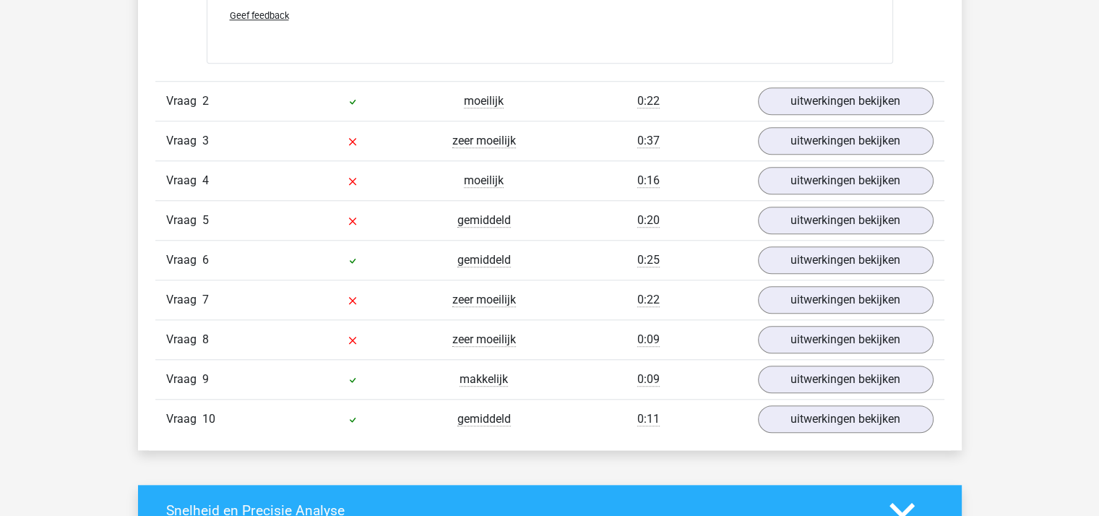
scroll to position [1300, 0]
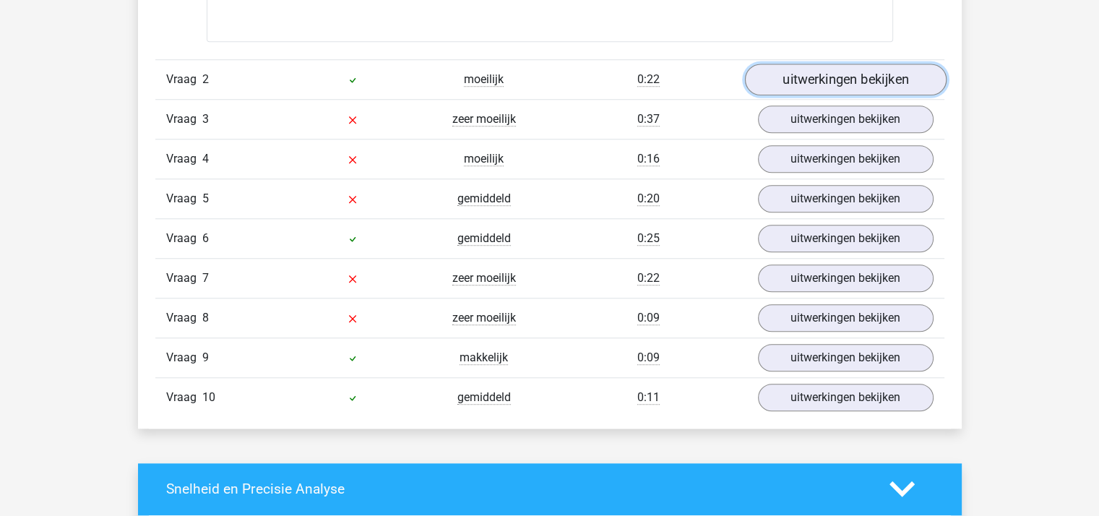
click at [803, 72] on link "uitwerkingen bekijken" at bounding box center [845, 80] width 202 height 32
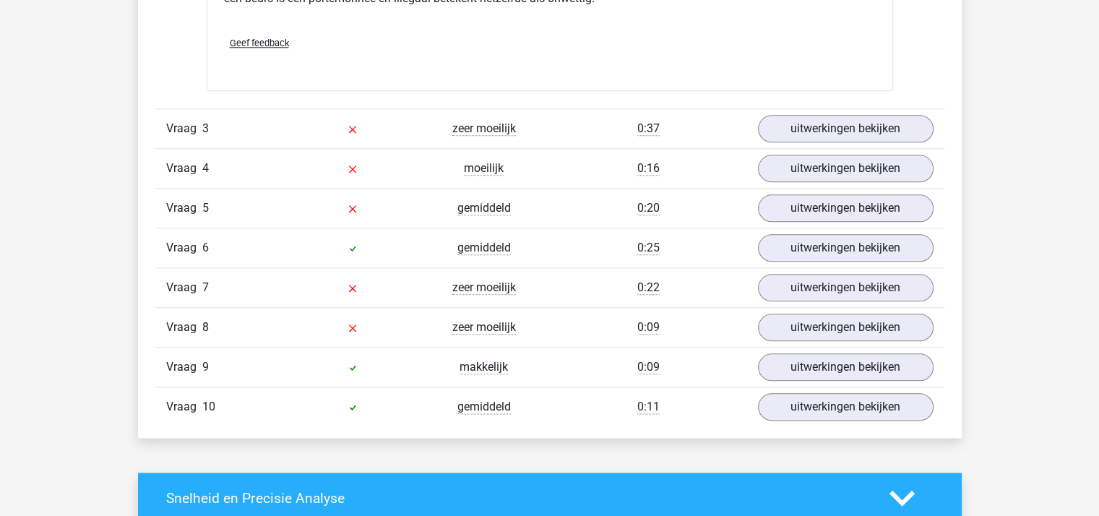
scroll to position [1662, 0]
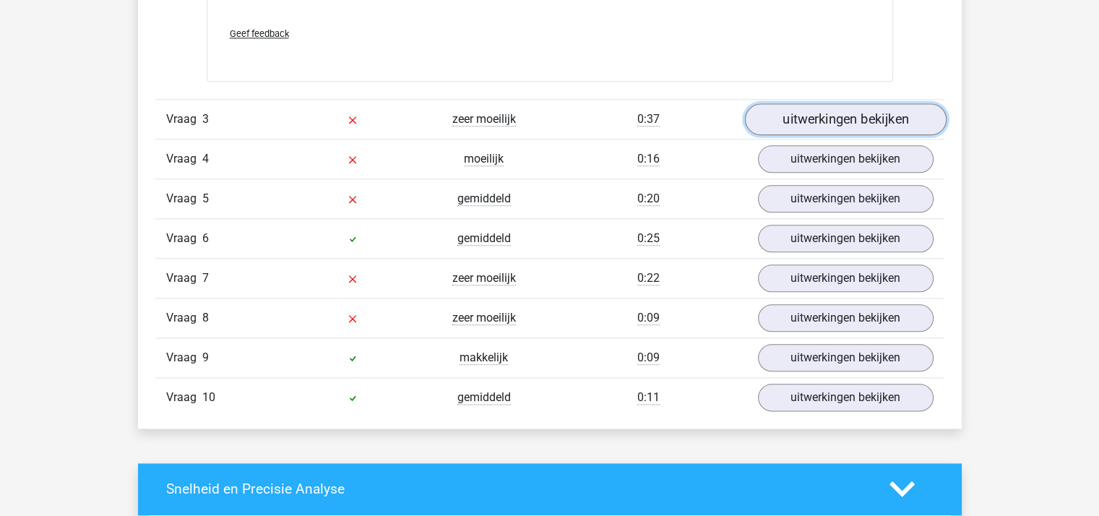
click at [817, 116] on link "uitwerkingen bekijken" at bounding box center [845, 119] width 202 height 32
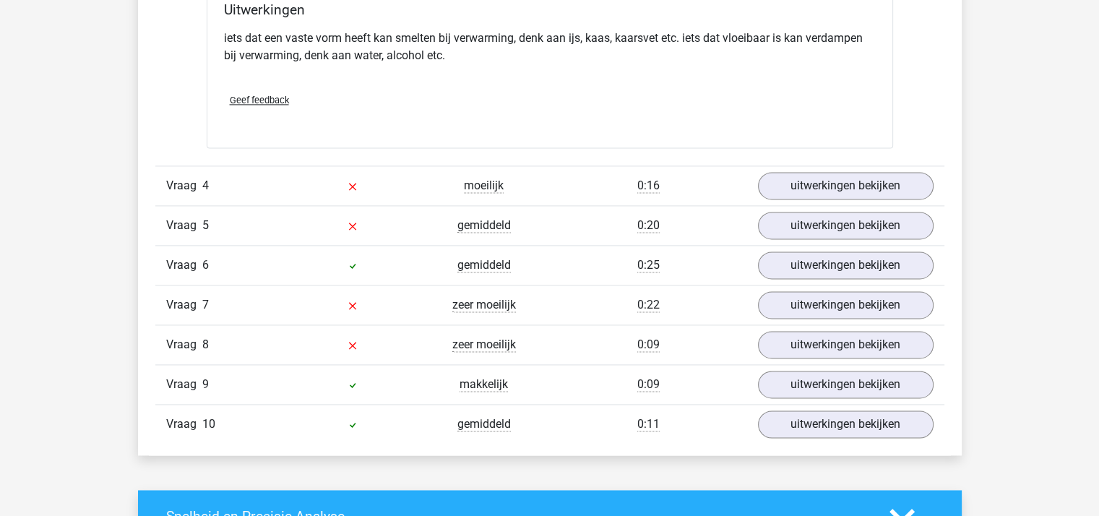
scroll to position [2023, 0]
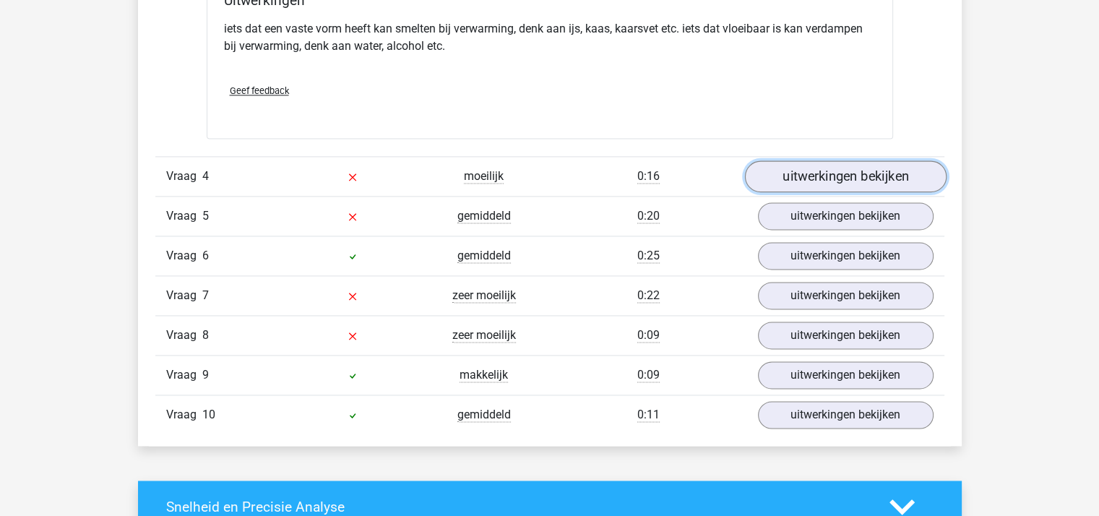
click at [795, 173] on link "uitwerkingen bekijken" at bounding box center [845, 176] width 202 height 32
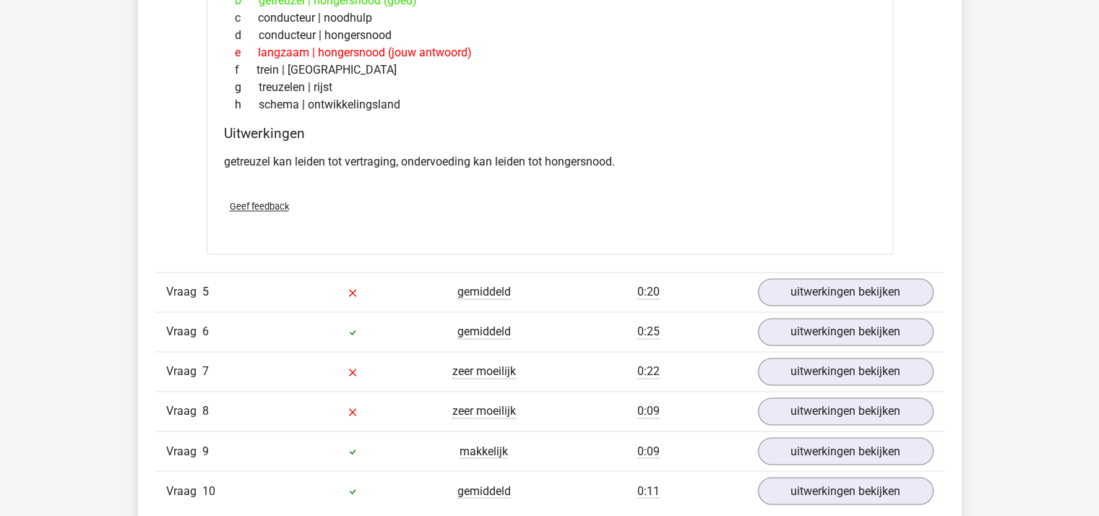
scroll to position [2384, 0]
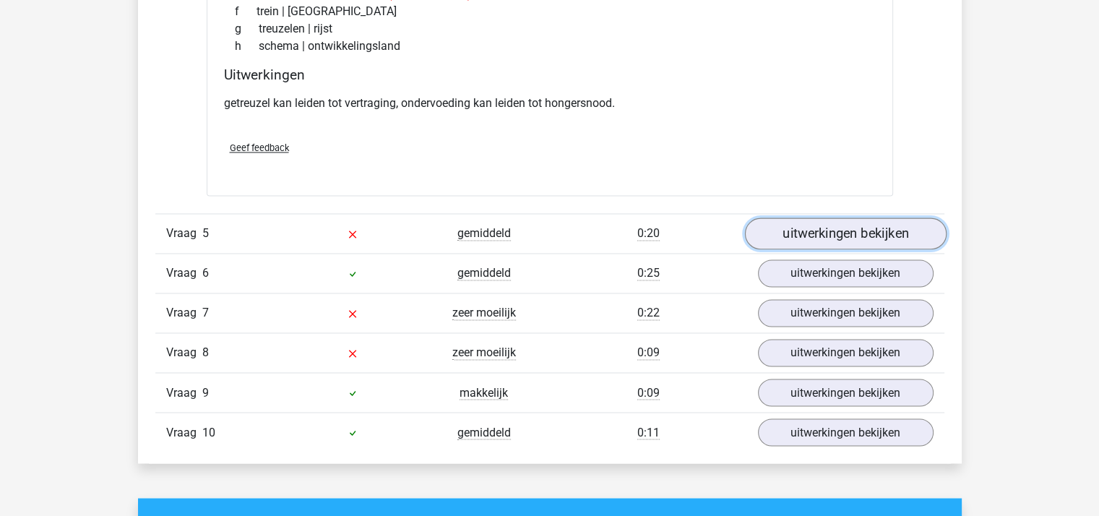
click at [812, 228] on link "uitwerkingen bekijken" at bounding box center [845, 234] width 202 height 32
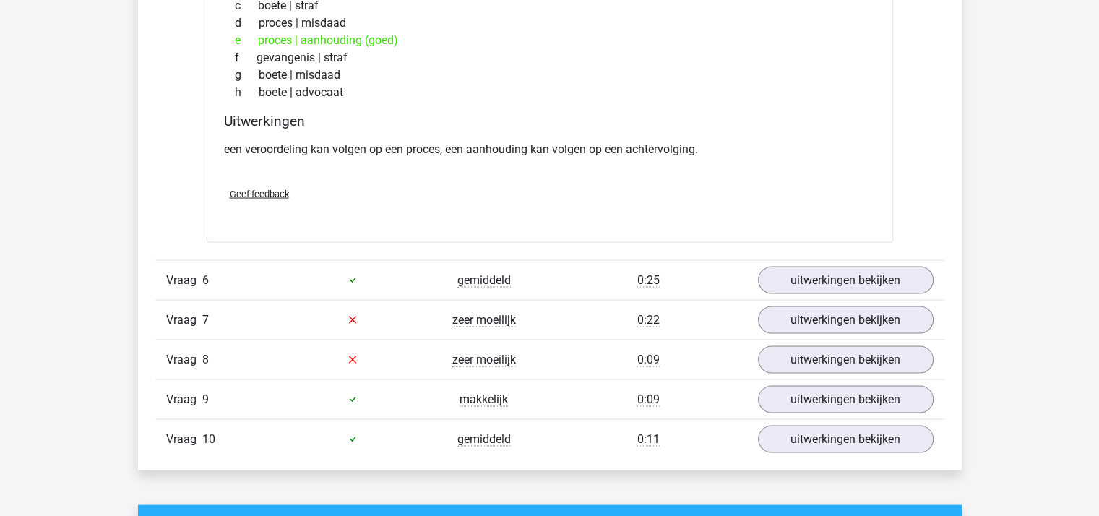
scroll to position [2818, 0]
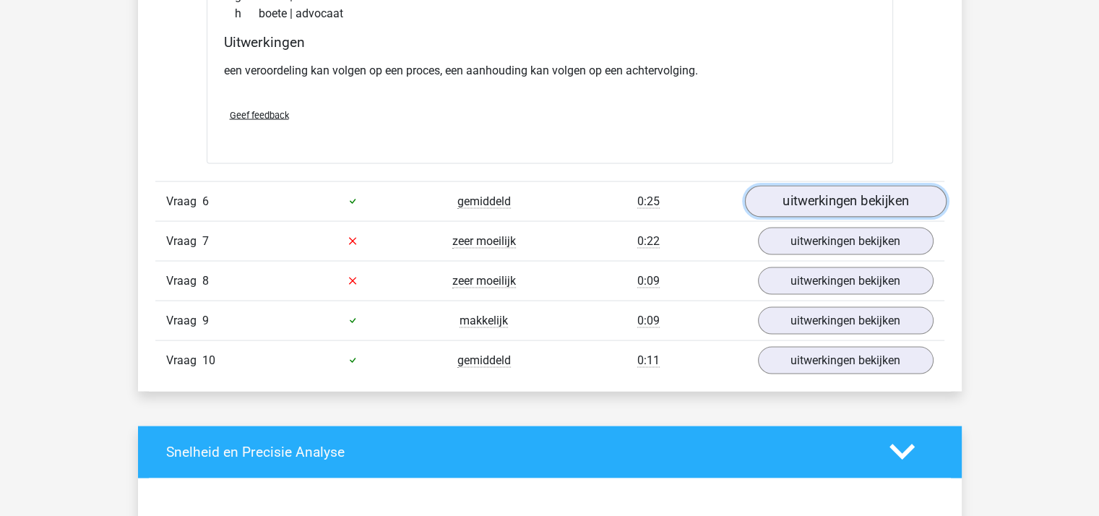
click at [859, 199] on link "uitwerkingen bekijken" at bounding box center [845, 202] width 202 height 32
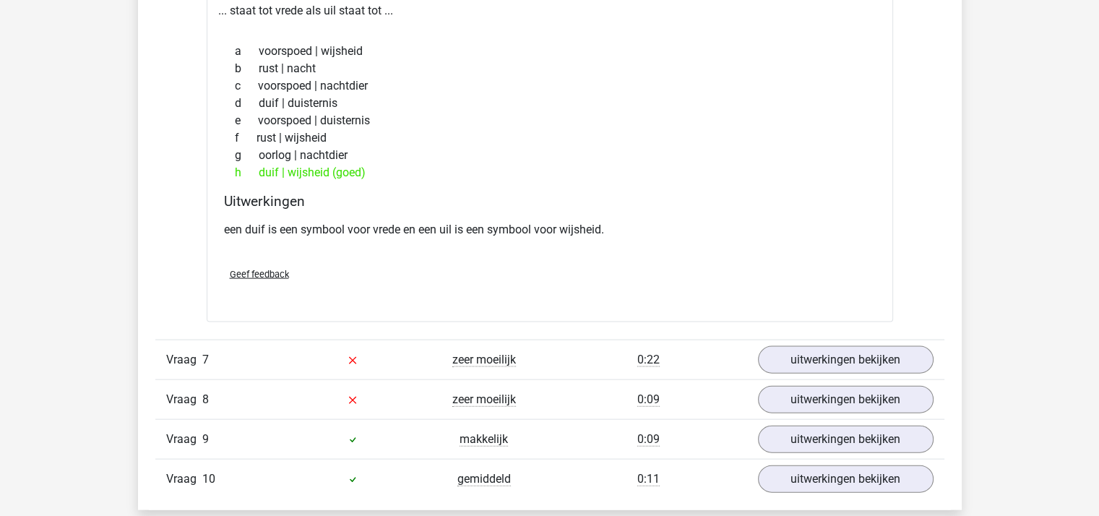
scroll to position [3107, 0]
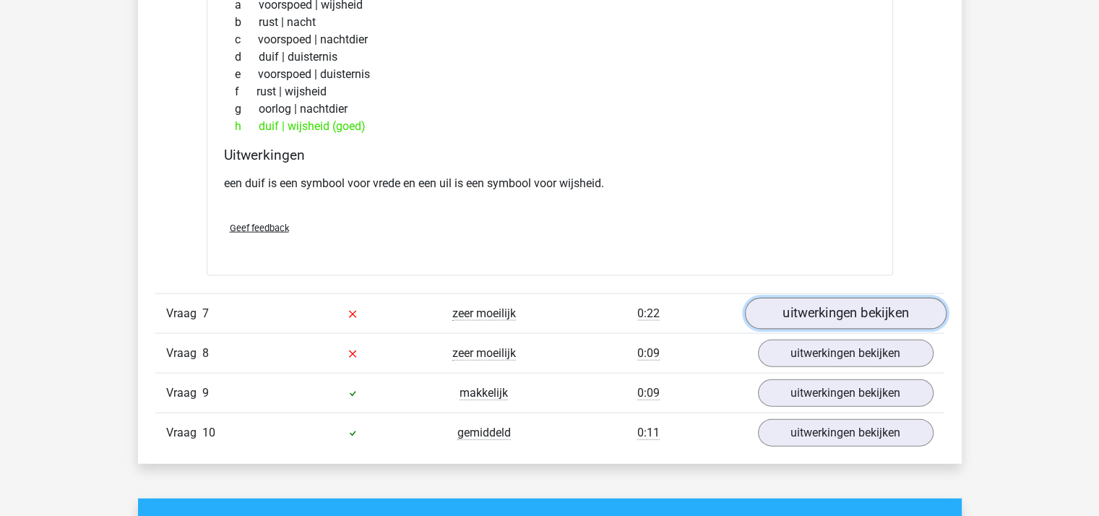
click at [808, 314] on link "uitwerkingen bekijken" at bounding box center [845, 314] width 202 height 32
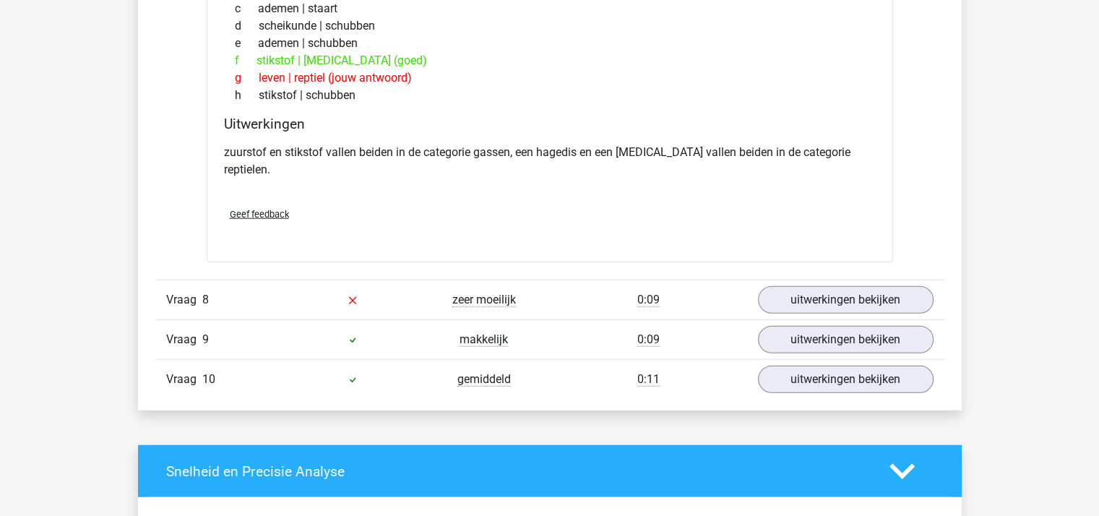
scroll to position [3540, 0]
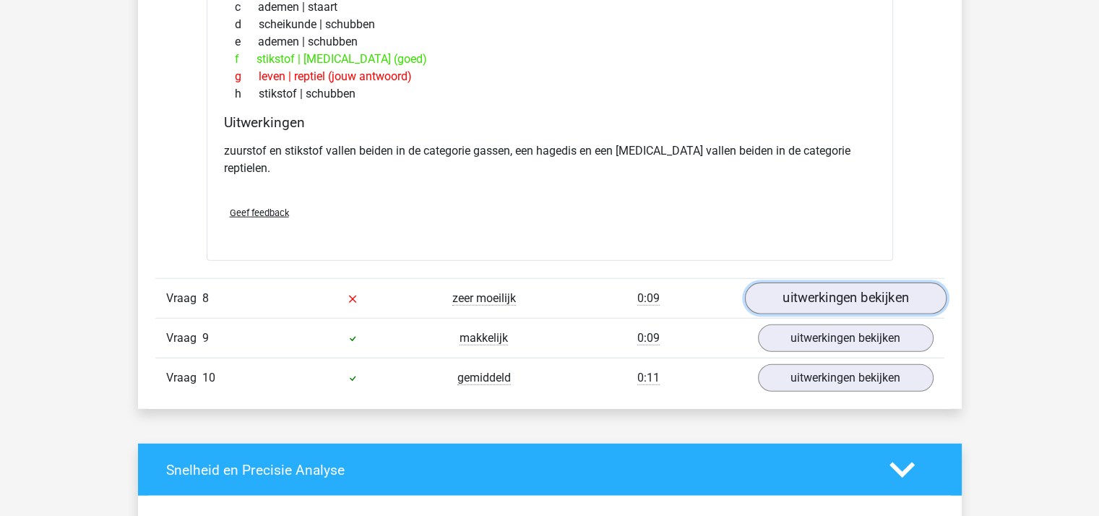
click at [840, 282] on link "uitwerkingen bekijken" at bounding box center [845, 298] width 202 height 32
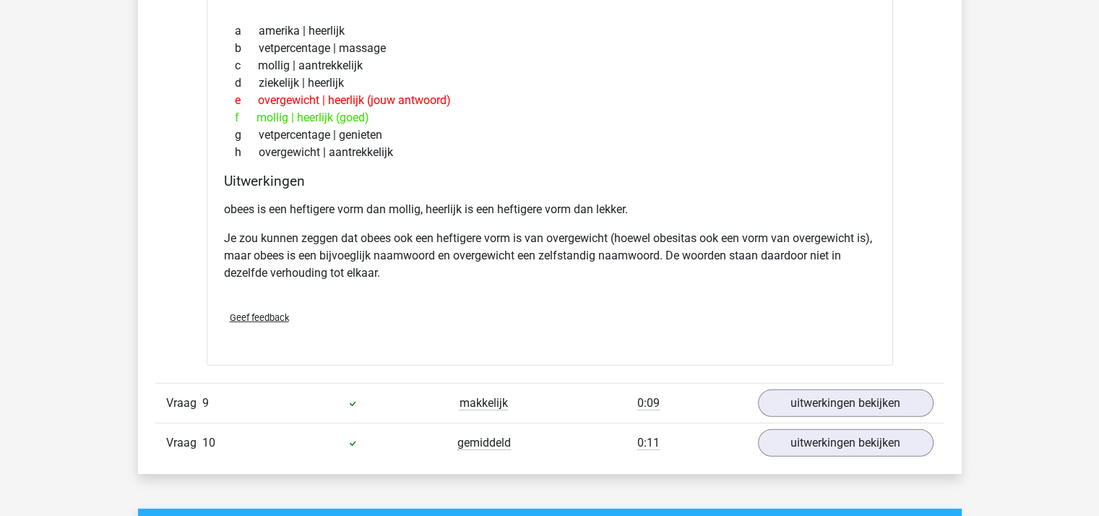
scroll to position [3973, 0]
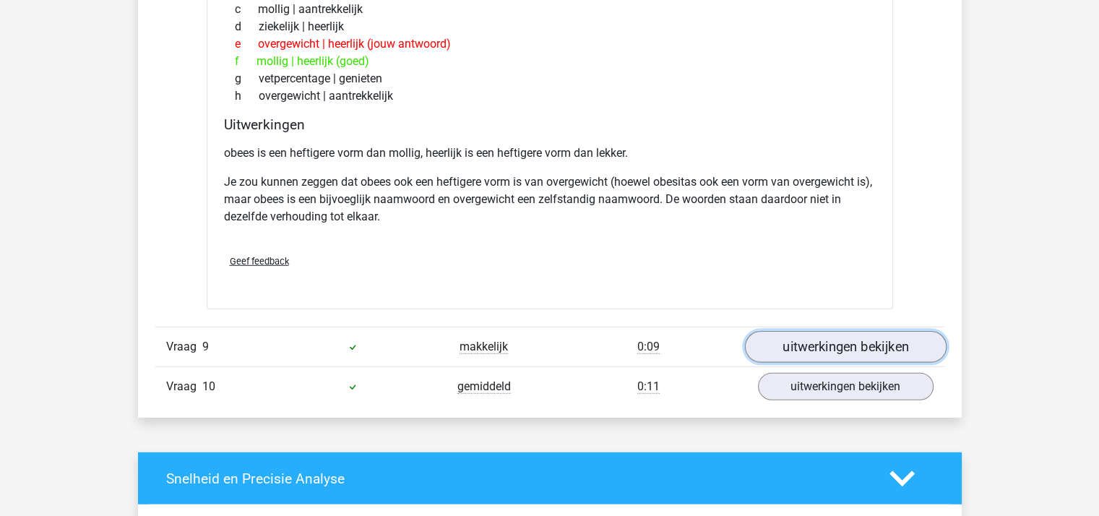
click at [812, 331] on link "uitwerkingen bekijken" at bounding box center [845, 347] width 202 height 32
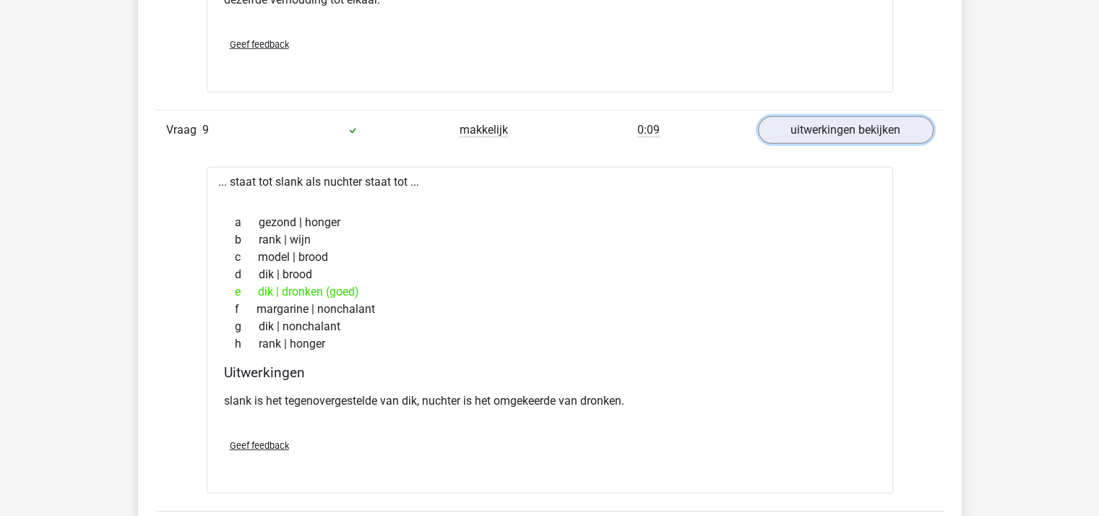
scroll to position [4335, 0]
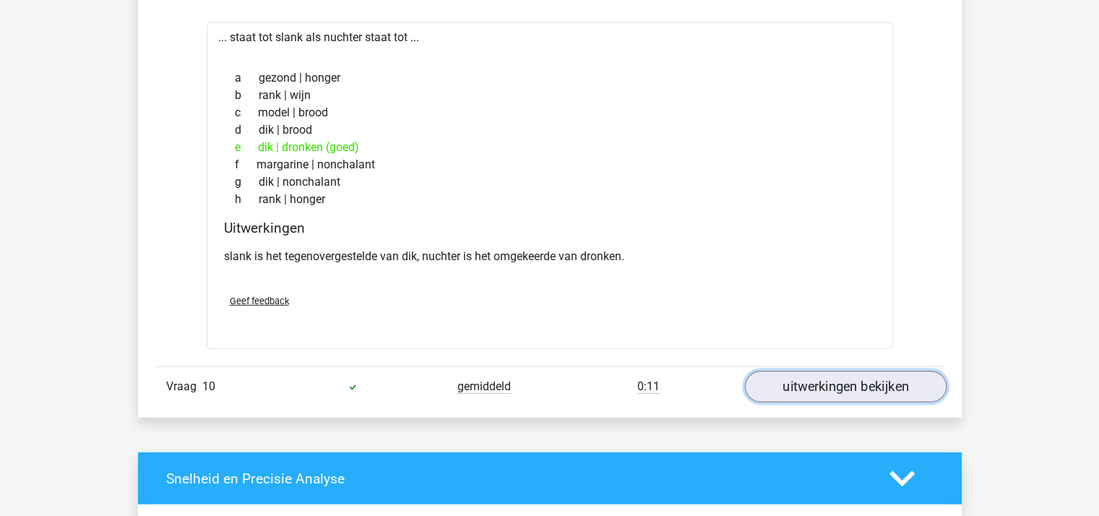
click at [824, 371] on link "uitwerkingen bekijken" at bounding box center [845, 387] width 202 height 32
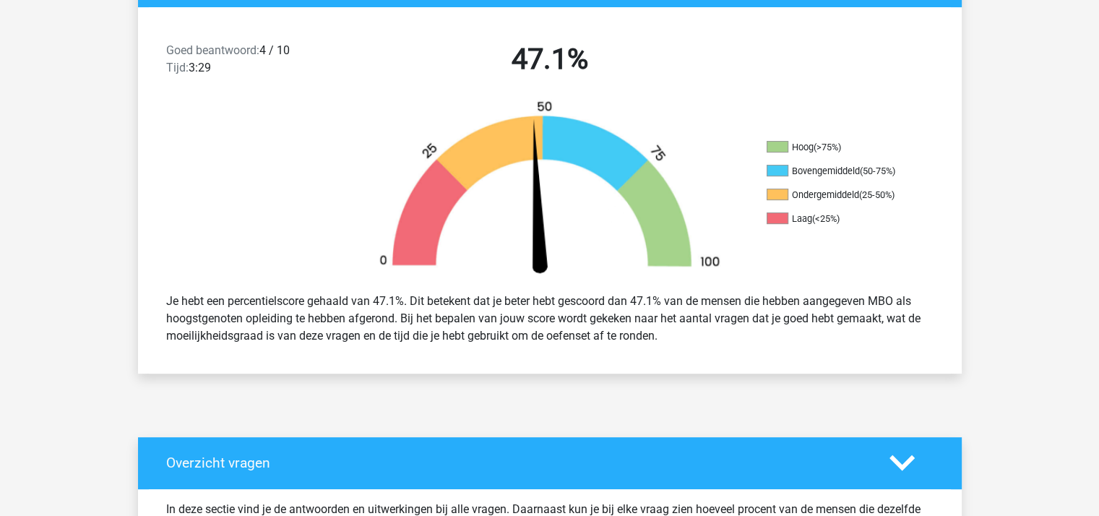
scroll to position [0, 0]
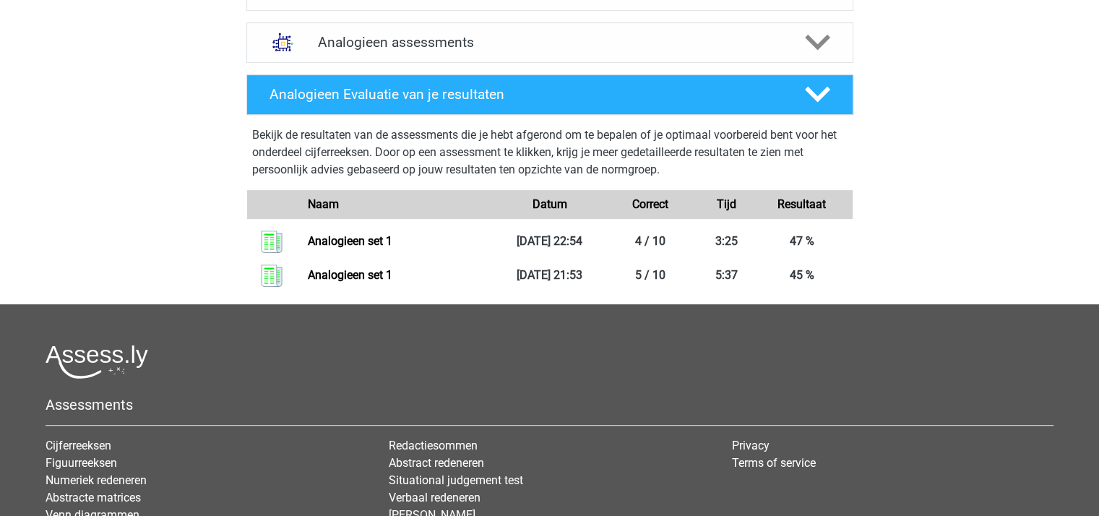
scroll to position [578, 0]
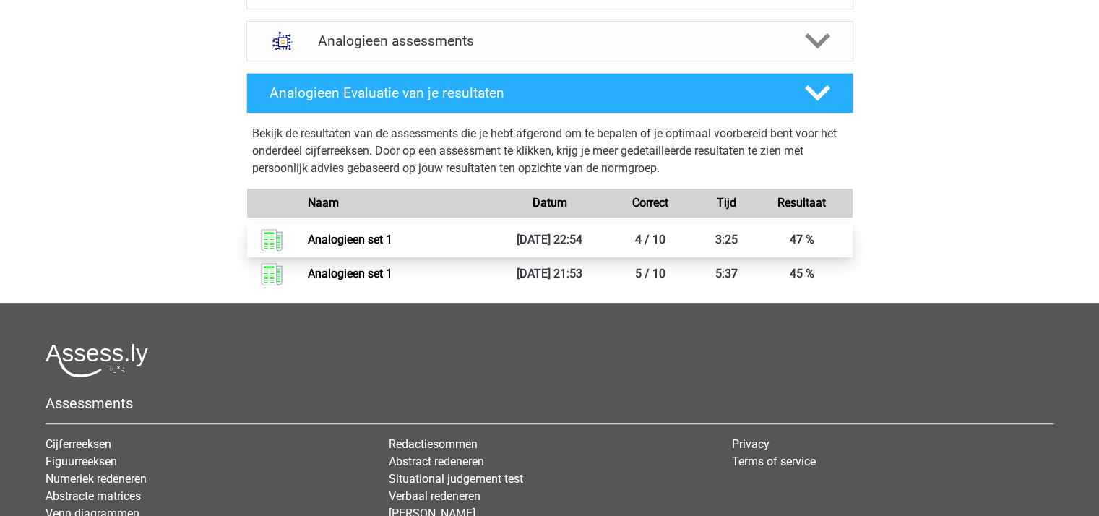
click at [369, 235] on link "Analogieen set 1" at bounding box center [350, 240] width 85 height 14
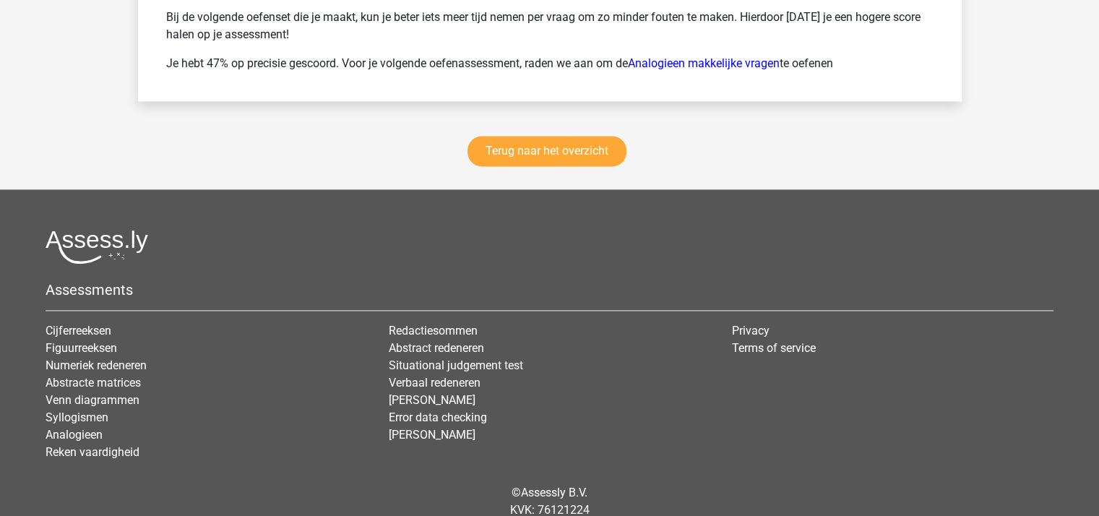
scroll to position [2055, 0]
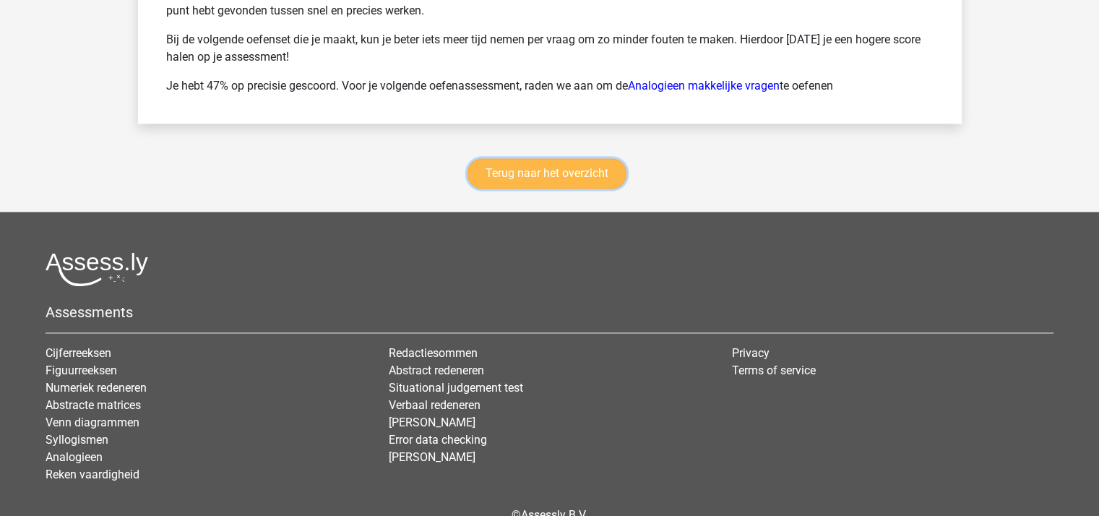
click at [506, 166] on link "Terug naar het overzicht" at bounding box center [546, 173] width 159 height 30
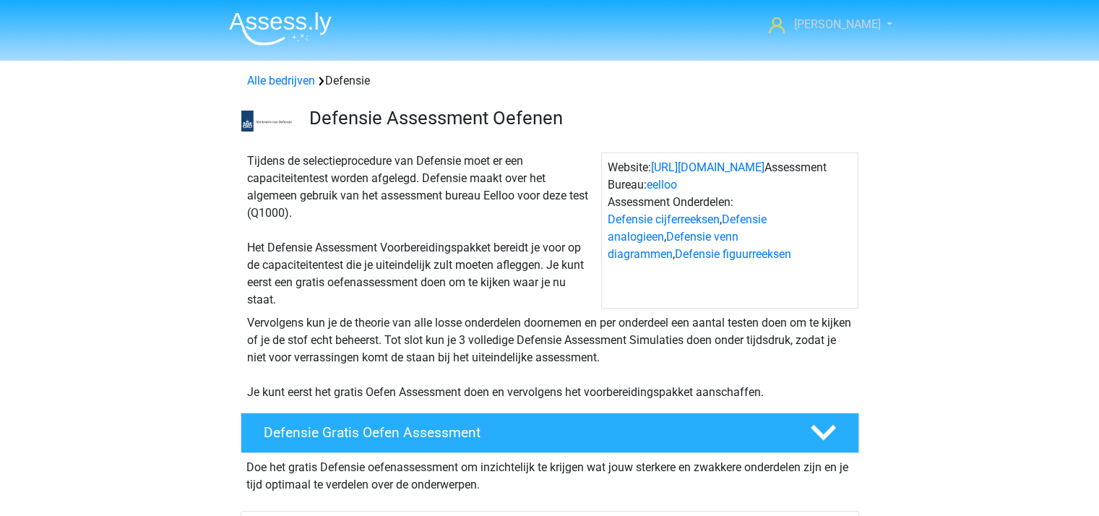
click at [832, 22] on span "[PERSON_NAME]" at bounding box center [836, 24] width 87 height 14
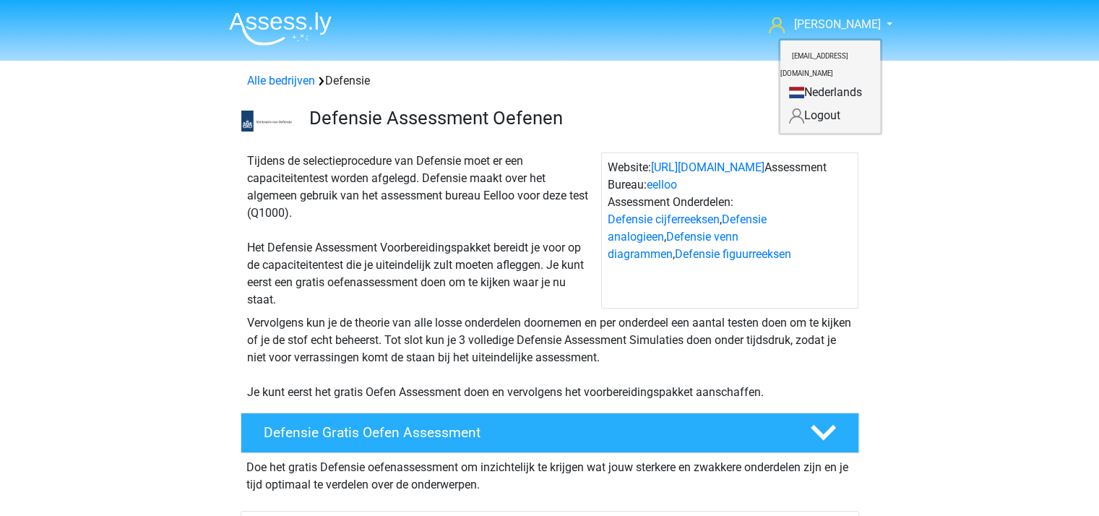
click at [803, 81] on link "Nederlands" at bounding box center [830, 92] width 100 height 23
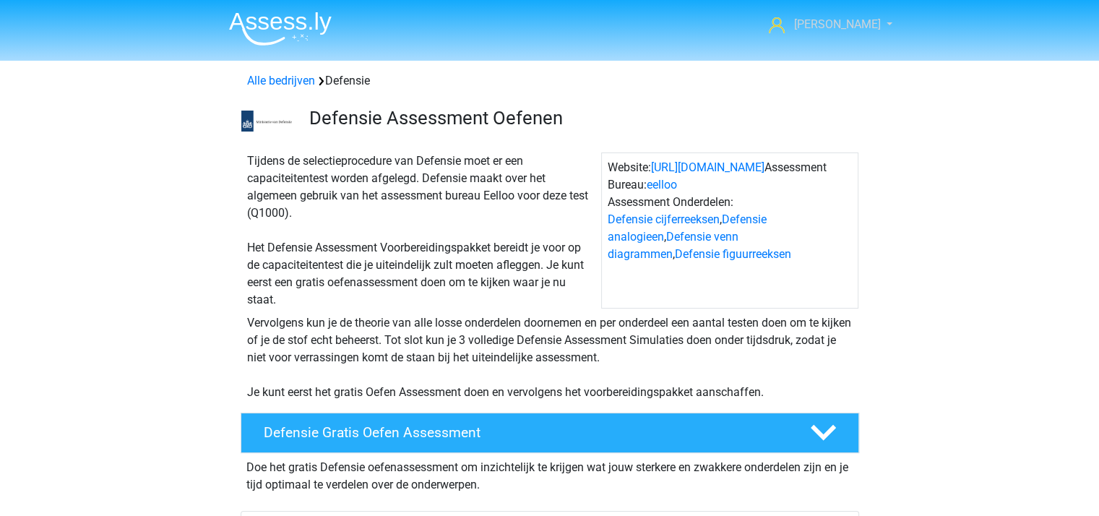
click at [847, 20] on span "[PERSON_NAME]" at bounding box center [836, 24] width 87 height 14
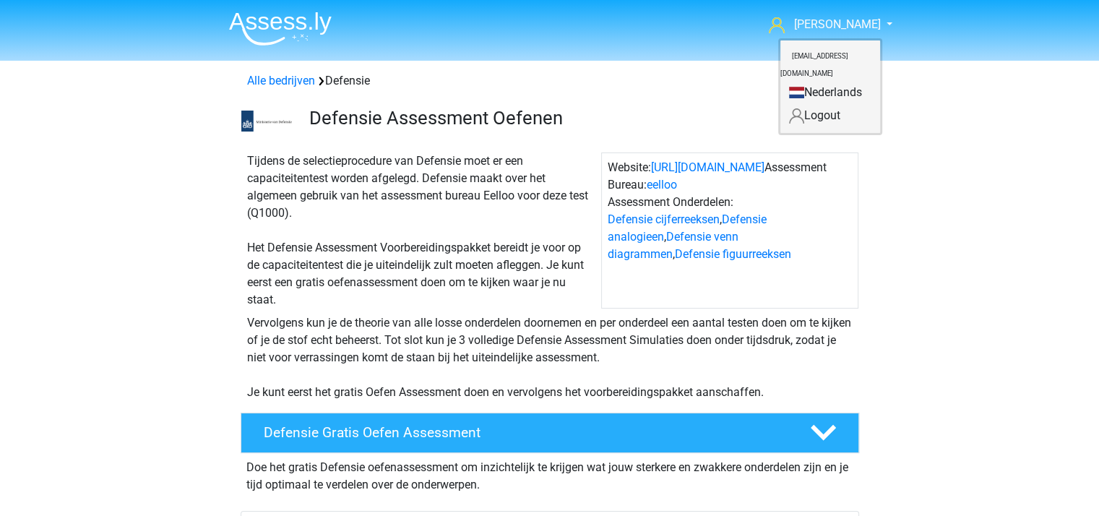
click at [269, 17] on img at bounding box center [280, 29] width 103 height 34
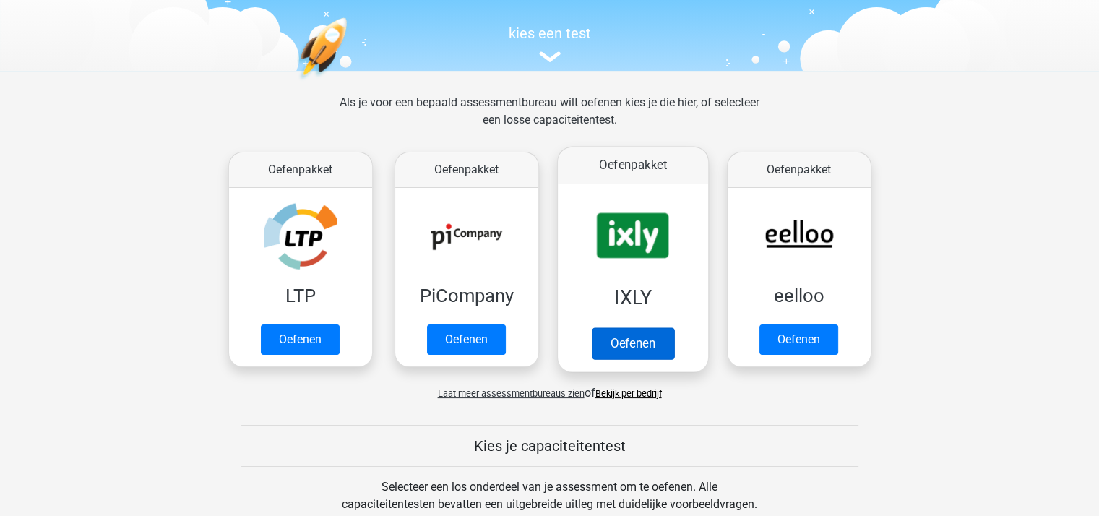
scroll to position [144, 0]
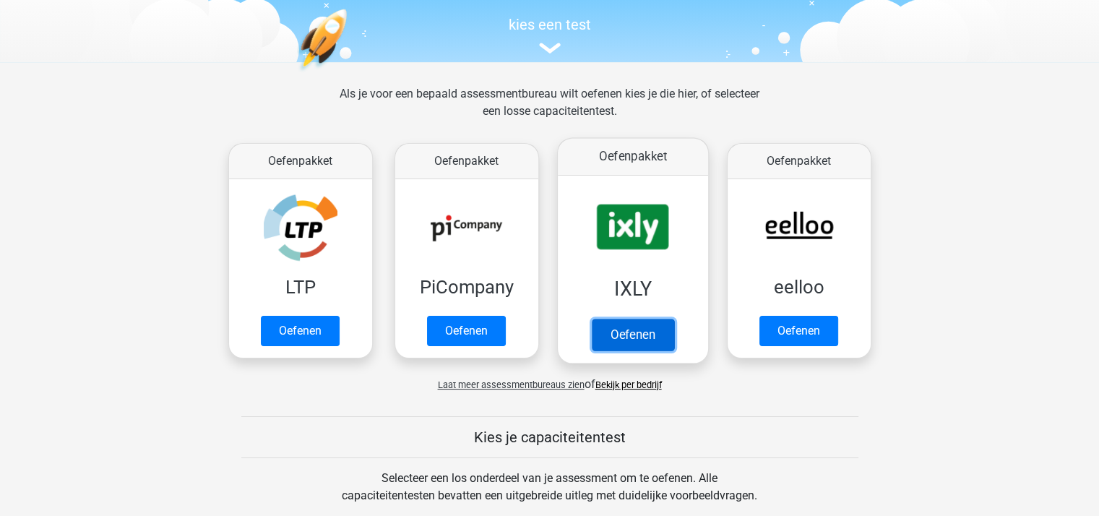
click at [627, 332] on link "Oefenen" at bounding box center [632, 335] width 82 height 32
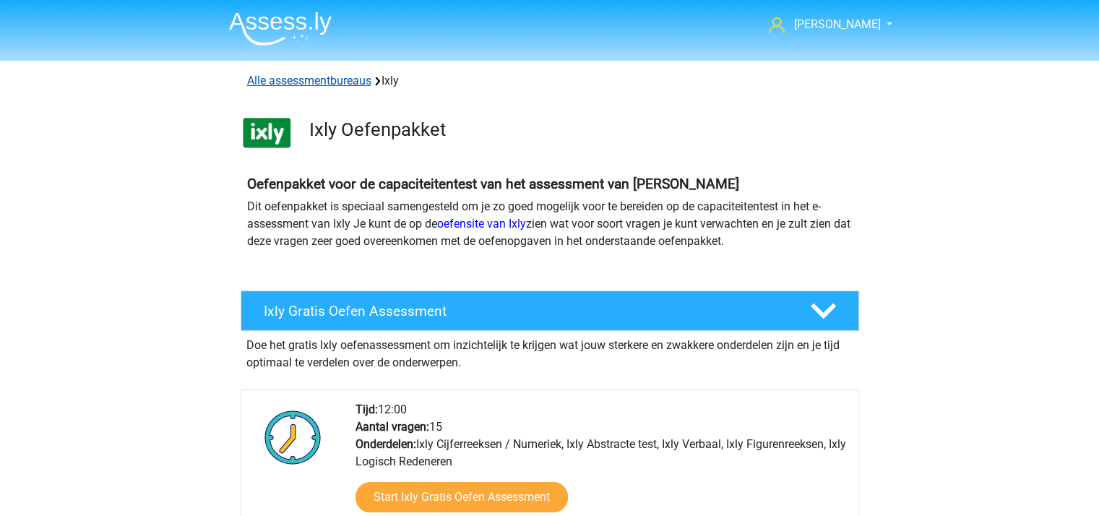
click at [332, 76] on link "Alle assessmentbureaus" at bounding box center [309, 81] width 124 height 14
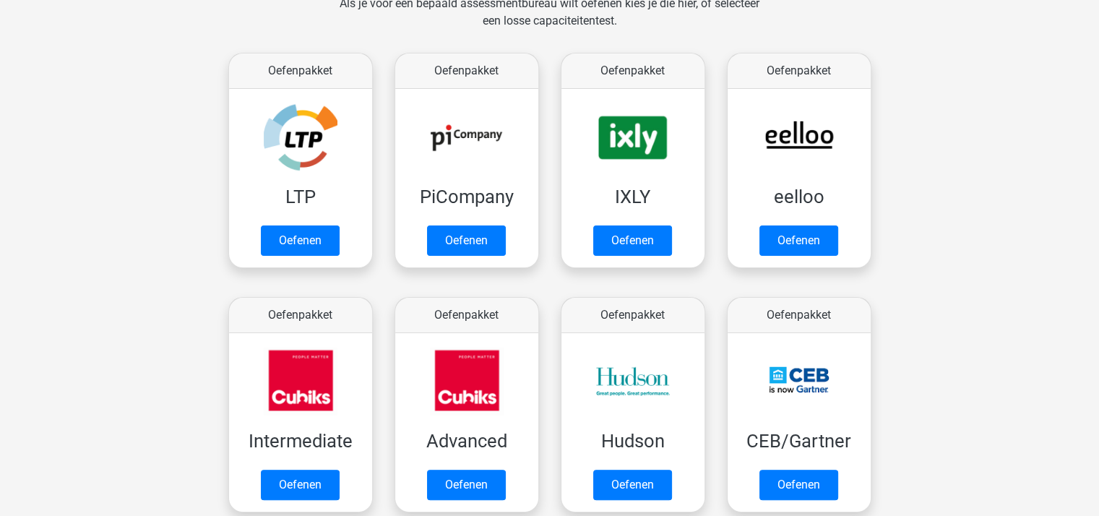
scroll to position [230, 0]
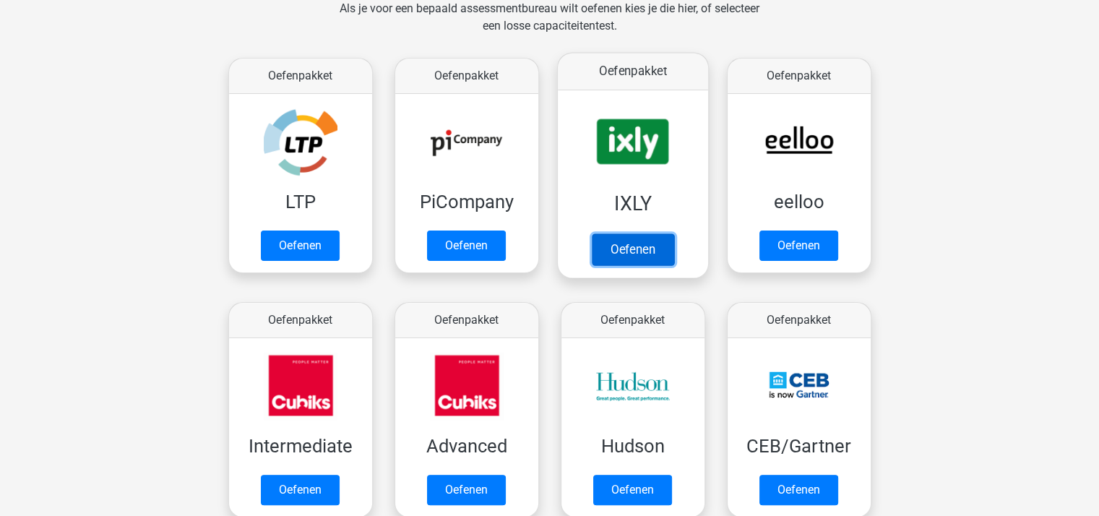
click at [618, 244] on link "Oefenen" at bounding box center [632, 249] width 82 height 32
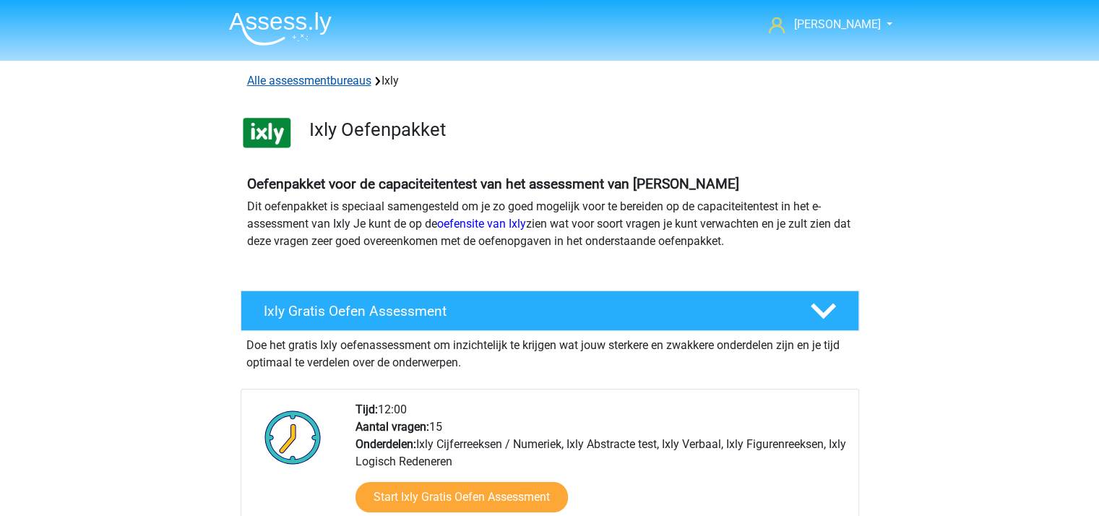
click at [346, 84] on link "Alle assessmentbureaus" at bounding box center [309, 81] width 124 height 14
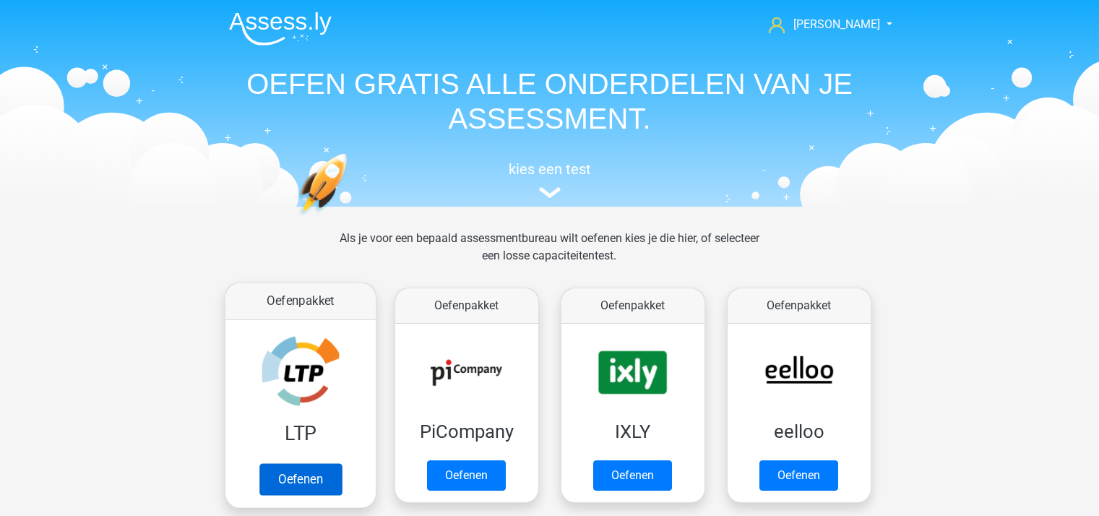
scroll to position [230, 0]
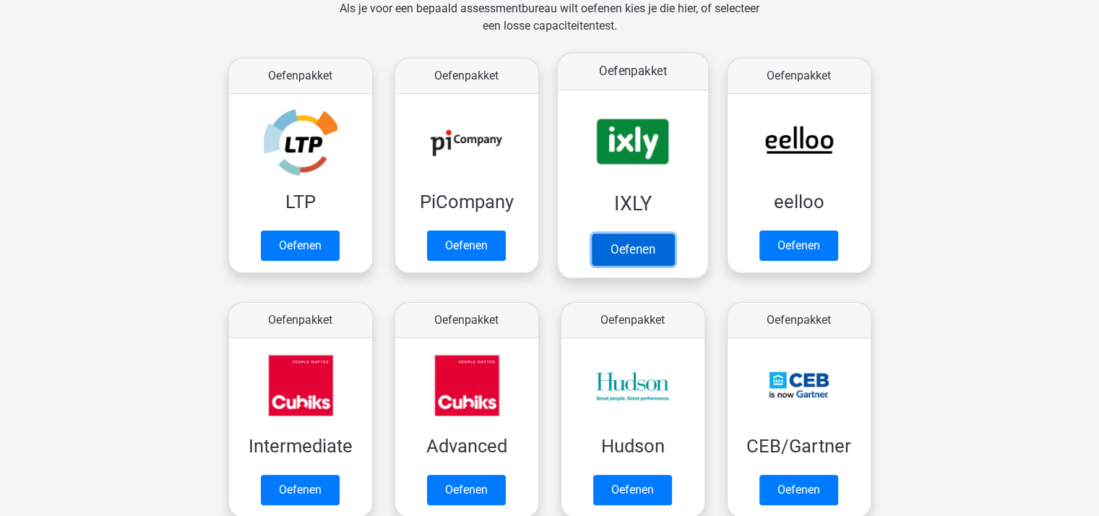
click at [621, 233] on link "Oefenen" at bounding box center [632, 249] width 82 height 32
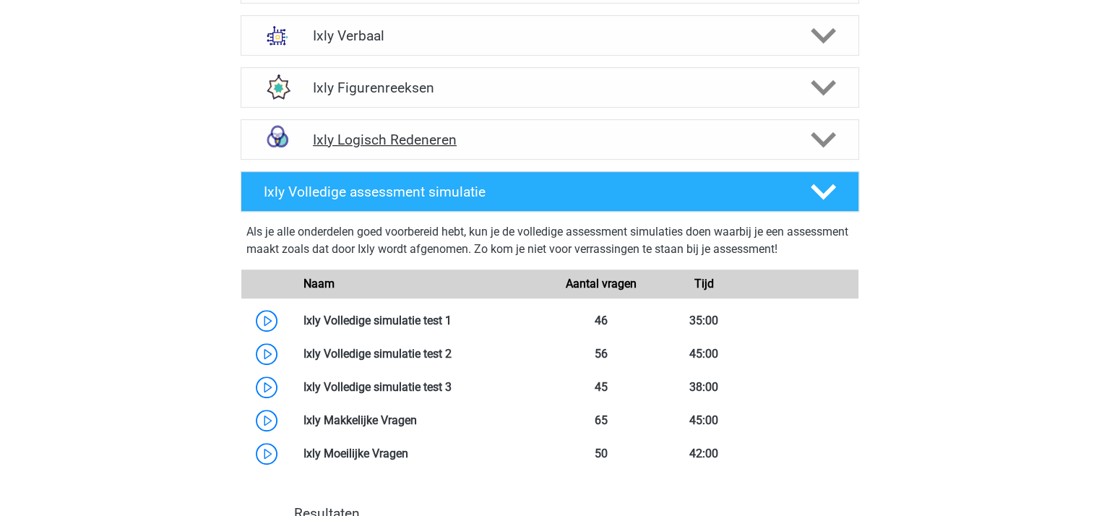
scroll to position [722, 0]
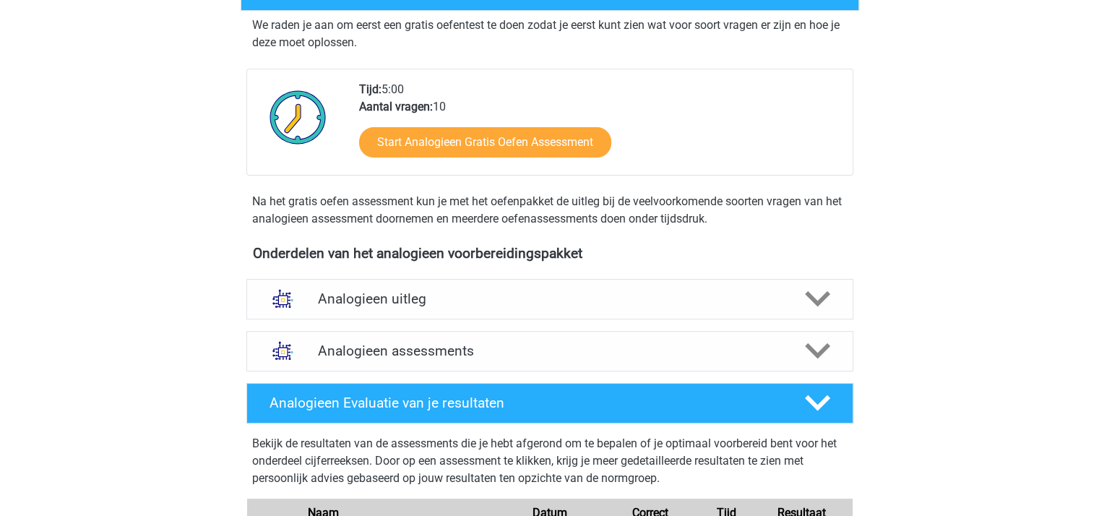
scroll to position [433, 0]
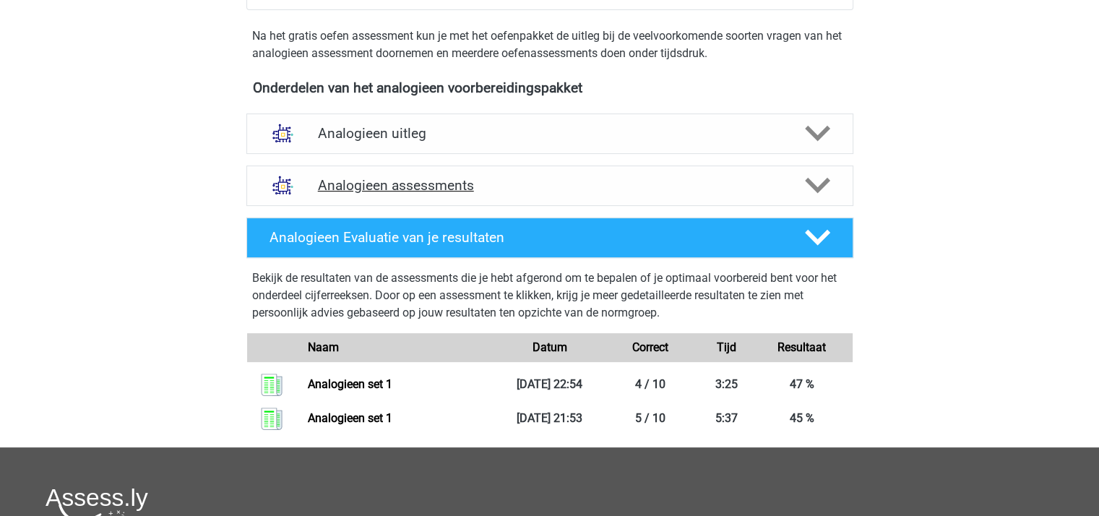
click at [819, 180] on icon at bounding box center [817, 185] width 25 height 25
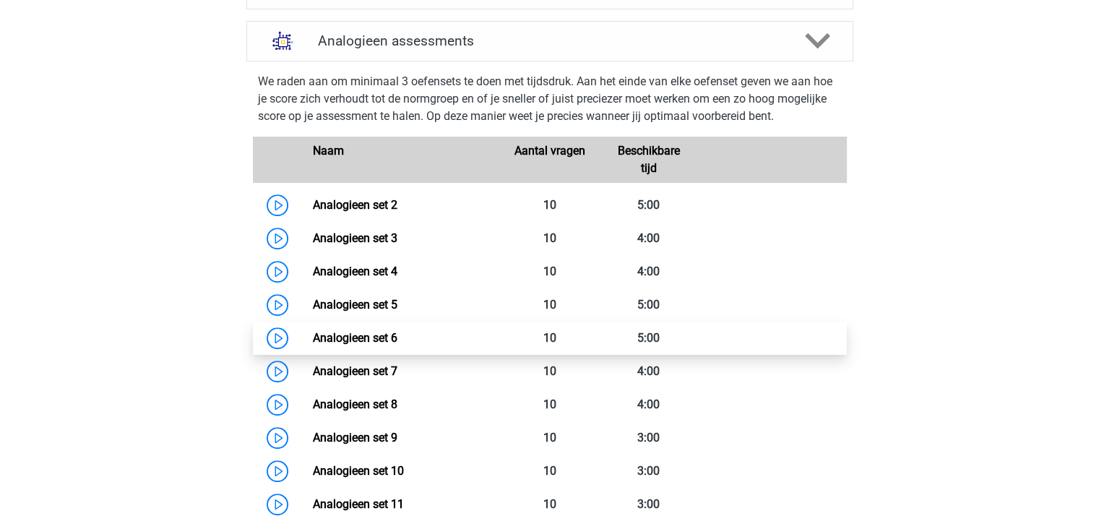
scroll to position [578, 0]
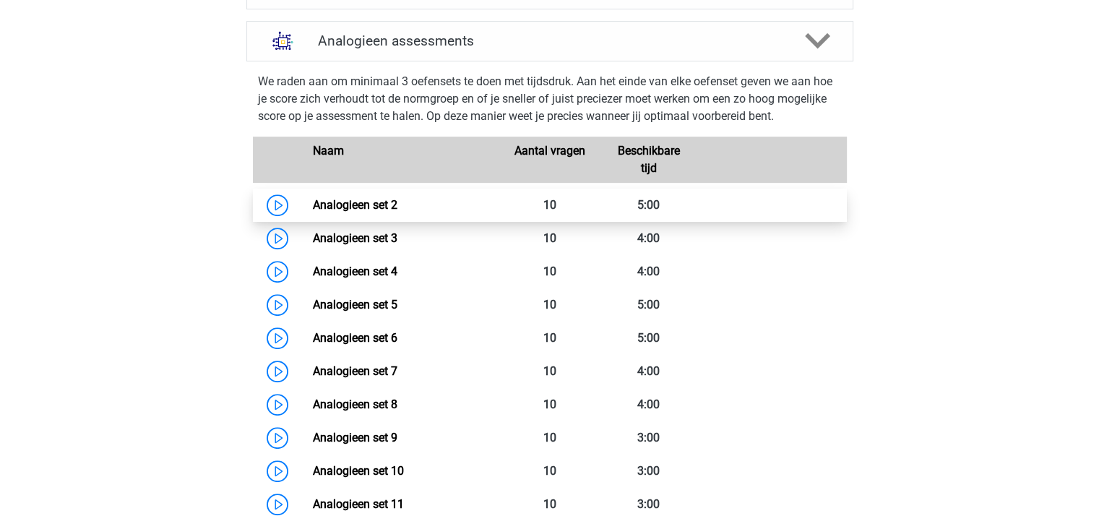
click at [350, 205] on link "Analogieen set 2" at bounding box center [355, 205] width 85 height 14
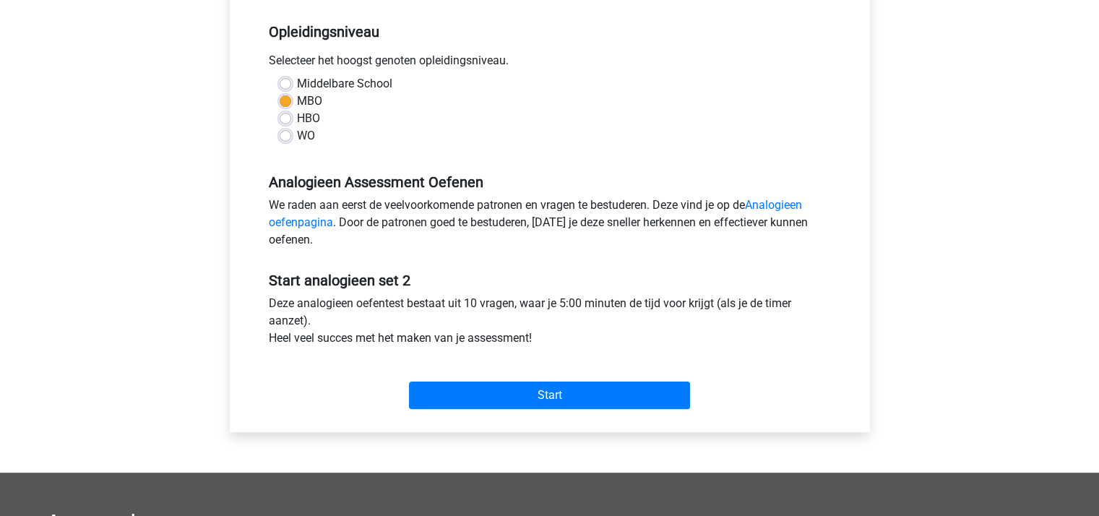
scroll to position [289, 0]
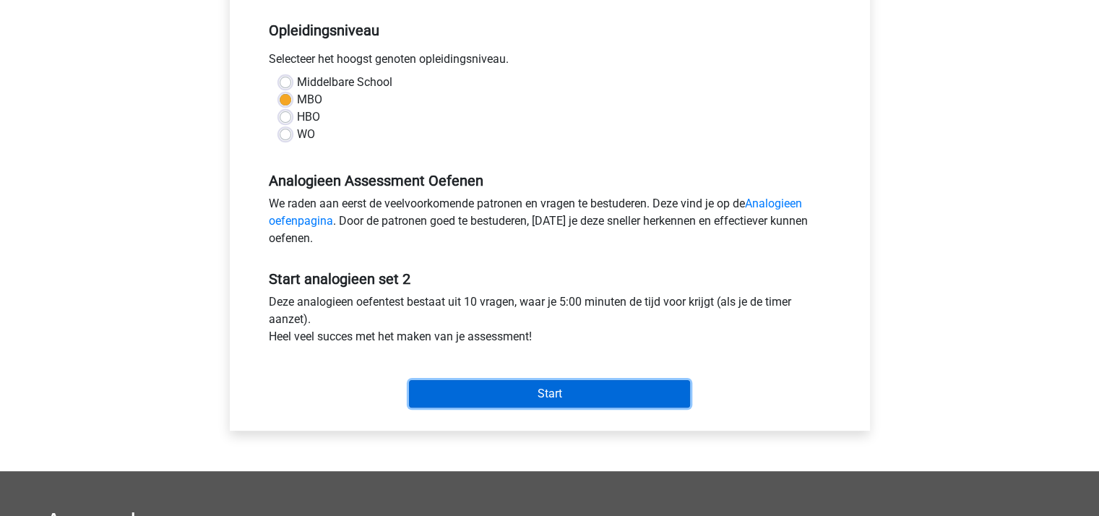
click at [501, 391] on input "Start" at bounding box center [549, 393] width 281 height 27
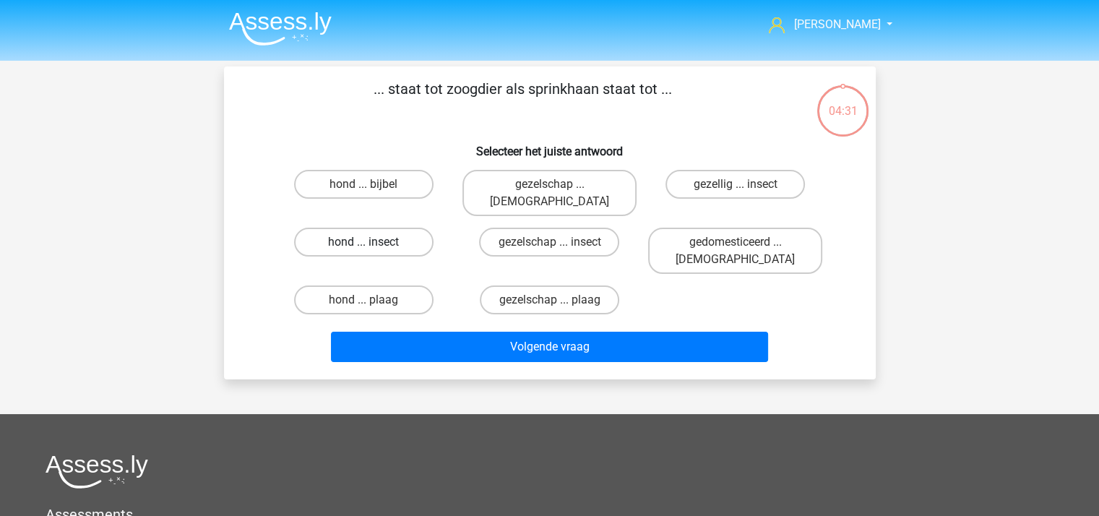
click at [357, 228] on label "hond ... insect" at bounding box center [363, 242] width 139 height 29
click at [363, 242] on input "hond ... insect" at bounding box center [367, 246] width 9 height 9
radio input "true"
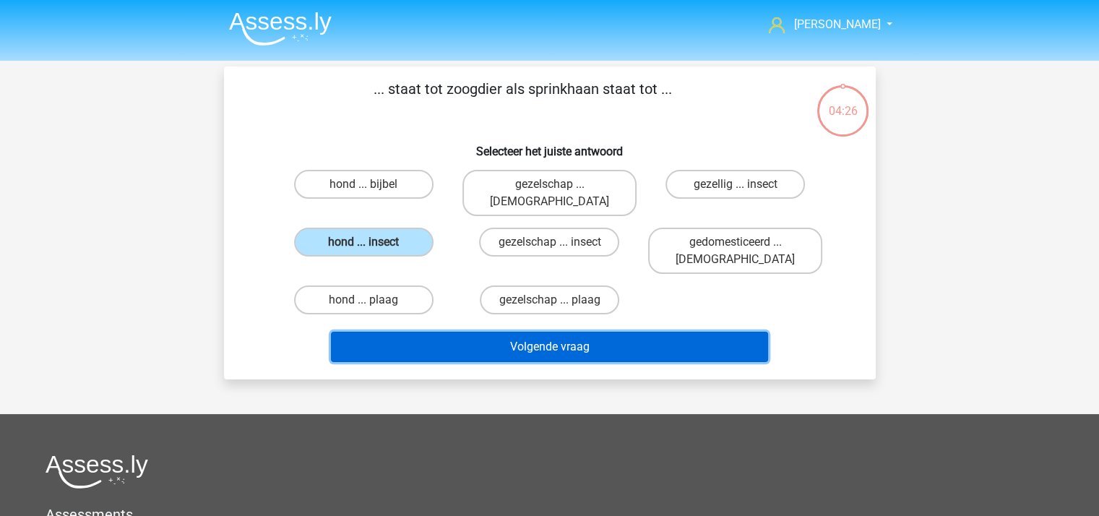
click at [484, 332] on button "Volgende vraag" at bounding box center [549, 347] width 437 height 30
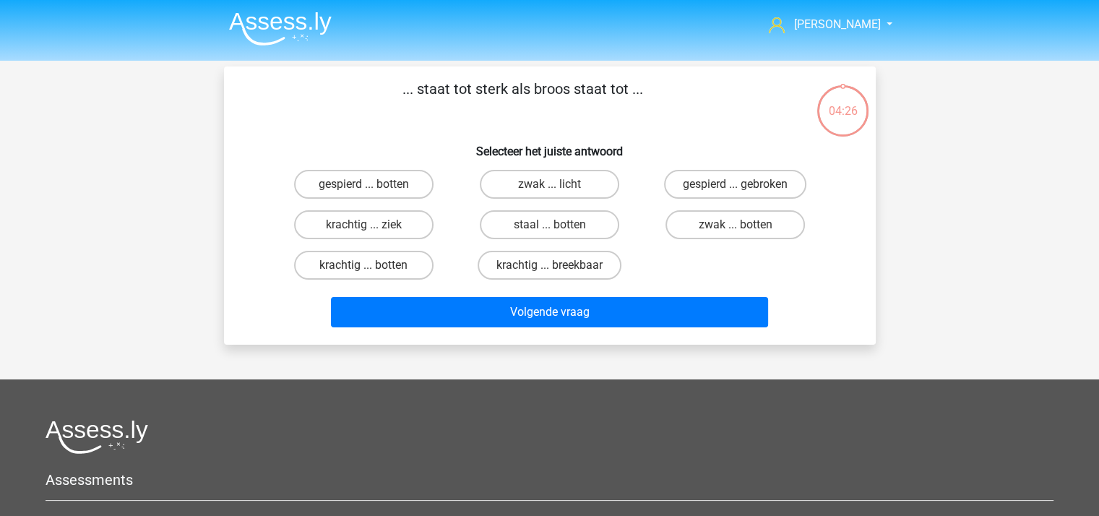
scroll to position [66, 0]
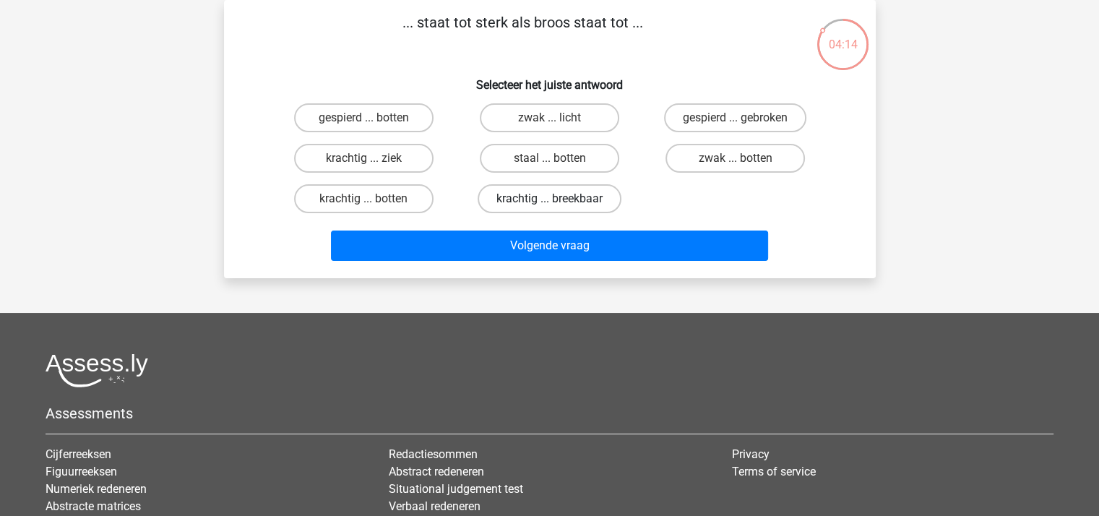
click at [519, 192] on label "krachtig ... breekbaar" at bounding box center [550, 198] width 144 height 29
click at [549, 199] on input "krachtig ... breekbaar" at bounding box center [553, 203] width 9 height 9
radio input "true"
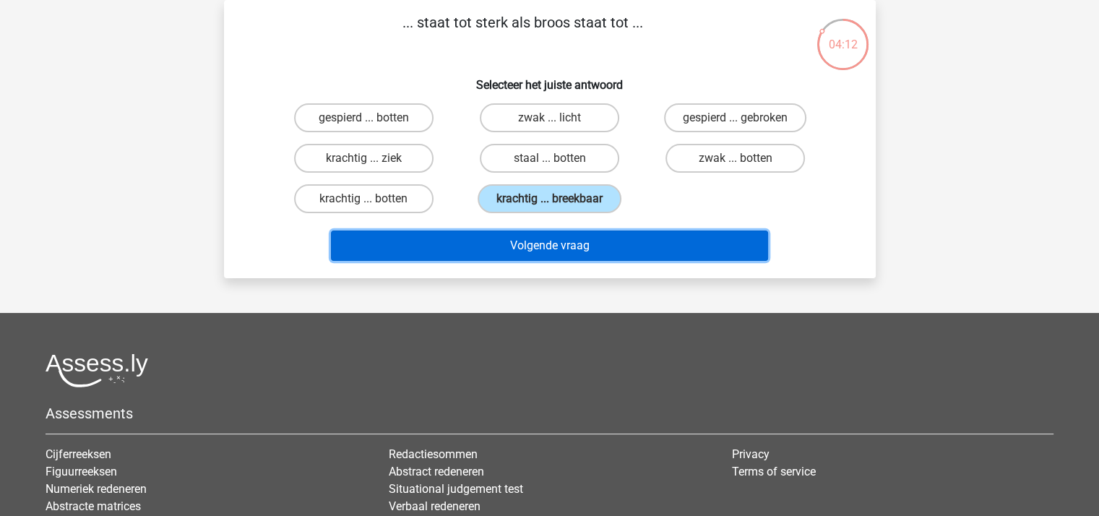
click at [545, 240] on button "Volgende vraag" at bounding box center [549, 245] width 437 height 30
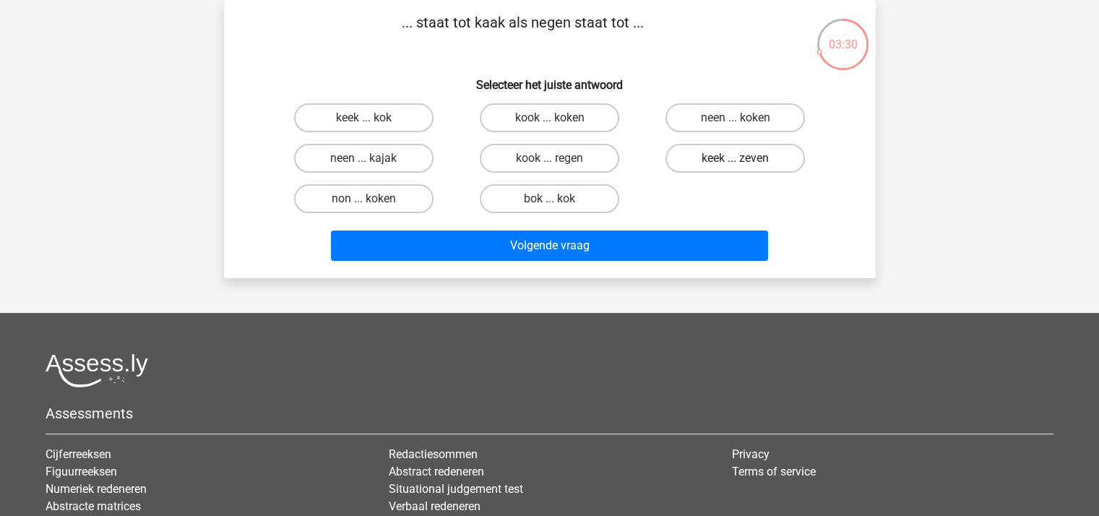
click at [741, 155] on label "keek ... zeven" at bounding box center [734, 158] width 139 height 29
click at [741, 158] on input "keek ... zeven" at bounding box center [739, 162] width 9 height 9
radio input "true"
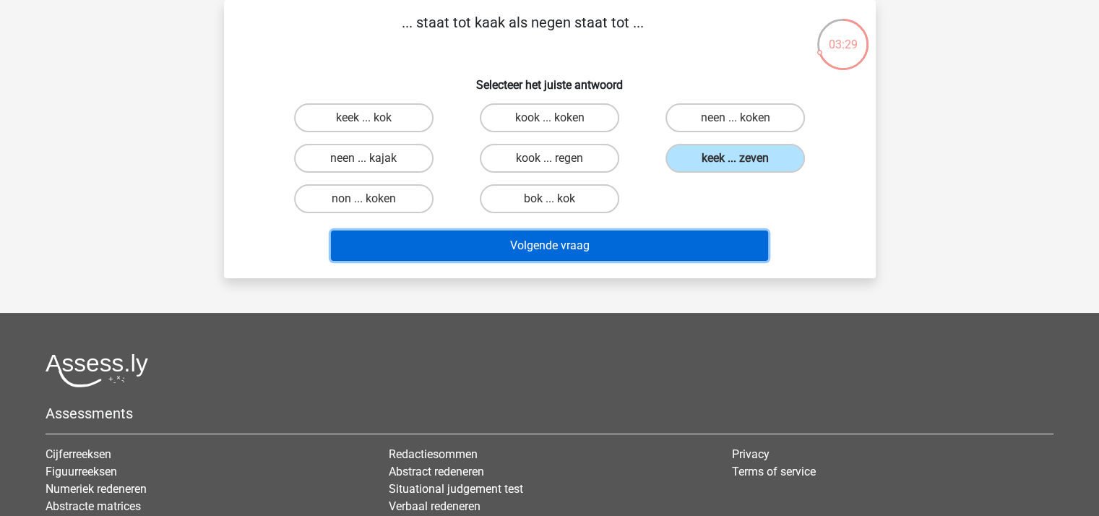
click at [628, 241] on button "Volgende vraag" at bounding box center [549, 245] width 437 height 30
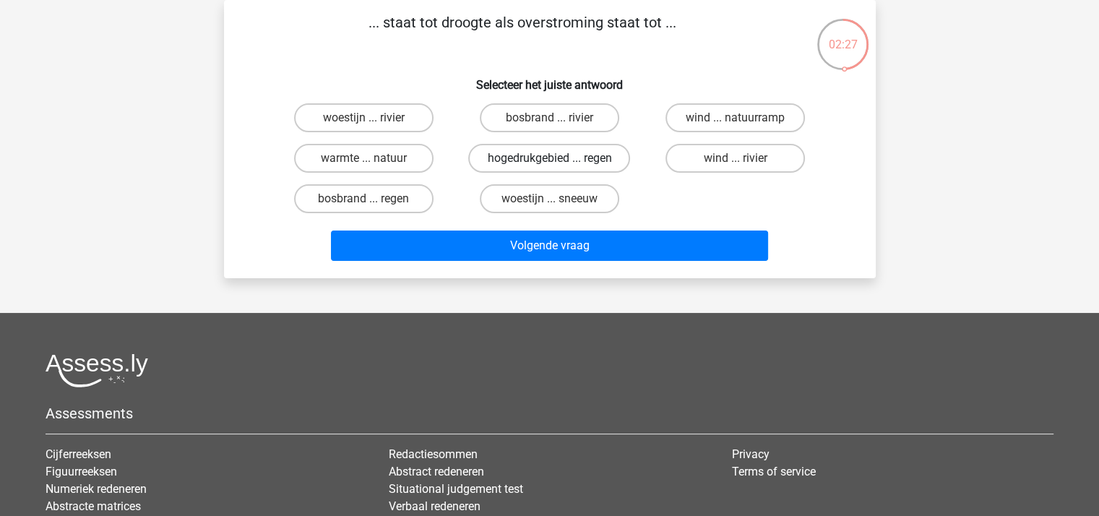
click at [511, 160] on label "hogedrukgebied ... regen" at bounding box center [549, 158] width 162 height 29
click at [549, 160] on input "hogedrukgebied ... regen" at bounding box center [553, 162] width 9 height 9
radio input "true"
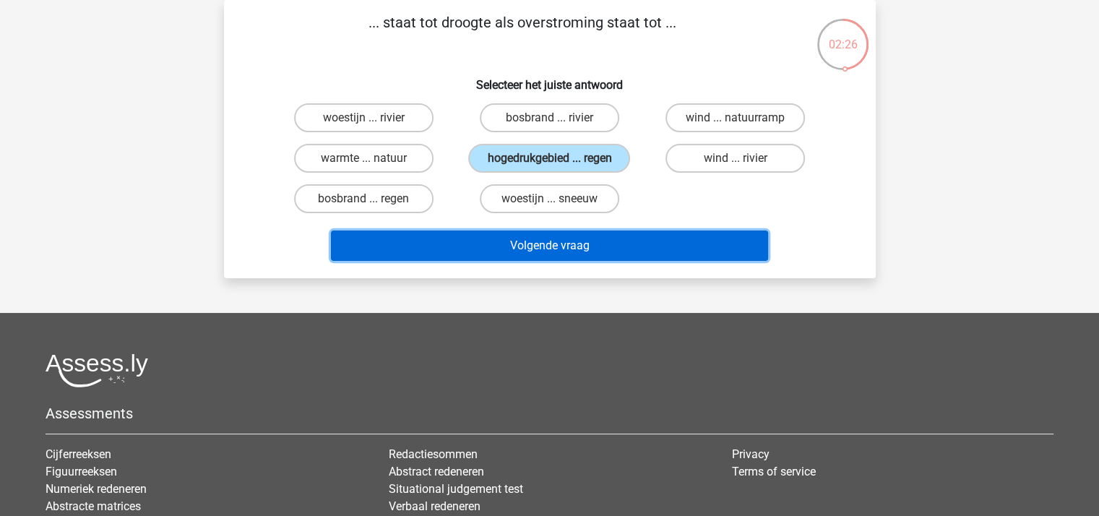
click at [519, 243] on button "Volgende vraag" at bounding box center [549, 245] width 437 height 30
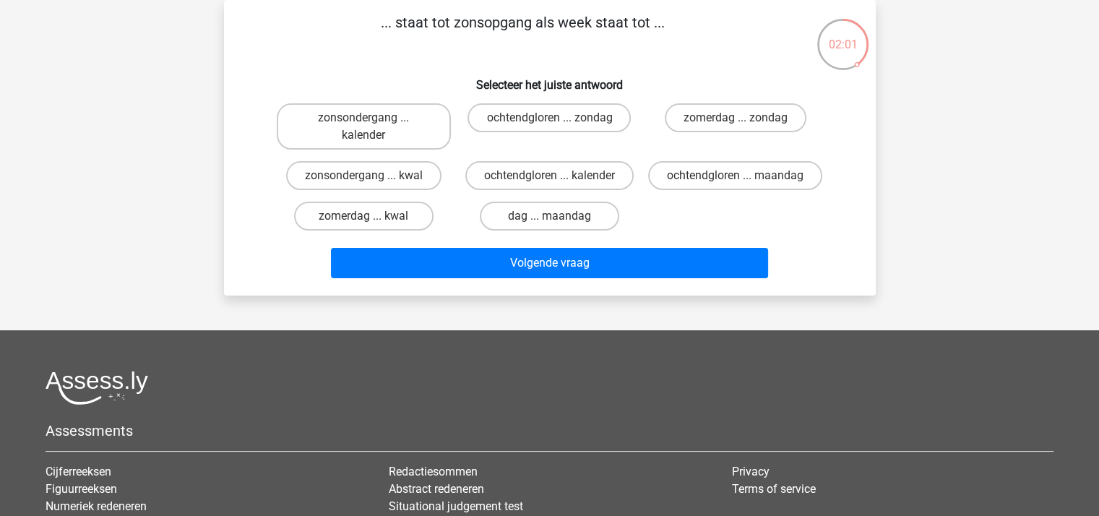
click at [368, 122] on input "zonsondergang ... kalender" at bounding box center [367, 122] width 9 height 9
radio input "true"
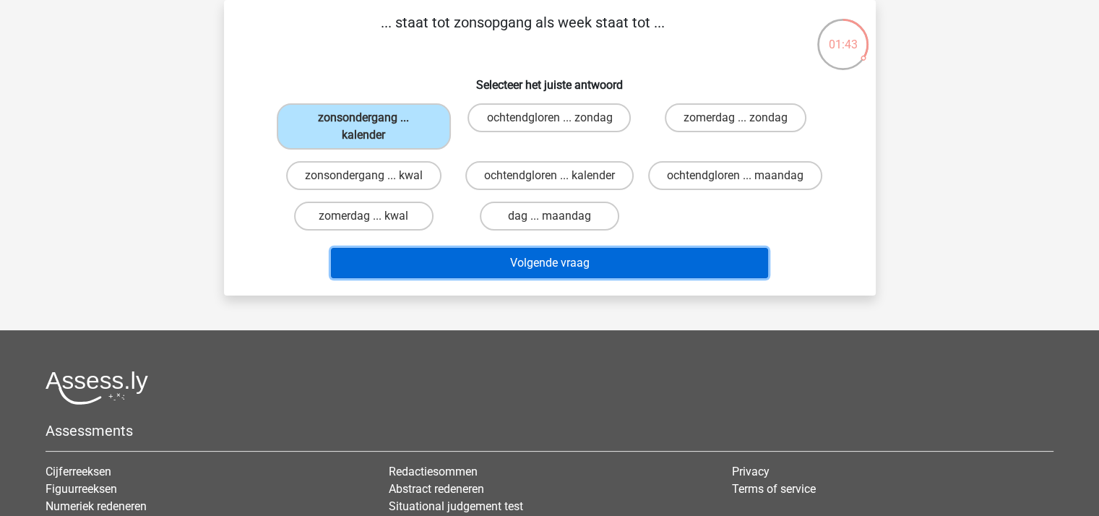
click at [555, 258] on button "Volgende vraag" at bounding box center [549, 263] width 437 height 30
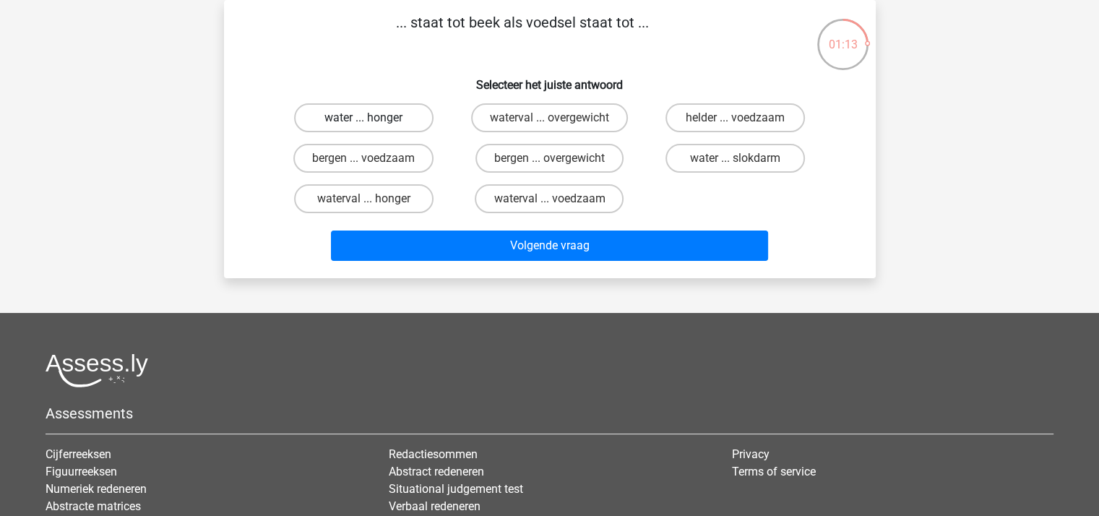
click at [387, 114] on label "water ... honger" at bounding box center [363, 117] width 139 height 29
click at [373, 118] on input "water ... honger" at bounding box center [367, 122] width 9 height 9
radio input "true"
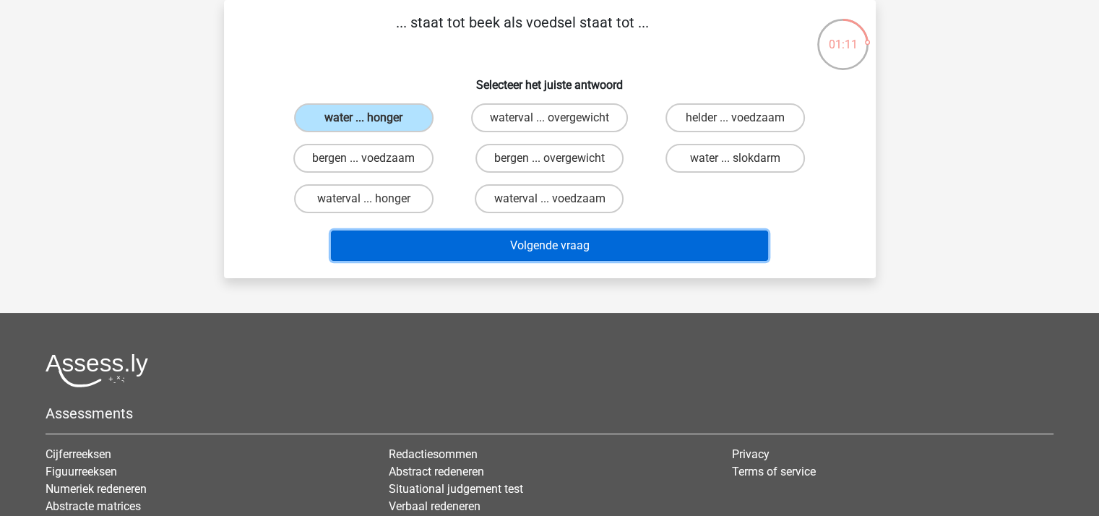
click at [523, 242] on button "Volgende vraag" at bounding box center [549, 245] width 437 height 30
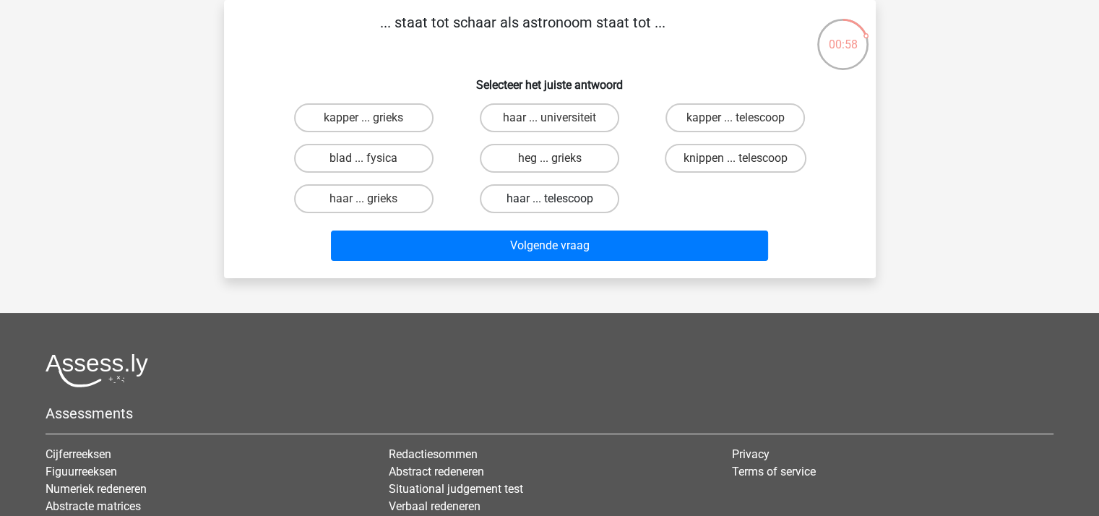
click at [536, 197] on label "haar ... telescoop" at bounding box center [549, 198] width 139 height 29
click at [549, 199] on input "haar ... telescoop" at bounding box center [553, 203] width 9 height 9
radio input "true"
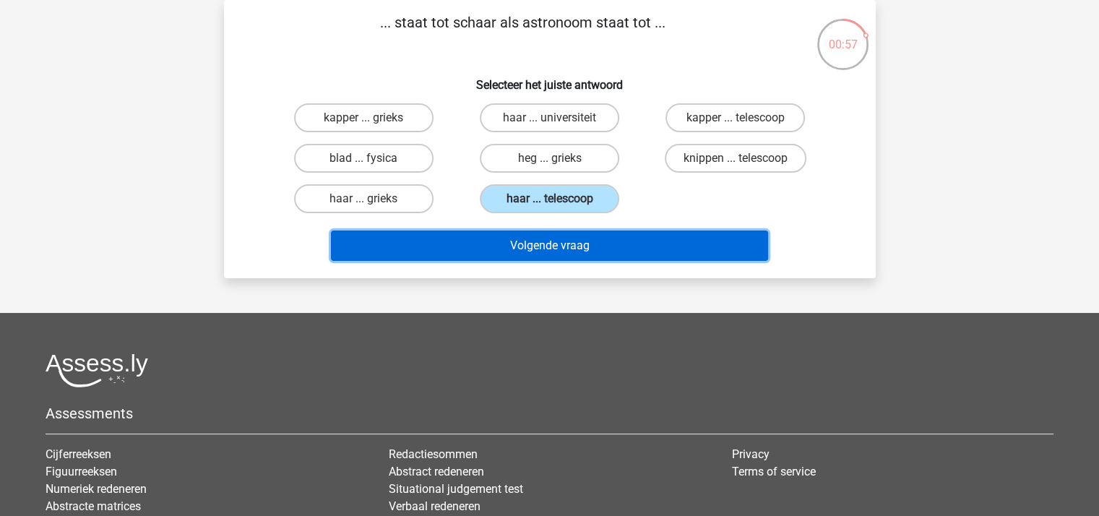
click at [549, 240] on button "Volgende vraag" at bounding box center [549, 245] width 437 height 30
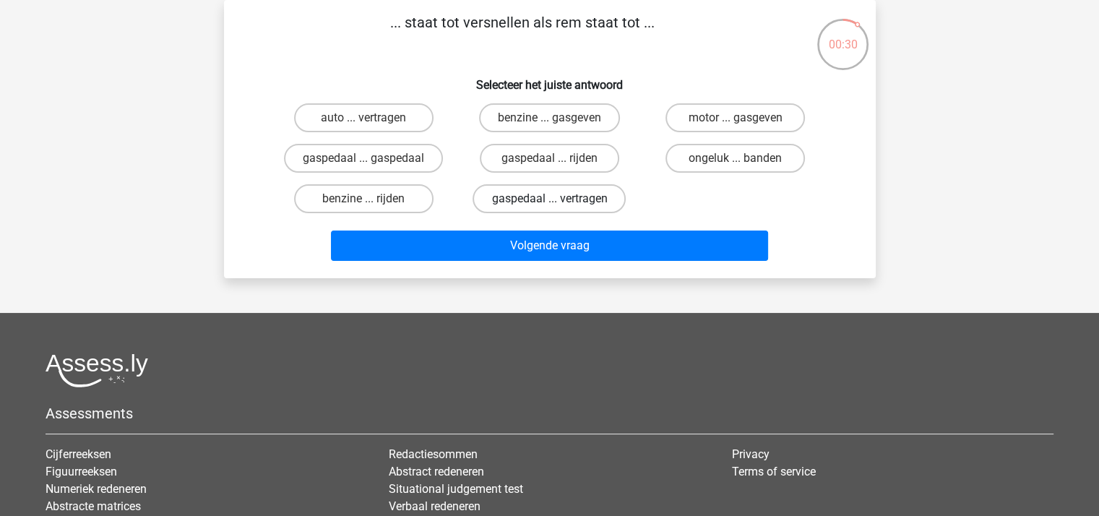
click at [519, 196] on label "gaspedaal ... vertragen" at bounding box center [548, 198] width 153 height 29
click at [549, 199] on input "gaspedaal ... vertragen" at bounding box center [553, 203] width 9 height 9
radio input "true"
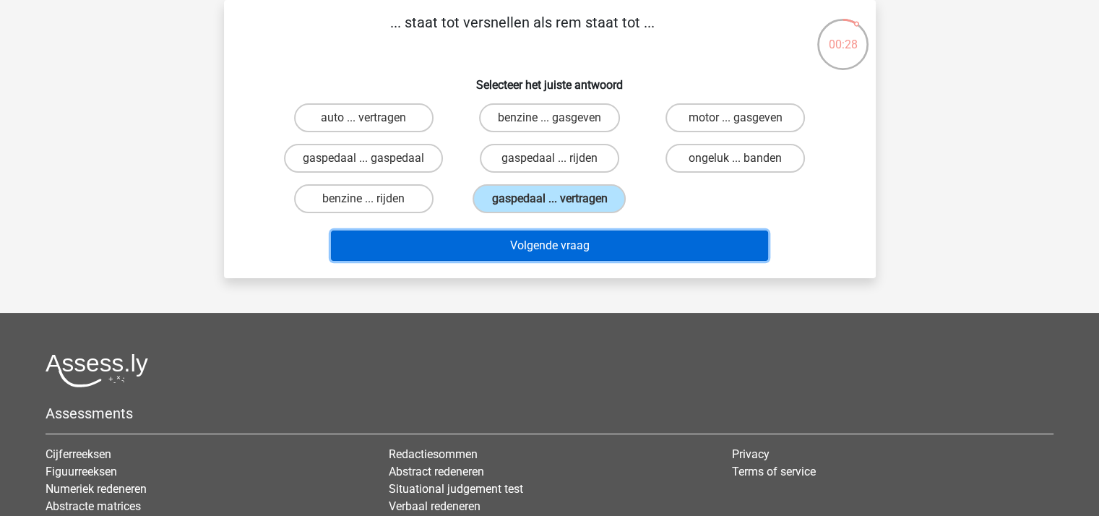
click at [530, 245] on button "Volgende vraag" at bounding box center [549, 245] width 437 height 30
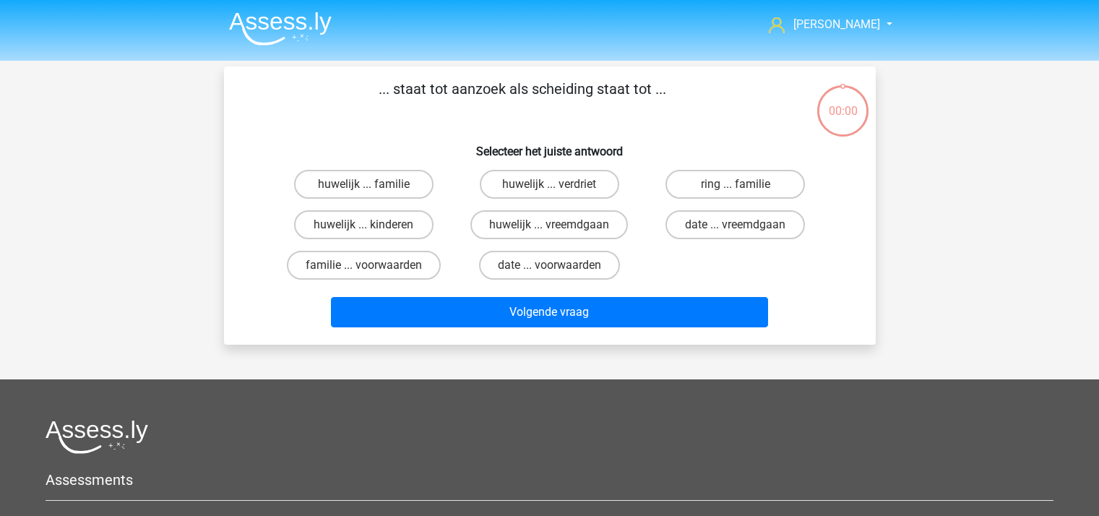
scroll to position [66, 0]
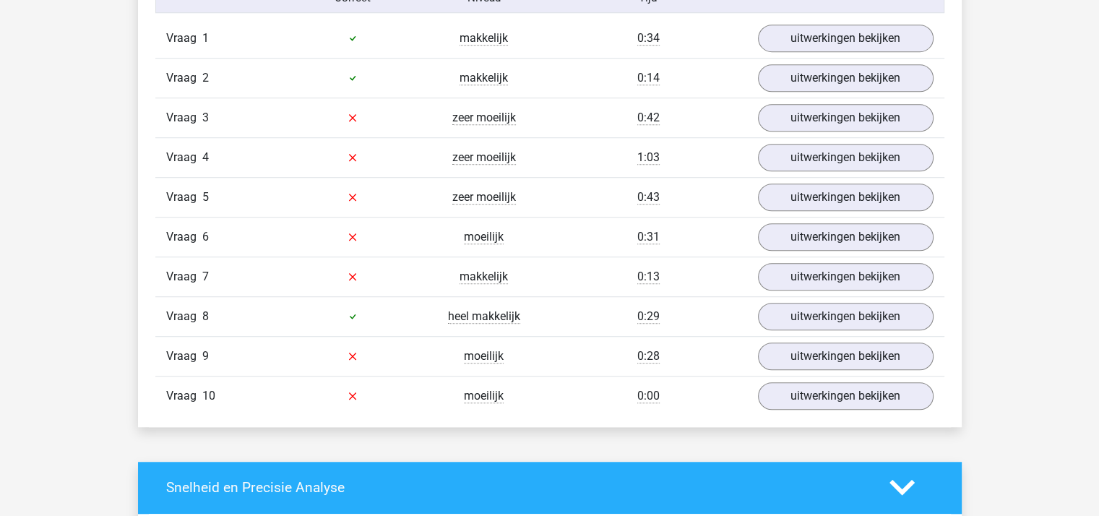
scroll to position [1011, 0]
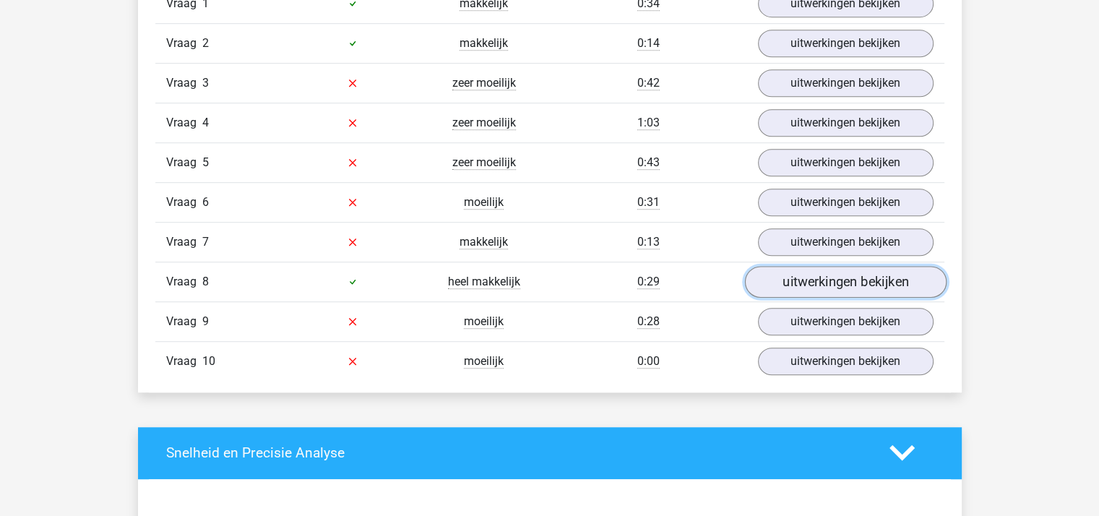
click at [806, 277] on link "uitwerkingen bekijken" at bounding box center [845, 282] width 202 height 32
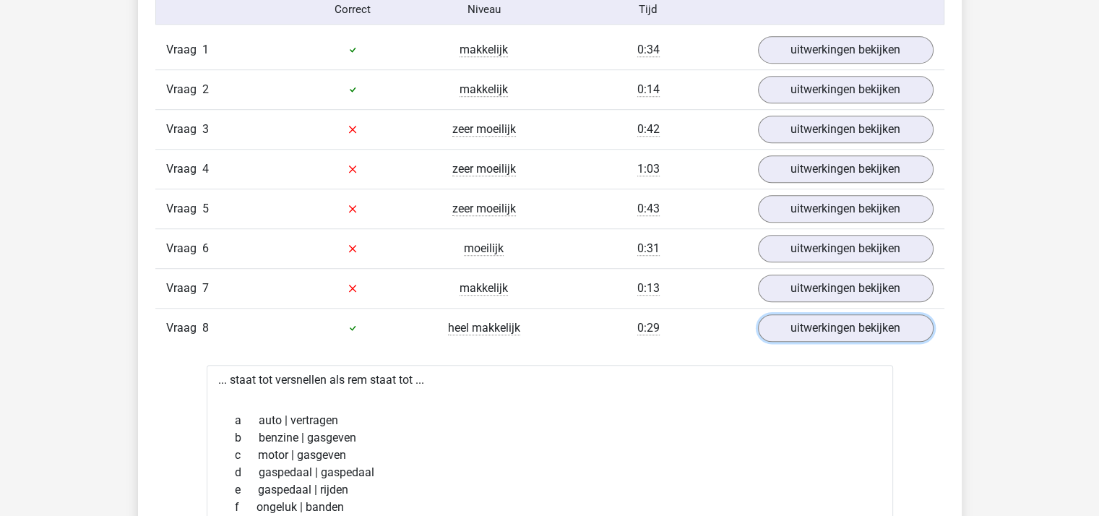
scroll to position [939, 0]
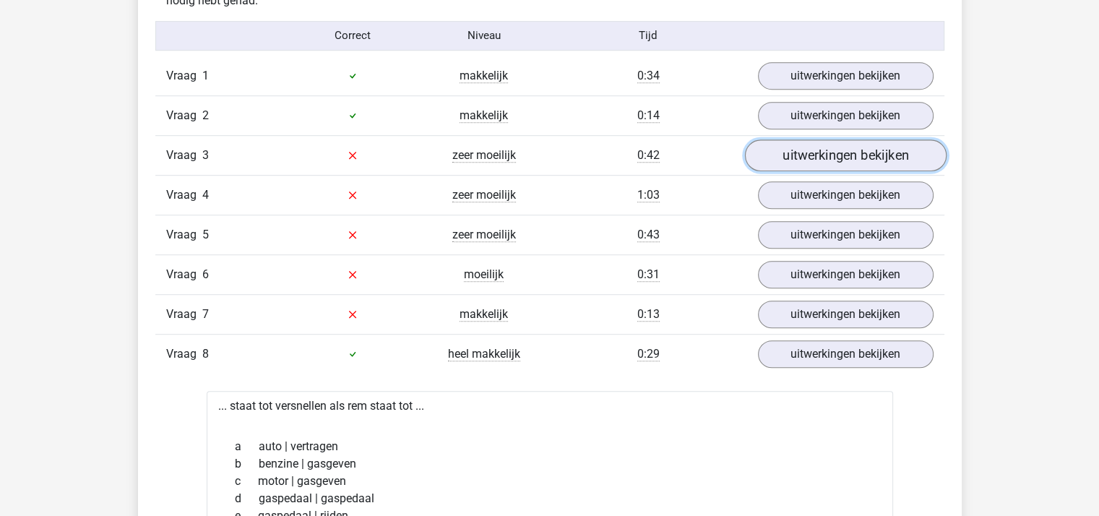
click at [809, 150] on link "uitwerkingen bekijken" at bounding box center [845, 155] width 202 height 32
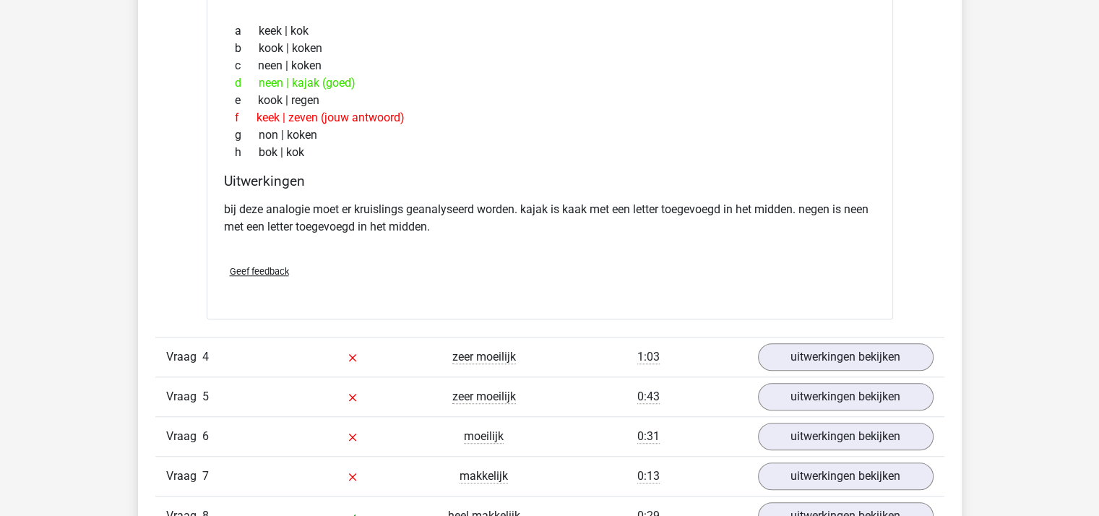
scroll to position [1300, 0]
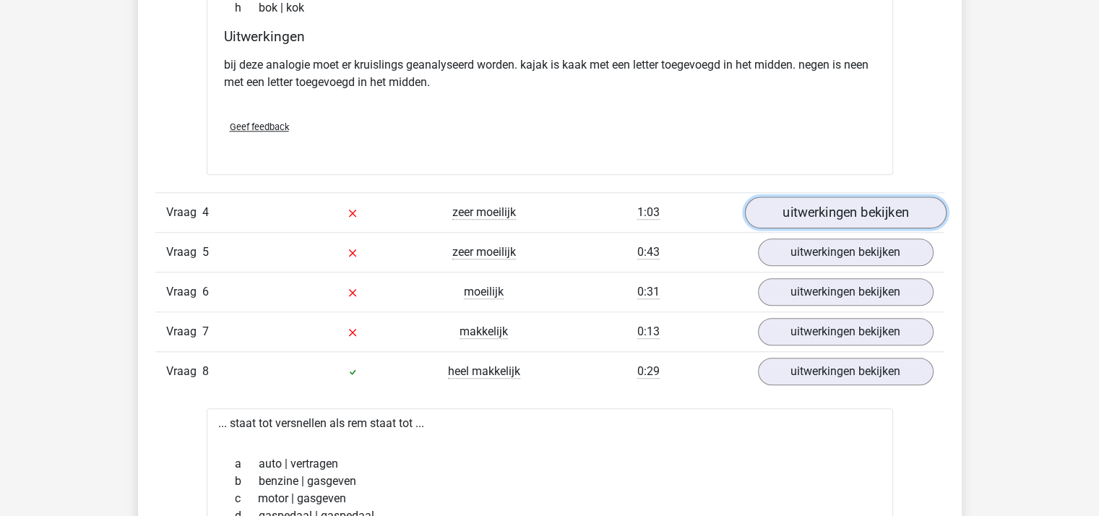
click at [795, 212] on link "uitwerkingen bekijken" at bounding box center [845, 213] width 202 height 32
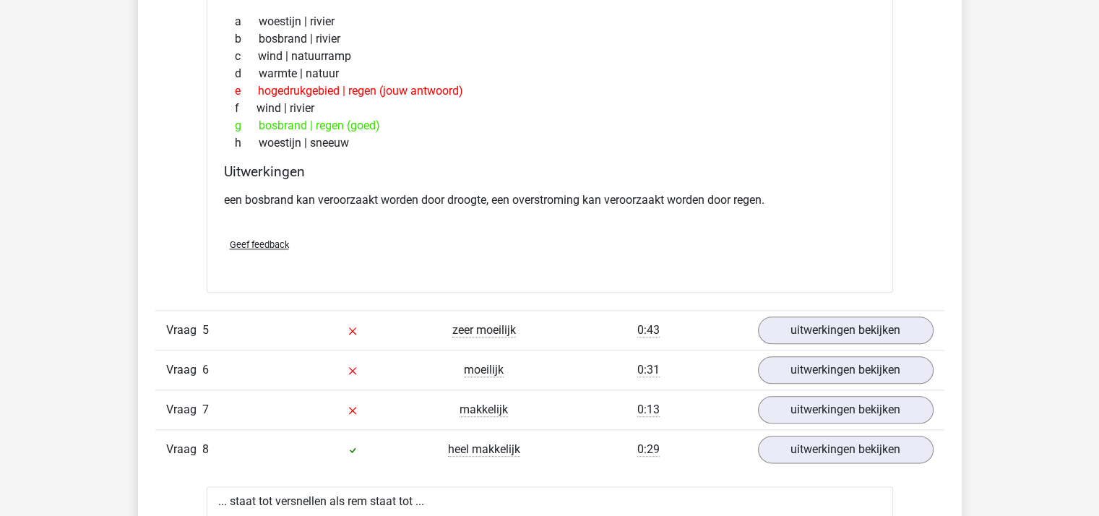
scroll to position [1662, 0]
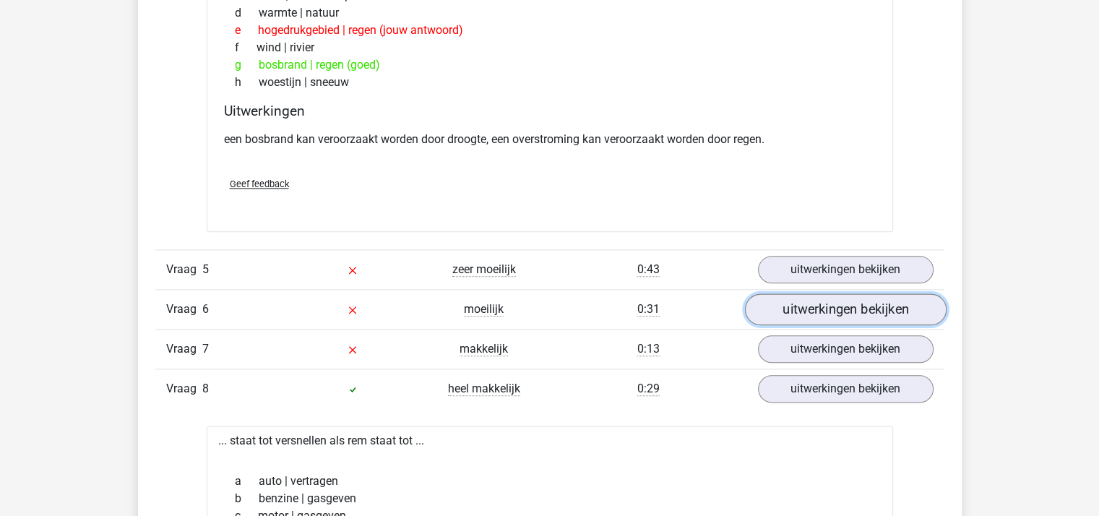
click at [822, 299] on link "uitwerkingen bekijken" at bounding box center [845, 309] width 202 height 32
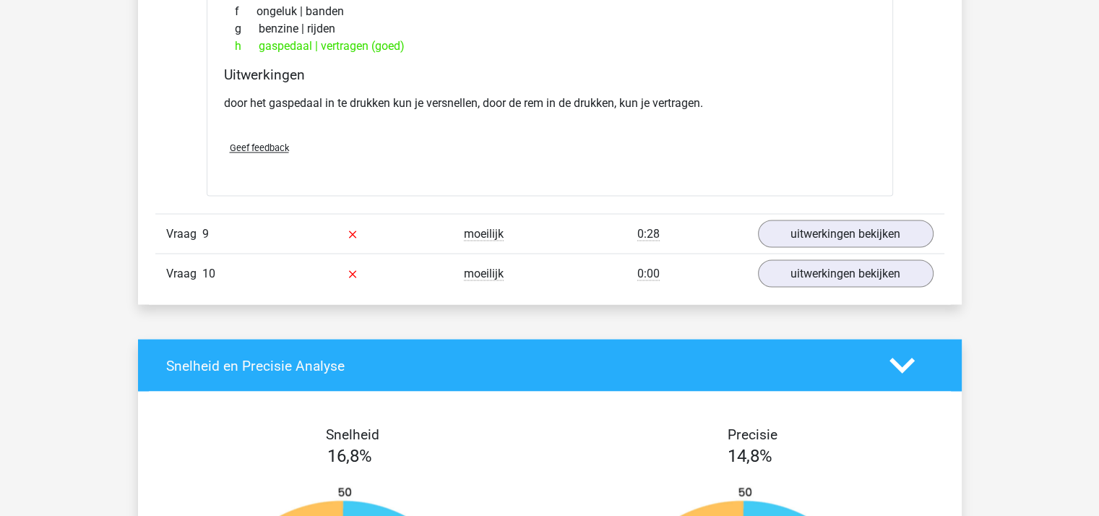
scroll to position [2601, 0]
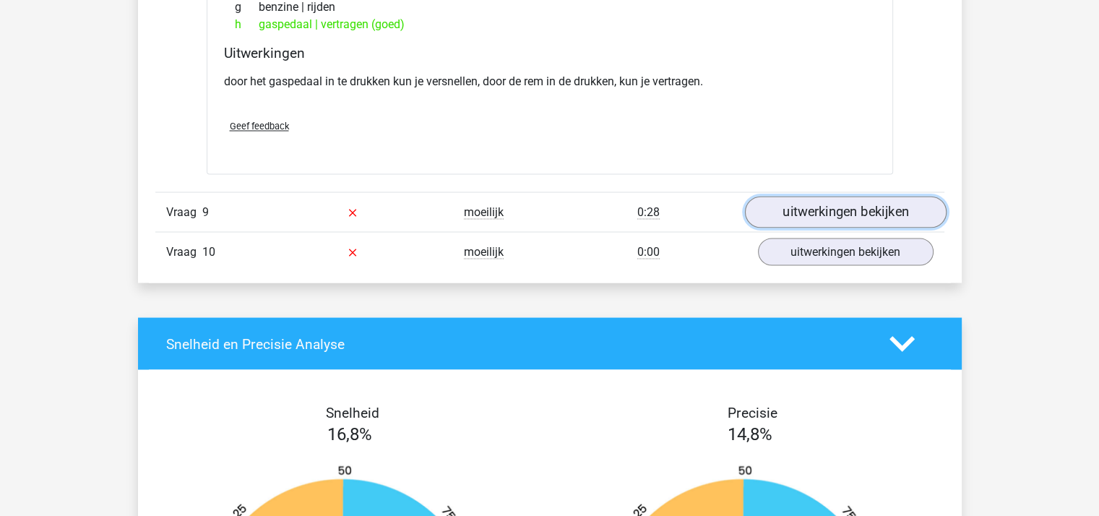
click at [814, 207] on link "uitwerkingen bekijken" at bounding box center [845, 213] width 202 height 32
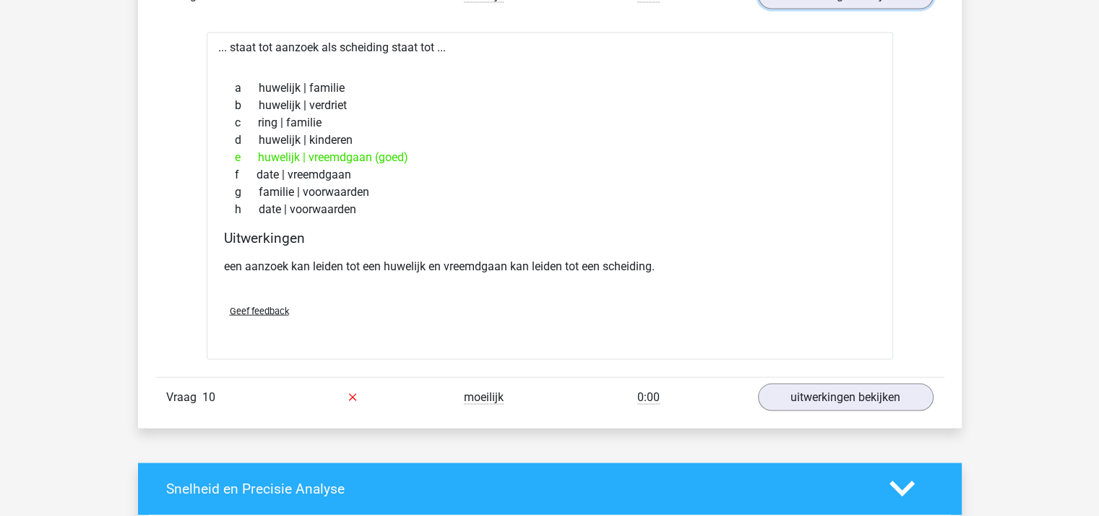
scroll to position [2890, 0]
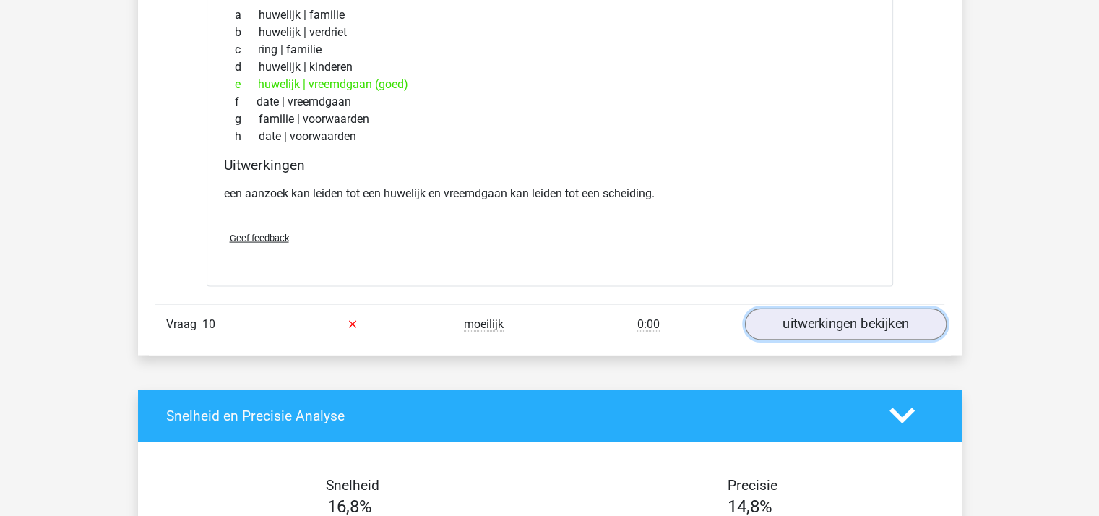
click at [799, 315] on link "uitwerkingen bekijken" at bounding box center [845, 324] width 202 height 32
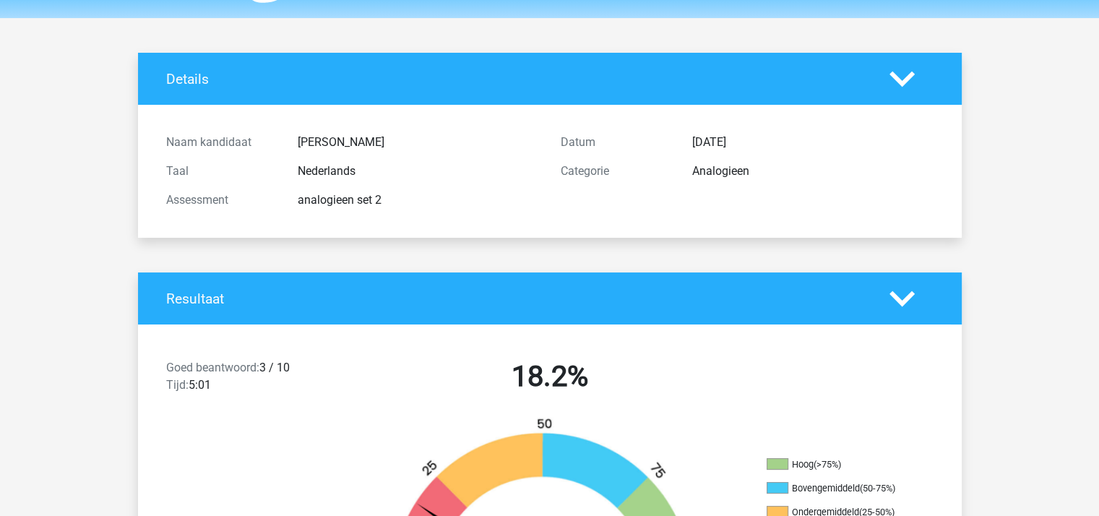
scroll to position [0, 0]
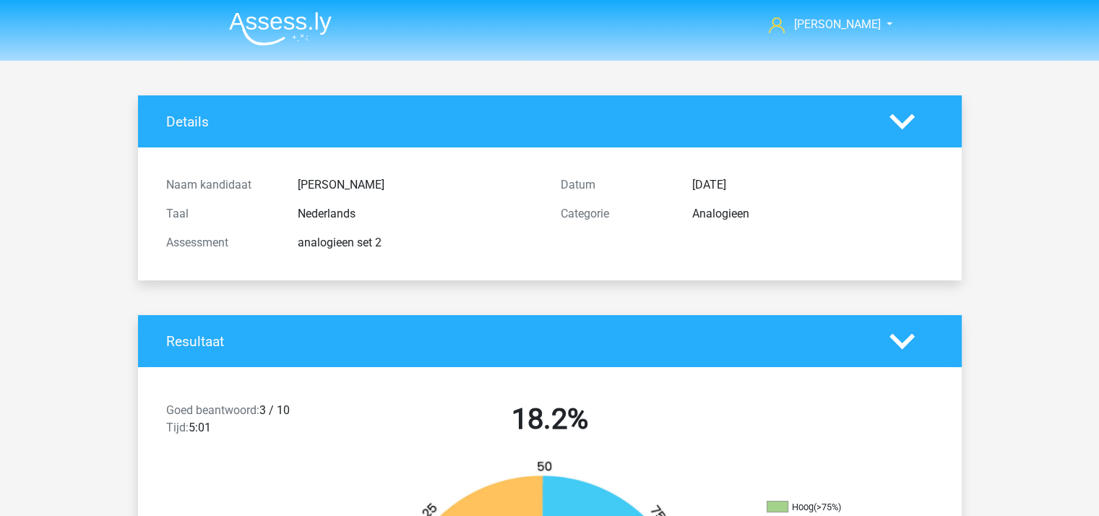
click at [894, 329] on div "Resultaat" at bounding box center [550, 341] width 824 height 52
click at [894, 338] on polygon at bounding box center [901, 341] width 25 height 16
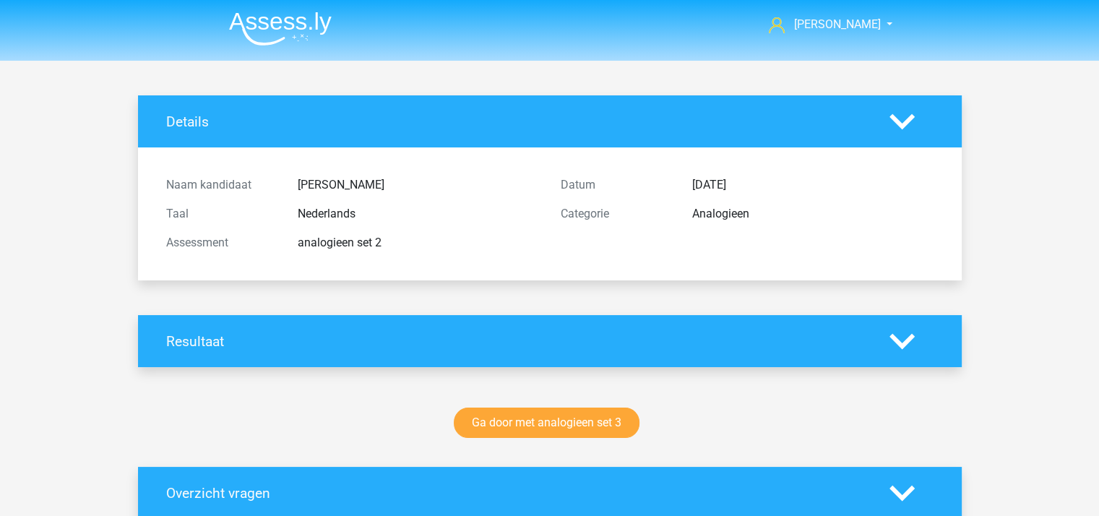
click at [894, 127] on icon at bounding box center [901, 121] width 25 height 25
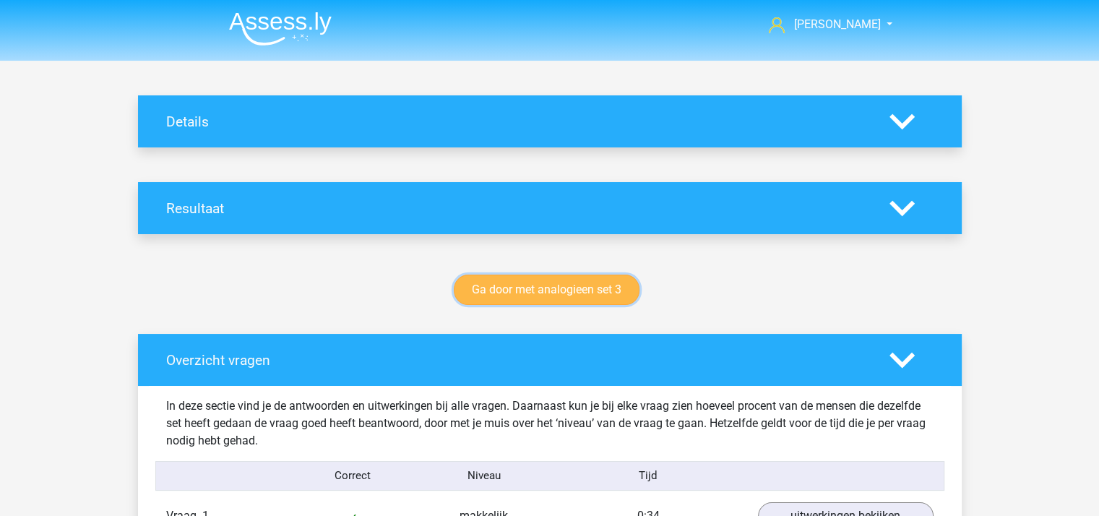
click at [559, 291] on link "Ga door met analogieen set 3" at bounding box center [547, 290] width 186 height 30
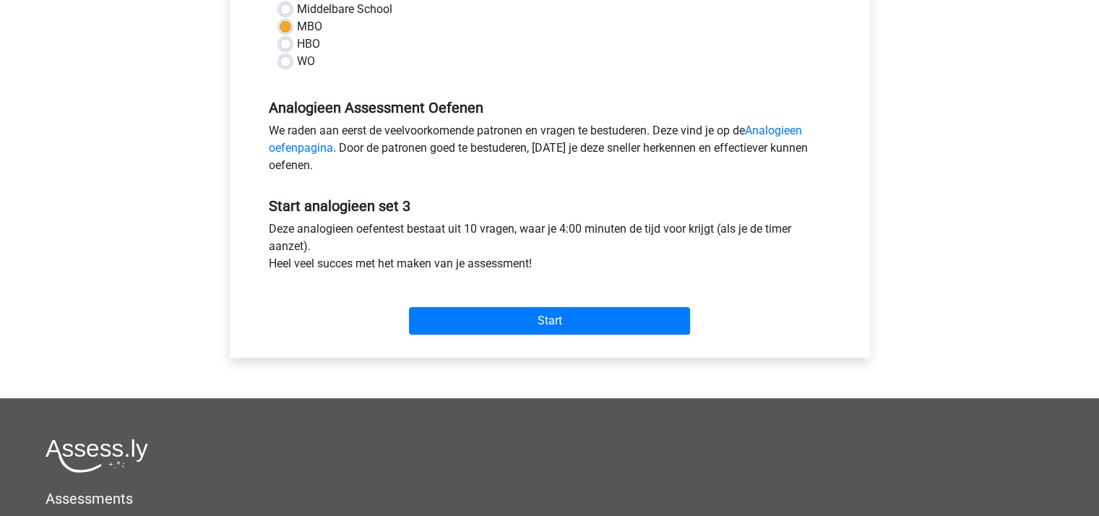
scroll to position [433, 0]
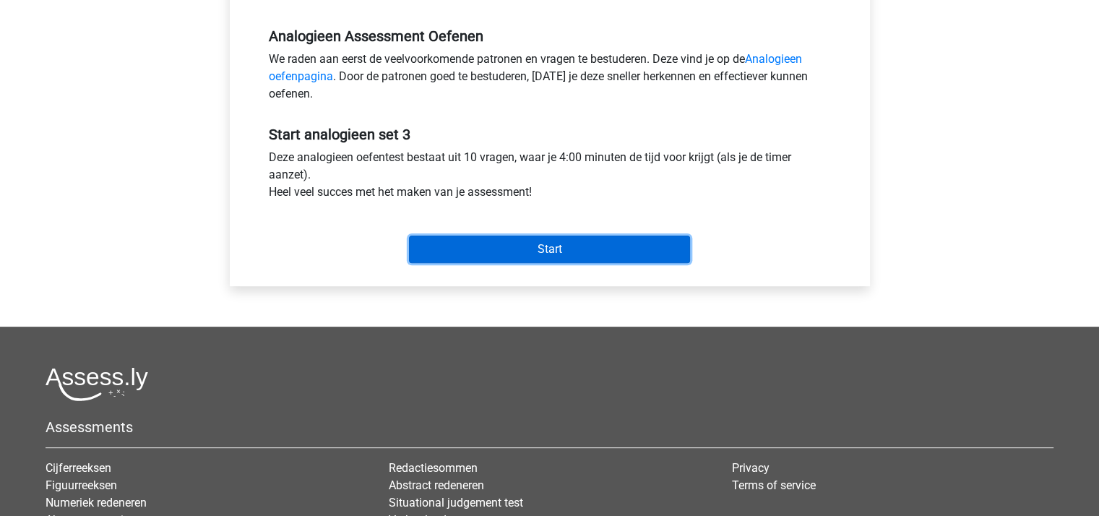
click at [553, 259] on input "Start" at bounding box center [549, 249] width 281 height 27
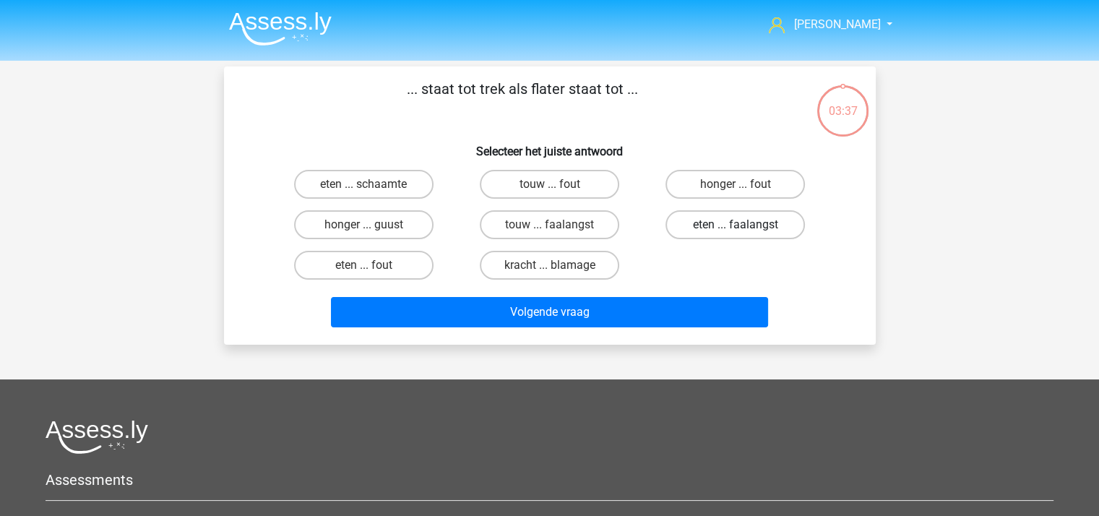
click at [715, 219] on label "eten ... faalangst" at bounding box center [734, 224] width 139 height 29
click at [735, 225] on input "eten ... faalangst" at bounding box center [739, 229] width 9 height 9
radio input "true"
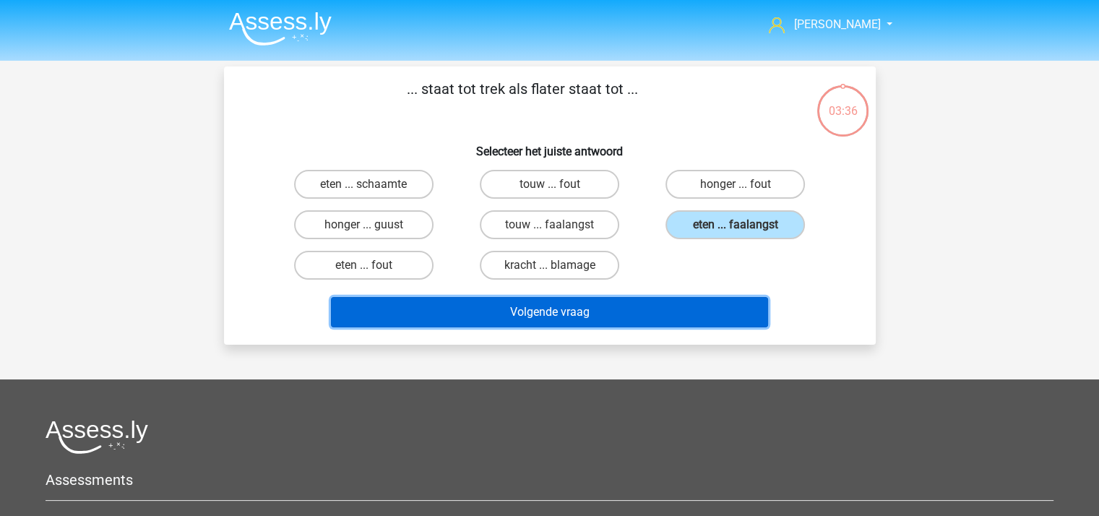
click at [549, 303] on button "Volgende vraag" at bounding box center [549, 312] width 437 height 30
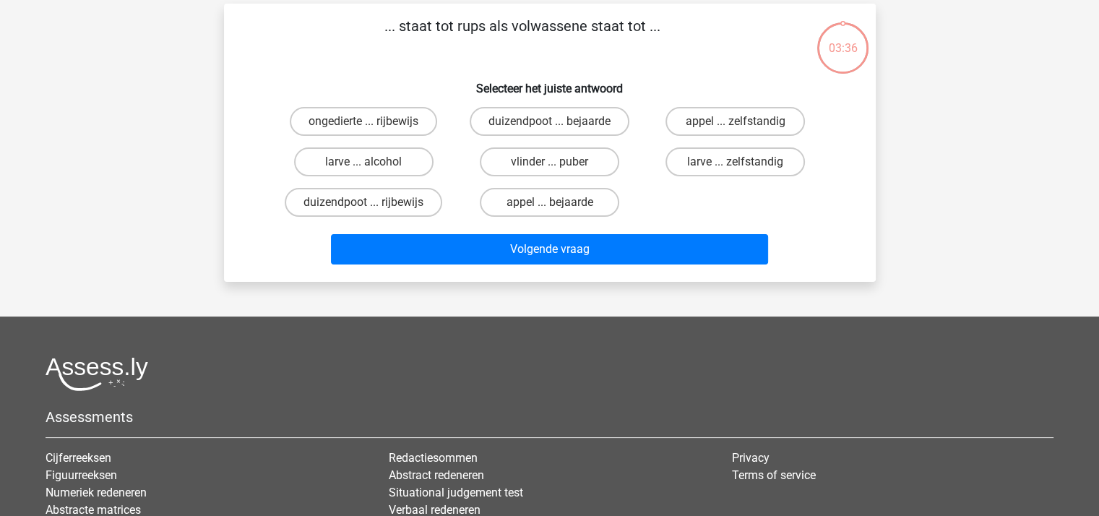
scroll to position [66, 0]
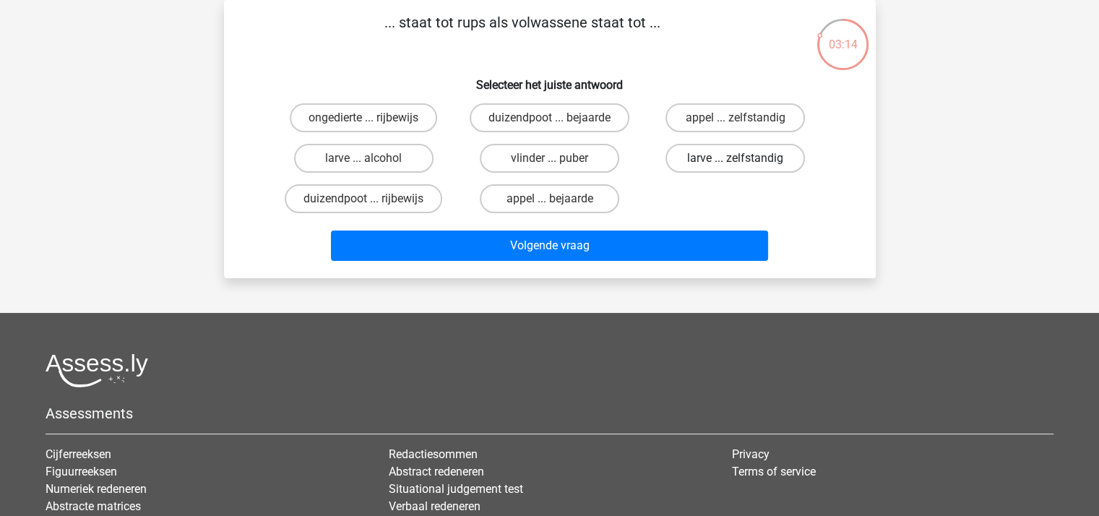
click at [696, 155] on label "larve ... zelfstandig" at bounding box center [734, 158] width 139 height 29
click at [735, 158] on input "larve ... zelfstandig" at bounding box center [739, 162] width 9 height 9
radio input "true"
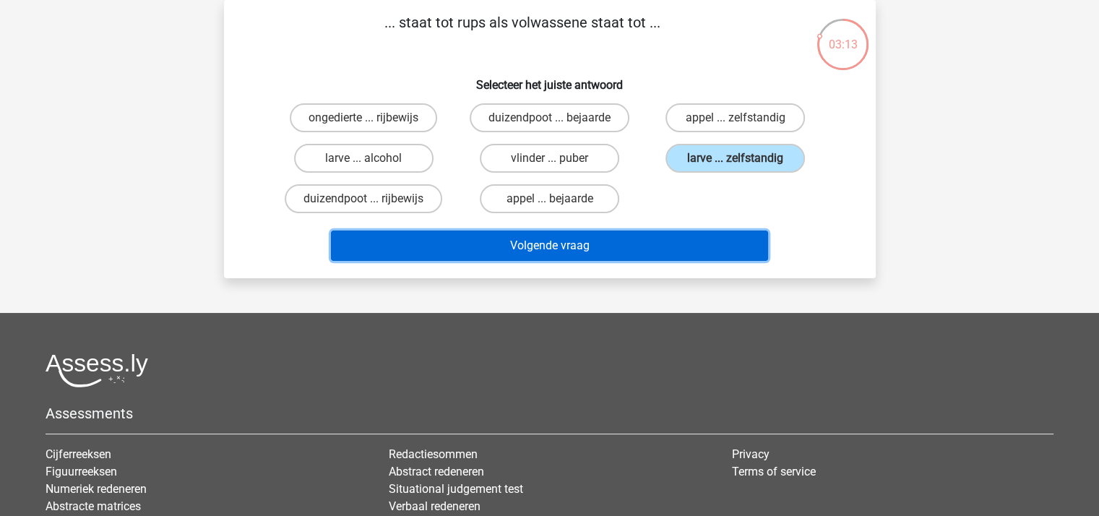
click at [570, 243] on button "Volgende vraag" at bounding box center [549, 245] width 437 height 30
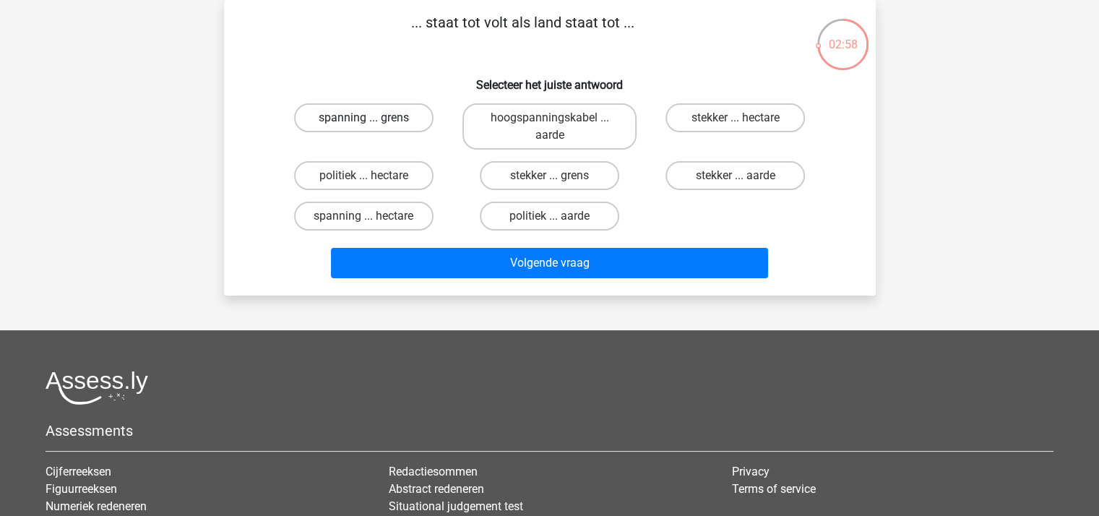
click at [395, 118] on label "spanning ... grens" at bounding box center [363, 117] width 139 height 29
click at [373, 118] on input "spanning ... grens" at bounding box center [367, 122] width 9 height 9
radio input "true"
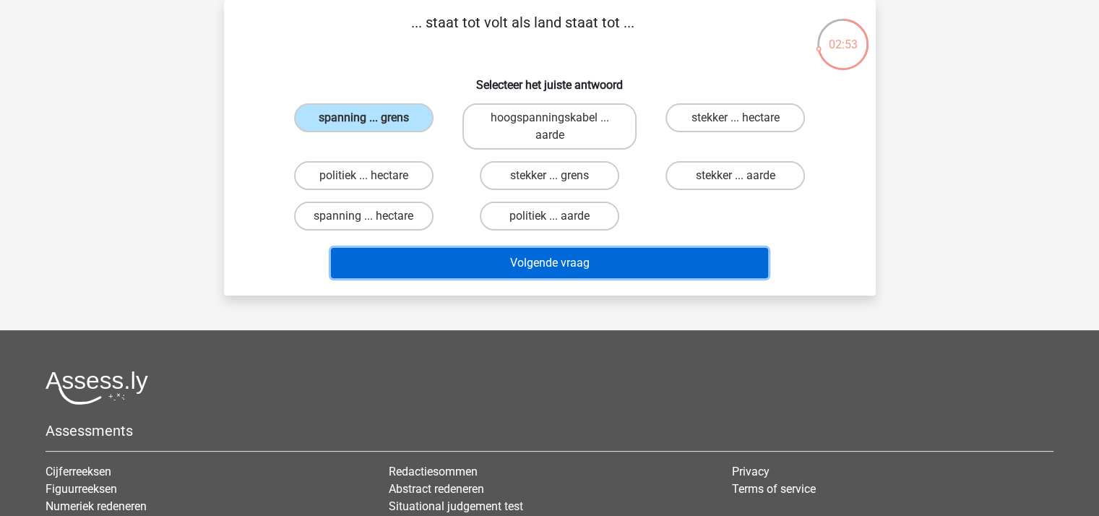
click at [481, 260] on button "Volgende vraag" at bounding box center [549, 263] width 437 height 30
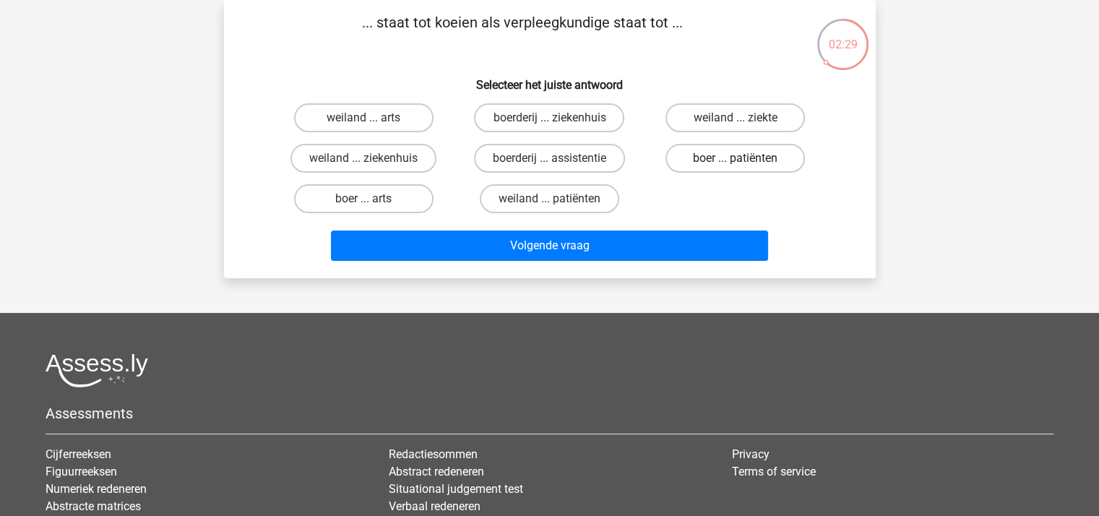
click at [720, 155] on label "boer ... patiënten" at bounding box center [734, 158] width 139 height 29
click at [735, 158] on input "boer ... patiënten" at bounding box center [739, 162] width 9 height 9
radio input "true"
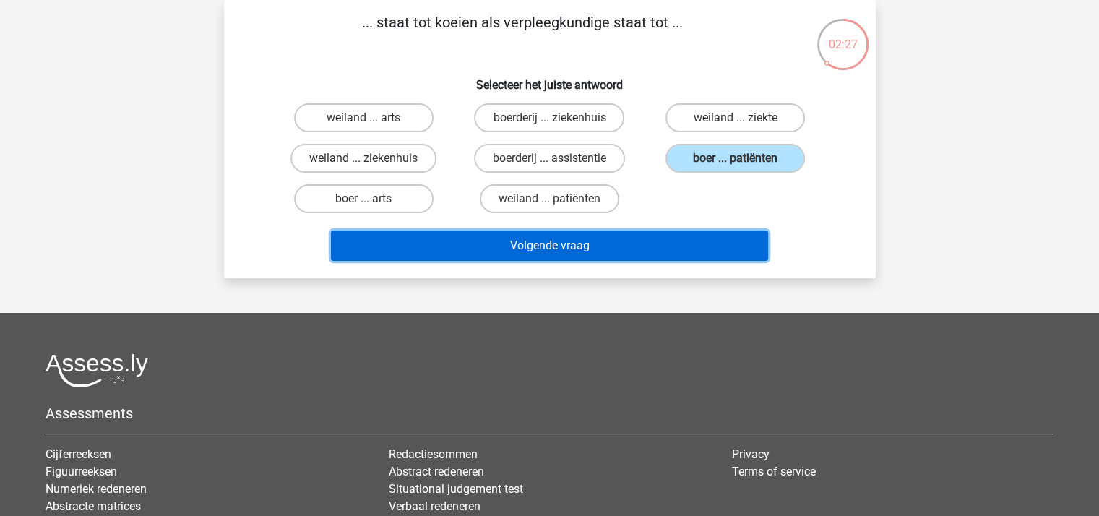
click at [560, 245] on button "Volgende vraag" at bounding box center [549, 245] width 437 height 30
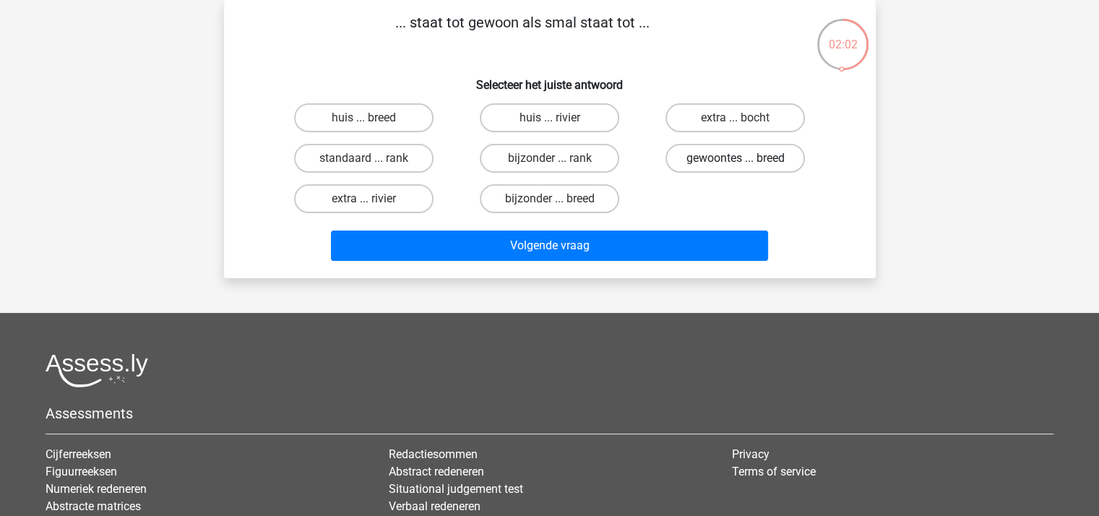
click at [716, 152] on label "gewoontes ... breed" at bounding box center [734, 158] width 139 height 29
click at [735, 158] on input "gewoontes ... breed" at bounding box center [739, 162] width 9 height 9
radio input "true"
click at [563, 196] on label "bijzonder ... breed" at bounding box center [549, 198] width 139 height 29
click at [558, 199] on input "bijzonder ... breed" at bounding box center [553, 203] width 9 height 9
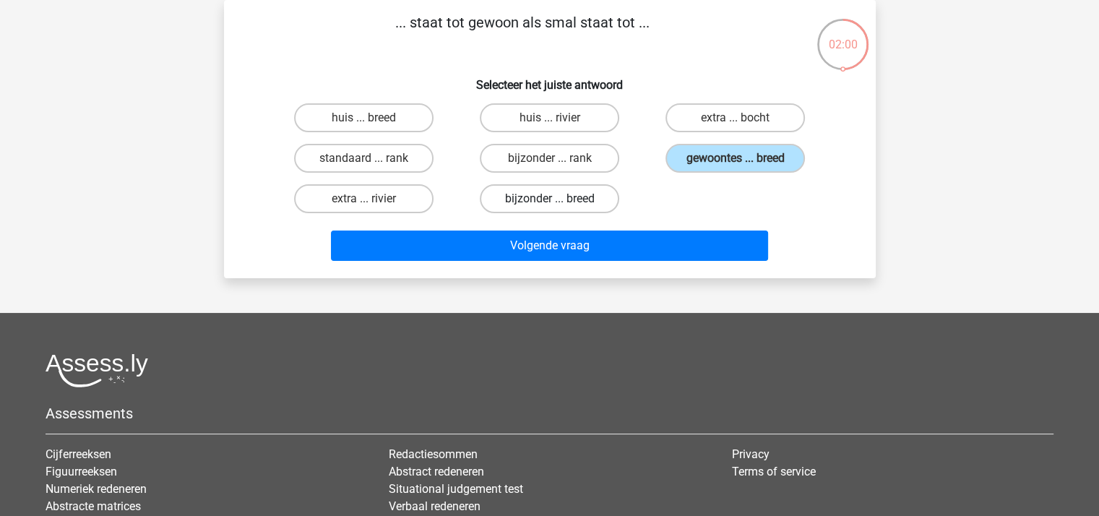
radio input "true"
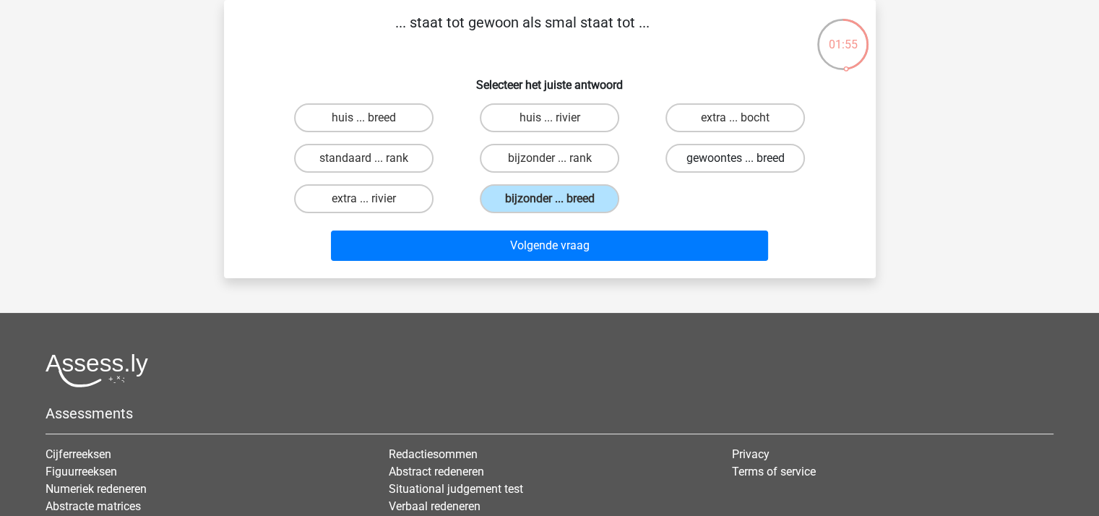
click at [703, 157] on label "gewoontes ... breed" at bounding box center [734, 158] width 139 height 29
click at [735, 158] on input "gewoontes ... breed" at bounding box center [739, 162] width 9 height 9
radio input "true"
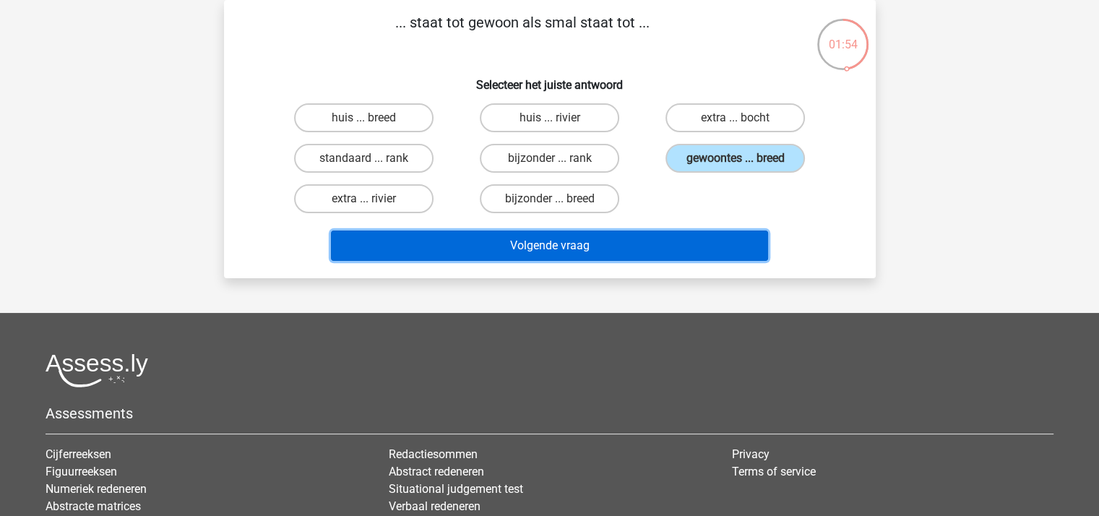
click at [587, 249] on button "Volgende vraag" at bounding box center [549, 245] width 437 height 30
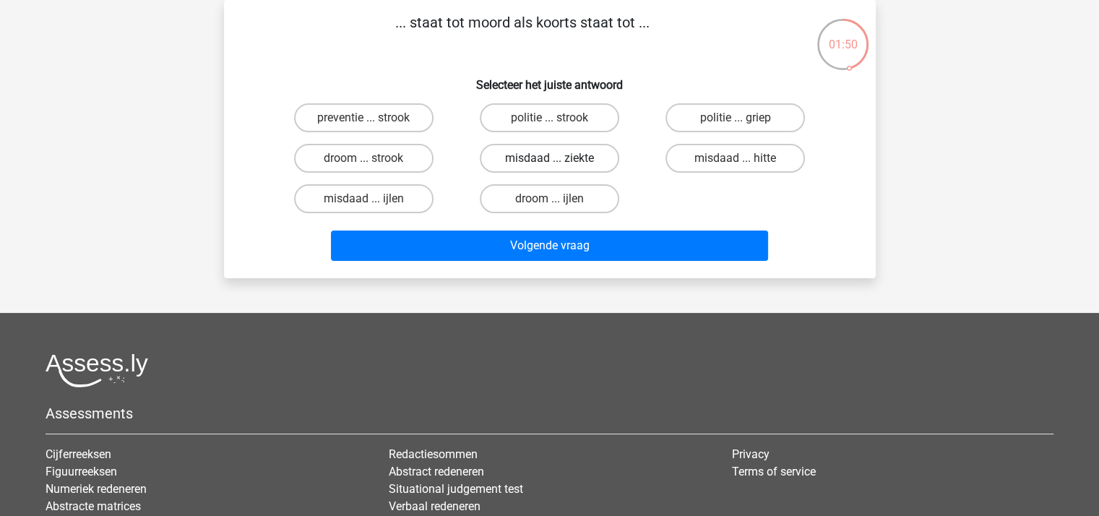
click at [535, 165] on label "misdaad ... ziekte" at bounding box center [549, 158] width 139 height 29
click at [549, 165] on input "misdaad ... ziekte" at bounding box center [553, 162] width 9 height 9
radio input "true"
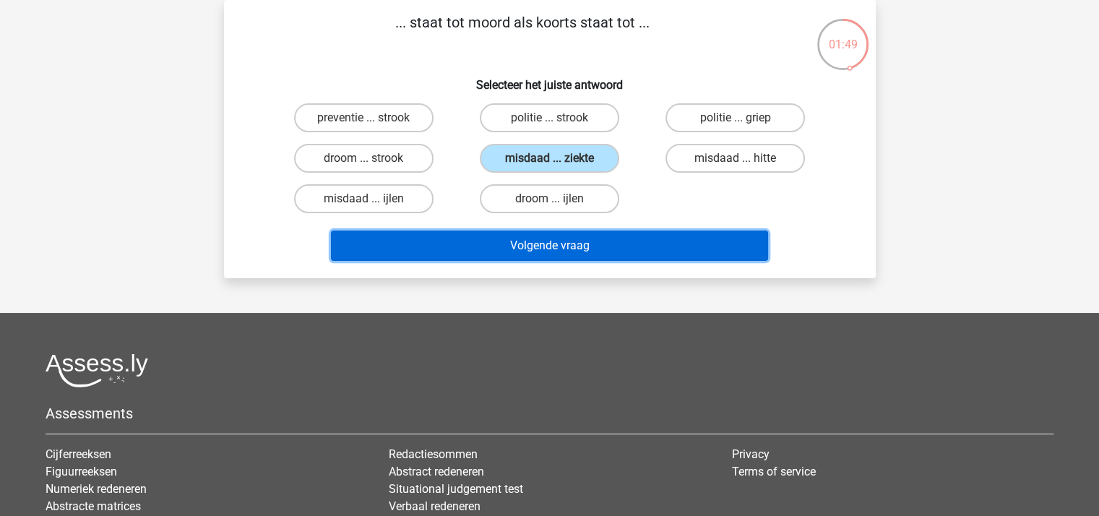
click at [536, 237] on button "Volgende vraag" at bounding box center [549, 245] width 437 height 30
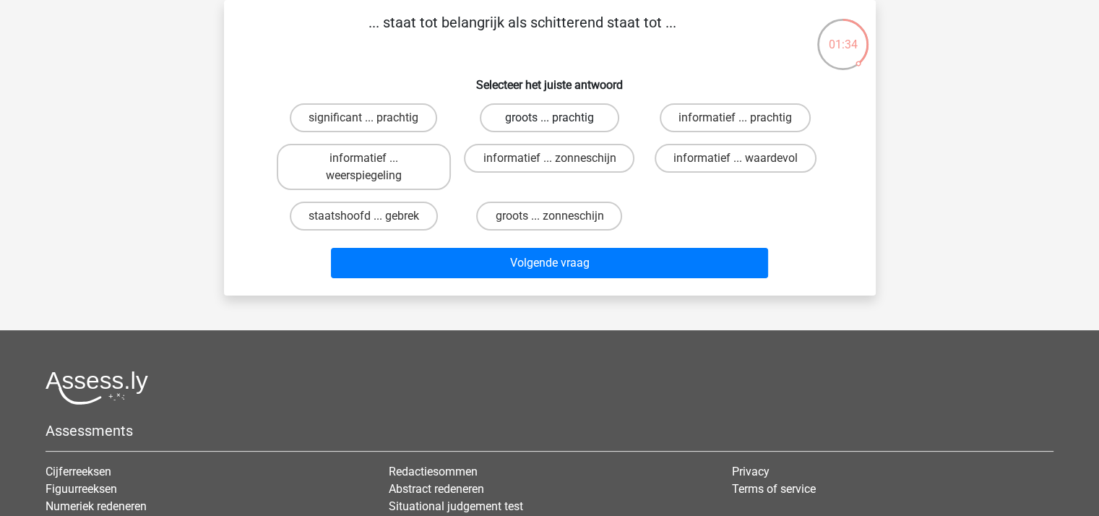
click at [580, 121] on label "groots ... prachtig" at bounding box center [549, 117] width 139 height 29
click at [558, 121] on input "groots ... prachtig" at bounding box center [553, 122] width 9 height 9
radio input "true"
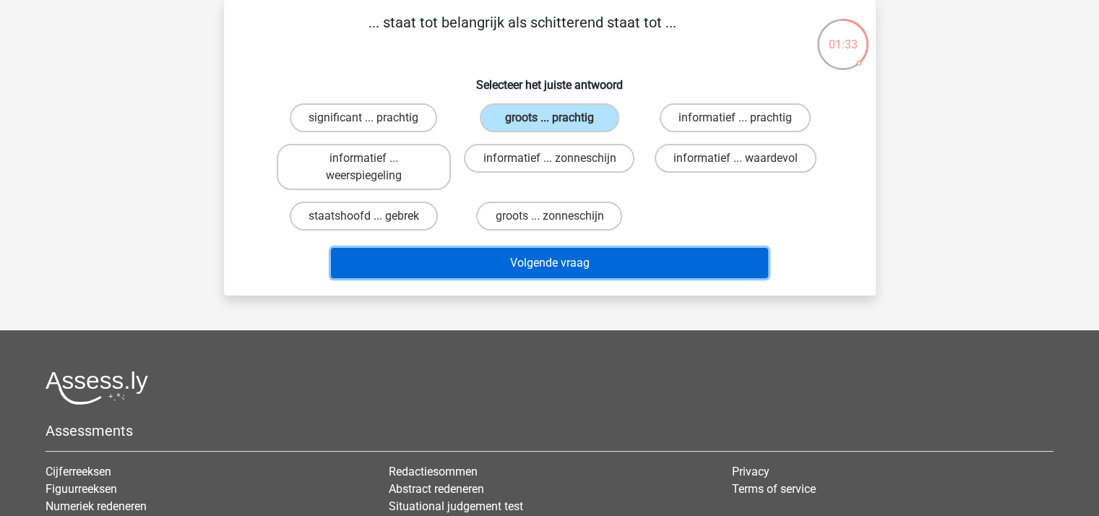
click at [556, 264] on button "Volgende vraag" at bounding box center [549, 263] width 437 height 30
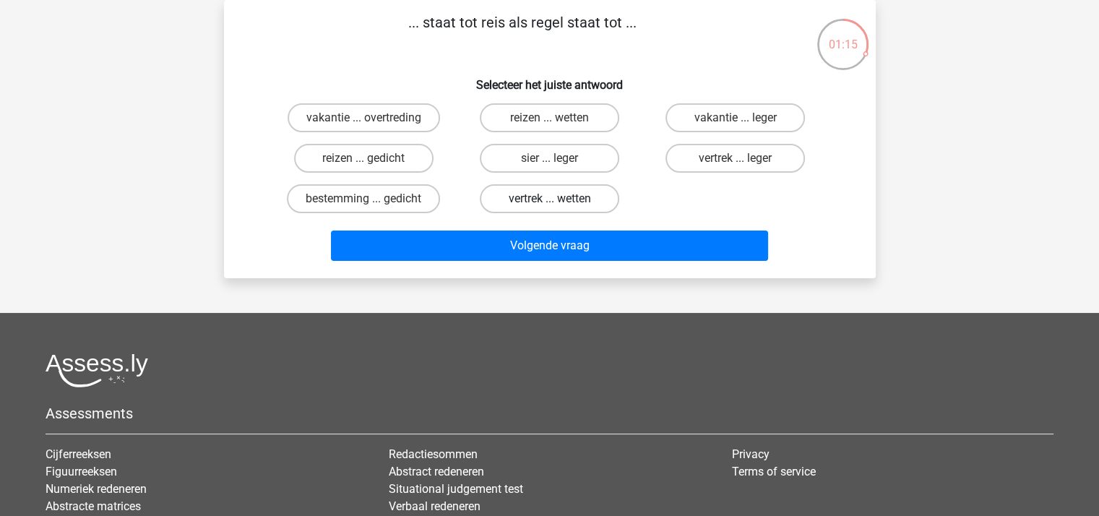
click at [543, 195] on label "vertrek ... wetten" at bounding box center [549, 198] width 139 height 29
click at [549, 199] on input "vertrek ... wetten" at bounding box center [553, 203] width 9 height 9
radio input "true"
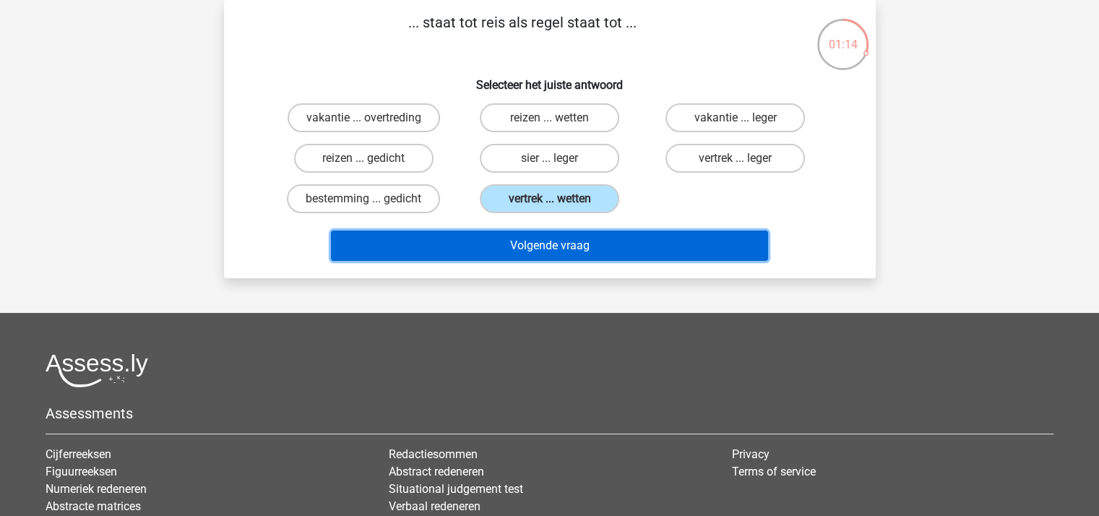
click at [559, 244] on button "Volgende vraag" at bounding box center [549, 245] width 437 height 30
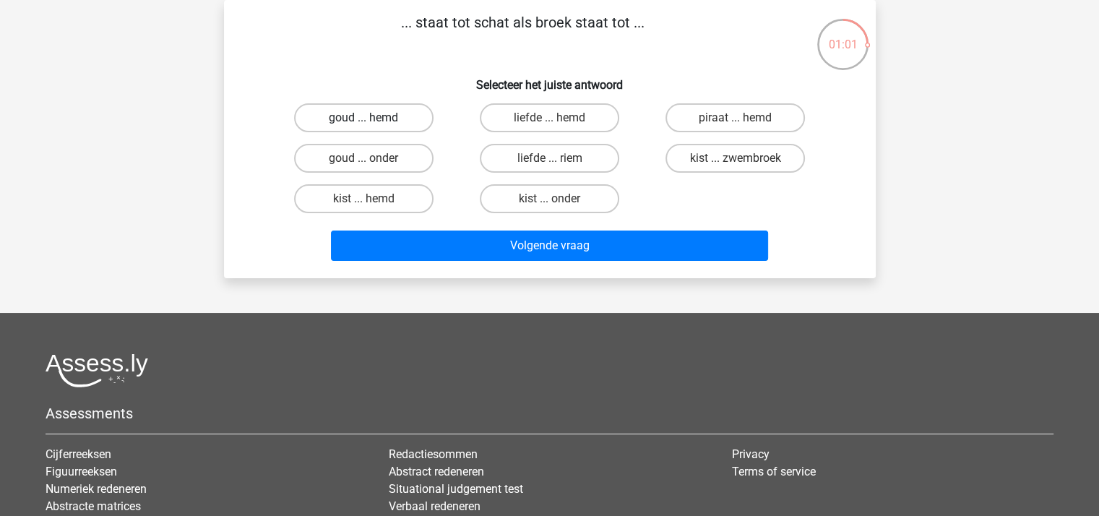
click at [353, 117] on label "goud ... hemd" at bounding box center [363, 117] width 139 height 29
click at [363, 118] on input "goud ... hemd" at bounding box center [367, 122] width 9 height 9
radio input "true"
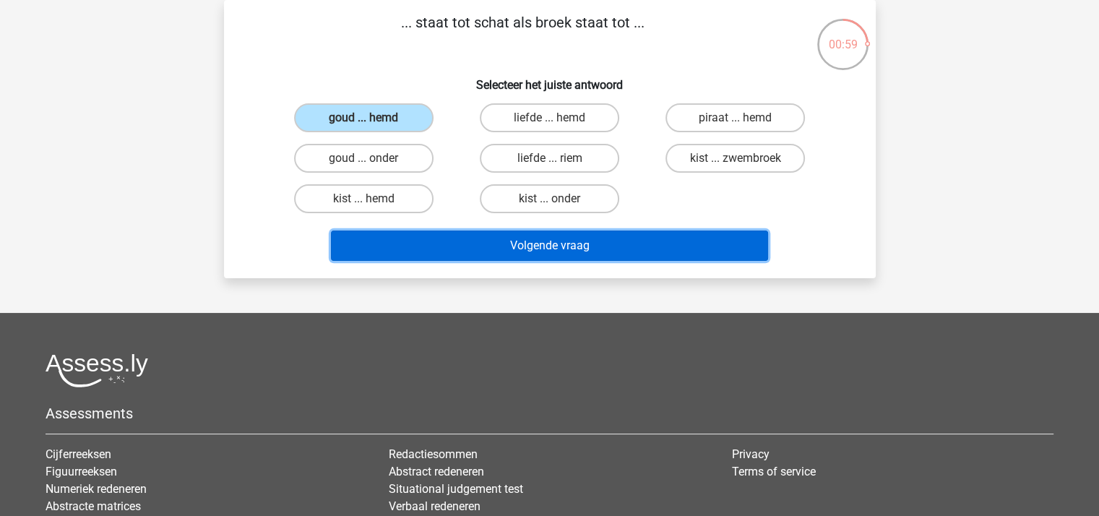
click at [471, 244] on button "Volgende vraag" at bounding box center [549, 245] width 437 height 30
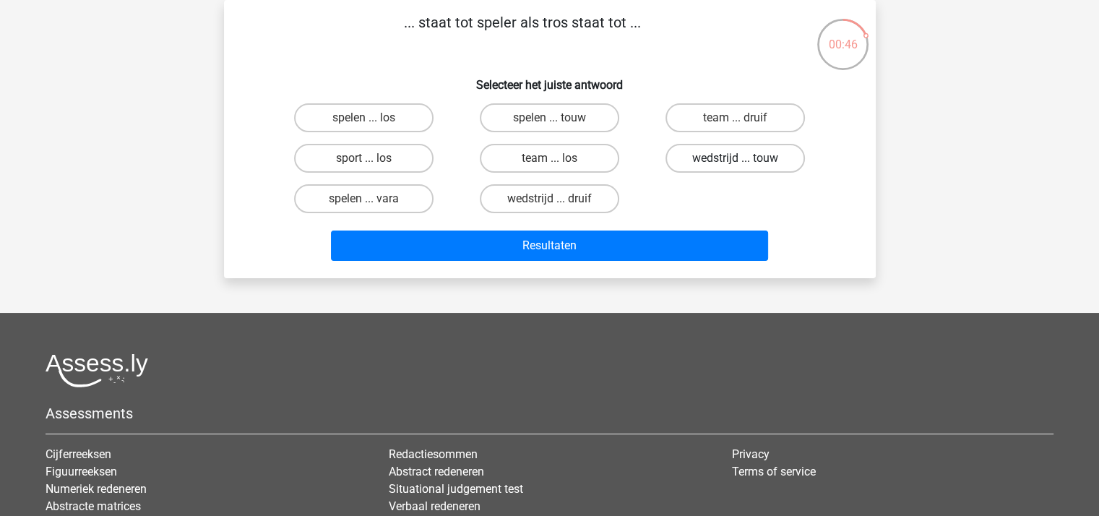
click at [708, 155] on label "wedstrijd ... touw" at bounding box center [734, 158] width 139 height 29
click at [735, 158] on input "wedstrijd ... touw" at bounding box center [739, 162] width 9 height 9
radio input "true"
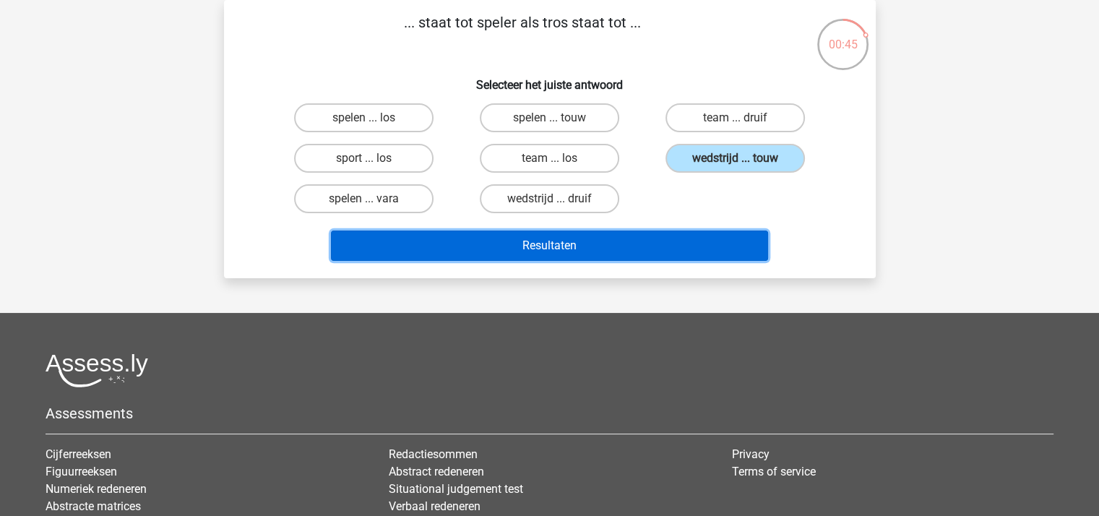
click at [621, 241] on button "Resultaten" at bounding box center [549, 245] width 437 height 30
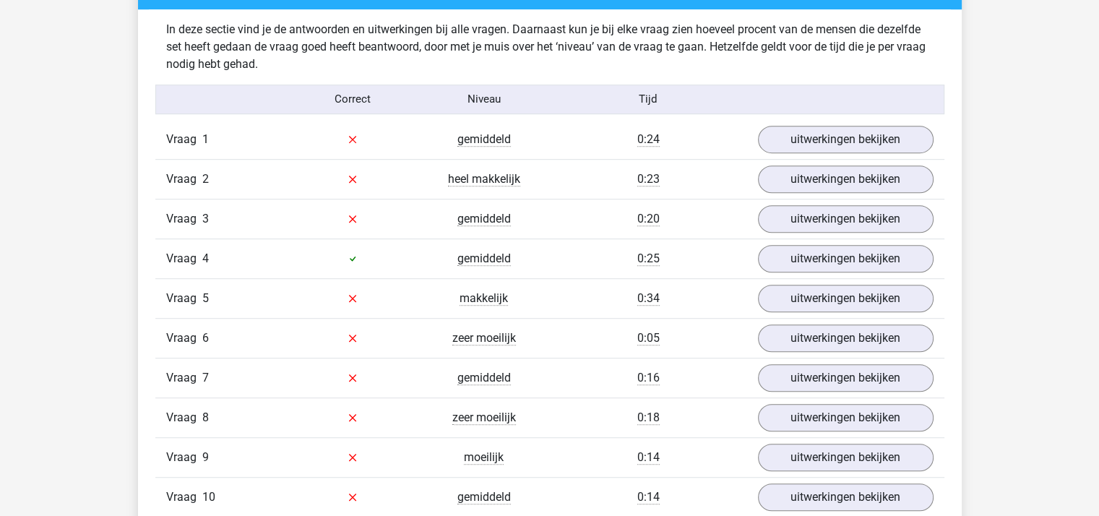
scroll to position [867, 0]
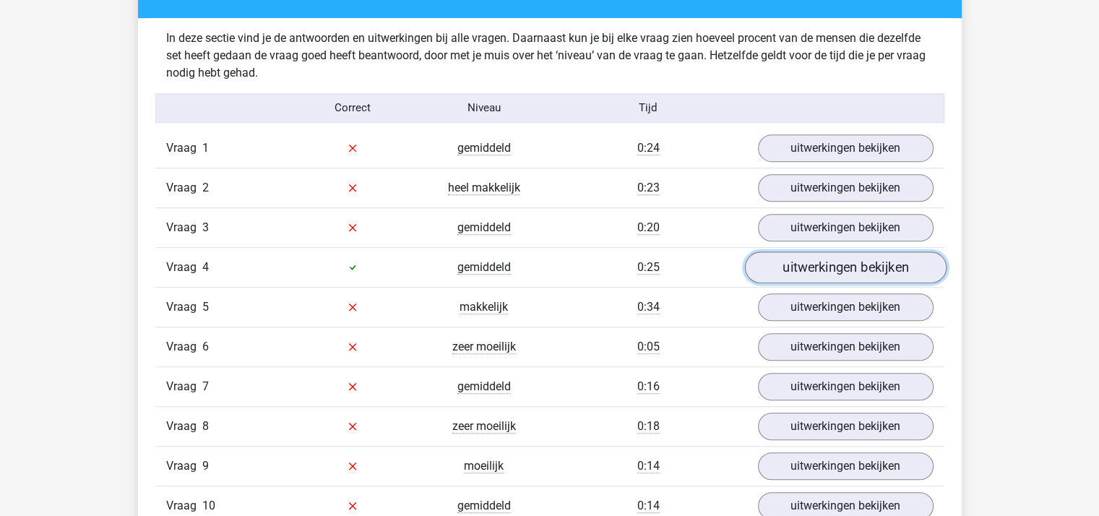
click at [796, 264] on link "uitwerkingen bekijken" at bounding box center [845, 267] width 202 height 32
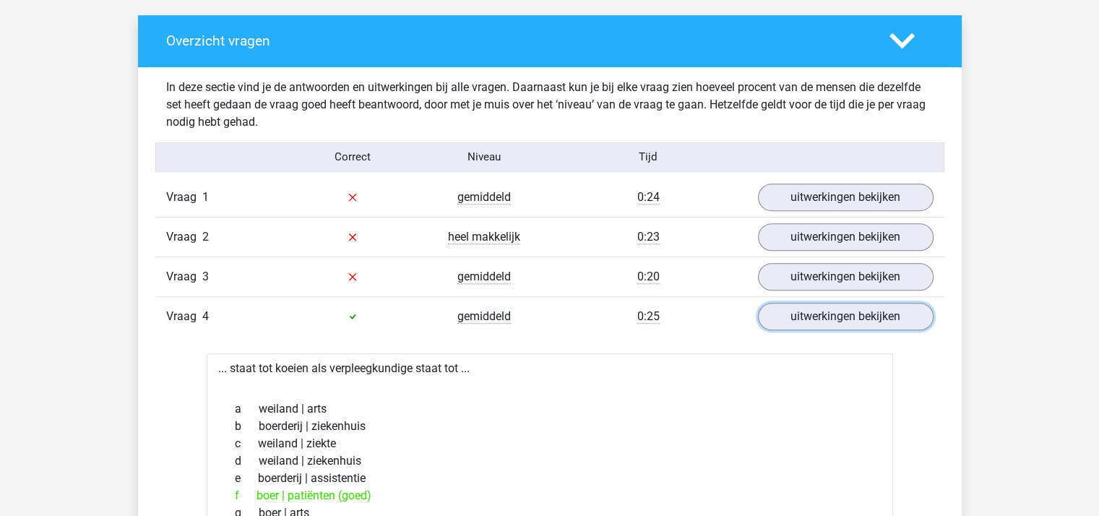
scroll to position [795, 0]
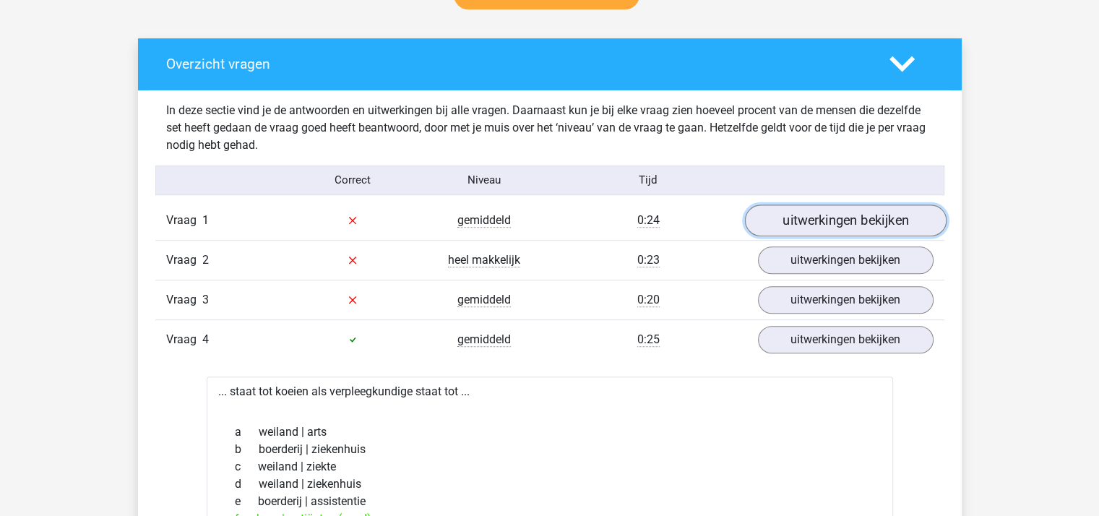
click at [814, 216] on link "uitwerkingen bekijken" at bounding box center [845, 220] width 202 height 32
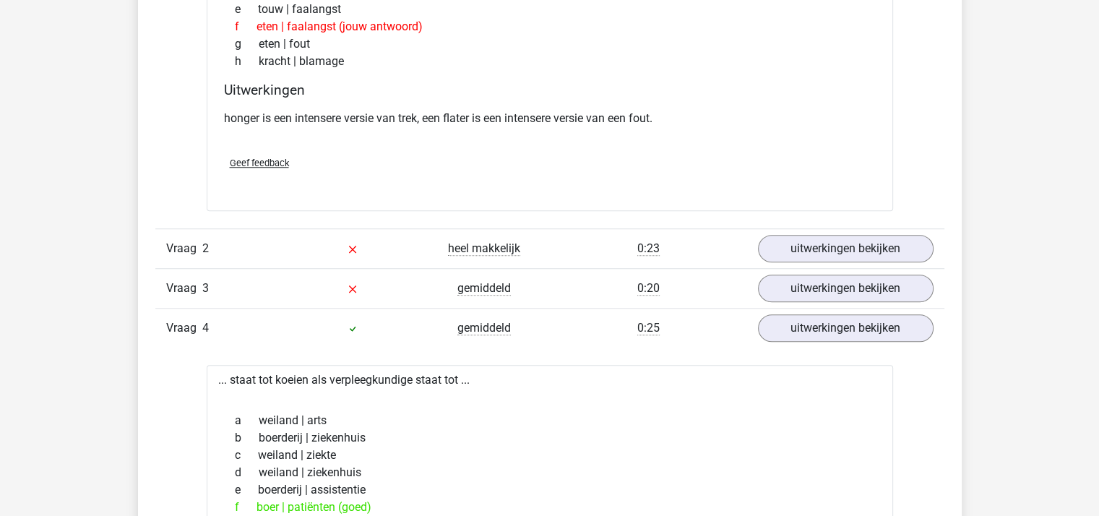
scroll to position [1228, 0]
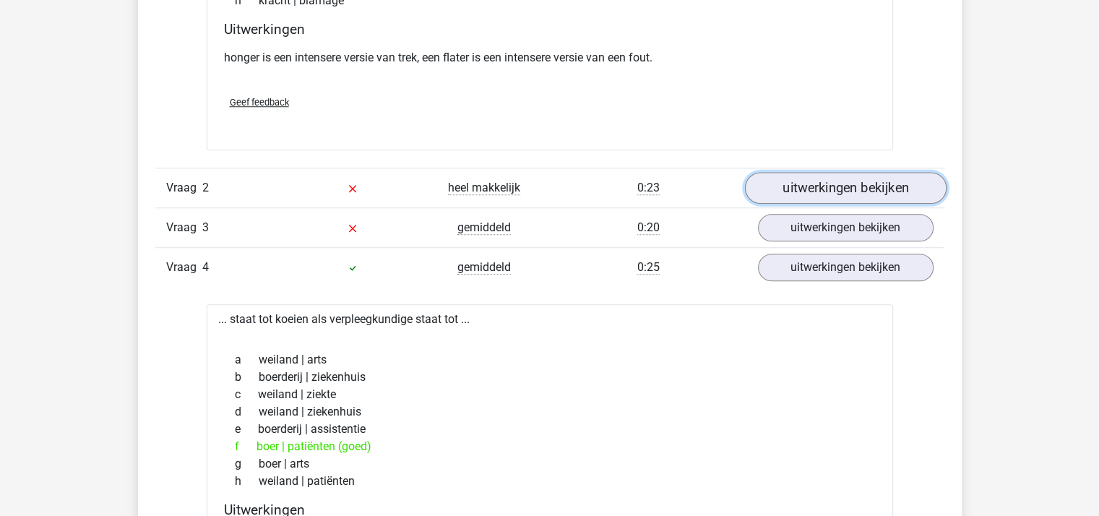
click at [793, 186] on link "uitwerkingen bekijken" at bounding box center [845, 188] width 202 height 32
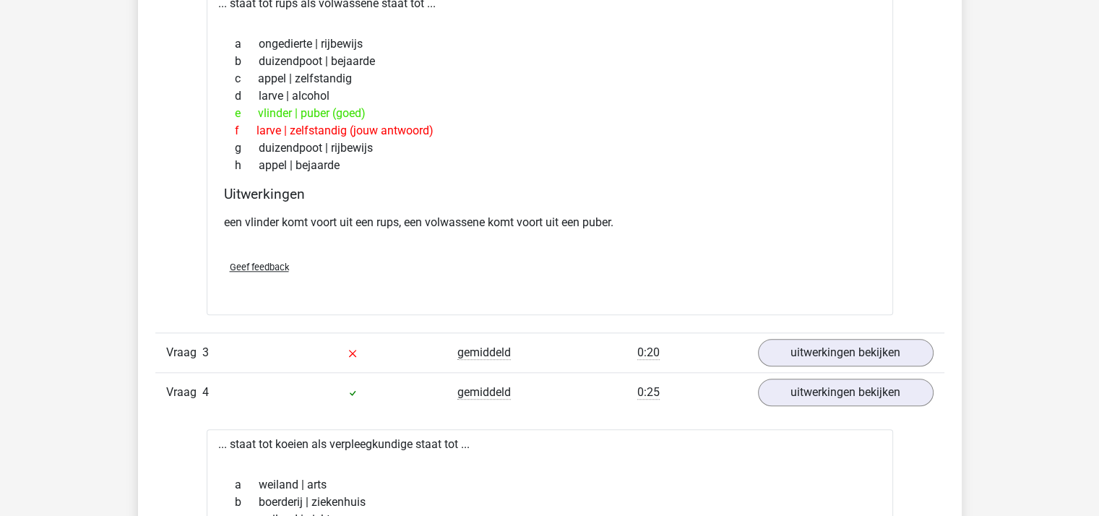
scroll to position [1517, 0]
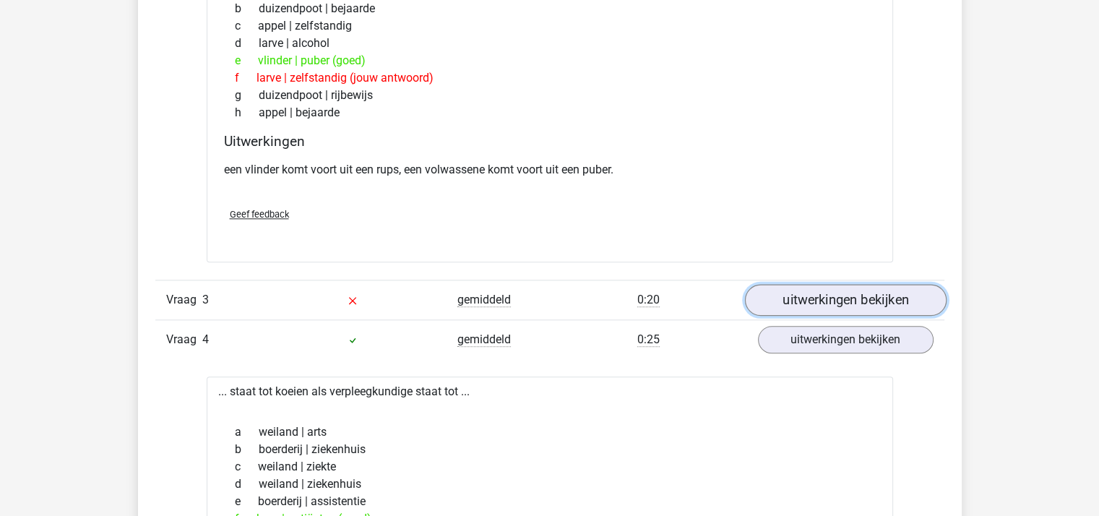
click at [783, 303] on link "uitwerkingen bekijken" at bounding box center [845, 300] width 202 height 32
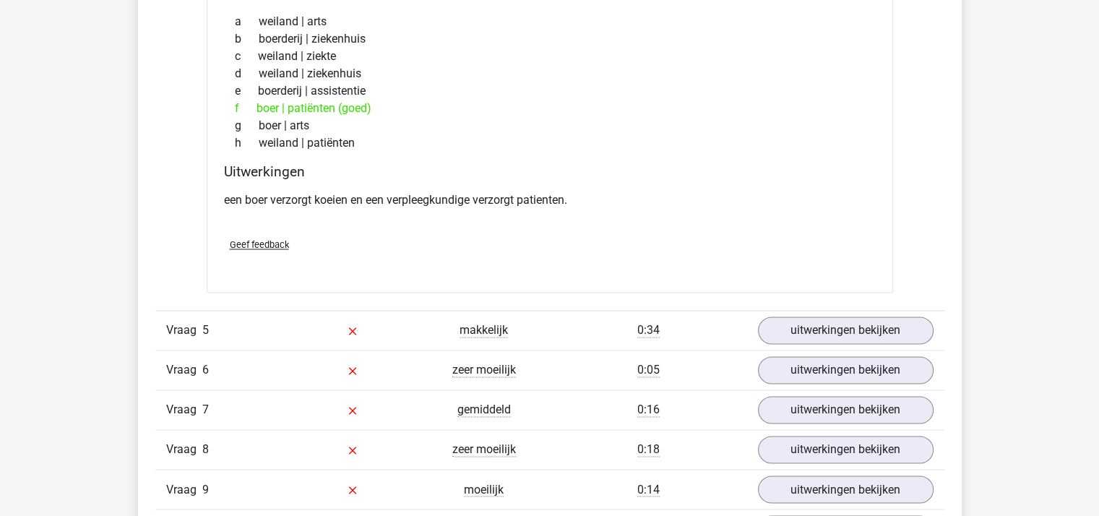
scroll to position [2384, 0]
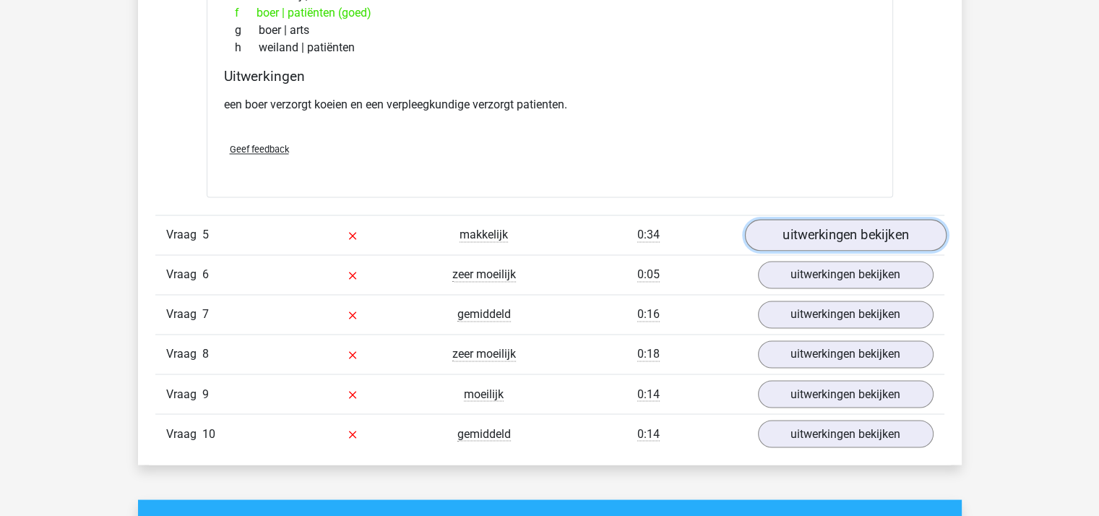
click at [814, 233] on link "uitwerkingen bekijken" at bounding box center [845, 236] width 202 height 32
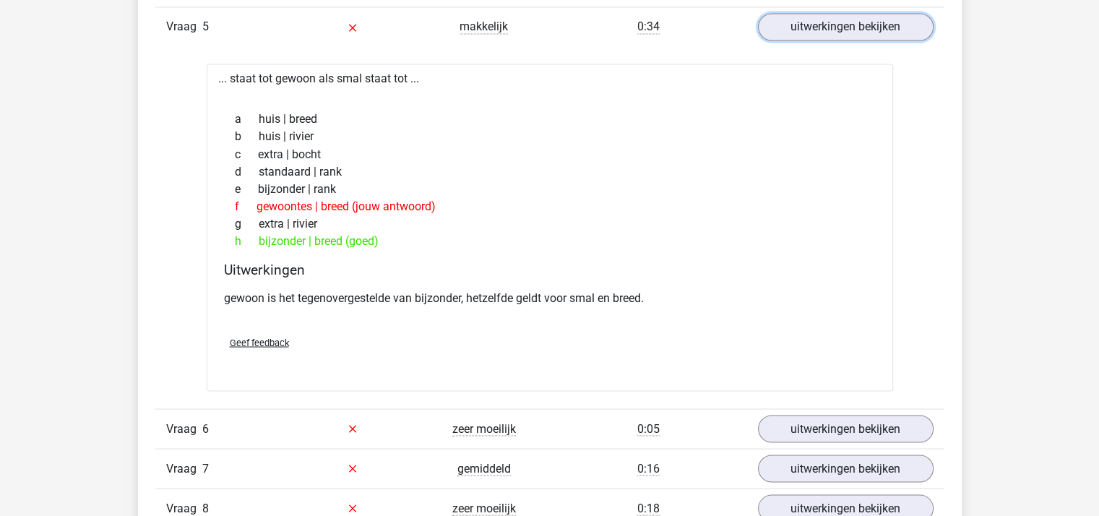
scroll to position [2601, 0]
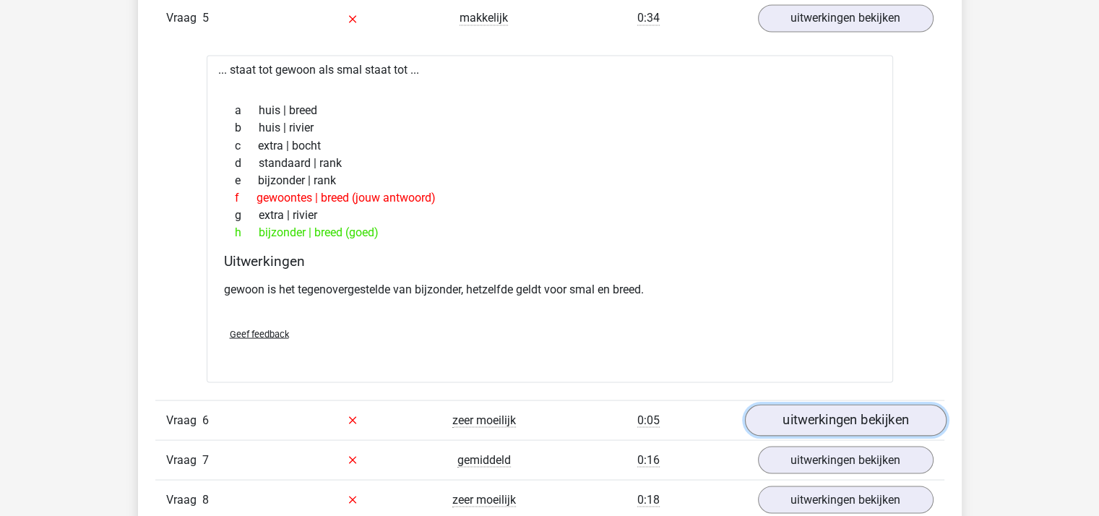
click at [821, 413] on link "uitwerkingen bekijken" at bounding box center [845, 420] width 202 height 32
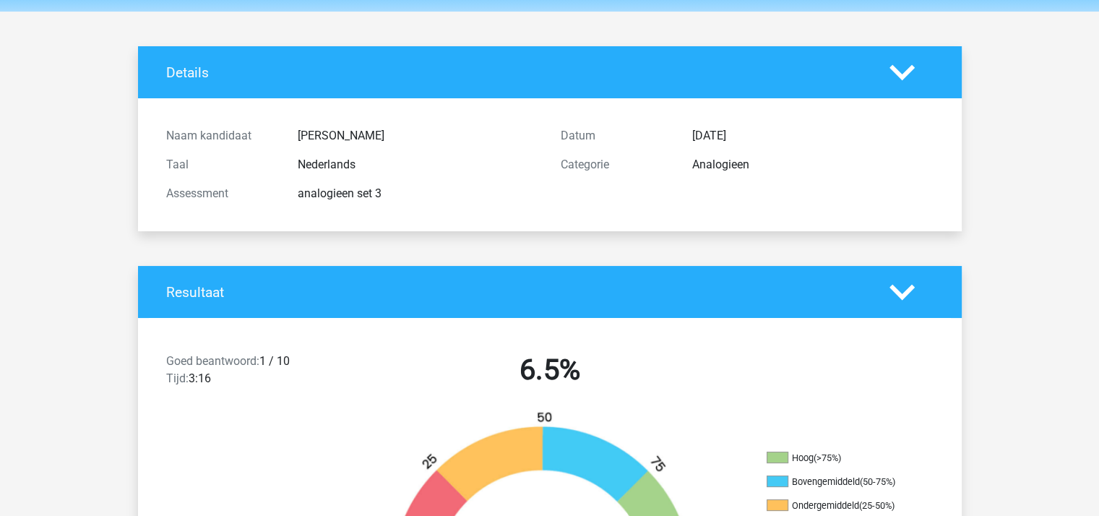
scroll to position [0, 0]
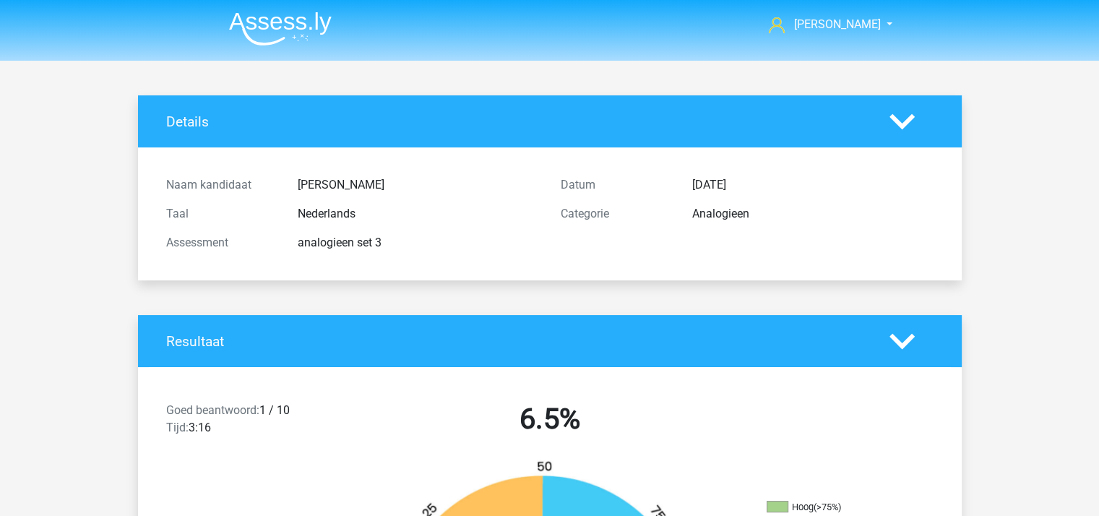
click at [901, 340] on icon at bounding box center [901, 341] width 25 height 25
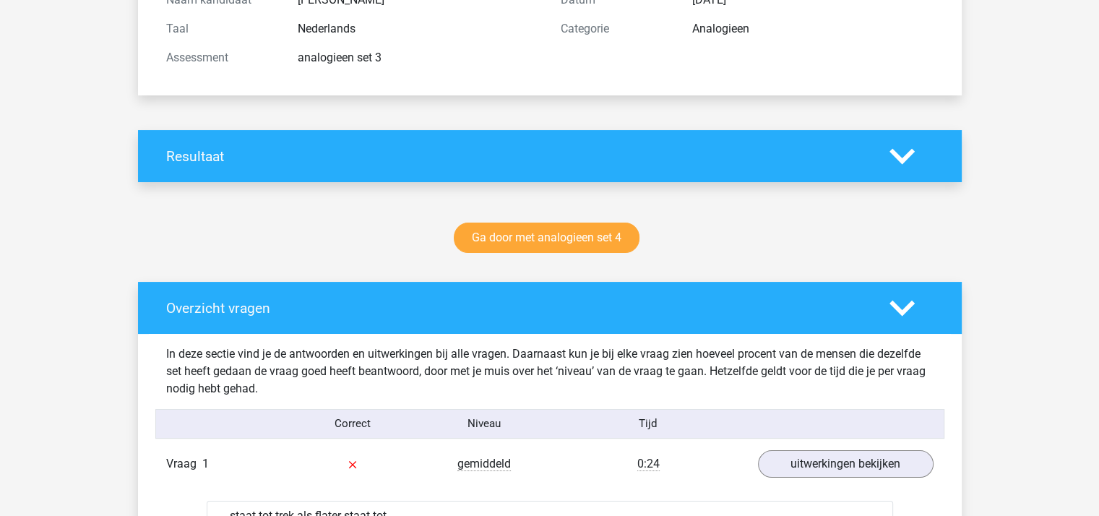
scroll to position [217, 0]
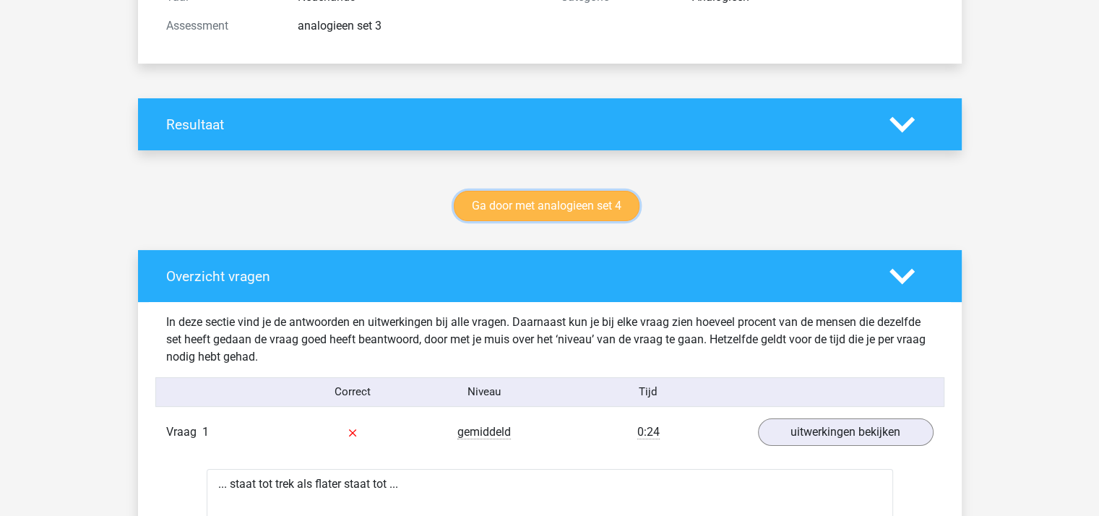
click at [533, 204] on link "Ga door met analogieen set 4" at bounding box center [547, 206] width 186 height 30
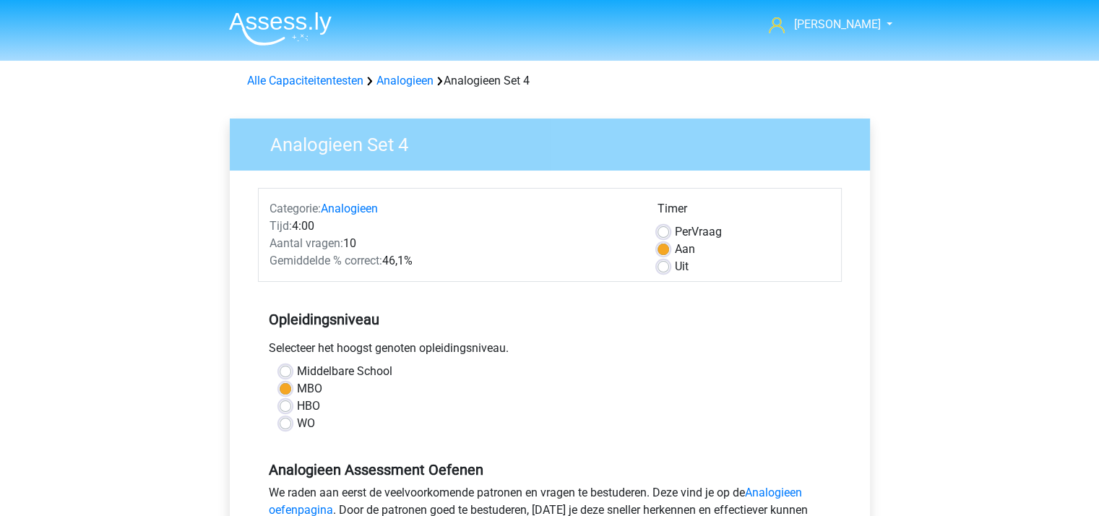
click at [675, 264] on label "Uit" at bounding box center [682, 266] width 14 height 17
click at [665, 264] on input "Uit" at bounding box center [663, 265] width 12 height 14
radio input "true"
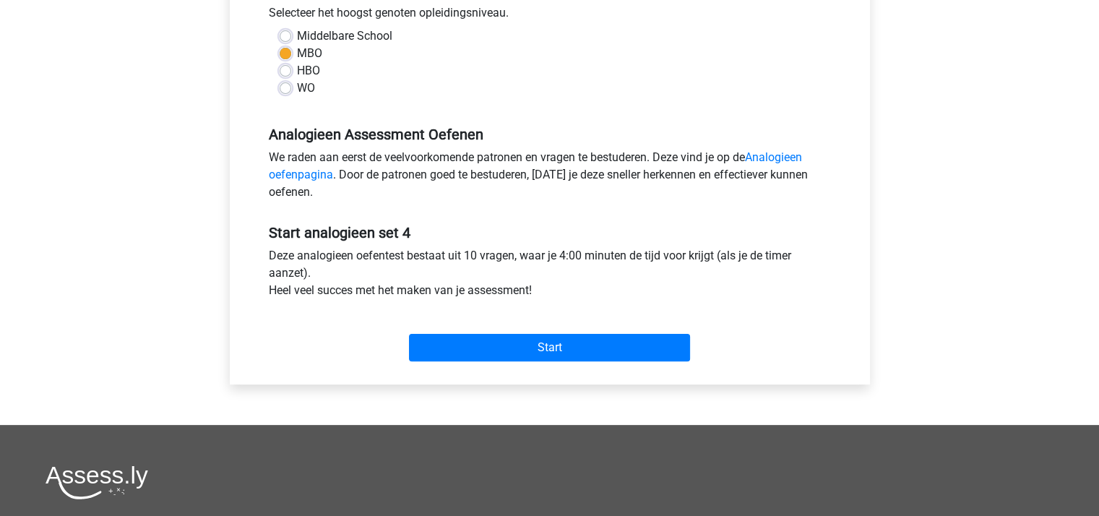
scroll to position [361, 0]
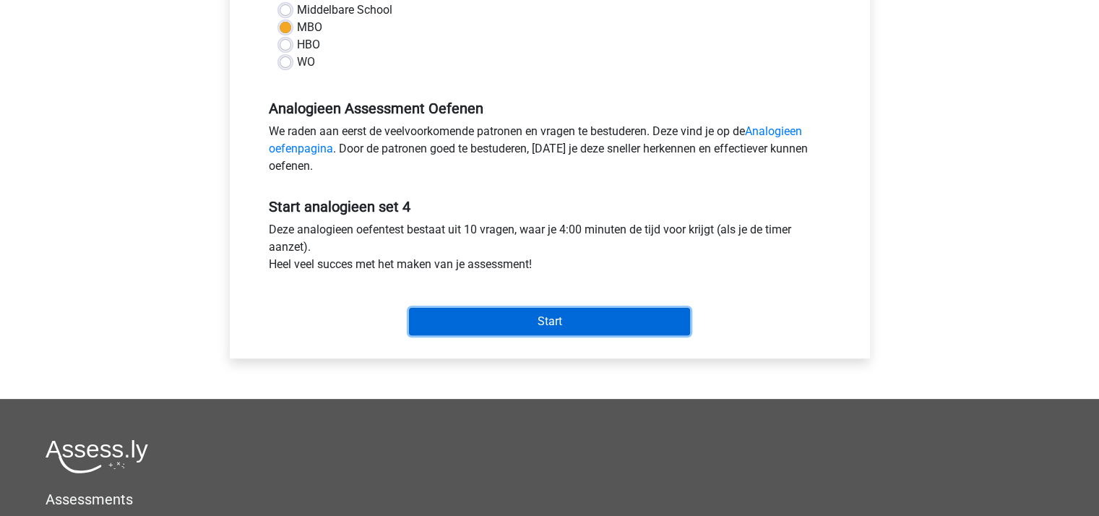
click at [503, 316] on input "Start" at bounding box center [549, 321] width 281 height 27
click at [550, 321] on input "Start" at bounding box center [549, 321] width 281 height 27
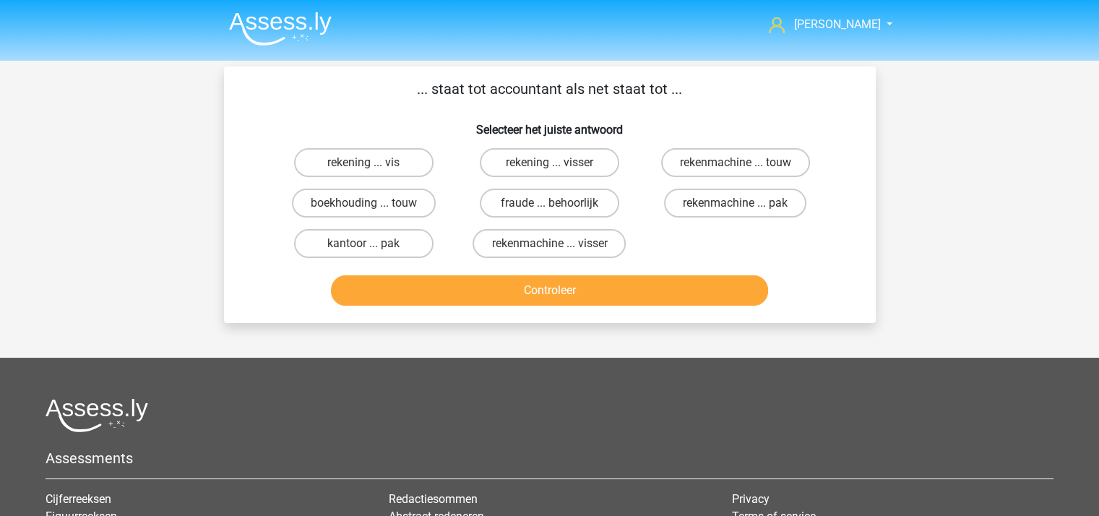
click at [551, 163] on input "rekening ... visser" at bounding box center [553, 167] width 9 height 9
radio input "true"
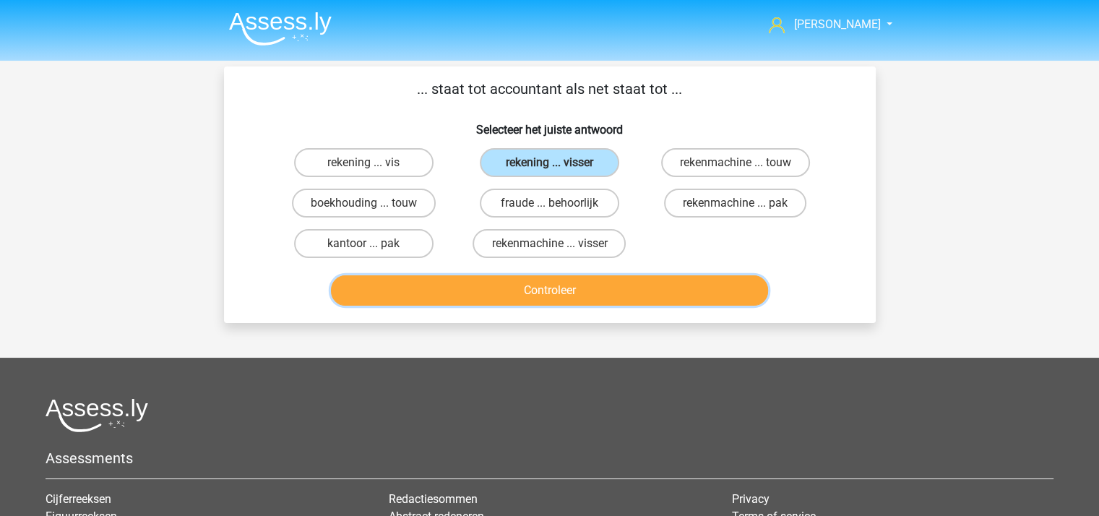
click at [569, 287] on button "Controleer" at bounding box center [549, 290] width 437 height 30
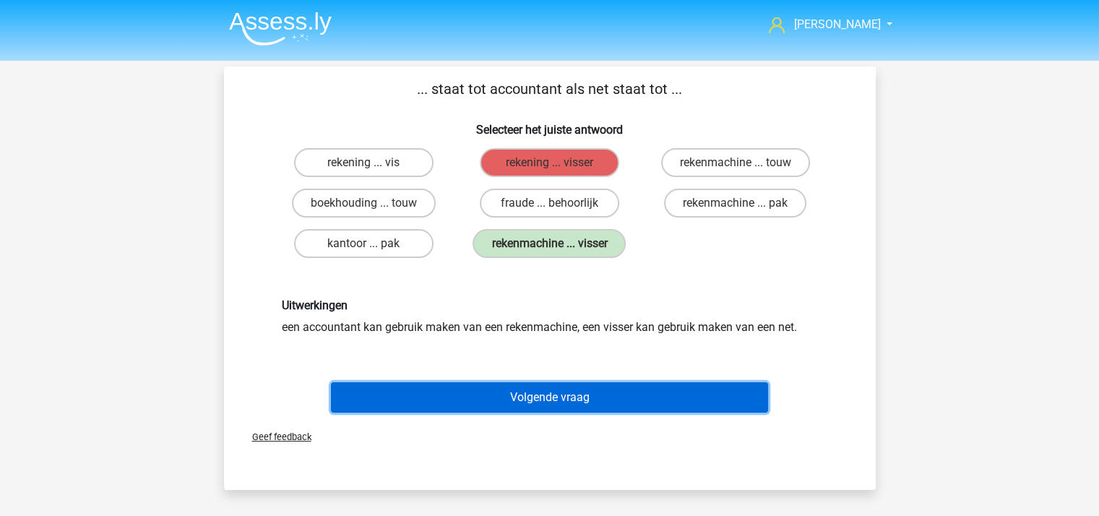
click at [558, 392] on button "Volgende vraag" at bounding box center [549, 397] width 437 height 30
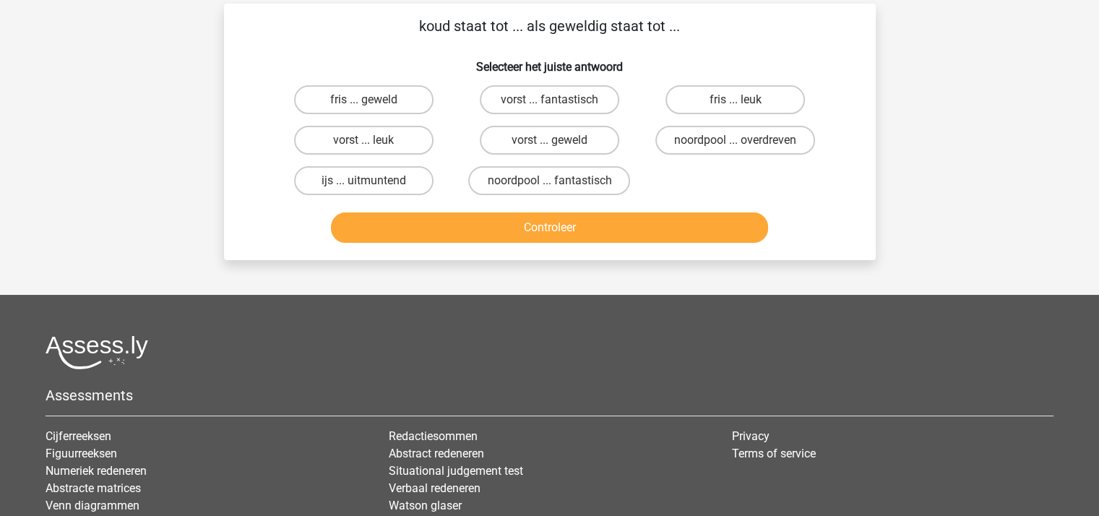
scroll to position [66, 0]
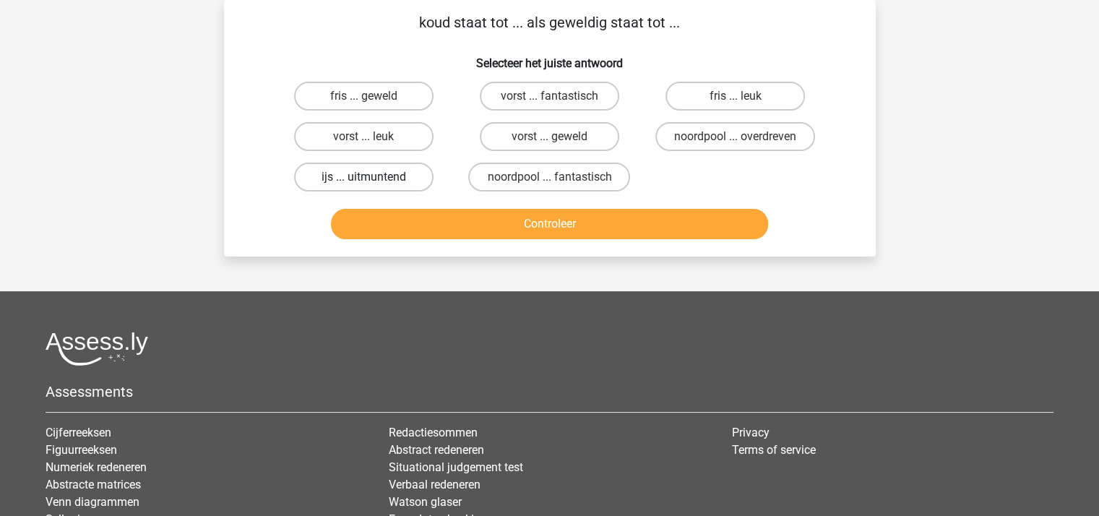
click at [385, 173] on label "ijs ... uitmuntend" at bounding box center [363, 177] width 139 height 29
click at [373, 177] on input "ijs ... uitmuntend" at bounding box center [367, 181] width 9 height 9
radio input "true"
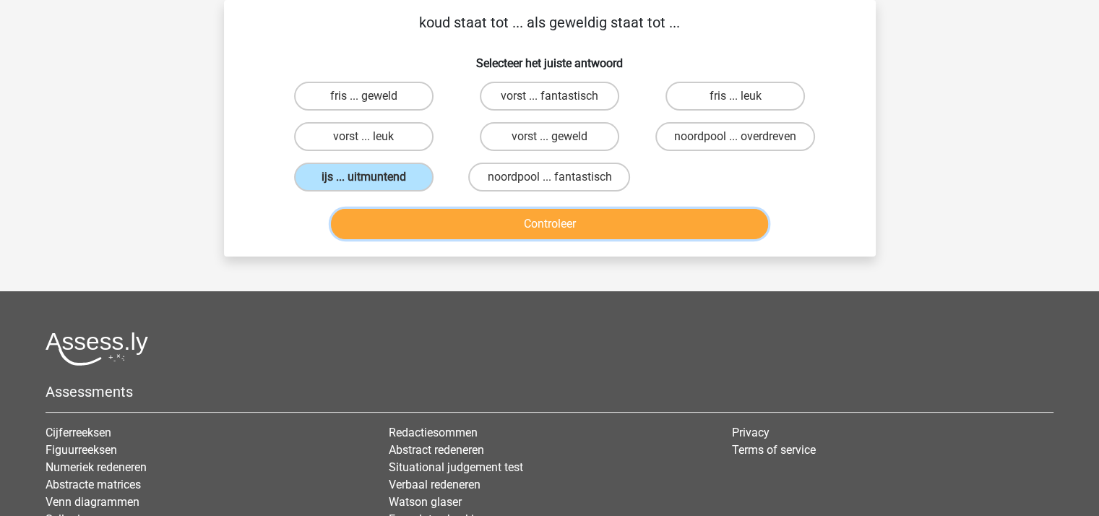
click at [457, 222] on button "Controleer" at bounding box center [549, 224] width 437 height 30
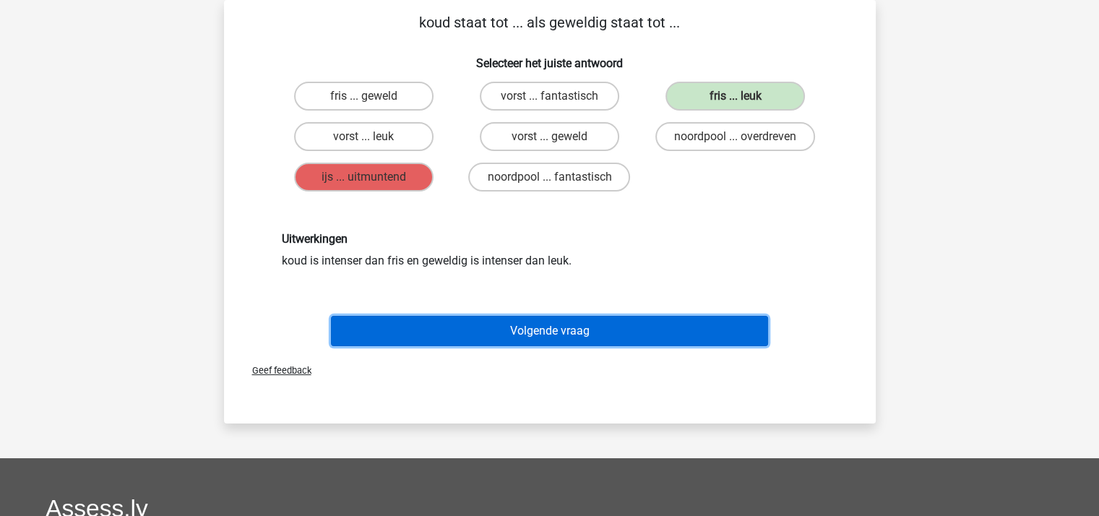
click at [538, 323] on button "Volgende vraag" at bounding box center [549, 331] width 437 height 30
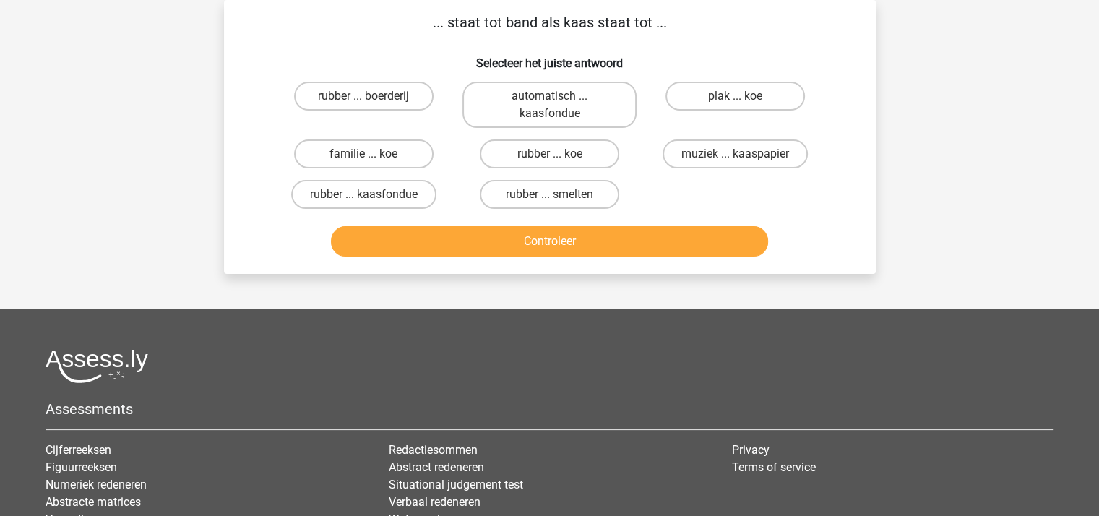
click at [555, 154] on input "rubber ... koe" at bounding box center [553, 158] width 9 height 9
radio input "true"
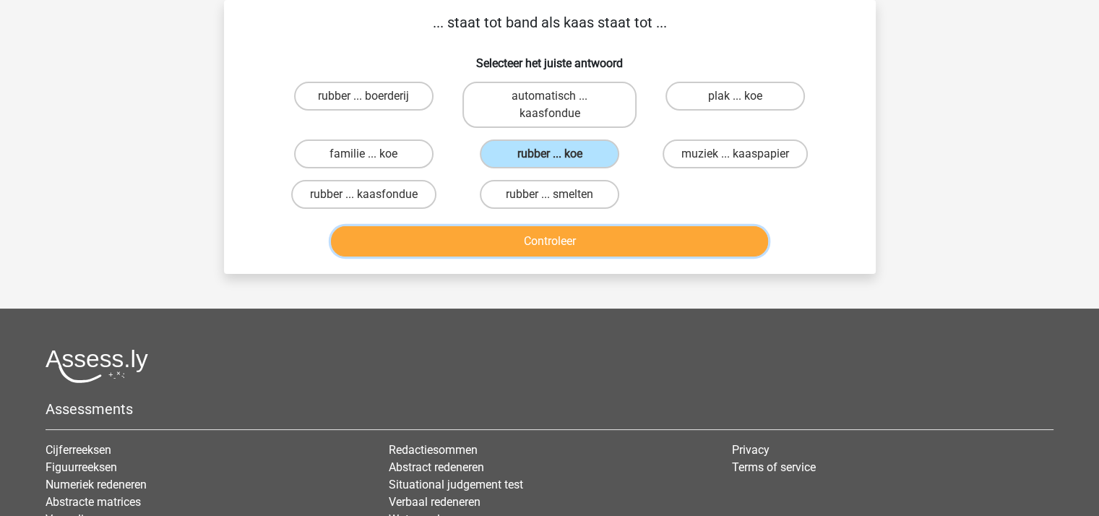
click at [552, 237] on button "Controleer" at bounding box center [549, 241] width 437 height 30
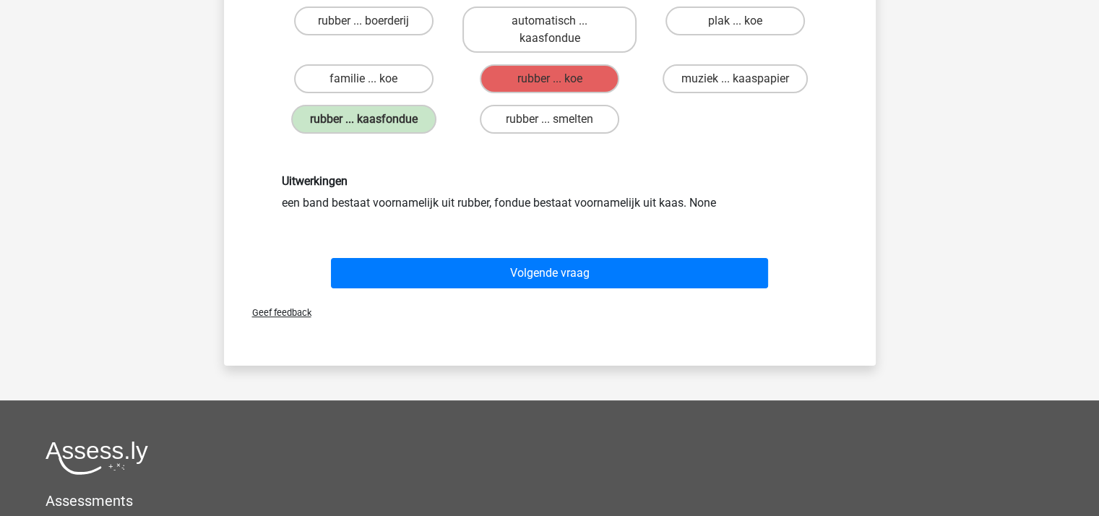
scroll to position [217, 0]
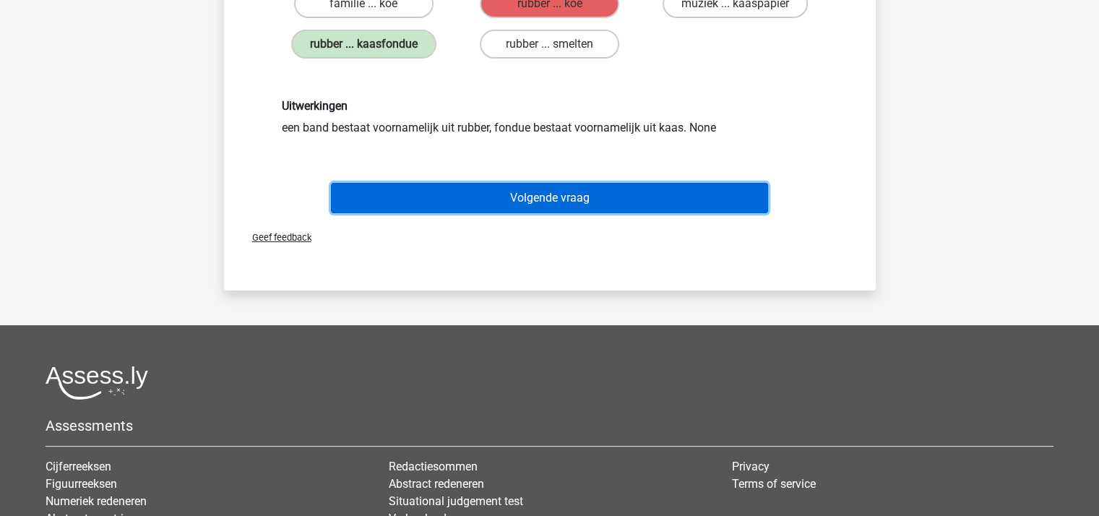
click at [569, 194] on button "Volgende vraag" at bounding box center [549, 198] width 437 height 30
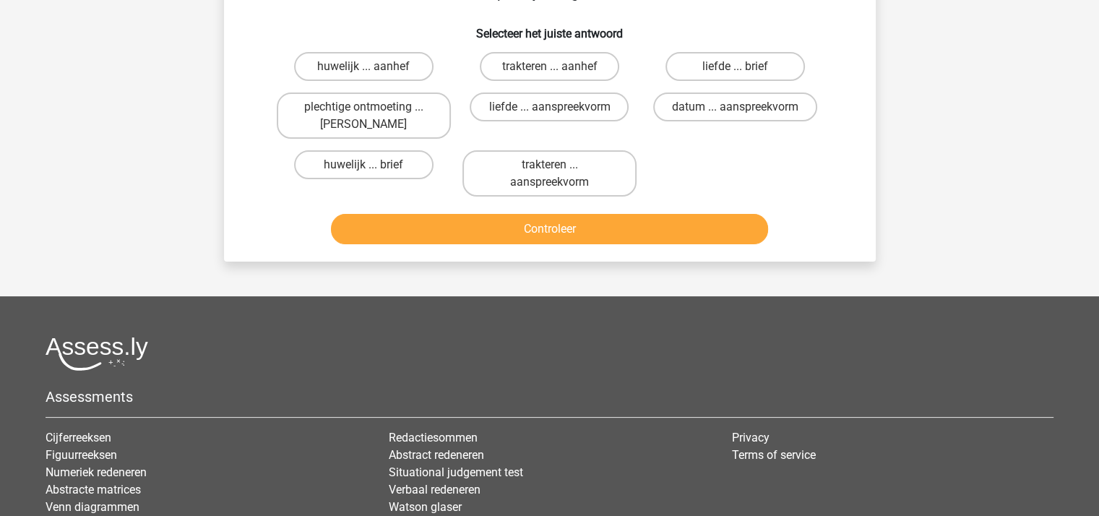
scroll to position [66, 0]
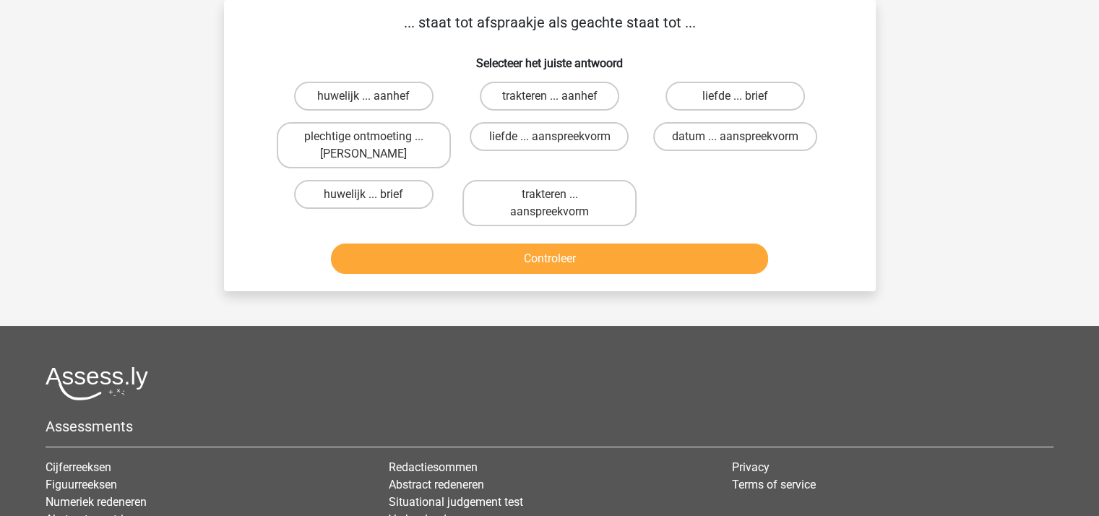
click at [549, 137] on input "liefde ... aanspreekvorm" at bounding box center [553, 141] width 9 height 9
radio input "true"
click at [555, 252] on button "Controleer" at bounding box center [549, 258] width 437 height 30
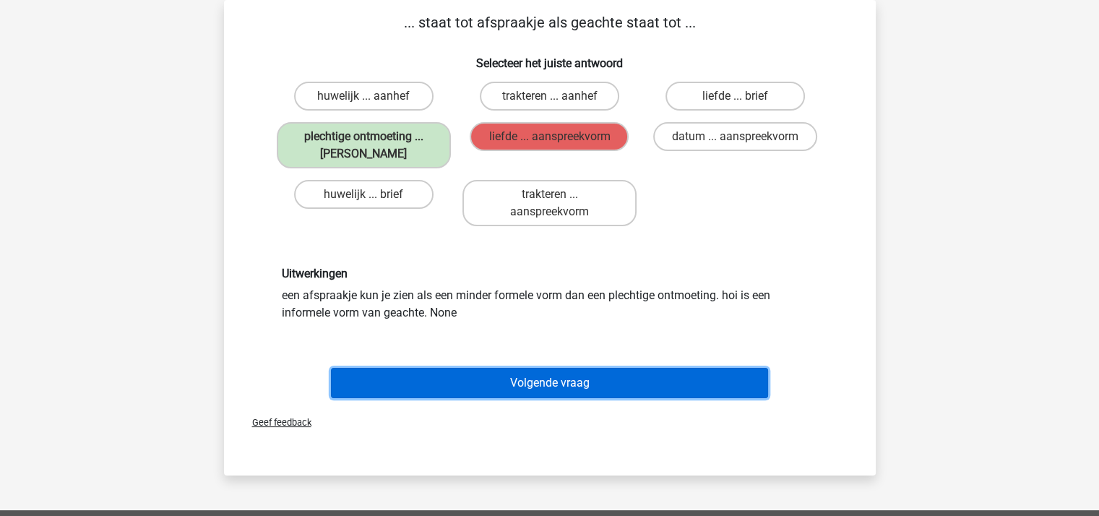
click at [542, 377] on button "Volgende vraag" at bounding box center [549, 383] width 437 height 30
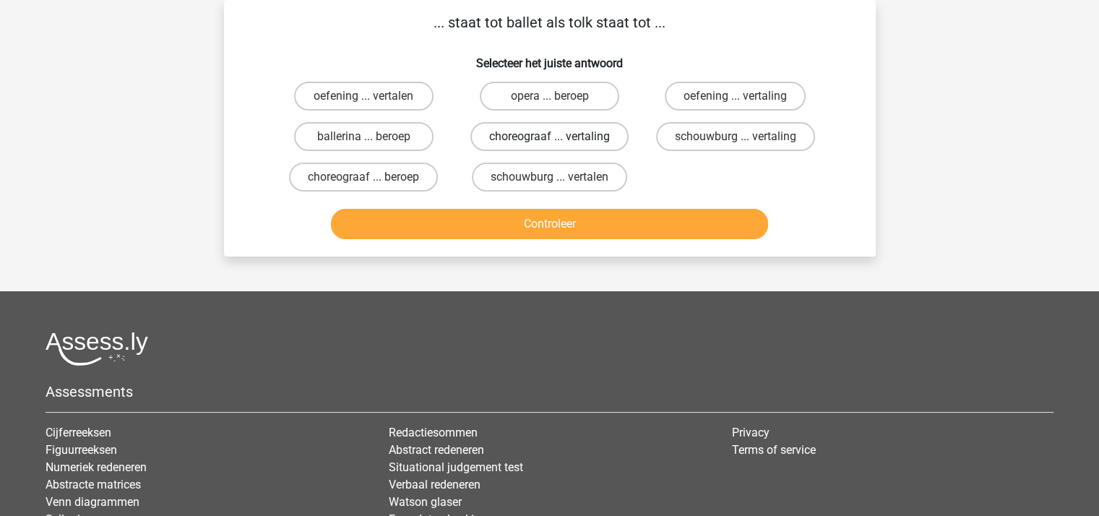
click at [509, 135] on label "choreograaf ... vertaling" at bounding box center [549, 136] width 158 height 29
click at [549, 137] on input "choreograaf ... vertaling" at bounding box center [553, 141] width 9 height 9
radio input "true"
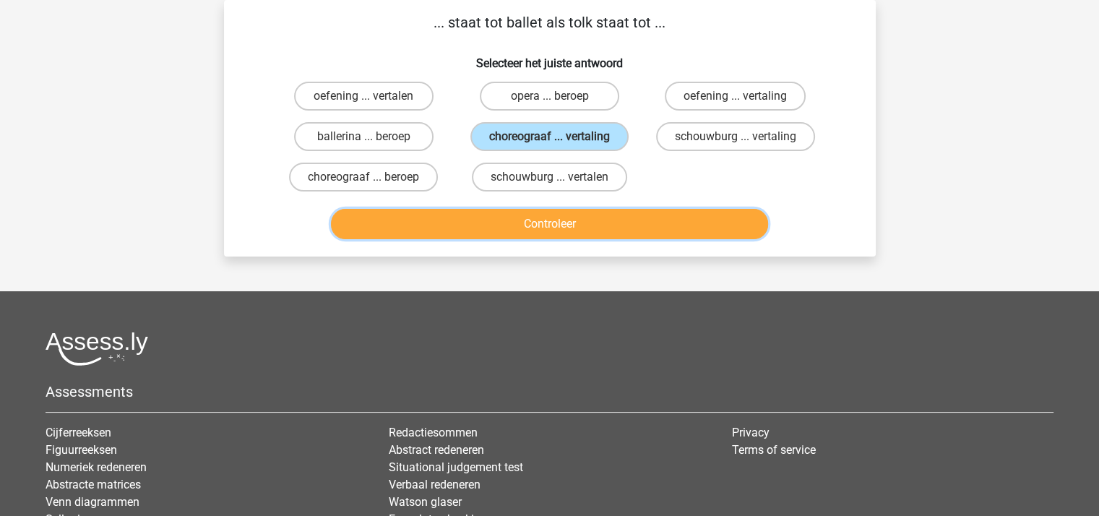
click at [517, 225] on button "Controleer" at bounding box center [549, 224] width 437 height 30
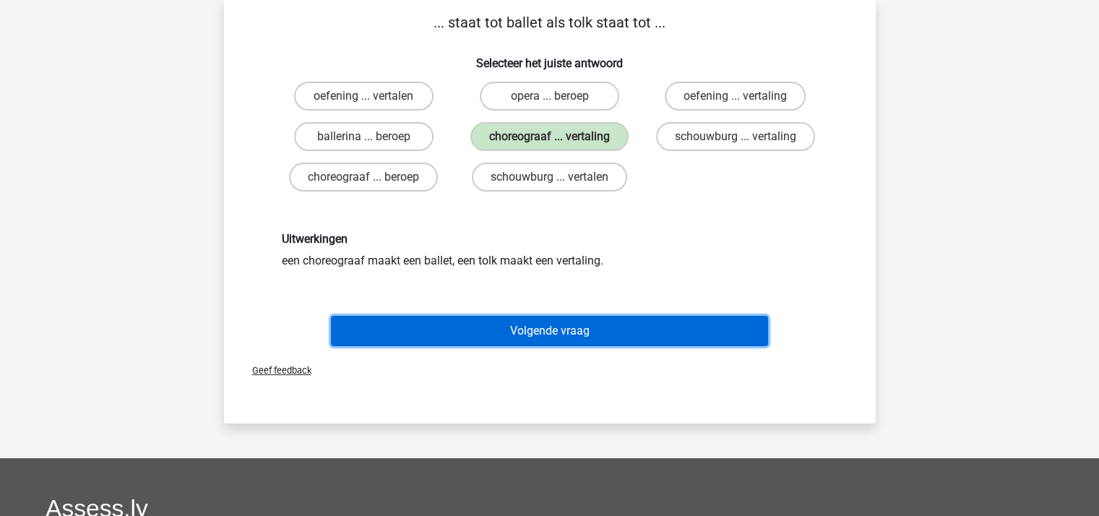
click at [543, 326] on button "Volgende vraag" at bounding box center [549, 331] width 437 height 30
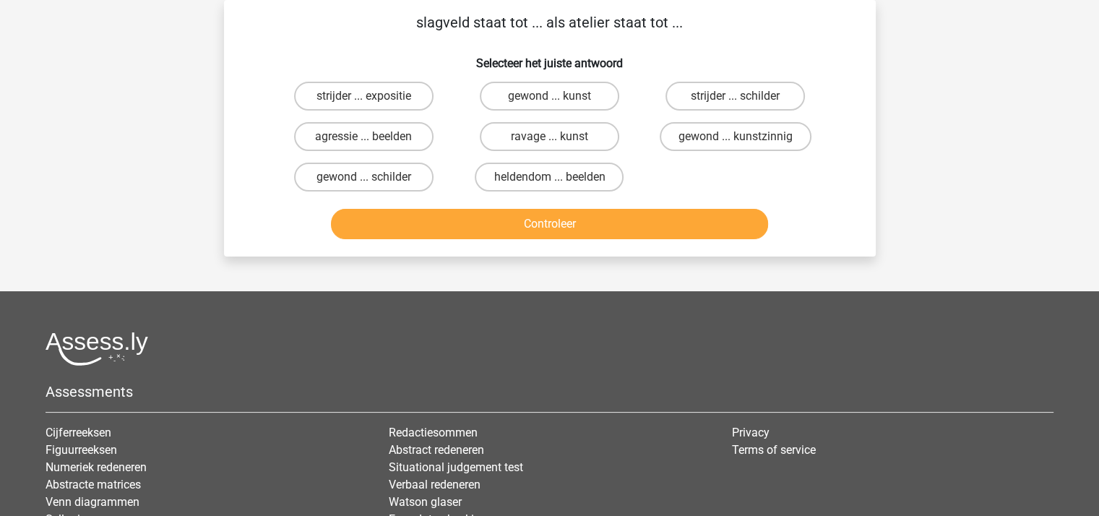
click at [370, 97] on input "strijder ... expositie" at bounding box center [367, 100] width 9 height 9
radio input "true"
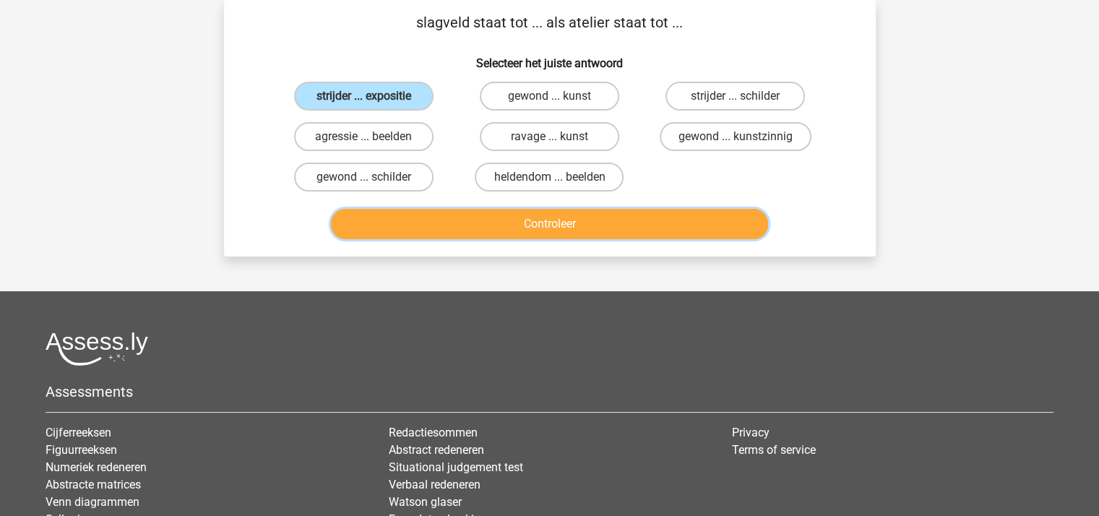
click at [570, 225] on button "Controleer" at bounding box center [549, 224] width 437 height 30
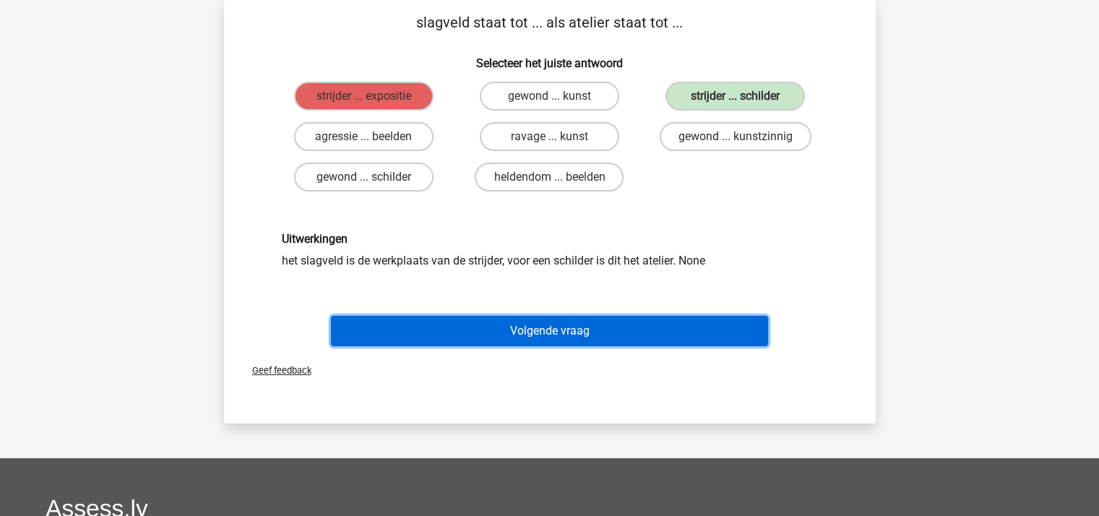
click at [564, 321] on button "Volgende vraag" at bounding box center [549, 331] width 437 height 30
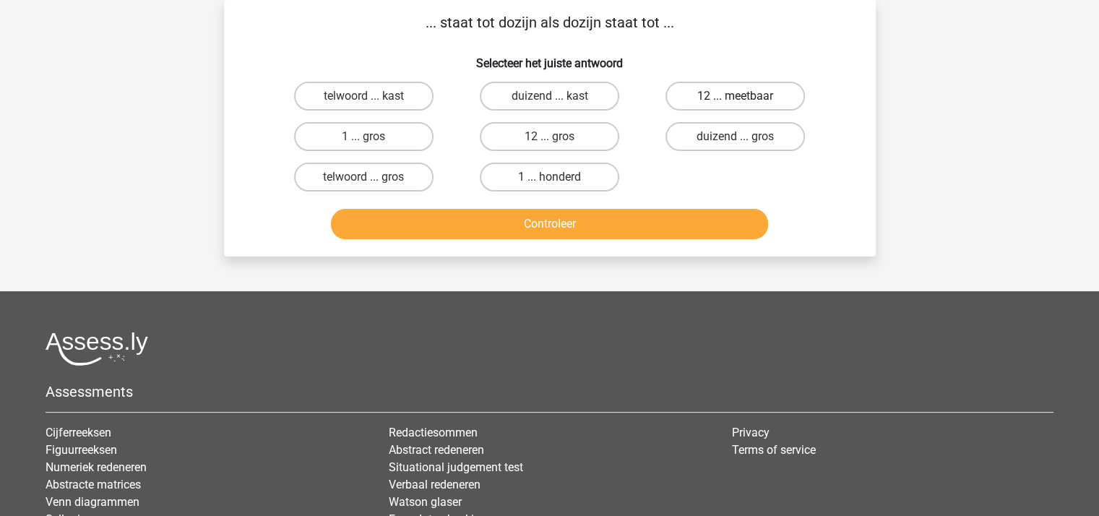
click at [688, 96] on label "12 ... meetbaar" at bounding box center [734, 96] width 139 height 29
click at [735, 96] on input "12 ... meetbaar" at bounding box center [739, 100] width 9 height 9
radio input "true"
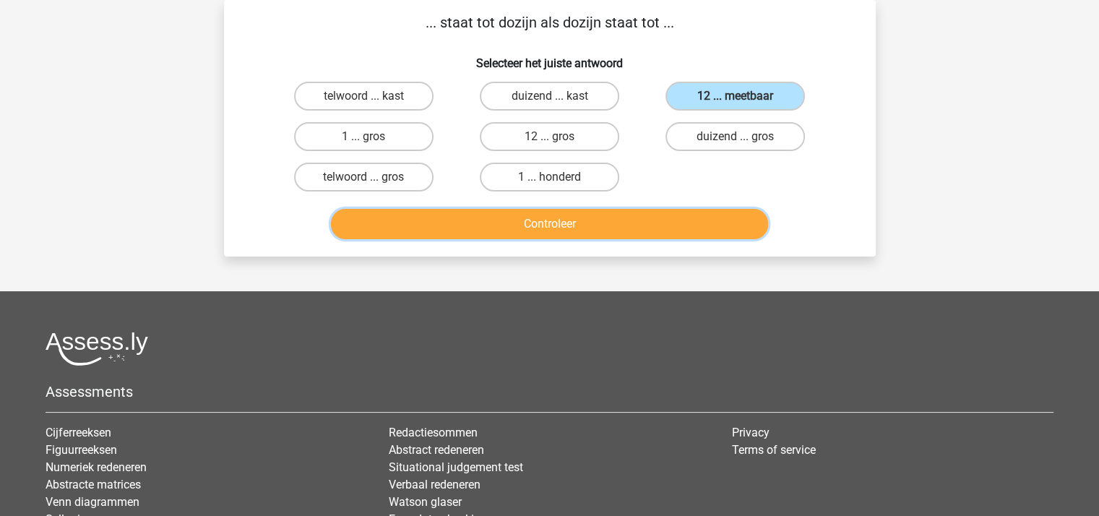
click at [593, 228] on button "Controleer" at bounding box center [549, 224] width 437 height 30
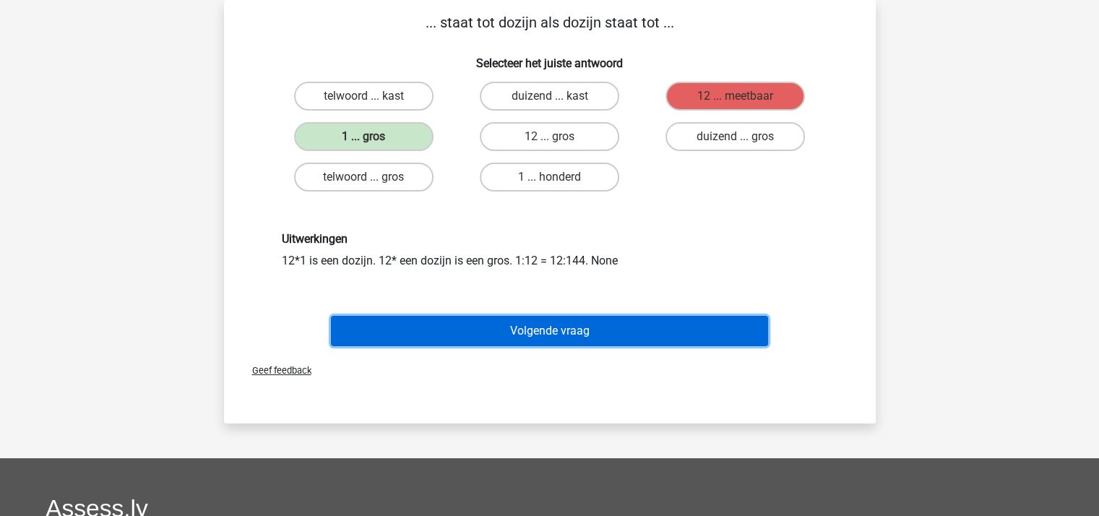
click at [566, 323] on button "Volgende vraag" at bounding box center [549, 331] width 437 height 30
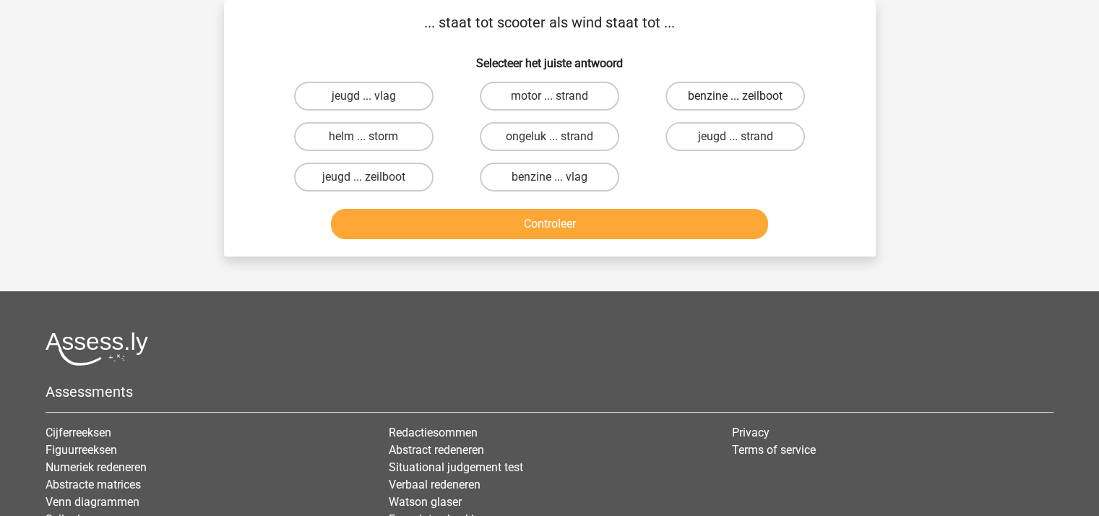
click at [699, 96] on label "benzine ... zeilboot" at bounding box center [734, 96] width 139 height 29
click at [735, 96] on input "benzine ... zeilboot" at bounding box center [739, 100] width 9 height 9
radio input "true"
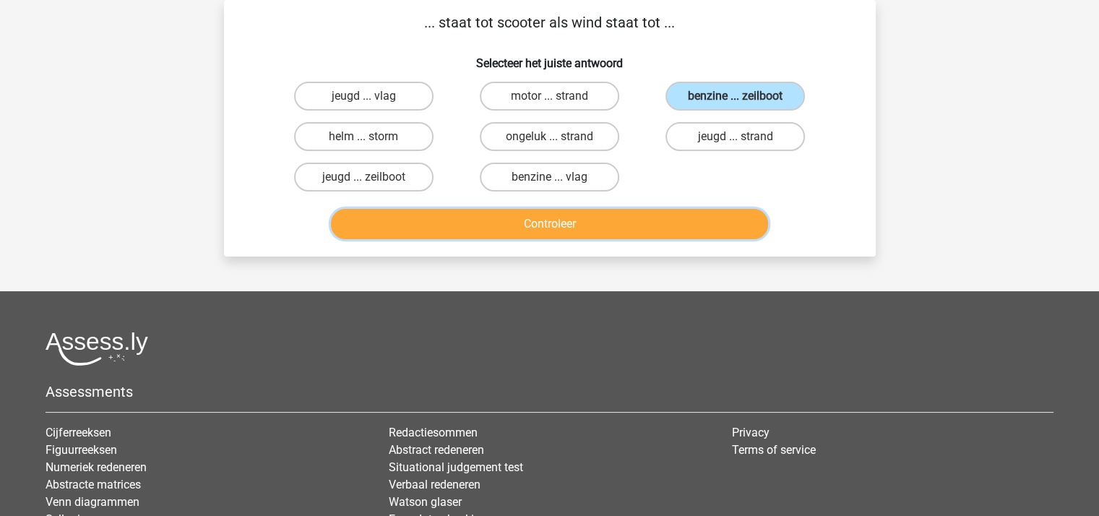
click at [584, 220] on button "Controleer" at bounding box center [549, 224] width 437 height 30
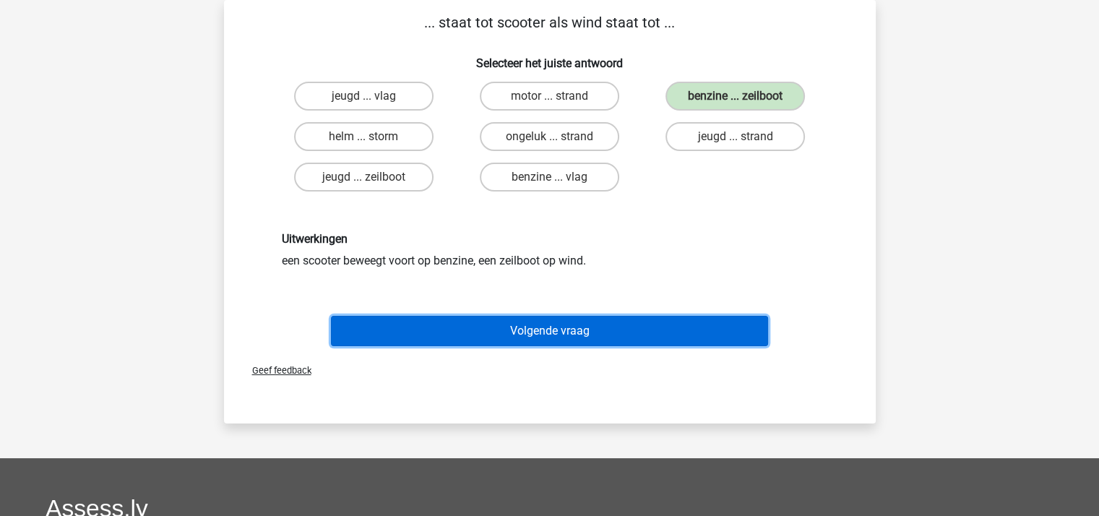
click at [564, 326] on button "Volgende vraag" at bounding box center [549, 331] width 437 height 30
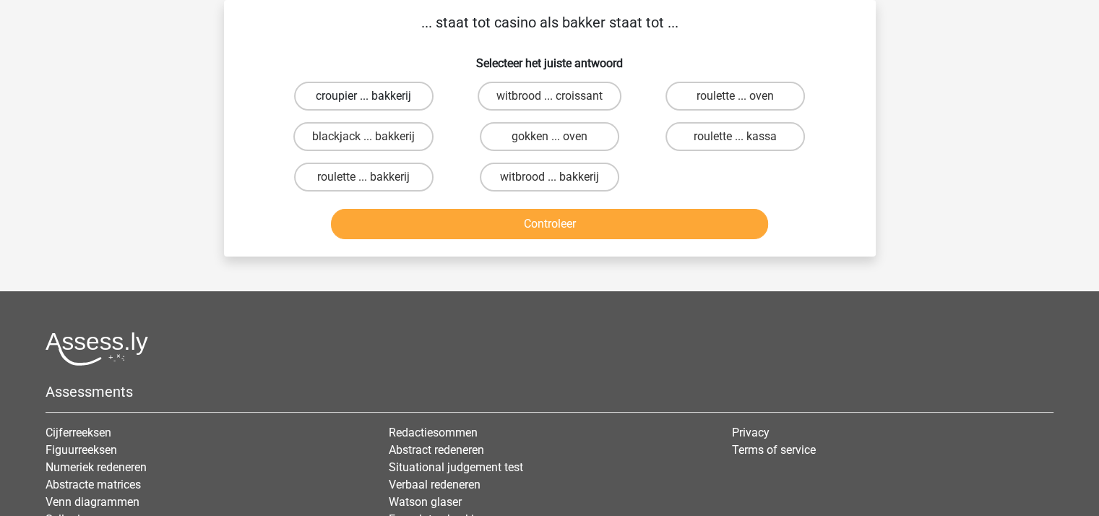
click at [387, 95] on label "croupier ... bakkerij" at bounding box center [363, 96] width 139 height 29
click at [373, 96] on input "croupier ... bakkerij" at bounding box center [367, 100] width 9 height 9
radio input "true"
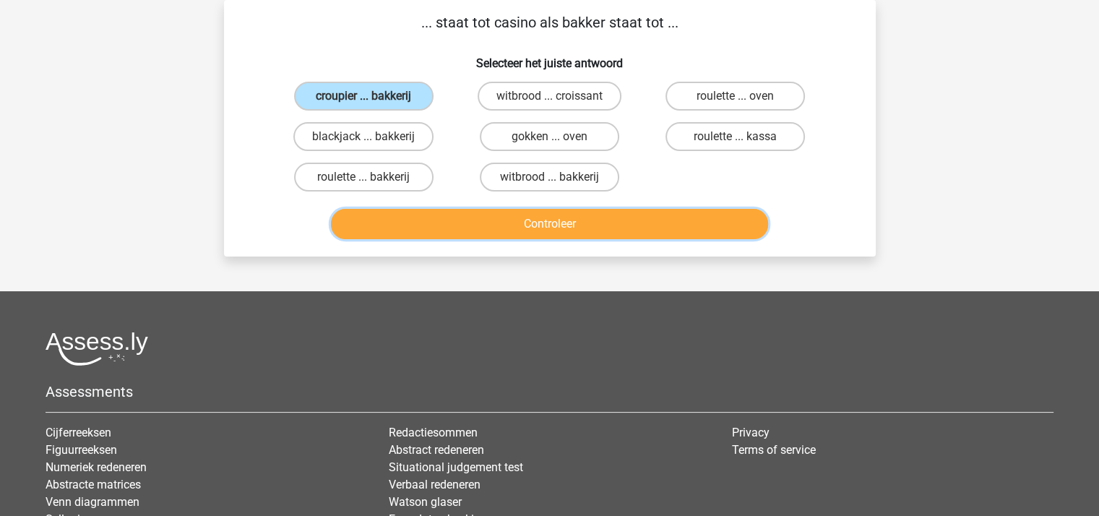
click at [513, 217] on button "Controleer" at bounding box center [549, 224] width 437 height 30
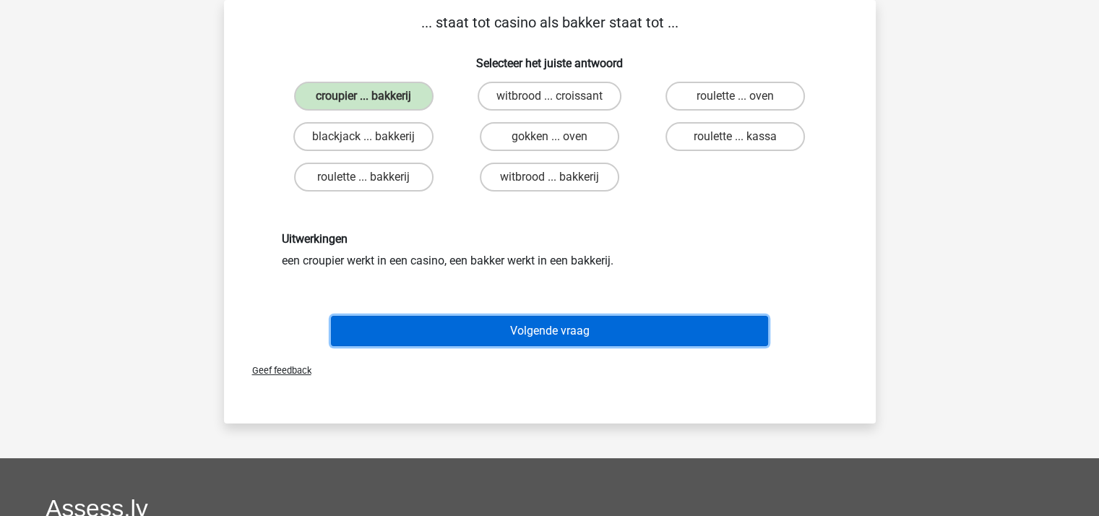
click at [567, 316] on button "Volgende vraag" at bounding box center [549, 331] width 437 height 30
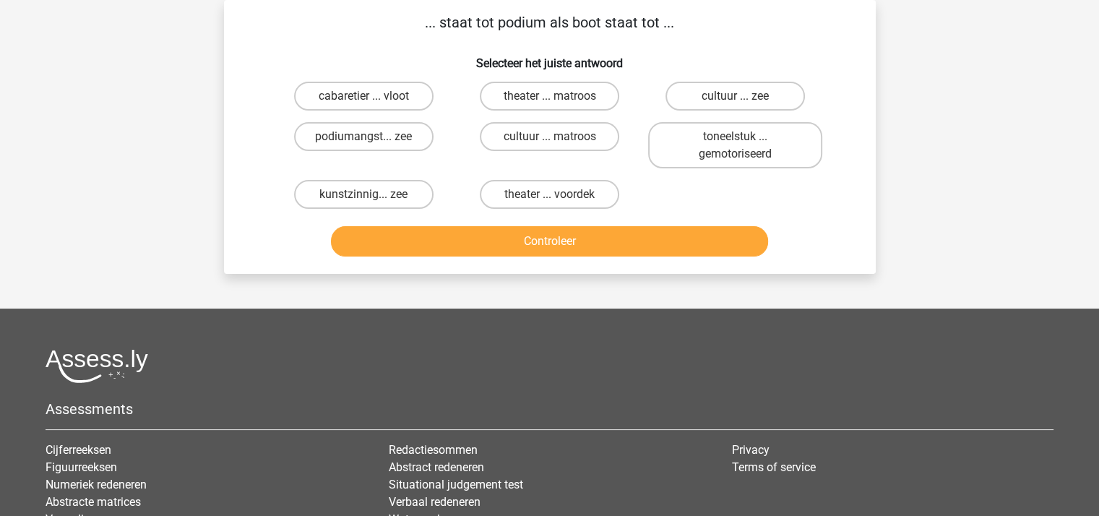
click at [367, 96] on input "cabaretier ... vloot" at bounding box center [367, 100] width 9 height 9
radio input "true"
click at [517, 192] on label "theater ... voordek" at bounding box center [549, 194] width 139 height 29
click at [549, 194] on input "theater ... voordek" at bounding box center [553, 198] width 9 height 9
radio input "true"
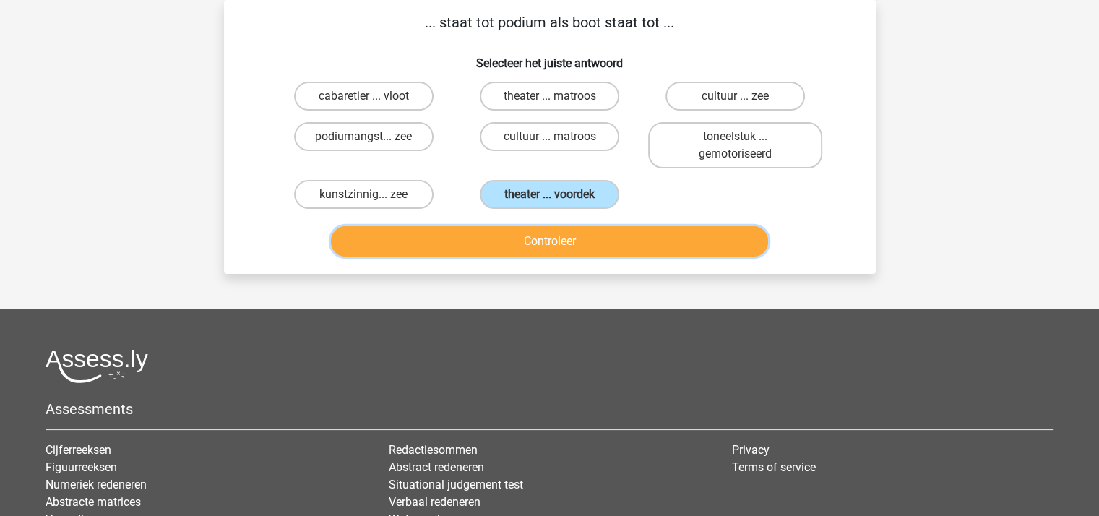
click at [540, 243] on button "Controleer" at bounding box center [549, 241] width 437 height 30
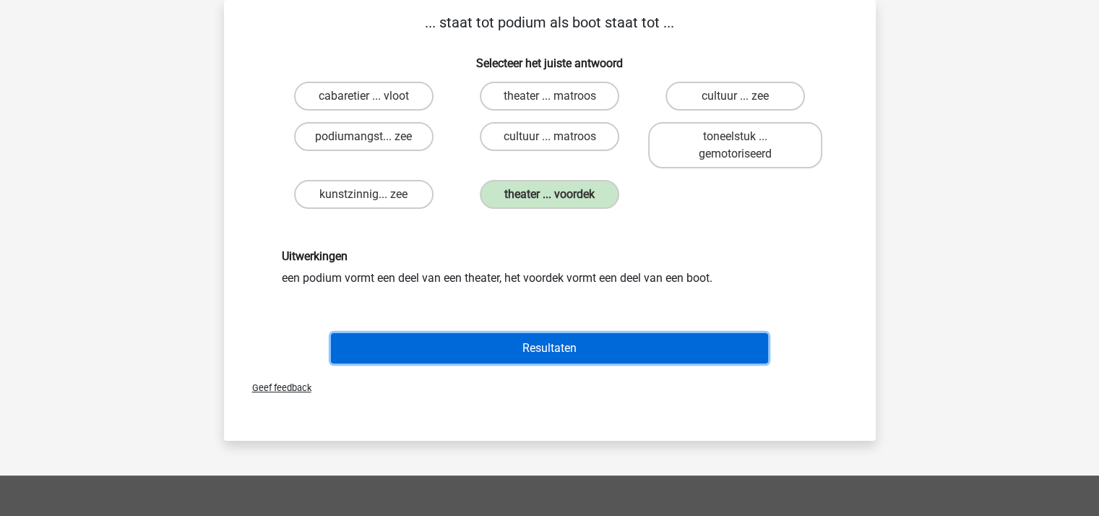
click at [556, 346] on button "Resultaten" at bounding box center [549, 348] width 437 height 30
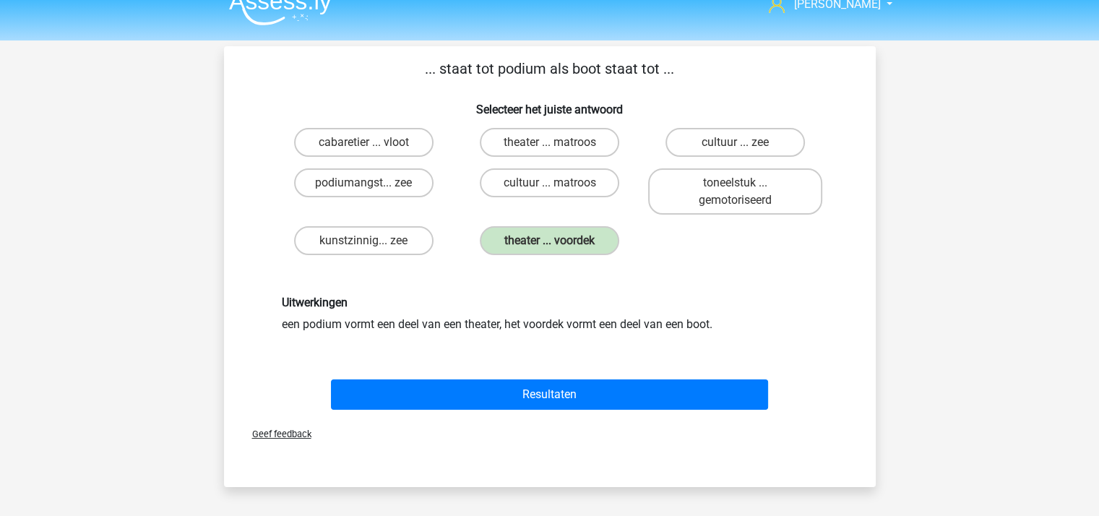
scroll to position [0, 0]
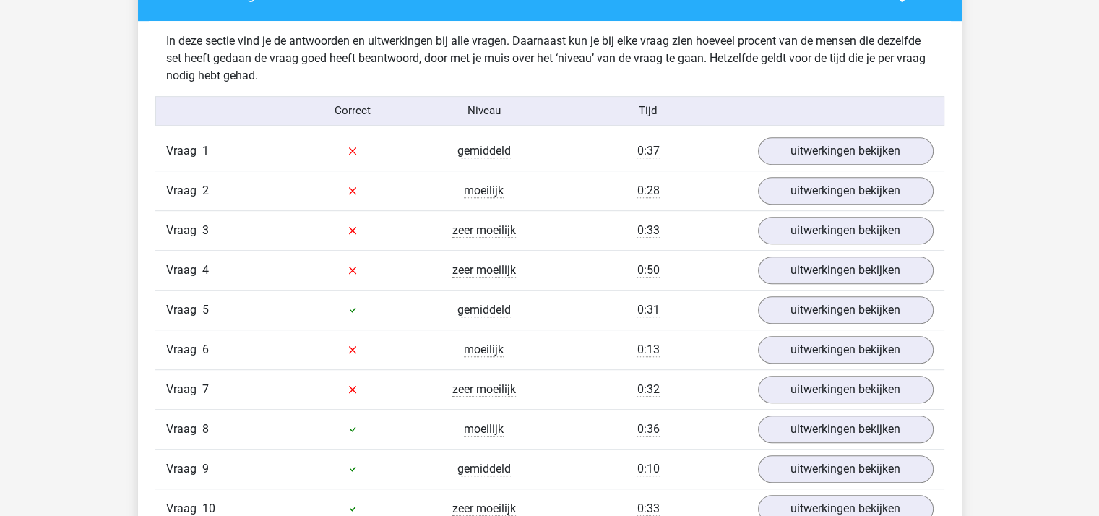
scroll to position [939, 0]
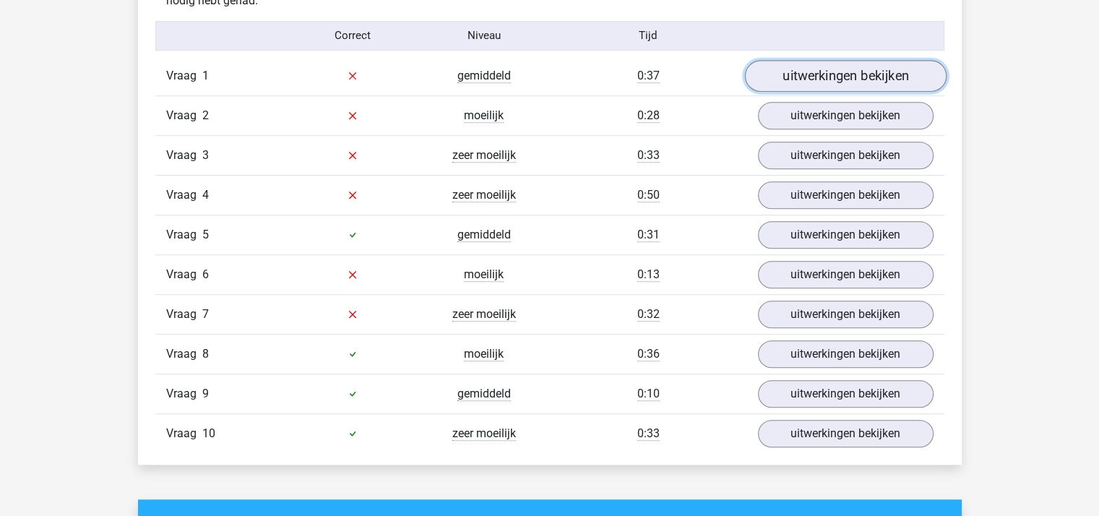
click at [824, 70] on link "uitwerkingen bekijken" at bounding box center [845, 76] width 202 height 32
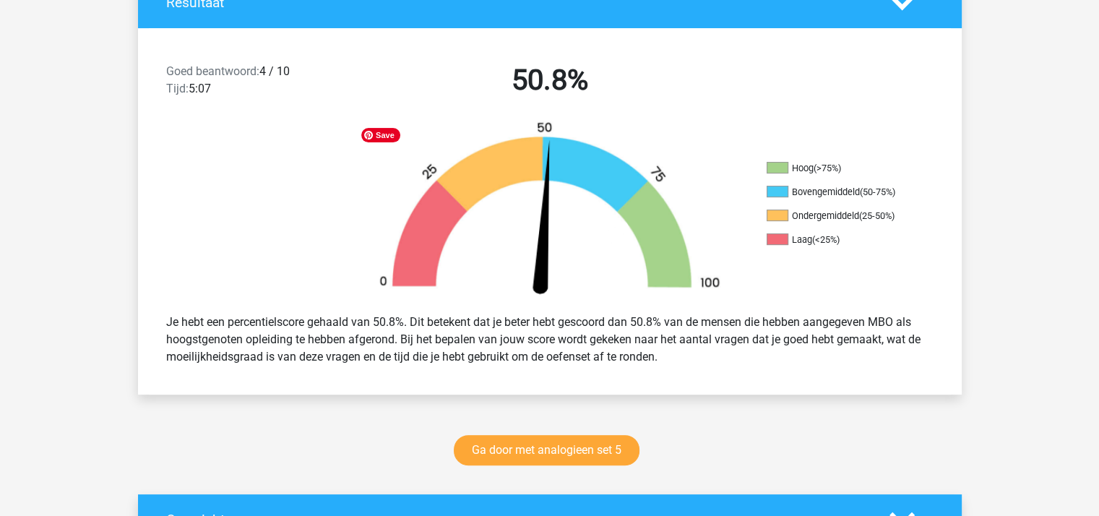
scroll to position [144, 0]
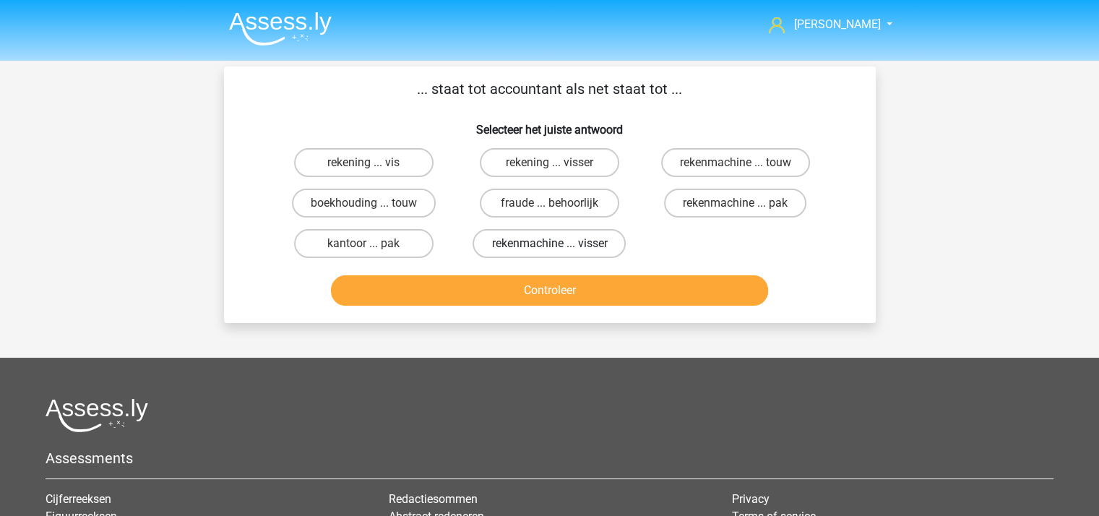
click at [546, 239] on label "rekenmachine ... visser" at bounding box center [548, 243] width 153 height 29
click at [549, 243] on input "rekenmachine ... visser" at bounding box center [553, 247] width 9 height 9
radio input "true"
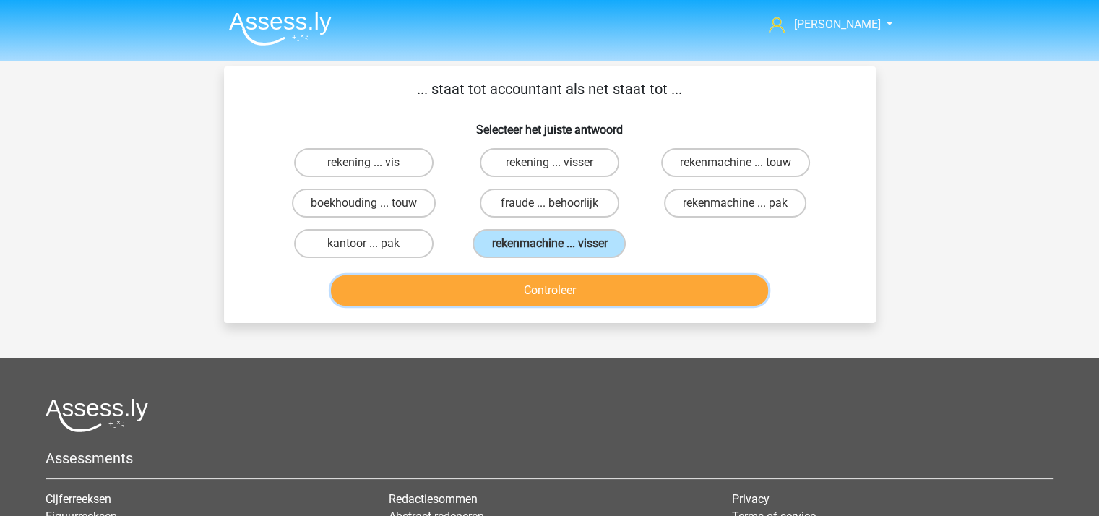
click at [547, 288] on button "Controleer" at bounding box center [549, 290] width 437 height 30
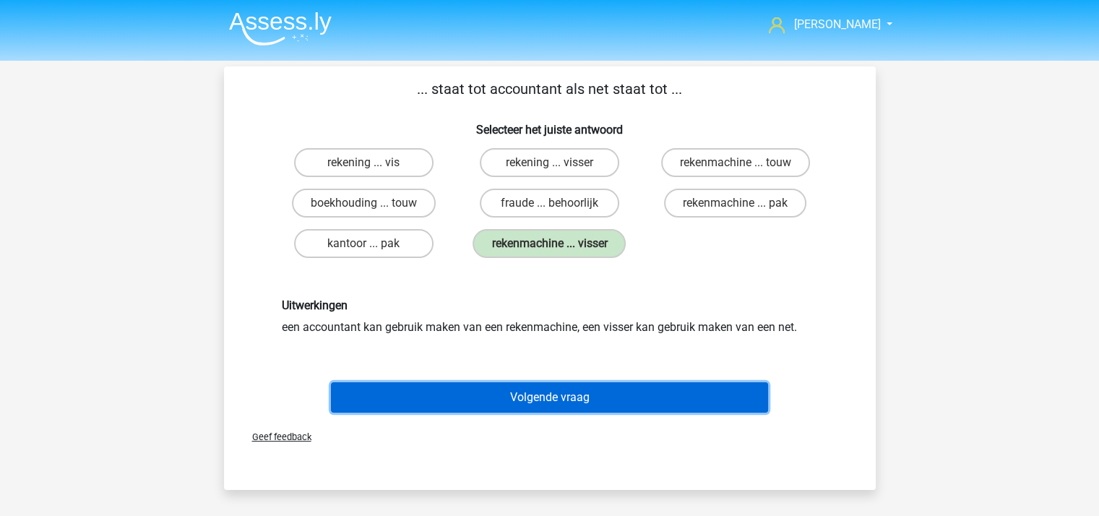
click at [570, 390] on button "Volgende vraag" at bounding box center [549, 397] width 437 height 30
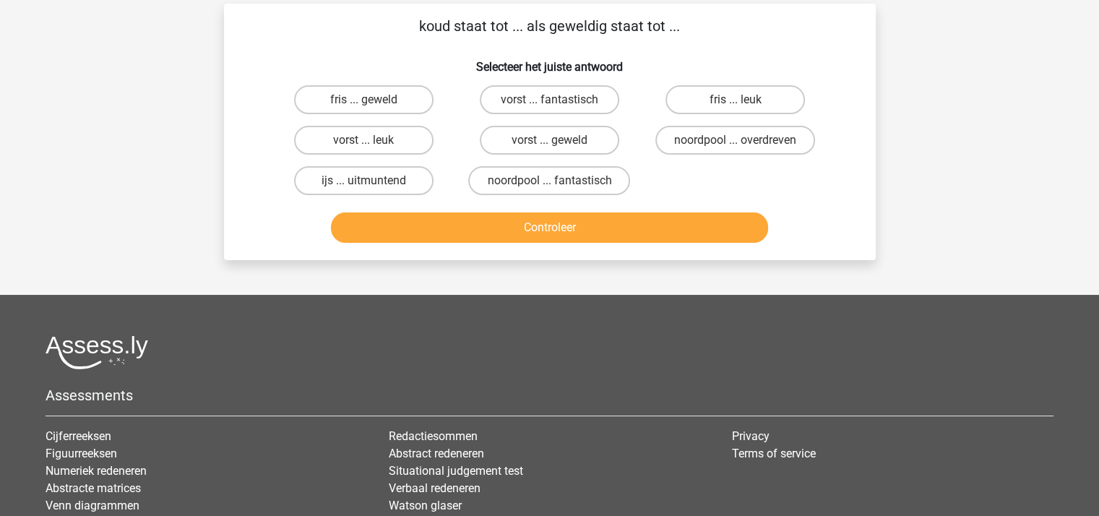
scroll to position [66, 0]
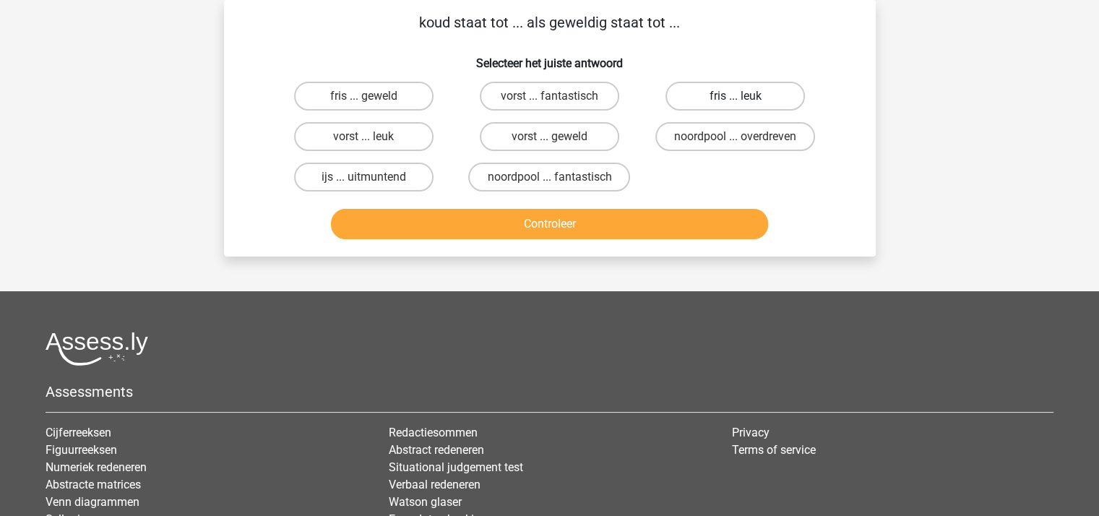
click at [722, 90] on label "fris ... leuk" at bounding box center [734, 96] width 139 height 29
click at [735, 96] on input "fris ... leuk" at bounding box center [739, 100] width 9 height 9
radio input "true"
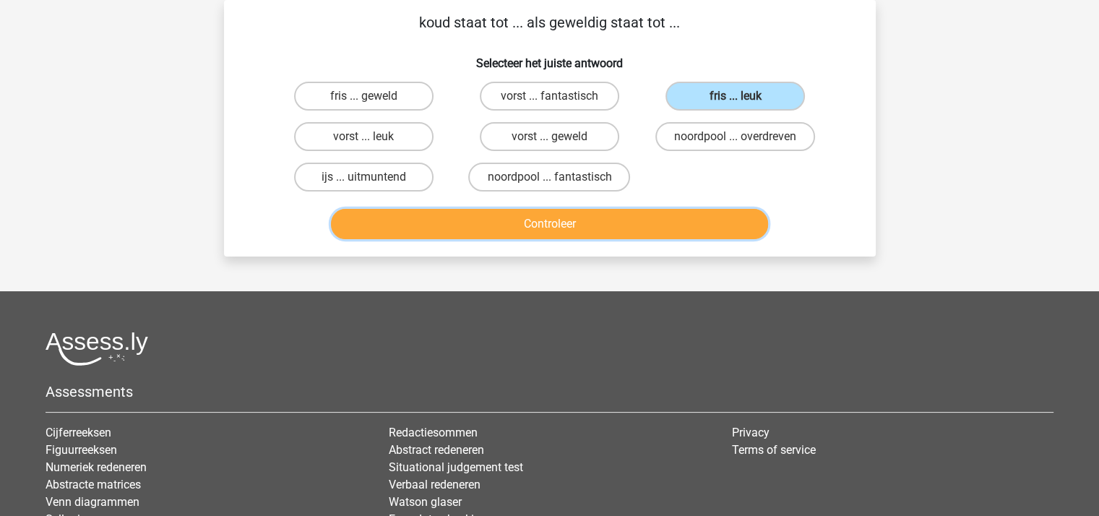
click at [600, 216] on button "Controleer" at bounding box center [549, 224] width 437 height 30
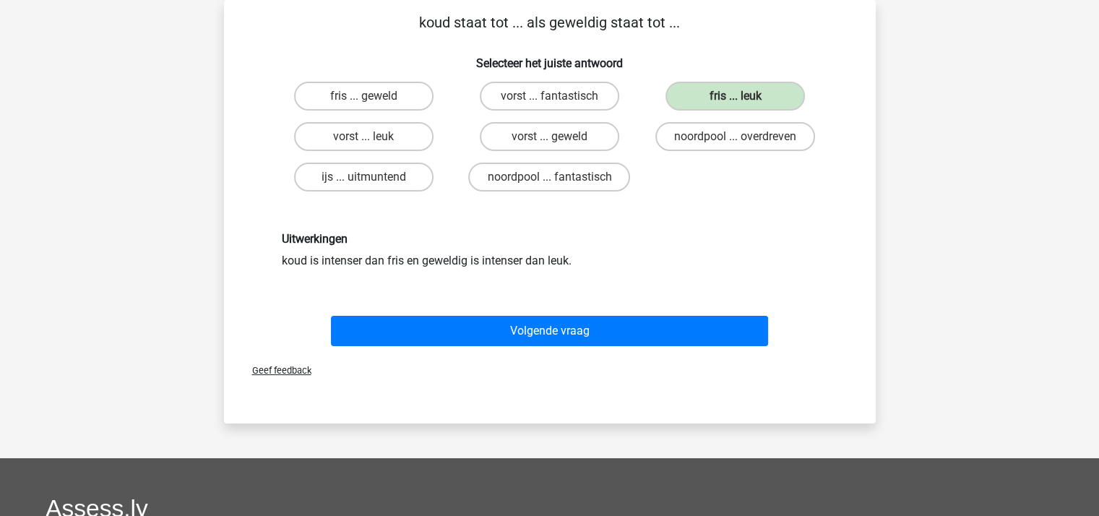
click at [581, 309] on div "Volgende vraag" at bounding box center [549, 328] width 605 height 48
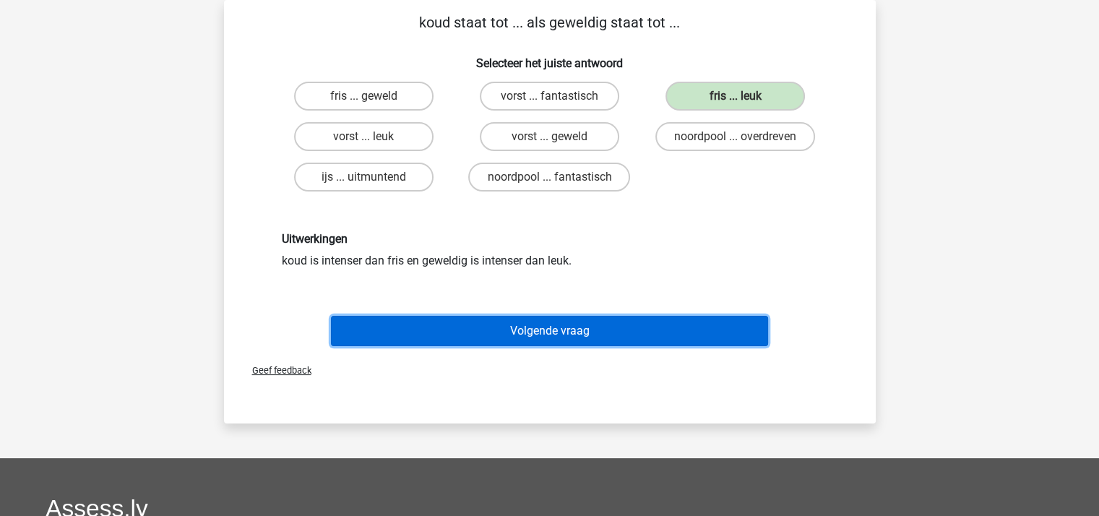
click at [581, 324] on button "Volgende vraag" at bounding box center [549, 331] width 437 height 30
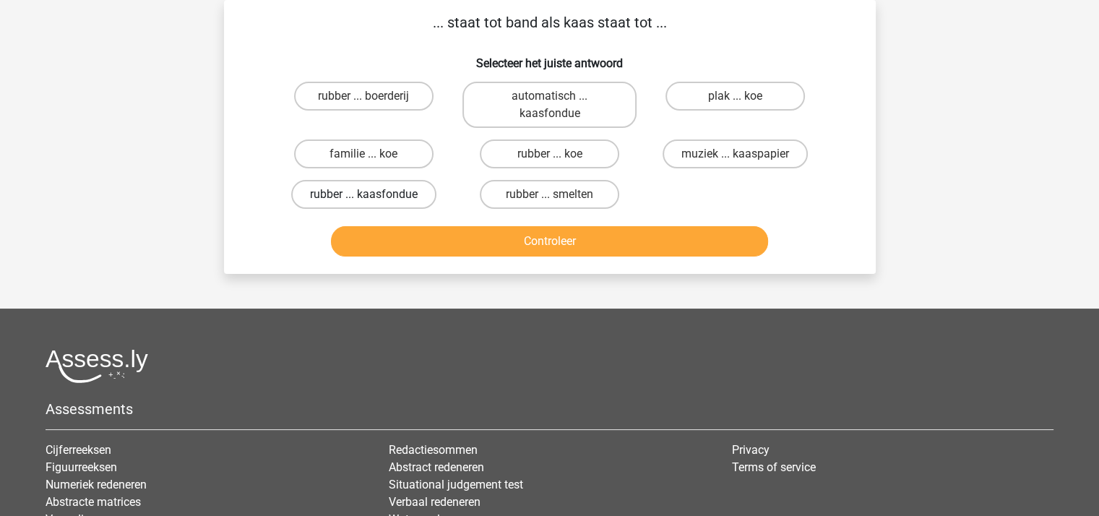
click at [379, 184] on label "rubber ... kaasfondue" at bounding box center [363, 194] width 145 height 29
click at [373, 194] on input "rubber ... kaasfondue" at bounding box center [367, 198] width 9 height 9
radio input "true"
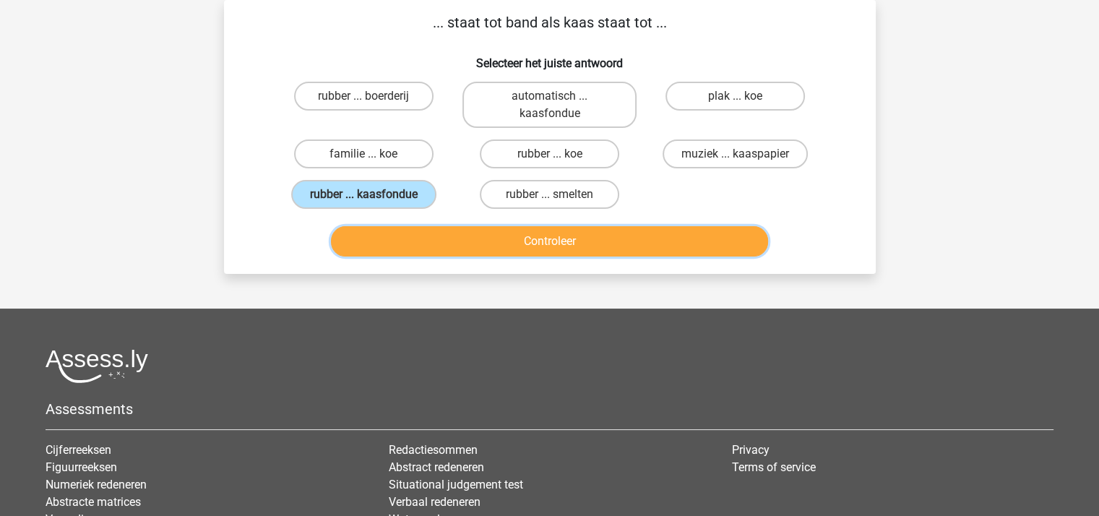
click at [466, 238] on button "Controleer" at bounding box center [549, 241] width 437 height 30
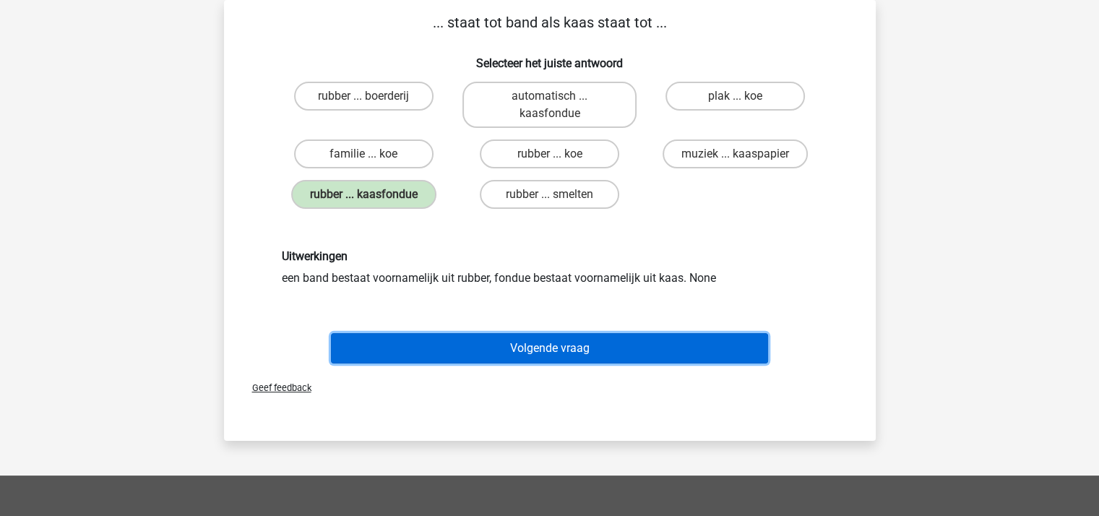
click at [546, 340] on button "Volgende vraag" at bounding box center [549, 348] width 437 height 30
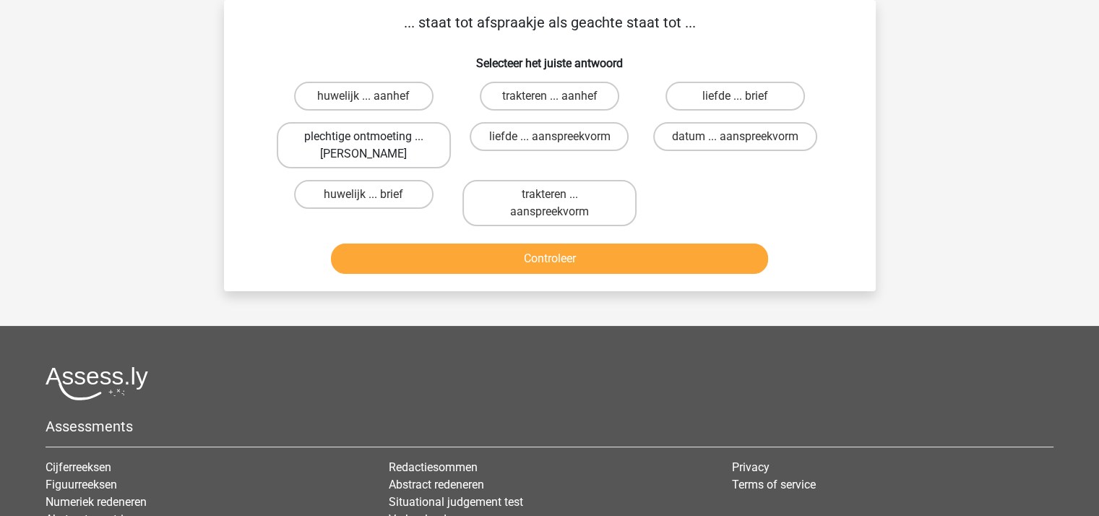
click at [371, 148] on label "plechtige ontmoeting ... [PERSON_NAME]" at bounding box center [364, 145] width 174 height 46
click at [371, 146] on input "plechtige ontmoeting ... [PERSON_NAME]" at bounding box center [367, 141] width 9 height 9
radio input "true"
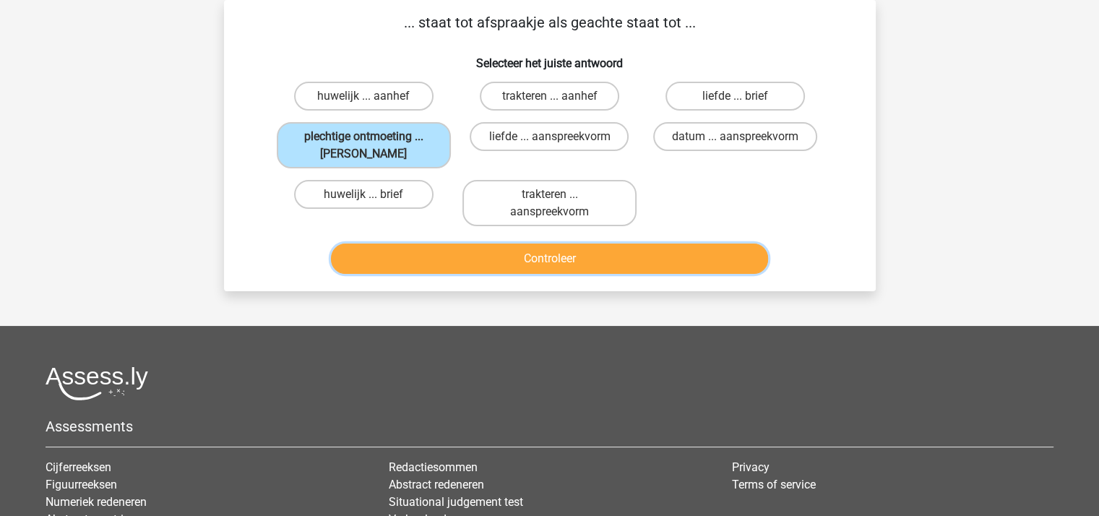
click at [556, 254] on button "Controleer" at bounding box center [549, 258] width 437 height 30
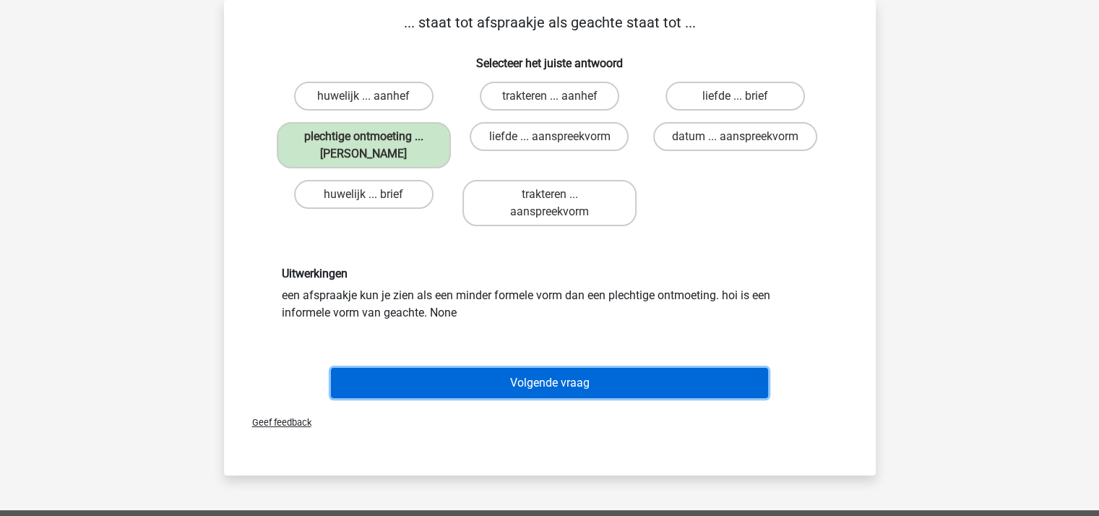
click at [571, 378] on button "Volgende vraag" at bounding box center [549, 383] width 437 height 30
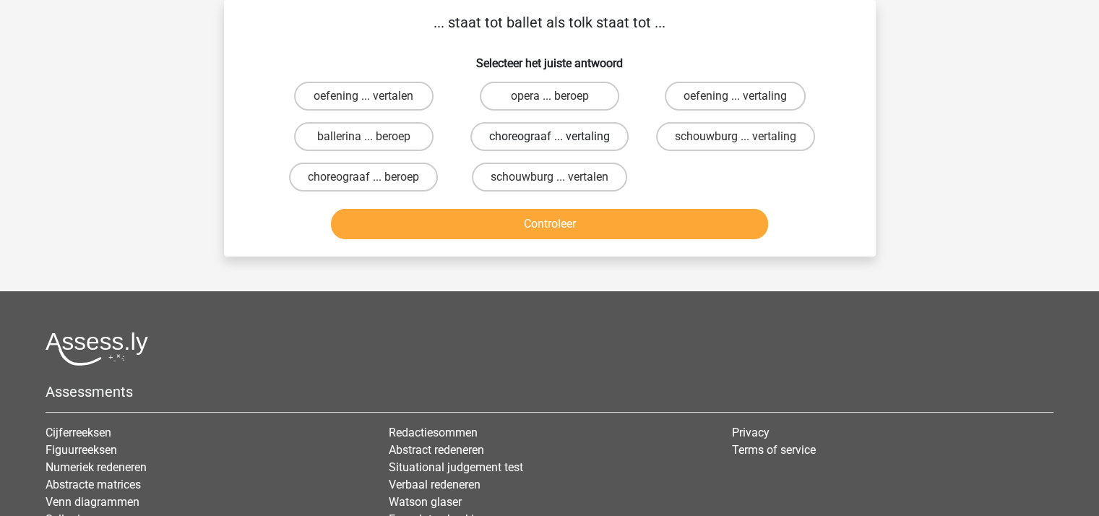
click at [538, 129] on label "choreograaf ... vertaling" at bounding box center [549, 136] width 158 height 29
click at [549, 137] on input "choreograaf ... vertaling" at bounding box center [553, 141] width 9 height 9
radio input "true"
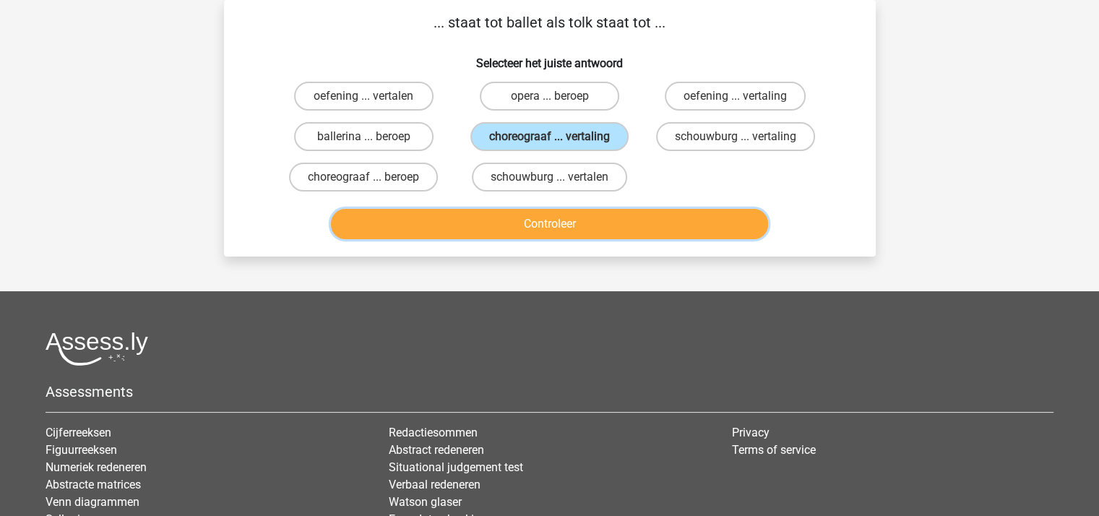
click at [544, 213] on button "Controleer" at bounding box center [549, 224] width 437 height 30
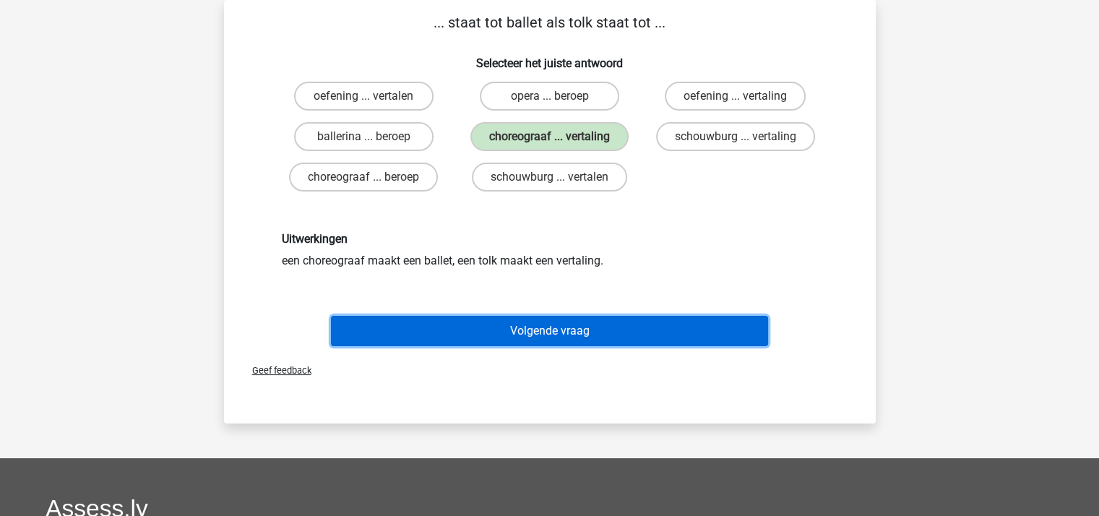
click at [548, 329] on button "Volgende vraag" at bounding box center [549, 331] width 437 height 30
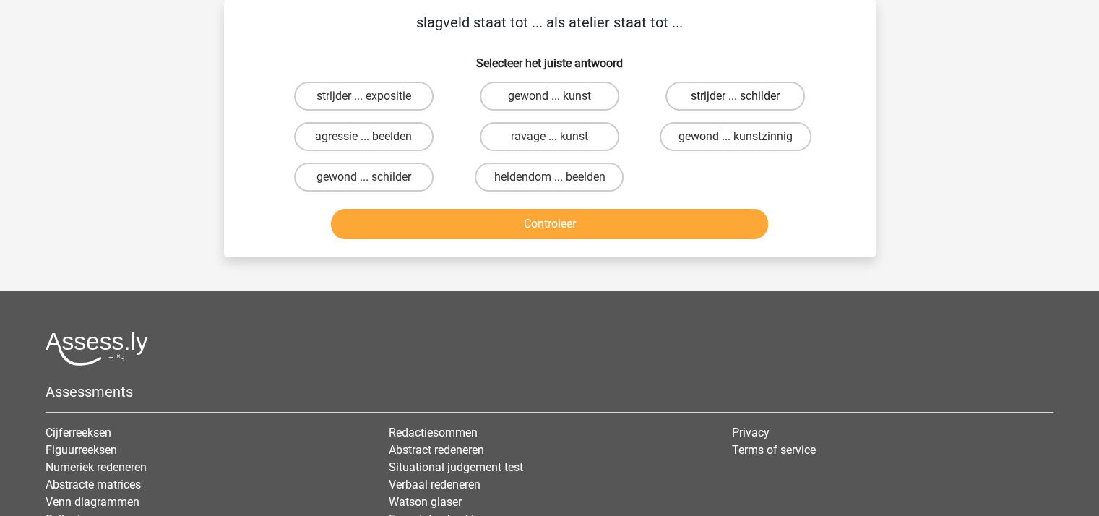
click at [728, 92] on label "strijder ... schilder" at bounding box center [734, 96] width 139 height 29
click at [735, 96] on input "strijder ... schilder" at bounding box center [739, 100] width 9 height 9
radio input "true"
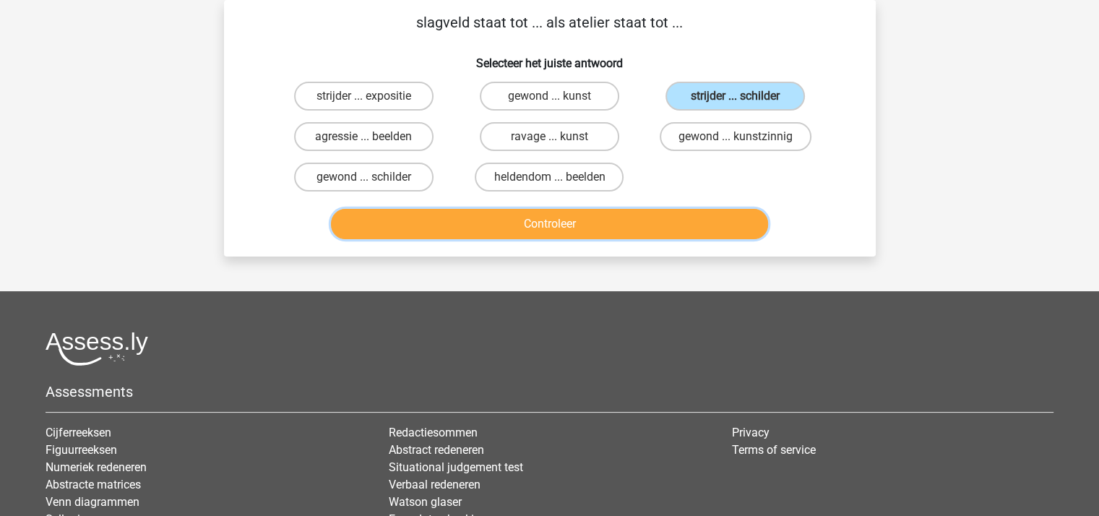
click at [590, 223] on button "Controleer" at bounding box center [549, 224] width 437 height 30
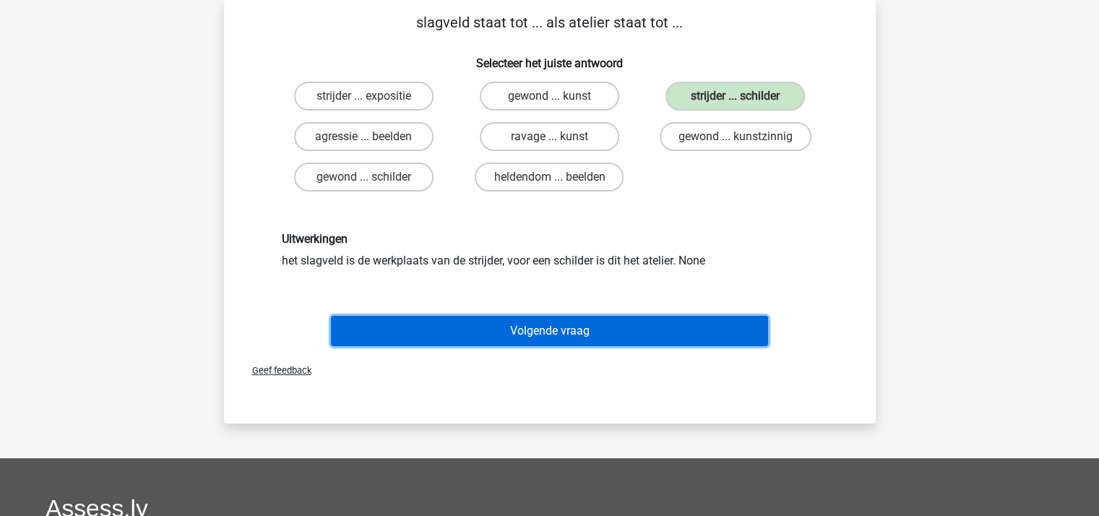
click at [574, 326] on button "Volgende vraag" at bounding box center [549, 331] width 437 height 30
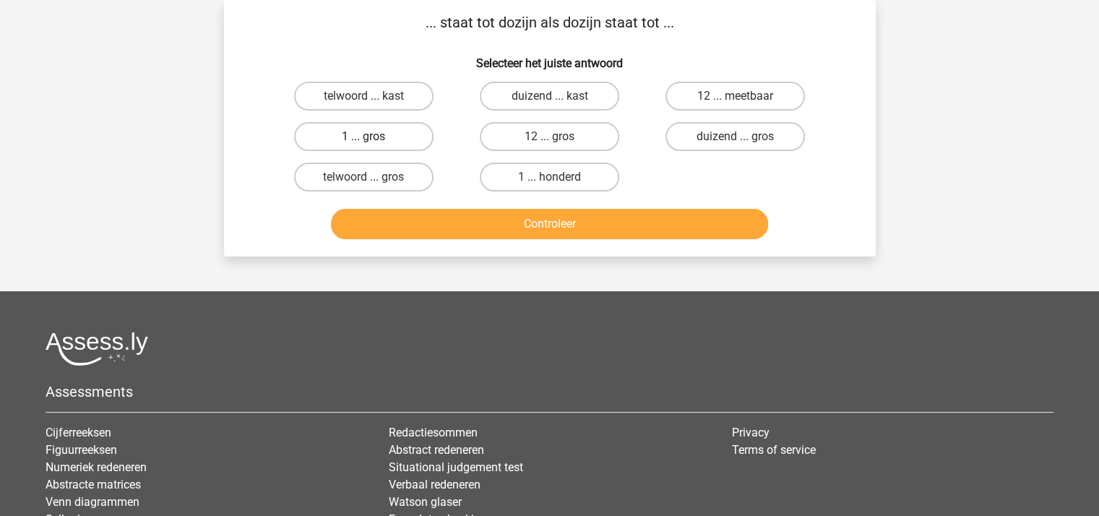
click at [380, 131] on label "1 ... gros" at bounding box center [363, 136] width 139 height 29
click at [373, 137] on input "1 ... gros" at bounding box center [367, 141] width 9 height 9
radio input "true"
click at [542, 244] on div "... staat tot dozijn als dozijn staat tot ... Selecteer het juiste antwoord tel…" at bounding box center [550, 128] width 652 height 256
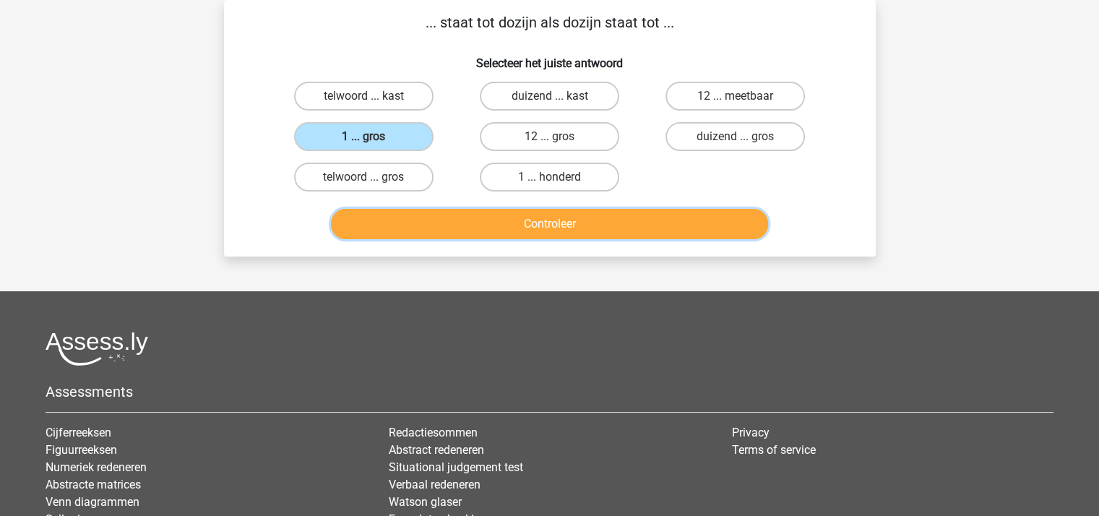
click at [534, 226] on button "Controleer" at bounding box center [549, 224] width 437 height 30
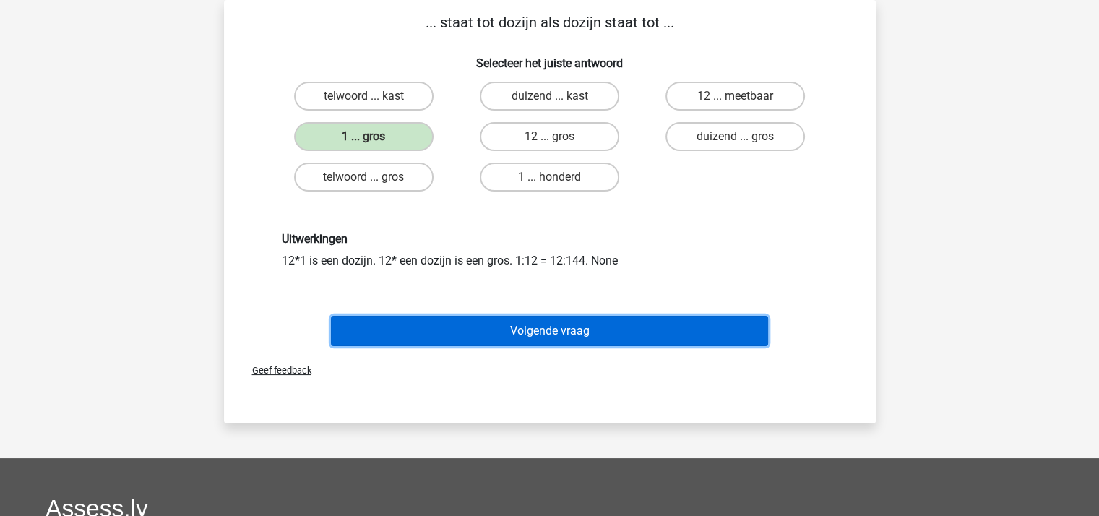
click at [545, 324] on button "Volgende vraag" at bounding box center [549, 331] width 437 height 30
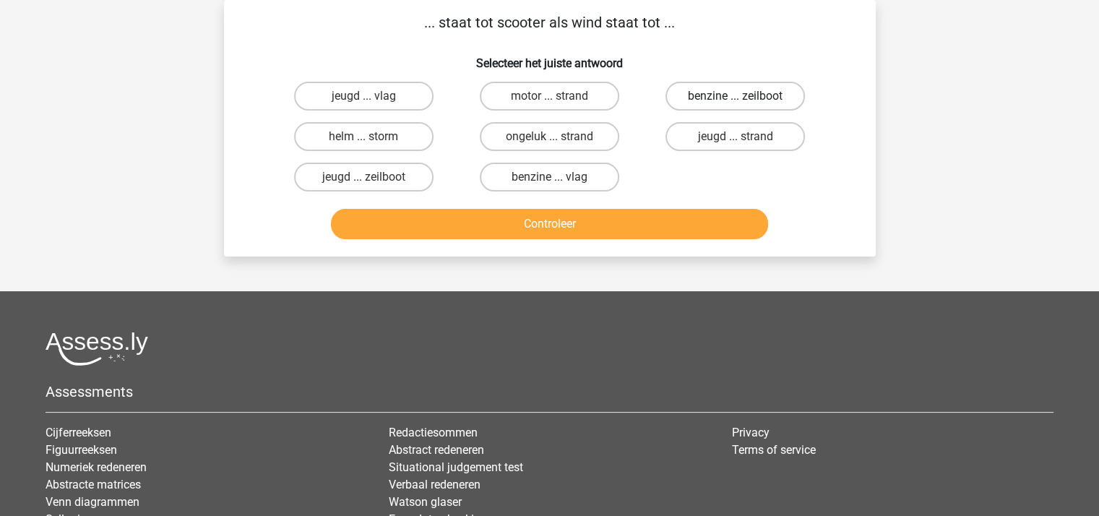
click at [701, 97] on label "benzine ... zeilboot" at bounding box center [734, 96] width 139 height 29
click at [735, 97] on input "benzine ... zeilboot" at bounding box center [739, 100] width 9 height 9
radio input "true"
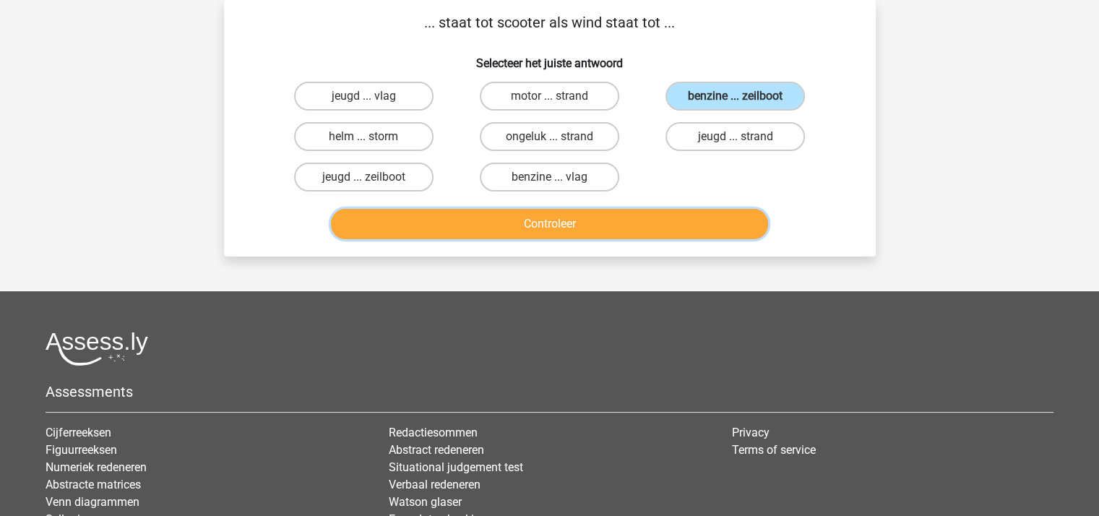
click at [594, 223] on button "Controleer" at bounding box center [549, 224] width 437 height 30
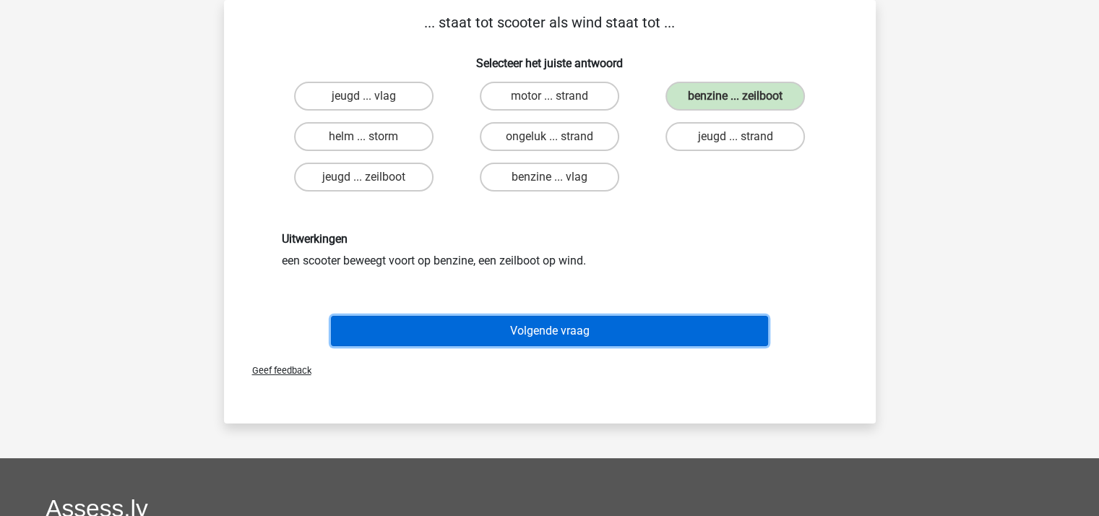
click at [539, 324] on button "Volgende vraag" at bounding box center [549, 331] width 437 height 30
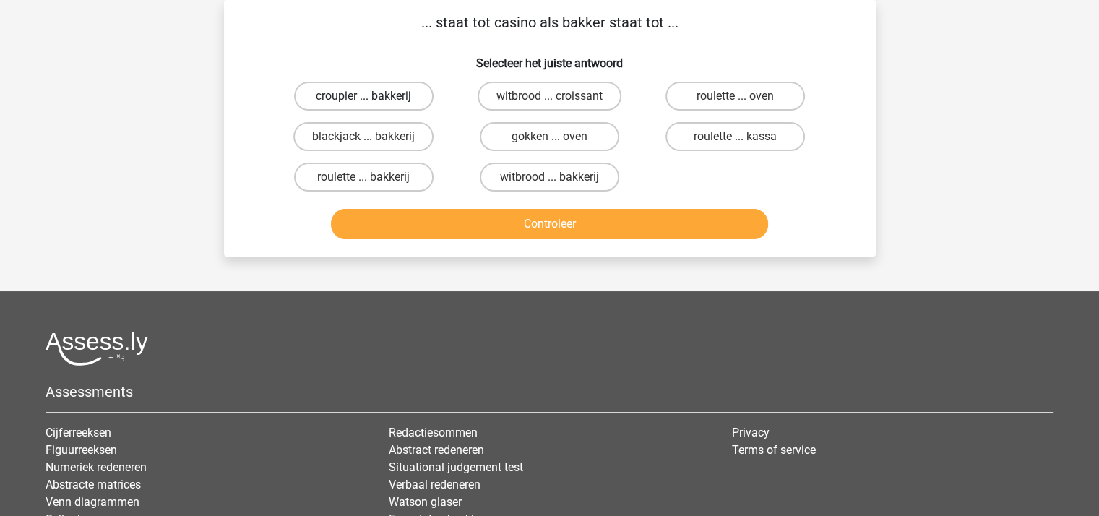
click at [385, 96] on label "croupier ... bakkerij" at bounding box center [363, 96] width 139 height 29
click at [373, 96] on input "croupier ... bakkerij" at bounding box center [367, 100] width 9 height 9
radio input "true"
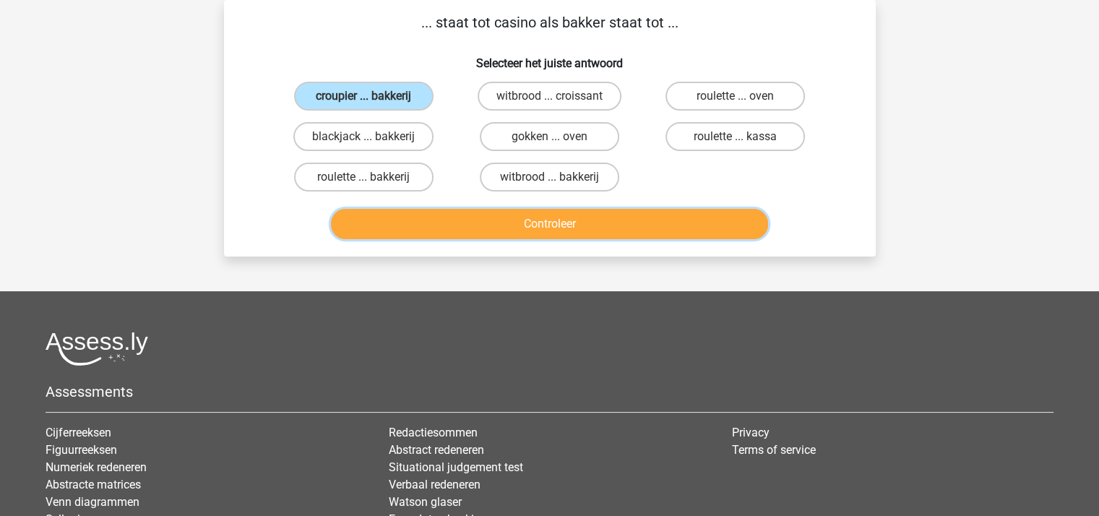
click at [520, 219] on button "Controleer" at bounding box center [549, 224] width 437 height 30
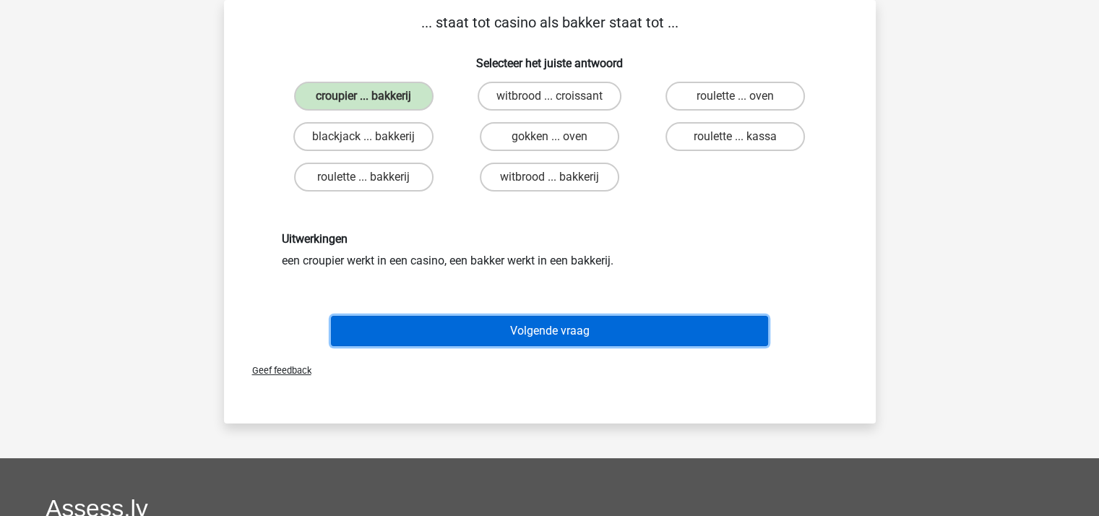
click at [556, 326] on button "Volgende vraag" at bounding box center [549, 331] width 437 height 30
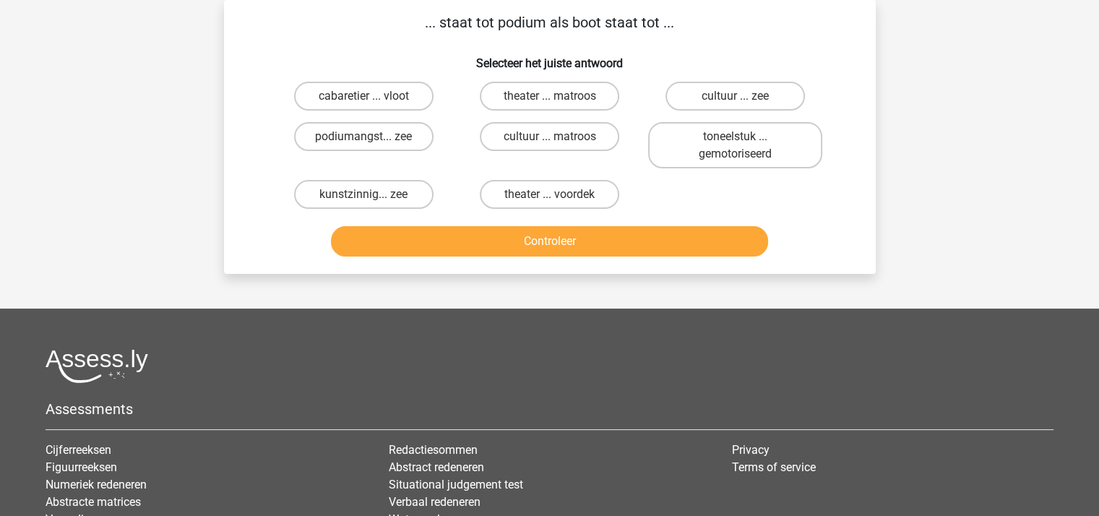
click at [555, 193] on label "theater ... voordek" at bounding box center [549, 194] width 139 height 29
click at [555, 194] on input "theater ... voordek" at bounding box center [553, 198] width 9 height 9
radio input "true"
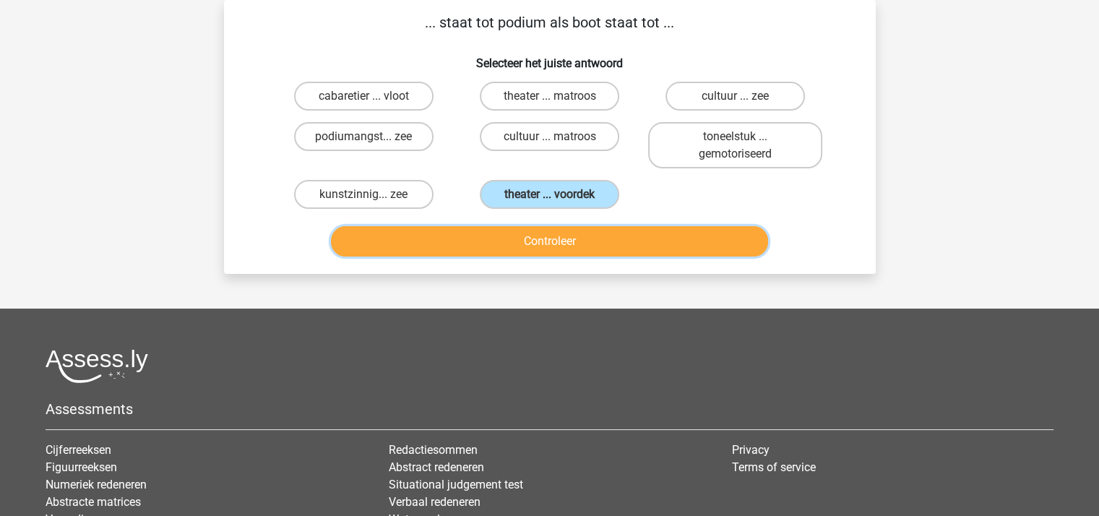
click at [546, 243] on button "Controleer" at bounding box center [549, 241] width 437 height 30
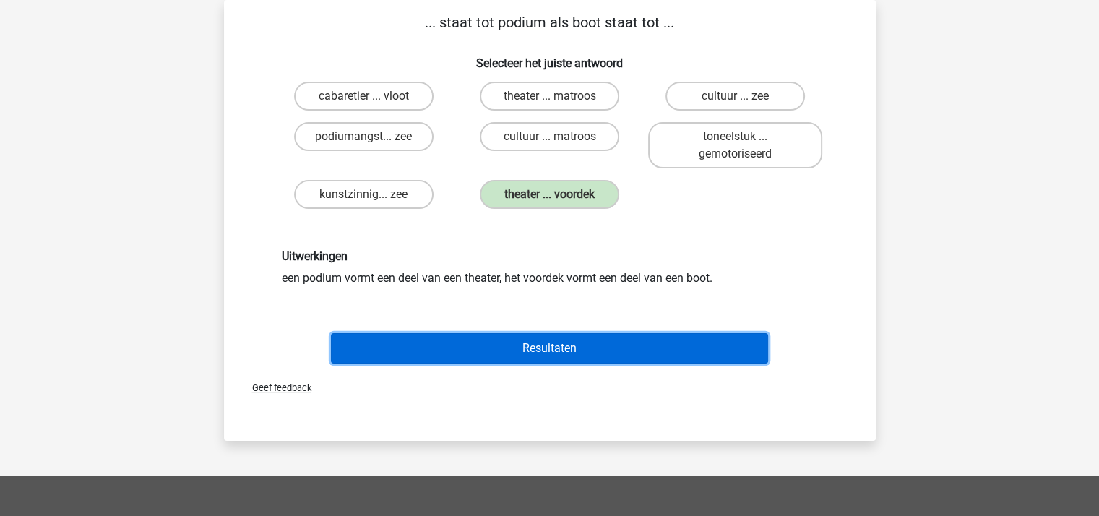
click at [556, 342] on button "Resultaten" at bounding box center [549, 348] width 437 height 30
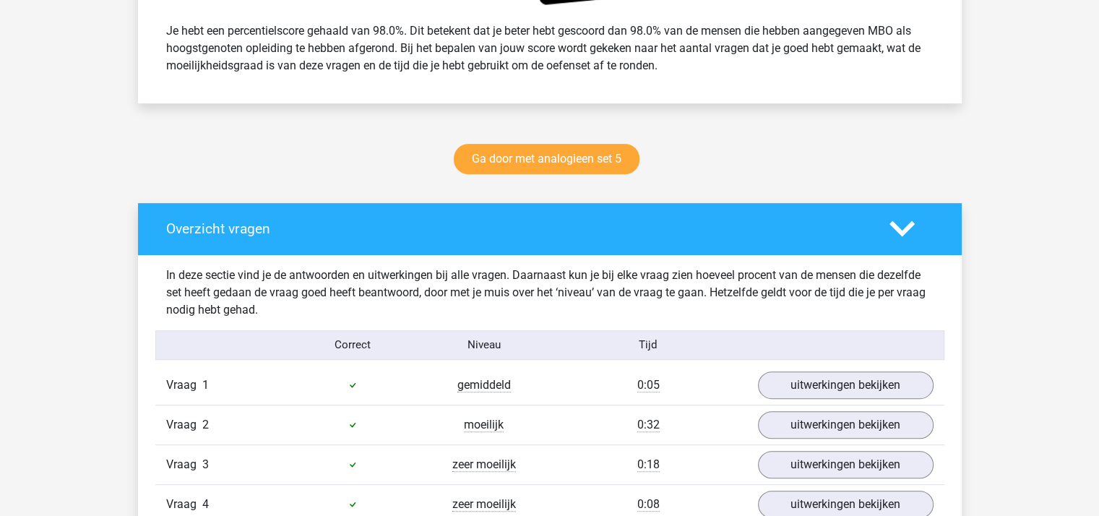
scroll to position [578, 0]
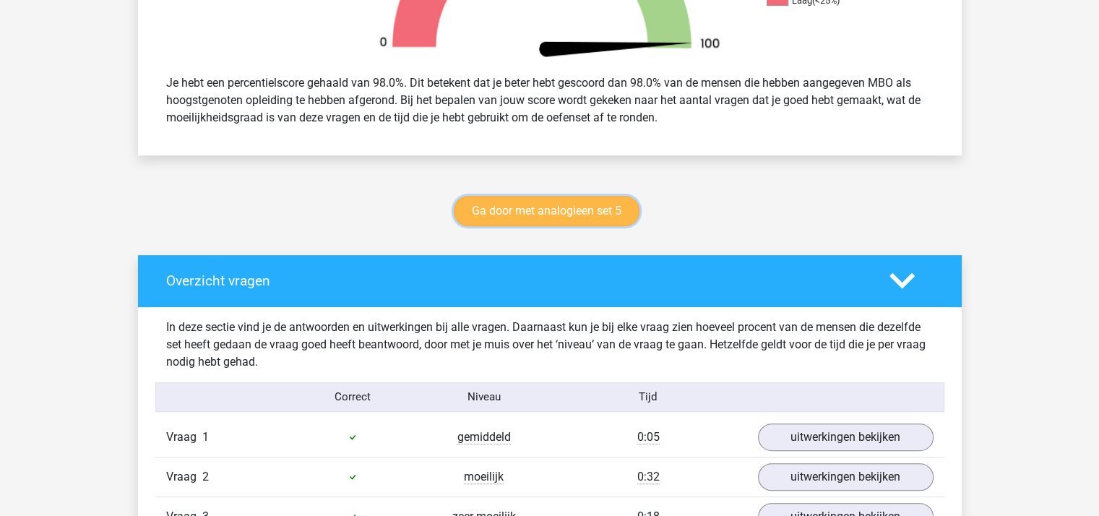
click at [544, 207] on link "Ga door met analogieen set 5" at bounding box center [547, 211] width 186 height 30
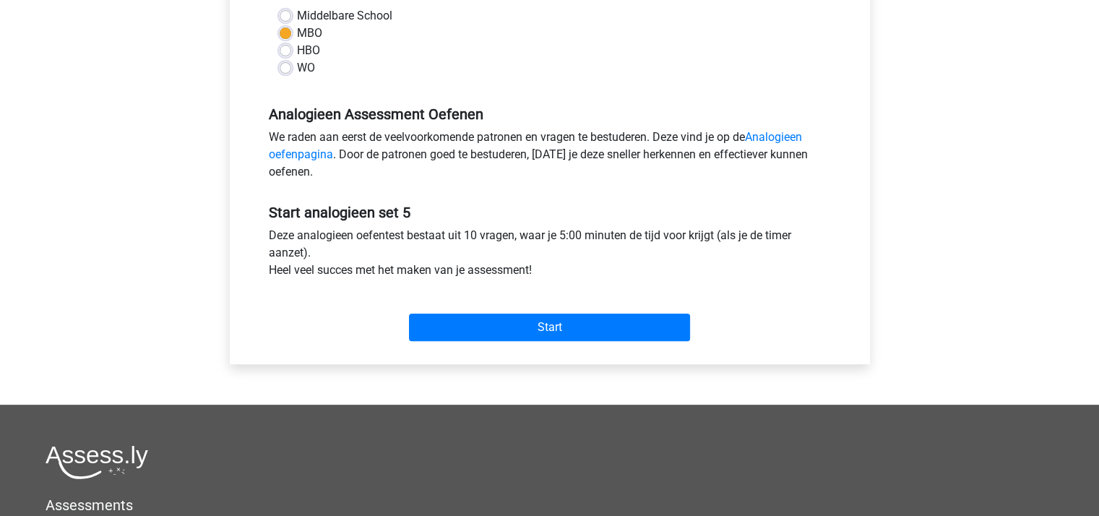
scroll to position [361, 0]
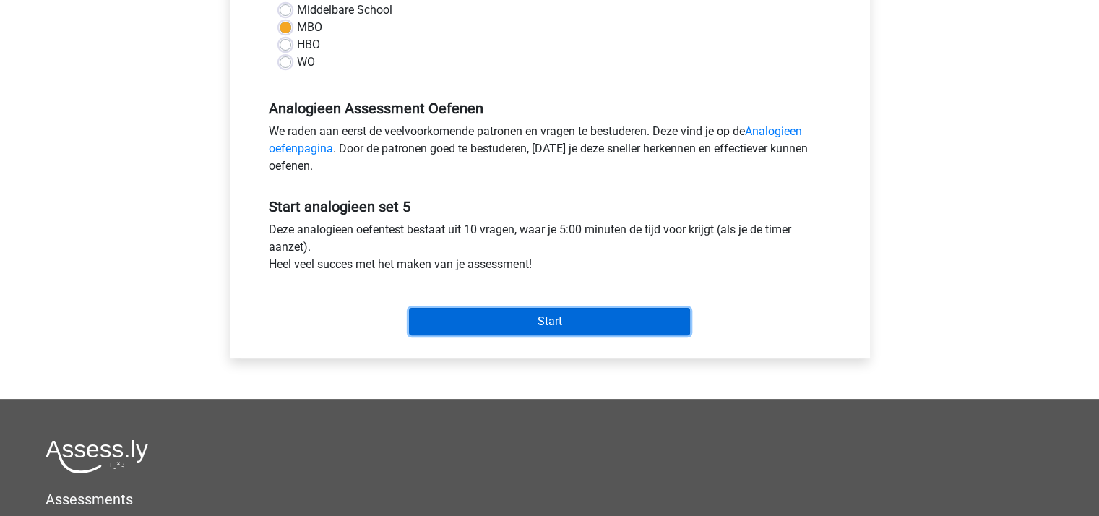
click at [540, 316] on input "Start" at bounding box center [549, 321] width 281 height 27
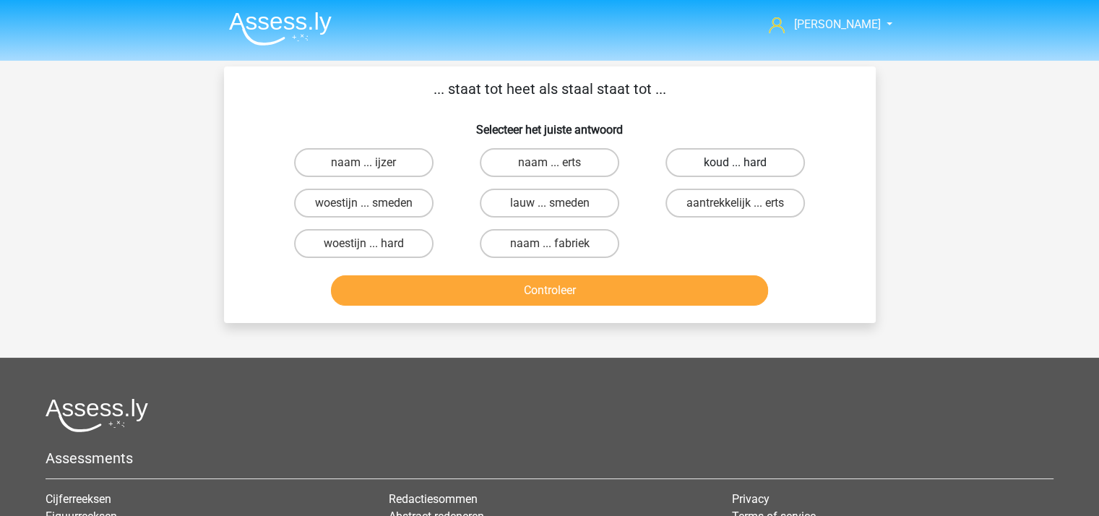
click at [704, 158] on label "koud ... hard" at bounding box center [734, 162] width 139 height 29
click at [735, 163] on input "koud ... hard" at bounding box center [739, 167] width 9 height 9
radio input "true"
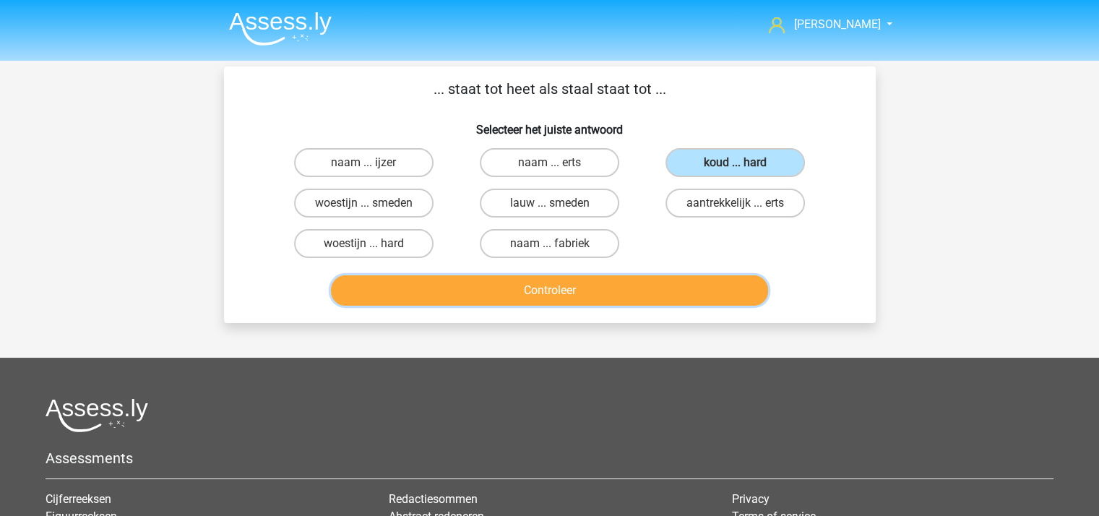
click at [566, 286] on button "Controleer" at bounding box center [549, 290] width 437 height 30
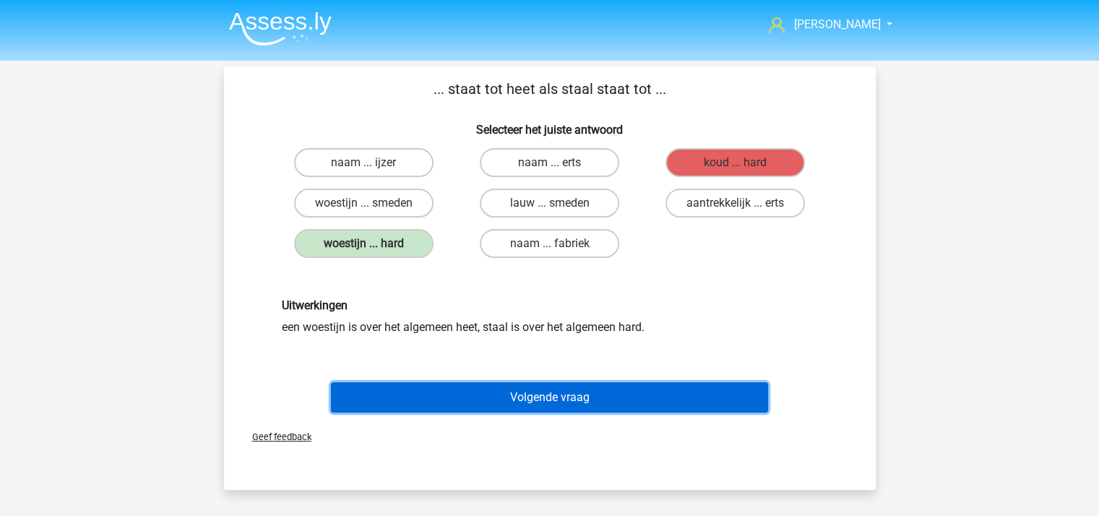
click at [542, 389] on button "Volgende vraag" at bounding box center [549, 397] width 437 height 30
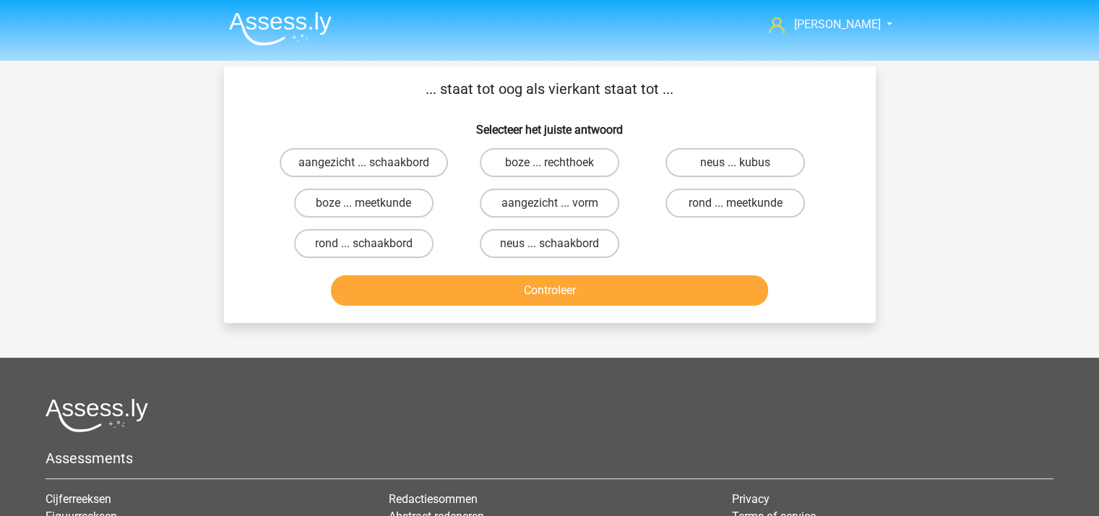
scroll to position [66, 0]
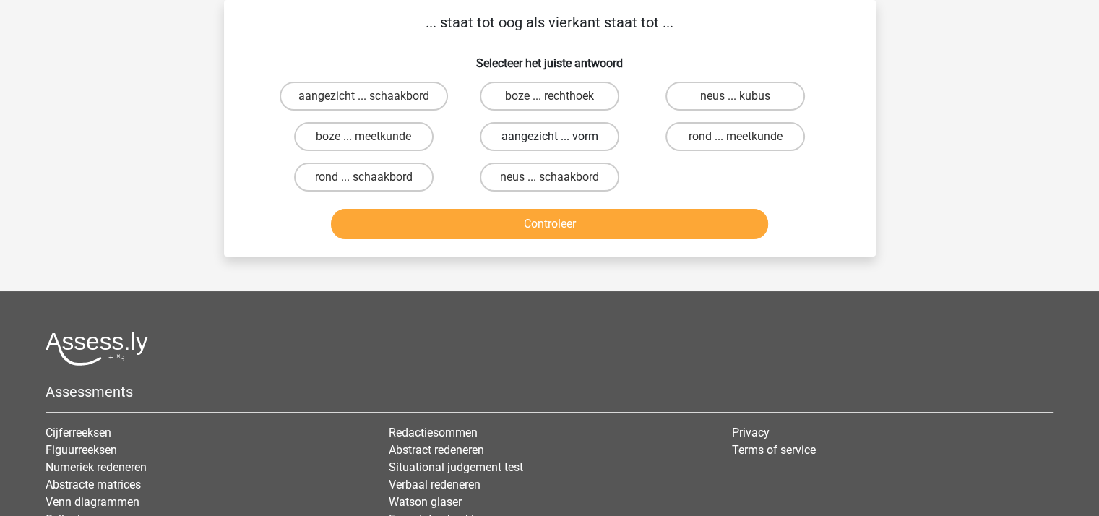
click at [541, 136] on label "aangezicht ... vorm" at bounding box center [549, 136] width 139 height 29
click at [549, 137] on input "aangezicht ... vorm" at bounding box center [553, 141] width 9 height 9
radio input "true"
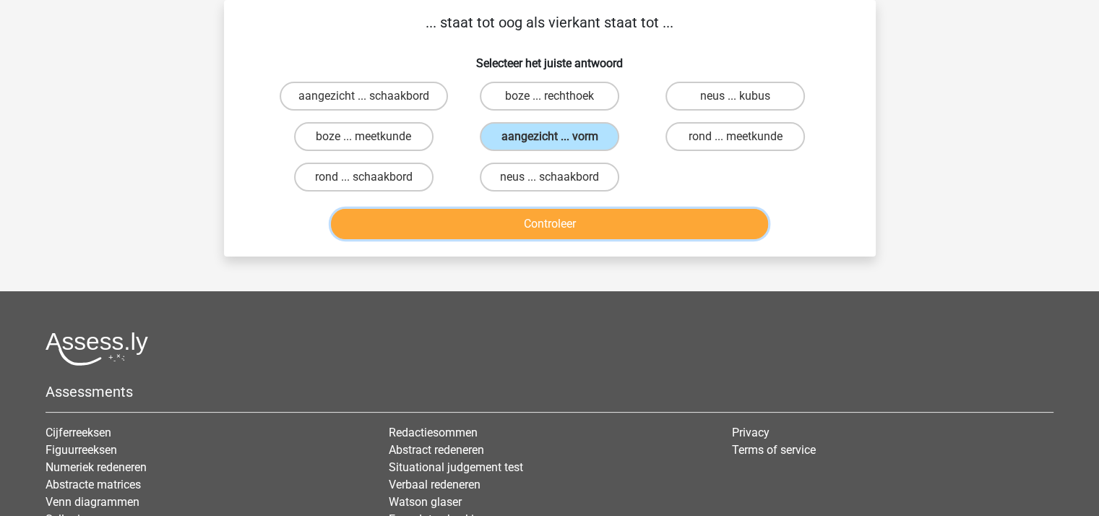
click at [567, 211] on button "Controleer" at bounding box center [549, 224] width 437 height 30
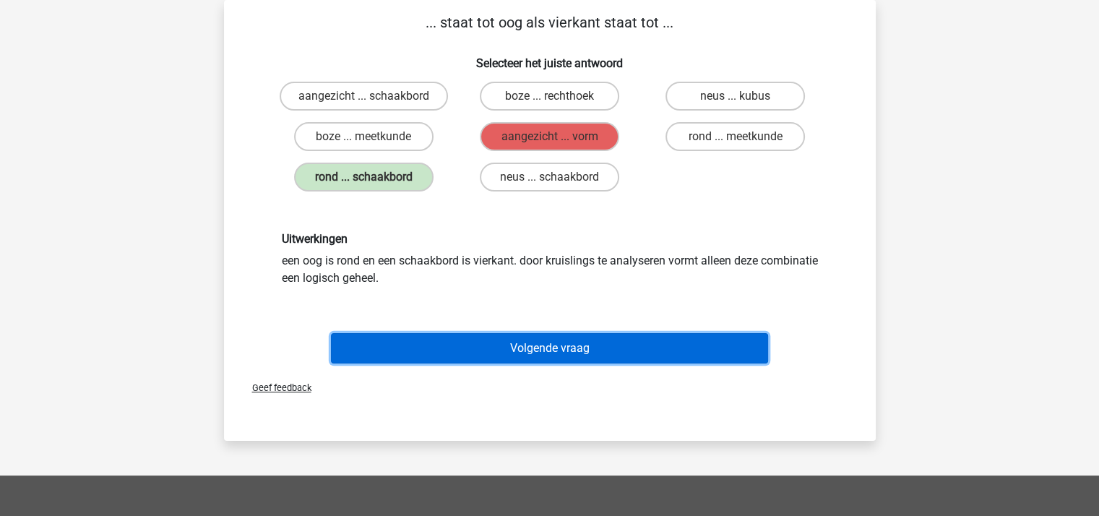
click at [564, 338] on button "Volgende vraag" at bounding box center [549, 348] width 437 height 30
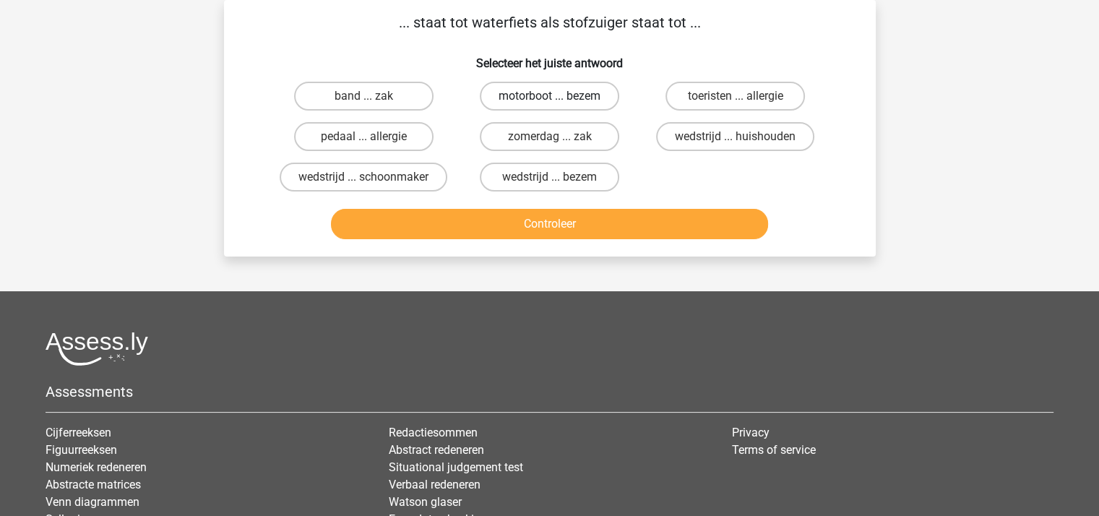
click at [555, 88] on label "motorboot ... bezem" at bounding box center [549, 96] width 139 height 29
click at [555, 96] on input "motorboot ... bezem" at bounding box center [553, 100] width 9 height 9
radio input "true"
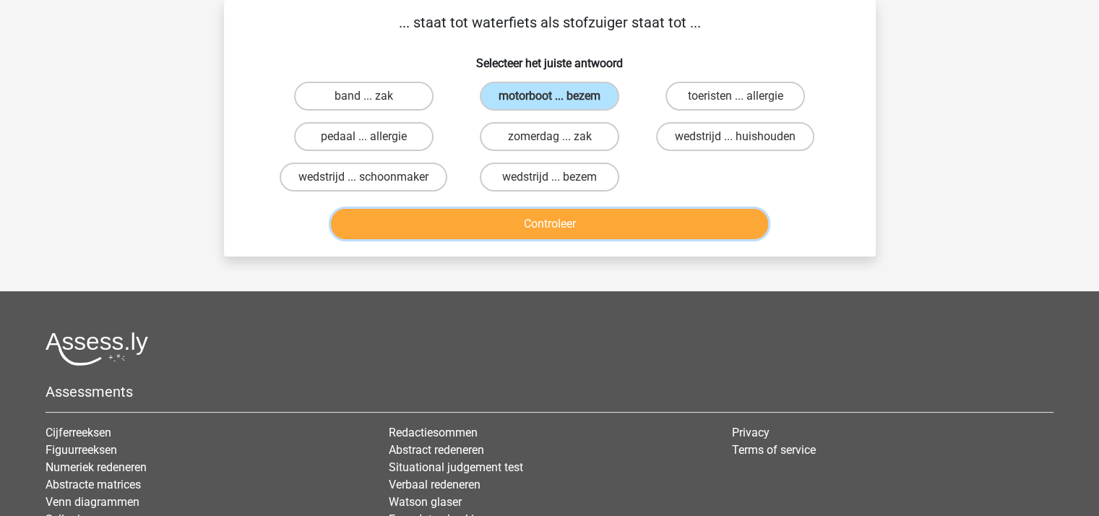
click at [553, 217] on button "Controleer" at bounding box center [549, 224] width 437 height 30
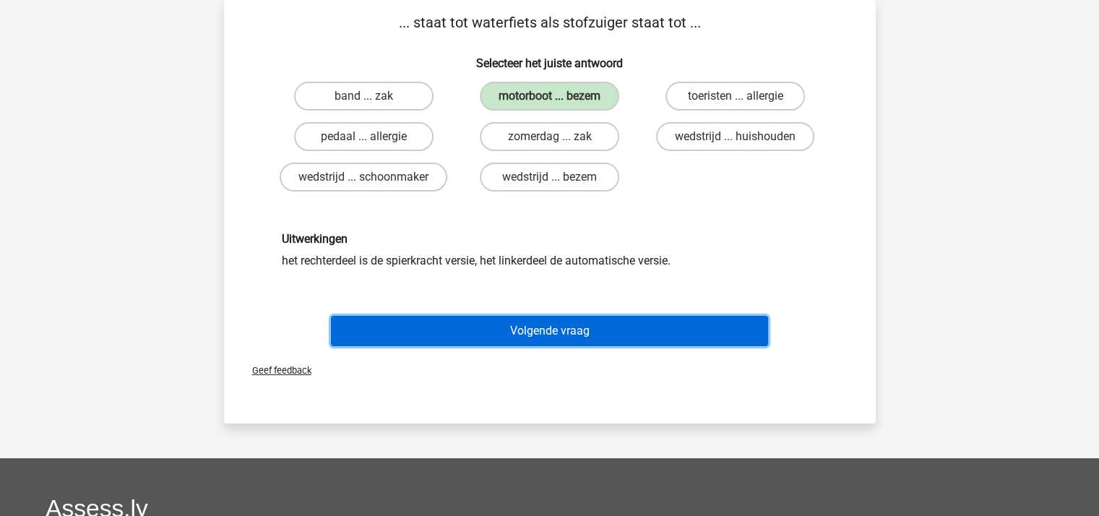
click at [586, 326] on button "Volgende vraag" at bounding box center [549, 331] width 437 height 30
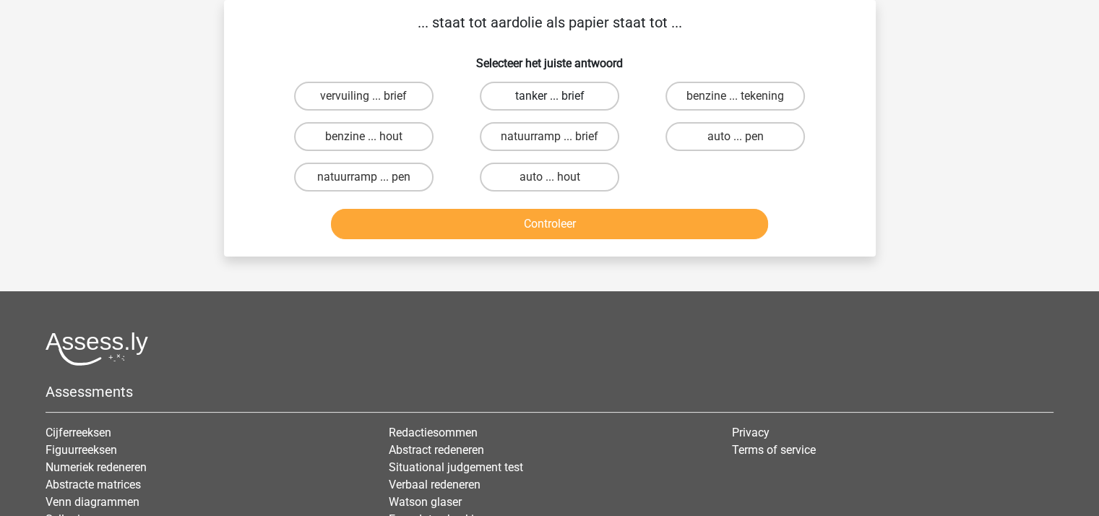
click at [561, 97] on label "tanker ... brief" at bounding box center [549, 96] width 139 height 29
click at [558, 97] on input "tanker ... brief" at bounding box center [553, 100] width 9 height 9
radio input "true"
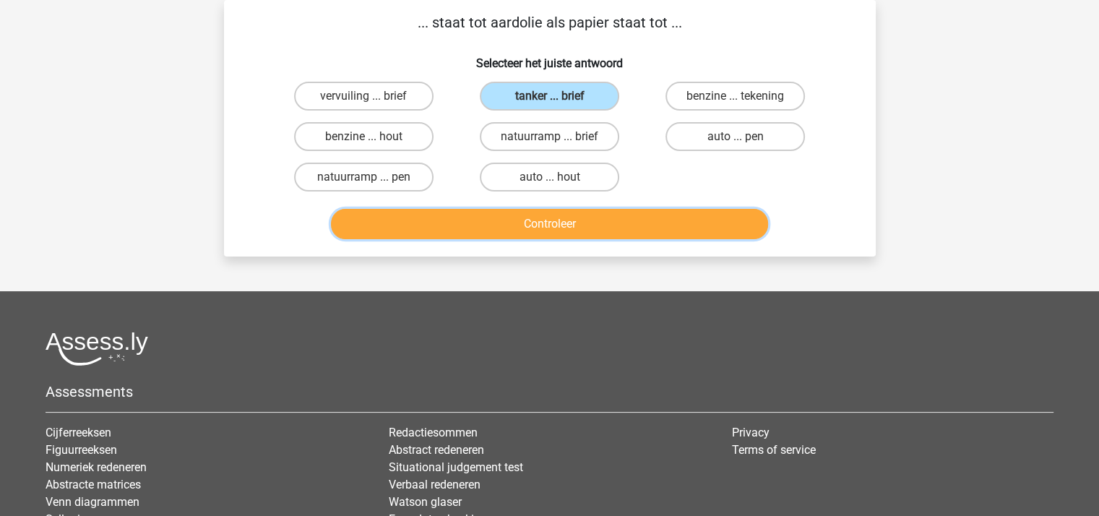
click at [581, 215] on button "Controleer" at bounding box center [549, 224] width 437 height 30
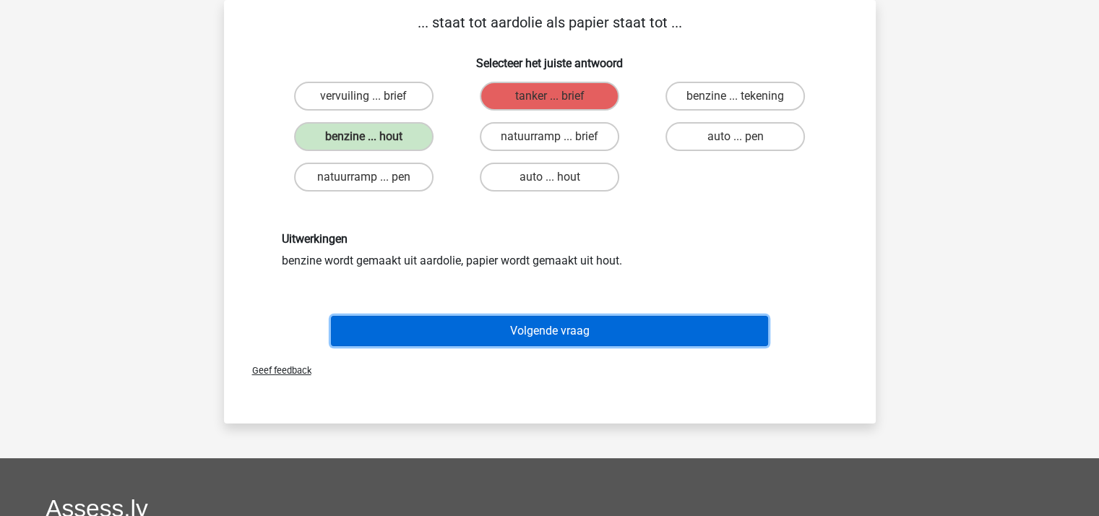
click at [549, 326] on button "Volgende vraag" at bounding box center [549, 331] width 437 height 30
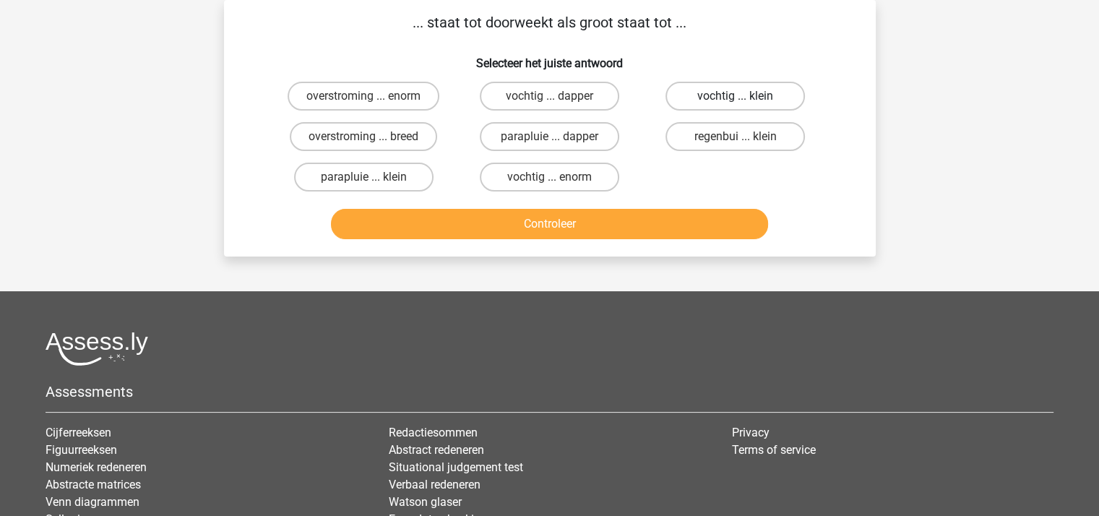
click at [711, 95] on label "vochtig ... klein" at bounding box center [734, 96] width 139 height 29
click at [735, 96] on input "vochtig ... klein" at bounding box center [739, 100] width 9 height 9
radio input "true"
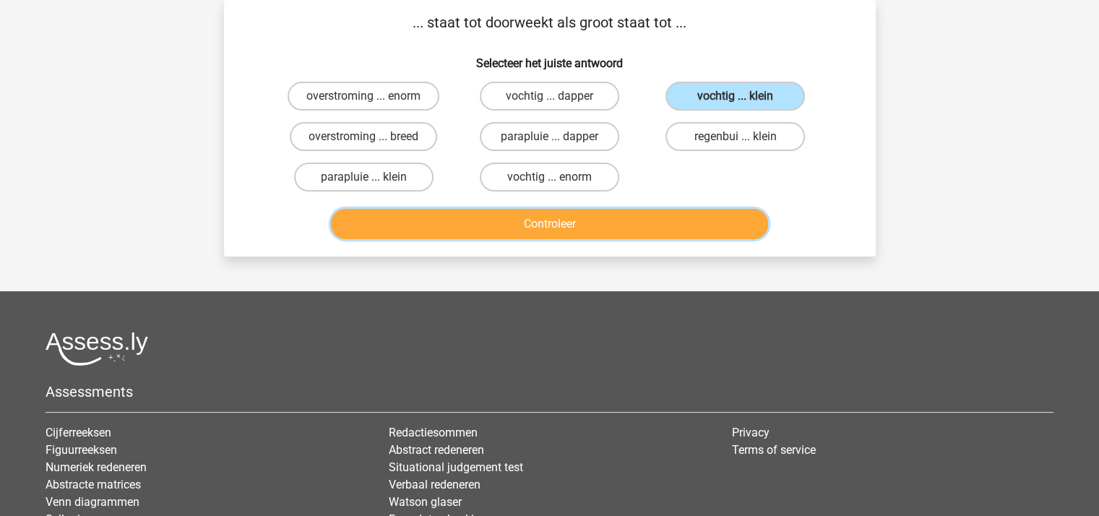
click at [626, 220] on button "Controleer" at bounding box center [549, 224] width 437 height 30
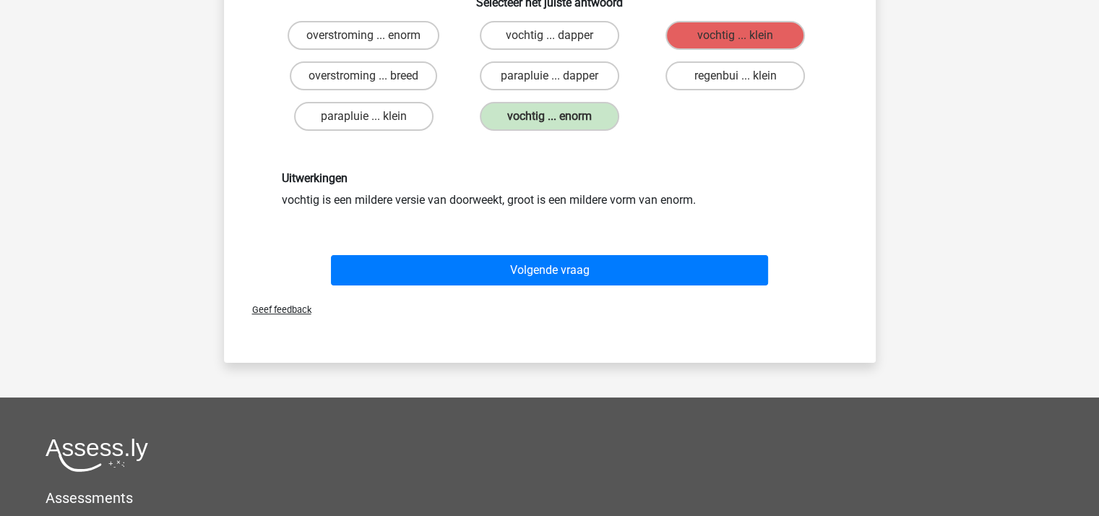
scroll to position [211, 0]
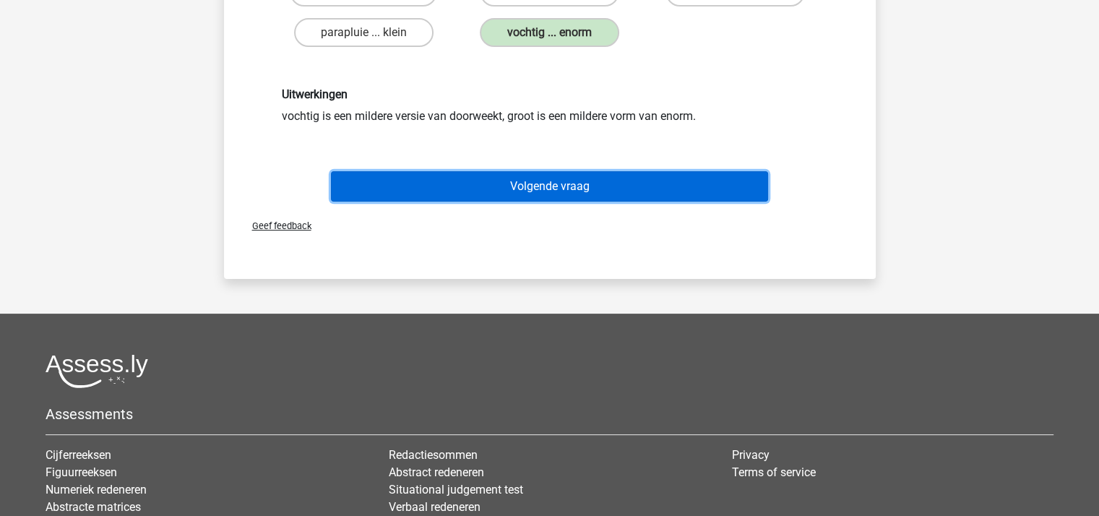
click at [548, 186] on button "Volgende vraag" at bounding box center [549, 186] width 437 height 30
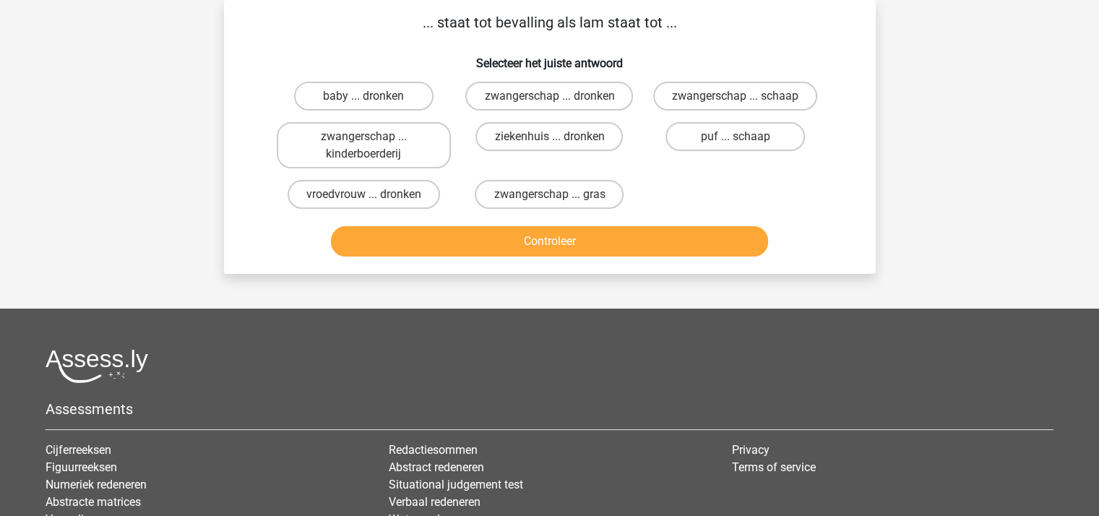
scroll to position [66, 0]
click at [381, 96] on label "baby ... dronken" at bounding box center [363, 96] width 139 height 29
click at [373, 96] on input "baby ... dronken" at bounding box center [367, 100] width 9 height 9
radio input "true"
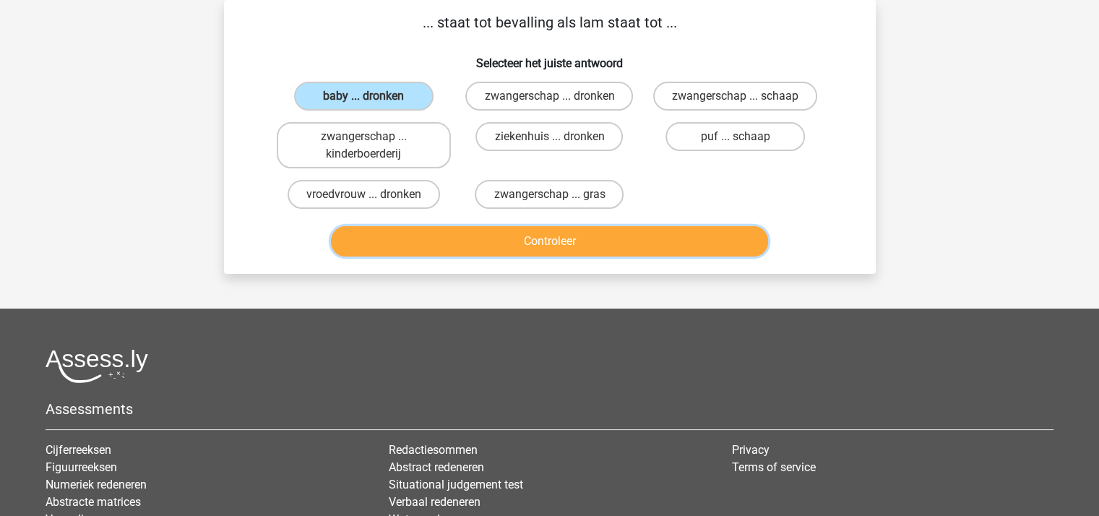
click at [462, 236] on button "Controleer" at bounding box center [549, 241] width 437 height 30
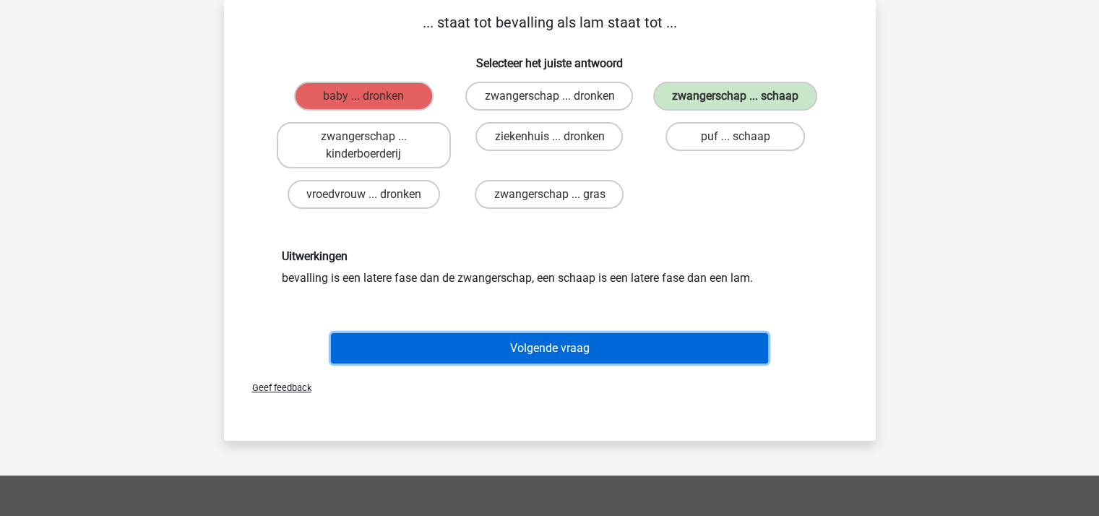
click at [524, 343] on button "Volgende vraag" at bounding box center [549, 348] width 437 height 30
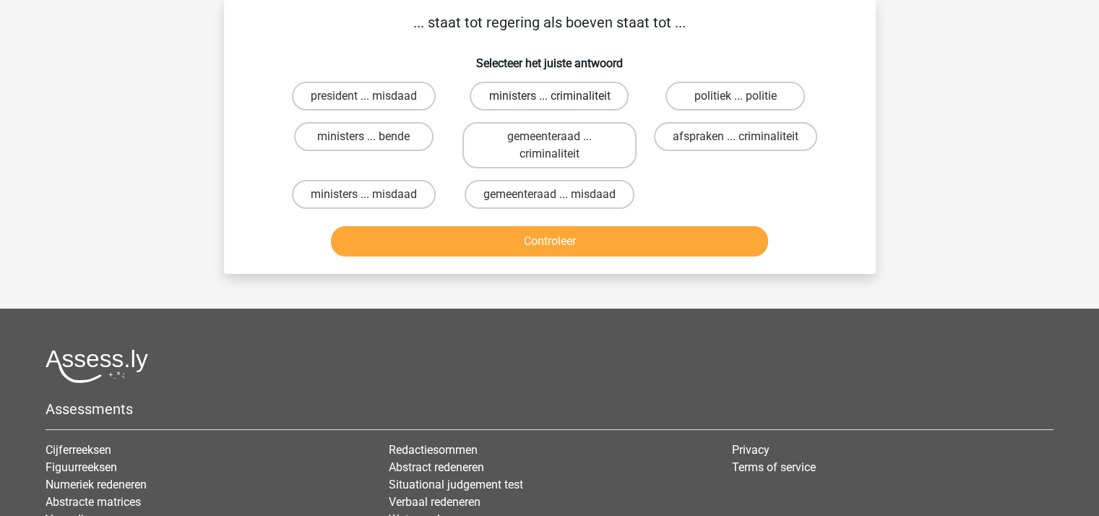
click at [543, 98] on label "ministers ... criminaliteit" at bounding box center [549, 96] width 159 height 29
click at [549, 98] on input "ministers ... criminaliteit" at bounding box center [553, 100] width 9 height 9
radio input "true"
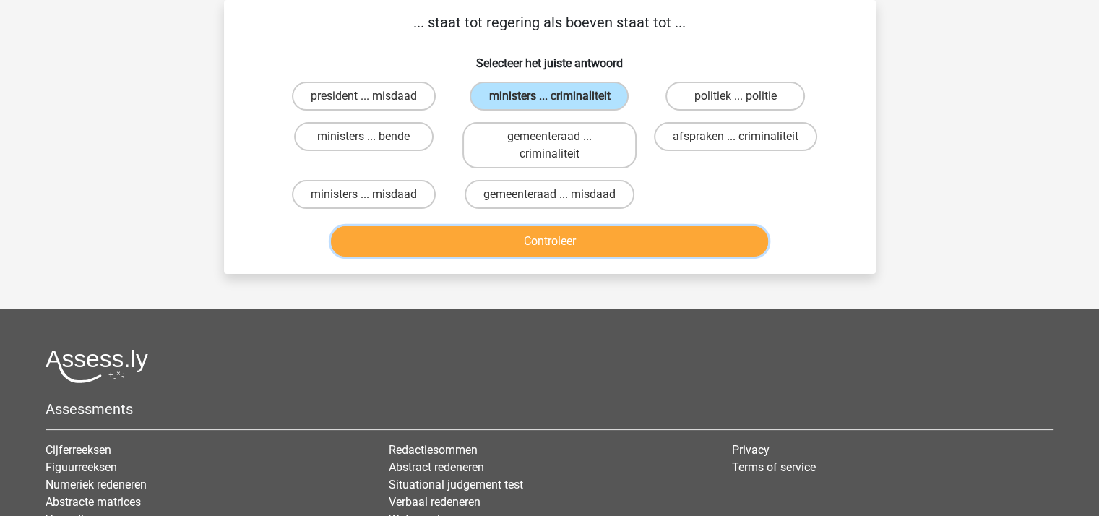
click at [552, 236] on button "Controleer" at bounding box center [549, 241] width 437 height 30
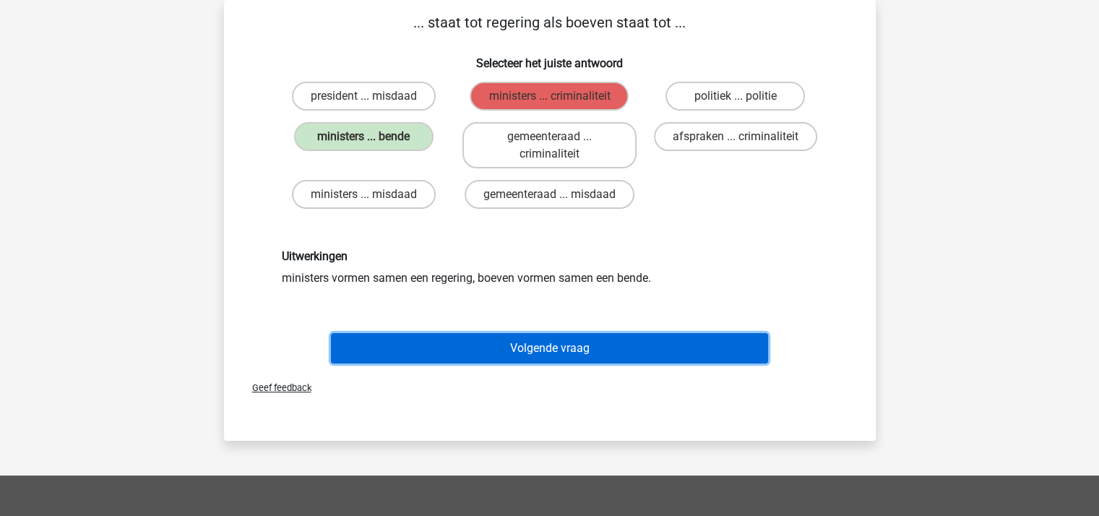
click at [563, 344] on button "Volgende vraag" at bounding box center [549, 348] width 437 height 30
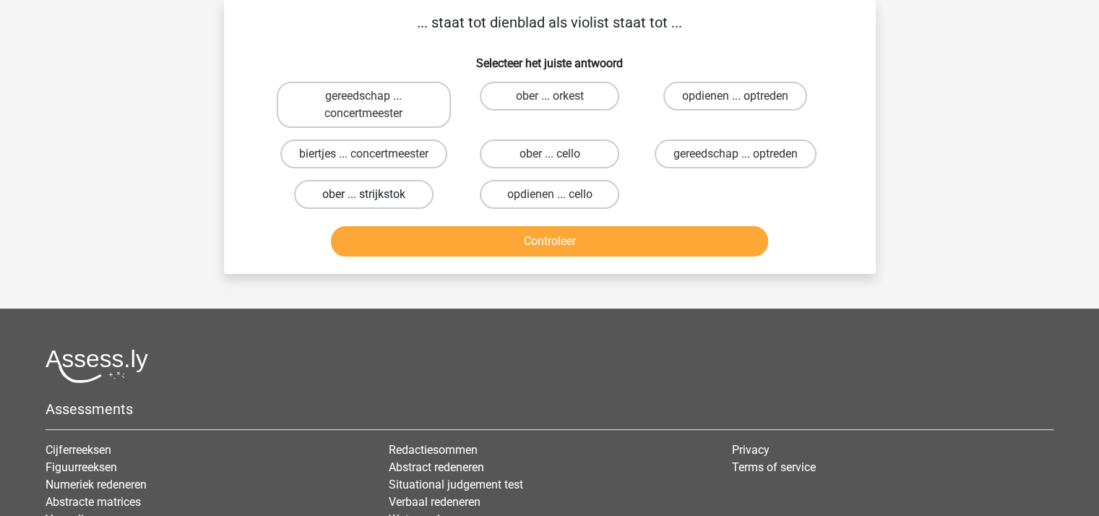
click at [377, 191] on label "ober ... strijkstok" at bounding box center [363, 194] width 139 height 29
click at [373, 194] on input "ober ... strijkstok" at bounding box center [367, 198] width 9 height 9
radio input "true"
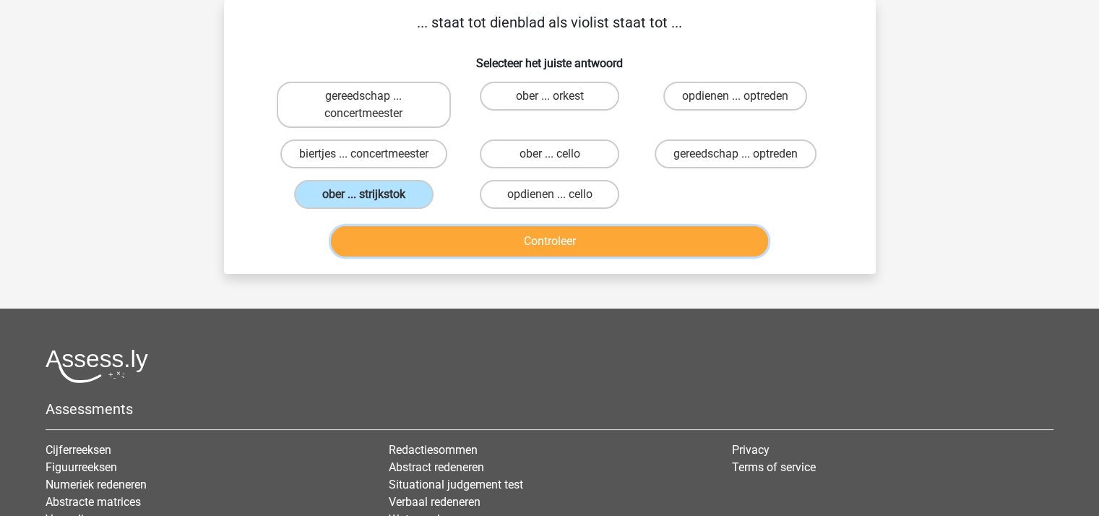
click at [421, 240] on button "Controleer" at bounding box center [549, 241] width 437 height 30
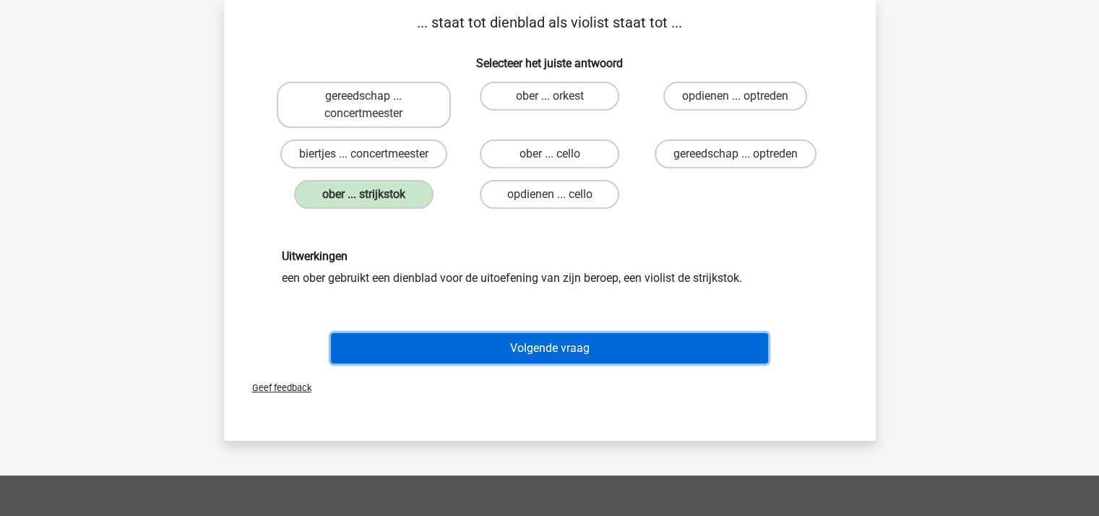
click at [501, 345] on button "Volgende vraag" at bounding box center [549, 348] width 437 height 30
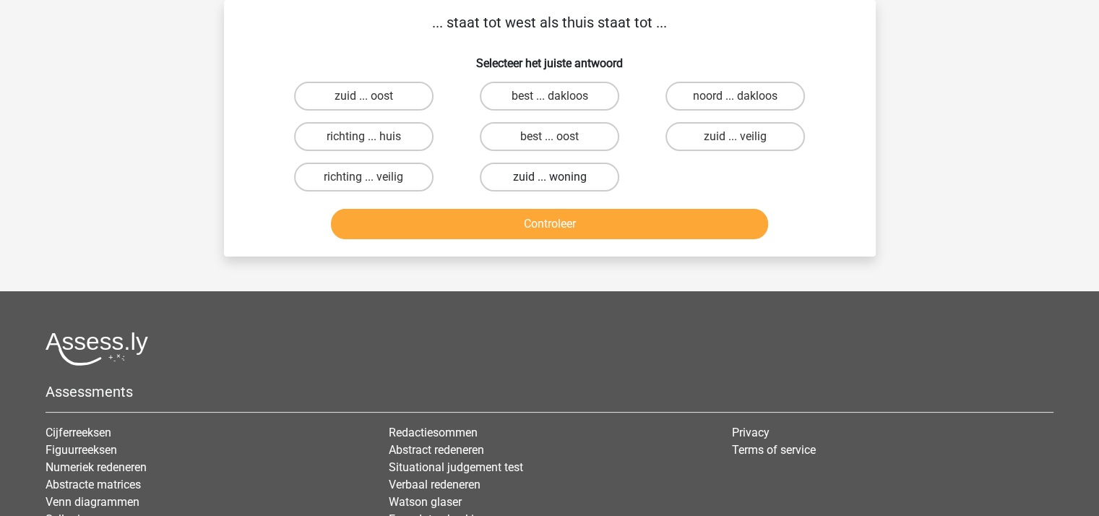
click at [527, 171] on label "zuid ... woning" at bounding box center [549, 177] width 139 height 29
click at [549, 177] on input "zuid ... woning" at bounding box center [553, 181] width 9 height 9
radio input "true"
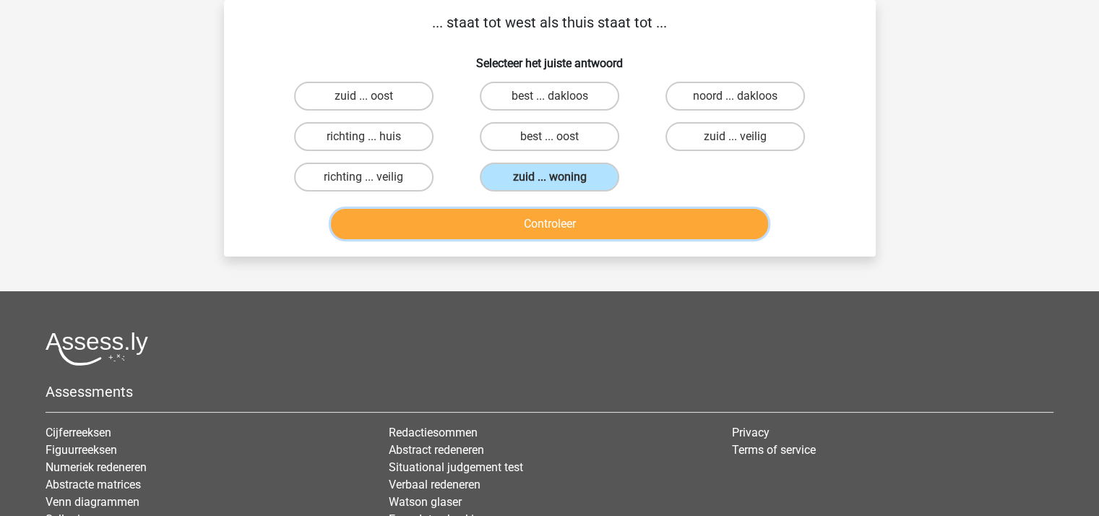
click at [566, 228] on button "Controleer" at bounding box center [549, 224] width 437 height 30
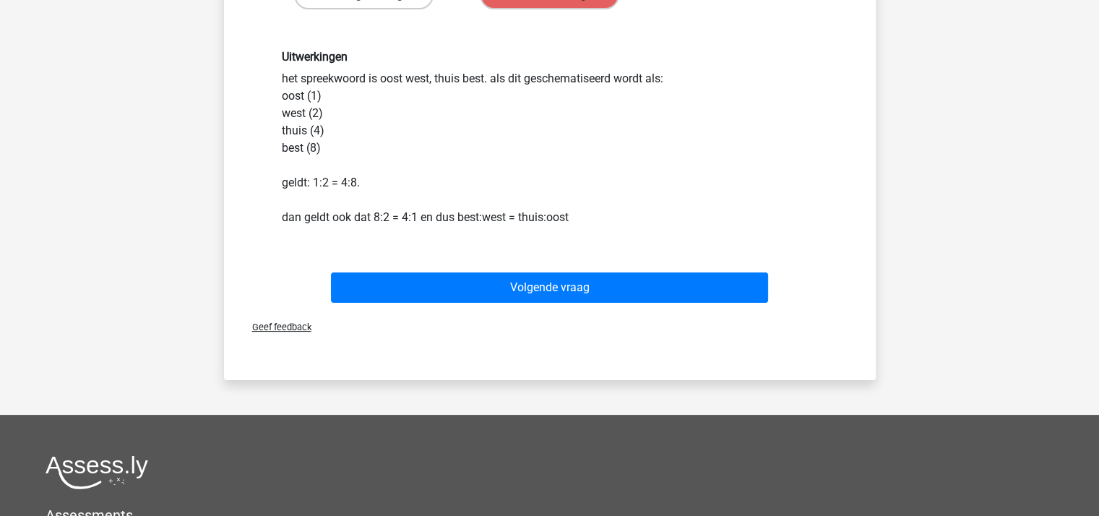
scroll to position [283, 0]
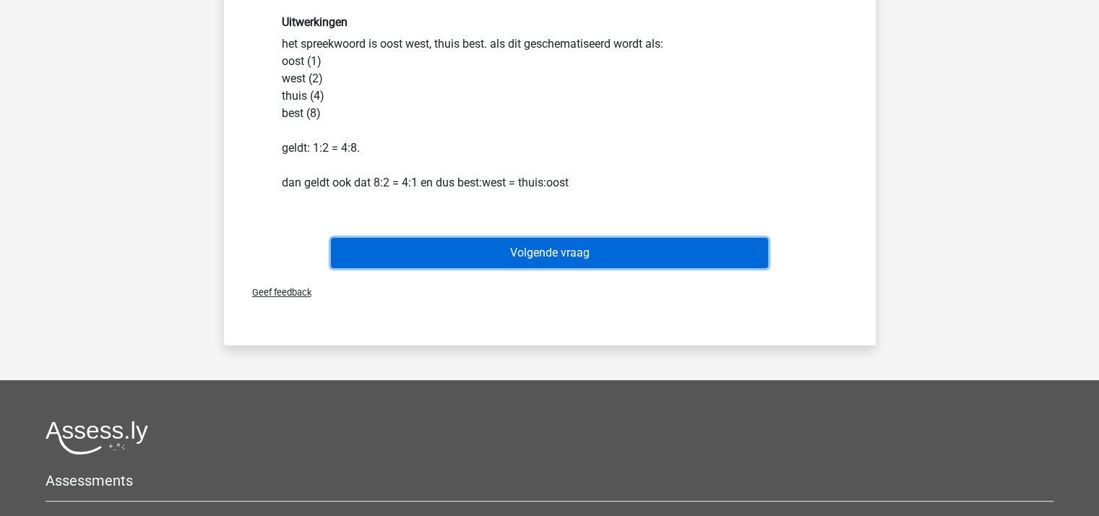
click at [562, 245] on button "Volgende vraag" at bounding box center [549, 253] width 437 height 30
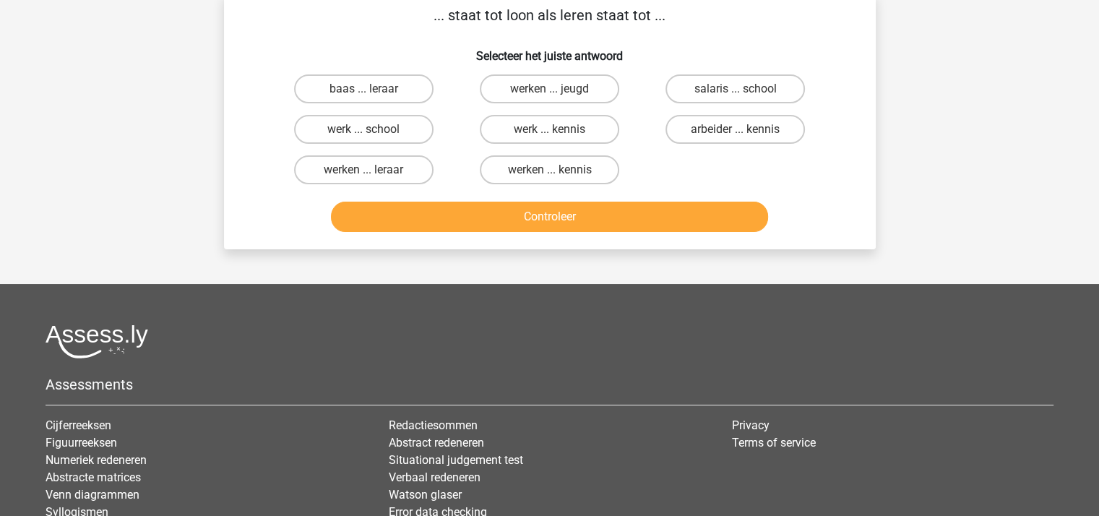
scroll to position [66, 0]
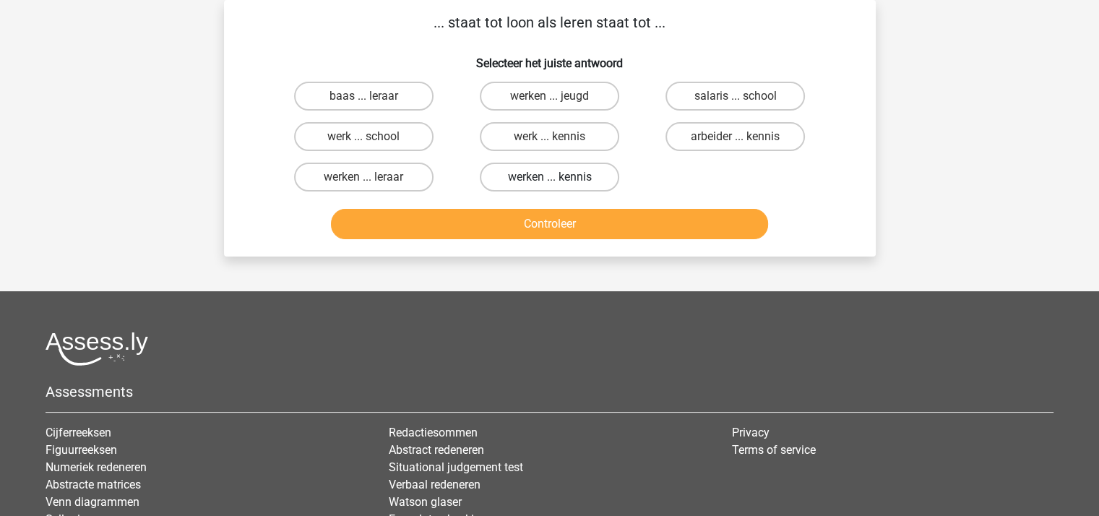
click at [563, 173] on label "werken ... kennis" at bounding box center [549, 177] width 139 height 29
click at [558, 177] on input "werken ... kennis" at bounding box center [553, 181] width 9 height 9
radio input "true"
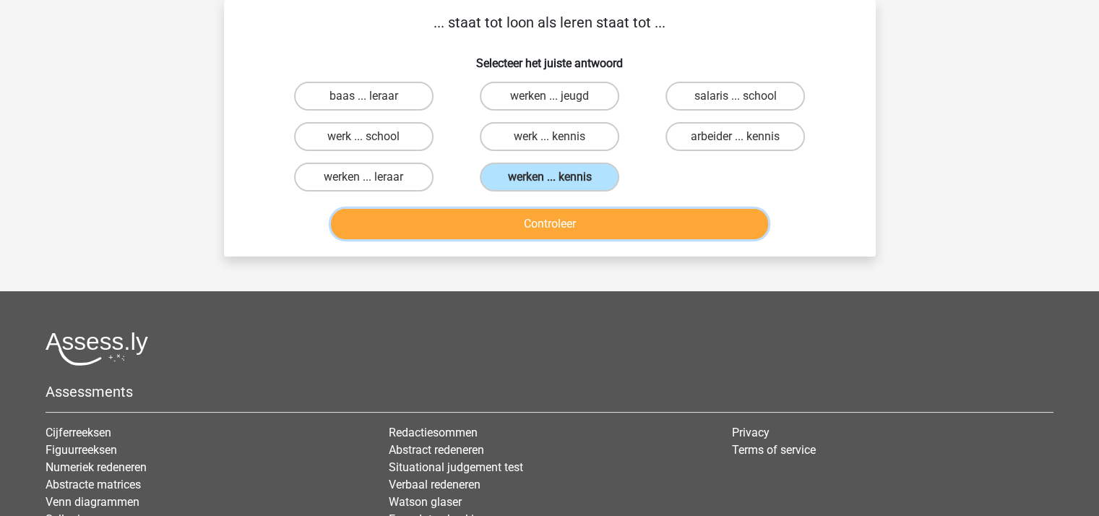
click at [559, 222] on button "Controleer" at bounding box center [549, 224] width 437 height 30
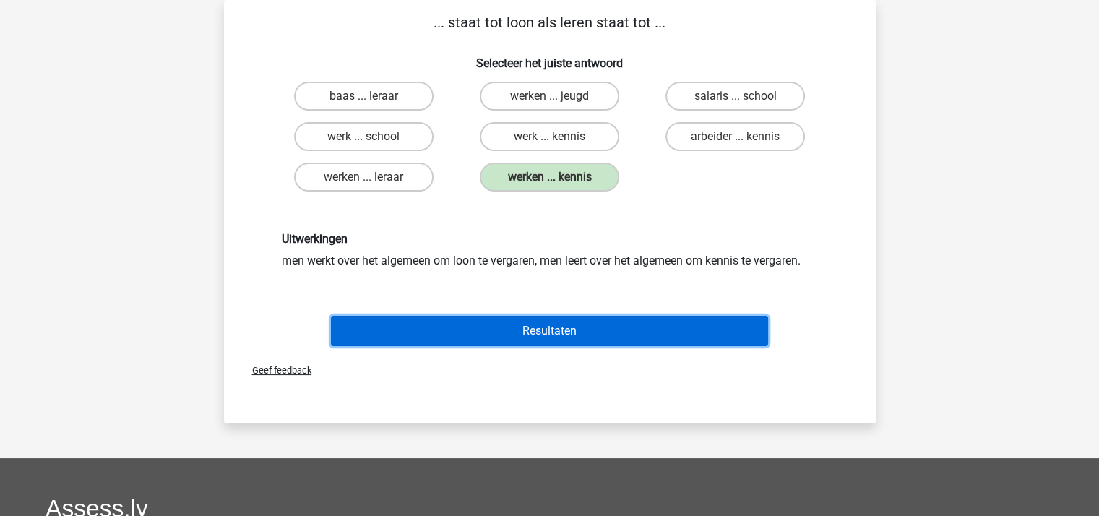
click at [561, 326] on button "Resultaten" at bounding box center [549, 331] width 437 height 30
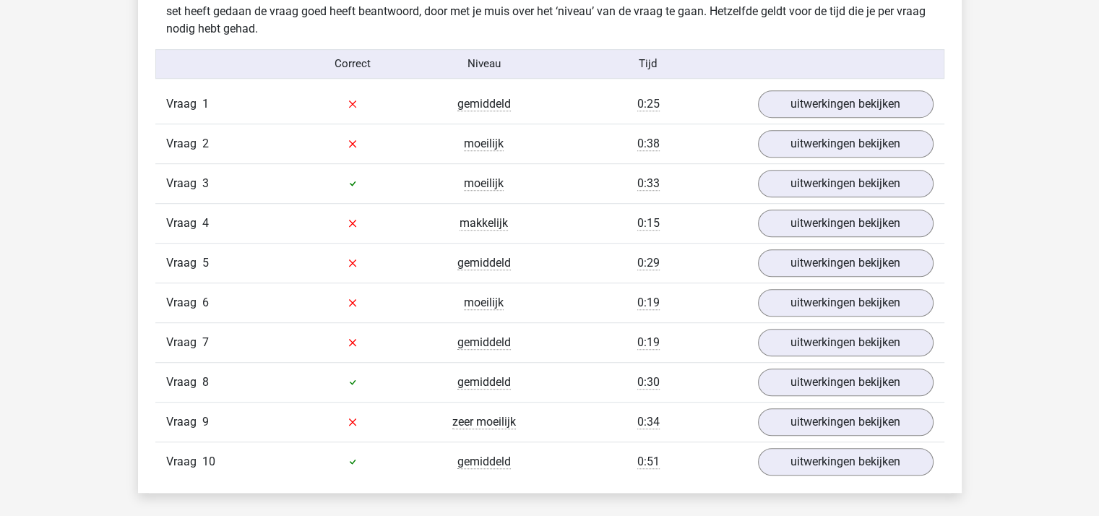
scroll to position [719, 0]
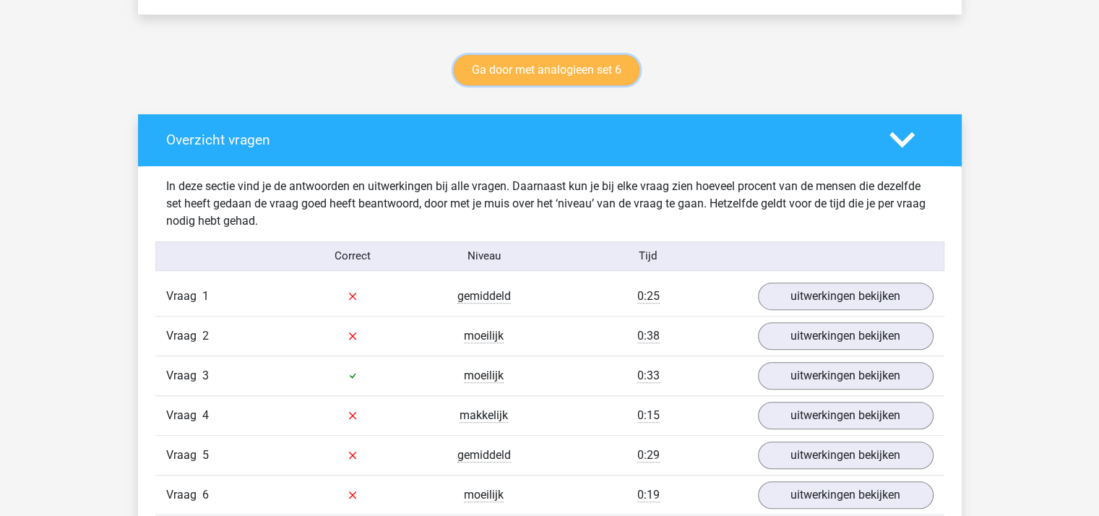
click at [561, 66] on link "Ga door met analogieen set 6" at bounding box center [547, 70] width 186 height 30
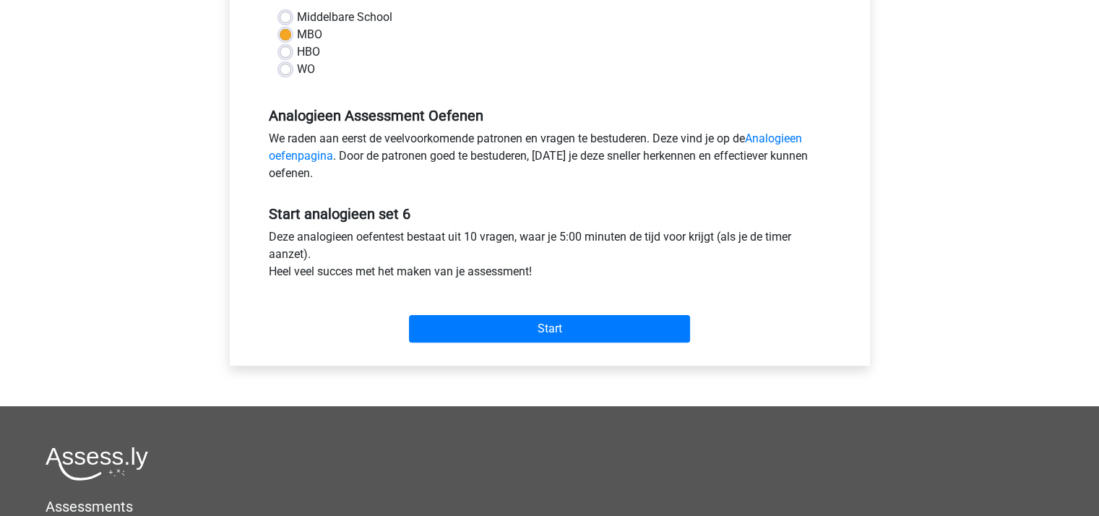
scroll to position [361, 0]
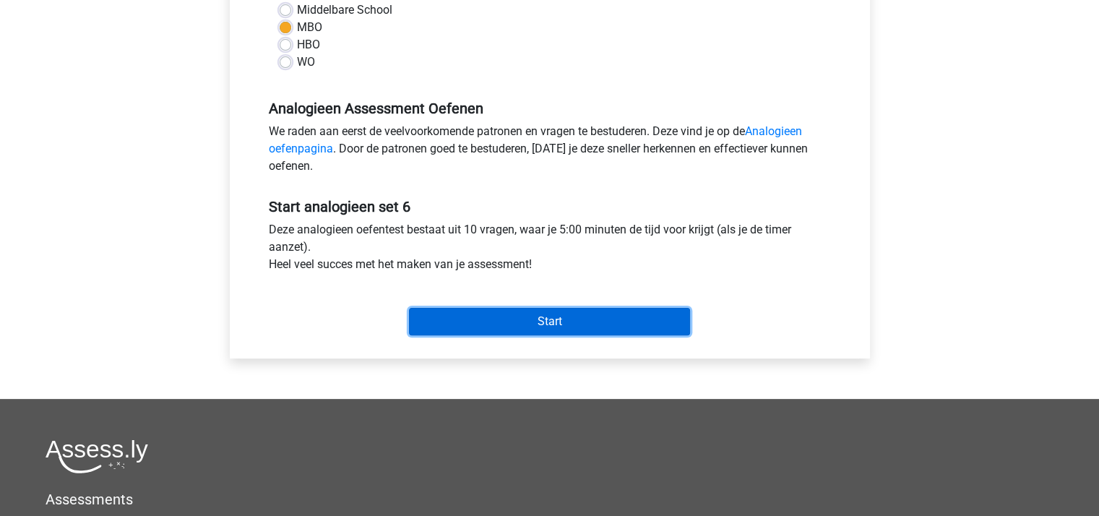
click at [549, 317] on input "Start" at bounding box center [549, 321] width 281 height 27
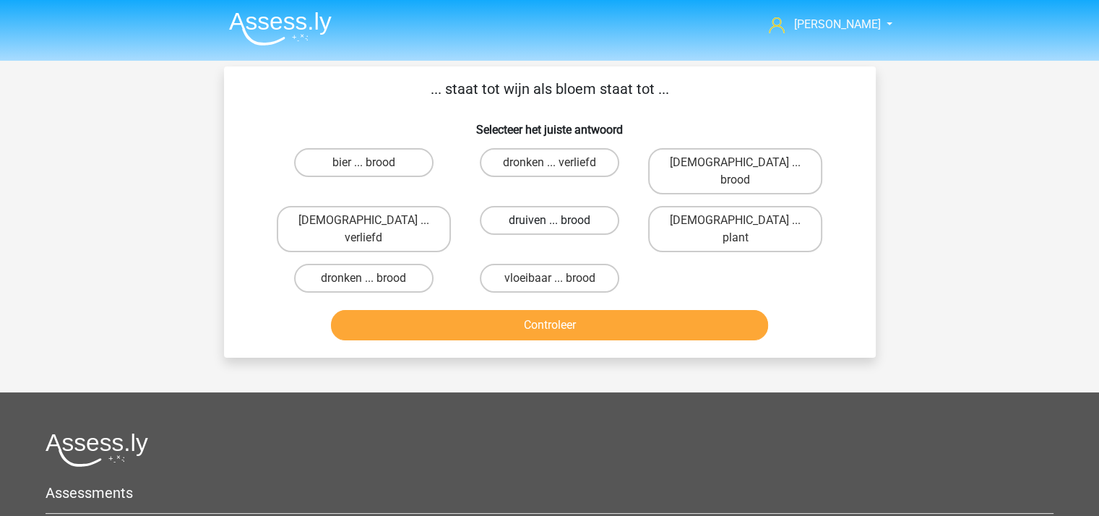
click at [505, 206] on label "druiven ... brood" at bounding box center [549, 220] width 139 height 29
click at [549, 220] on input "druiven ... brood" at bounding box center [553, 224] width 9 height 9
radio input "true"
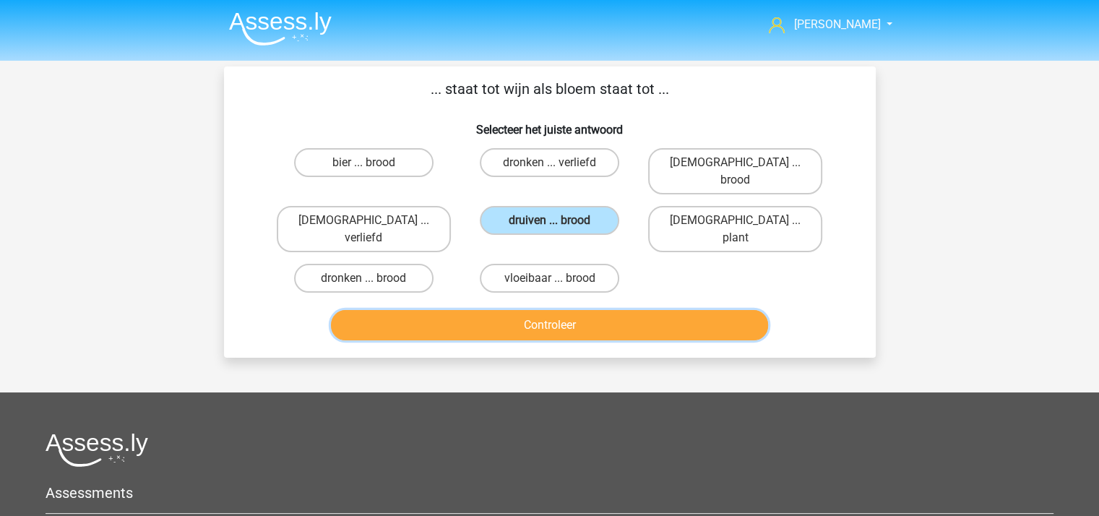
click at [542, 310] on button "Controleer" at bounding box center [549, 325] width 437 height 30
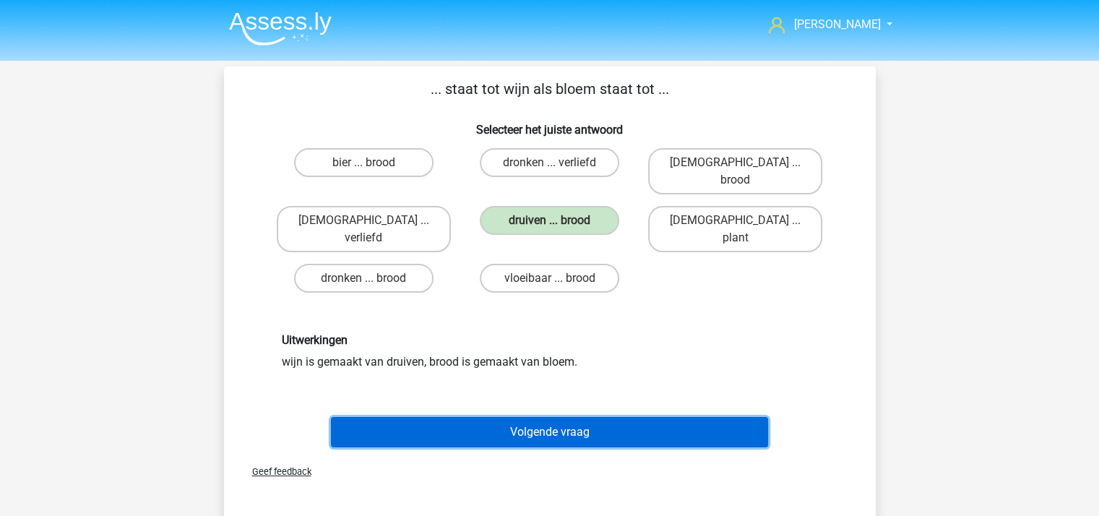
click at [547, 417] on button "Volgende vraag" at bounding box center [549, 432] width 437 height 30
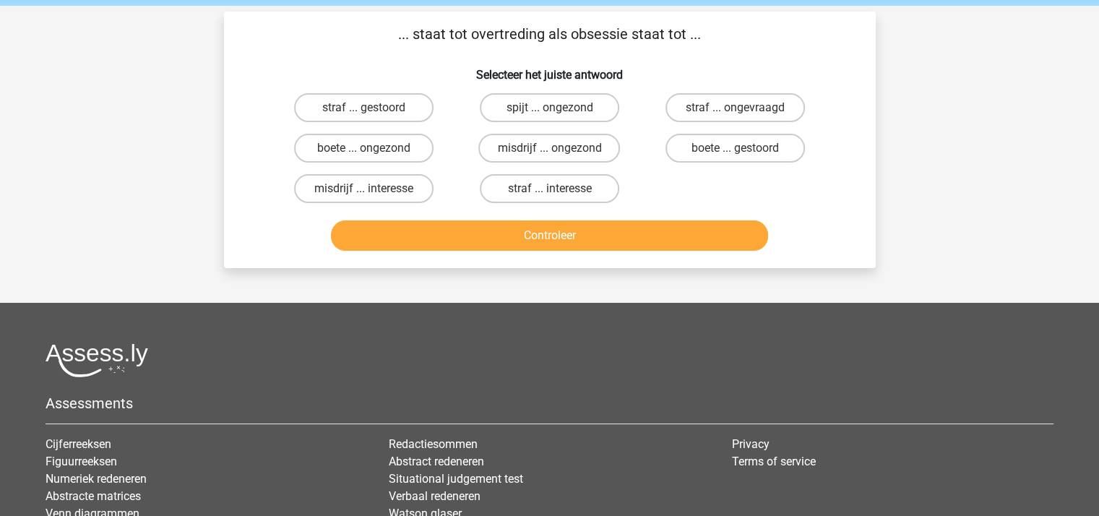
scroll to position [66, 0]
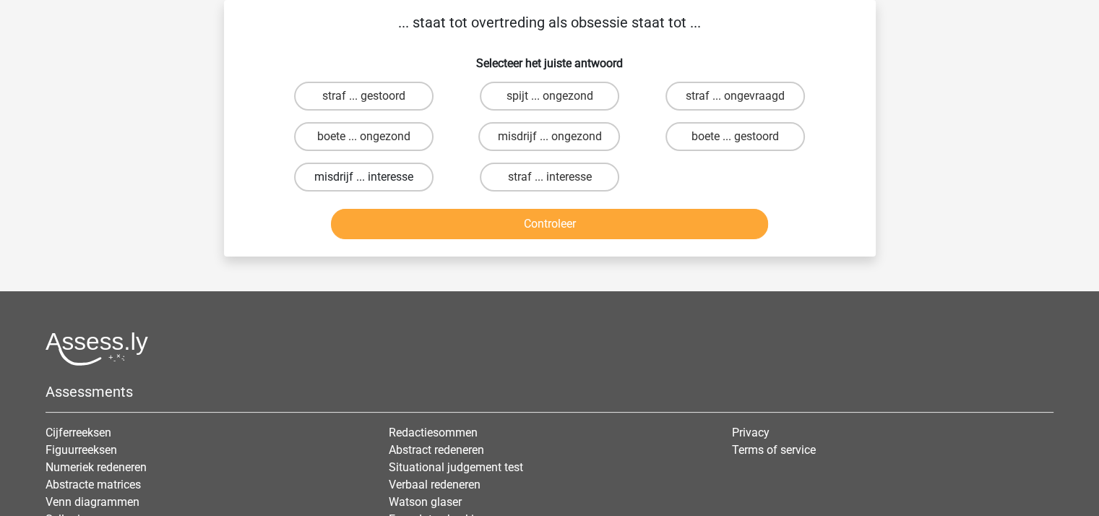
click at [381, 173] on label "misdrijf ... interesse" at bounding box center [363, 177] width 139 height 29
click at [373, 177] on input "misdrijf ... interesse" at bounding box center [367, 181] width 9 height 9
radio input "true"
click at [527, 176] on label "straf ... interesse" at bounding box center [549, 177] width 139 height 29
click at [549, 177] on input "straf ... interesse" at bounding box center [553, 181] width 9 height 9
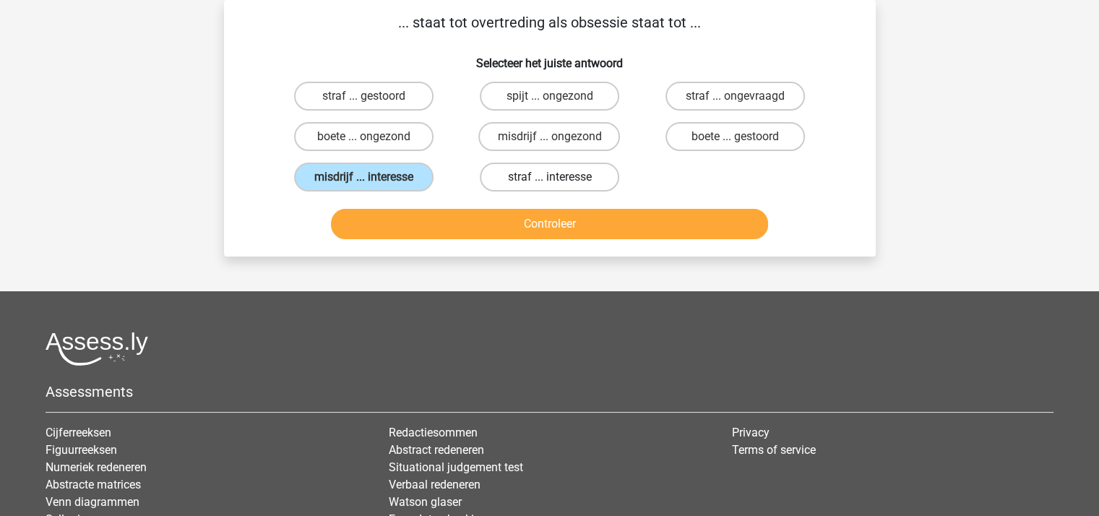
radio input "true"
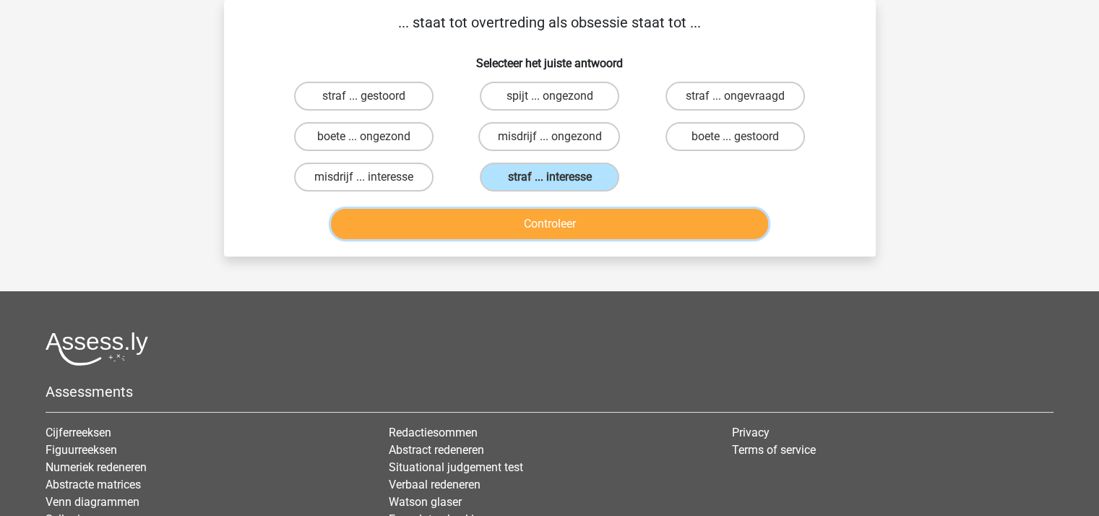
click at [555, 225] on button "Controleer" at bounding box center [549, 224] width 437 height 30
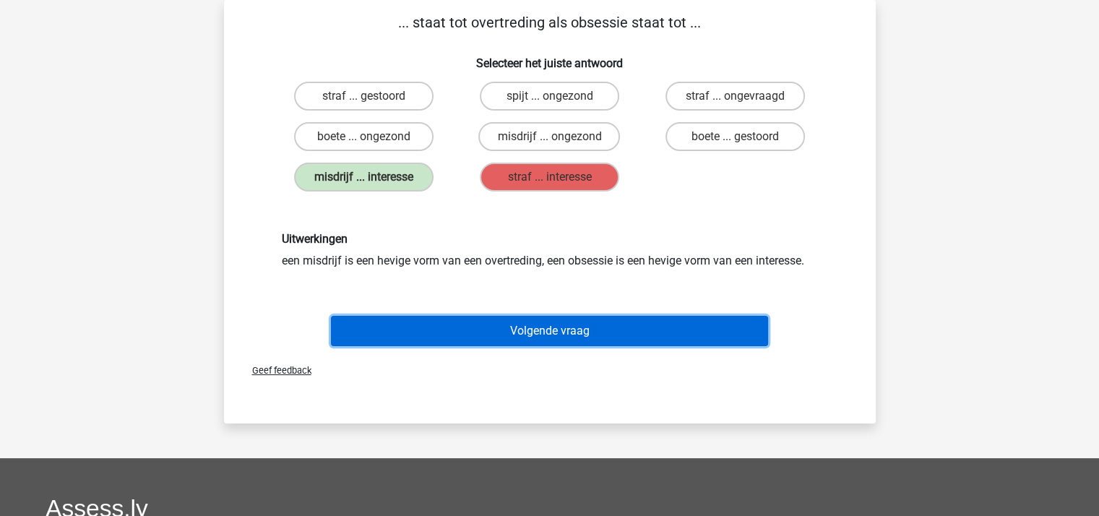
click at [579, 324] on button "Volgende vraag" at bounding box center [549, 331] width 437 height 30
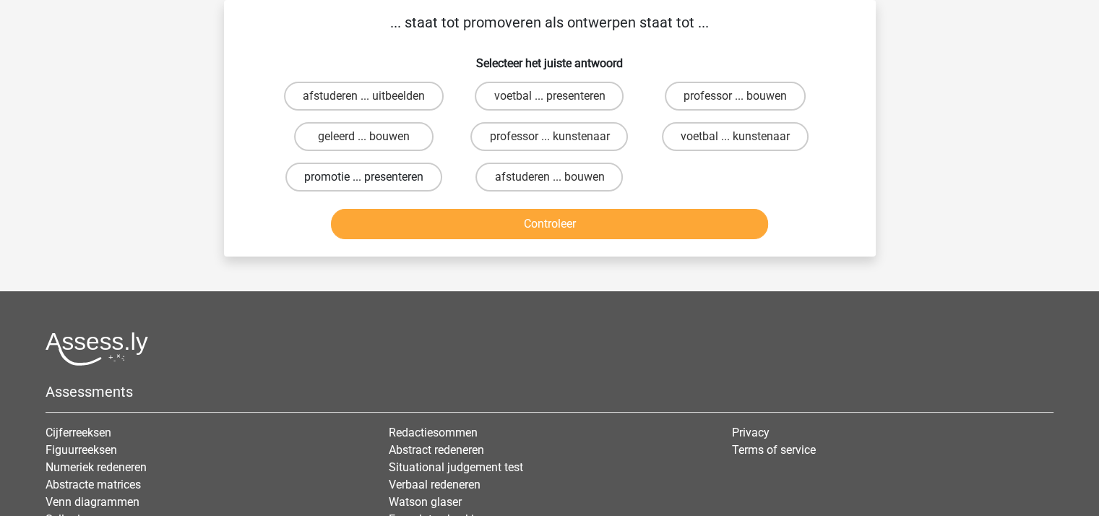
click at [404, 174] on label "promotie ... presenteren" at bounding box center [363, 177] width 157 height 29
click at [373, 177] on input "promotie ... presenteren" at bounding box center [367, 181] width 9 height 9
radio input "true"
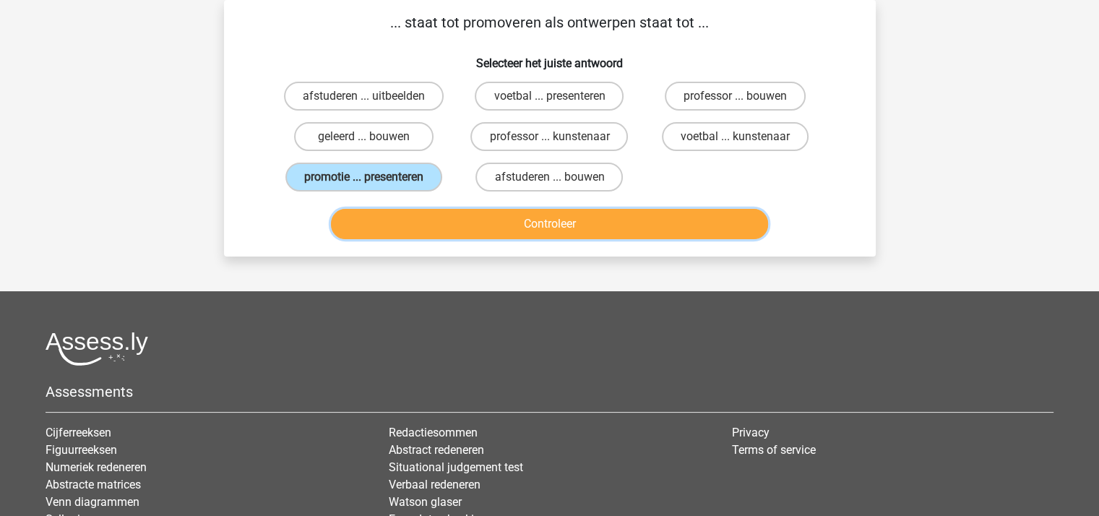
click at [490, 215] on button "Controleer" at bounding box center [549, 224] width 437 height 30
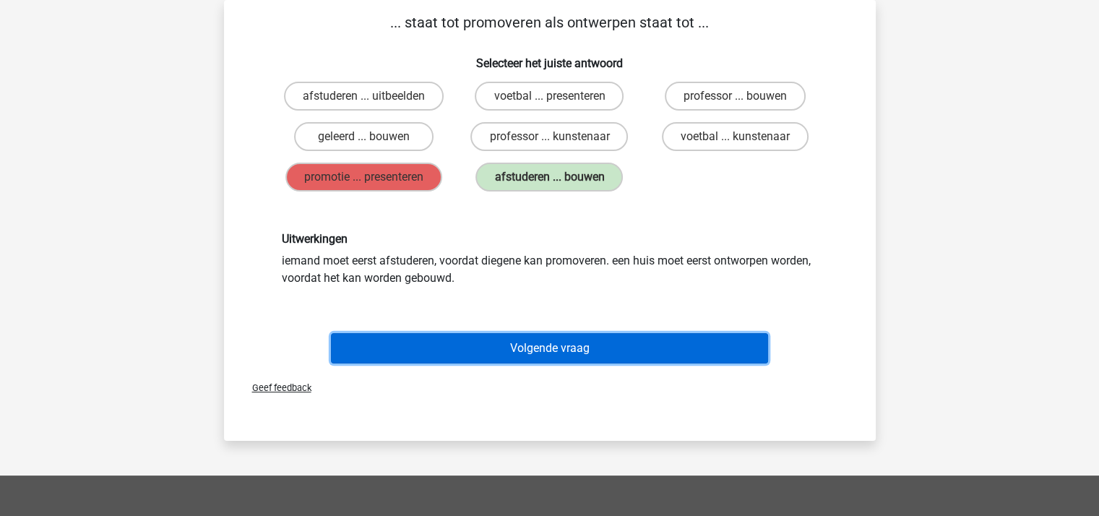
click at [546, 343] on button "Volgende vraag" at bounding box center [549, 348] width 437 height 30
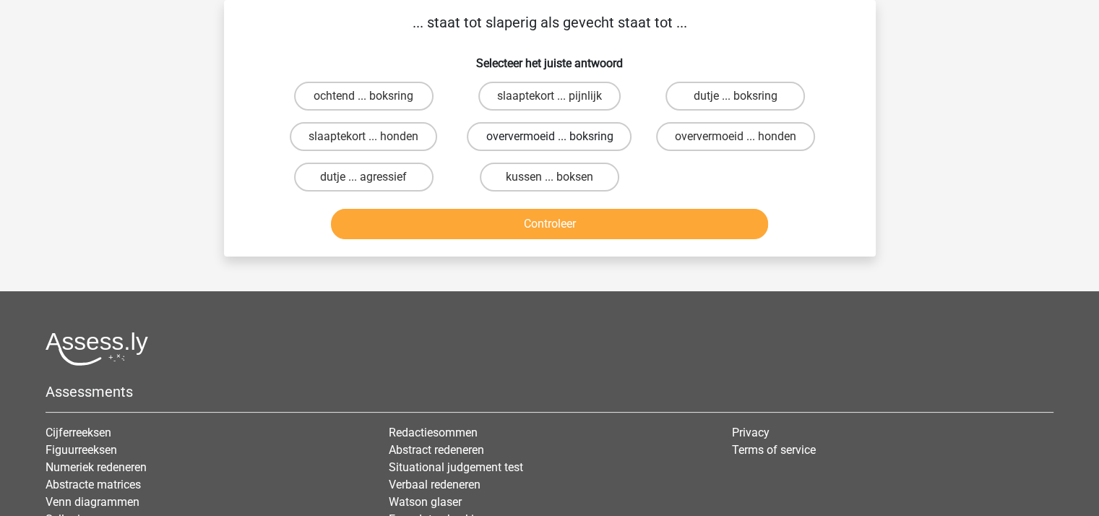
click at [556, 132] on label "oververmoeid ... boksring" at bounding box center [549, 136] width 165 height 29
click at [556, 137] on input "oververmoeid ... boksring" at bounding box center [553, 141] width 9 height 9
radio input "true"
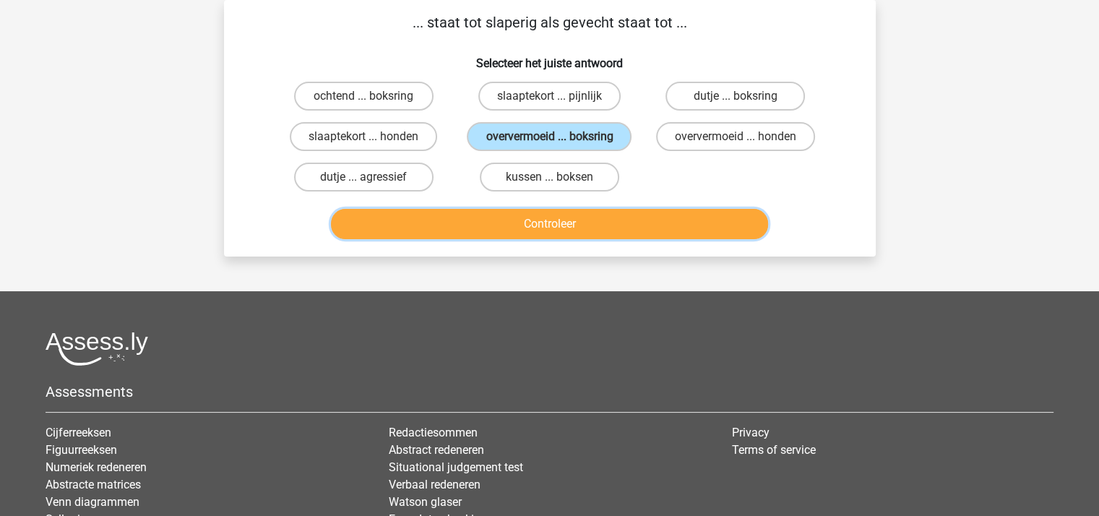
click at [571, 217] on button "Controleer" at bounding box center [549, 224] width 437 height 30
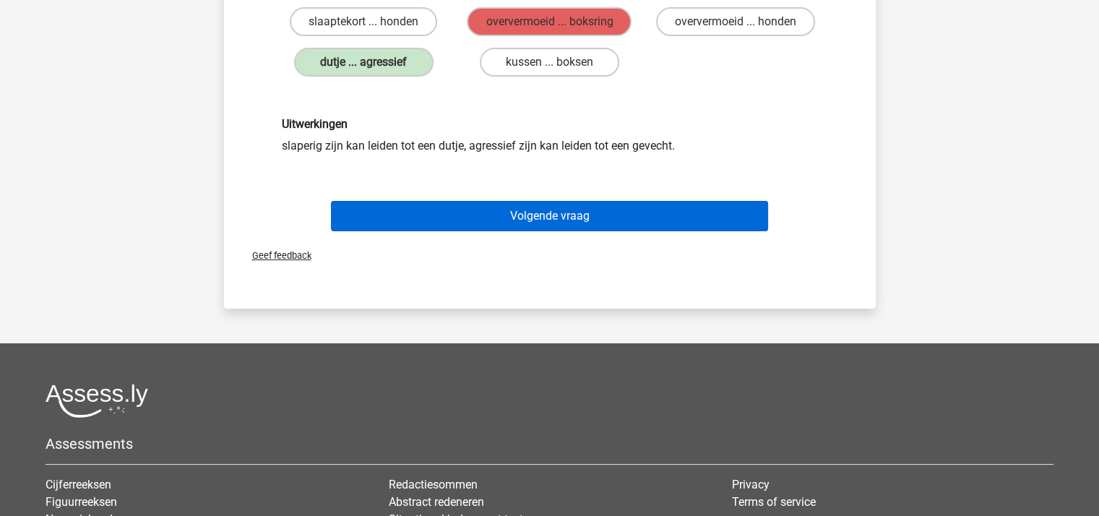
scroll to position [211, 0]
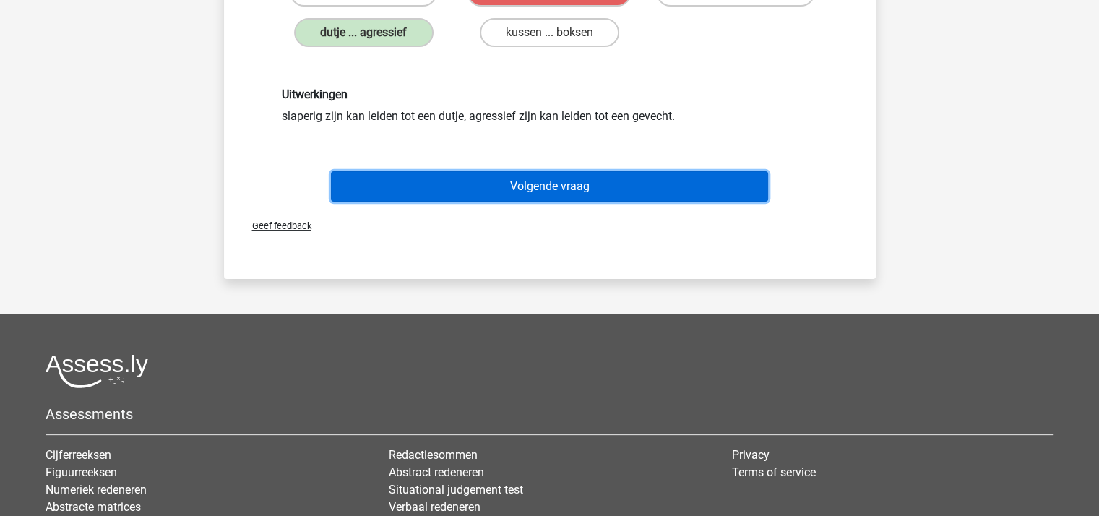
click at [544, 180] on button "Volgende vraag" at bounding box center [549, 186] width 437 height 30
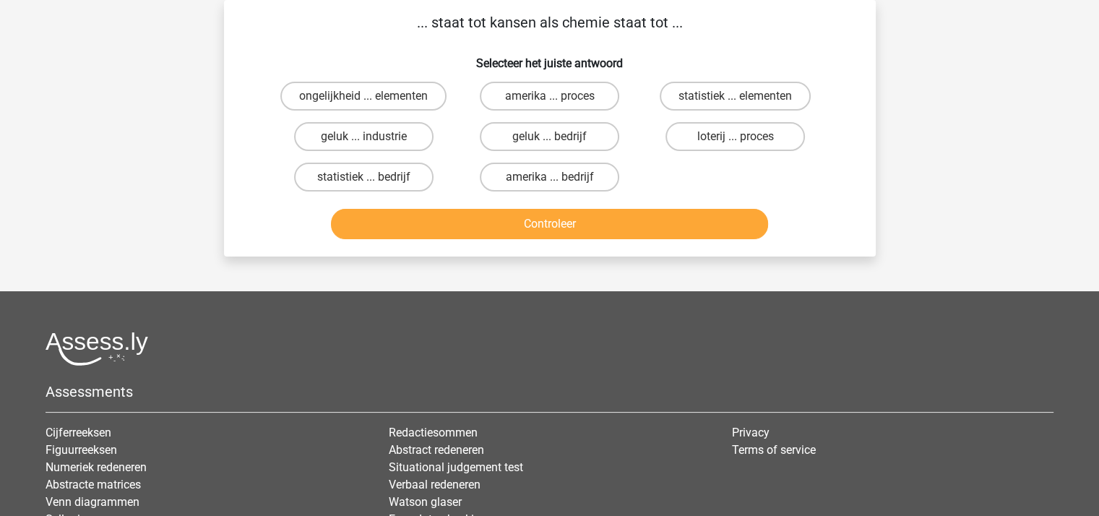
scroll to position [66, 0]
click at [384, 141] on label "geluk ... industrie" at bounding box center [363, 136] width 139 height 29
click at [373, 141] on input "geluk ... industrie" at bounding box center [367, 141] width 9 height 9
radio input "true"
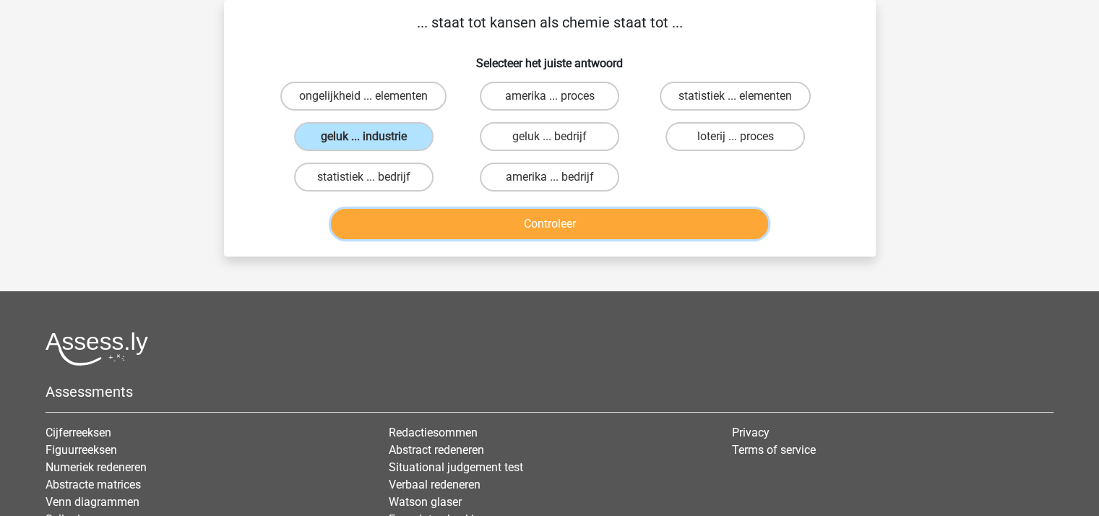
click at [442, 220] on button "Controleer" at bounding box center [549, 224] width 437 height 30
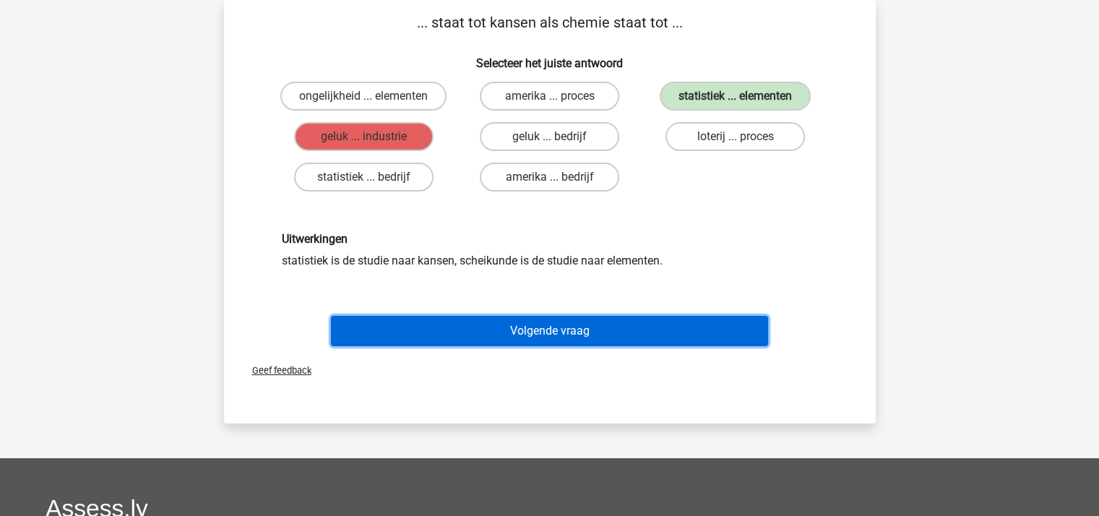
click at [514, 321] on button "Volgende vraag" at bounding box center [549, 331] width 437 height 30
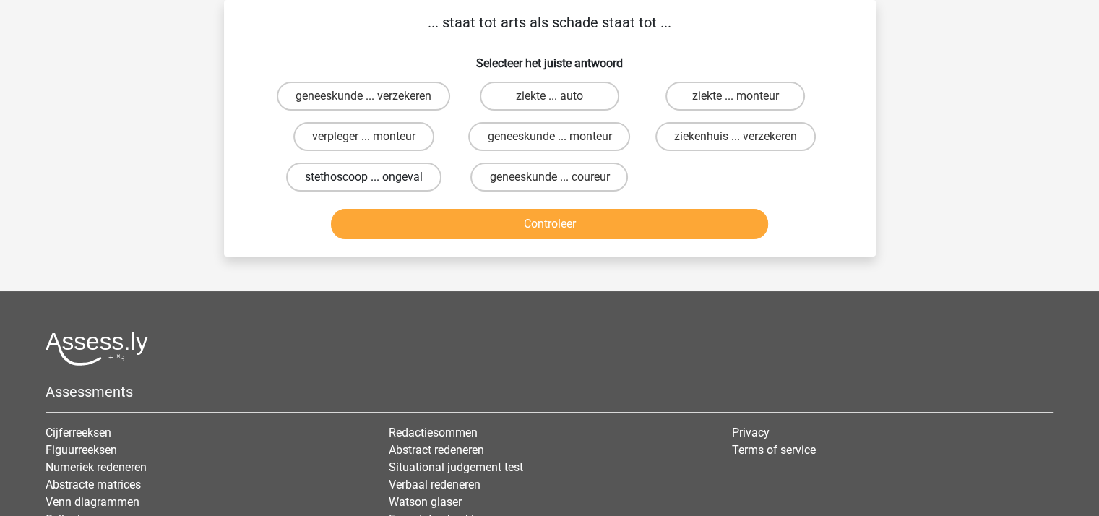
click at [384, 191] on label "stethoscoop ... ongeval" at bounding box center [363, 177] width 155 height 29
click at [373, 186] on input "stethoscoop ... ongeval" at bounding box center [367, 181] width 9 height 9
radio input "true"
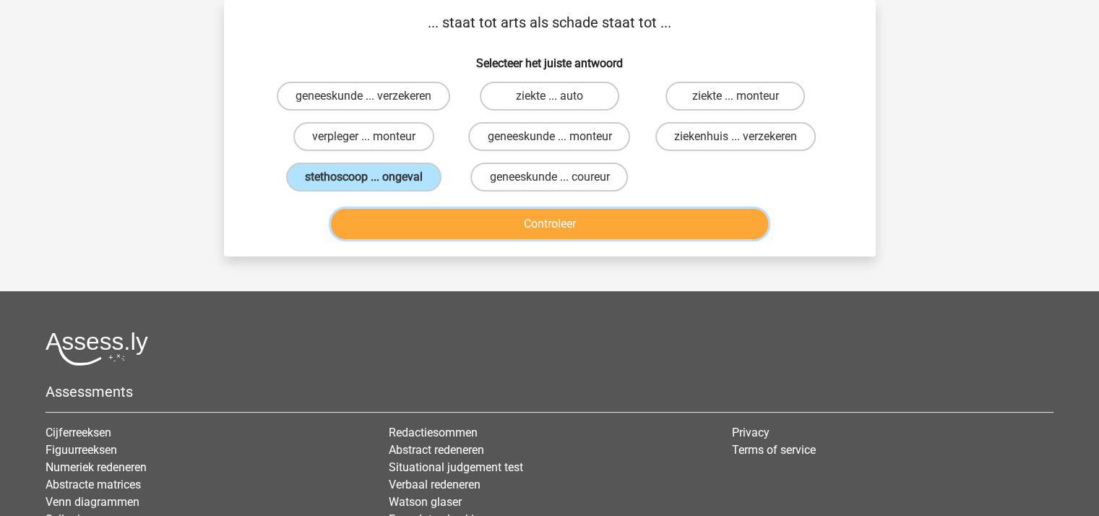
click at [463, 229] on button "Controleer" at bounding box center [549, 224] width 437 height 30
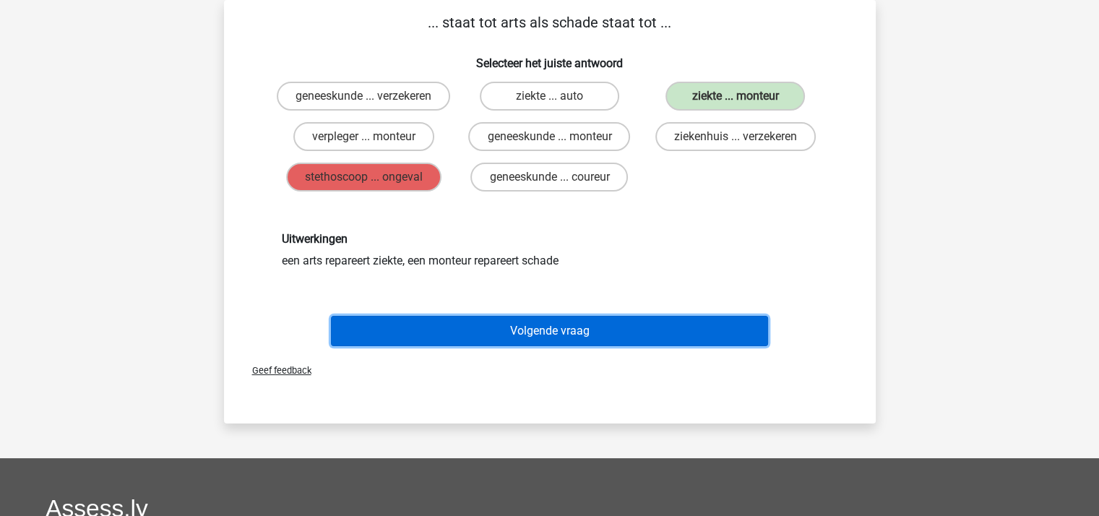
click at [543, 337] on button "Volgende vraag" at bounding box center [549, 331] width 437 height 30
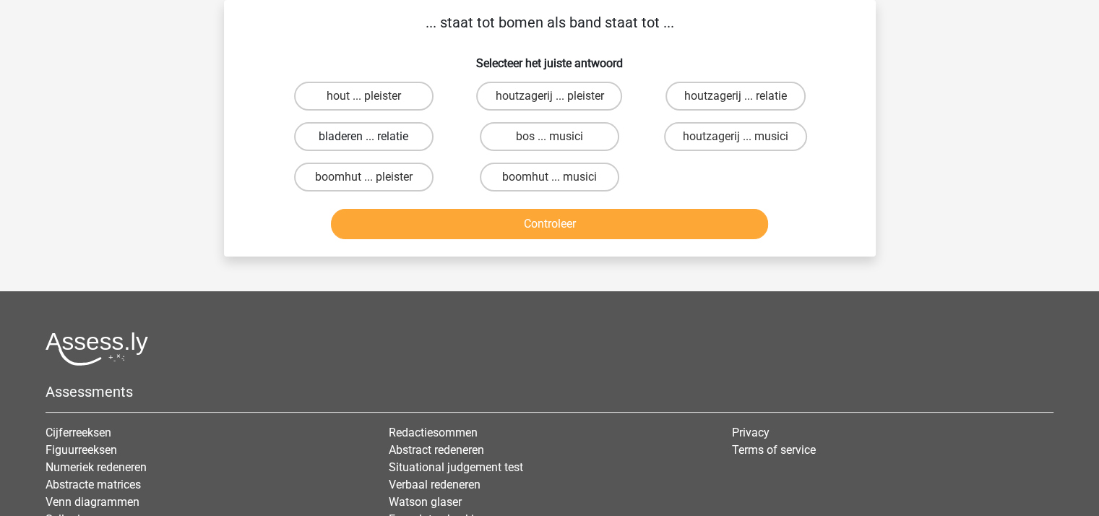
click at [365, 132] on label "bladeren ... relatie" at bounding box center [363, 136] width 139 height 29
click at [365, 137] on input "bladeren ... relatie" at bounding box center [367, 141] width 9 height 9
radio input "true"
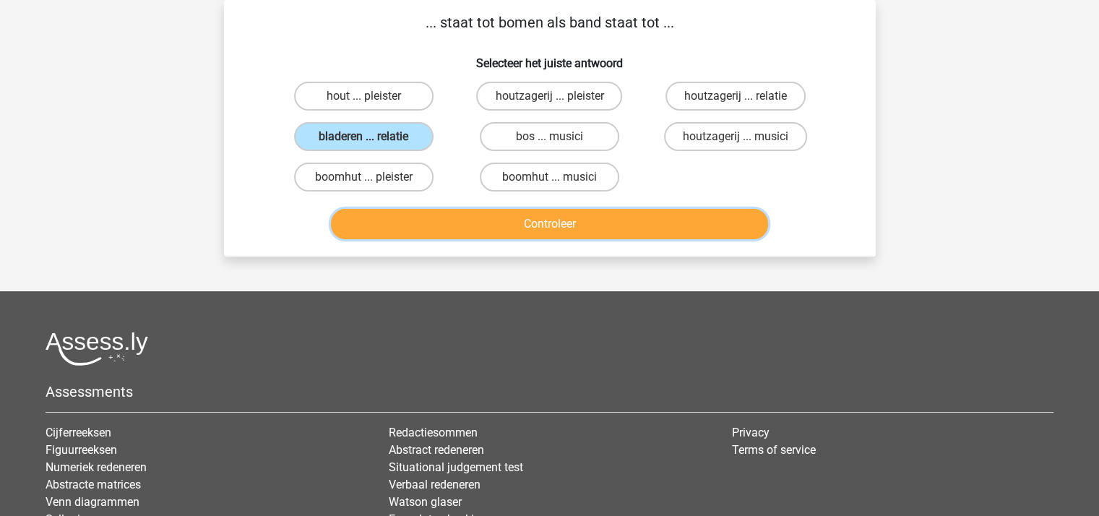
click at [470, 214] on button "Controleer" at bounding box center [549, 224] width 437 height 30
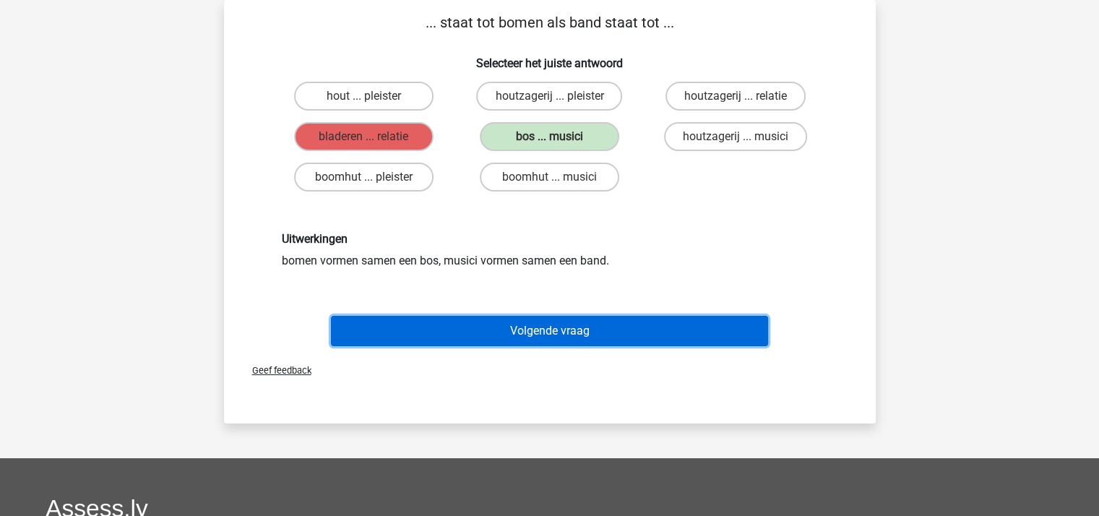
click at [547, 328] on button "Volgende vraag" at bounding box center [549, 331] width 437 height 30
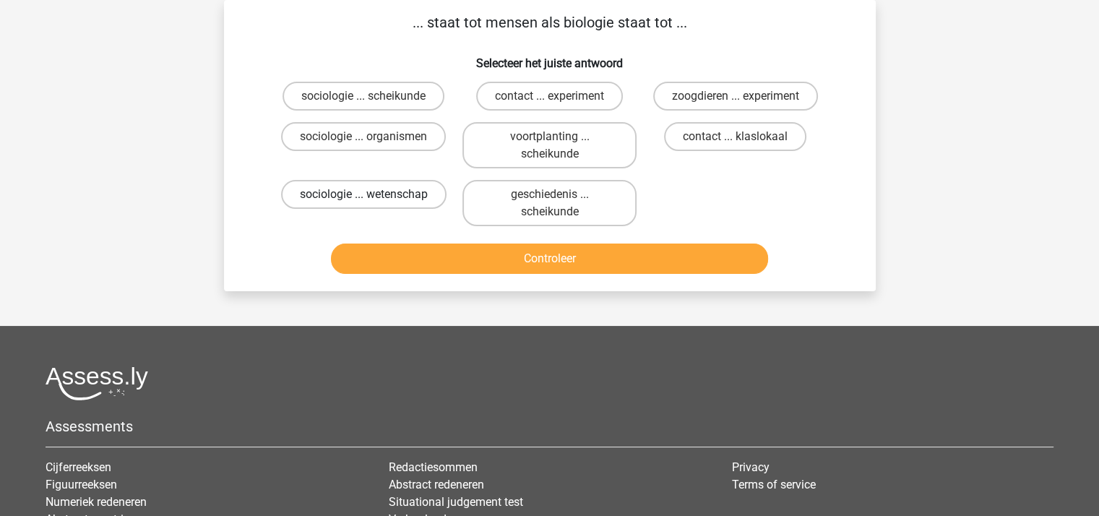
click at [388, 192] on label "sociologie ... wetenschap" at bounding box center [363, 194] width 165 height 29
click at [373, 194] on input "sociologie ... wetenschap" at bounding box center [367, 198] width 9 height 9
radio input "true"
click at [466, 256] on button "Controleer" at bounding box center [549, 258] width 437 height 30
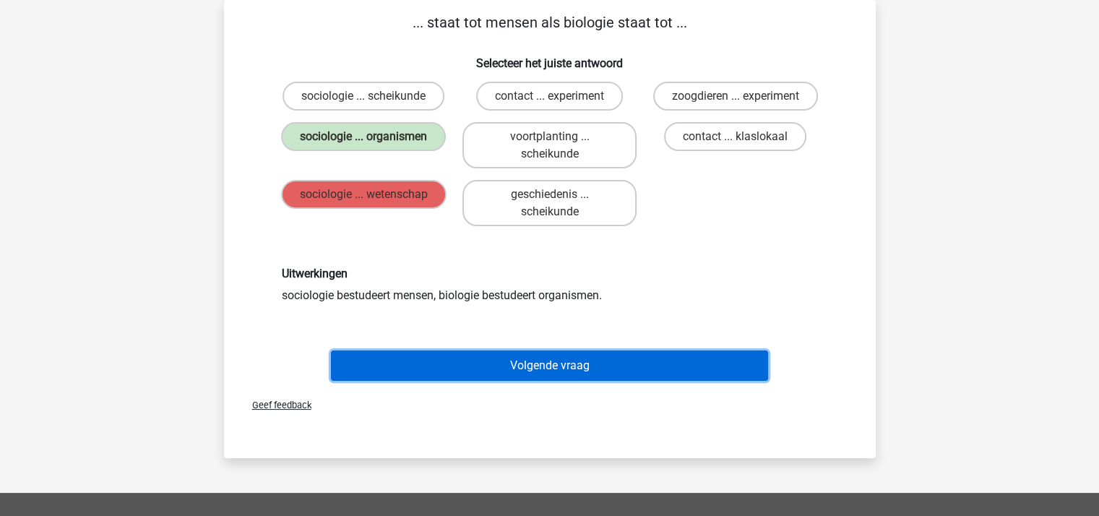
click at [558, 366] on button "Volgende vraag" at bounding box center [549, 365] width 437 height 30
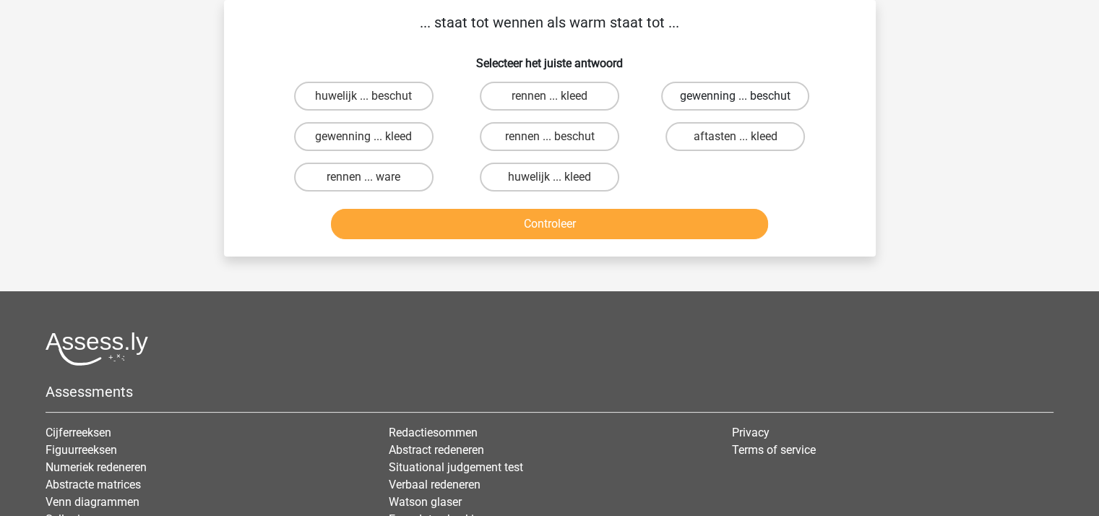
click at [704, 90] on label "gewenning ... beschut" at bounding box center [735, 96] width 148 height 29
click at [735, 96] on input "gewenning ... beschut" at bounding box center [739, 100] width 9 height 9
radio input "true"
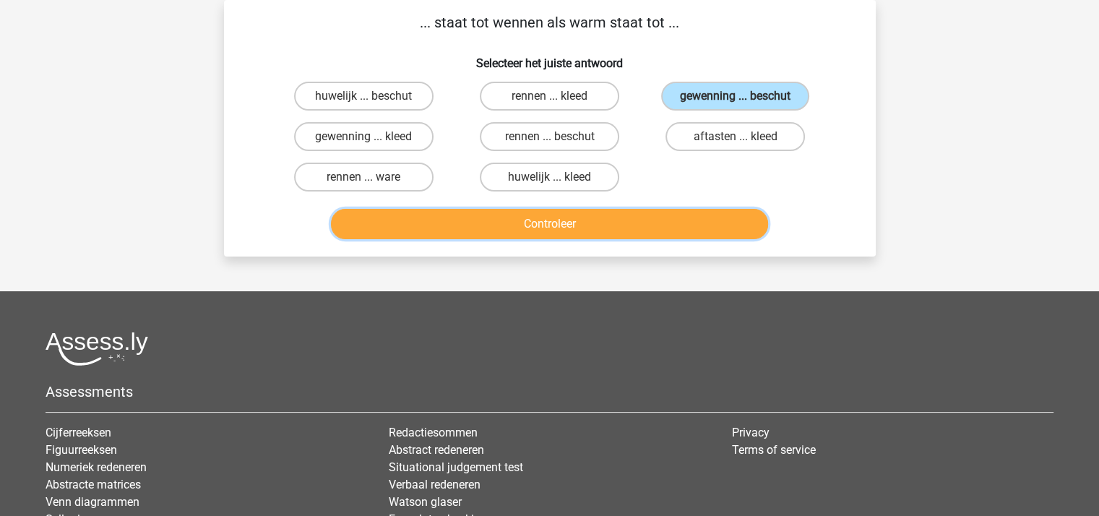
click at [595, 222] on button "Controleer" at bounding box center [549, 224] width 437 height 30
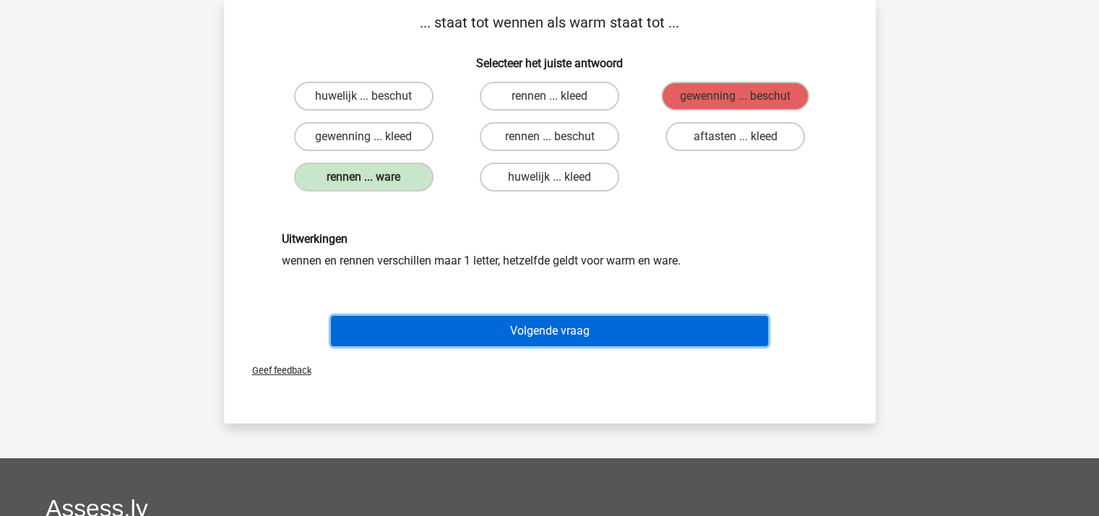
click at [565, 327] on button "Volgende vraag" at bounding box center [549, 331] width 437 height 30
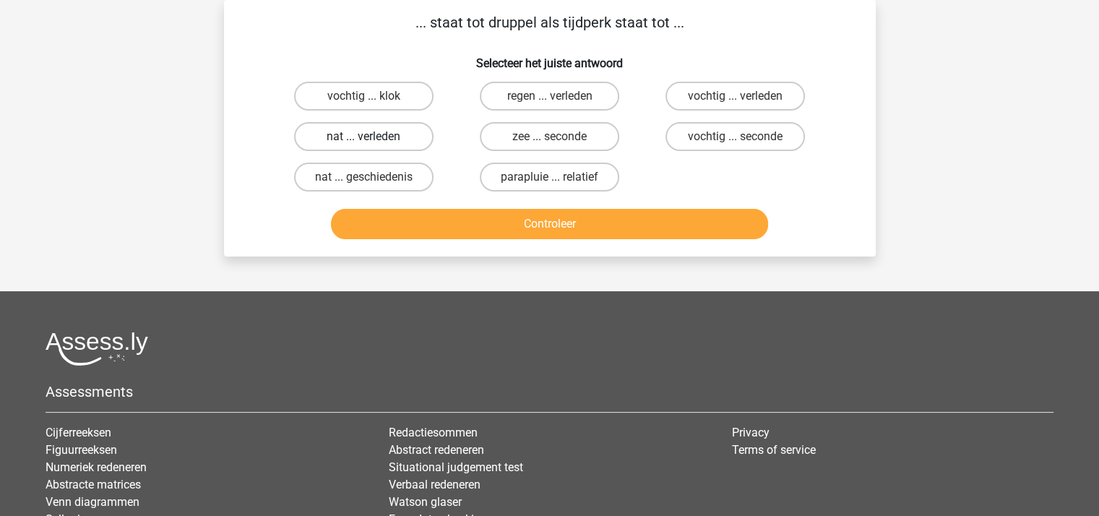
click at [354, 126] on label "nat ... verleden" at bounding box center [363, 136] width 139 height 29
click at [363, 137] on input "nat ... verleden" at bounding box center [367, 141] width 9 height 9
radio input "true"
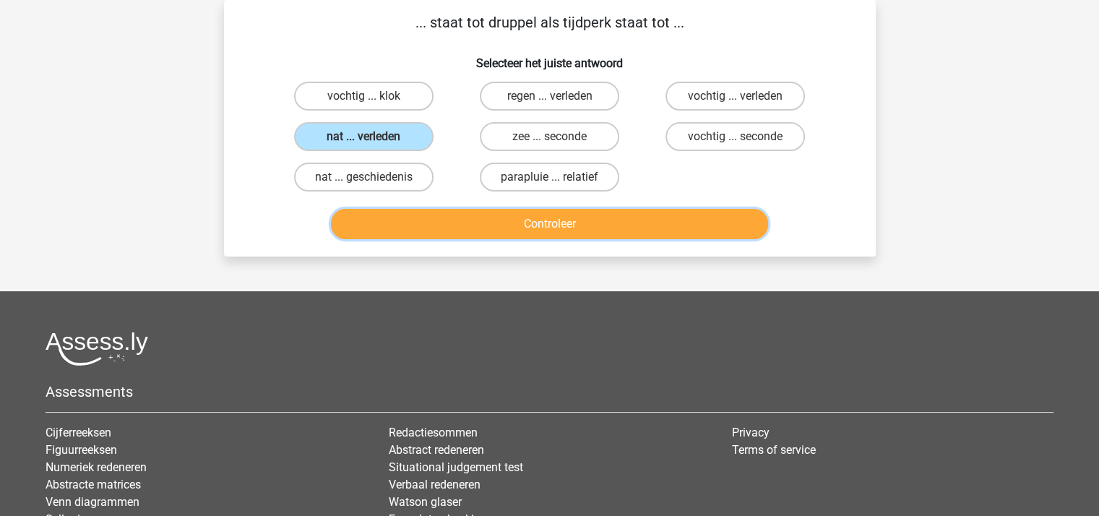
click at [399, 217] on button "Controleer" at bounding box center [549, 224] width 437 height 30
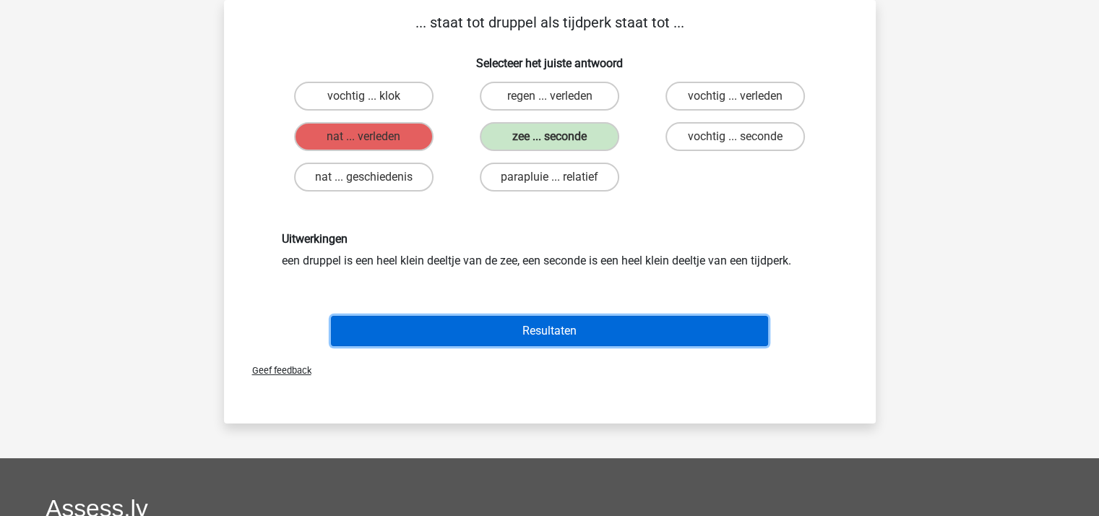
click at [504, 330] on button "Resultaten" at bounding box center [549, 331] width 437 height 30
